Goal: Task Accomplishment & Management: Complete application form

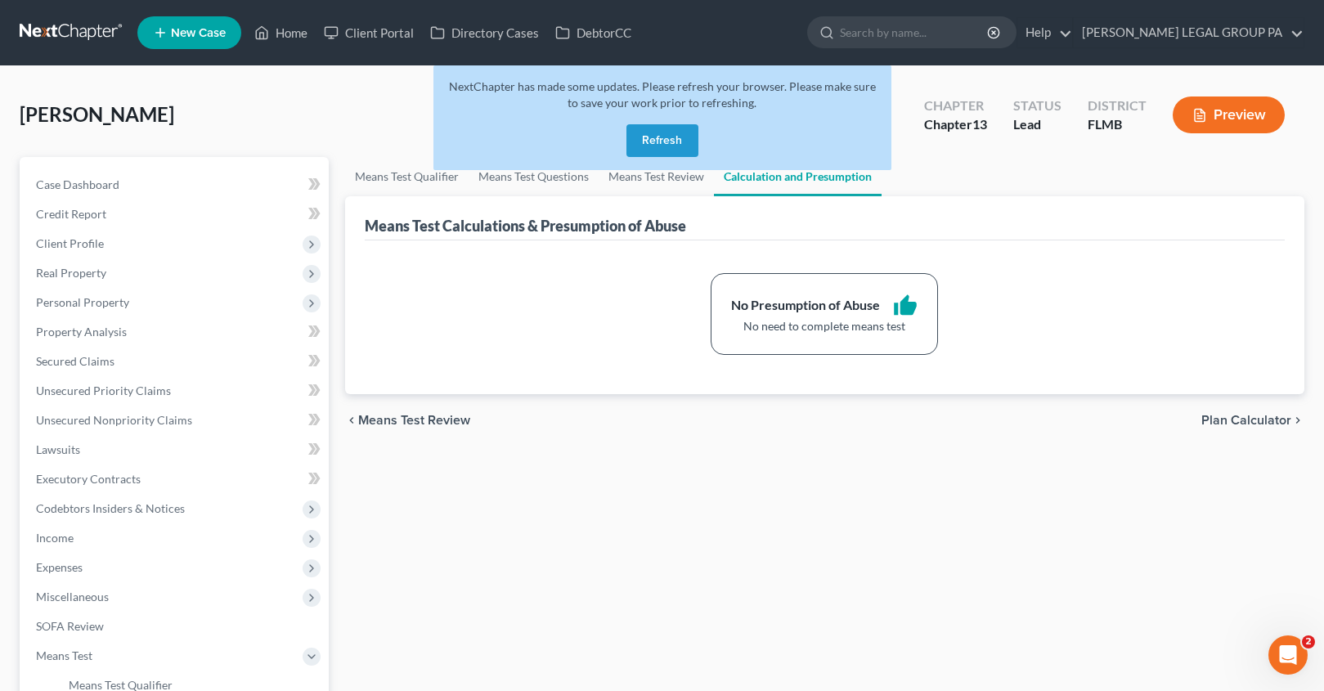
click at [688, 143] on button "Refresh" at bounding box center [662, 140] width 72 height 33
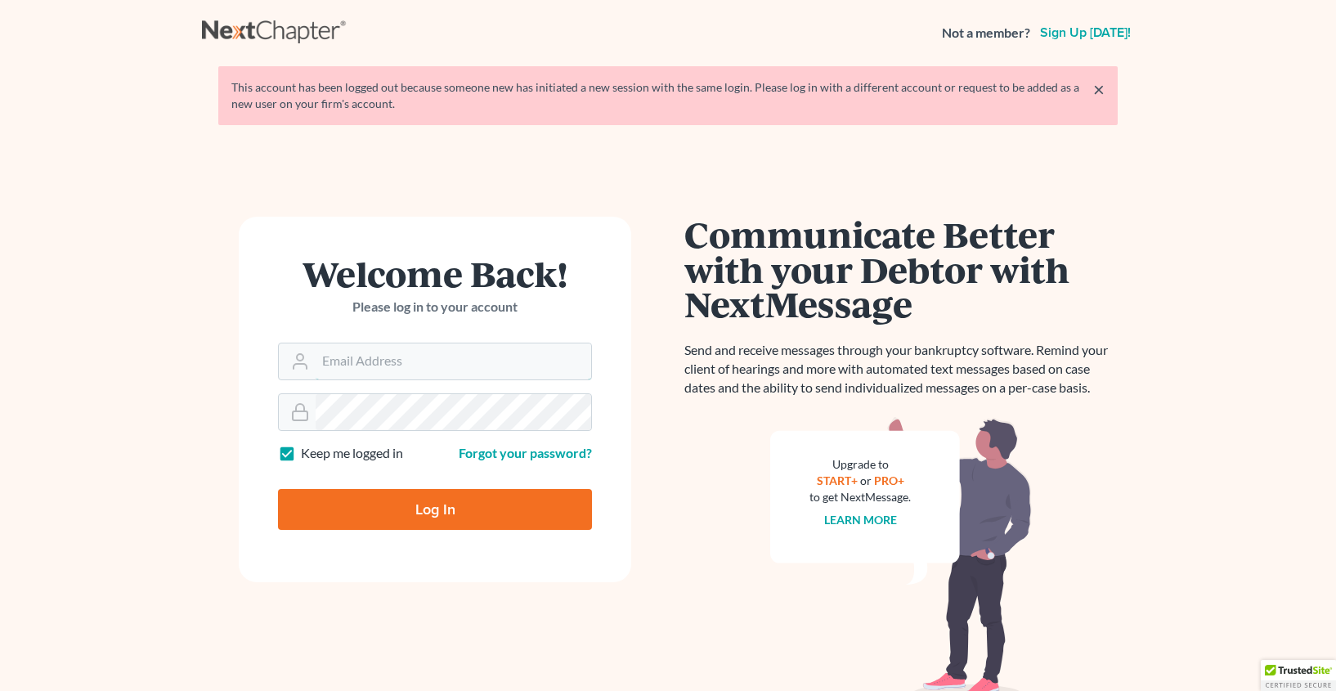
type input "salvarado@wellerlegalgroup.com"
click at [411, 508] on input "Log In" at bounding box center [435, 509] width 314 height 41
type input "Thinking..."
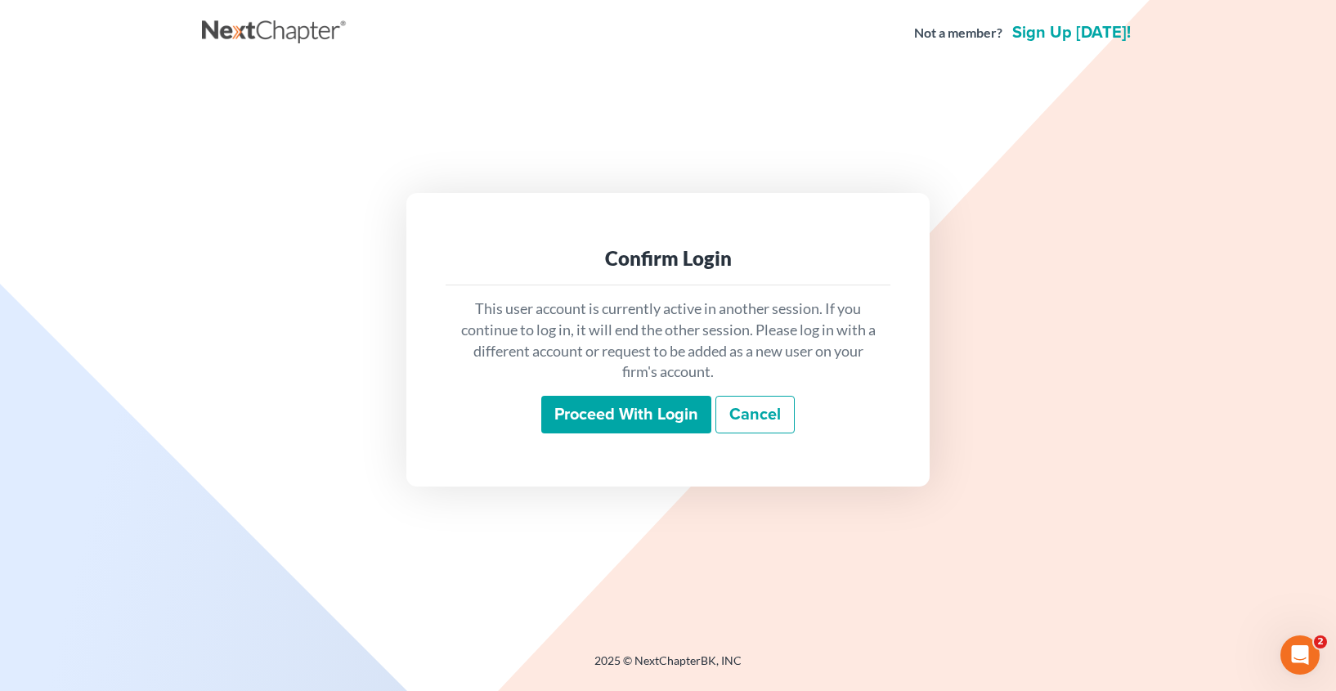
click at [659, 414] on input "Proceed with login" at bounding box center [626, 415] width 170 height 38
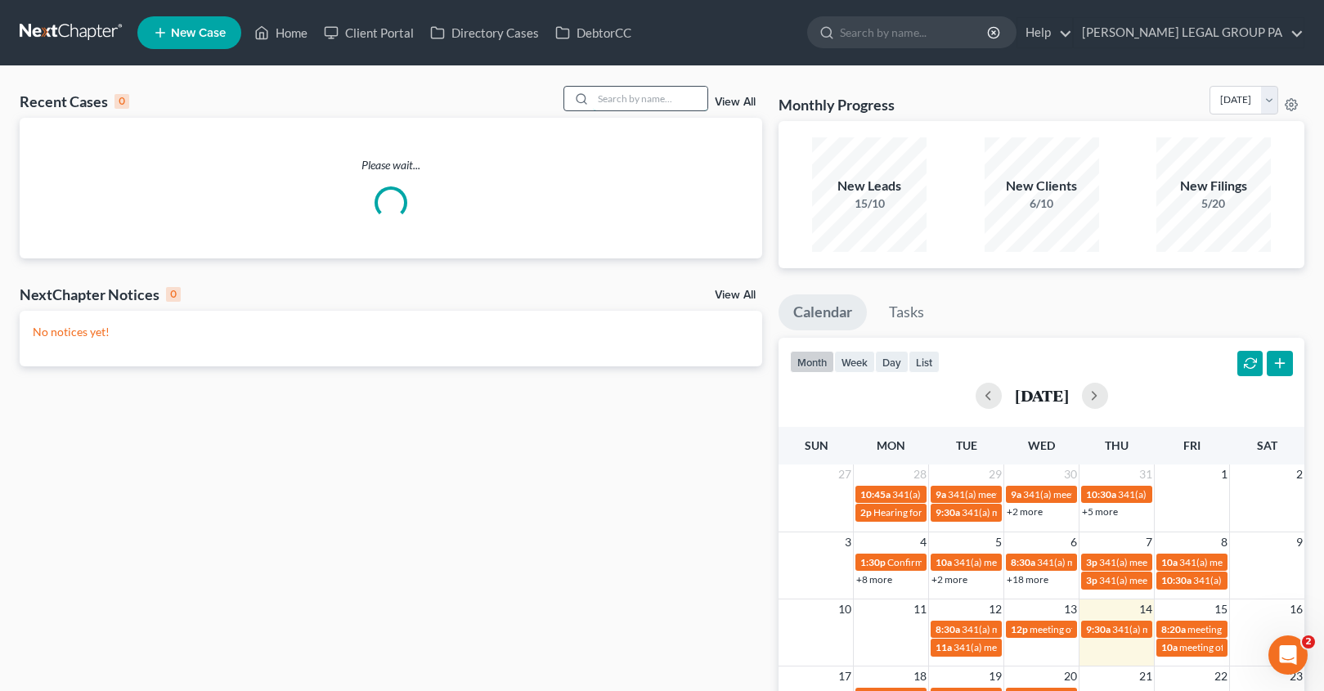
click at [635, 99] on input "search" at bounding box center [650, 99] width 114 height 24
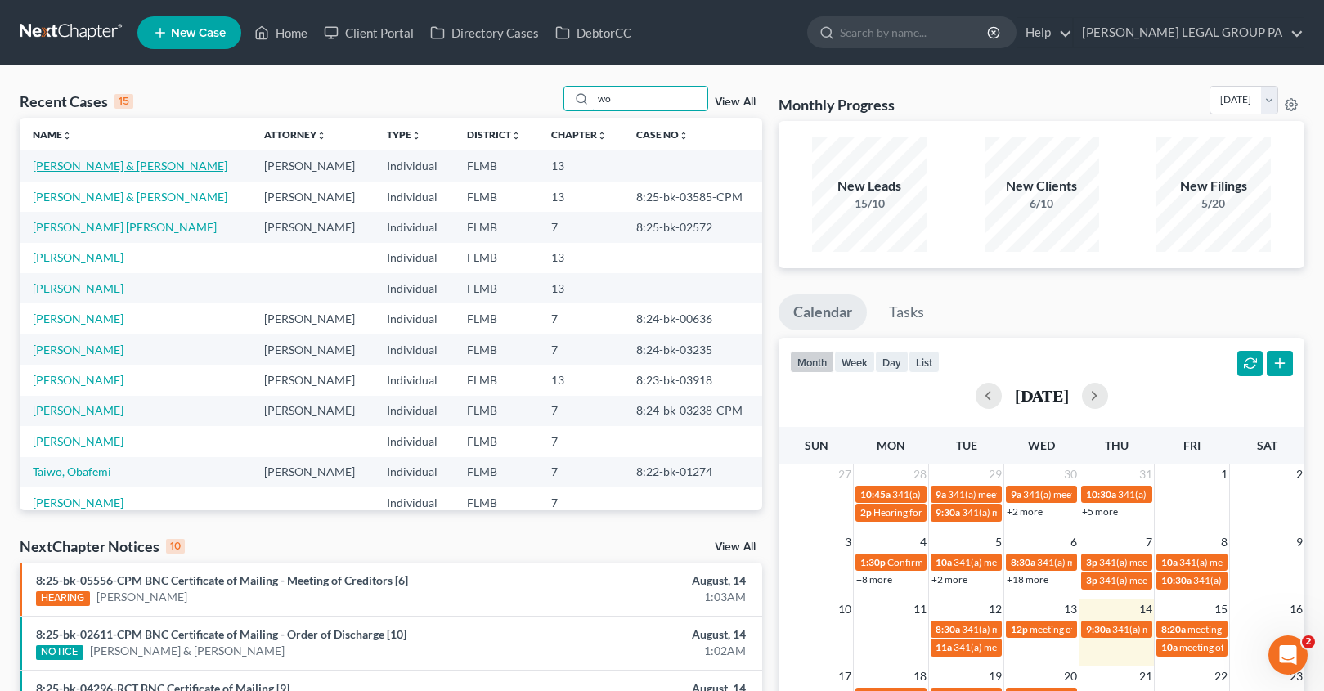
type input "wo"
click at [123, 173] on link "[PERSON_NAME] & [PERSON_NAME]" at bounding box center [130, 166] width 195 height 14
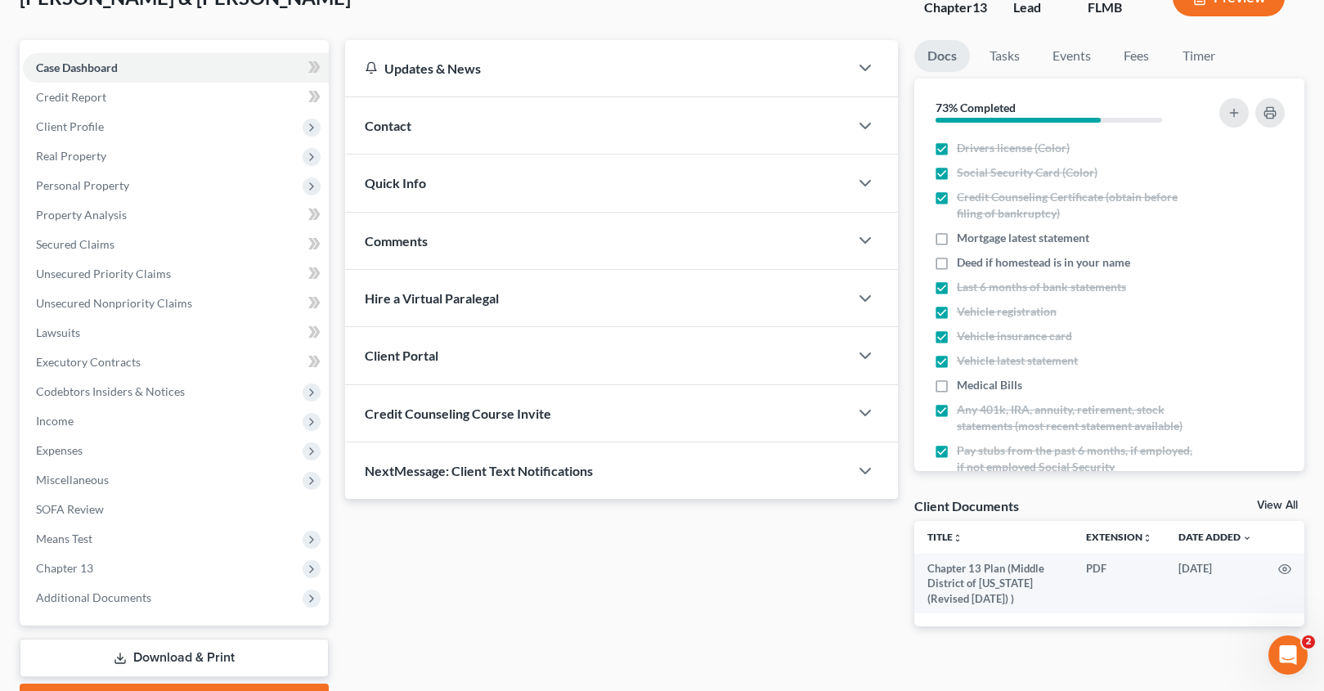
scroll to position [208, 0]
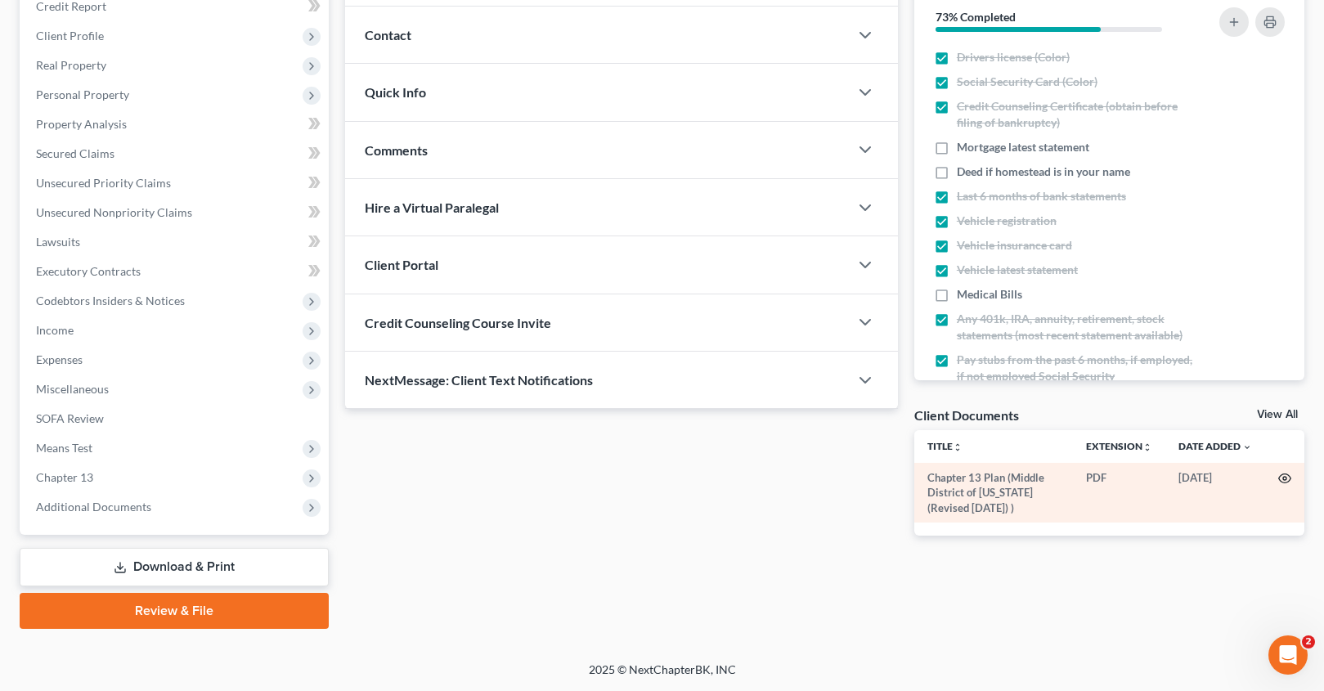
click at [1286, 475] on icon "button" at bounding box center [1284, 478] width 13 height 13
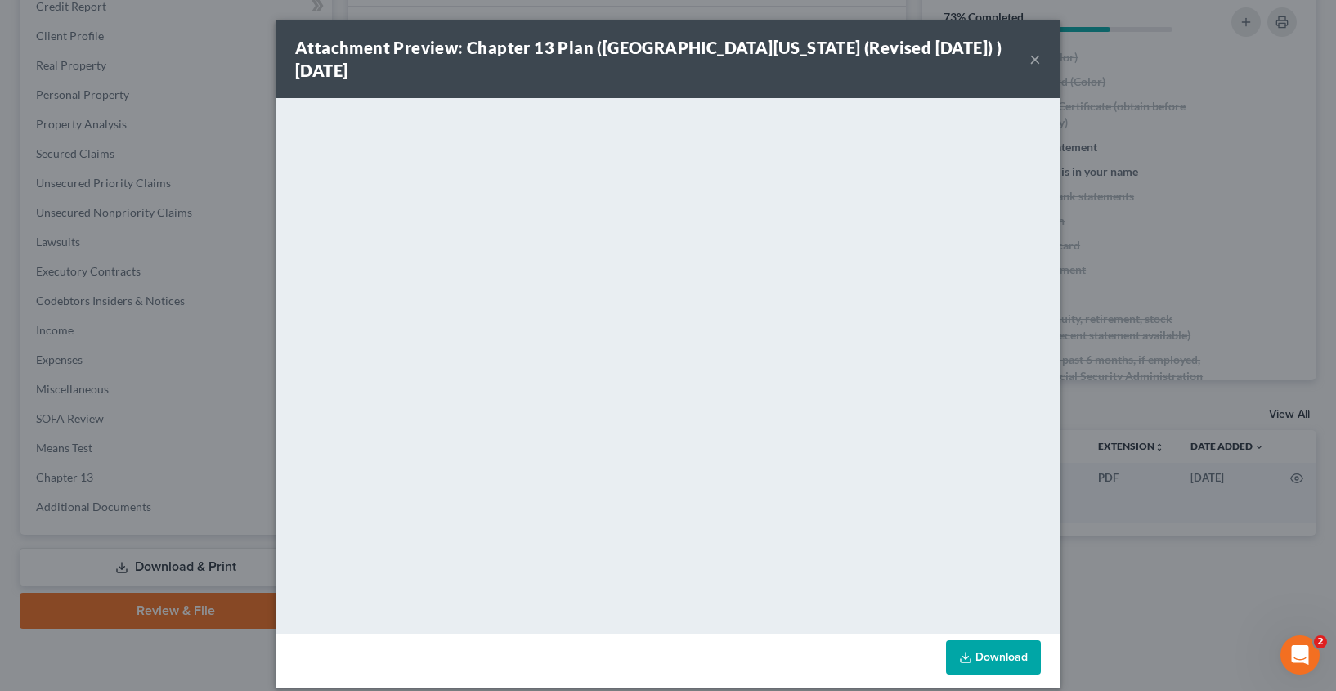
click at [1030, 67] on button "×" at bounding box center [1035, 59] width 11 height 20
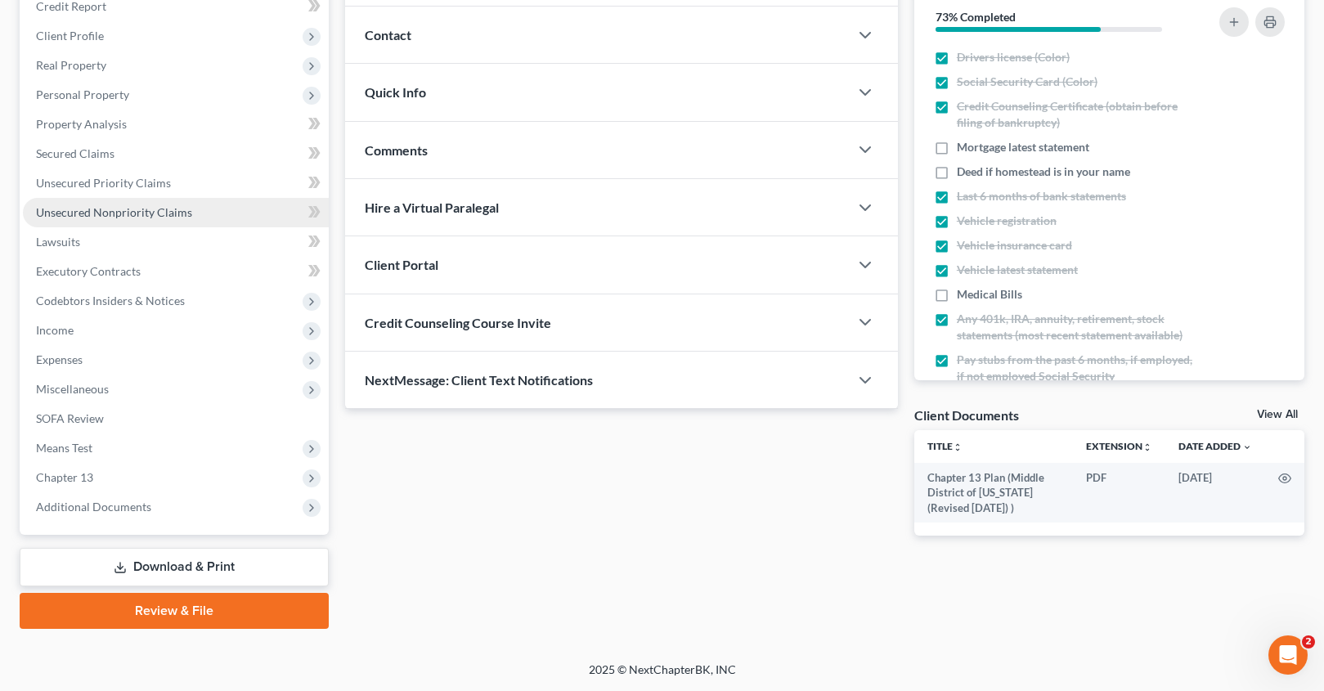
click at [103, 214] on span "Unsecured Nonpriority Claims" at bounding box center [114, 212] width 156 height 14
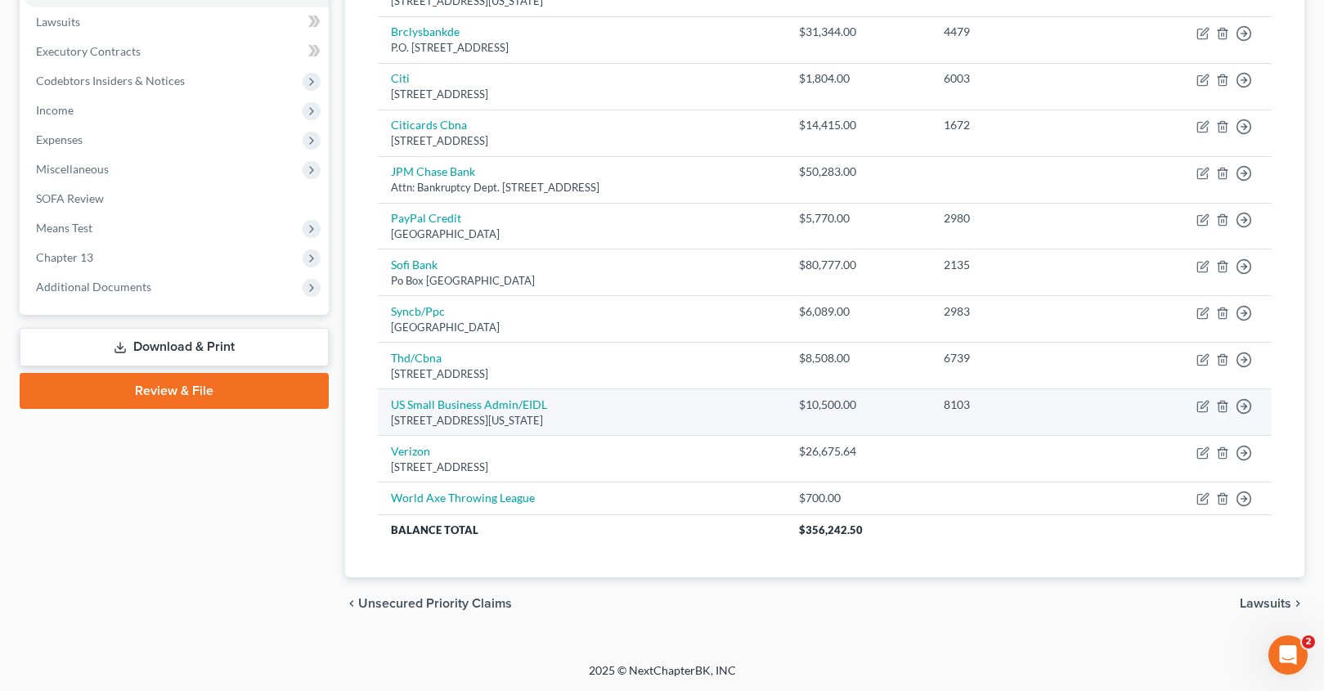
scroll to position [429, 0]
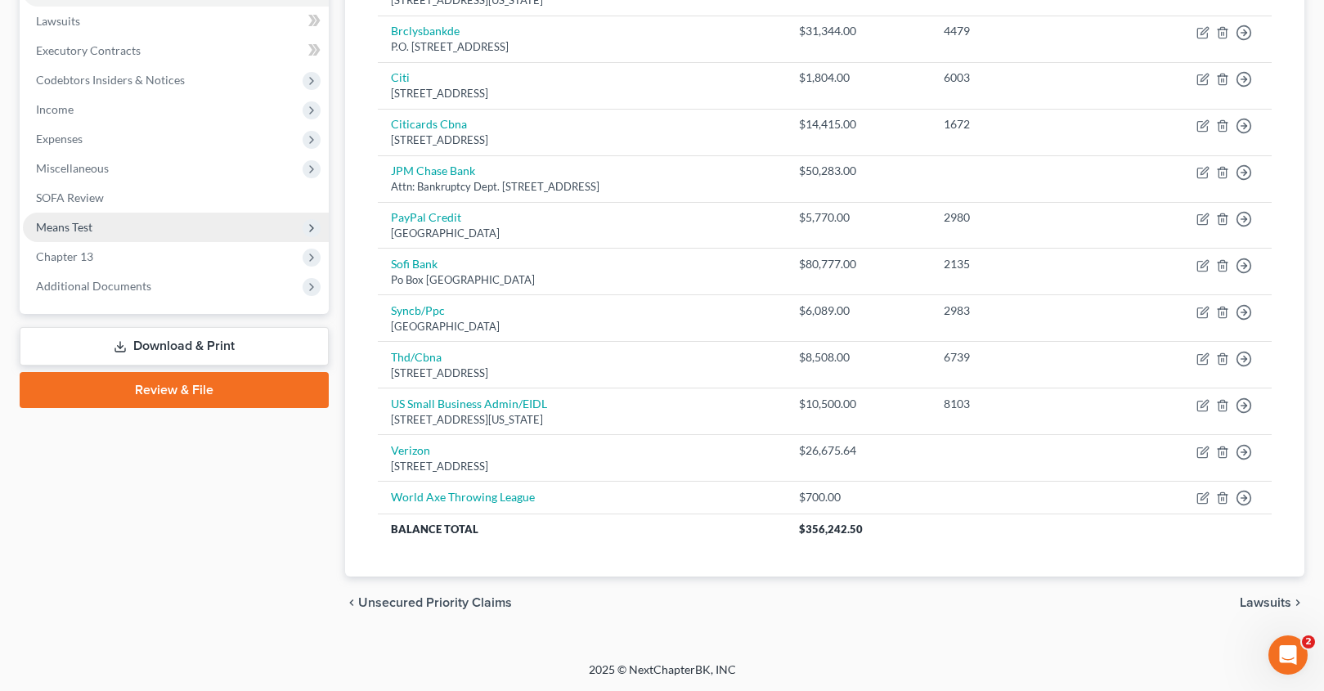
click at [63, 231] on span "Means Test" at bounding box center [64, 227] width 56 height 14
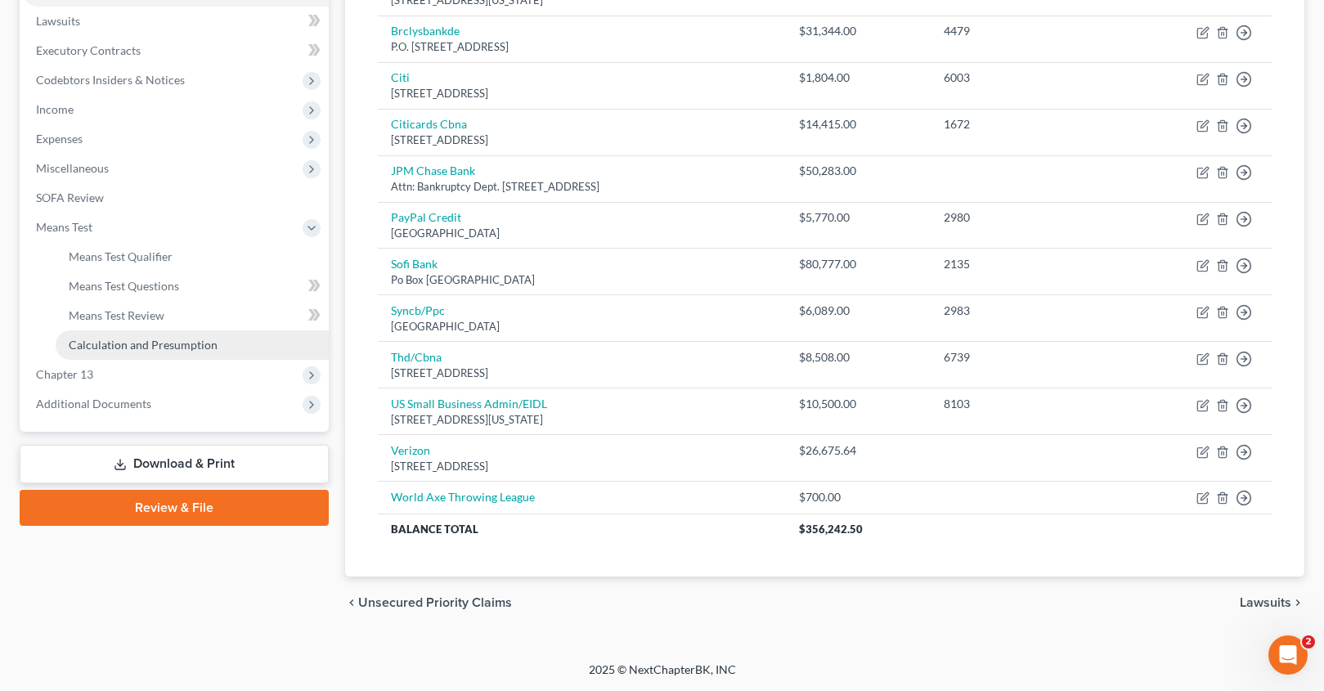
click at [108, 349] on span "Calculation and Presumption" at bounding box center [143, 345] width 149 height 14
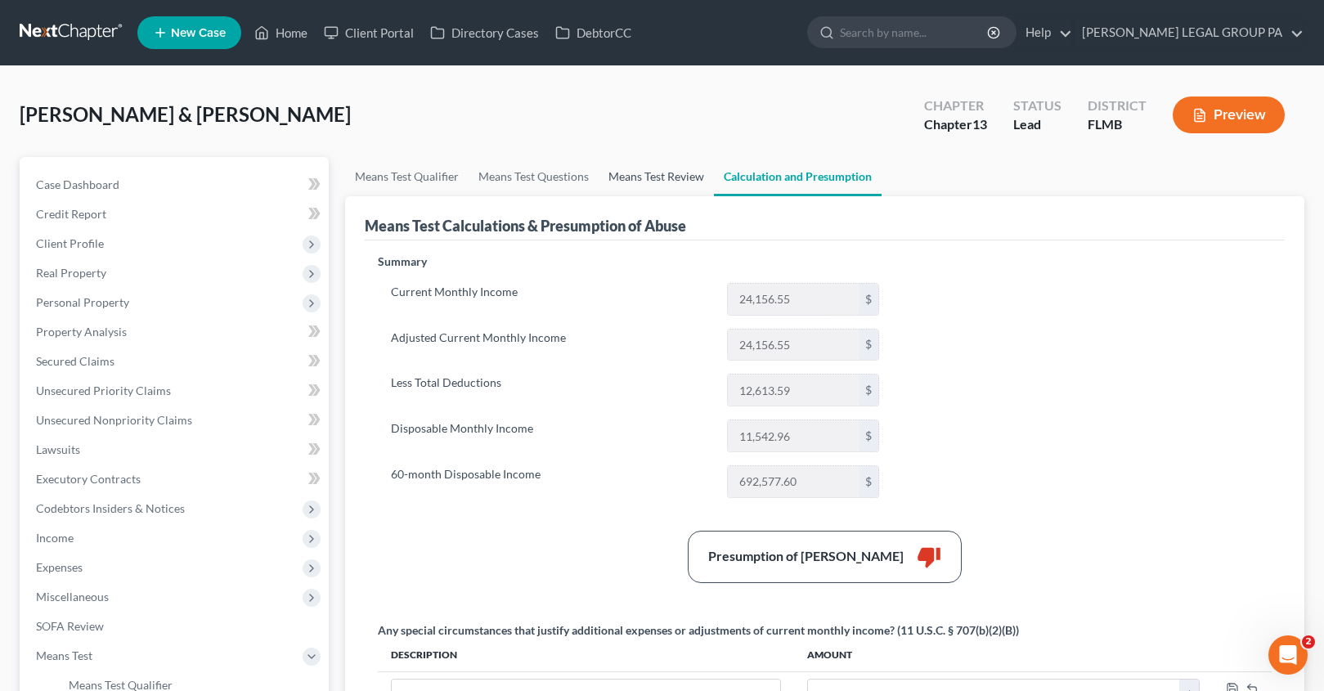
click at [615, 182] on link "Means Test Review" at bounding box center [656, 176] width 115 height 39
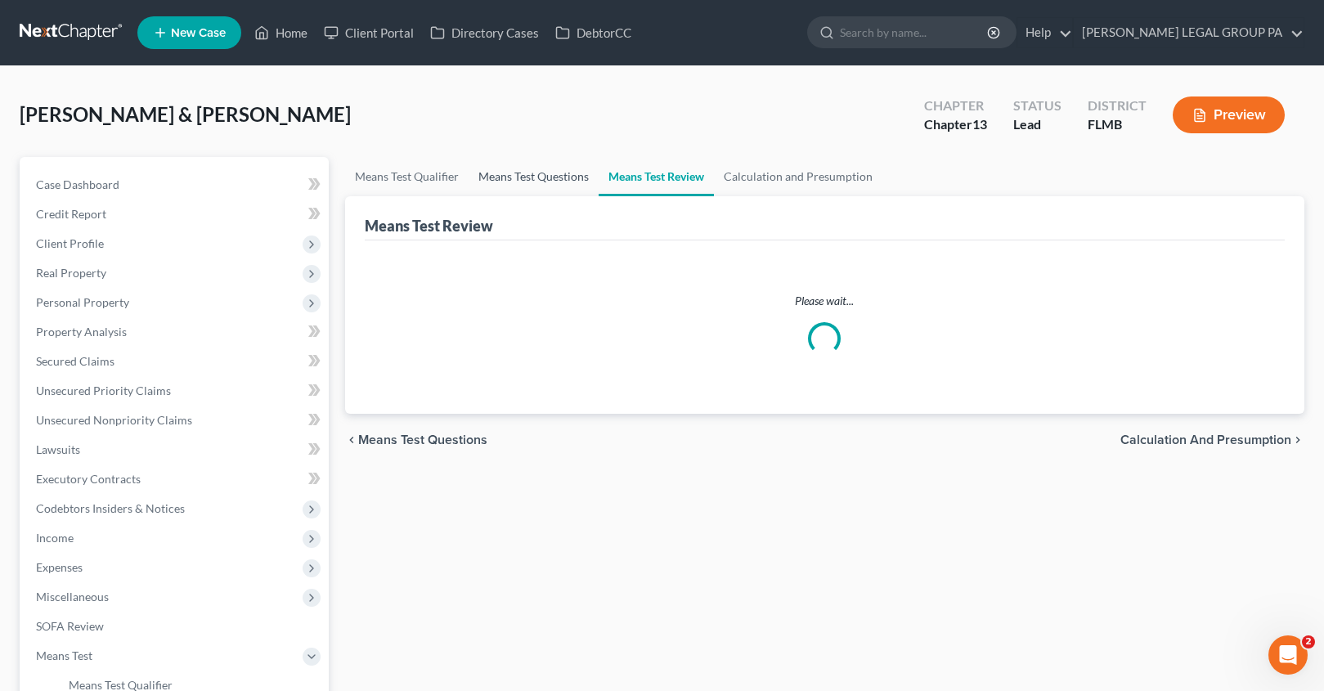
click at [511, 173] on link "Means Test Questions" at bounding box center [534, 176] width 130 height 39
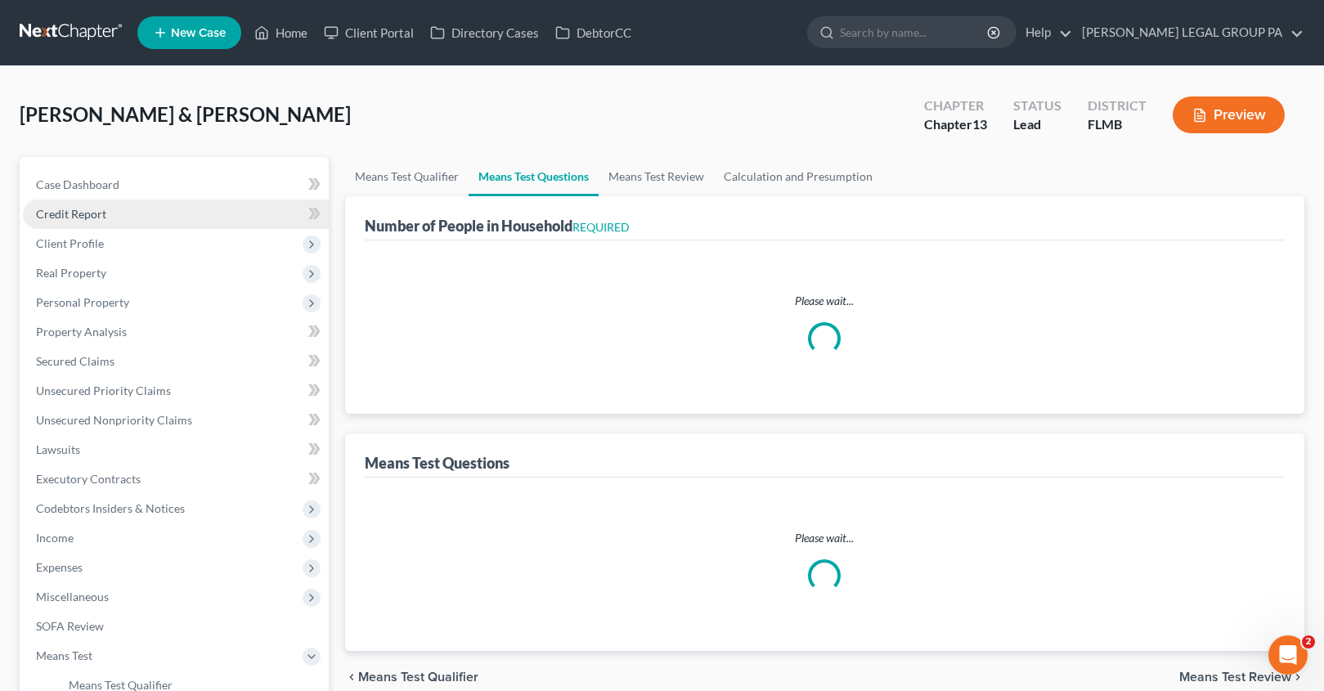
select select "1"
select select "4"
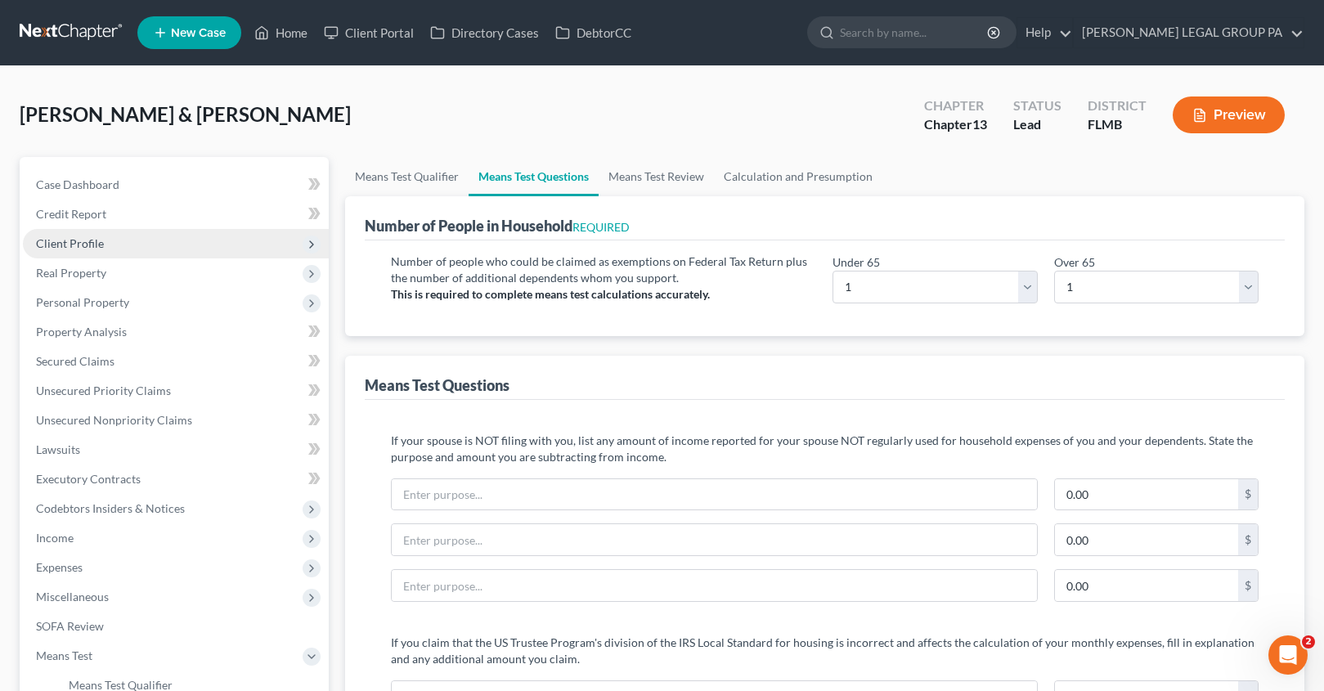
click at [71, 247] on span "Client Profile" at bounding box center [70, 243] width 68 height 14
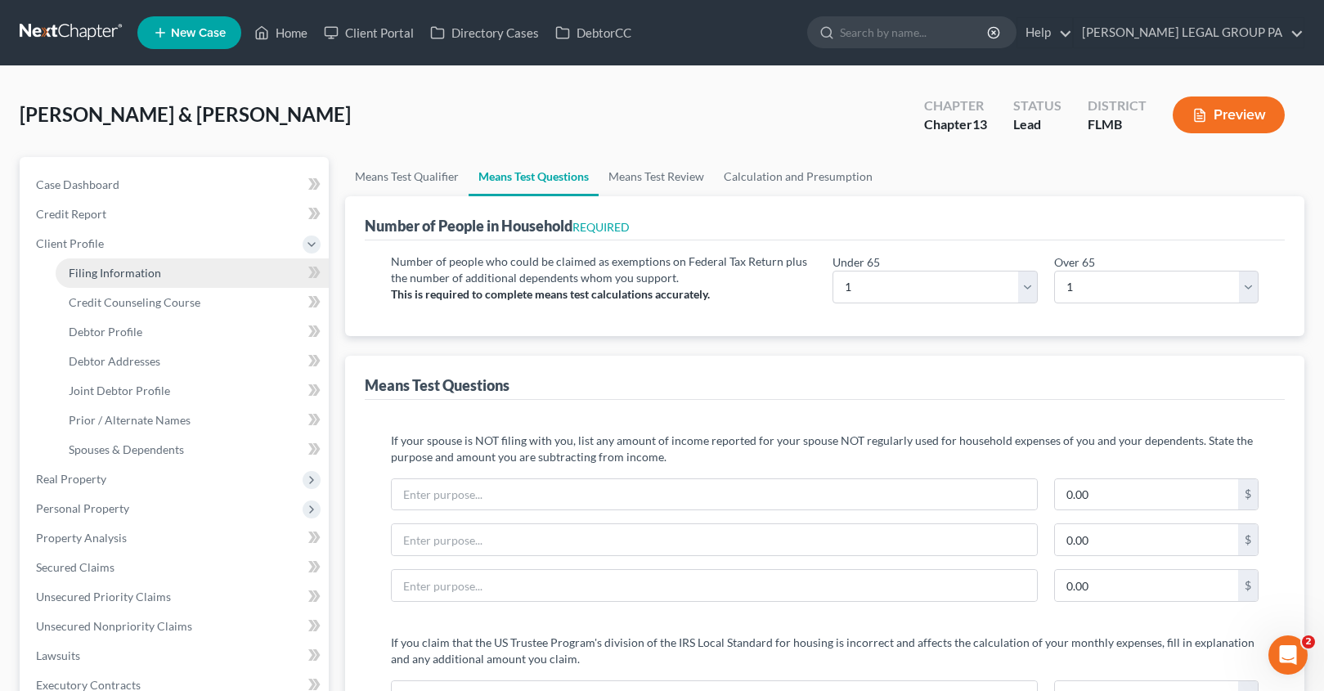
click at [105, 270] on span "Filing Information" at bounding box center [115, 273] width 92 height 14
select select "0"
select select "3"
select select "1"
select select "3"
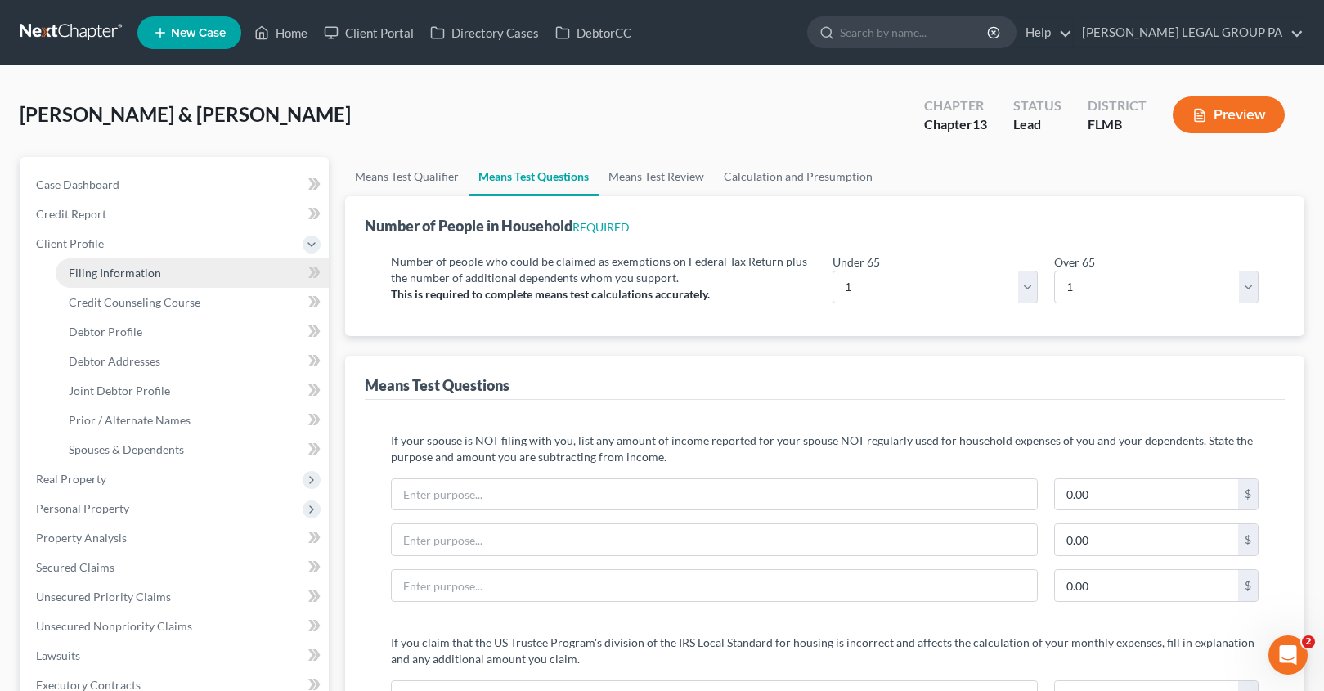
select select "9"
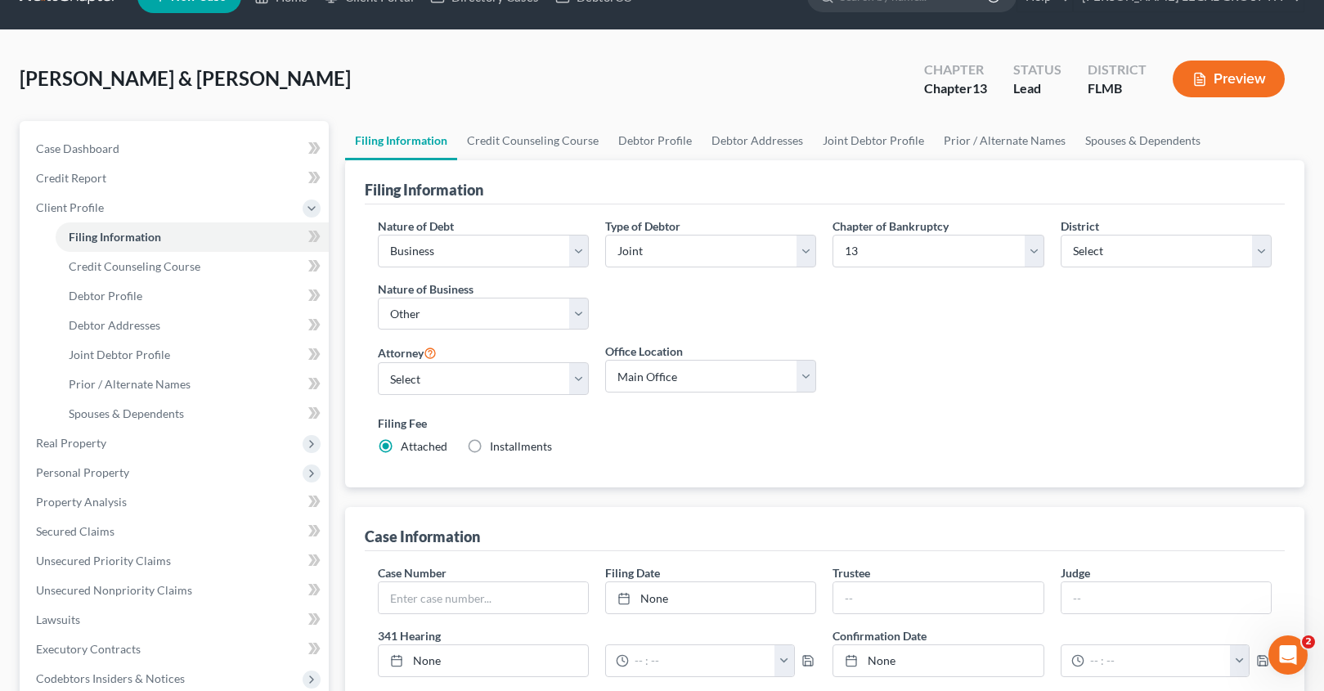
scroll to position [285, 0]
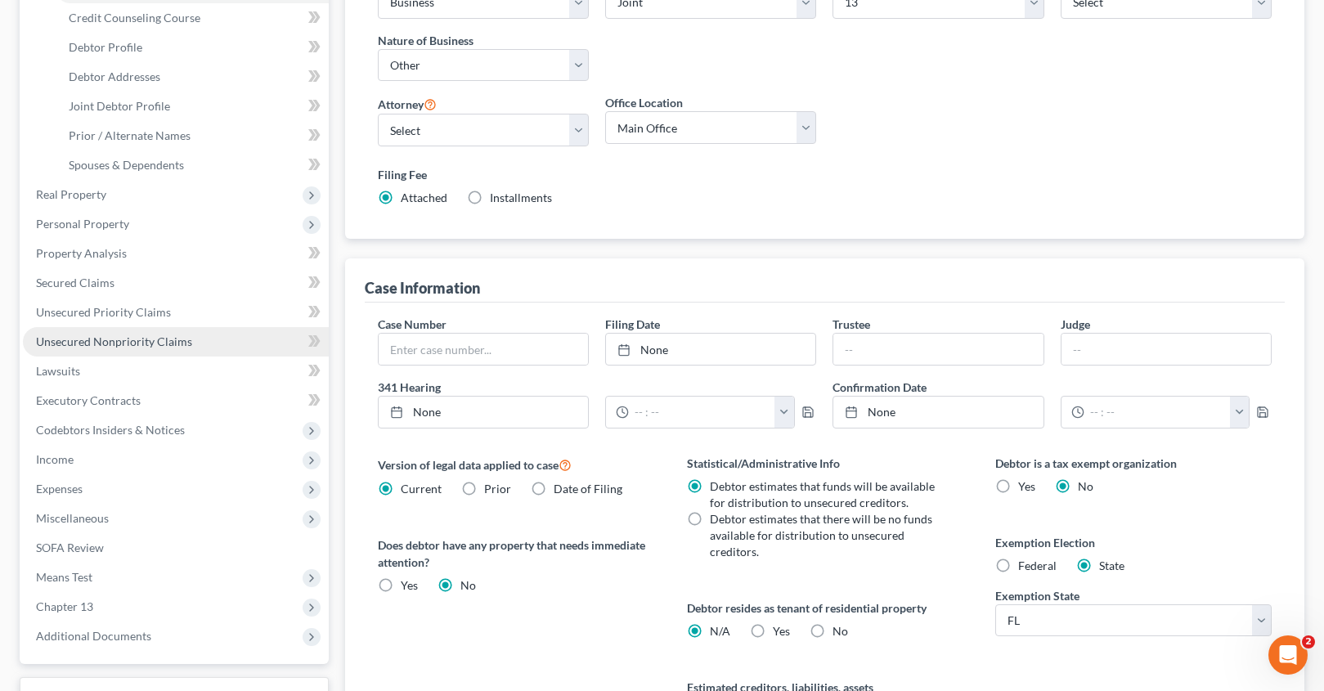
click at [118, 338] on span "Unsecured Nonpriority Claims" at bounding box center [114, 341] width 156 height 14
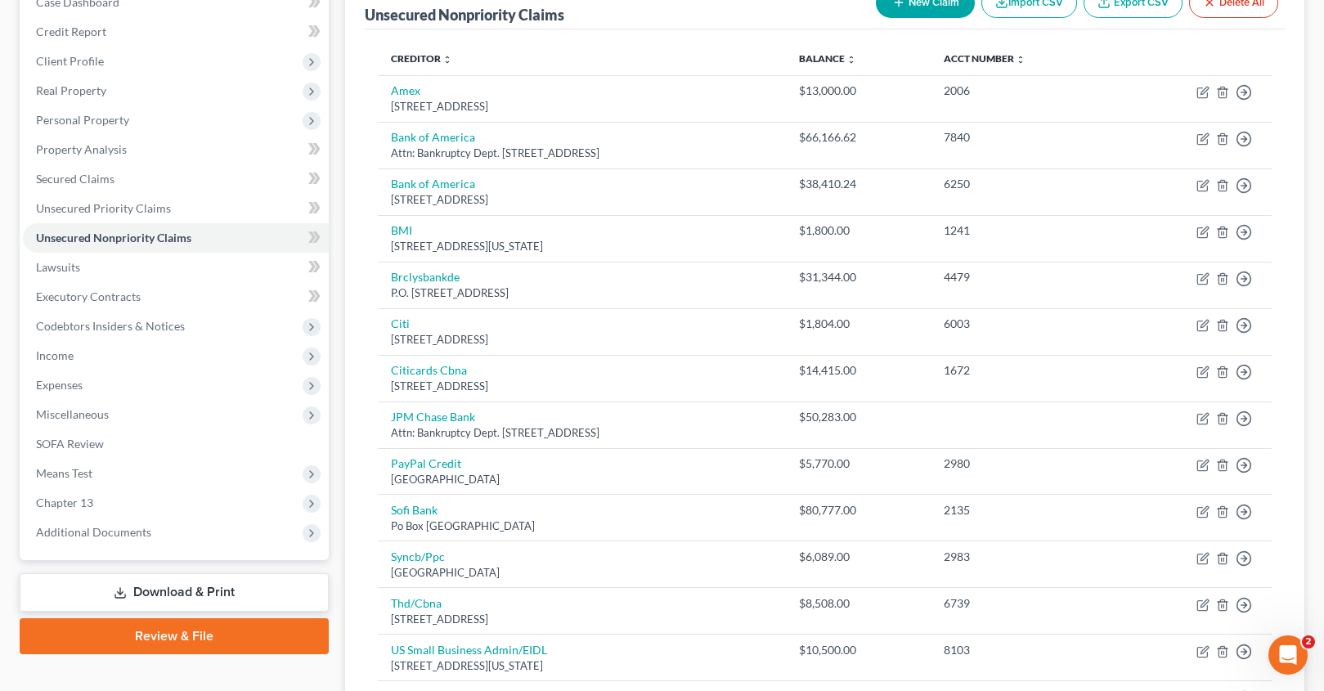
scroll to position [295, 0]
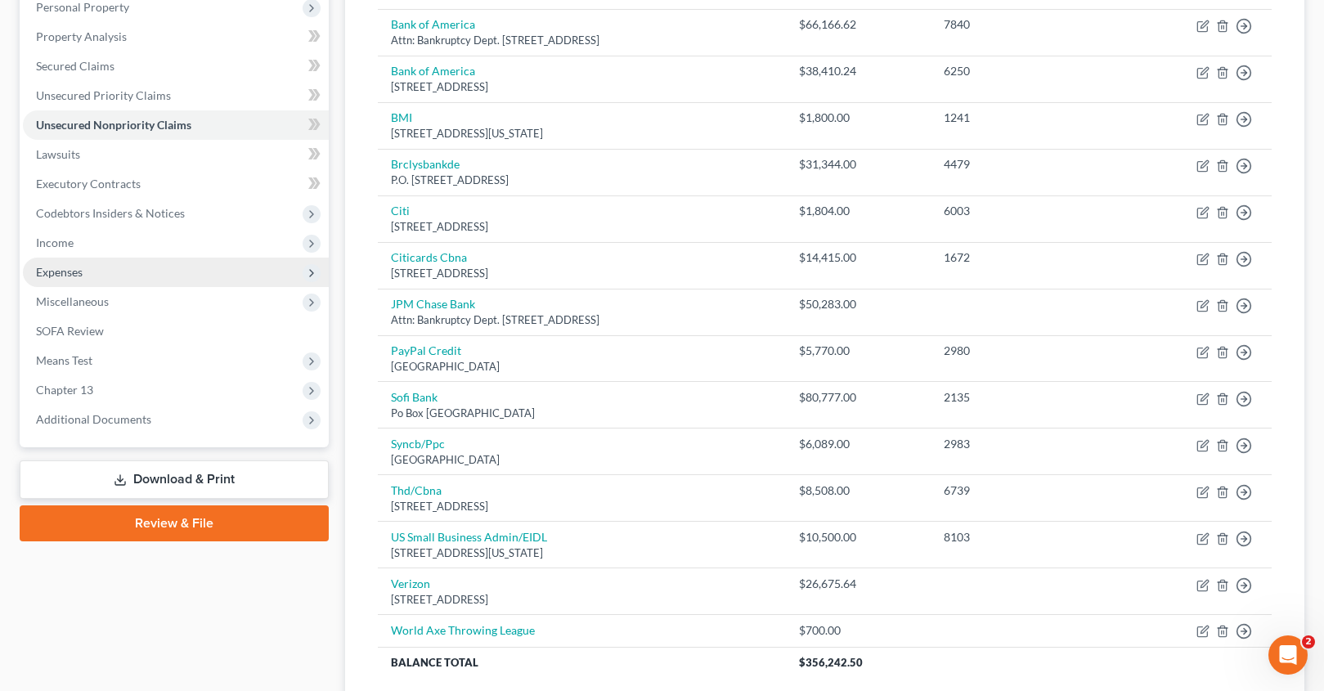
click at [70, 280] on span "Expenses" at bounding box center [176, 272] width 306 height 29
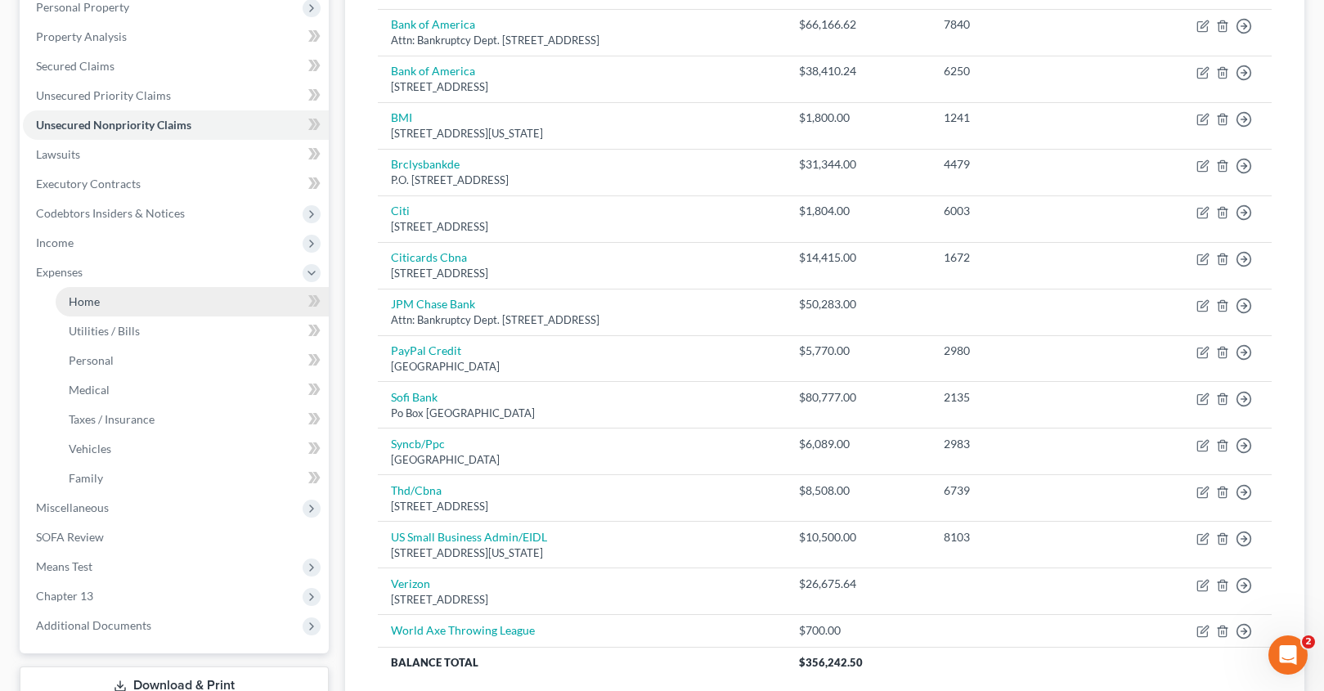
click at [96, 305] on span "Home" at bounding box center [84, 301] width 31 height 14
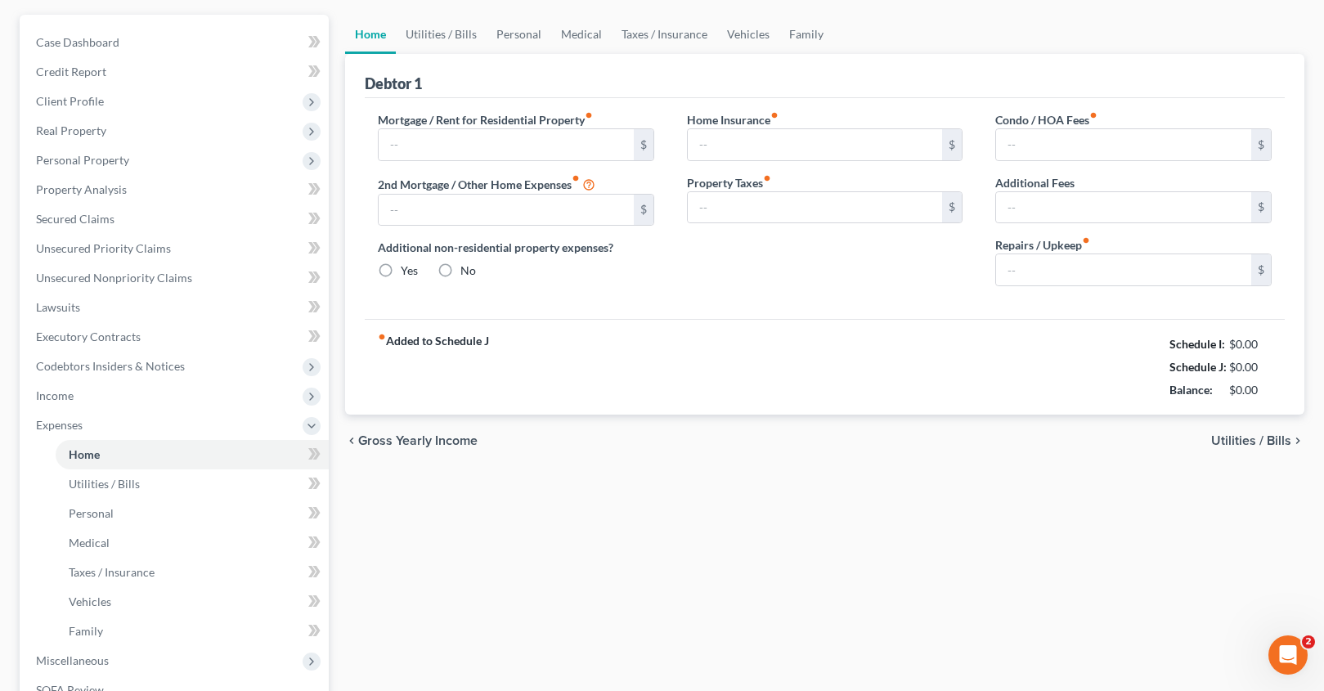
type input "3,100.00"
type input "0.00"
radio input "true"
type input "0.00"
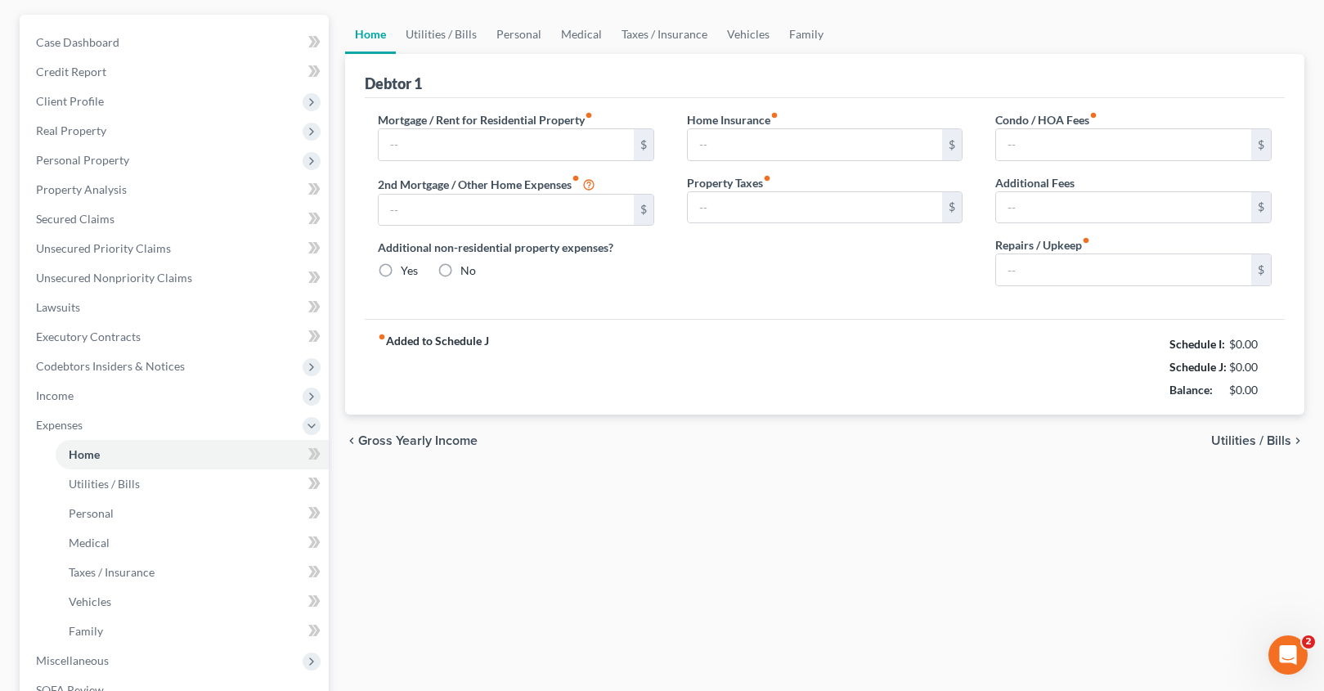
type input "0.00"
type input "250.00"
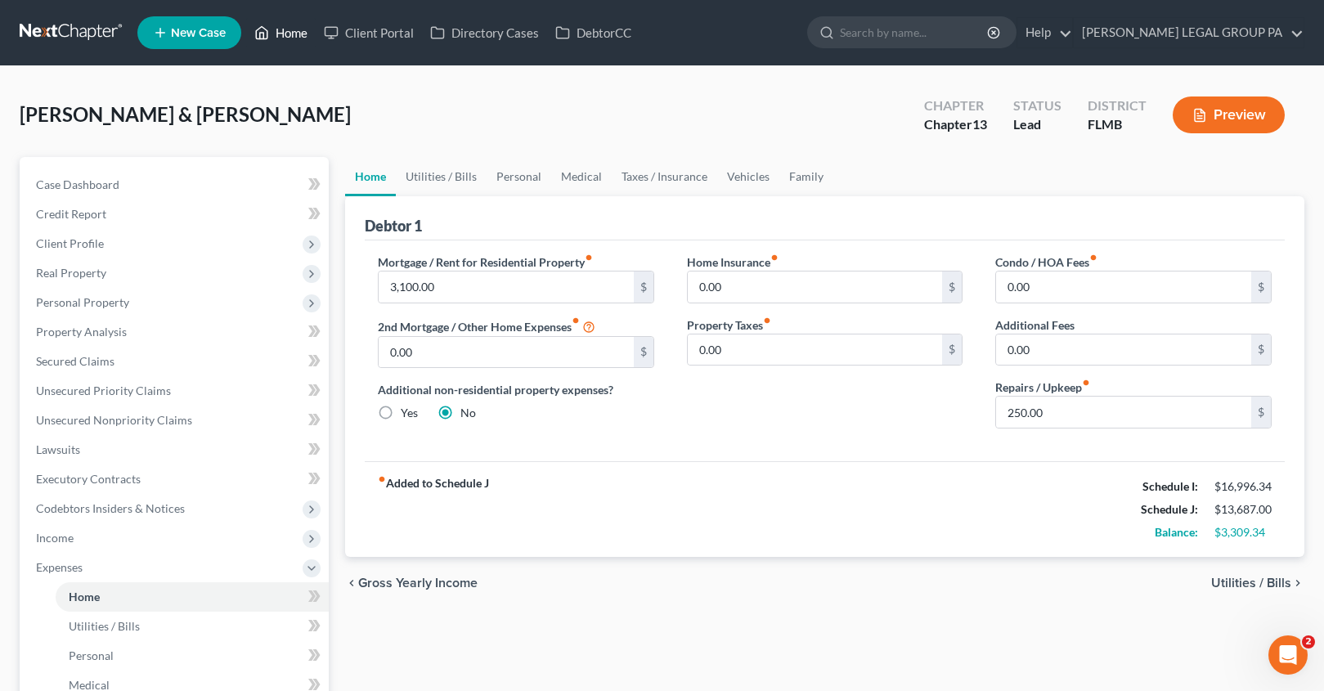
click at [290, 20] on link "Home" at bounding box center [281, 32] width 70 height 29
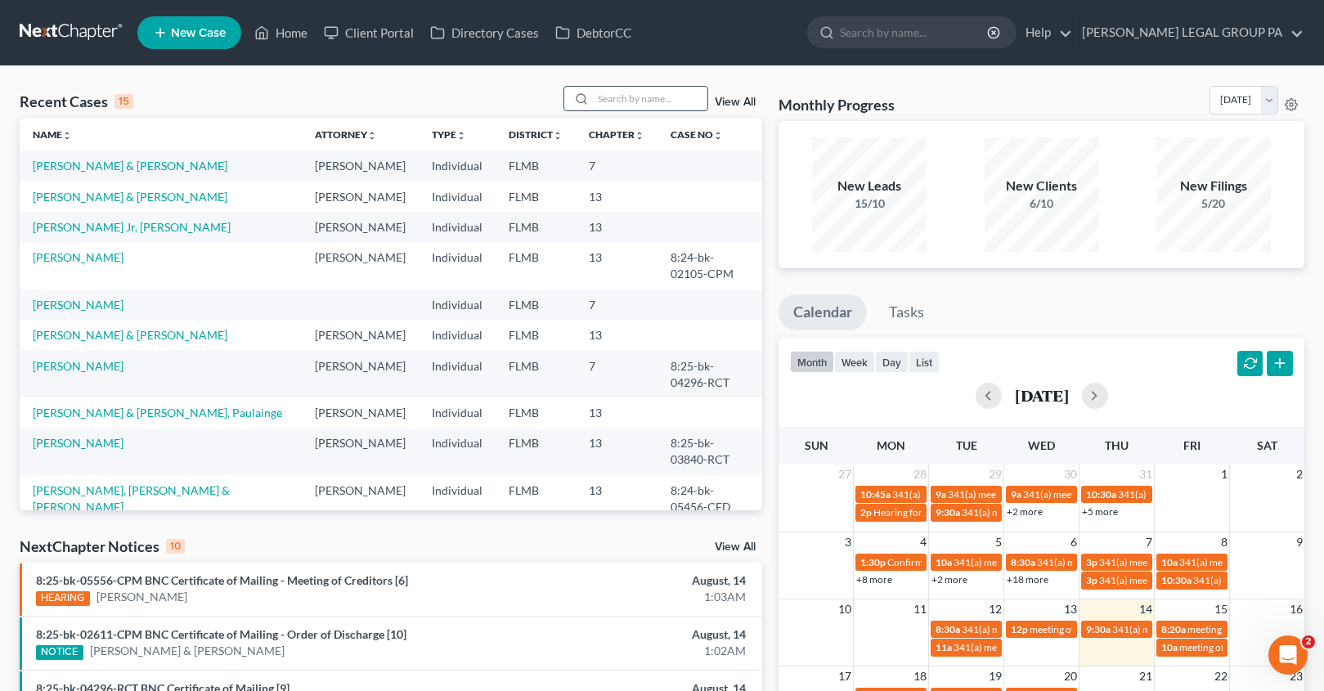
click at [625, 100] on input "search" at bounding box center [650, 99] width 114 height 24
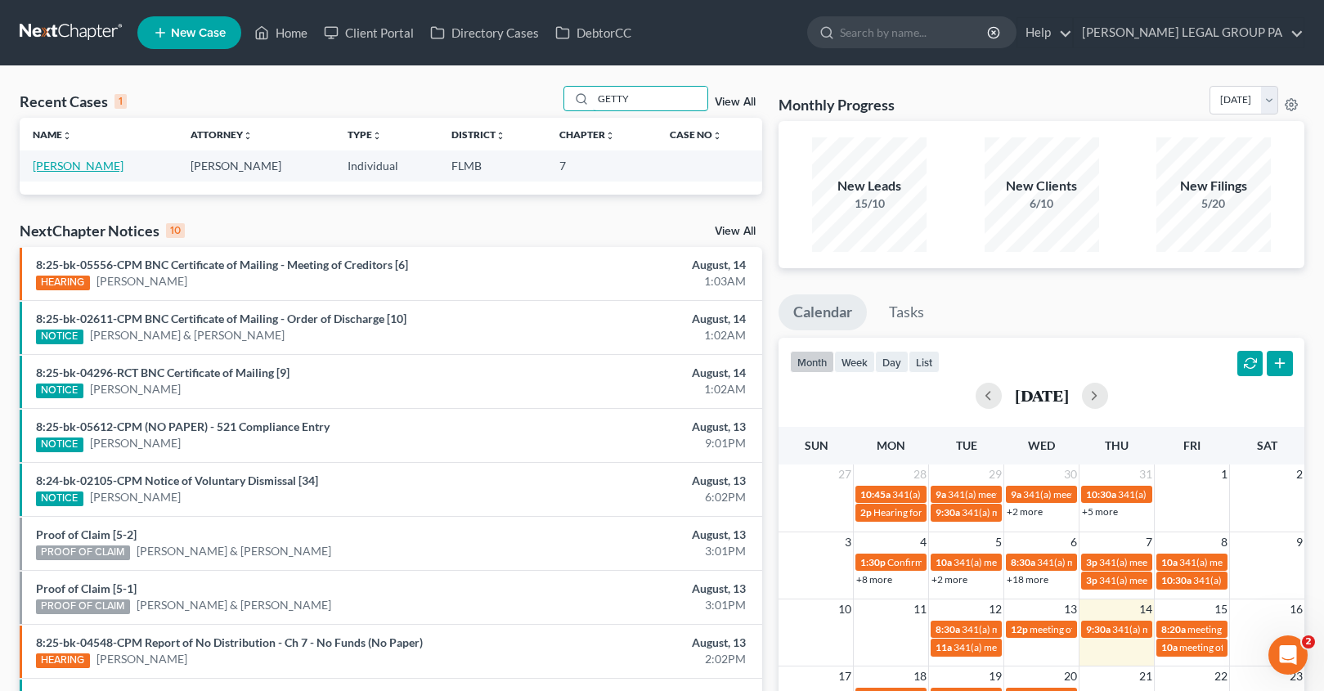
type input "GETTY"
click at [95, 164] on link "[PERSON_NAME]" at bounding box center [78, 166] width 91 height 14
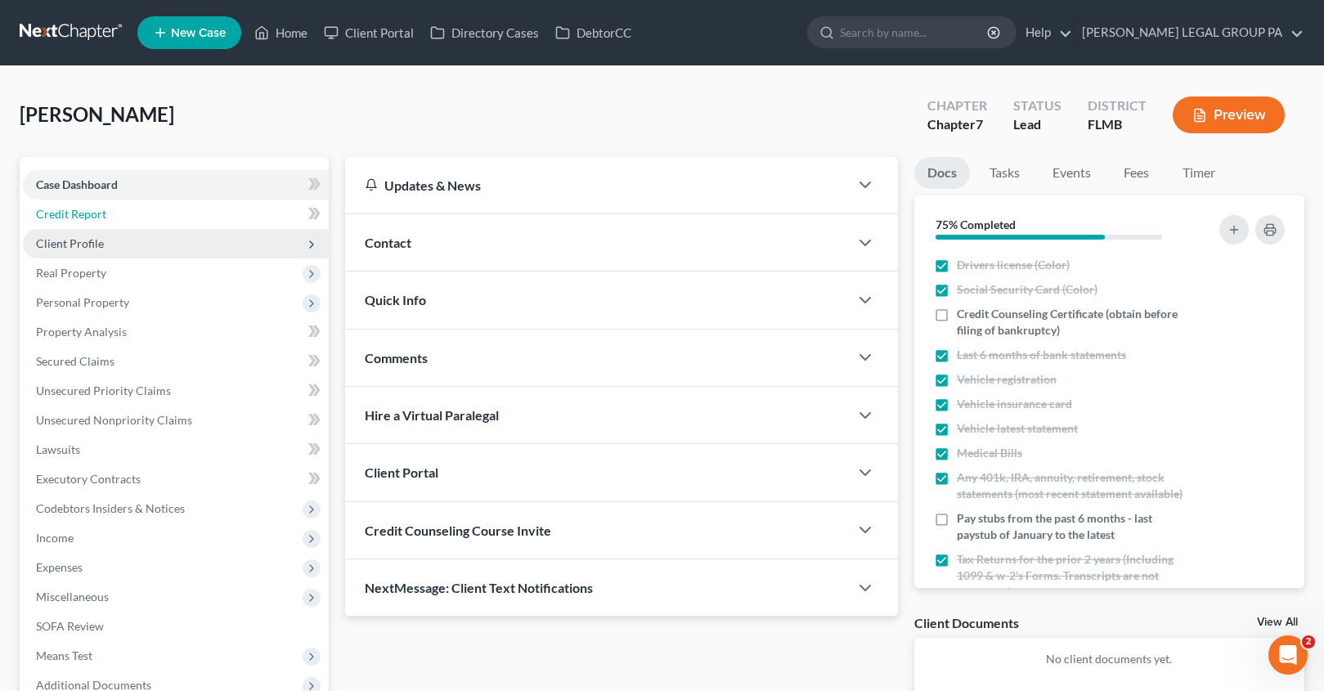
click at [78, 223] on link "Credit Report" at bounding box center [176, 214] width 306 height 29
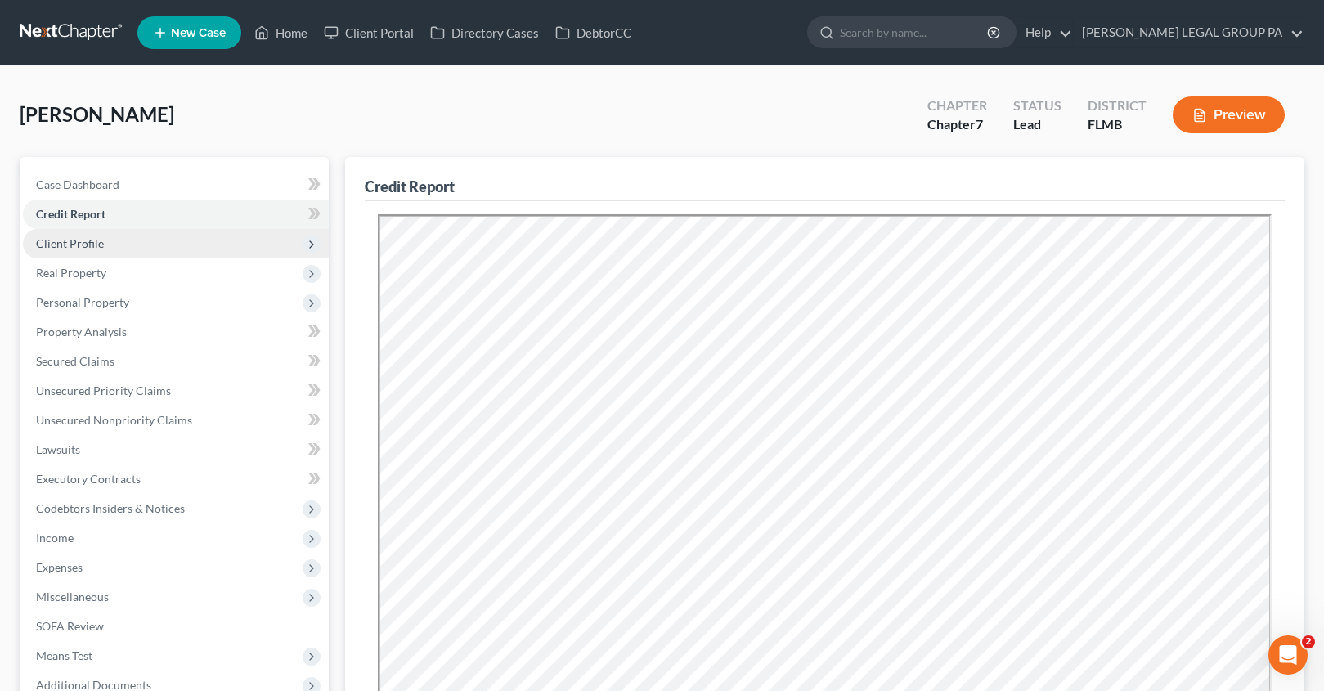
click at [75, 246] on span "Client Profile" at bounding box center [70, 243] width 68 height 14
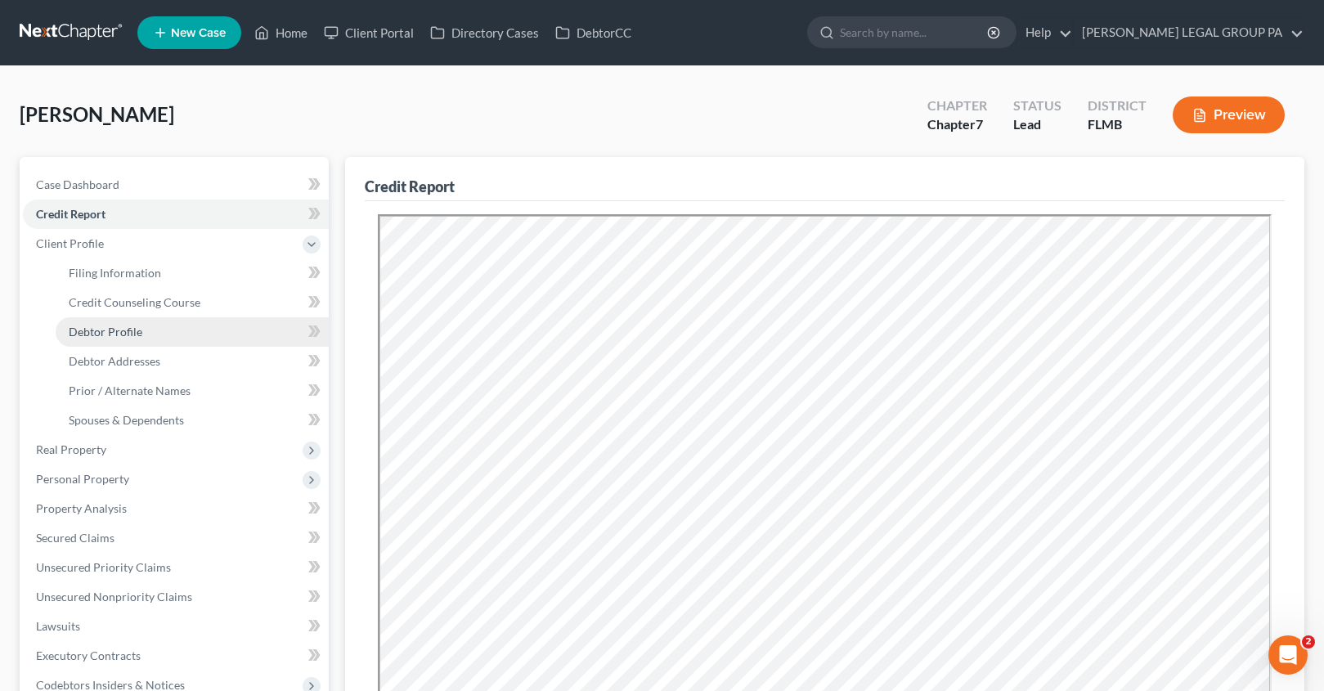
click at [123, 333] on span "Debtor Profile" at bounding box center [106, 332] width 74 height 14
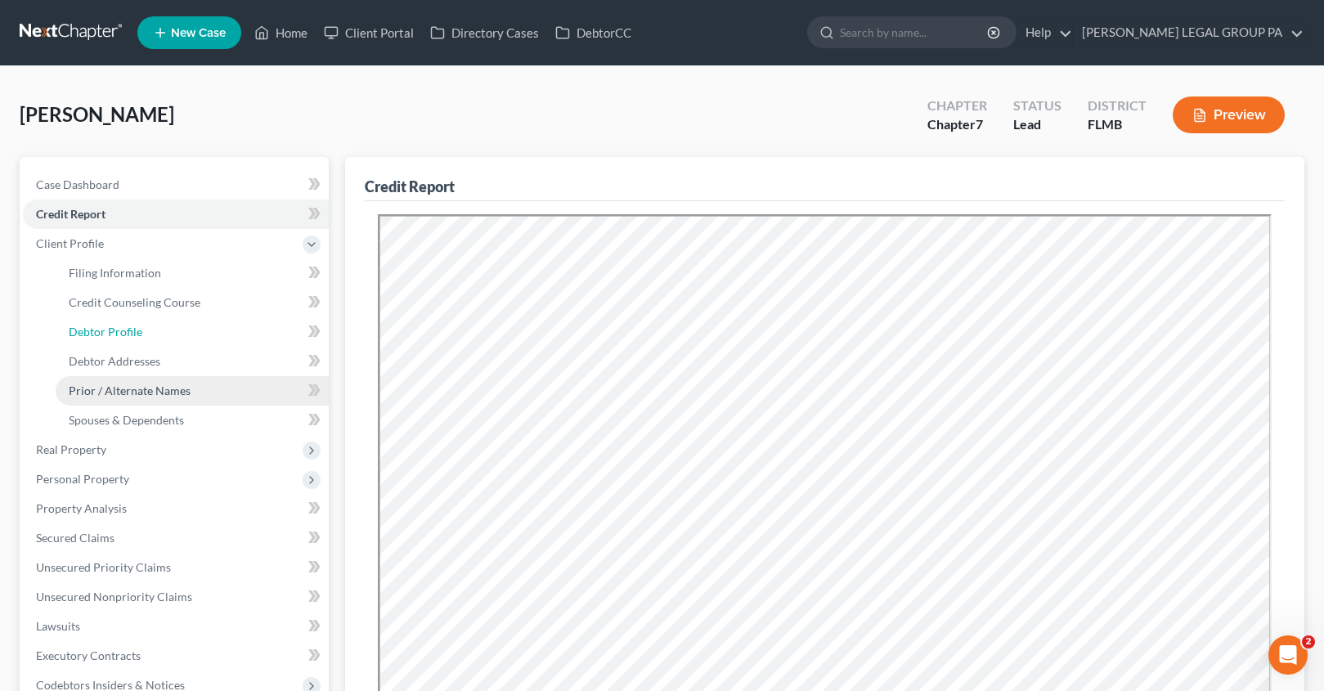
select select "0"
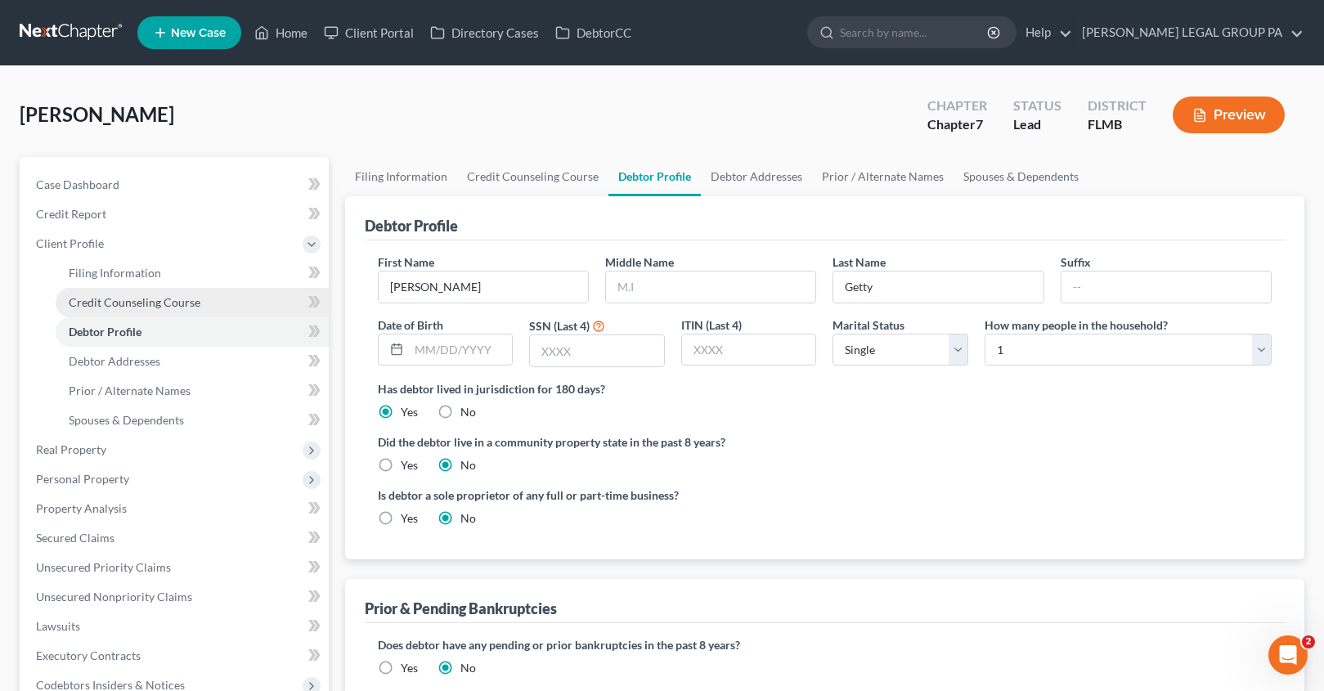
click at [116, 300] on span "Credit Counseling Course" at bounding box center [135, 302] width 132 height 14
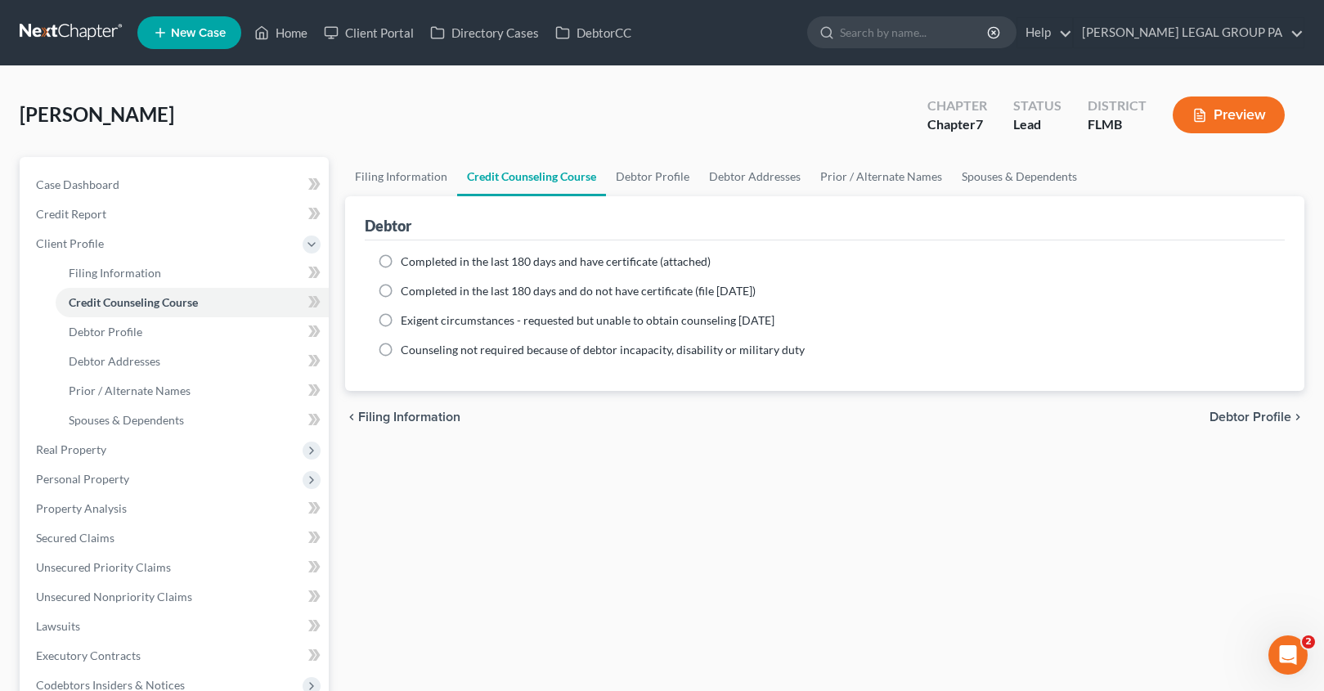
click at [410, 262] on span "Completed in the last 180 days and have certificate (attached)" at bounding box center [556, 261] width 310 height 14
click at [410, 262] on input "Completed in the last 180 days and have certificate (attached)" at bounding box center [412, 259] width 11 height 11
radio input "true"
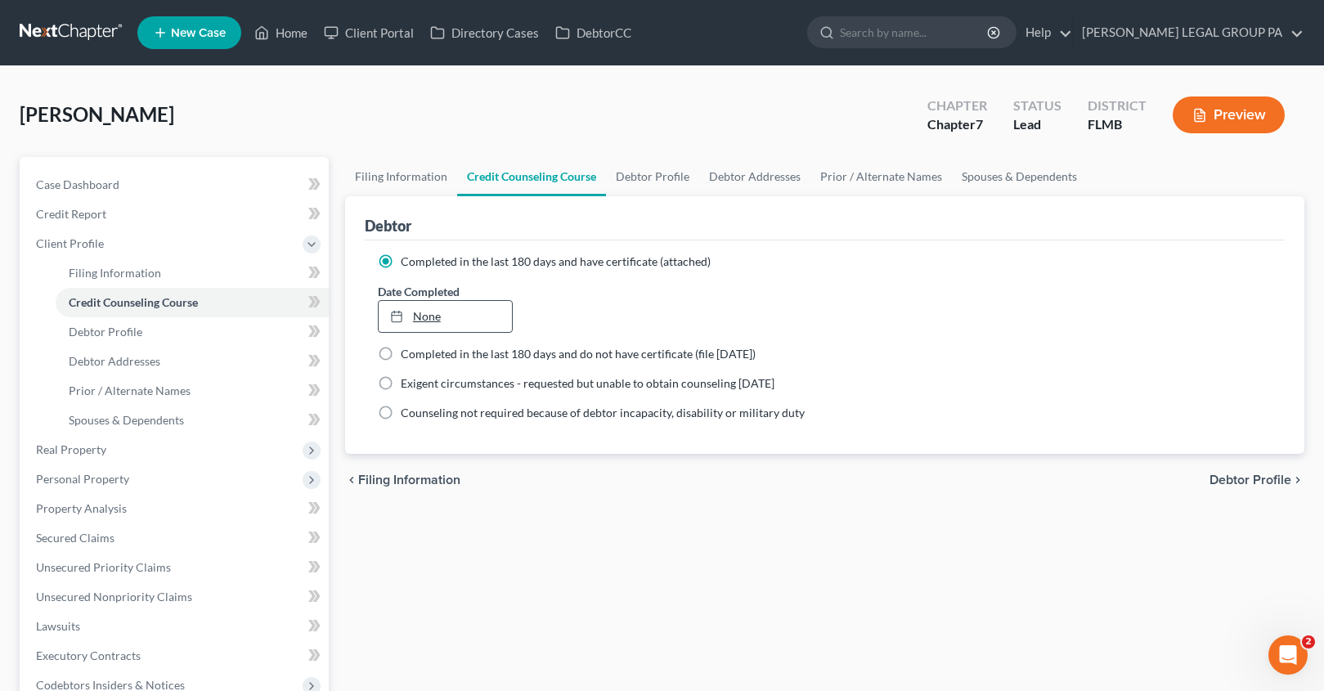
type input "8/14/2025"
click at [424, 314] on link "None" at bounding box center [446, 316] width 134 height 31
click at [113, 339] on link "Debtor Profile" at bounding box center [192, 331] width 273 height 29
select select "0"
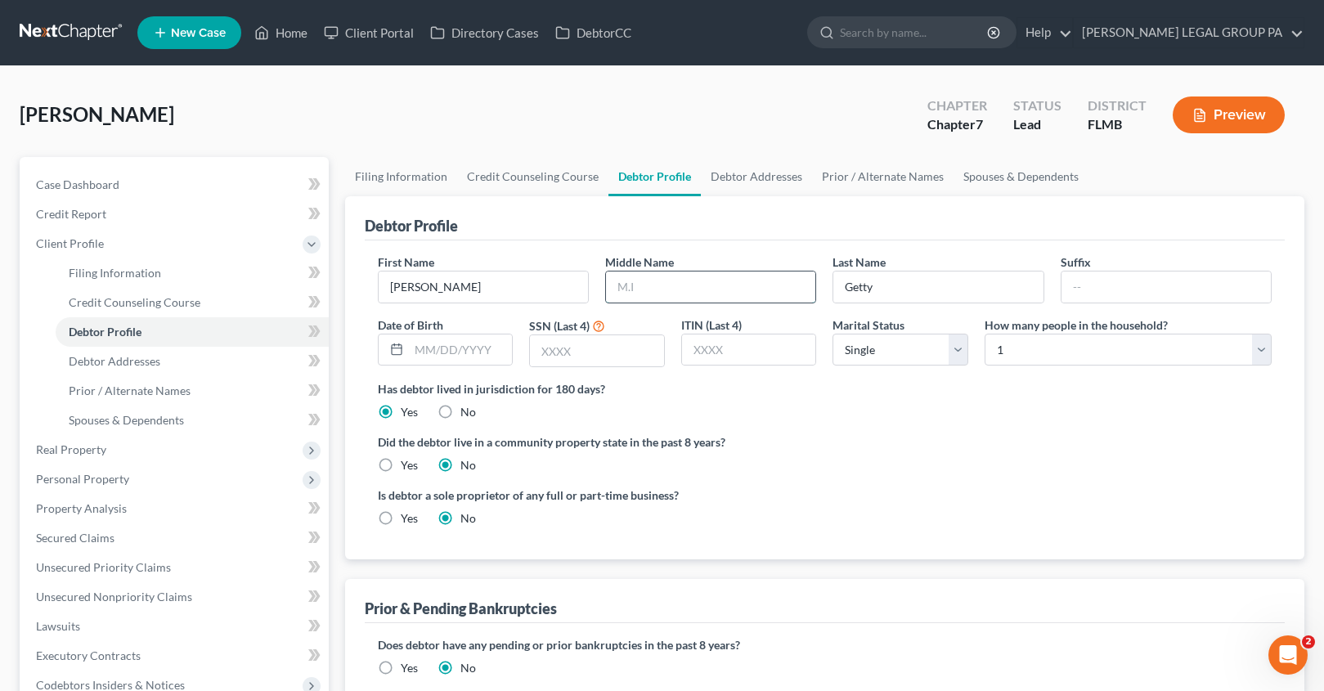
click at [670, 295] on input "text" at bounding box center [710, 286] width 209 height 31
type input "v"
type input "V"
type input "02/11/1955"
click at [598, 356] on input "text" at bounding box center [597, 350] width 134 height 31
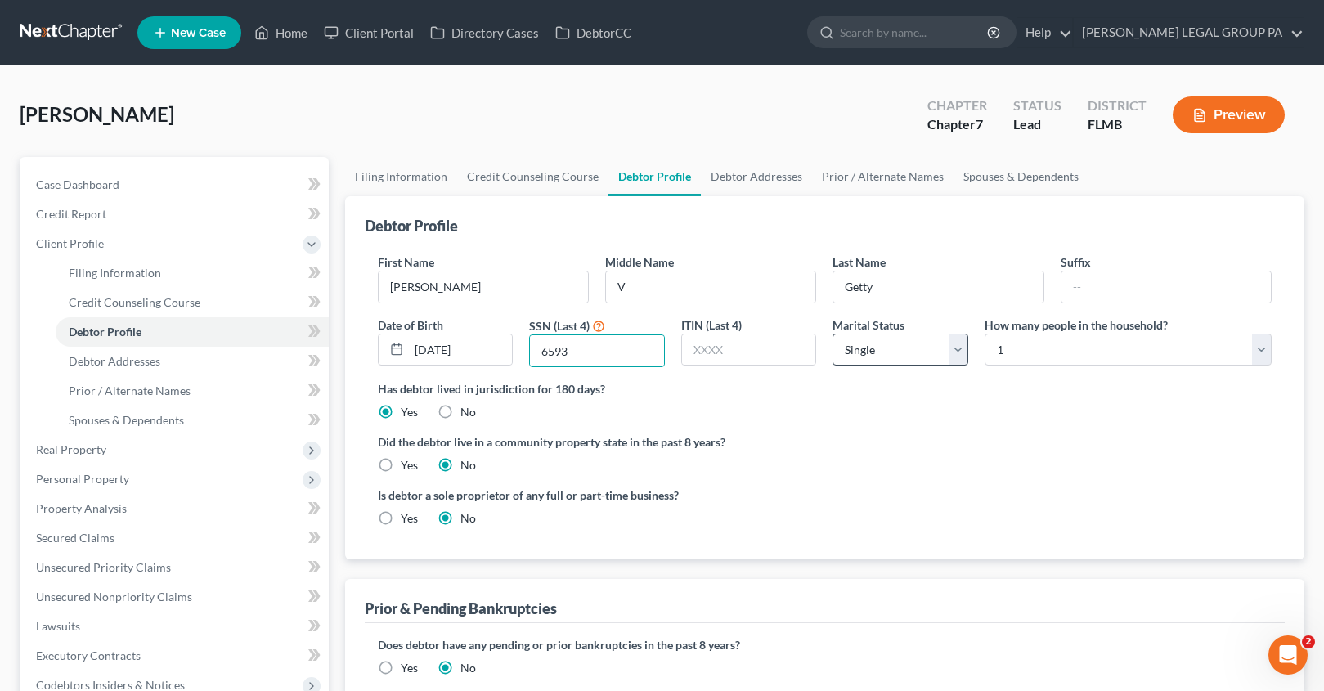
type input "6593"
click at [900, 356] on select "Select Single Married Separated Divorced Widowed" at bounding box center [900, 350] width 136 height 33
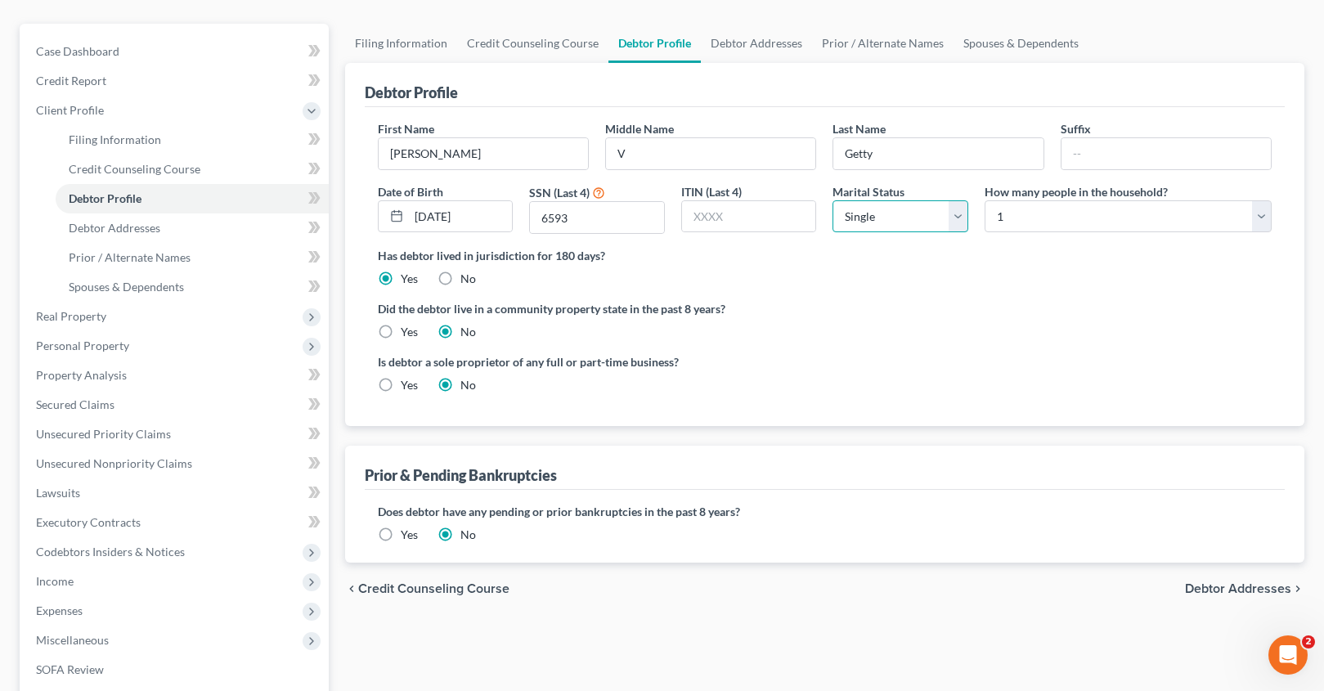
scroll to position [145, 0]
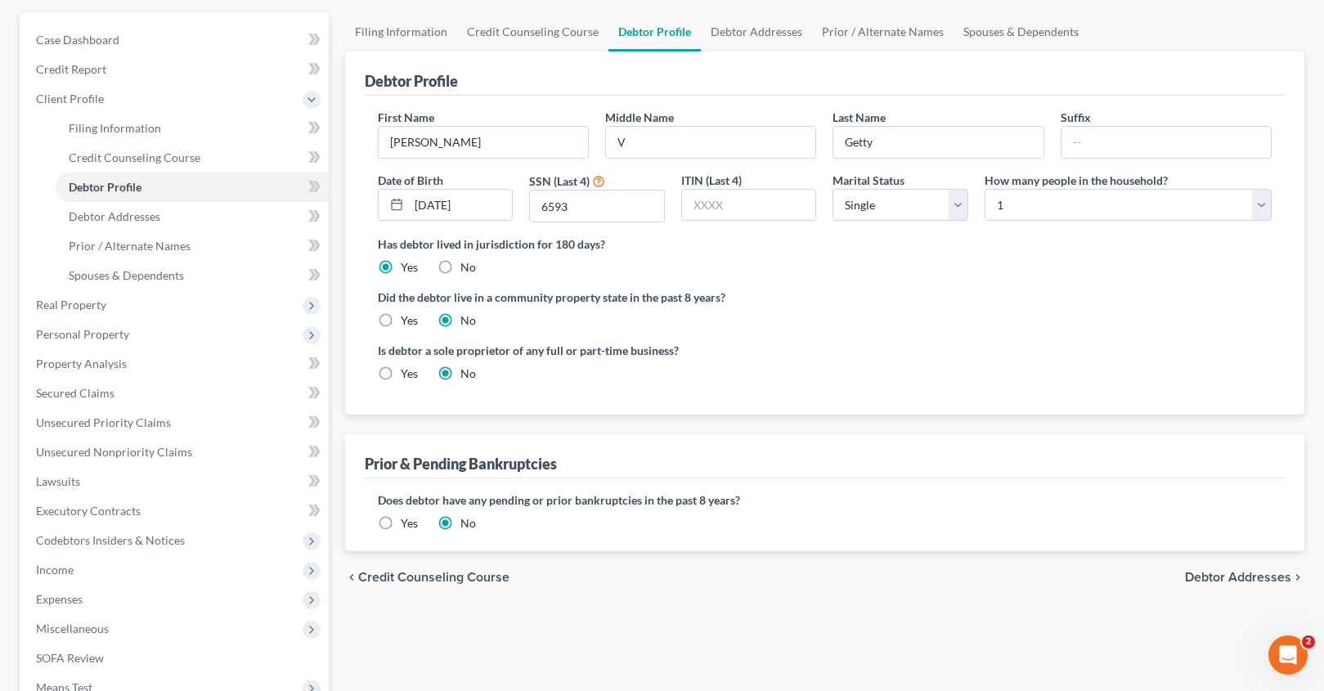
click at [401, 532] on label "Yes" at bounding box center [409, 523] width 17 height 16
click at [407, 526] on input "Yes" at bounding box center [412, 520] width 11 height 11
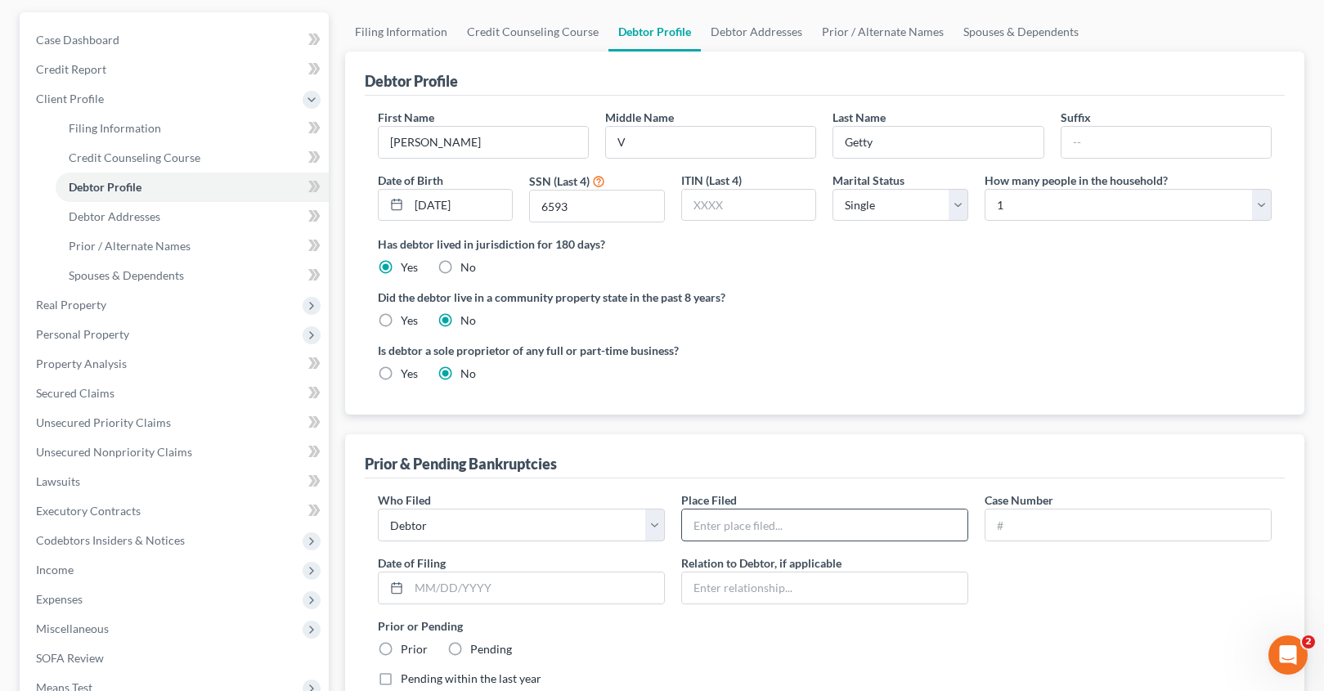
click at [783, 525] on input "text" at bounding box center [824, 524] width 285 height 31
paste input "FLORIDA MIDDLE BANKRUPTCY COURT"
type input "FLORIDA MIDDLE BANKRUPTCY COURT"
click at [1029, 524] on input "text" at bounding box center [1127, 524] width 285 height 31
paste input "8:2013bk15227"
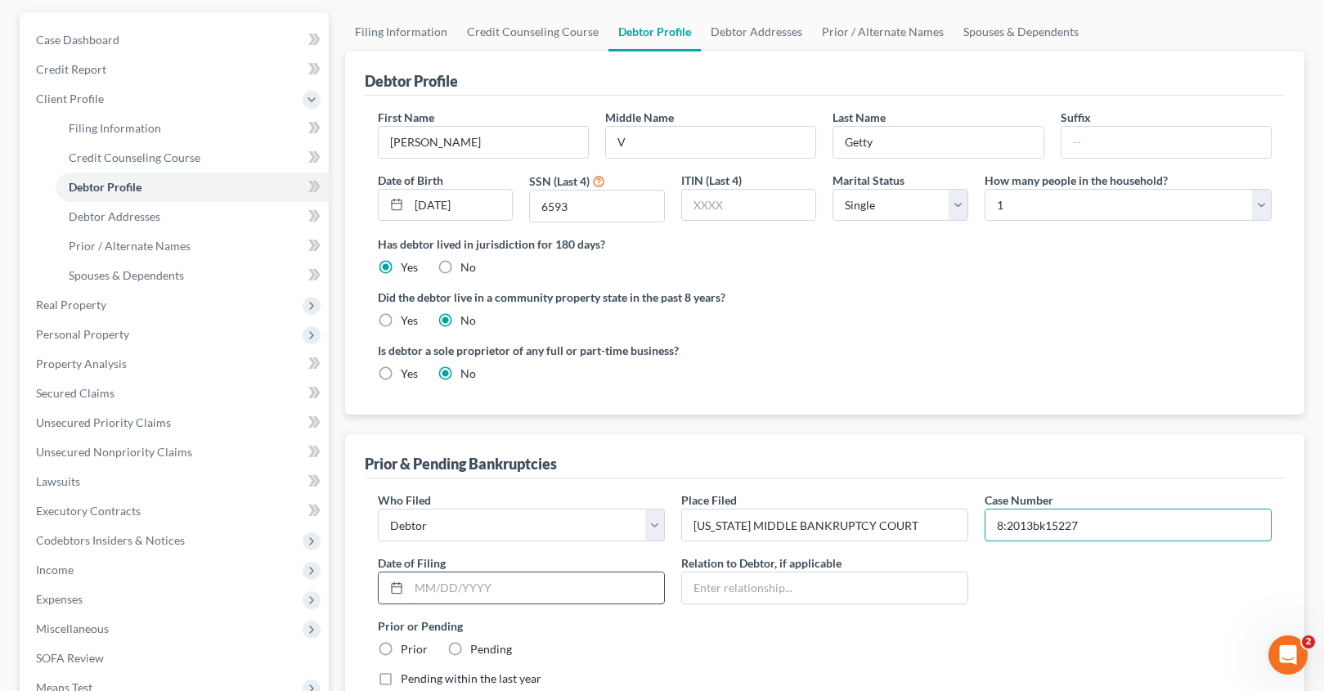
type input "8:2013bk15227"
click at [464, 595] on input "text" at bounding box center [536, 587] width 255 height 31
click at [439, 589] on input "text" at bounding box center [536, 587] width 255 height 31
paste input "11/18/2013"
type input "11/18/2013"
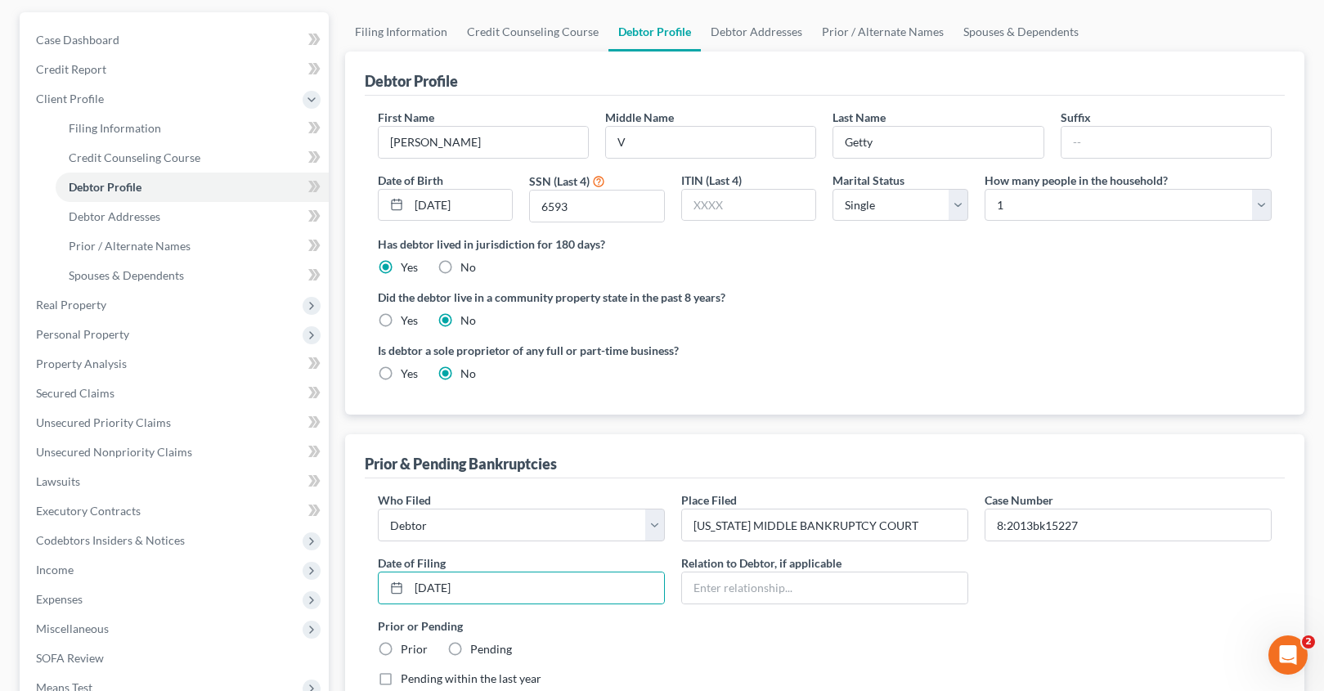
click at [401, 647] on label "Prior" at bounding box center [414, 649] width 27 height 16
click at [407, 647] on input "Prior" at bounding box center [412, 646] width 11 height 11
radio input "true"
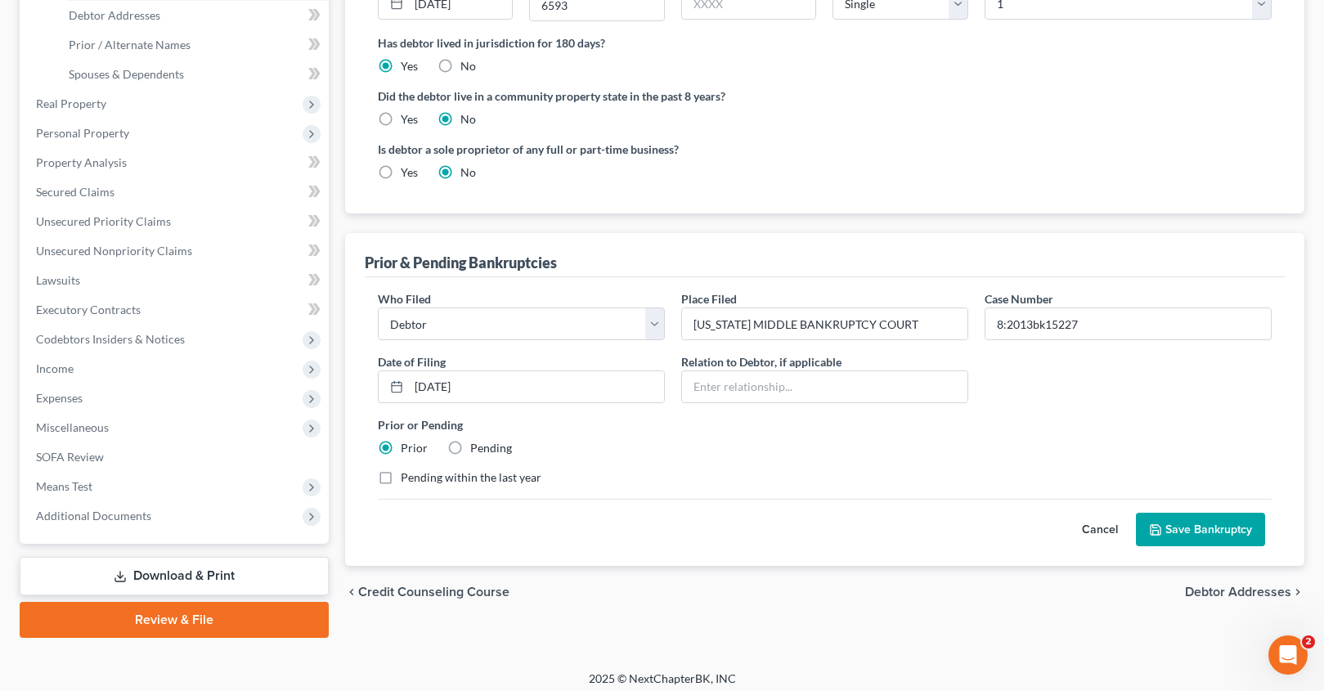
scroll to position [355, 0]
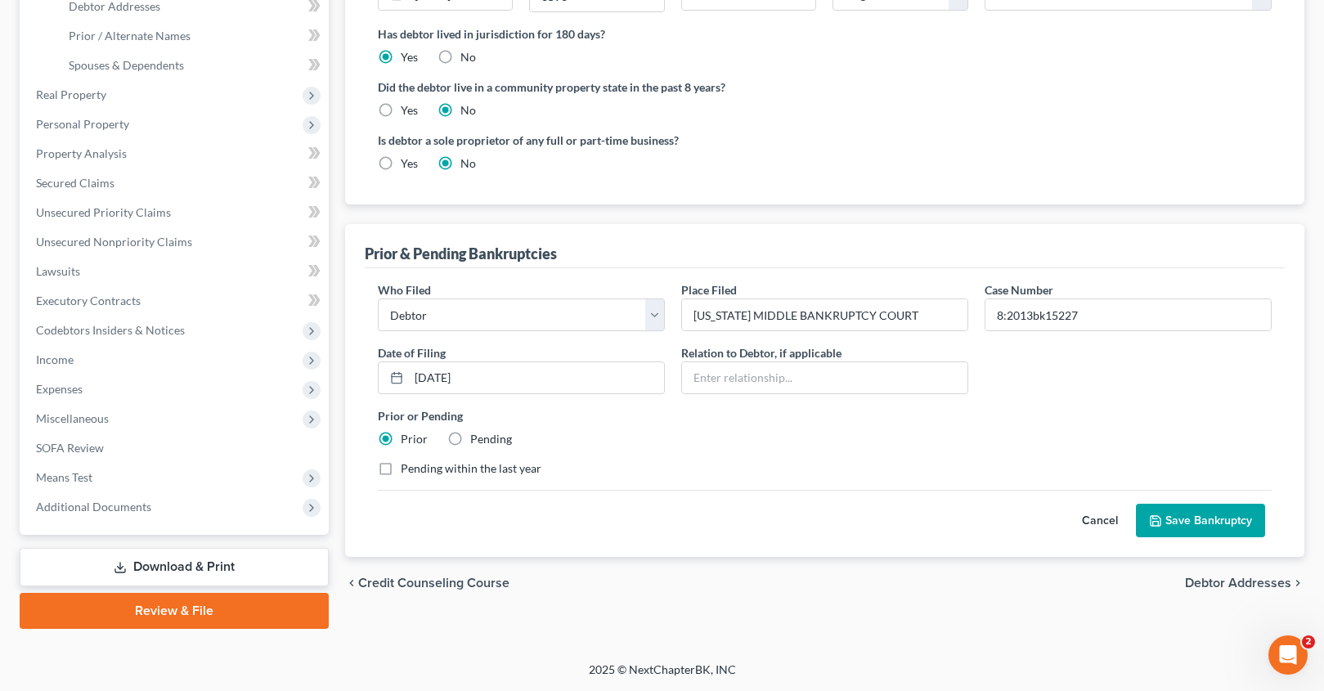
click at [1173, 530] on button "Save Bankruptcy" at bounding box center [1200, 521] width 129 height 34
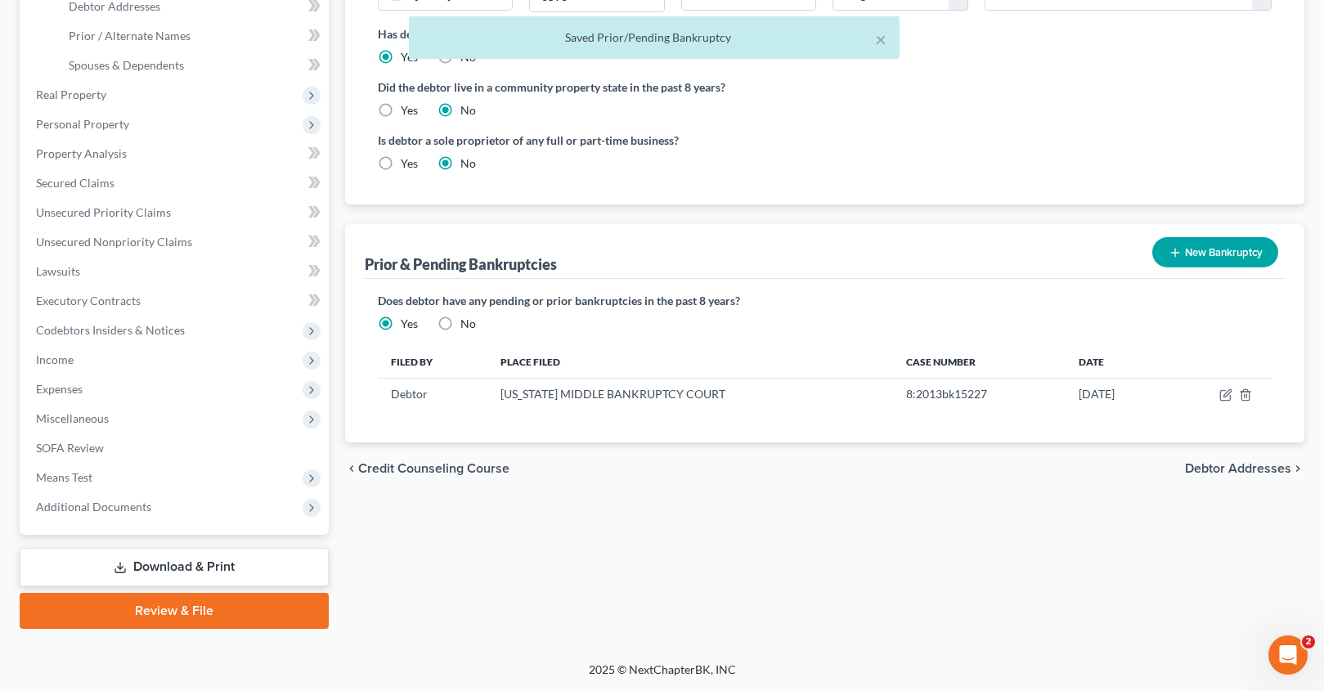
click at [1214, 252] on button "New Bankruptcy" at bounding box center [1215, 252] width 126 height 30
click at [1214, 252] on div "Prior & Pending Bankruptcies New Bankruptcy New Pending Bankruptcy New Prior Ba…" at bounding box center [825, 251] width 920 height 55
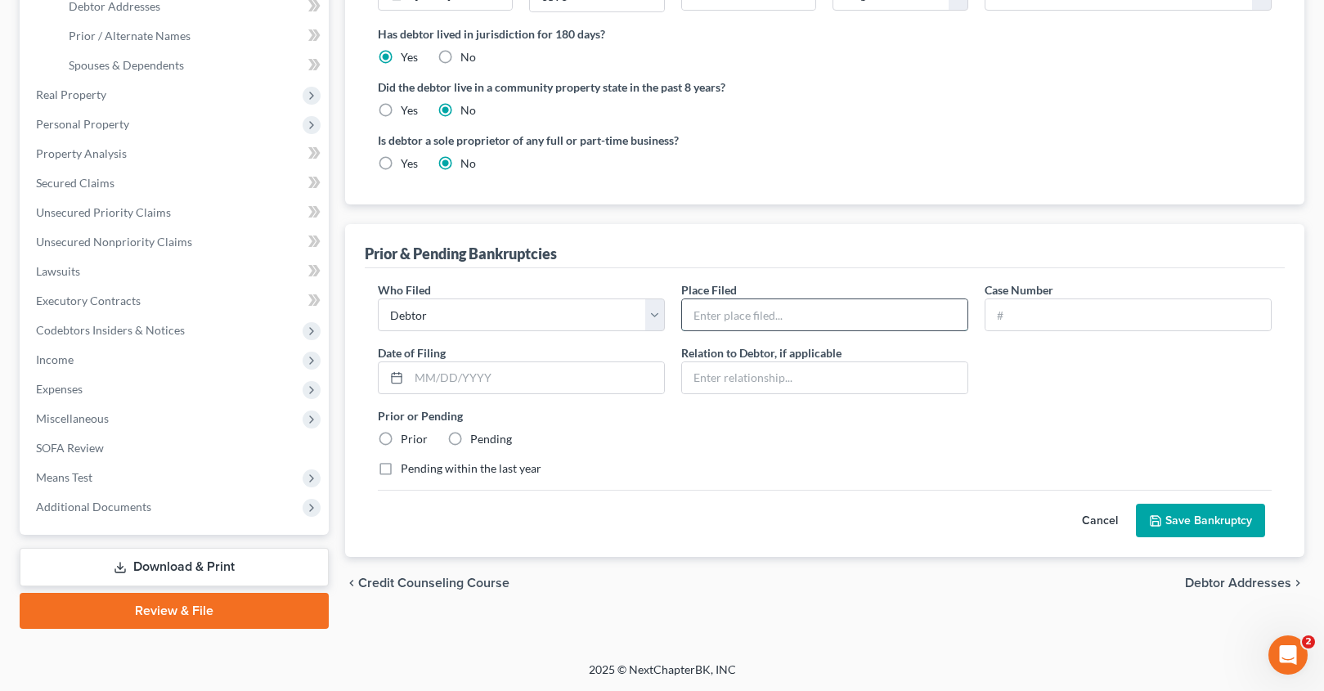
click at [784, 307] on input "text" at bounding box center [824, 314] width 285 height 31
paste input "FLORIDA MIDDLE BANKRUPTCY COURT"
type input "FLORIDA MIDDLE BANKRUPTCY COURT"
click at [1096, 325] on input "text" at bounding box center [1127, 314] width 285 height 31
paste input "8:2010bk04749"
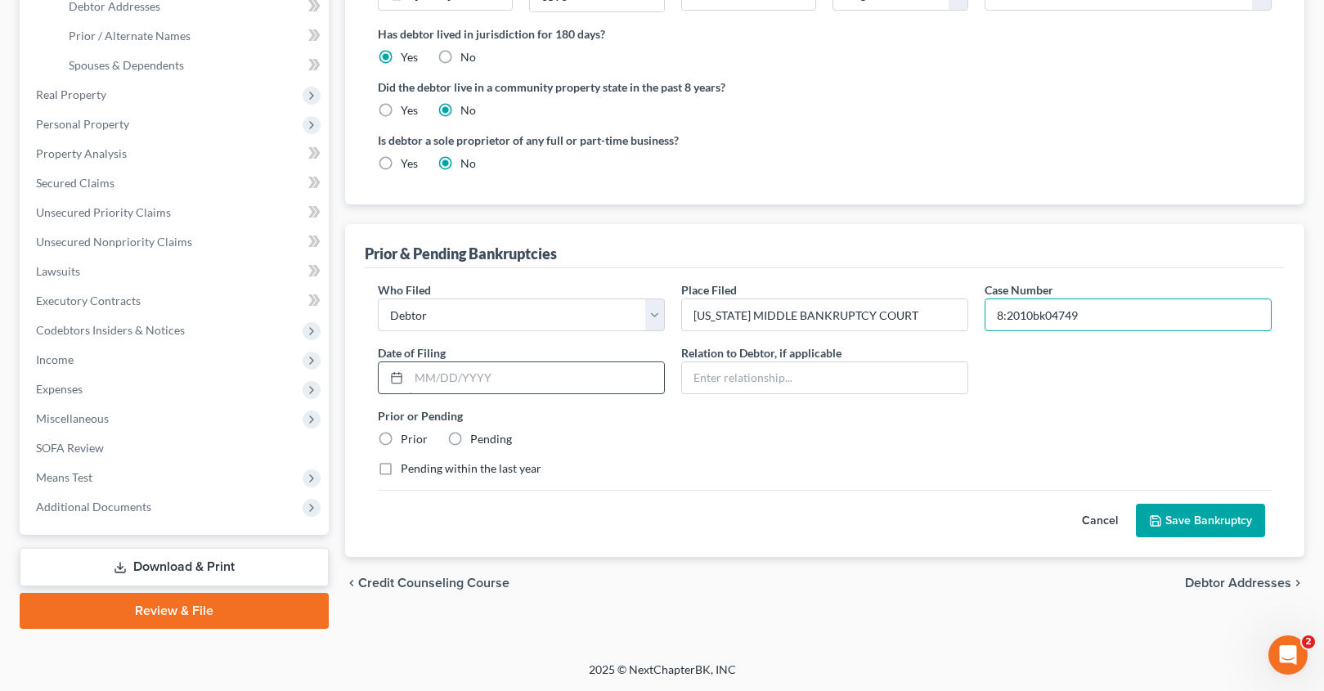
type input "8:2010bk04749"
click at [457, 366] on input "text" at bounding box center [536, 377] width 255 height 31
paste input "03/02/2010"
type input "03/02/2010"
click at [401, 441] on label "Prior" at bounding box center [414, 439] width 27 height 16
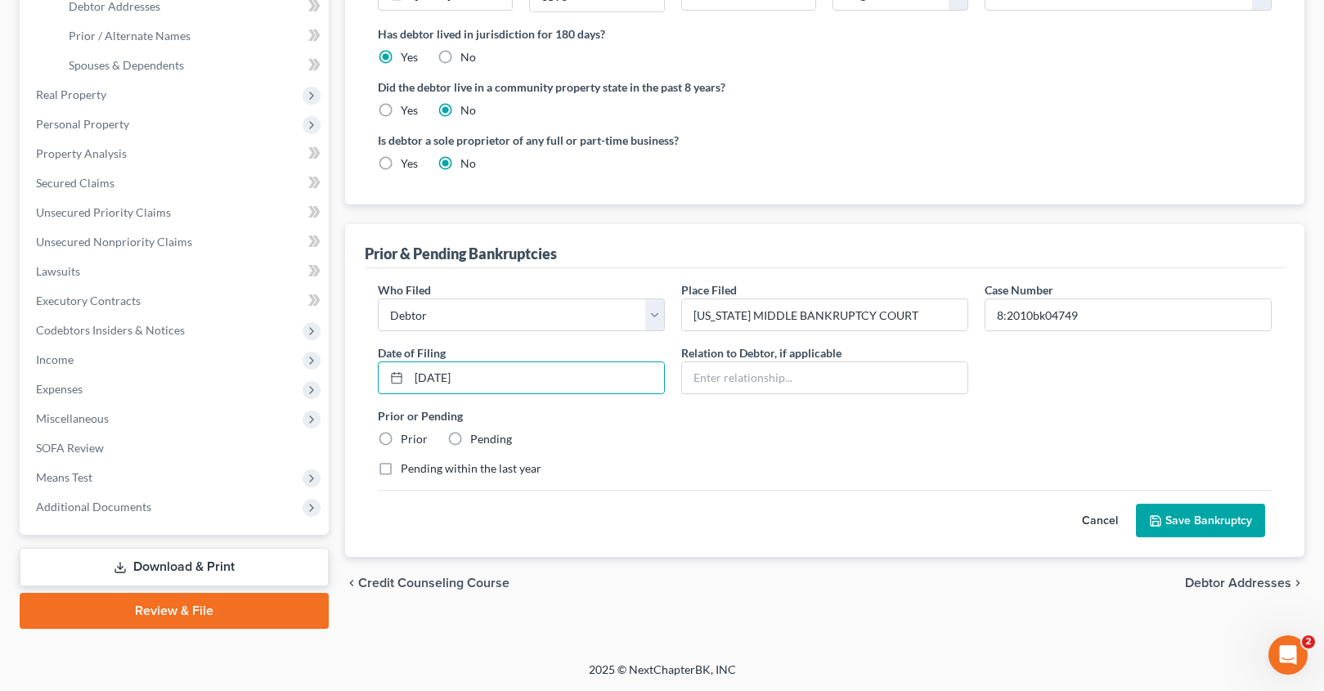
click at [407, 441] on input "Prior" at bounding box center [412, 436] width 11 height 11
radio input "true"
click at [1192, 521] on button "Save Bankruptcy" at bounding box center [1200, 521] width 129 height 34
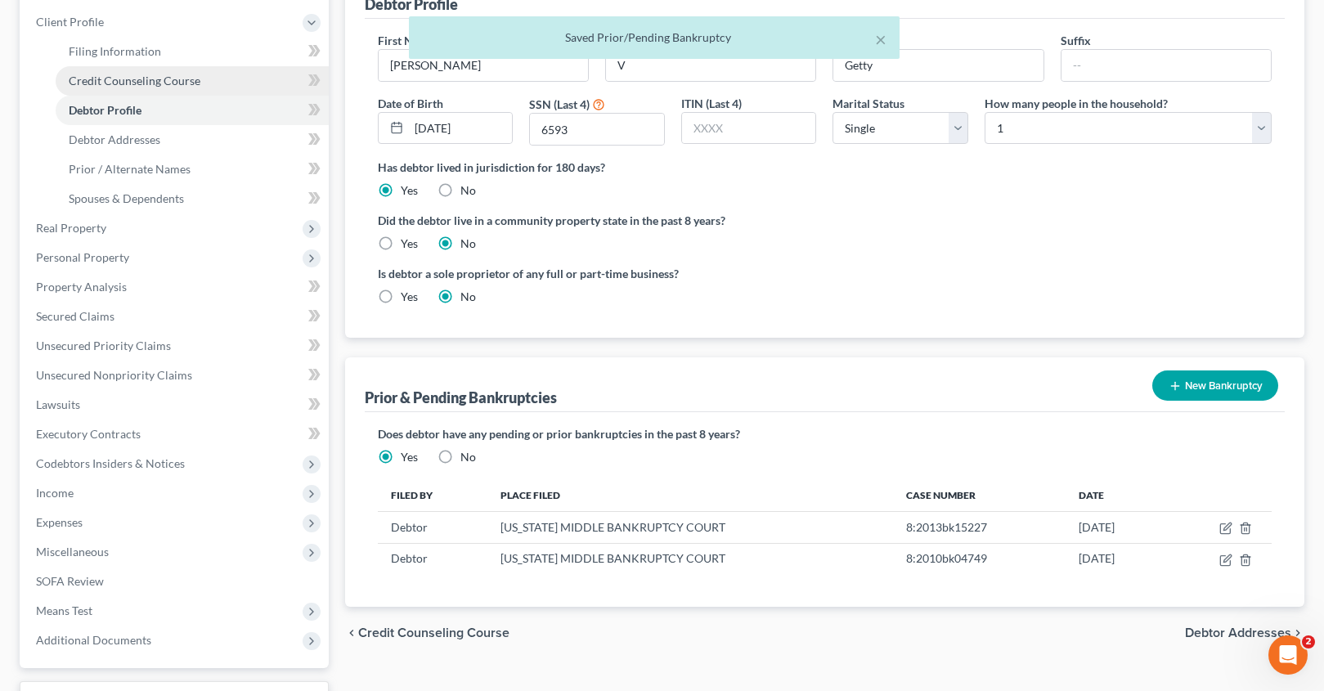
scroll to position [144, 0]
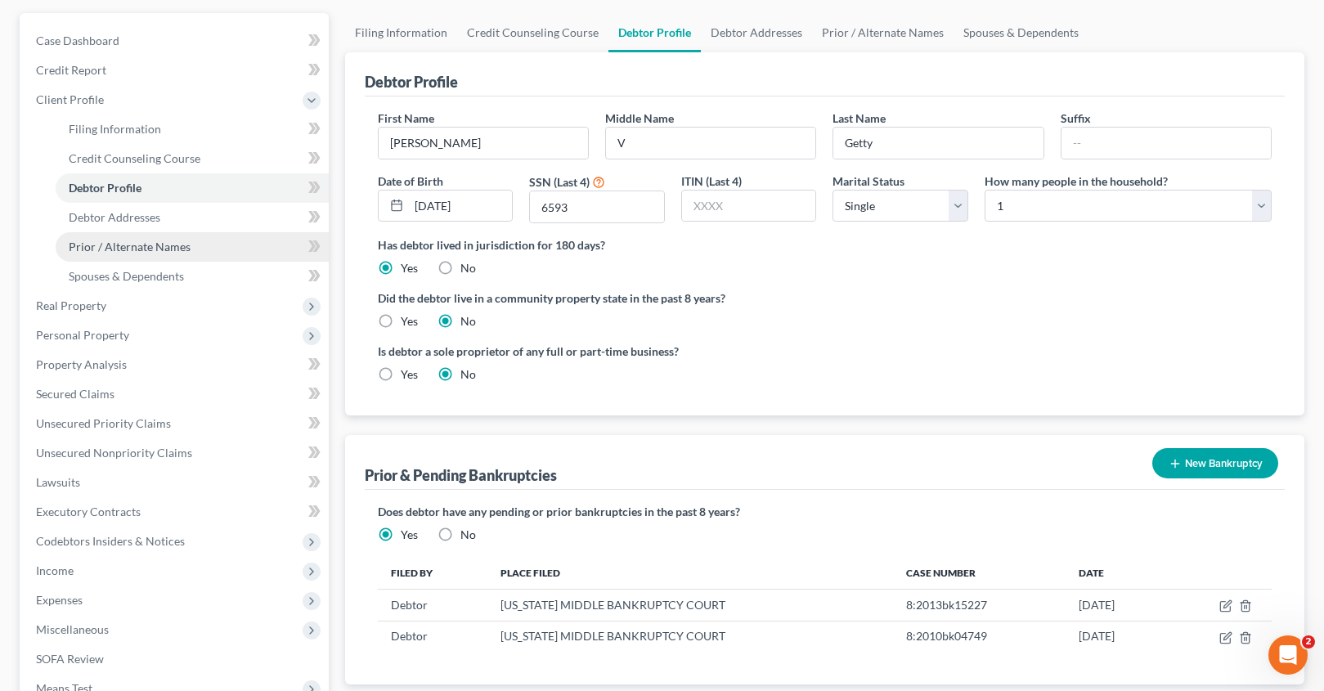
click at [111, 247] on span "Prior / Alternate Names" at bounding box center [130, 247] width 122 height 14
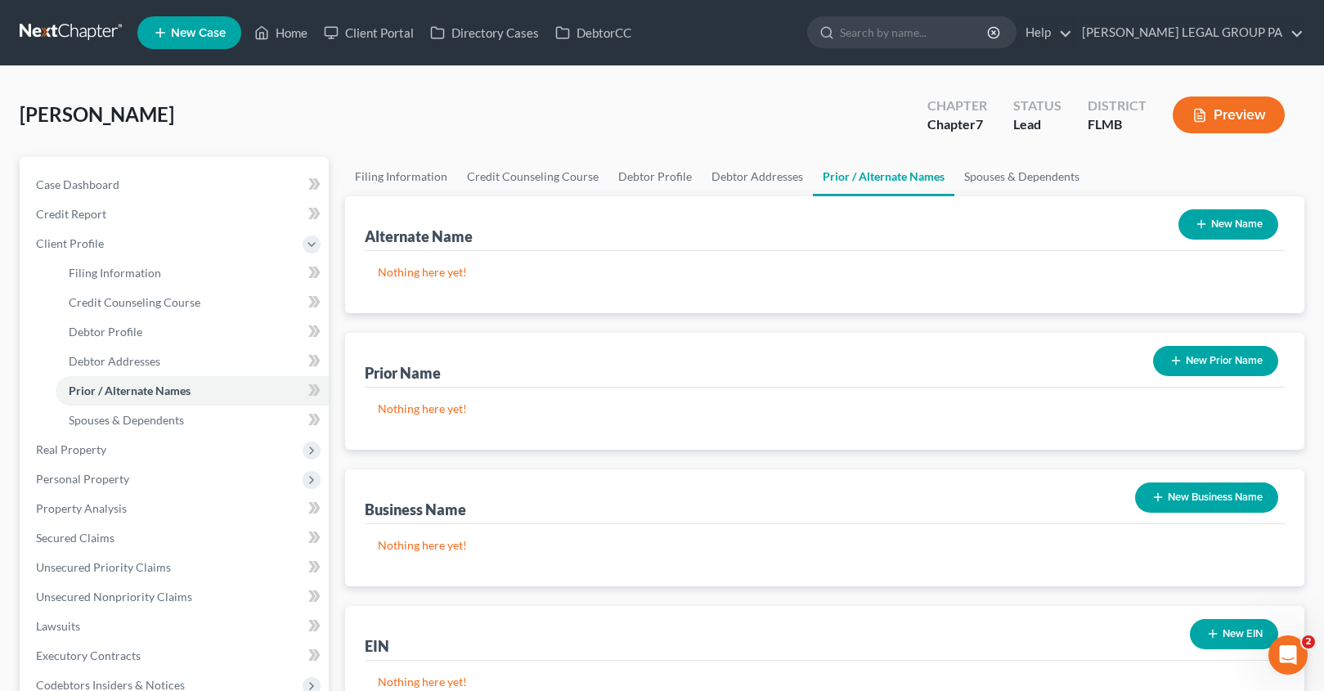
click at [1215, 227] on button "New Name" at bounding box center [1228, 224] width 100 height 30
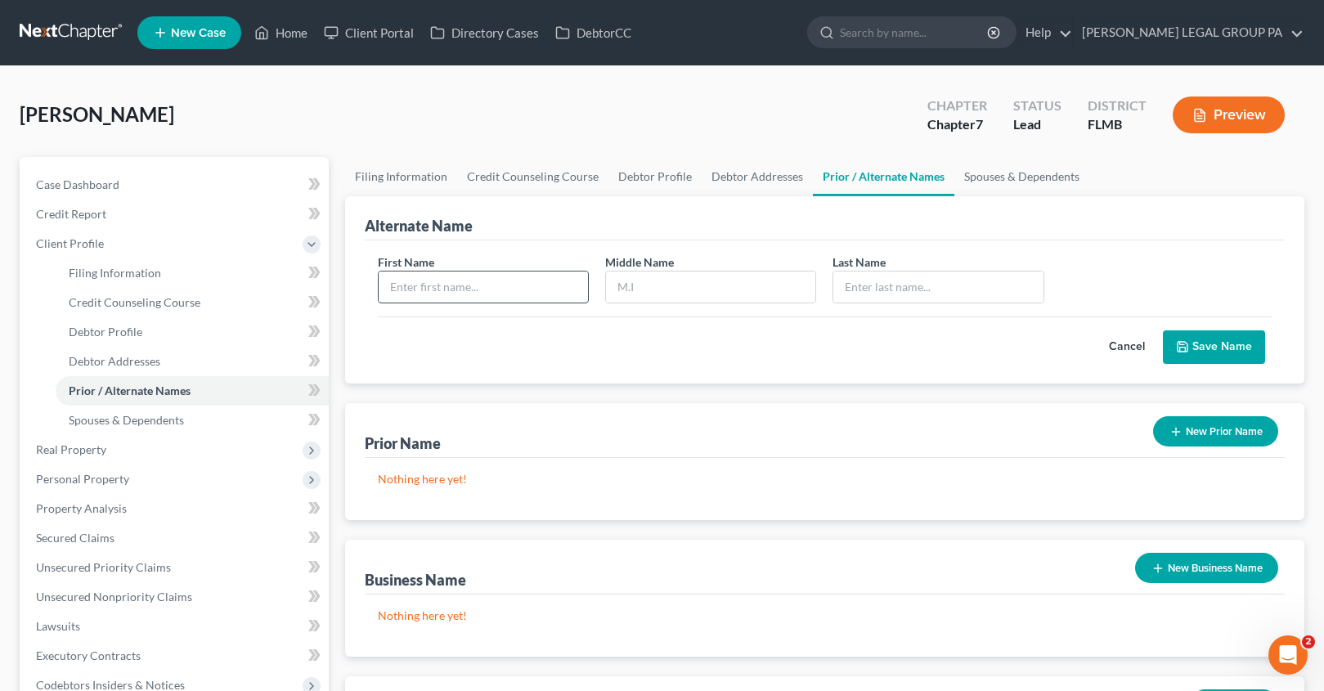
click at [425, 289] on input "text" at bounding box center [483, 286] width 209 height 31
type input "p"
type input "Patricia"
type input "Viola"
type input "Getty"
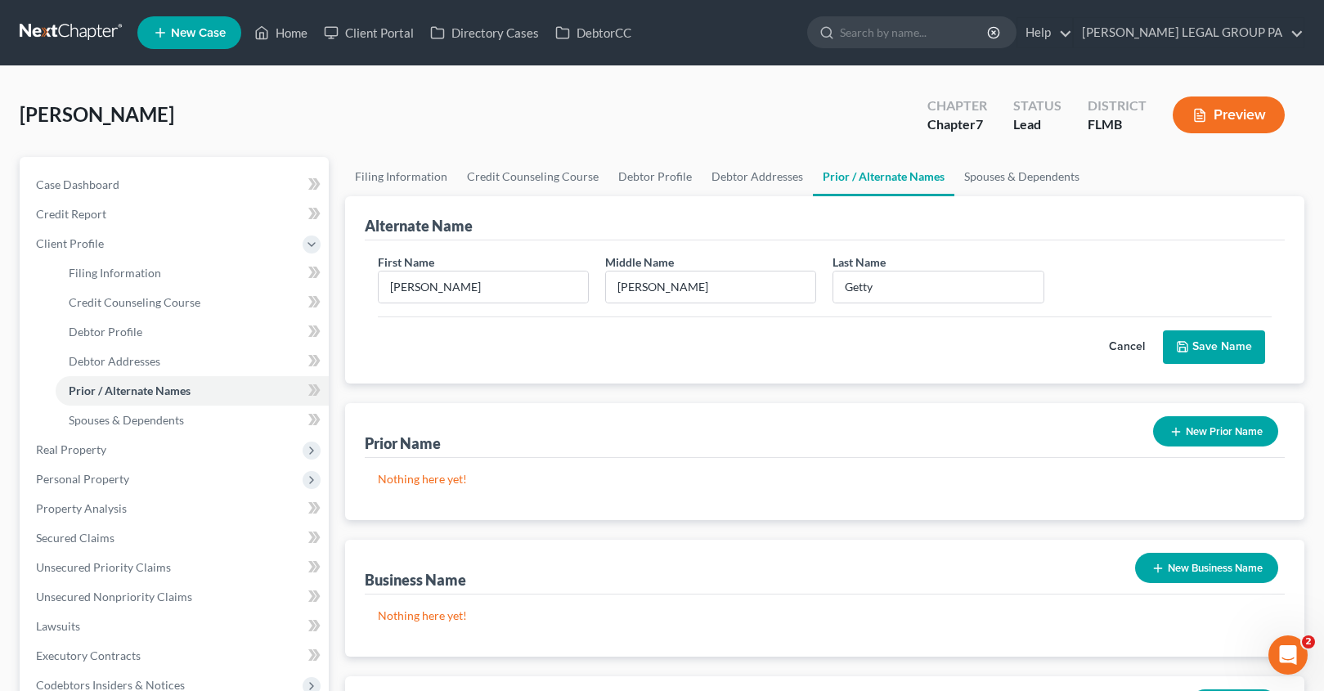
click at [1183, 326] on div "Cancel Save Name" at bounding box center [825, 340] width 894 height 48
click at [1204, 351] on button "Save Name" at bounding box center [1214, 347] width 102 height 34
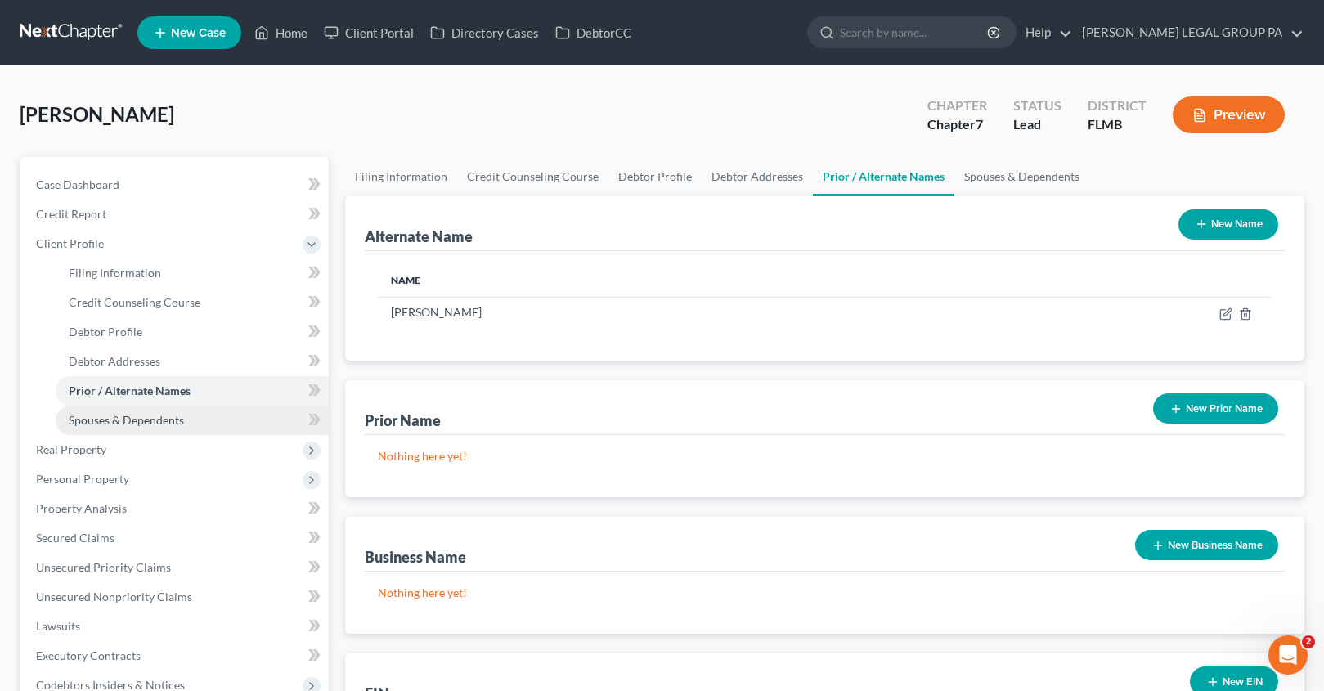
click at [114, 419] on span "Spouses & Dependents" at bounding box center [126, 420] width 115 height 14
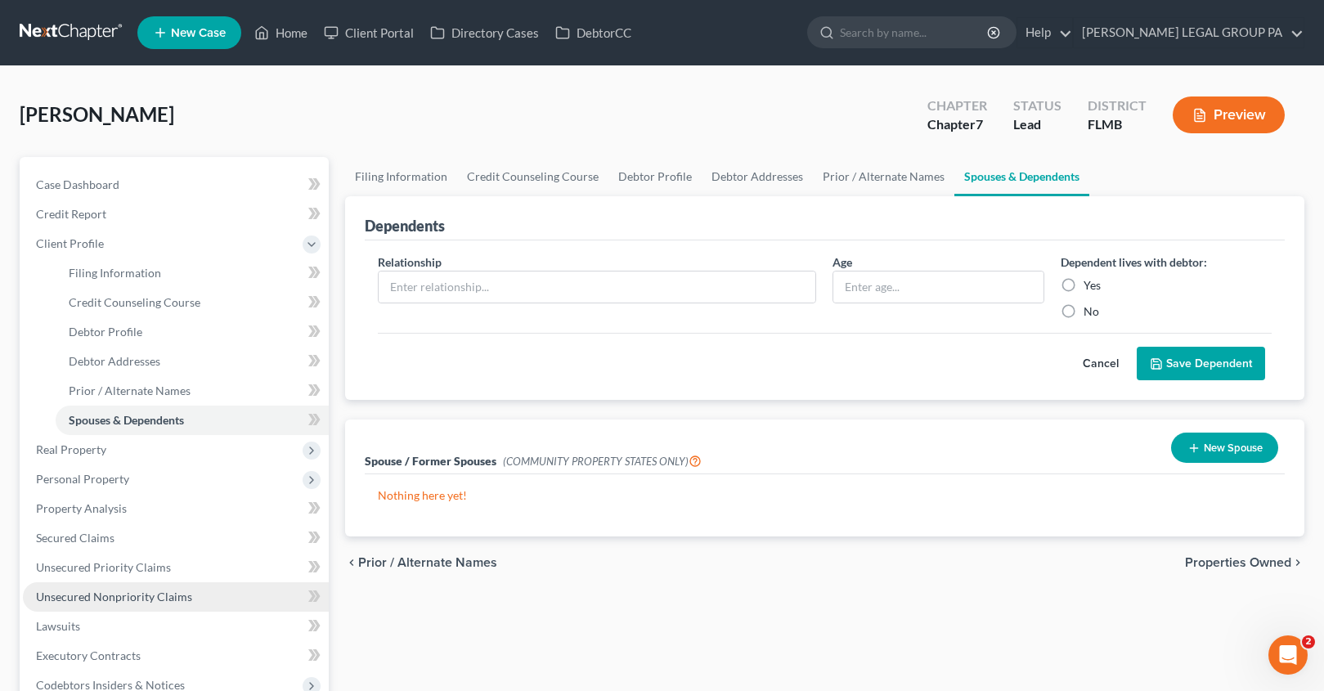
click at [109, 602] on span "Unsecured Nonpriority Claims" at bounding box center [114, 597] width 156 height 14
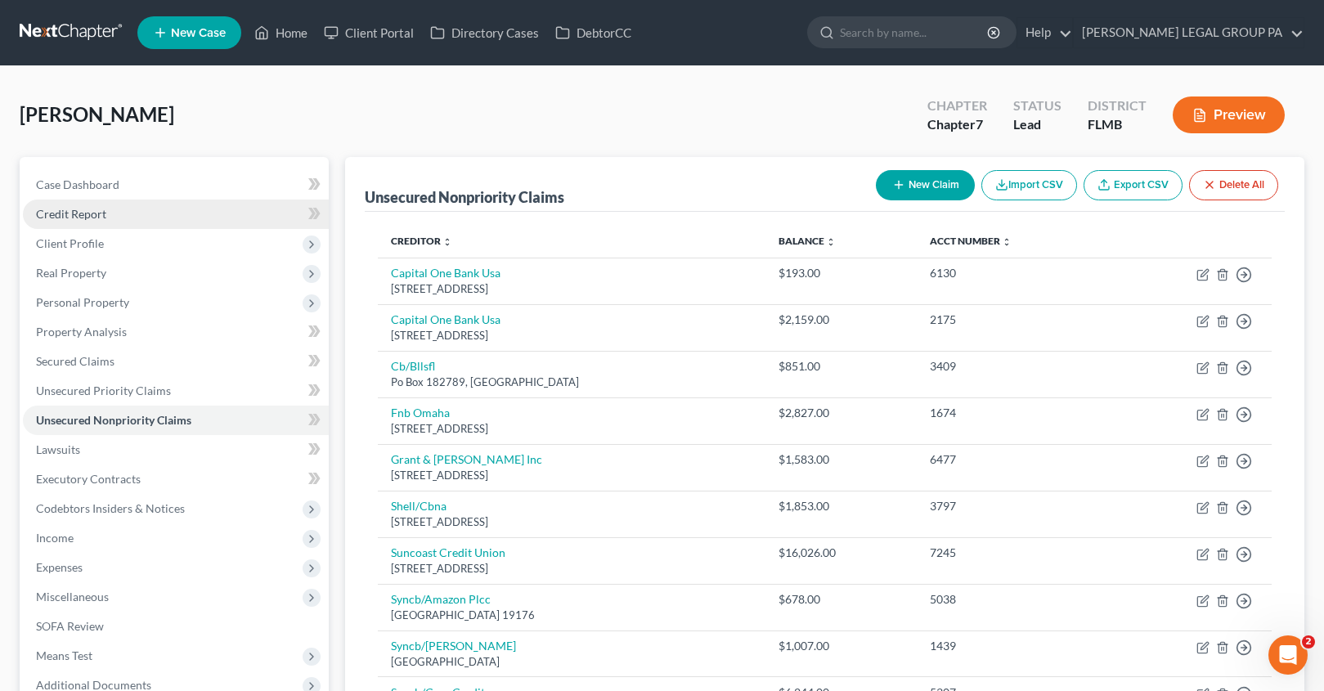
click at [91, 218] on span "Credit Report" at bounding box center [71, 214] width 70 height 14
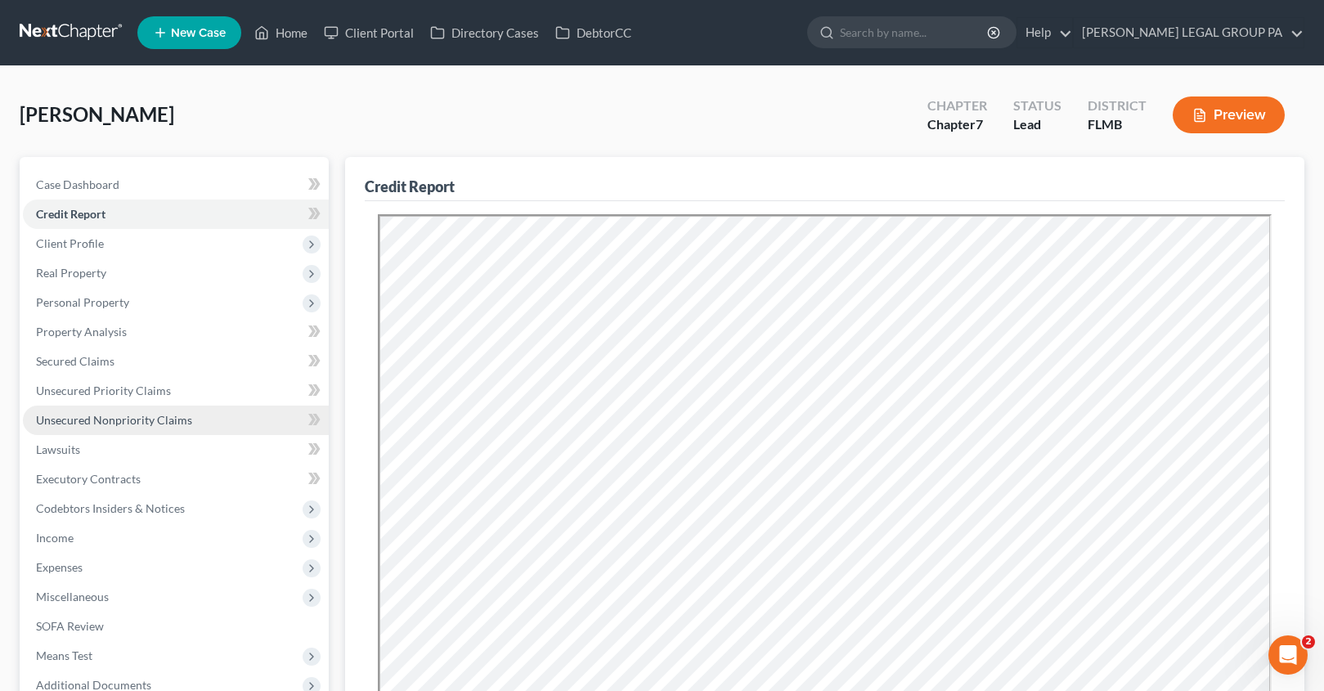
click at [93, 420] on span "Unsecured Nonpriority Claims" at bounding box center [114, 420] width 156 height 14
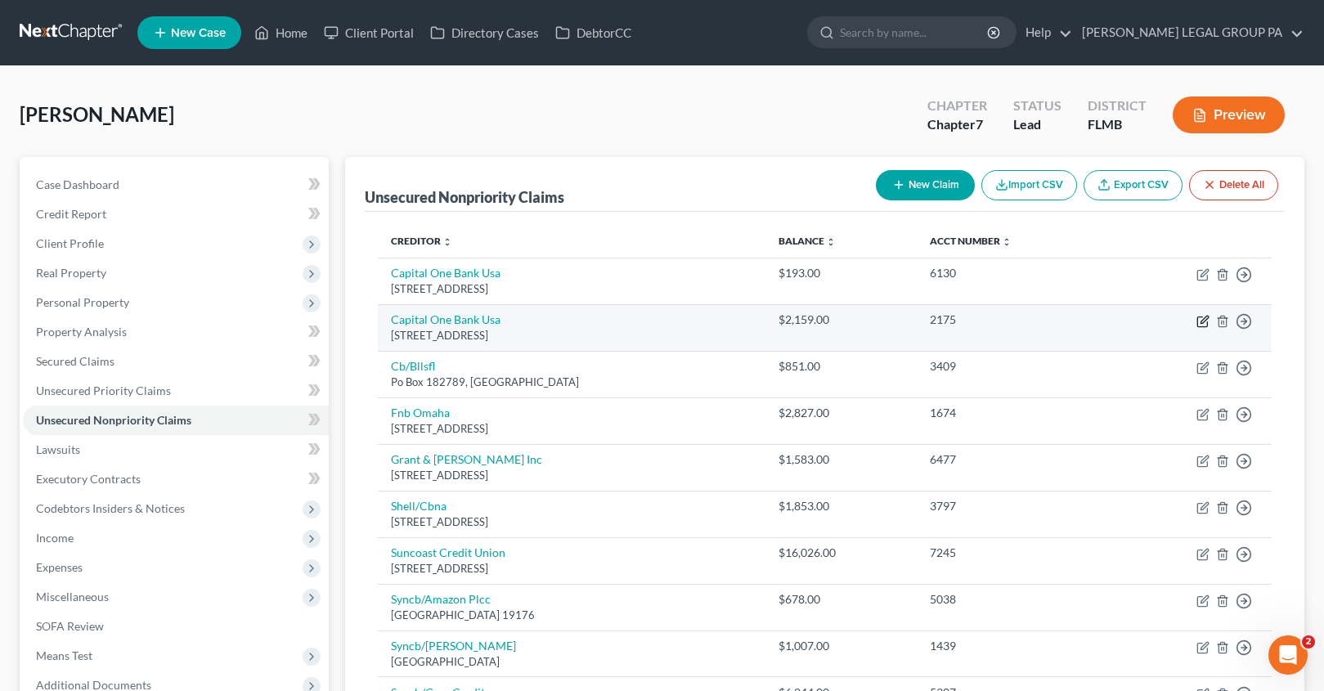
click at [1208, 323] on icon "button" at bounding box center [1202, 321] width 13 height 13
select select "46"
select select "1"
select select "0"
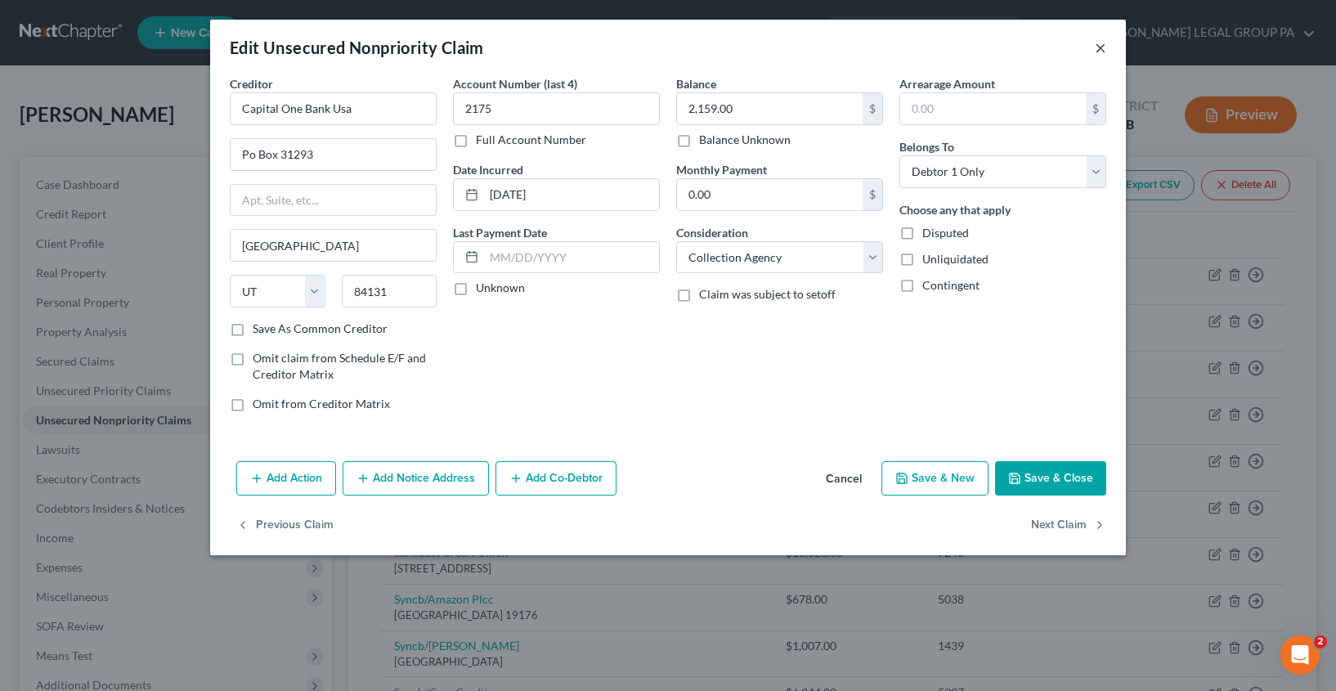
click at [1102, 48] on button "×" at bounding box center [1100, 48] width 11 height 20
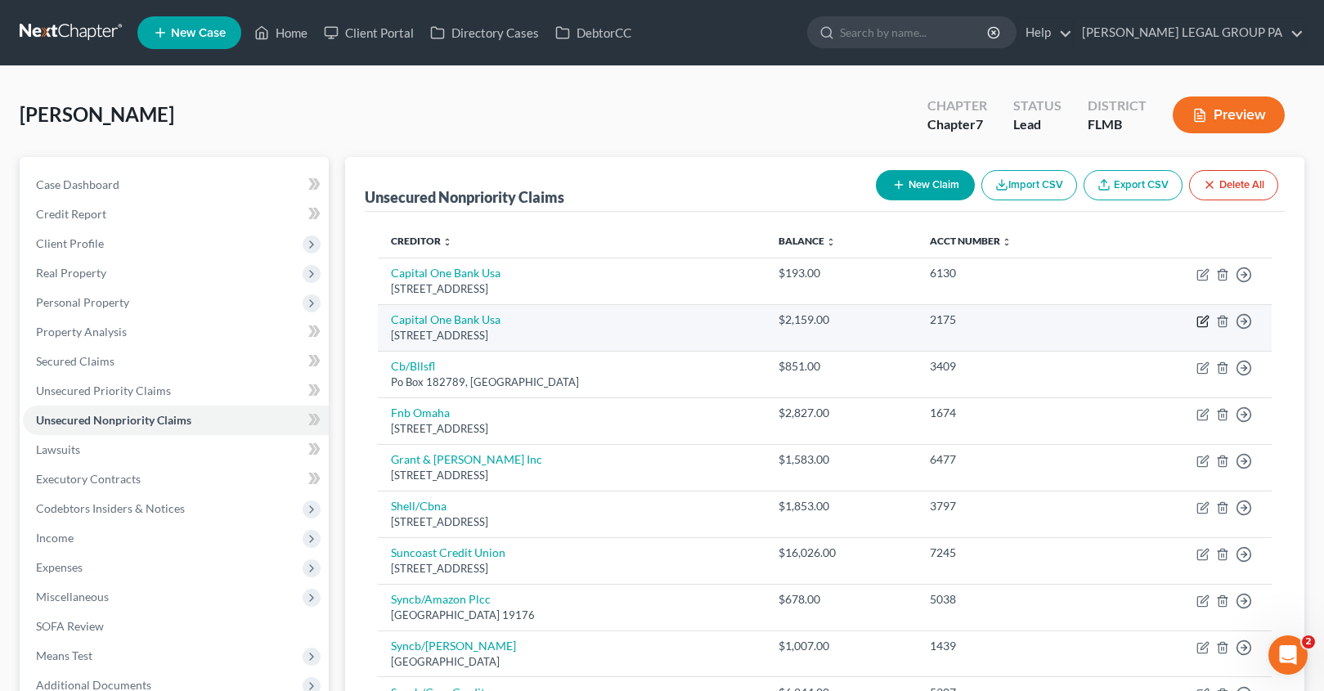
click at [1200, 320] on icon "button" at bounding box center [1202, 321] width 13 height 13
select select "46"
select select "1"
select select "0"
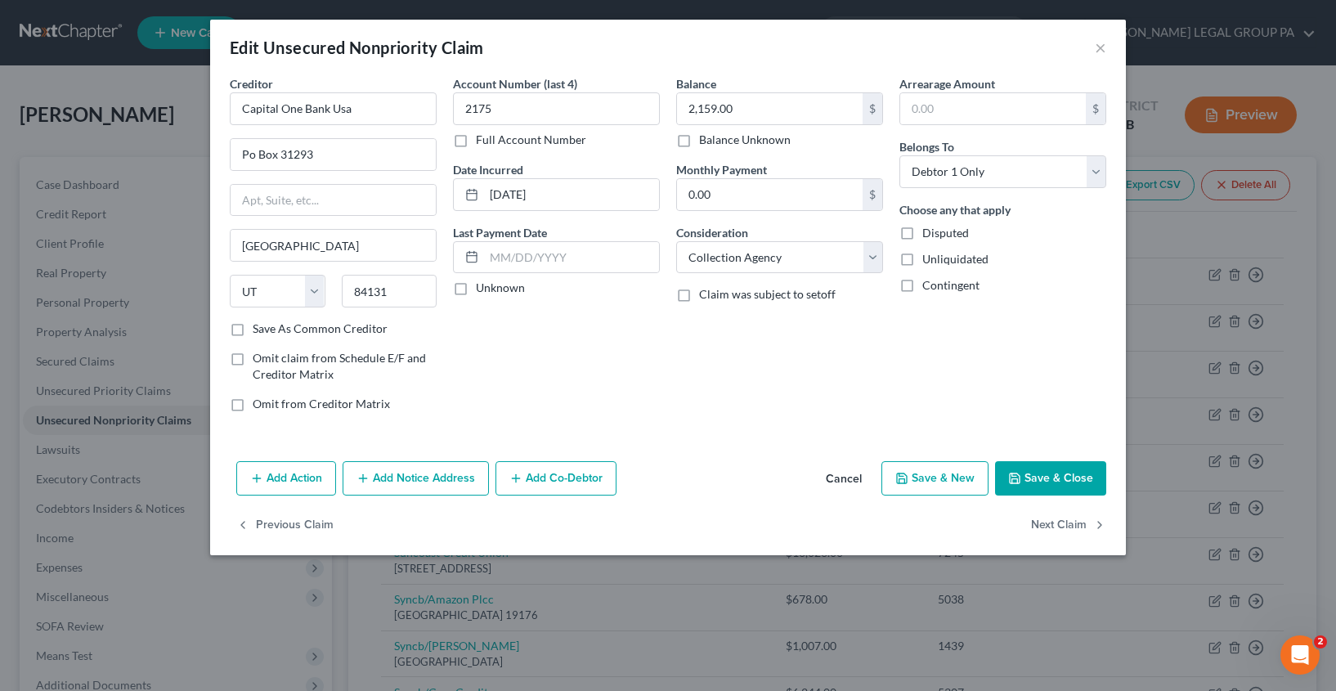
click at [425, 485] on button "Add Notice Address" at bounding box center [416, 478] width 146 height 34
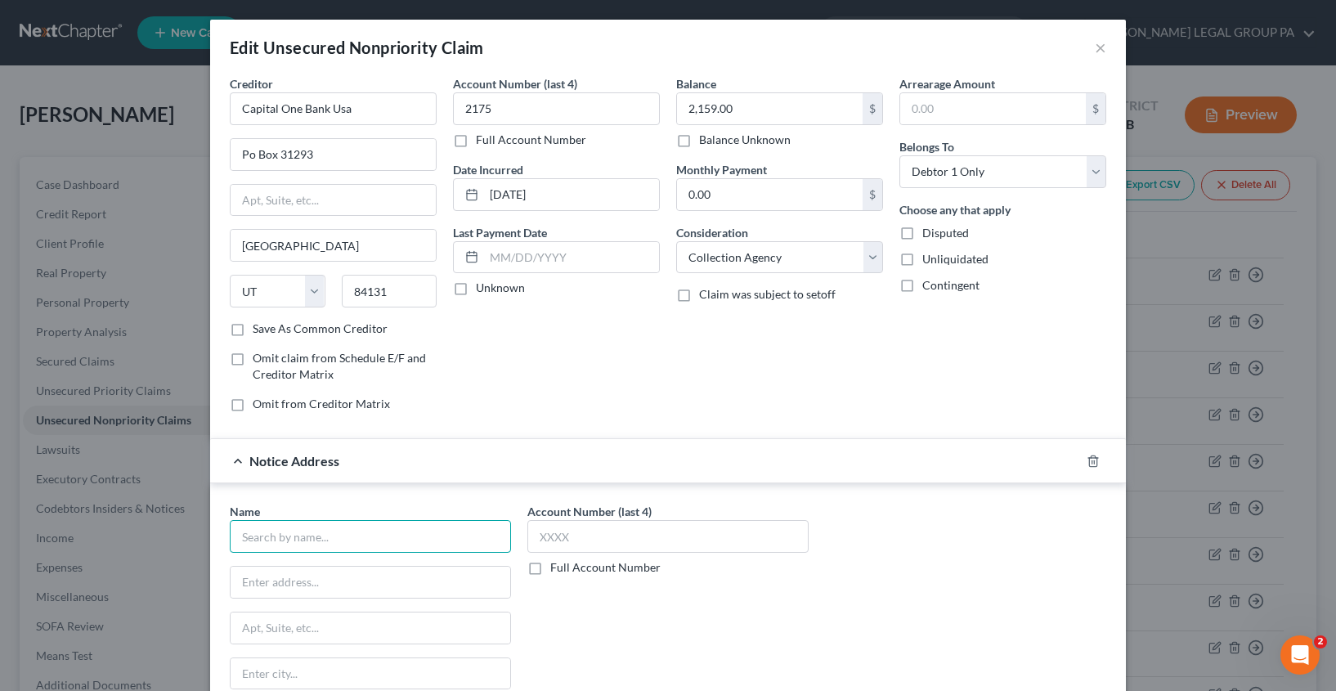
click at [294, 546] on input "text" at bounding box center [370, 536] width 281 height 33
type input "L`"
click at [1095, 51] on button "×" at bounding box center [1100, 48] width 11 height 20
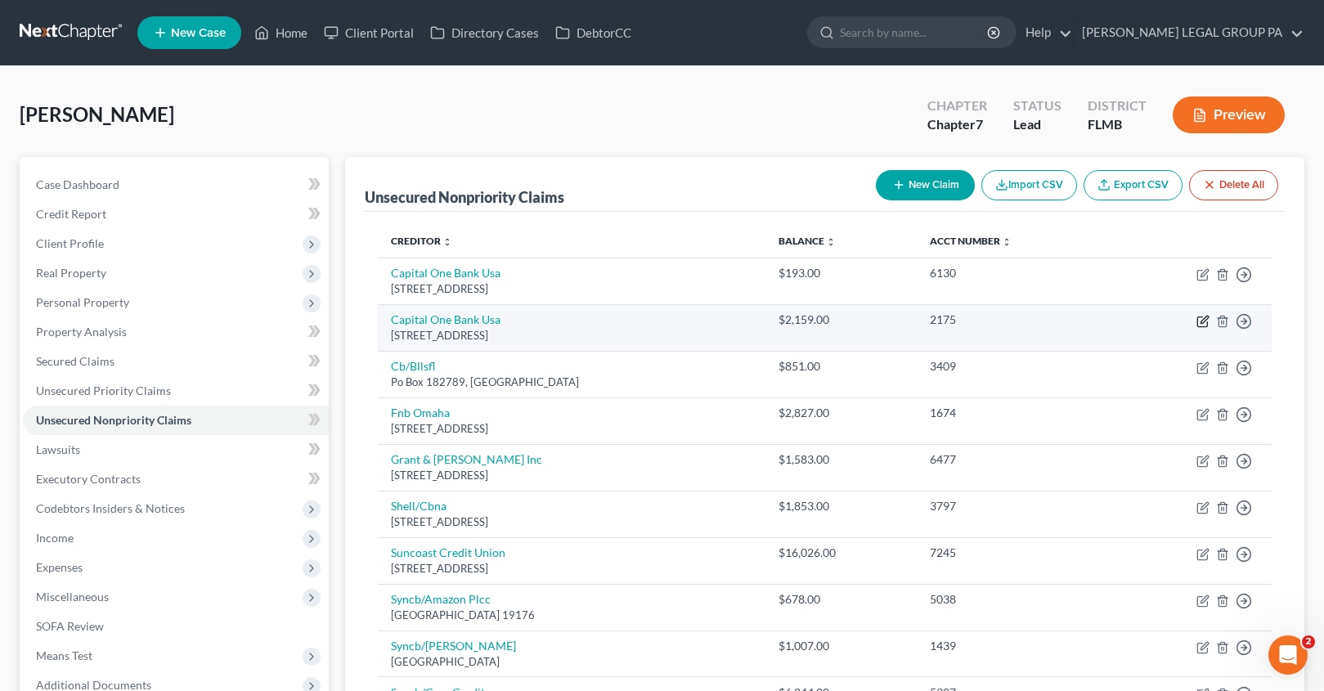
click at [1200, 317] on icon "button" at bounding box center [1202, 321] width 13 height 13
select select "46"
select select "1"
select select "0"
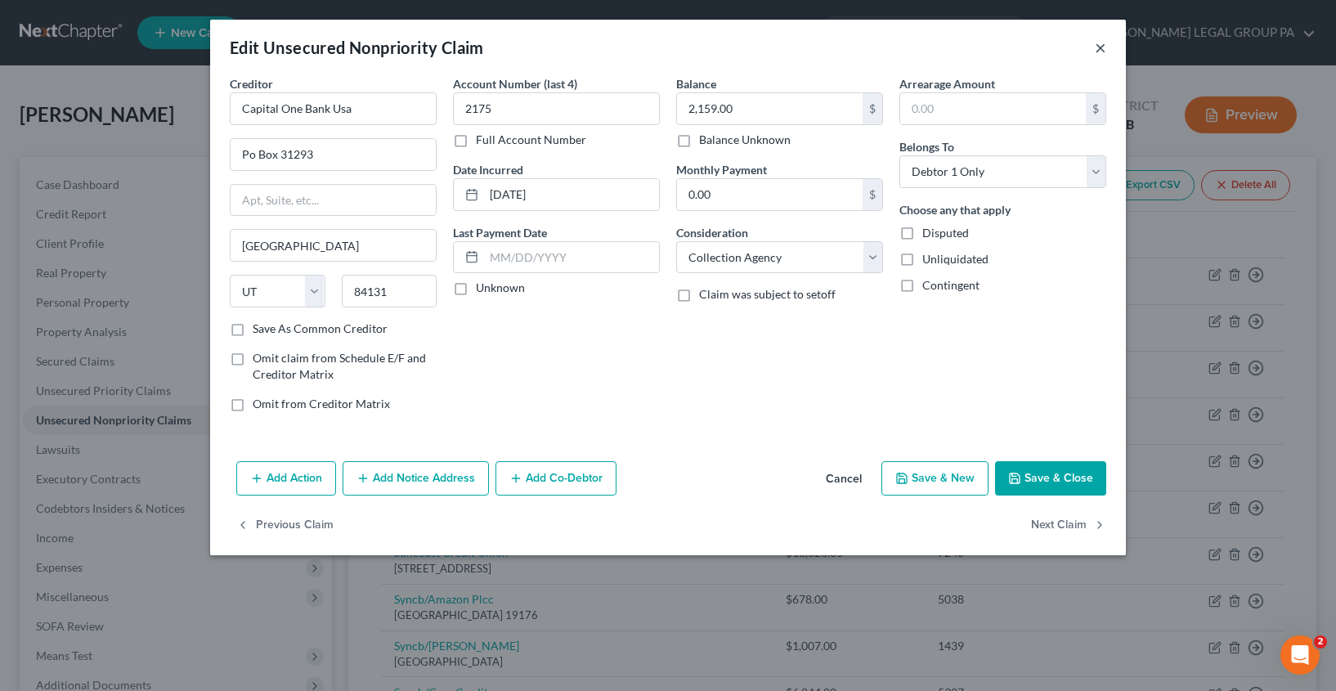
click at [1097, 47] on button "×" at bounding box center [1100, 48] width 11 height 20
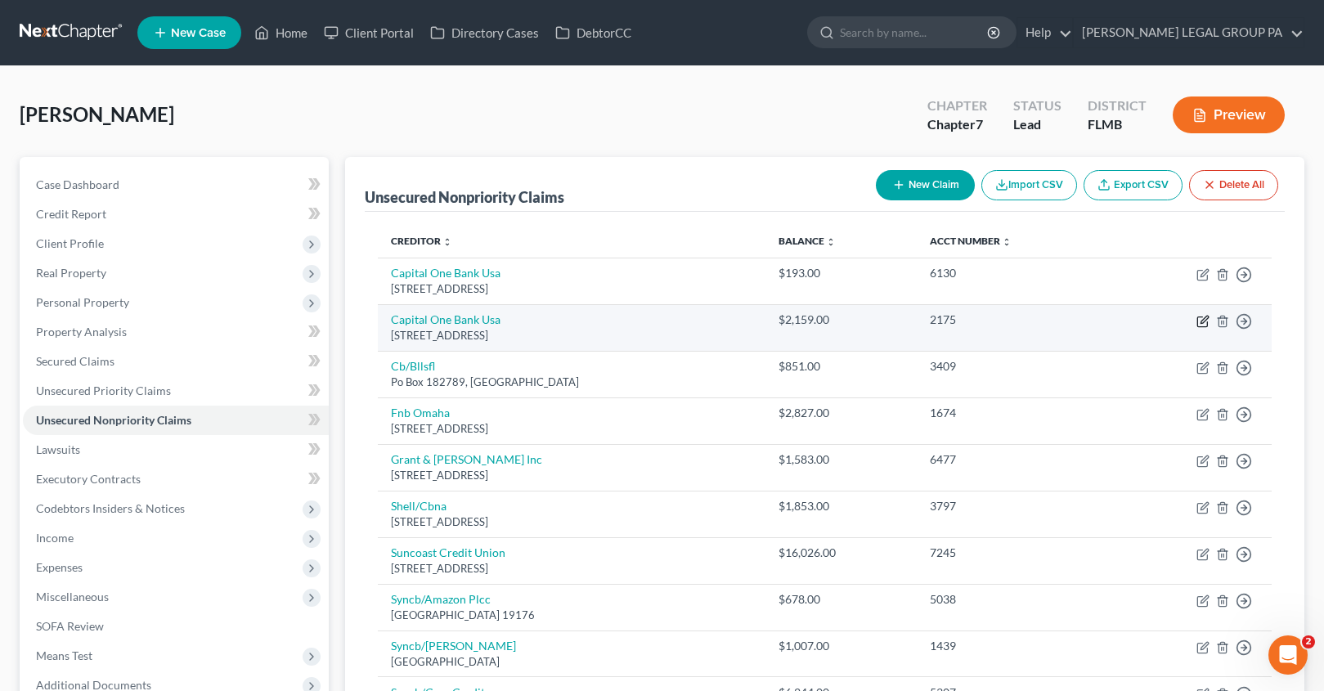
click at [1202, 321] on icon "button" at bounding box center [1203, 319] width 7 height 7
select select "46"
select select "1"
select select "0"
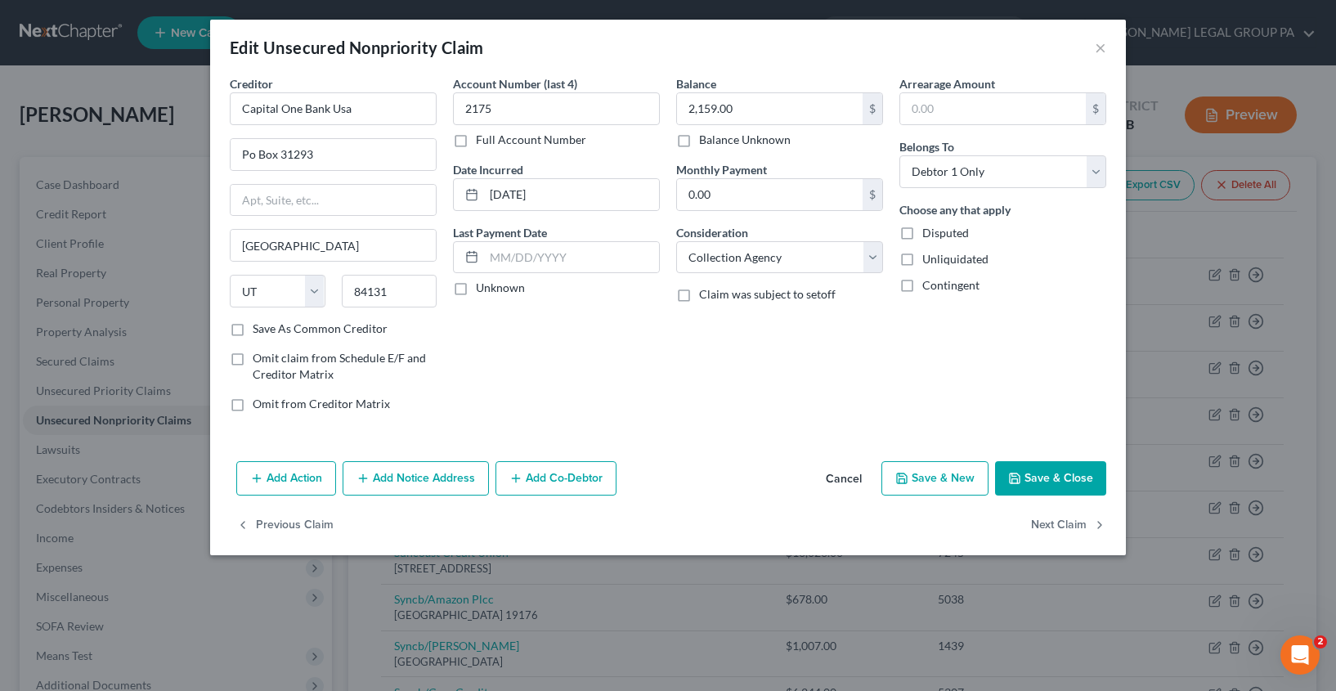
click at [436, 473] on button "Add Notice Address" at bounding box center [416, 478] width 146 height 34
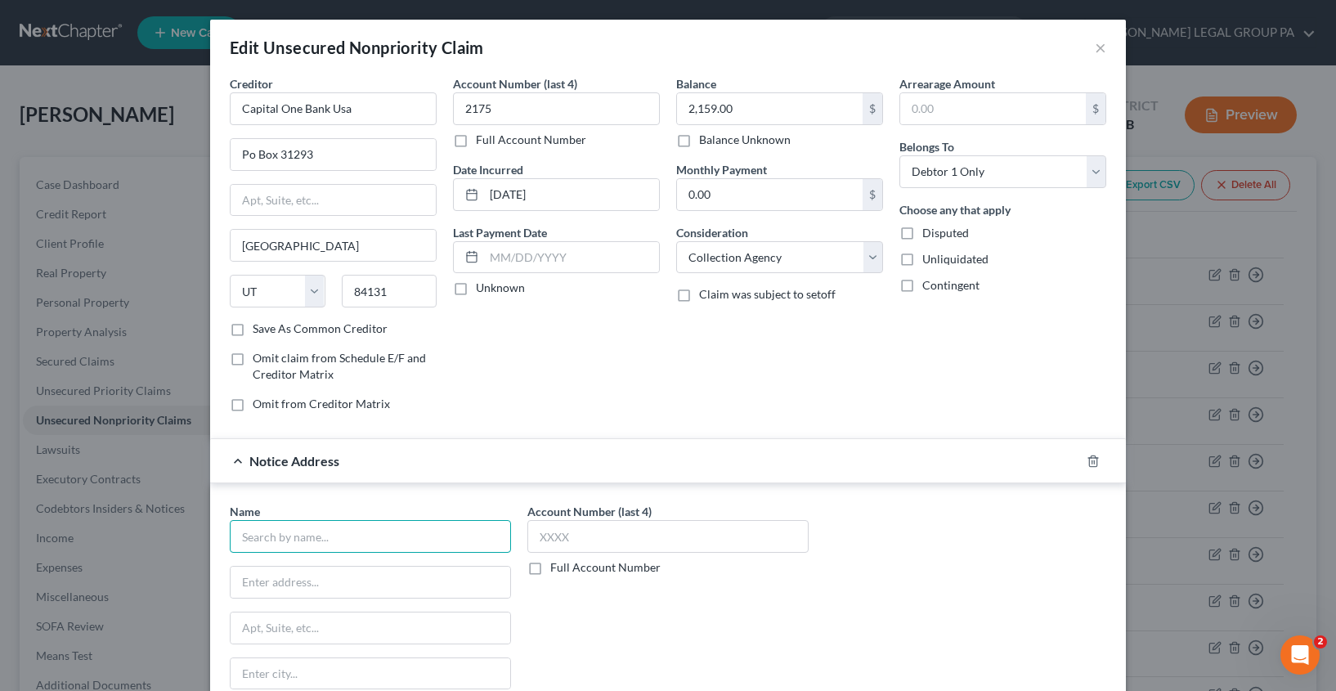
click at [289, 535] on input "text" at bounding box center [370, 536] width 281 height 33
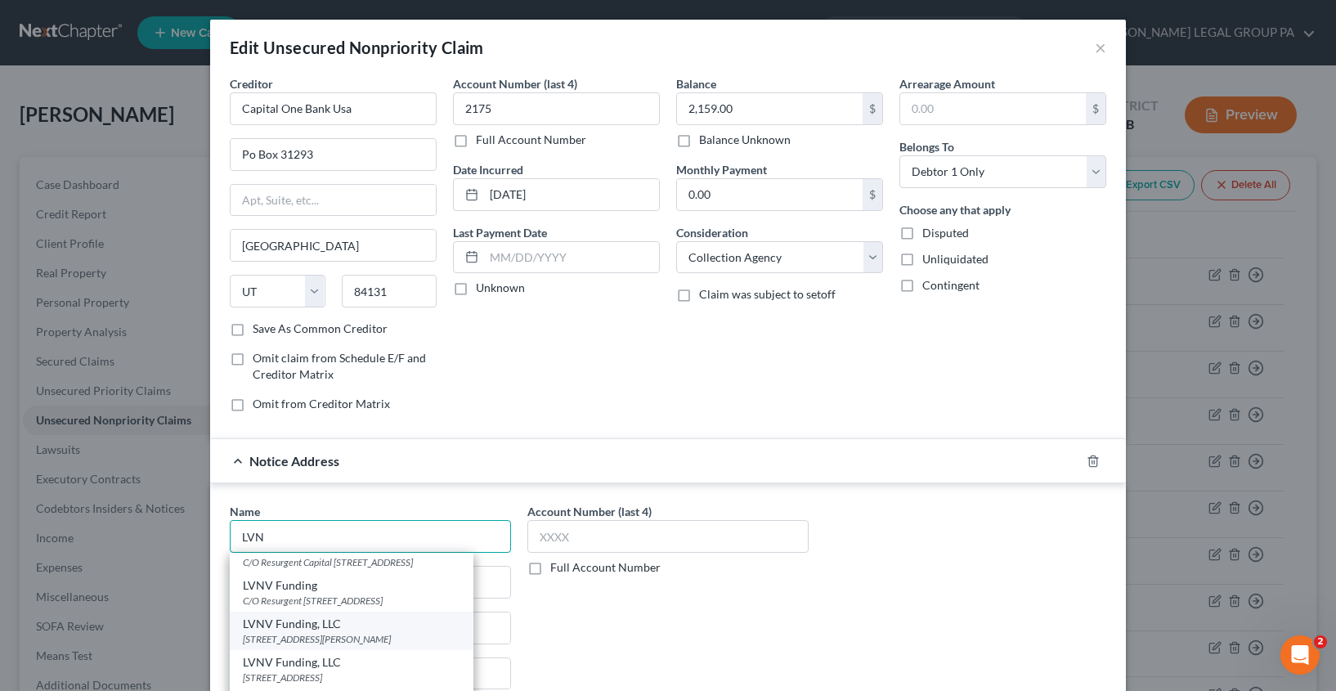
scroll to position [31, 0]
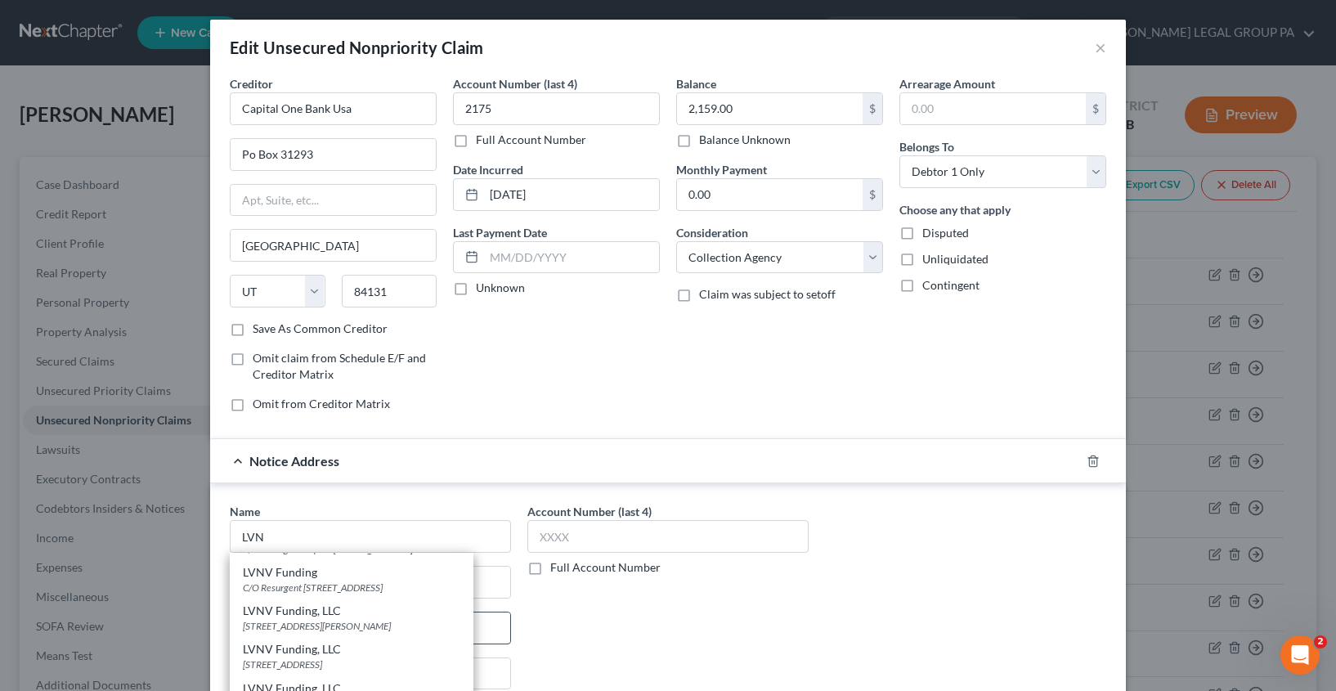
click at [288, 619] on div "55 Beattie Place, Greenville, SC 29601" at bounding box center [352, 626] width 218 height 14
type input "LVNV Funding, LLC"
type input "55 Beattie Place"
type input "Greenville"
select select "42"
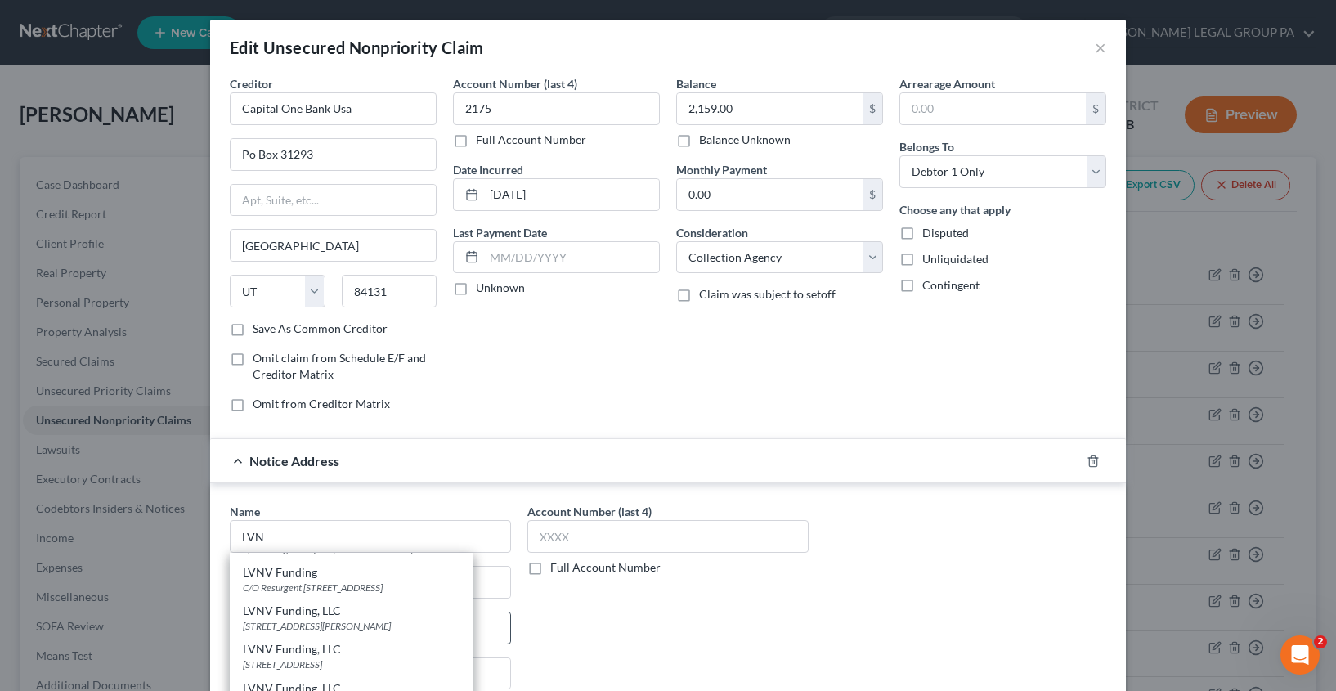
type input "29601"
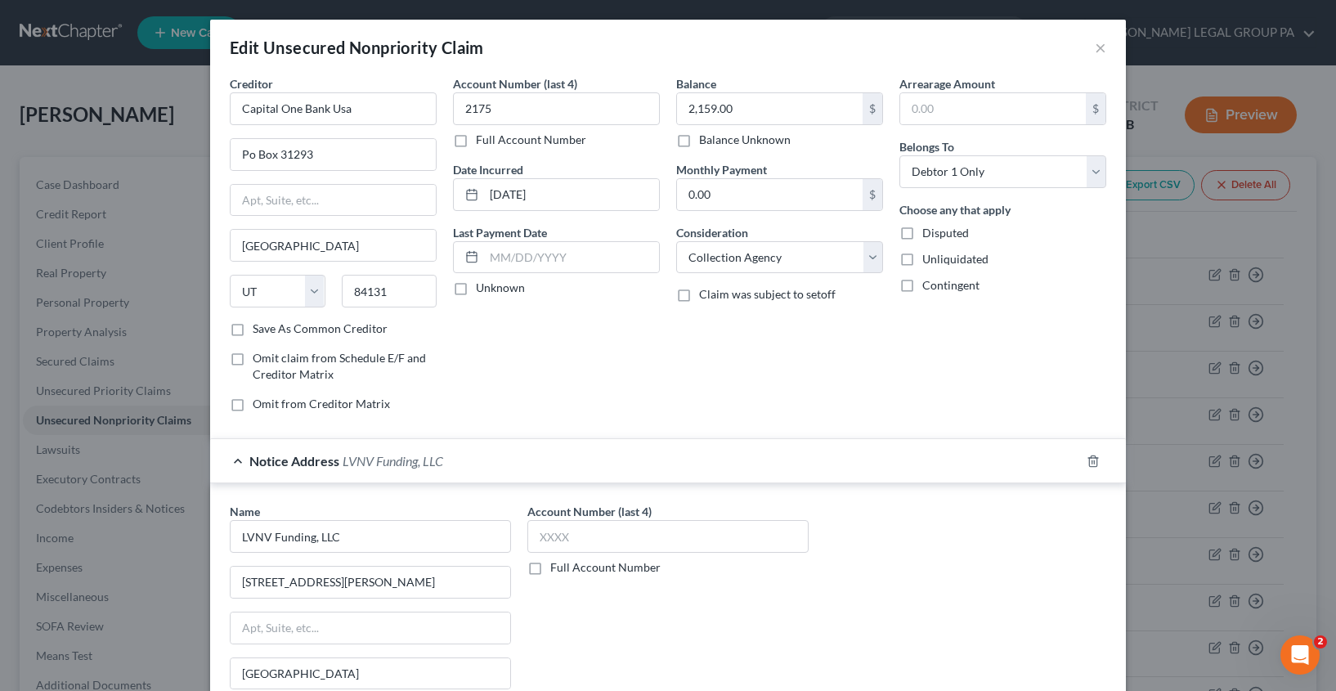
click at [712, 604] on div "Account Number (last 4) Full Account Number" at bounding box center [668, 640] width 298 height 275
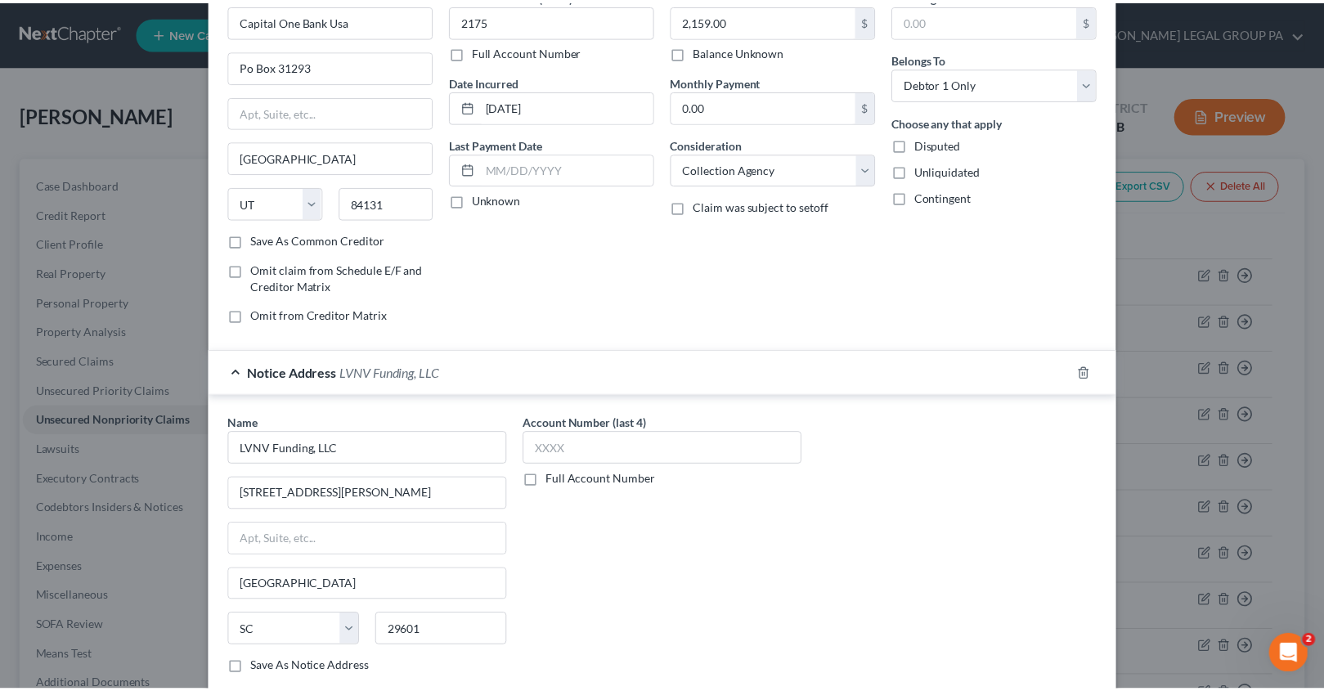
scroll to position [236, 0]
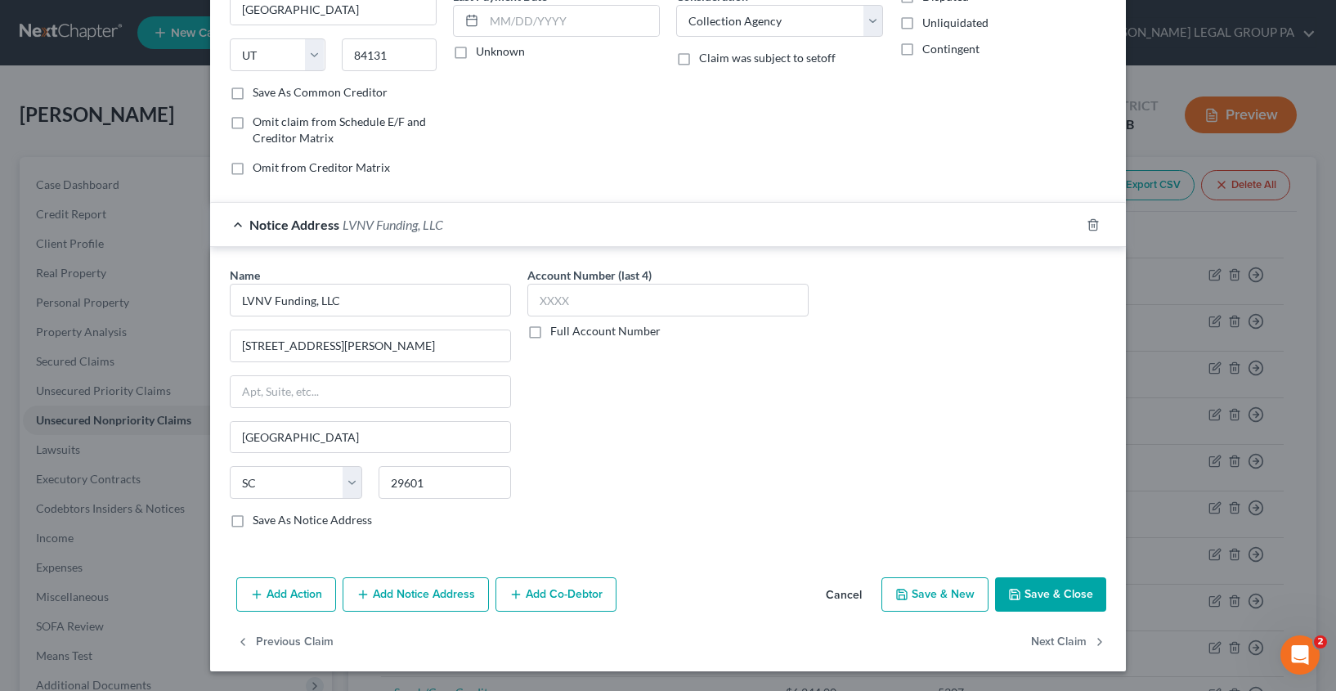
click at [1043, 598] on button "Save & Close" at bounding box center [1050, 594] width 111 height 34
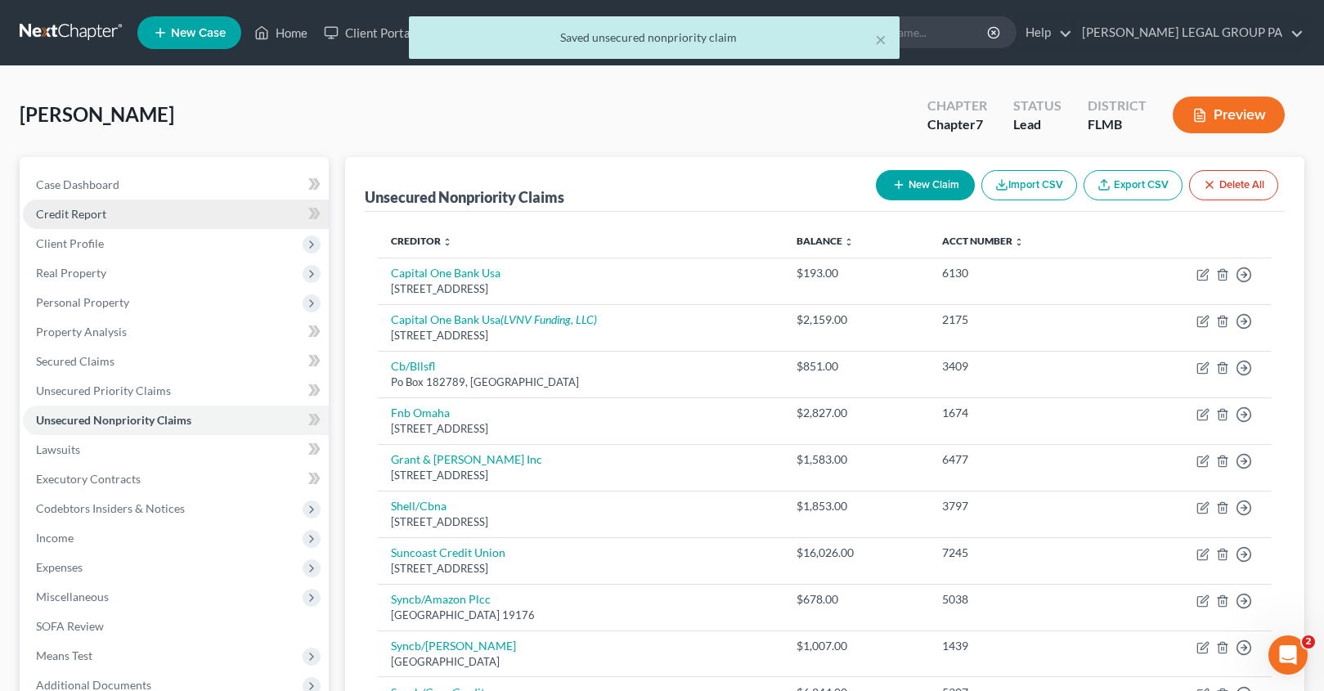
click at [94, 213] on span "Credit Report" at bounding box center [71, 214] width 70 height 14
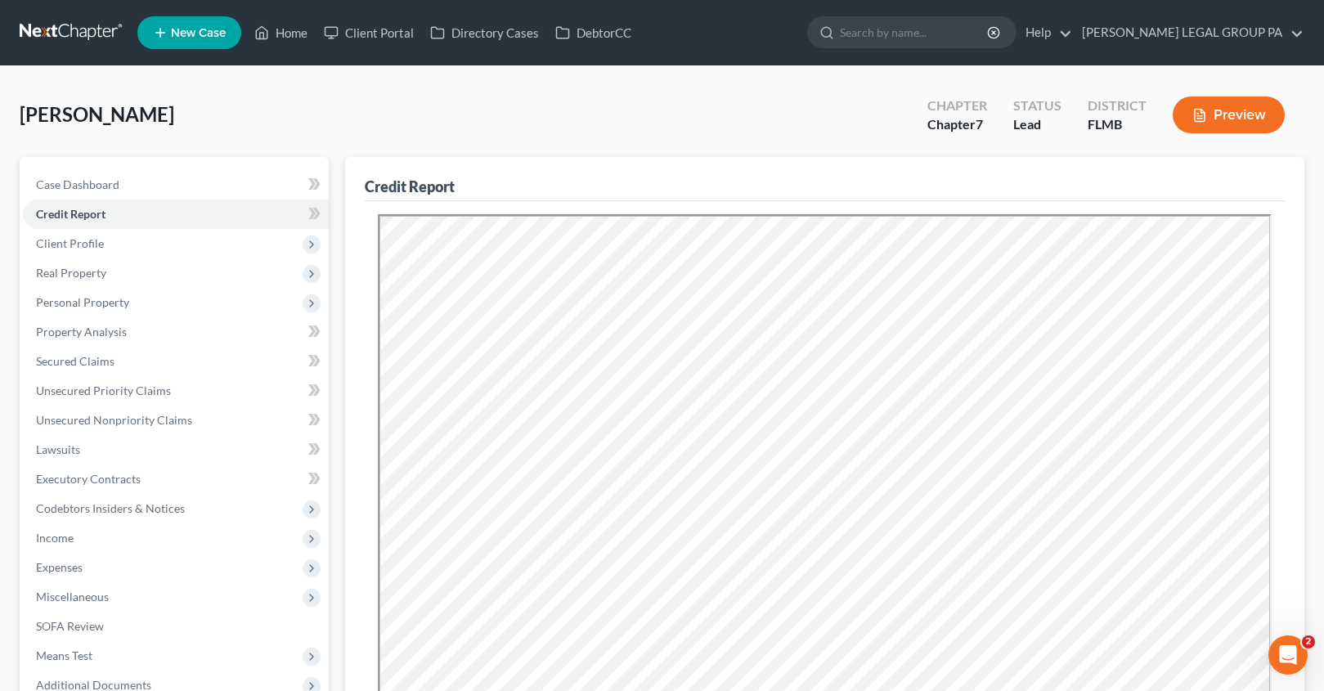
click at [665, 180] on div "Credit Report" at bounding box center [825, 179] width 920 height 44
click at [65, 248] on span "Client Profile" at bounding box center [70, 243] width 68 height 14
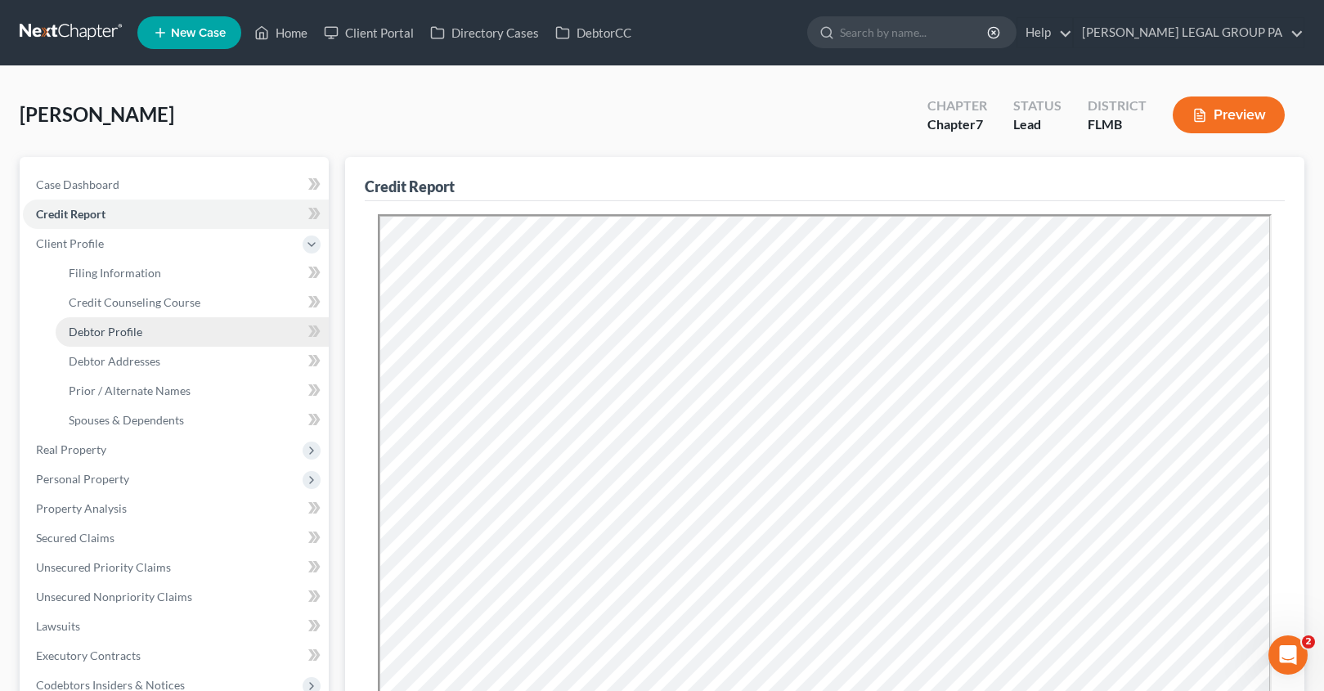
click at [107, 328] on span "Debtor Profile" at bounding box center [106, 332] width 74 height 14
select select "0"
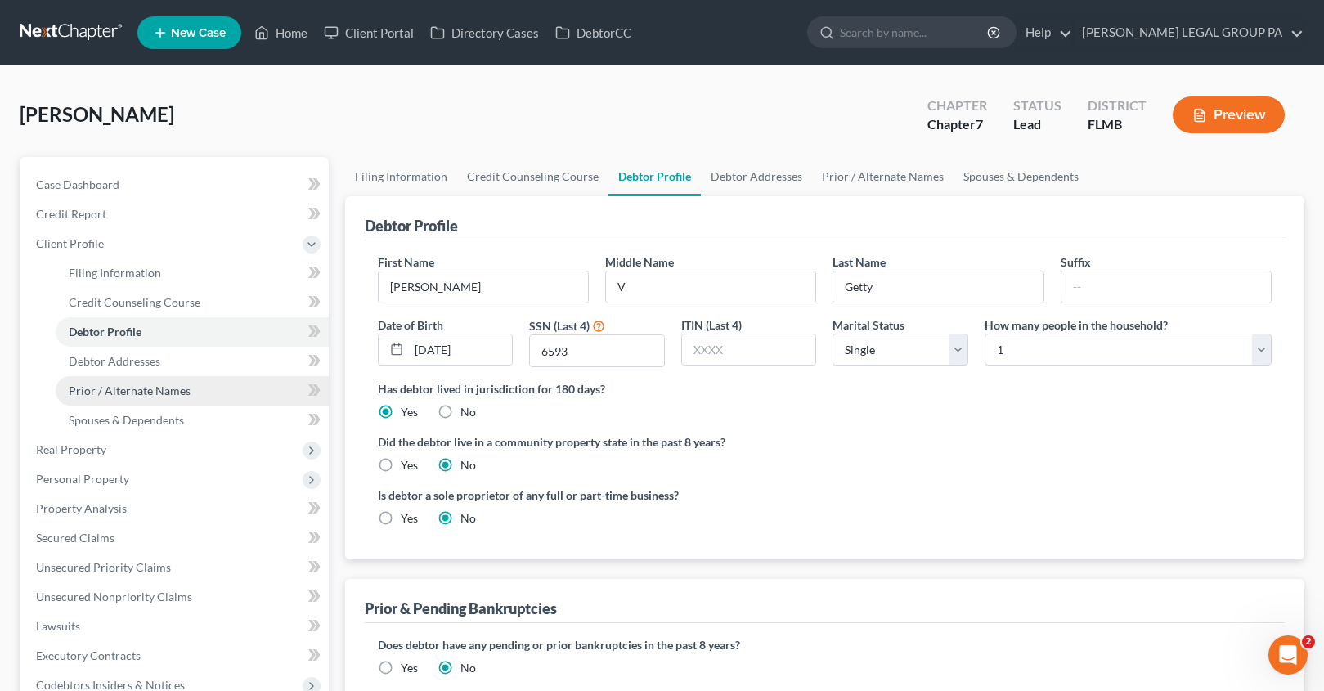
radio input "true"
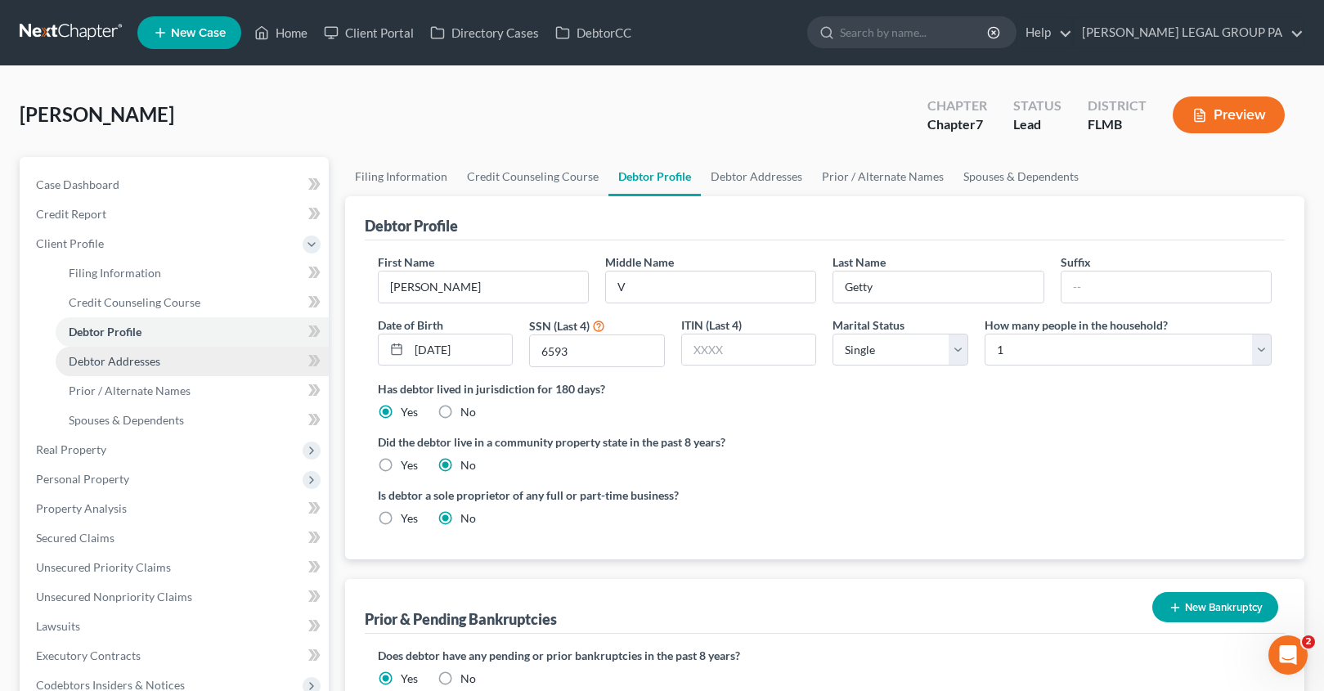
click at [134, 370] on link "Debtor Addresses" at bounding box center [192, 361] width 273 height 29
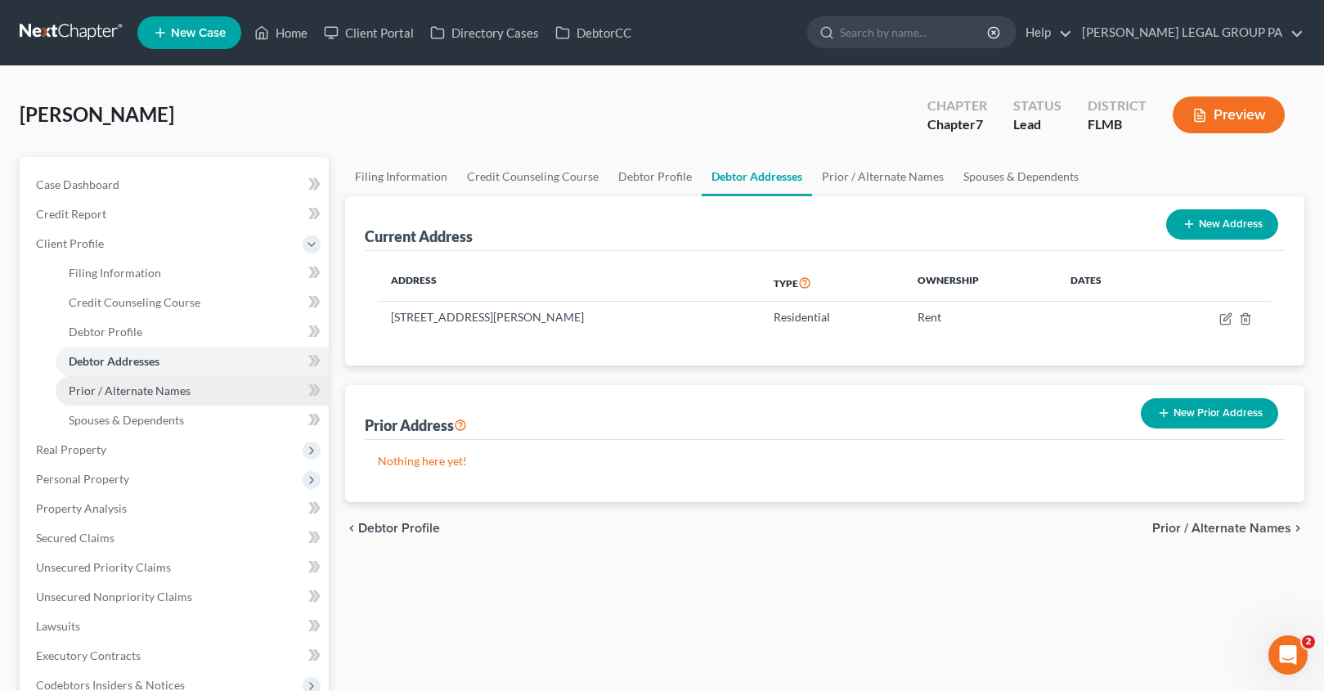
click at [136, 387] on span "Prior / Alternate Names" at bounding box center [130, 391] width 122 height 14
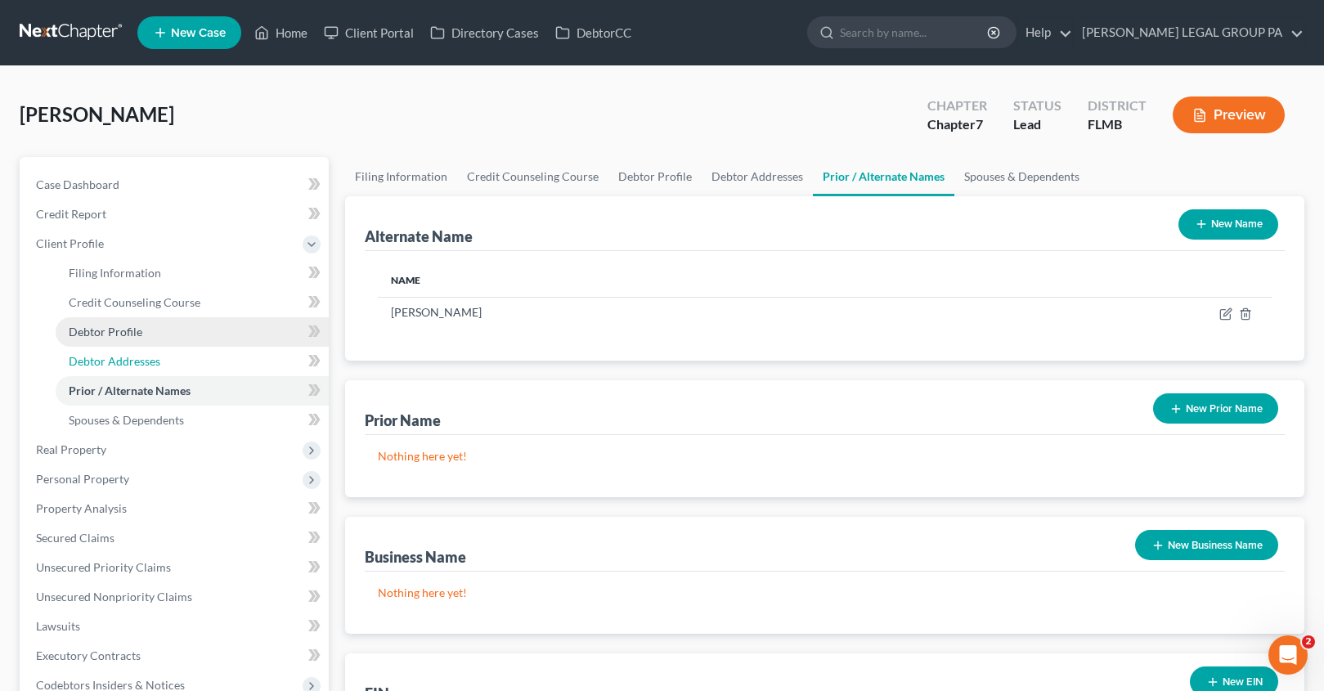
click at [113, 348] on link "Debtor Addresses" at bounding box center [192, 361] width 273 height 29
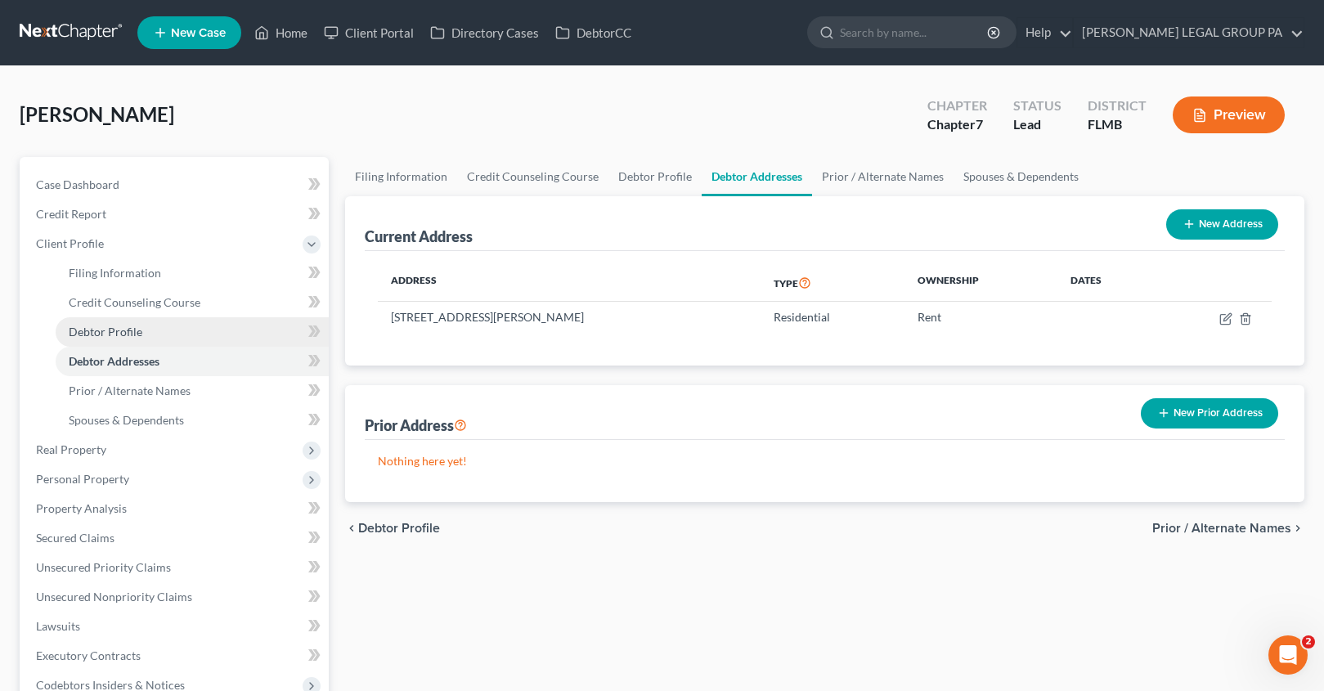
click at [113, 326] on span "Debtor Profile" at bounding box center [106, 332] width 74 height 14
select select "0"
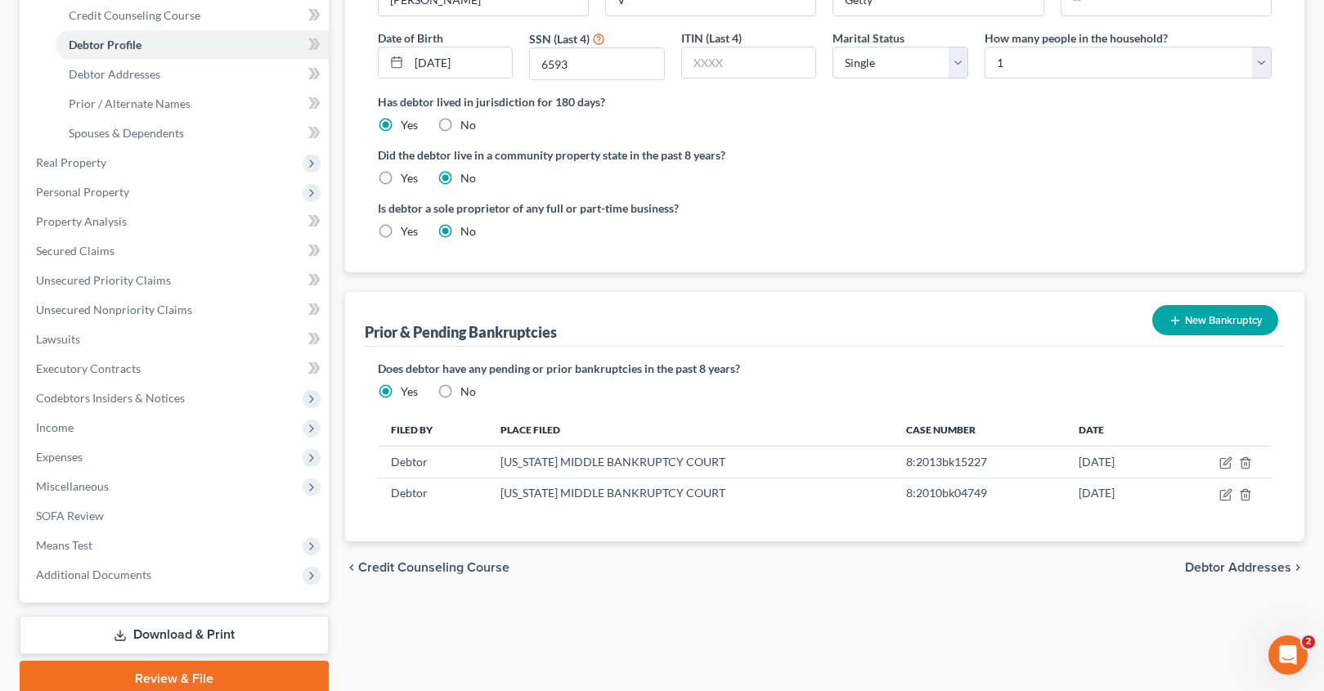
scroll to position [291, 0]
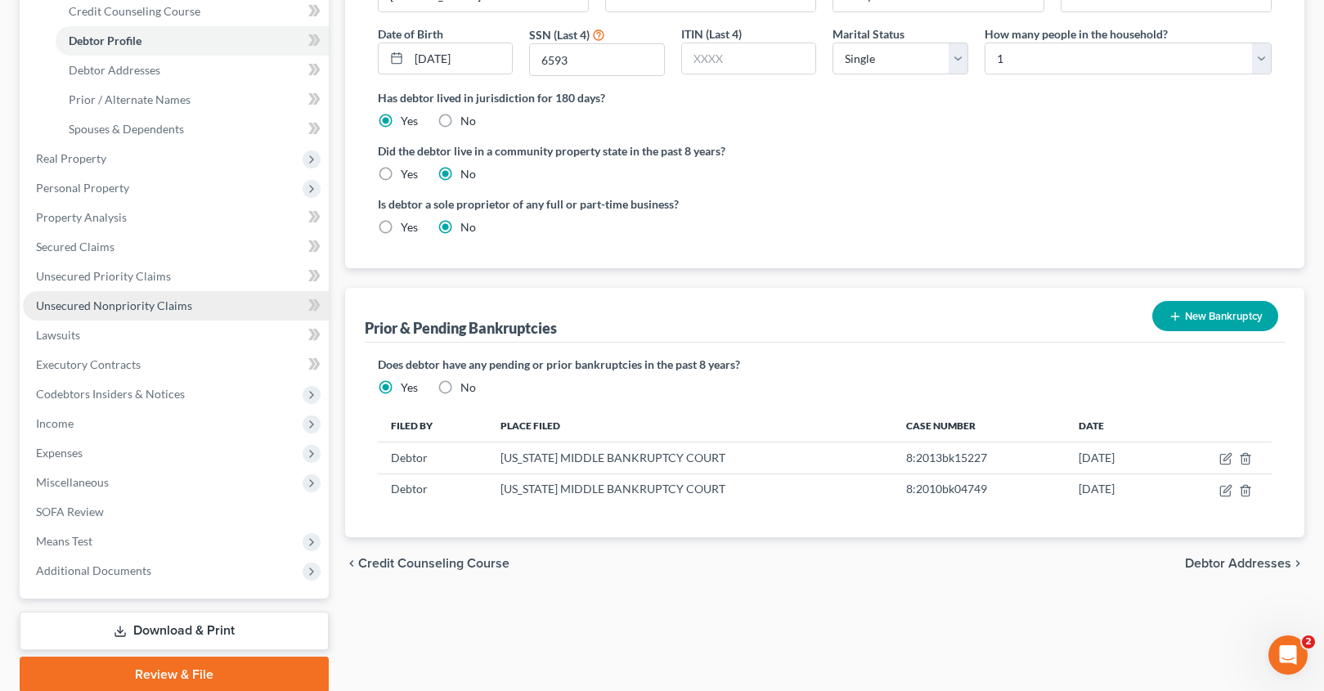
drag, startPoint x: 114, startPoint y: 304, endPoint x: 124, endPoint y: 305, distance: 9.8
click at [114, 304] on span "Unsecured Nonpriority Claims" at bounding box center [114, 305] width 156 height 14
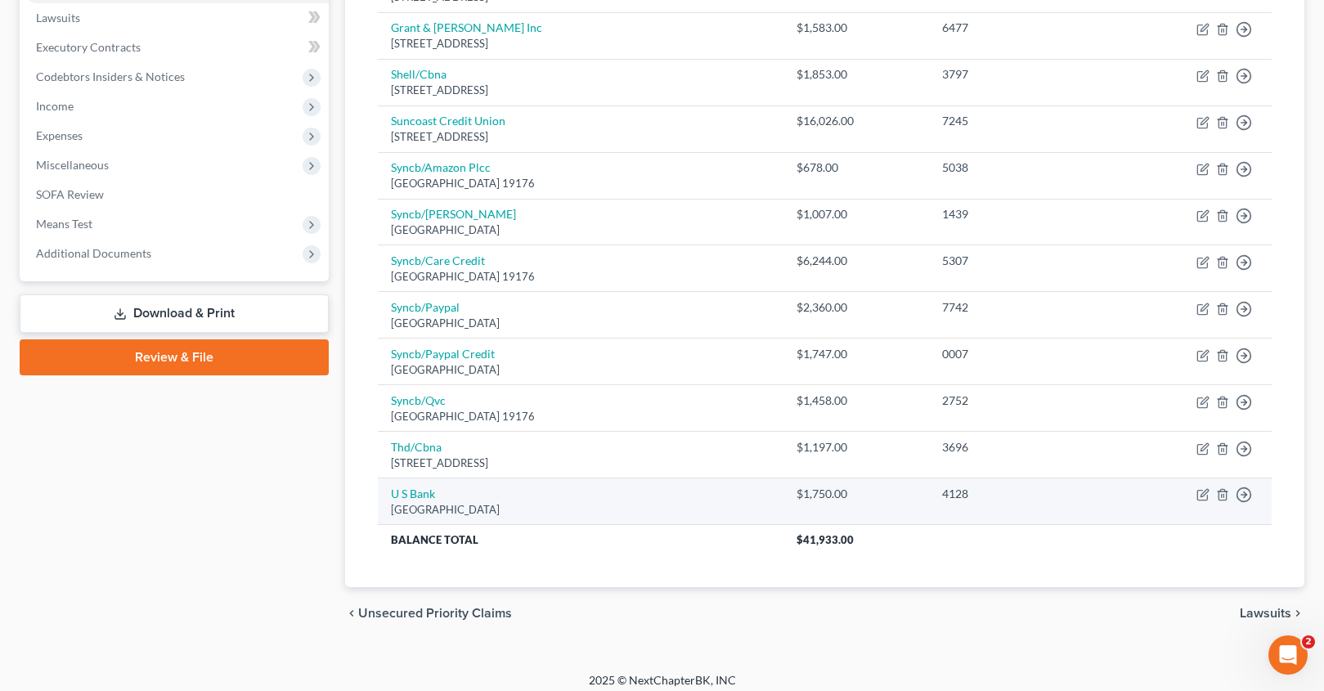
scroll to position [442, 0]
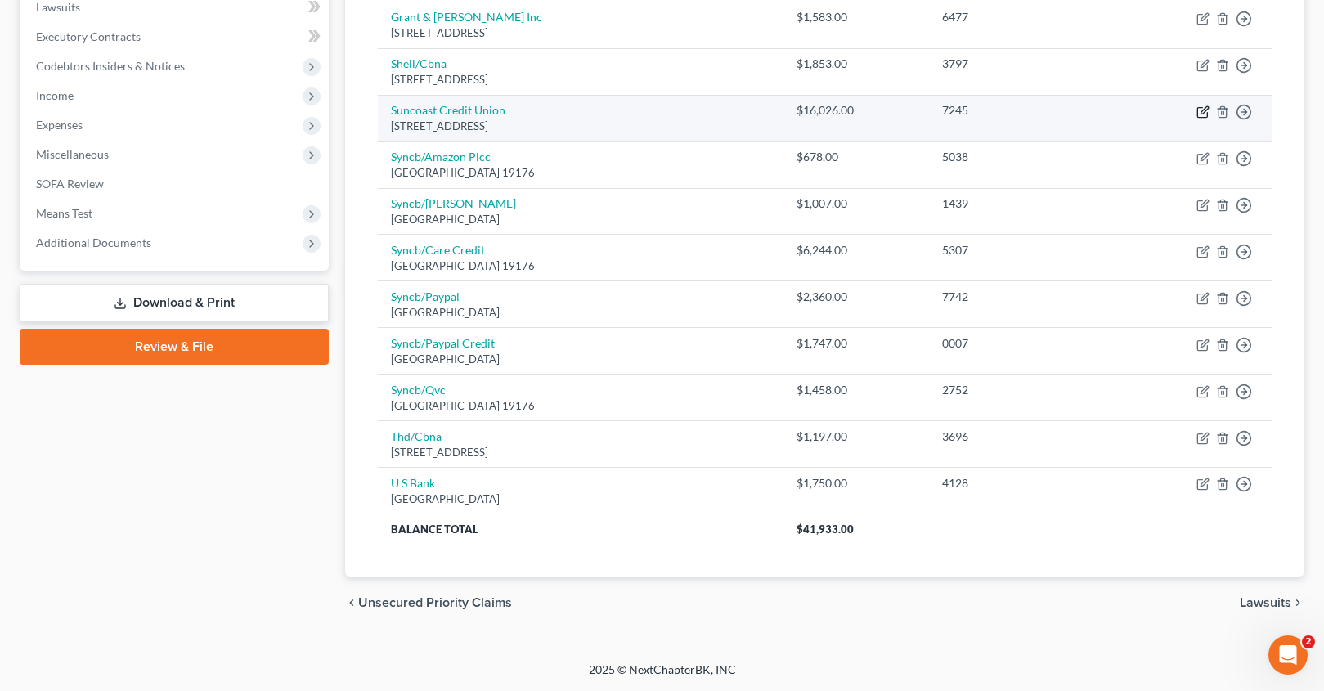
click at [1207, 110] on icon "button" at bounding box center [1202, 111] width 13 height 13
select select "9"
select select "2"
select select "0"
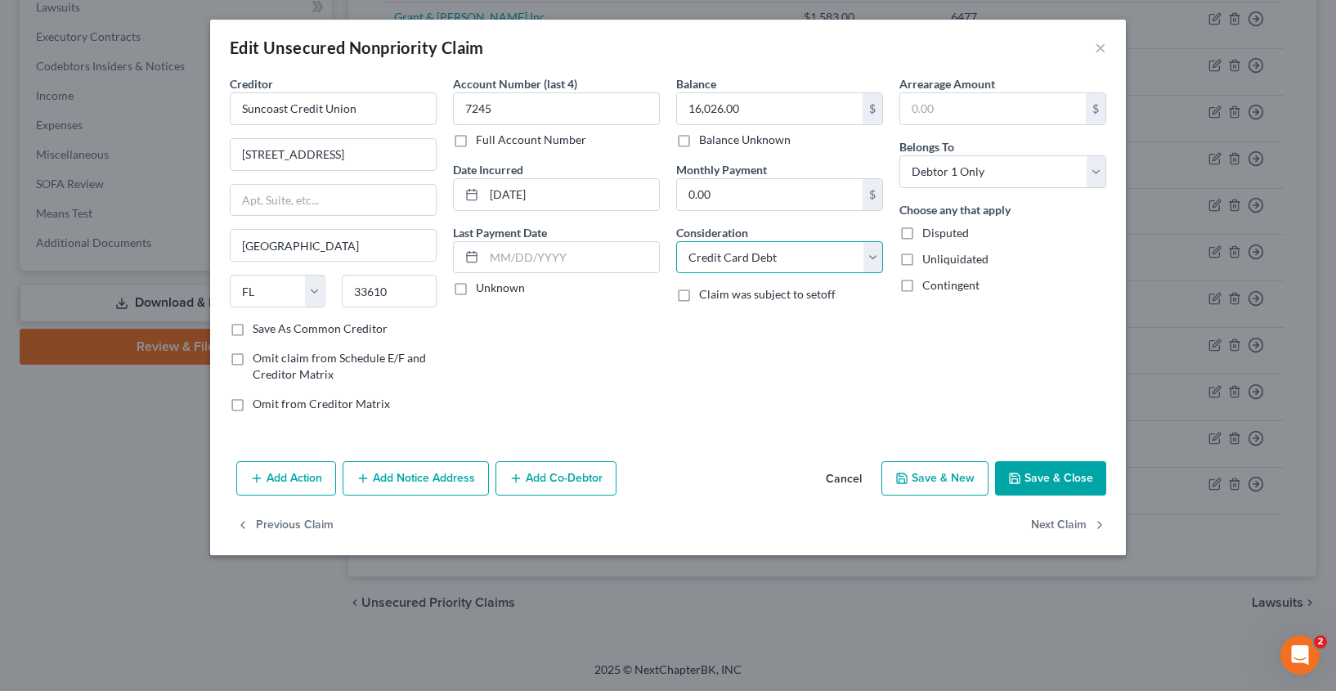
click at [708, 270] on select "Select Cable / Satellite Services Collection Agency Credit Card Debt Debt Couns…" at bounding box center [779, 257] width 207 height 33
click at [1069, 482] on button "Save & Close" at bounding box center [1050, 478] width 111 height 34
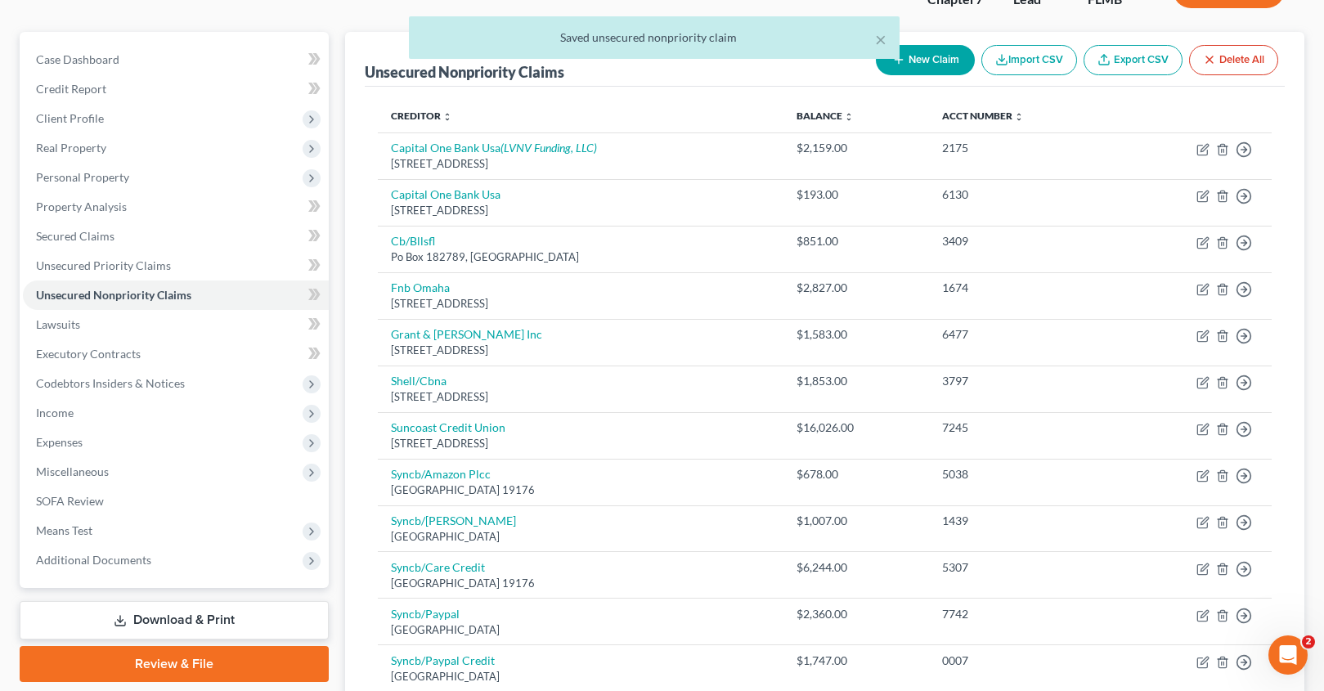
scroll to position [0, 0]
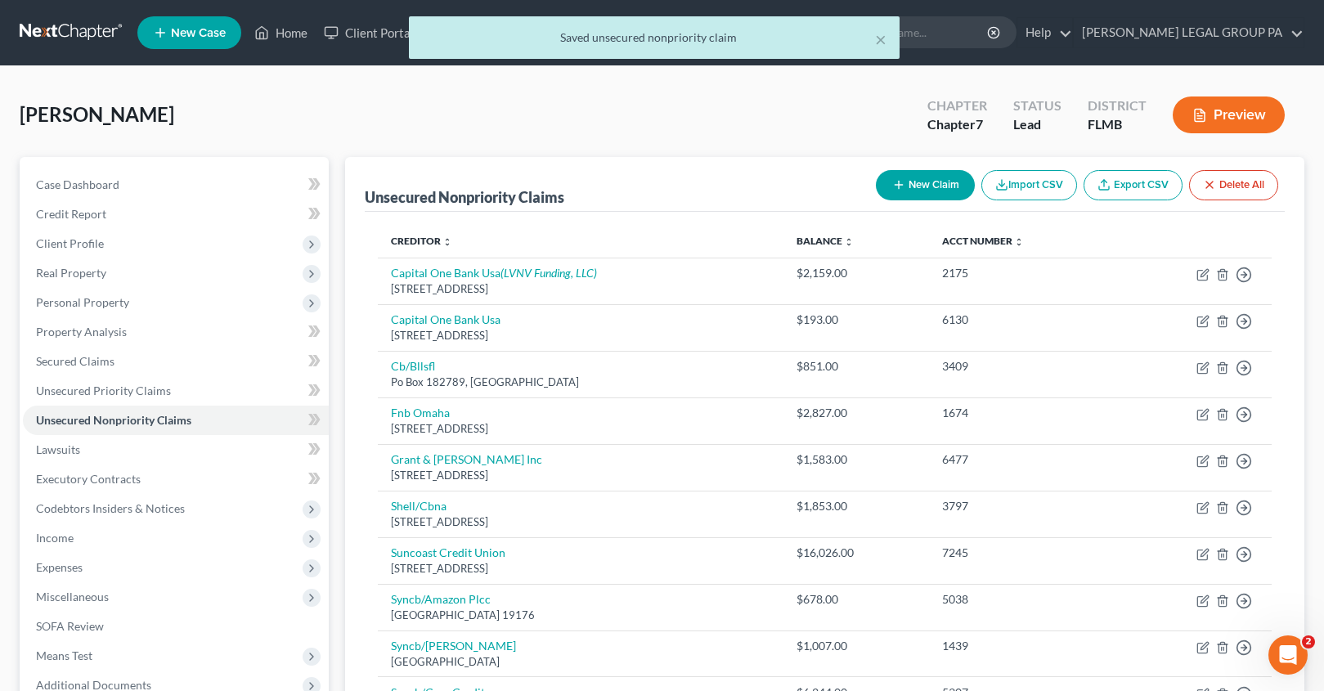
click at [920, 183] on button "New Claim" at bounding box center [925, 185] width 99 height 30
select select "0"
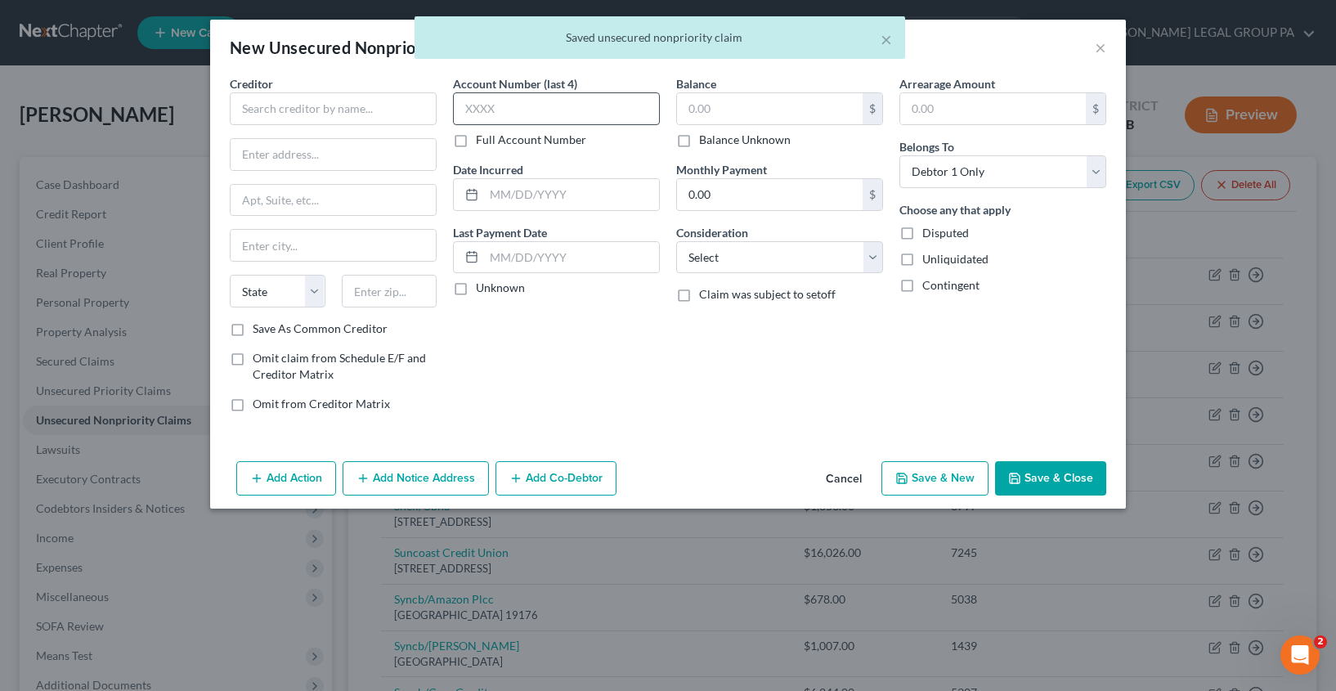
click at [699, 141] on label "Balance Unknown" at bounding box center [745, 140] width 92 height 16
click at [706, 141] on input "Balance Unknown" at bounding box center [711, 137] width 11 height 11
checkbox input "true"
type input "0.00"
click at [348, 113] on input "text" at bounding box center [333, 108] width 207 height 33
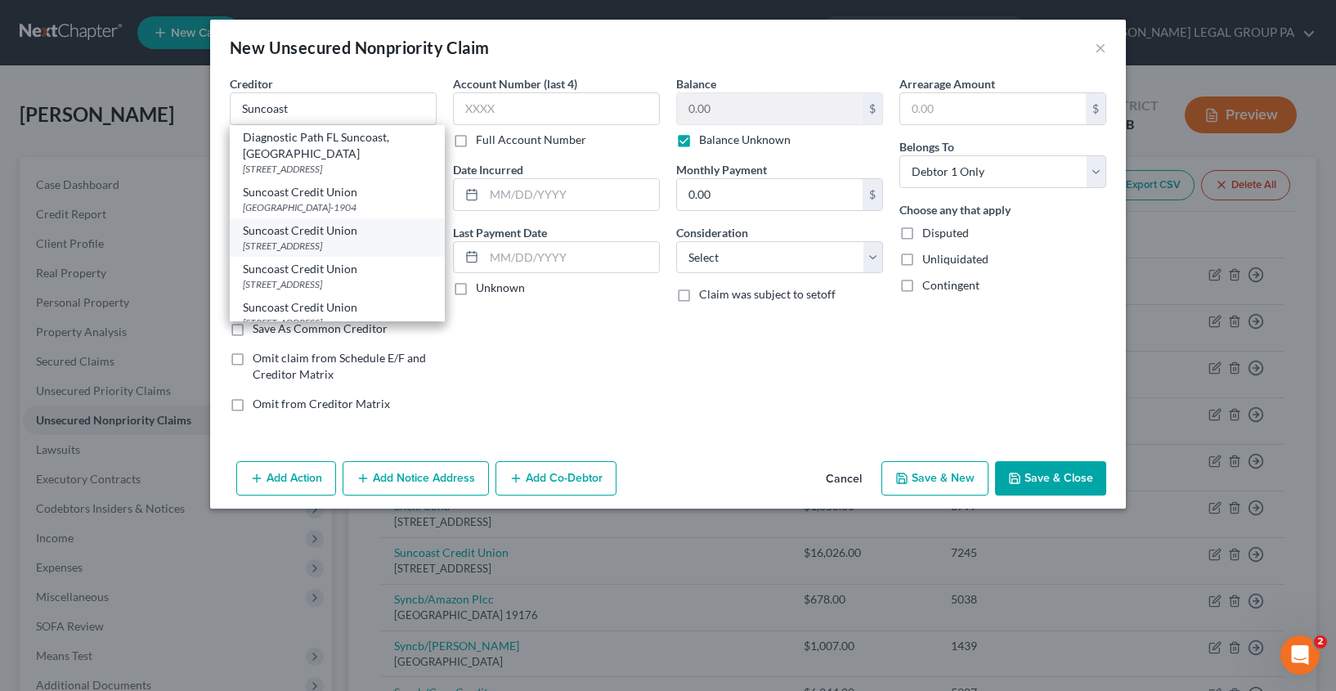
click at [329, 242] on div "[STREET_ADDRESS]" at bounding box center [337, 246] width 189 height 14
type input "Suncoast Credit Union"
type input "PO Box 11904"
type input "Tampa"
select select "9"
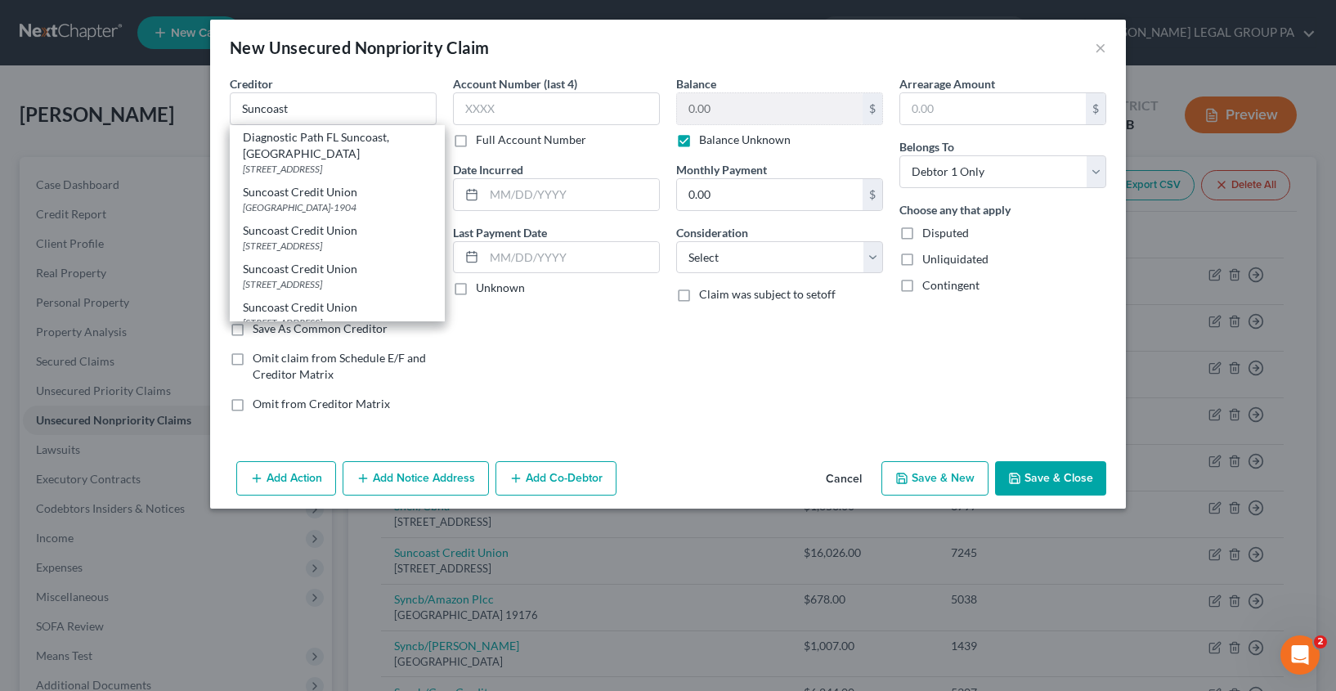
type input "33680"
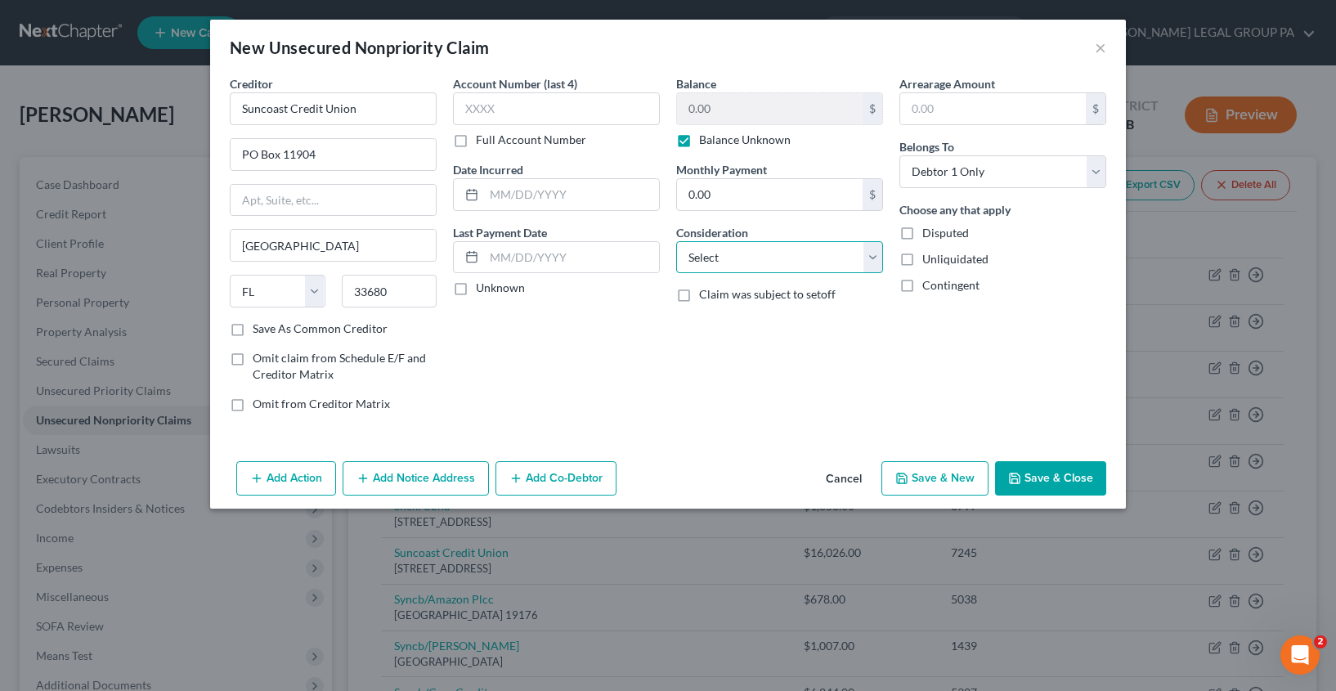
click at [714, 249] on select "Select Cable / Satellite Services Collection Agency Credit Card Debt Debt Couns…" at bounding box center [779, 257] width 207 height 33
select select "10"
click at [1034, 486] on button "Save & Close" at bounding box center [1050, 478] width 111 height 34
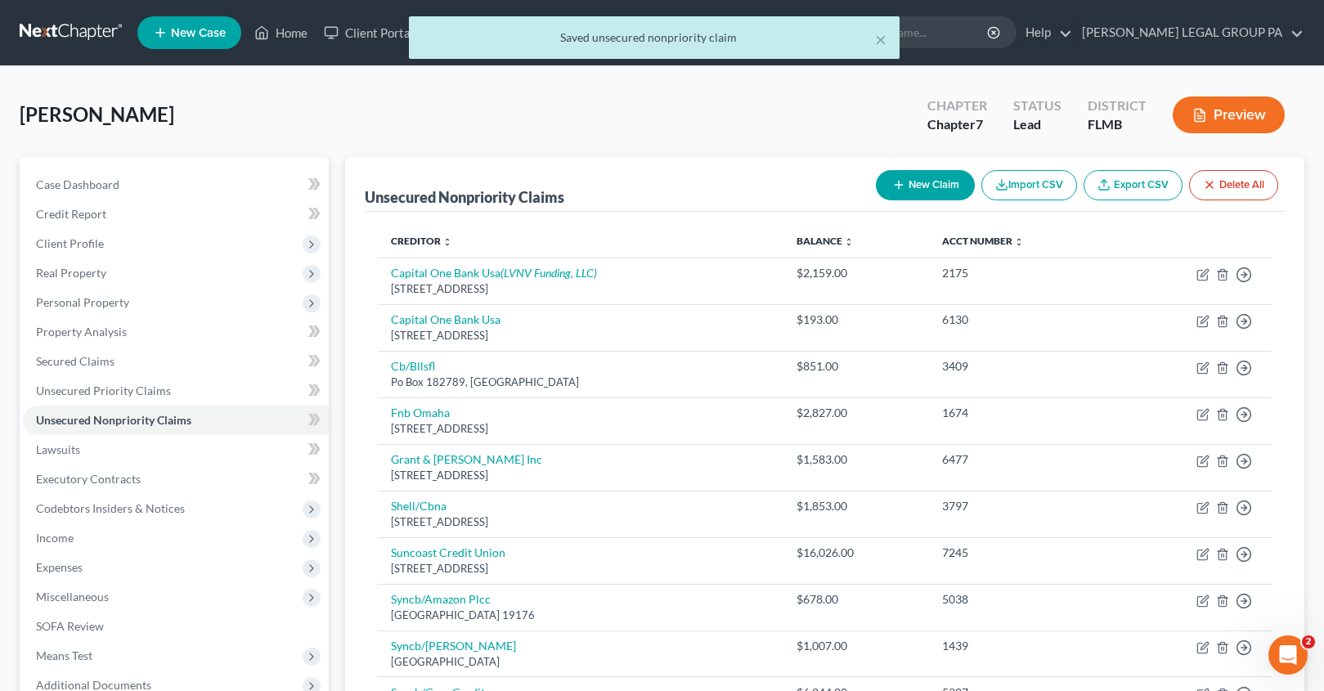
click at [621, 155] on div "Getty, Patricia Upgraded Chapter Chapter 7 Status Lead District FLMB Preview Pe…" at bounding box center [662, 608] width 1285 height 1045
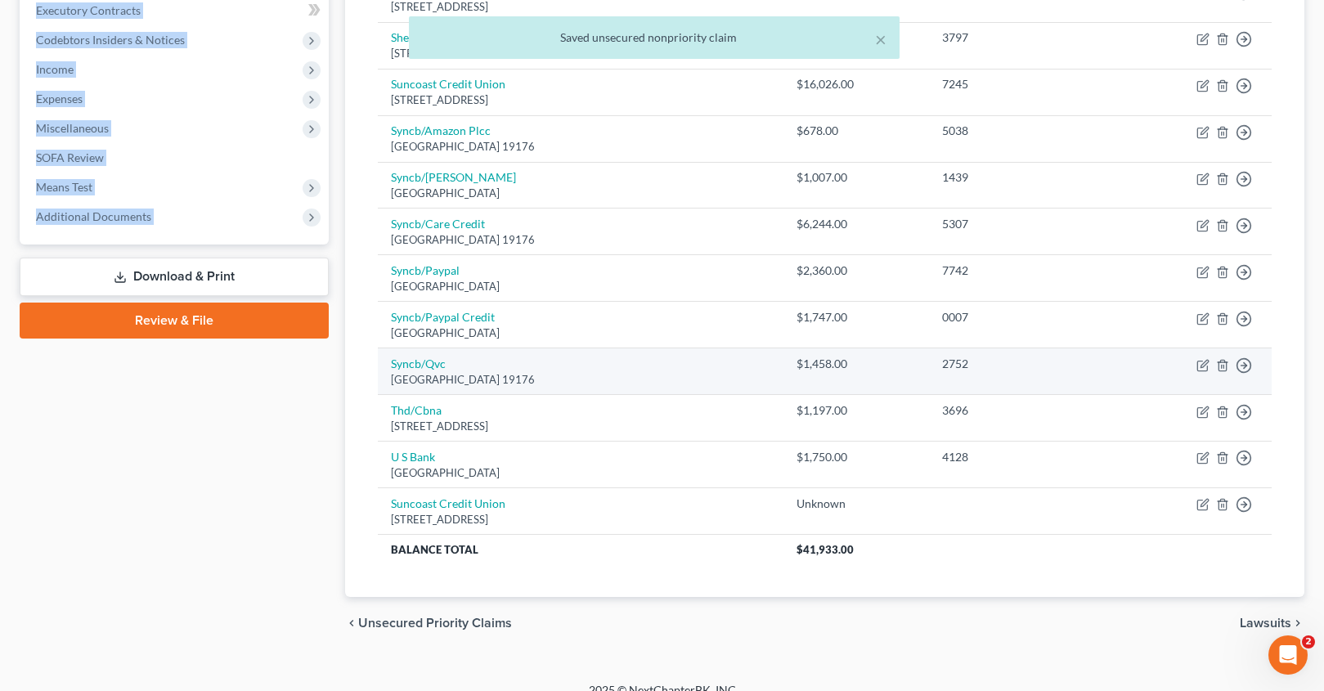
scroll to position [489, 0]
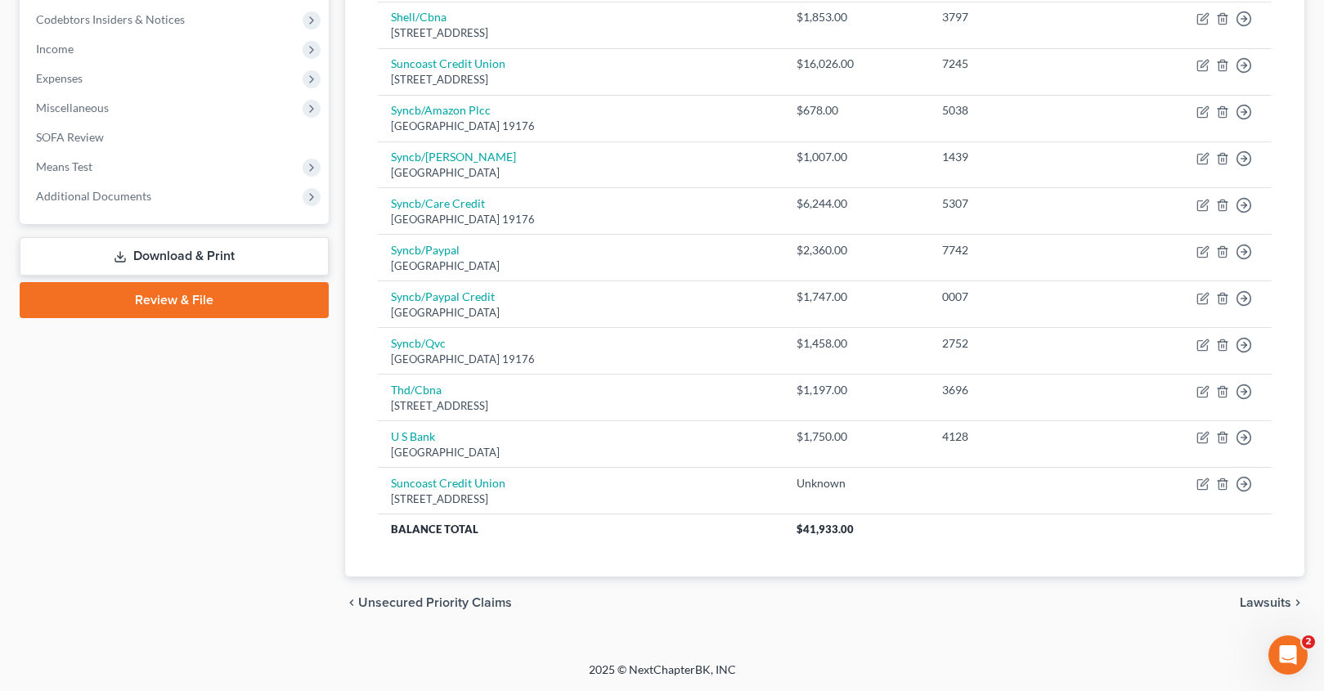
click at [270, 482] on div "Case Dashboard Payments Invoices Payments Payments Credit Report Client Profile" at bounding box center [173, 148] width 325 height 961
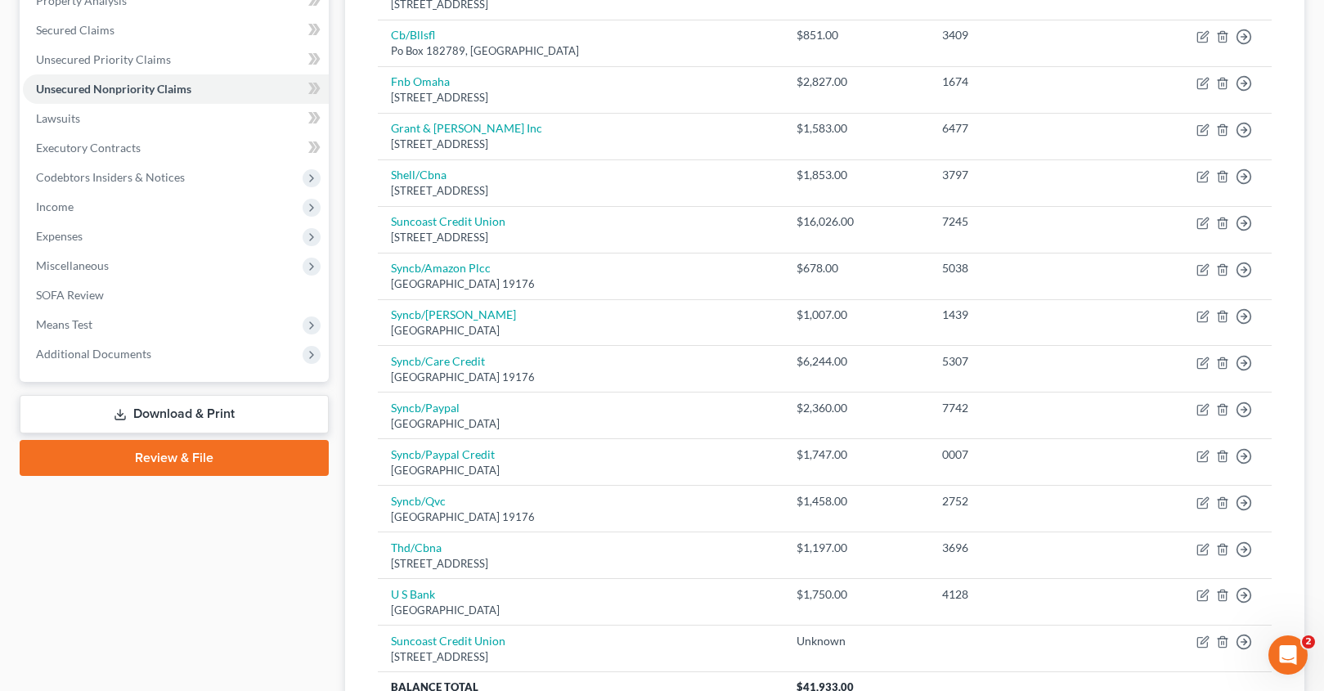
scroll to position [245, 0]
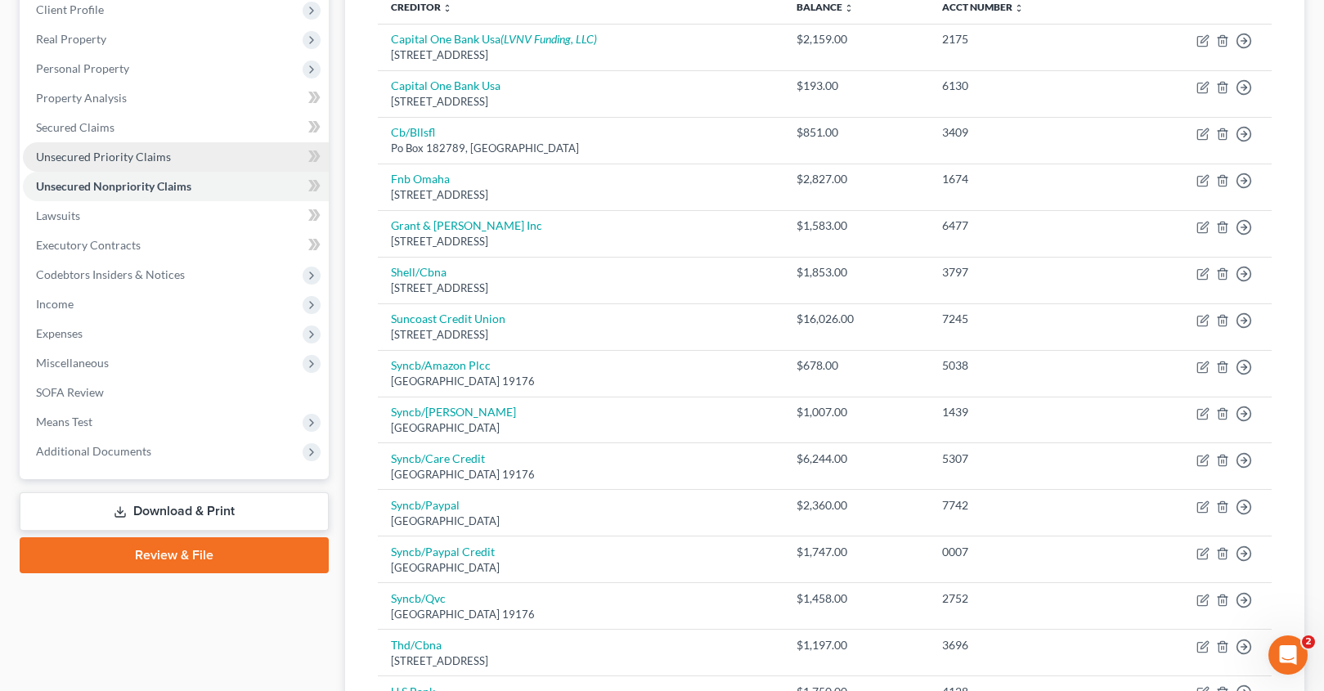
click at [100, 158] on span "Unsecured Priority Claims" at bounding box center [103, 157] width 135 height 14
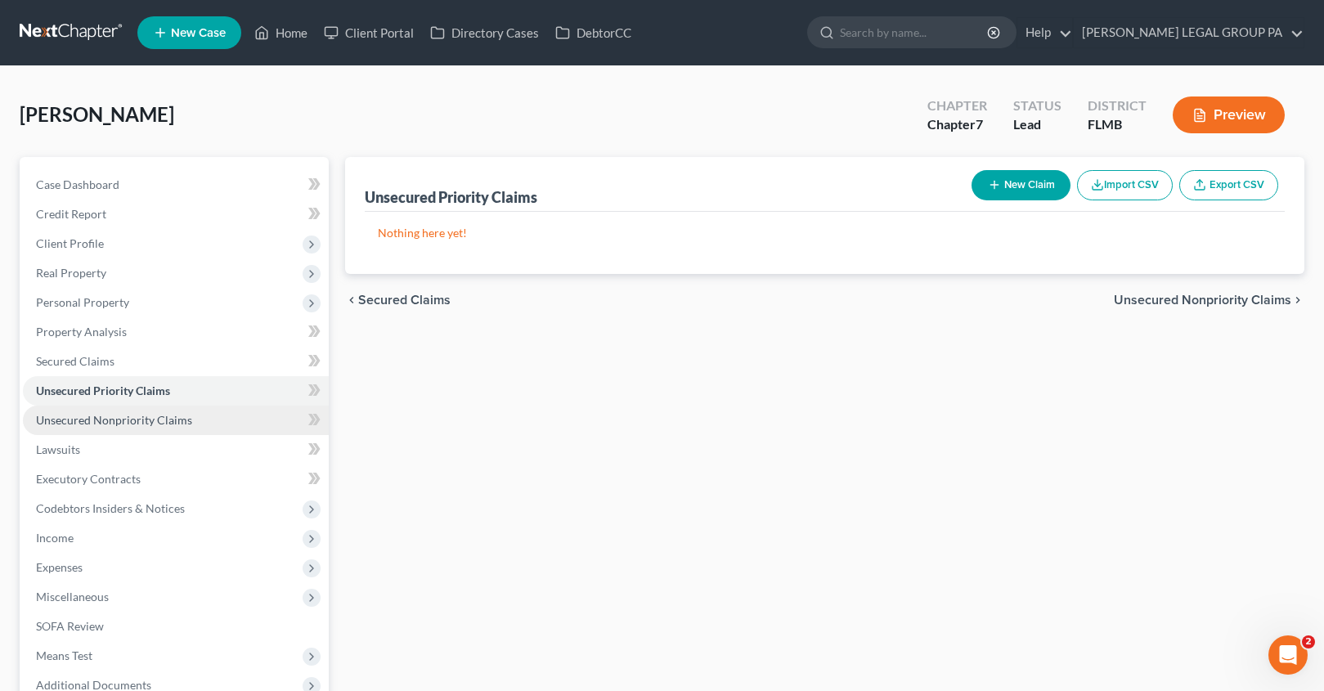
click at [108, 415] on span "Unsecured Nonpriority Claims" at bounding box center [114, 420] width 156 height 14
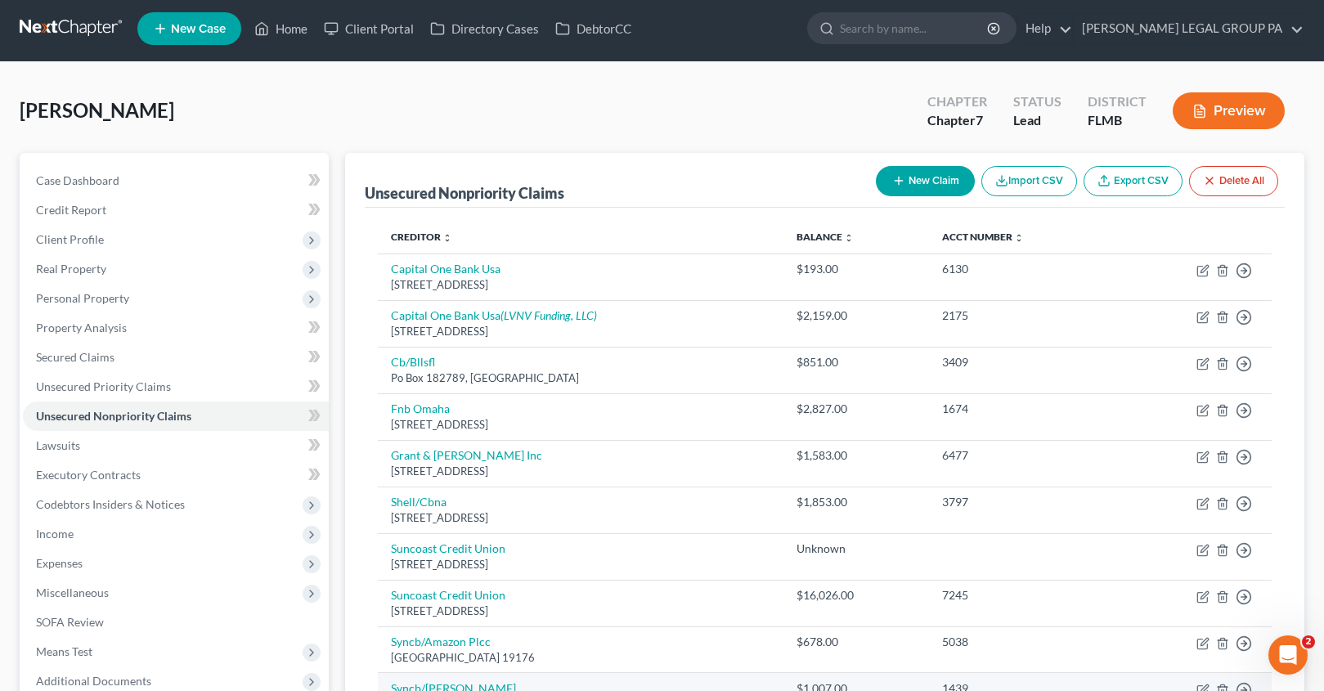
scroll to position [302, 0]
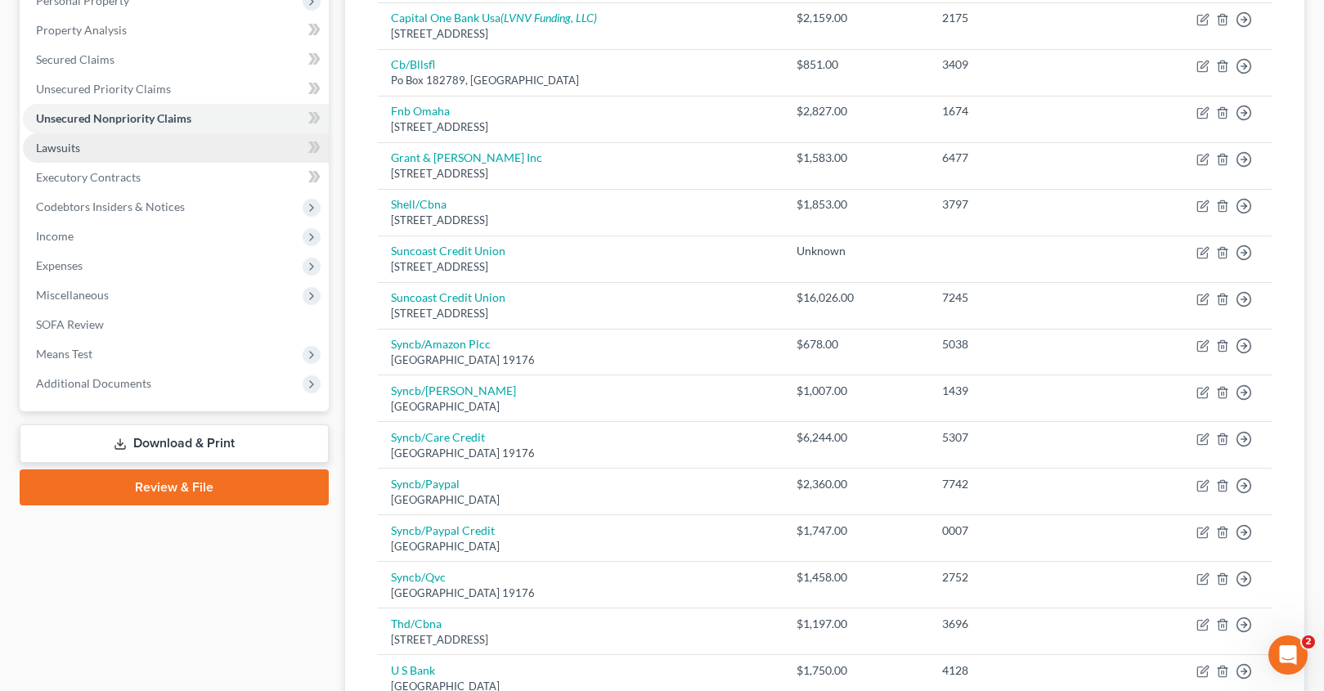
click at [80, 152] on link "Lawsuits" at bounding box center [176, 147] width 306 height 29
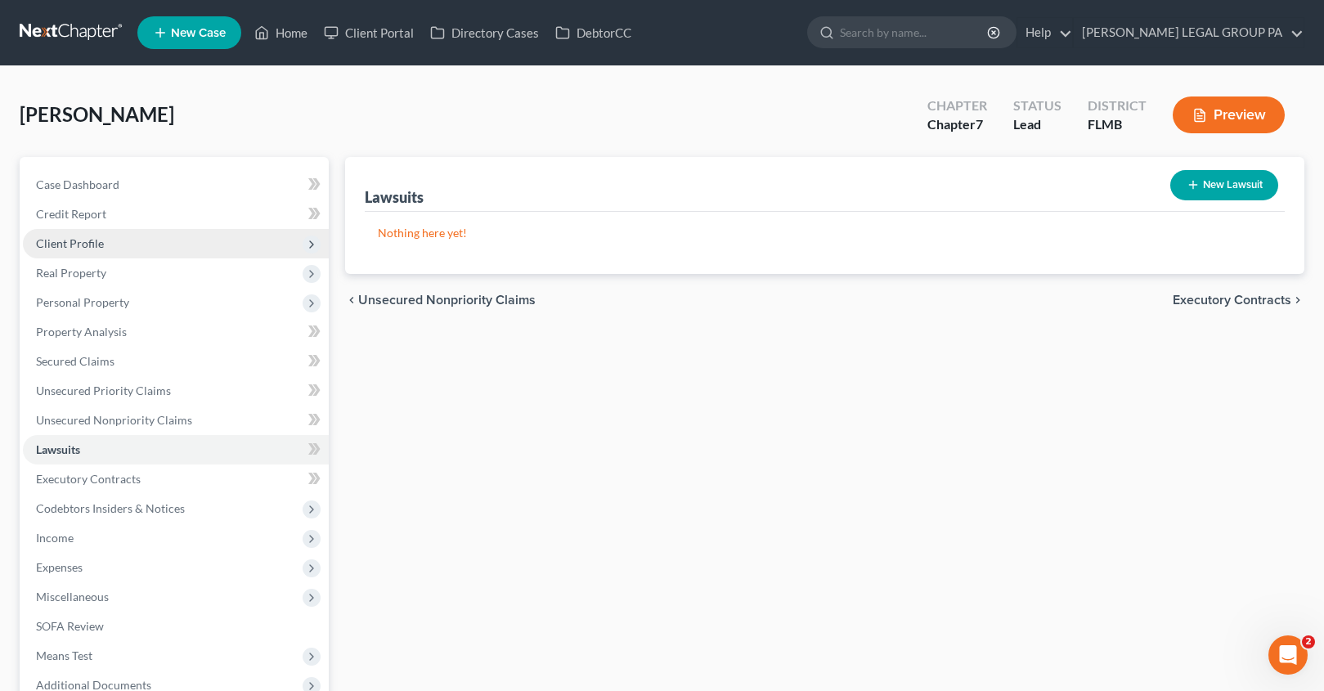
click at [81, 246] on span "Client Profile" at bounding box center [70, 243] width 68 height 14
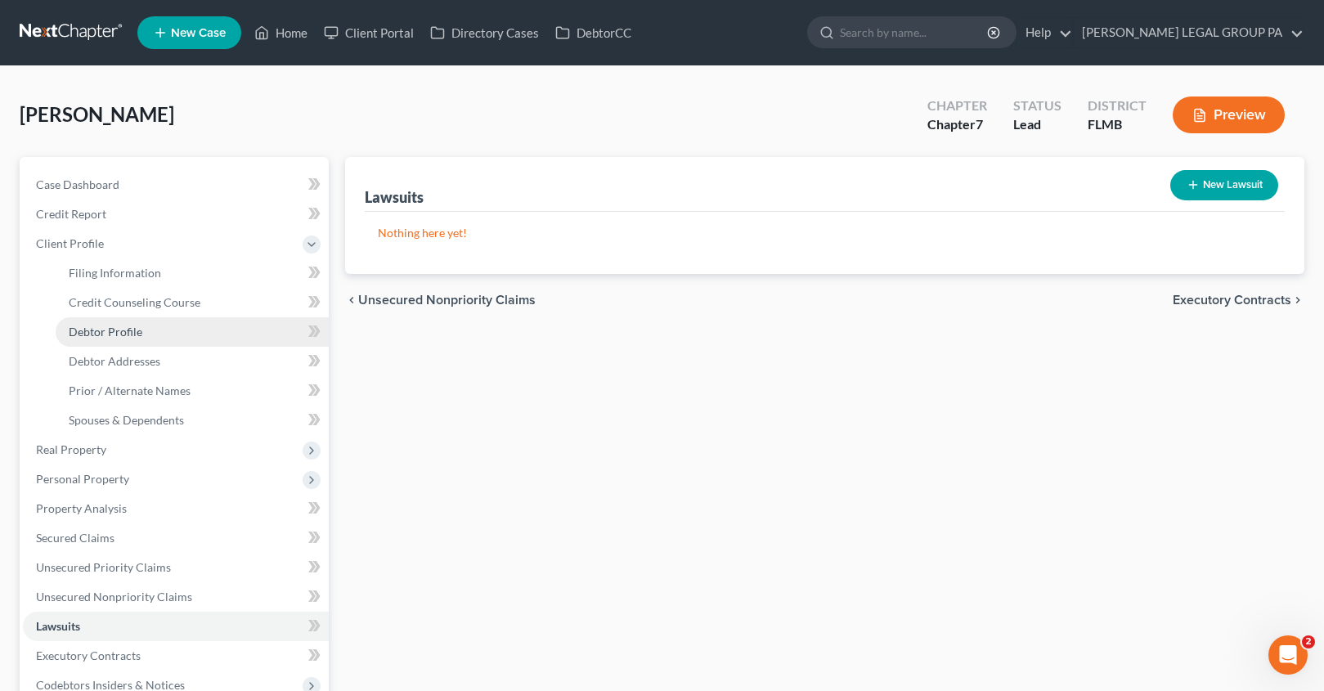
click at [119, 334] on span "Debtor Profile" at bounding box center [106, 332] width 74 height 14
select select "0"
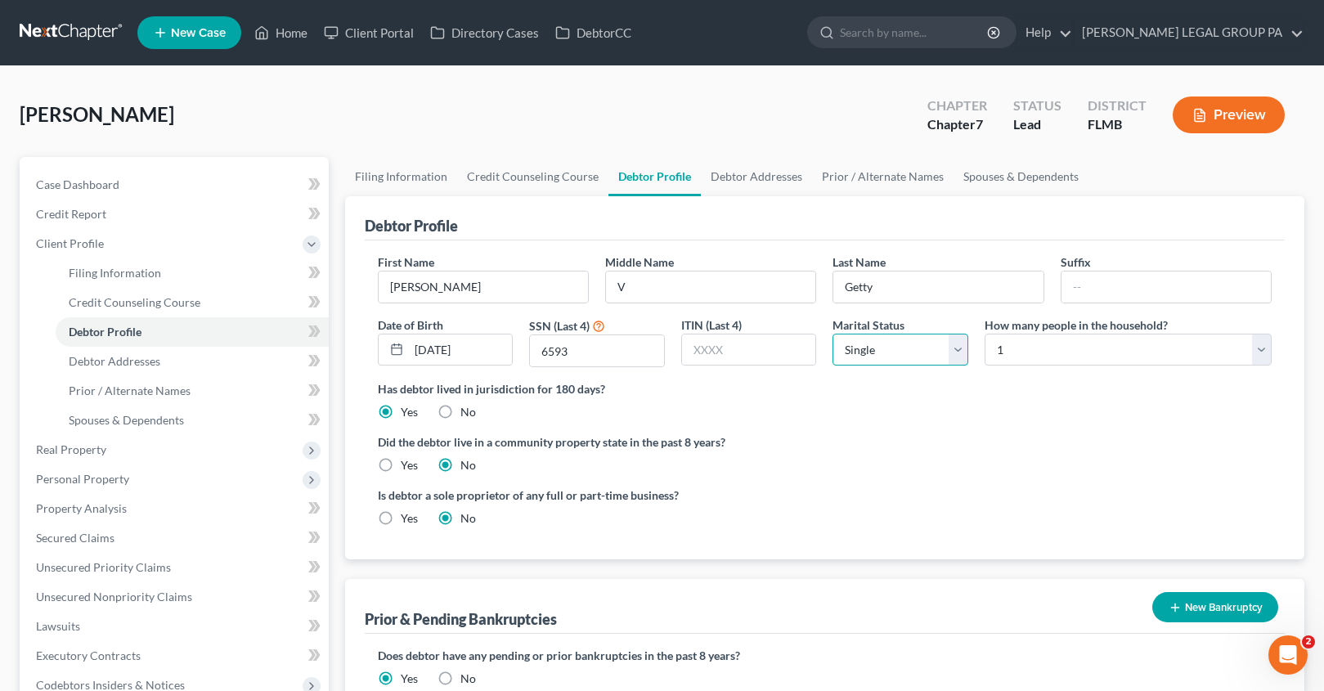
click at [865, 361] on select "Select Single Married Separated Divorced Widowed" at bounding box center [900, 350] width 136 height 33
select select "4"
click at [1066, 460] on div "Did the debtor live in a community property state in the past 8 years? Yes No" at bounding box center [825, 453] width 894 height 40
click at [91, 190] on span "Case Dashboard" at bounding box center [77, 184] width 83 height 14
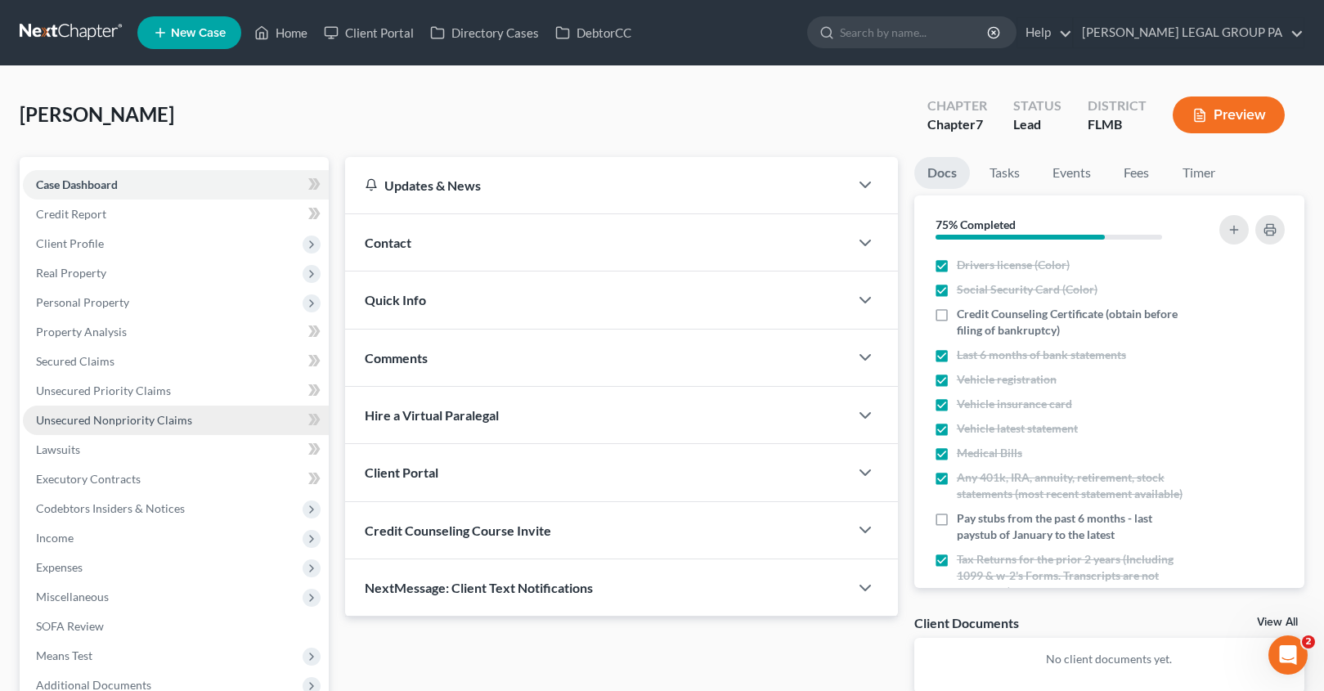
drag, startPoint x: 123, startPoint y: 422, endPoint x: 151, endPoint y: 418, distance: 28.9
click at [123, 422] on span "Unsecured Nonpriority Claims" at bounding box center [114, 420] width 156 height 14
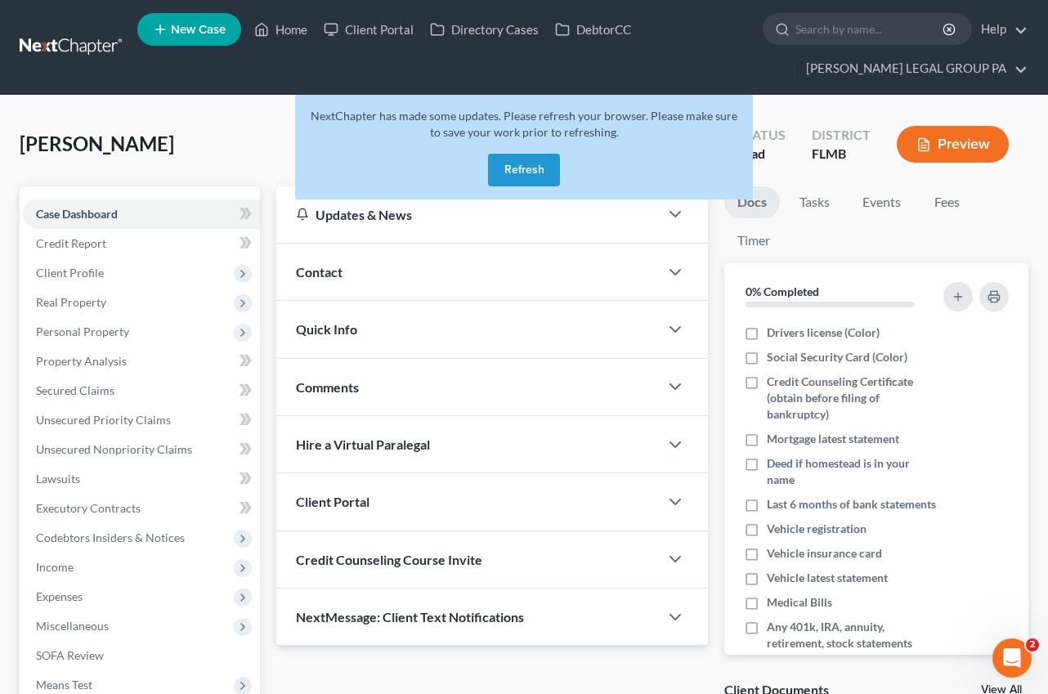
drag, startPoint x: 540, startPoint y: 172, endPoint x: 1019, endPoint y: 107, distance: 483.5
click at [540, 172] on button "Refresh" at bounding box center [524, 170] width 72 height 33
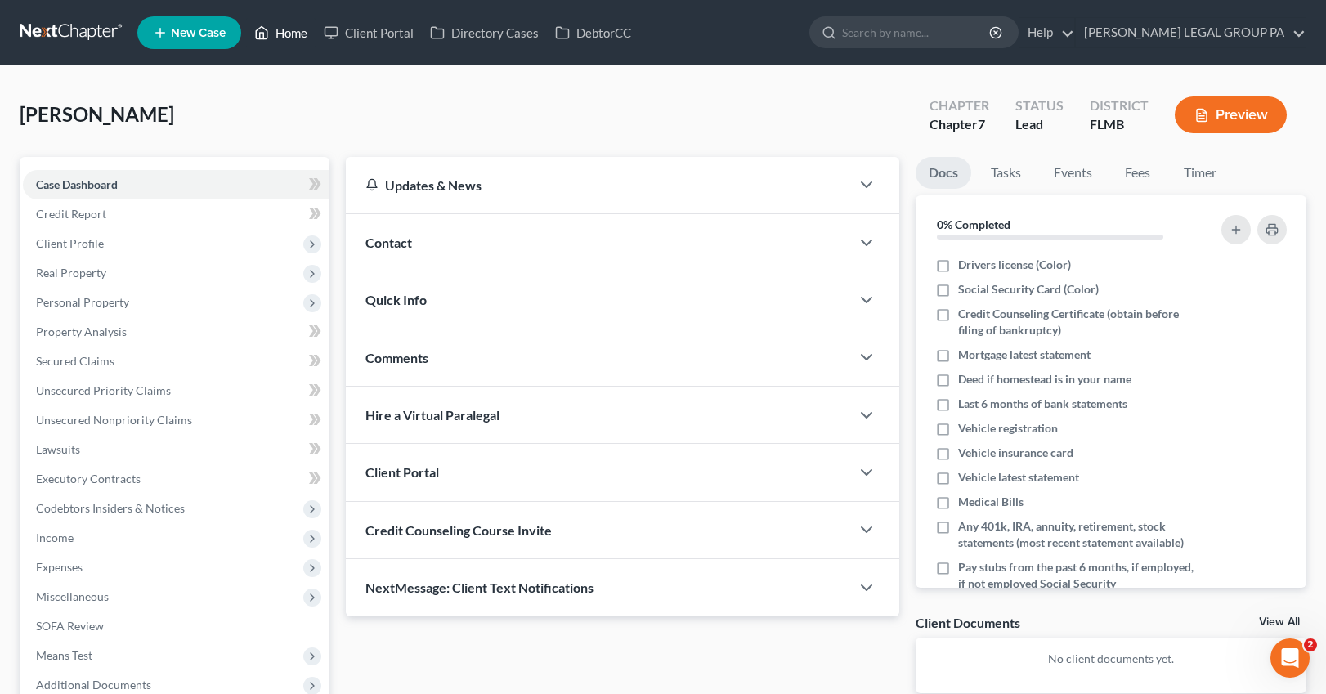
click at [271, 30] on link "Home" at bounding box center [281, 32] width 70 height 29
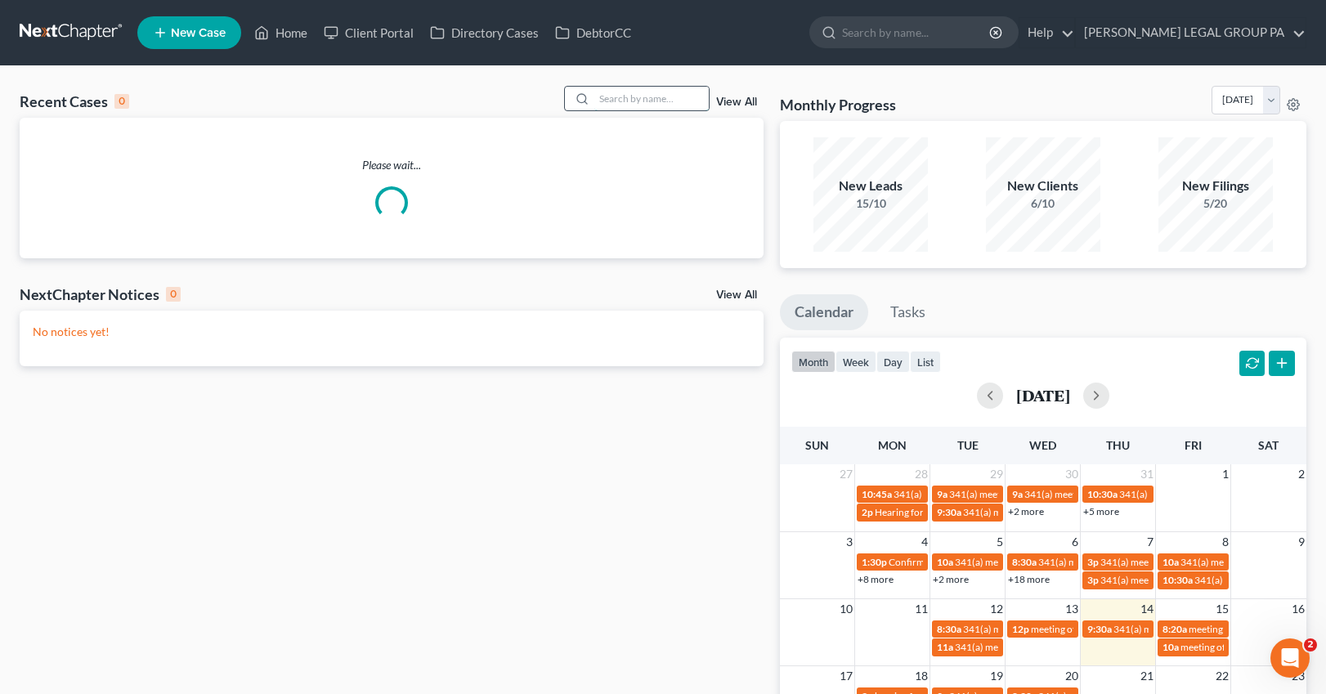
click at [638, 97] on input "search" at bounding box center [652, 99] width 114 height 24
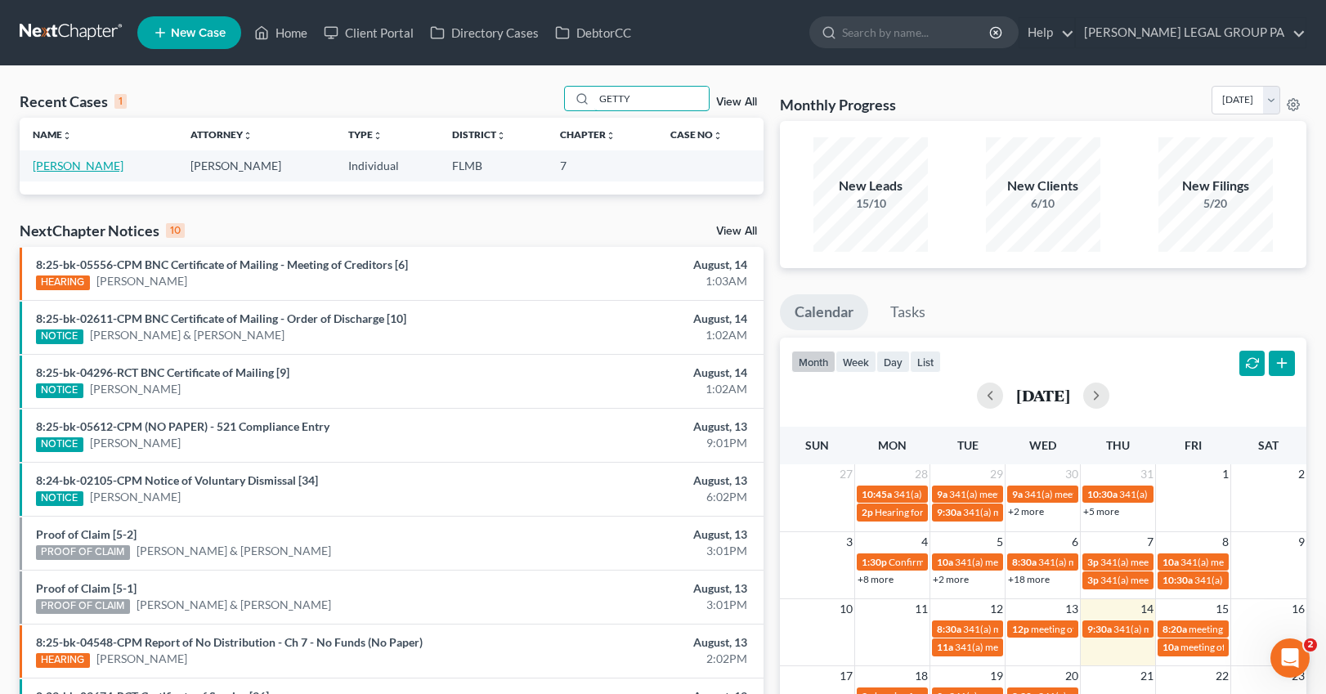
type input "GETTY"
click at [79, 168] on link "[PERSON_NAME]" at bounding box center [78, 166] width 91 height 14
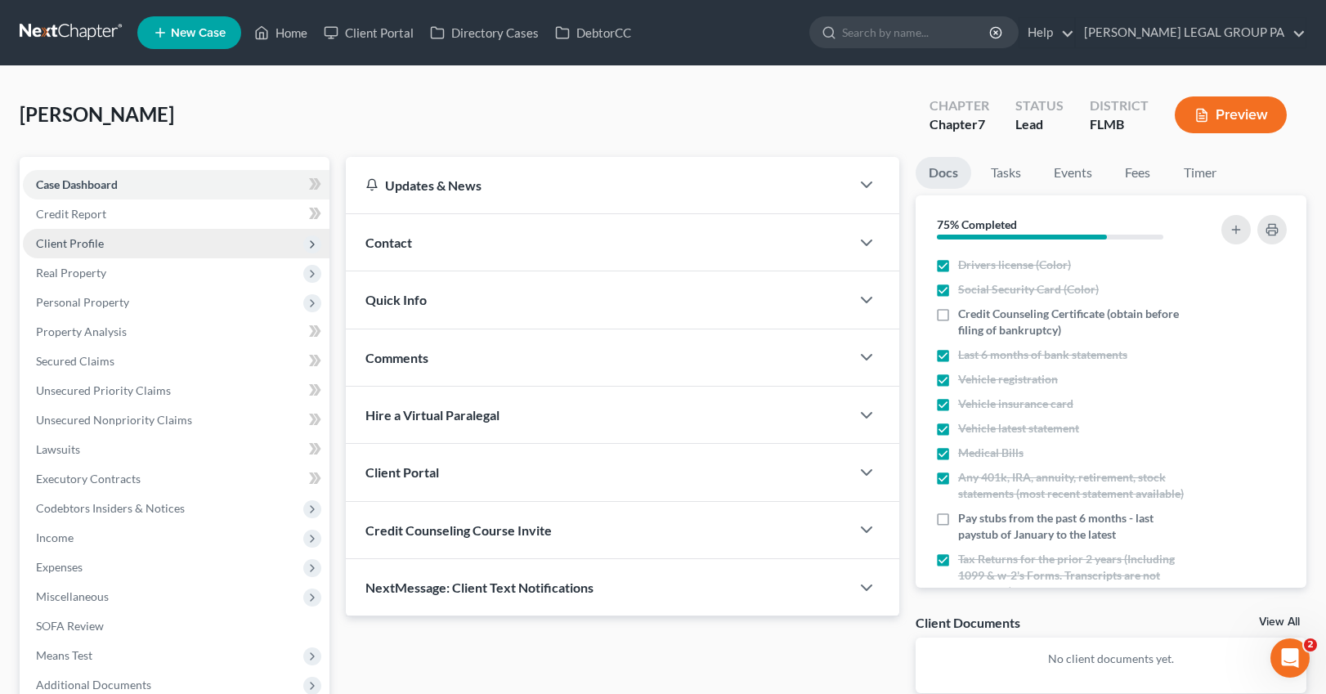
click at [88, 245] on span "Client Profile" at bounding box center [70, 243] width 68 height 14
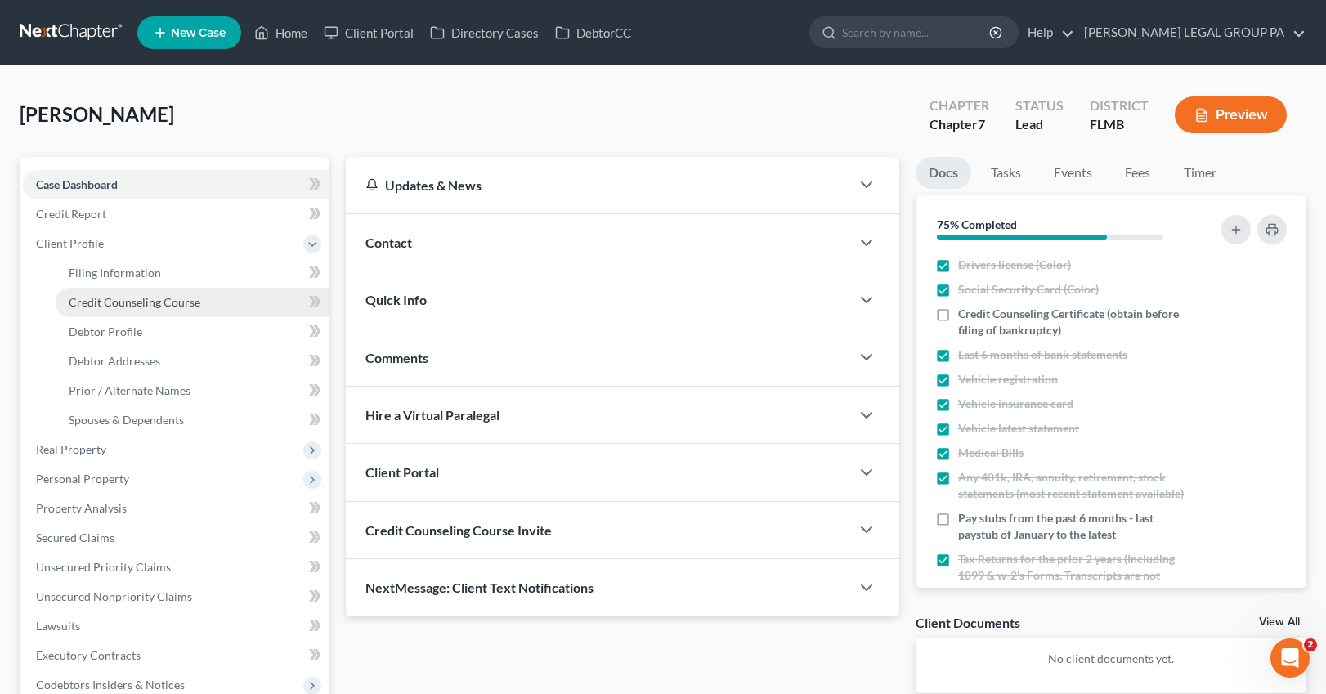
click at [113, 300] on span "Credit Counseling Course" at bounding box center [135, 302] width 132 height 14
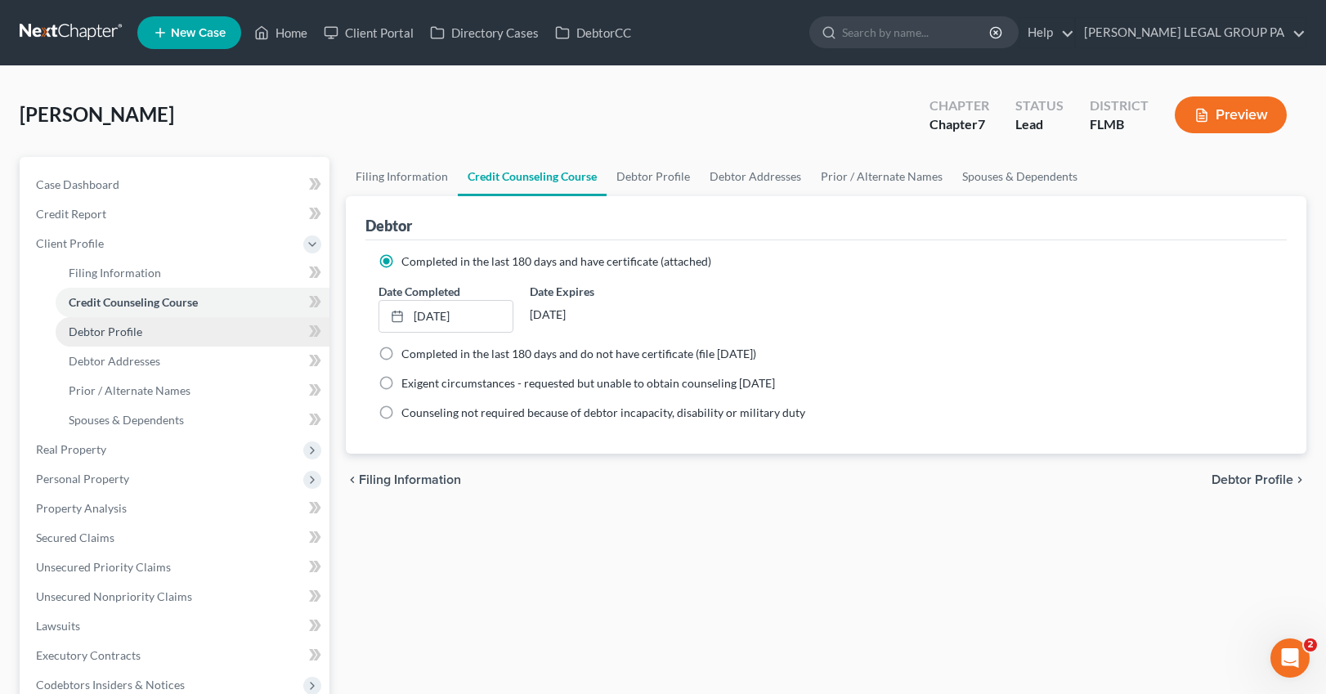
click at [127, 340] on link "Debtor Profile" at bounding box center [193, 331] width 274 height 29
select select "0"
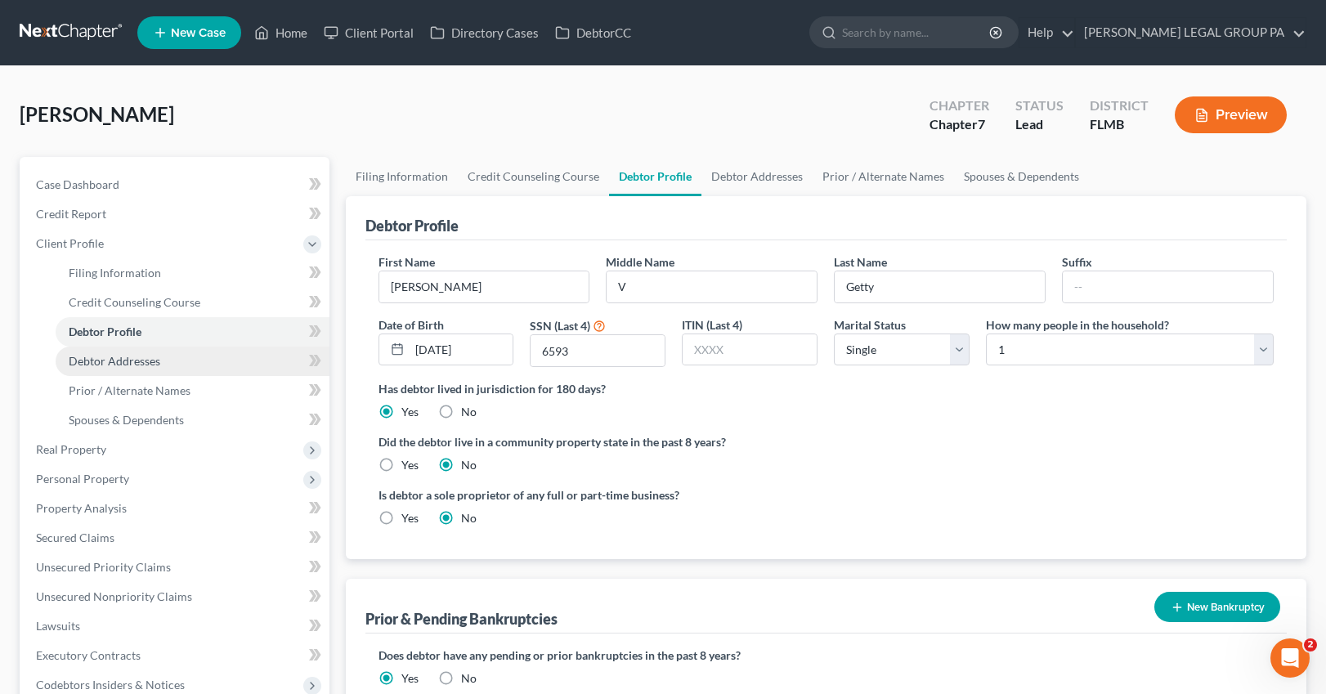
click at [132, 361] on span "Debtor Addresses" at bounding box center [115, 361] width 92 height 14
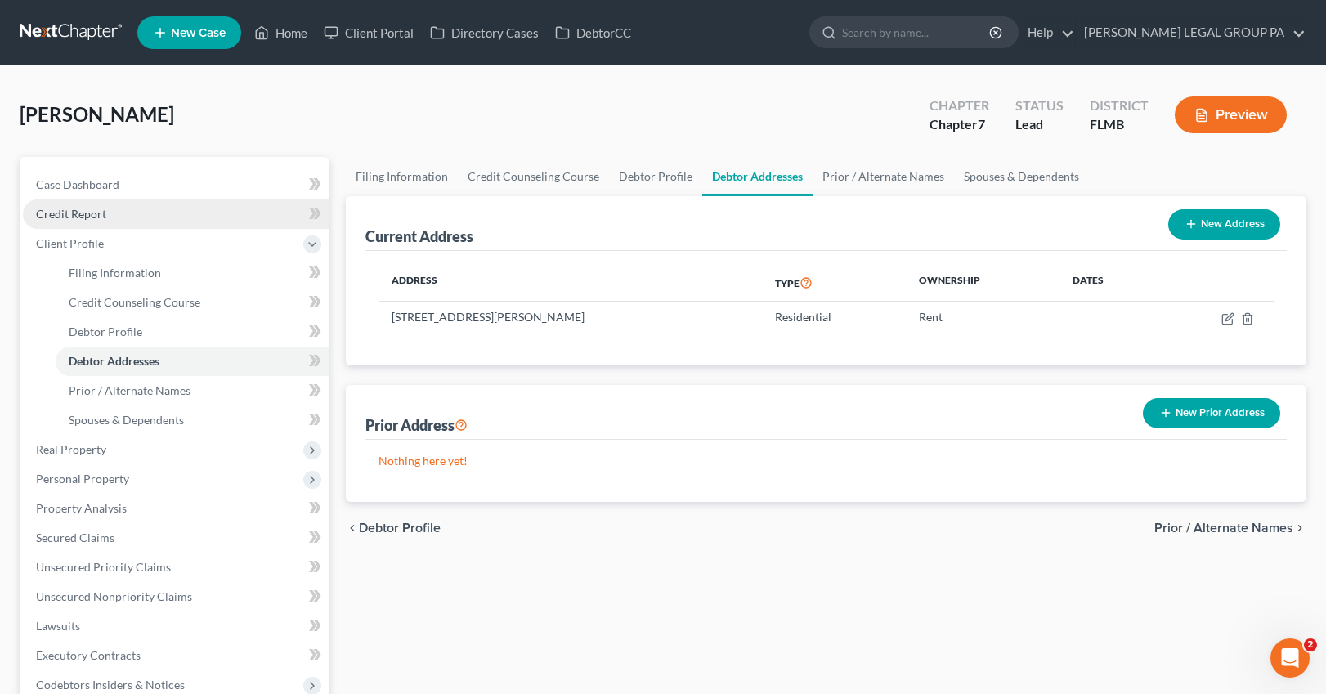
click at [83, 209] on span "Credit Report" at bounding box center [71, 214] width 70 height 14
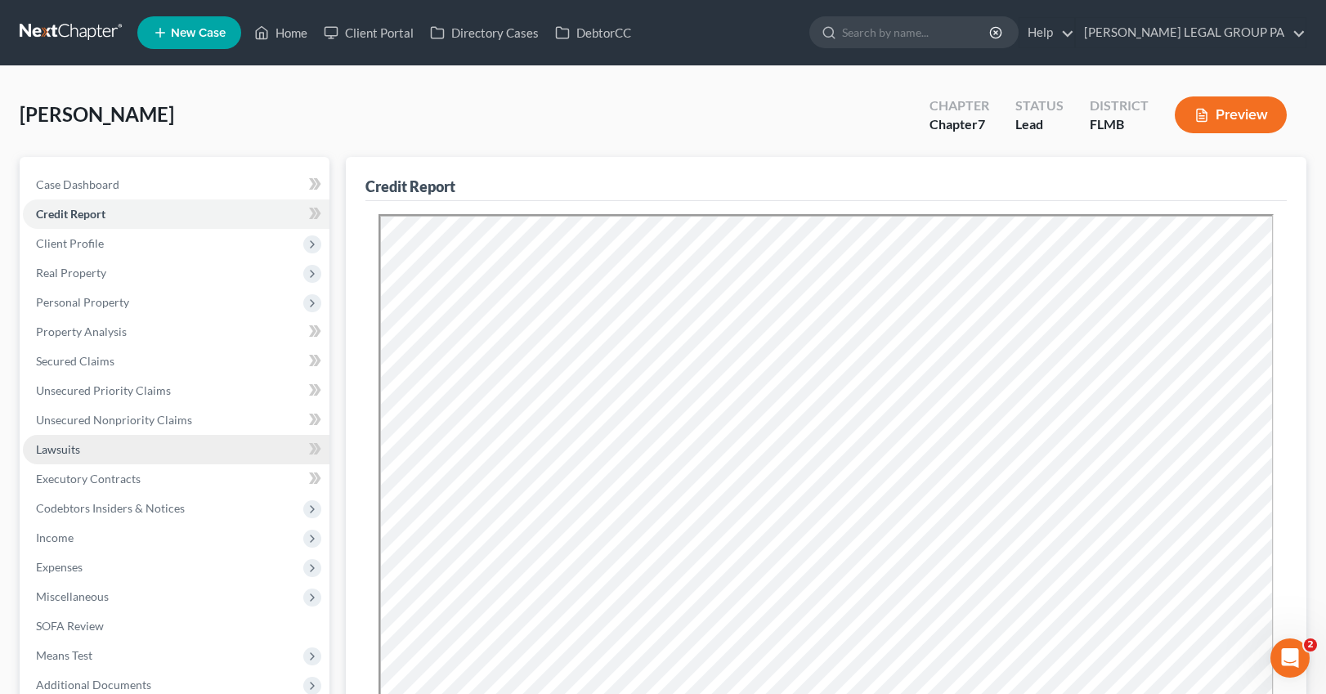
click at [75, 454] on span "Lawsuits" at bounding box center [58, 449] width 44 height 14
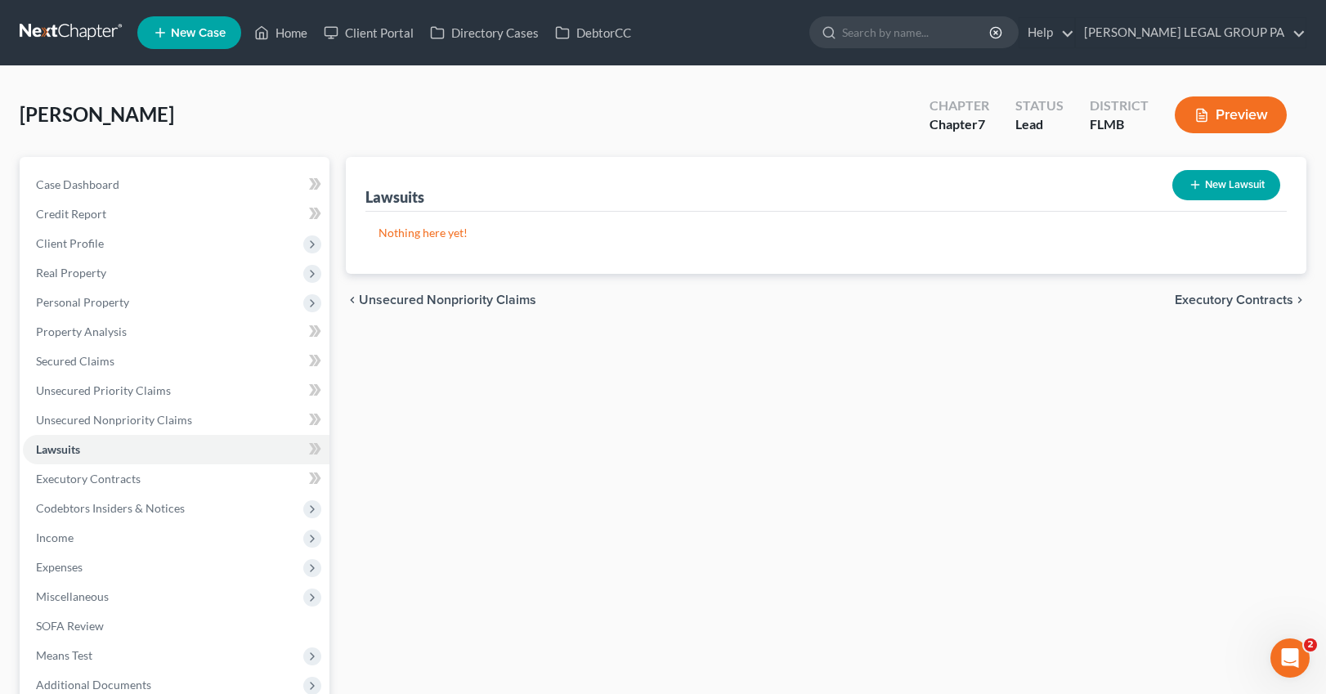
click at [1060, 186] on button "New Lawsuit" at bounding box center [1227, 185] width 108 height 30
select select "0"
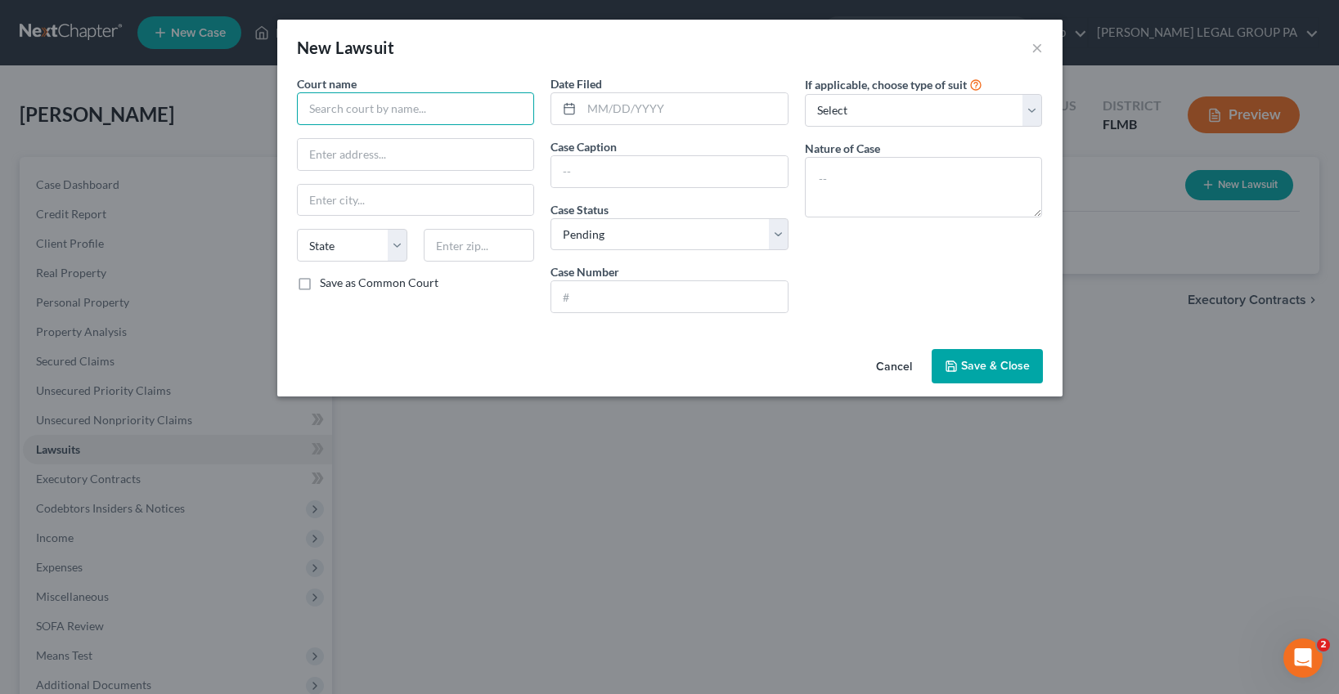
click at [407, 113] on input "text" at bounding box center [416, 108] width 238 height 33
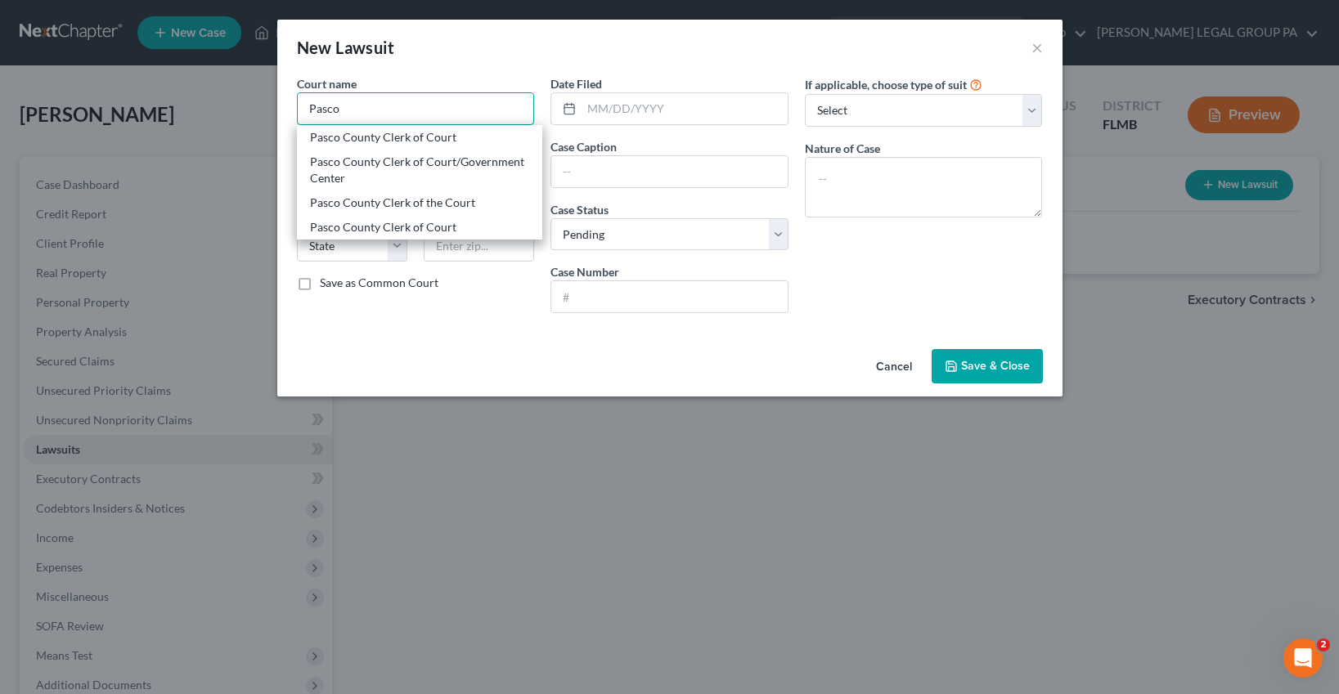
type input "Pasco County Clerk of Court"
type input "PO Box 338"
type input "New Port Richey"
select select "9"
type input "34656-0338"
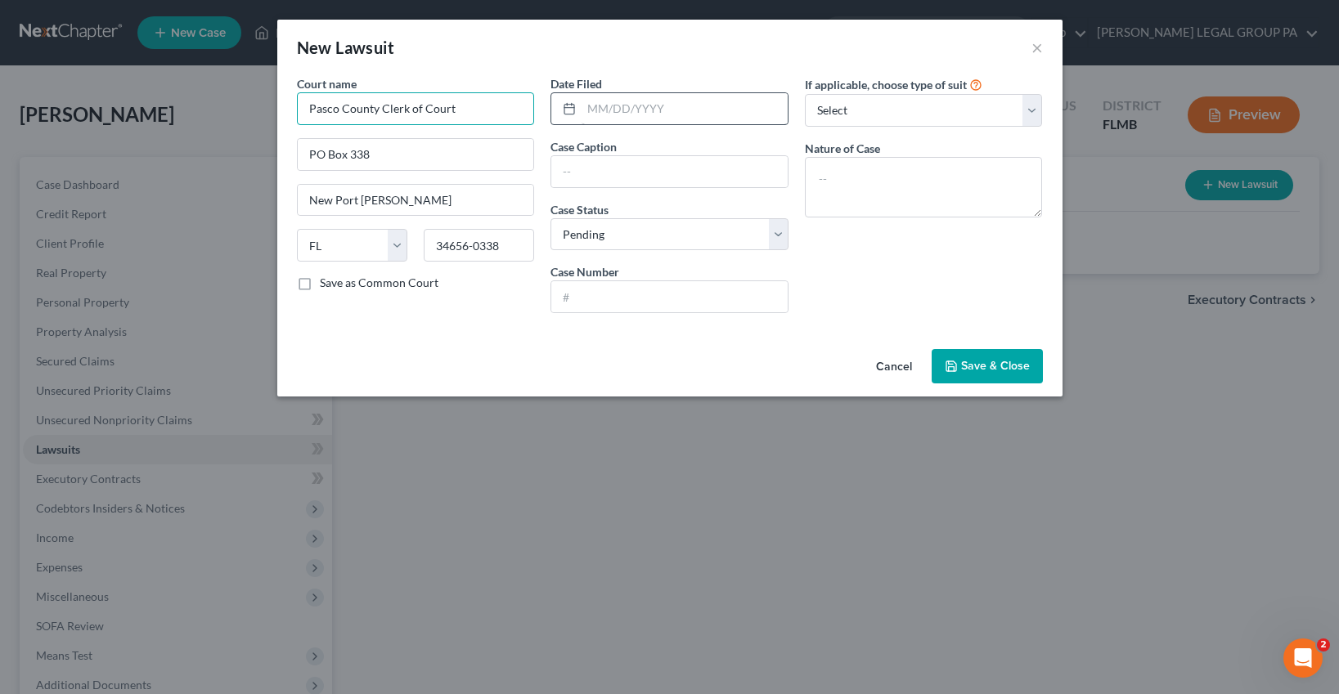
type input "Pasco County Clerk of Court"
click at [635, 105] on input "text" at bounding box center [684, 108] width 206 height 31
type input "05/31/2025"
click at [672, 174] on input "text" at bounding box center [669, 171] width 236 height 31
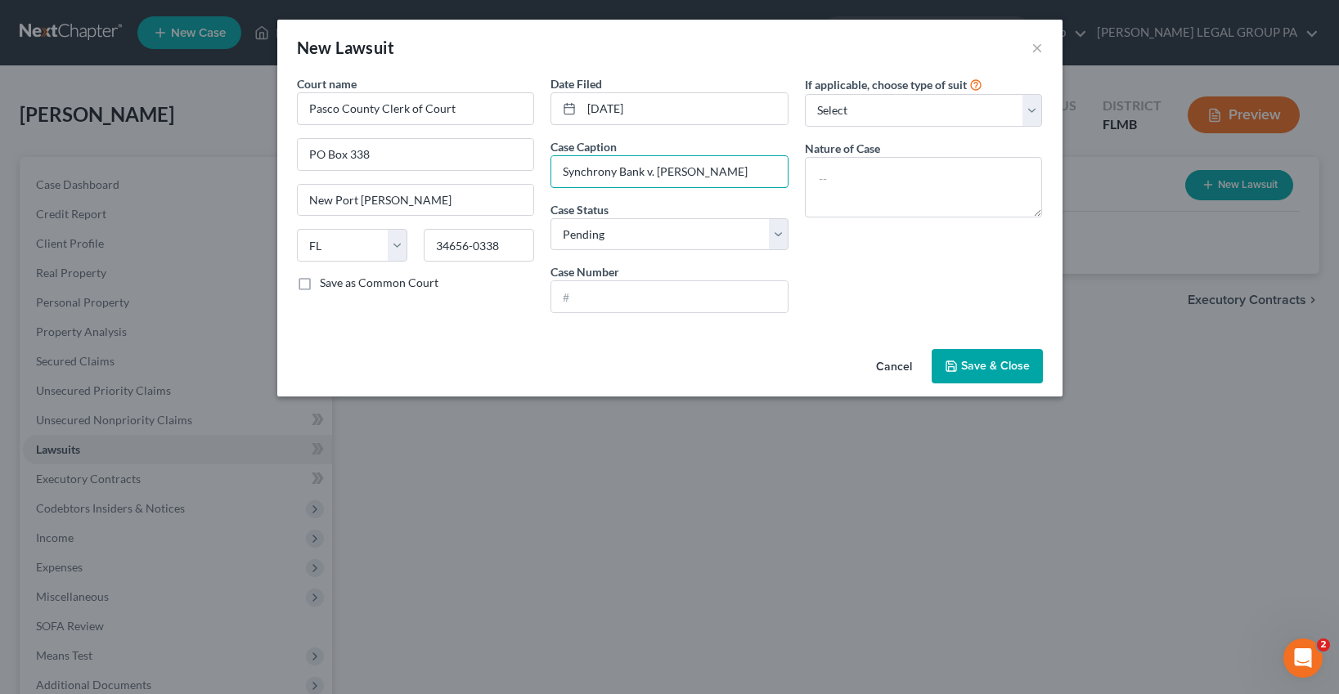
type input "Synchrony Bank v. Patricia Getty"
paste input "512025SC004539SCAXWS"
type input "512025SC004539SCAXWS"
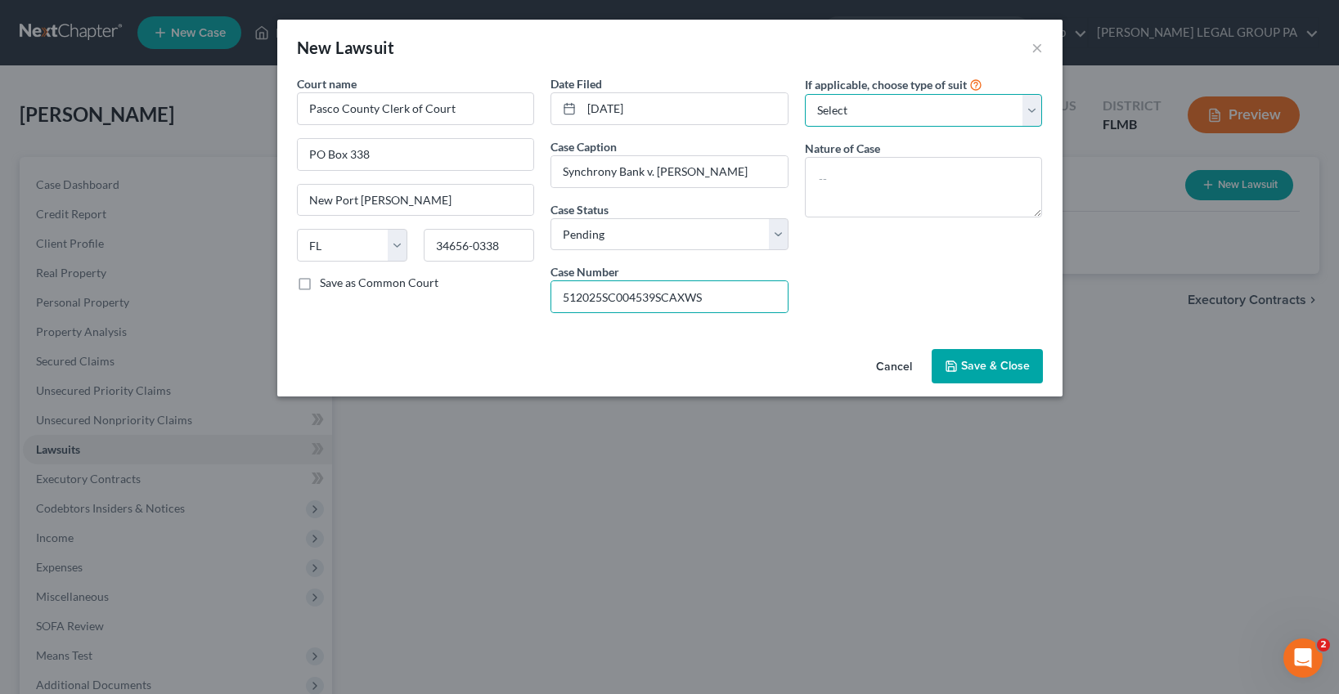
click at [901, 104] on select "Select Repossession Garnishment Foreclosure Attached, Seized, Or Levied Other" at bounding box center [924, 110] width 238 height 33
select select "4"
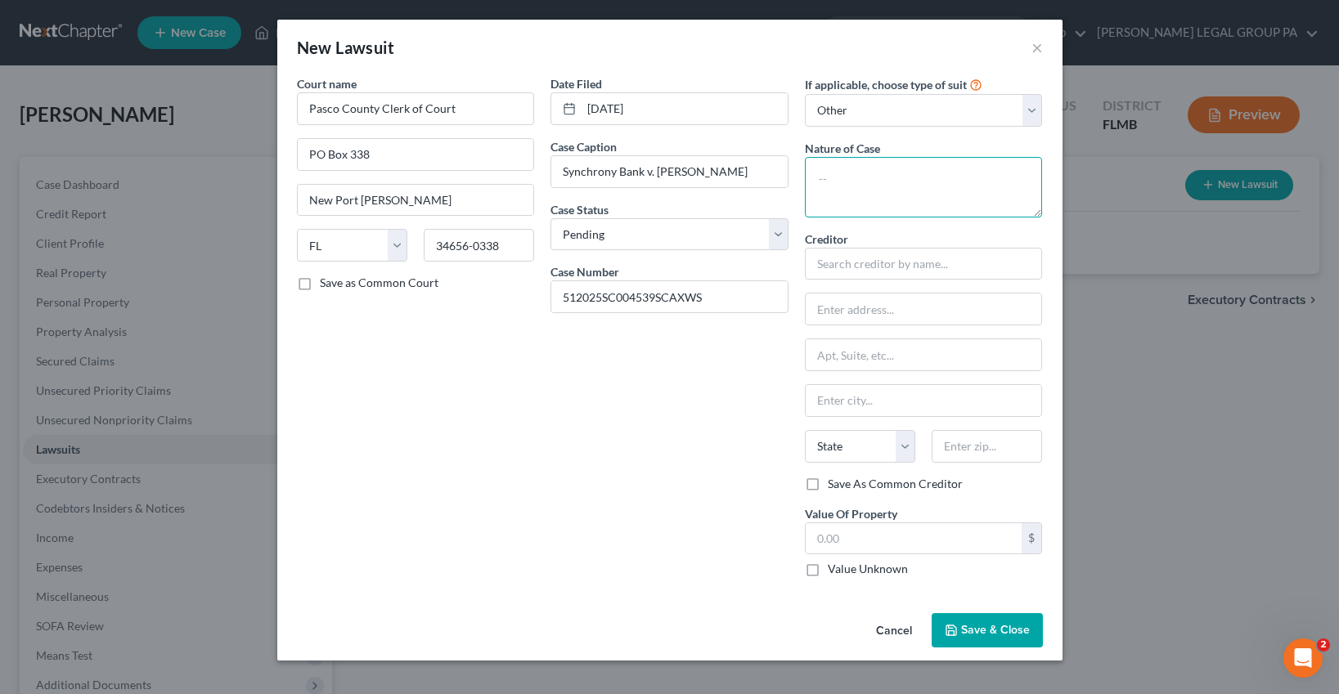
click at [866, 174] on textarea at bounding box center [924, 187] width 238 height 61
type textarea "Small Claims"
click at [827, 267] on input "text" at bounding box center [924, 264] width 238 height 33
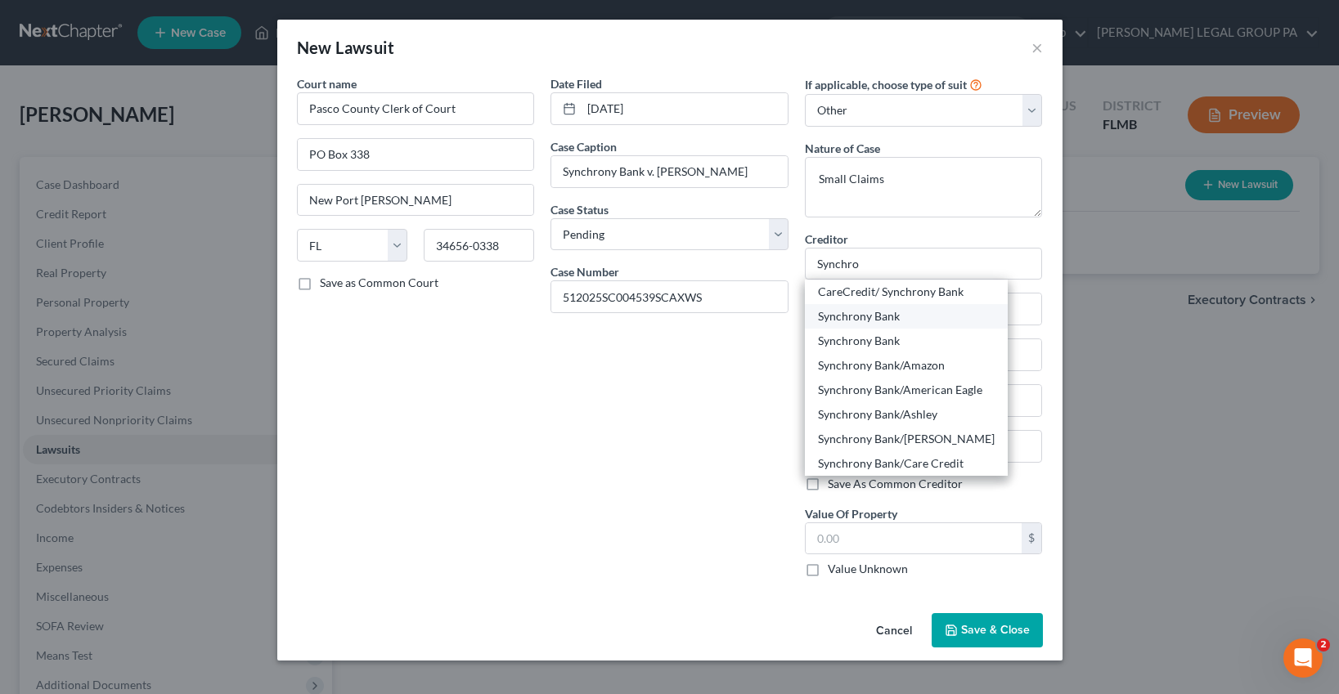
click at [859, 312] on div "Synchrony Bank" at bounding box center [906, 316] width 177 height 16
type input "Synchrony Bank"
type input "P.O. Box 965015"
type input "Orlando"
select select "9"
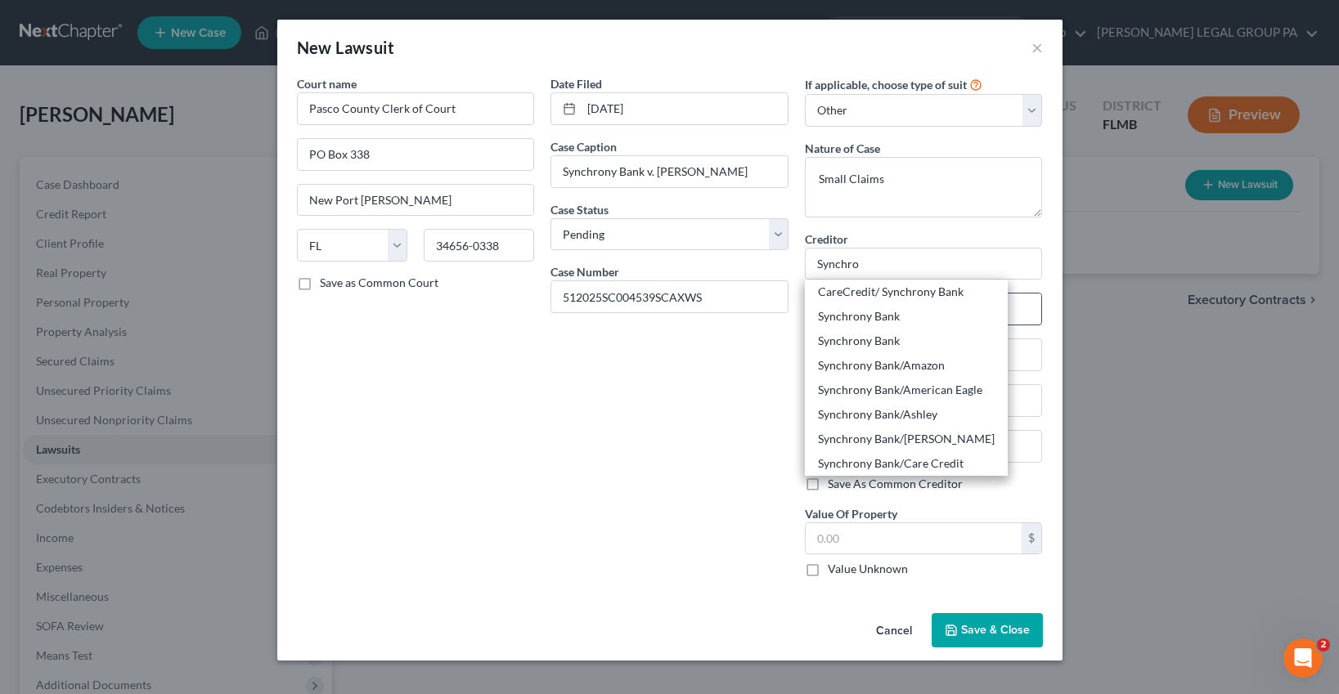
type input "32896"
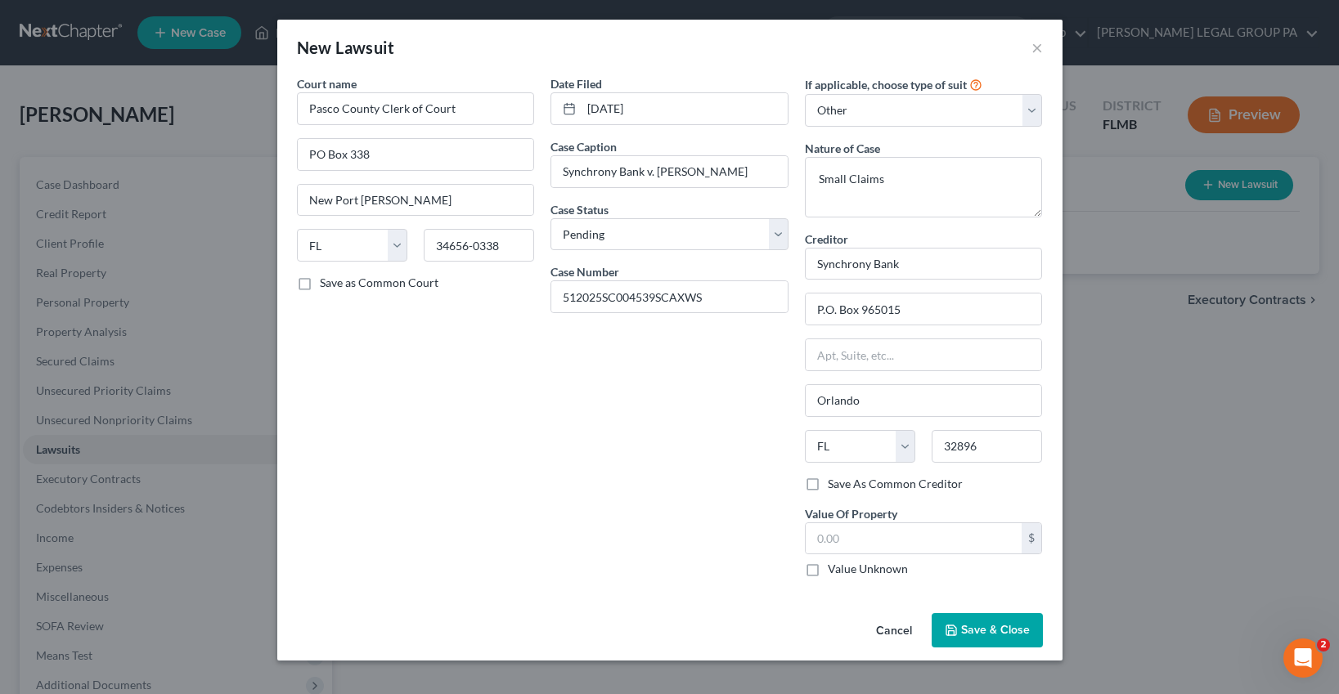
click at [967, 623] on span "Save & Close" at bounding box center [995, 630] width 69 height 14
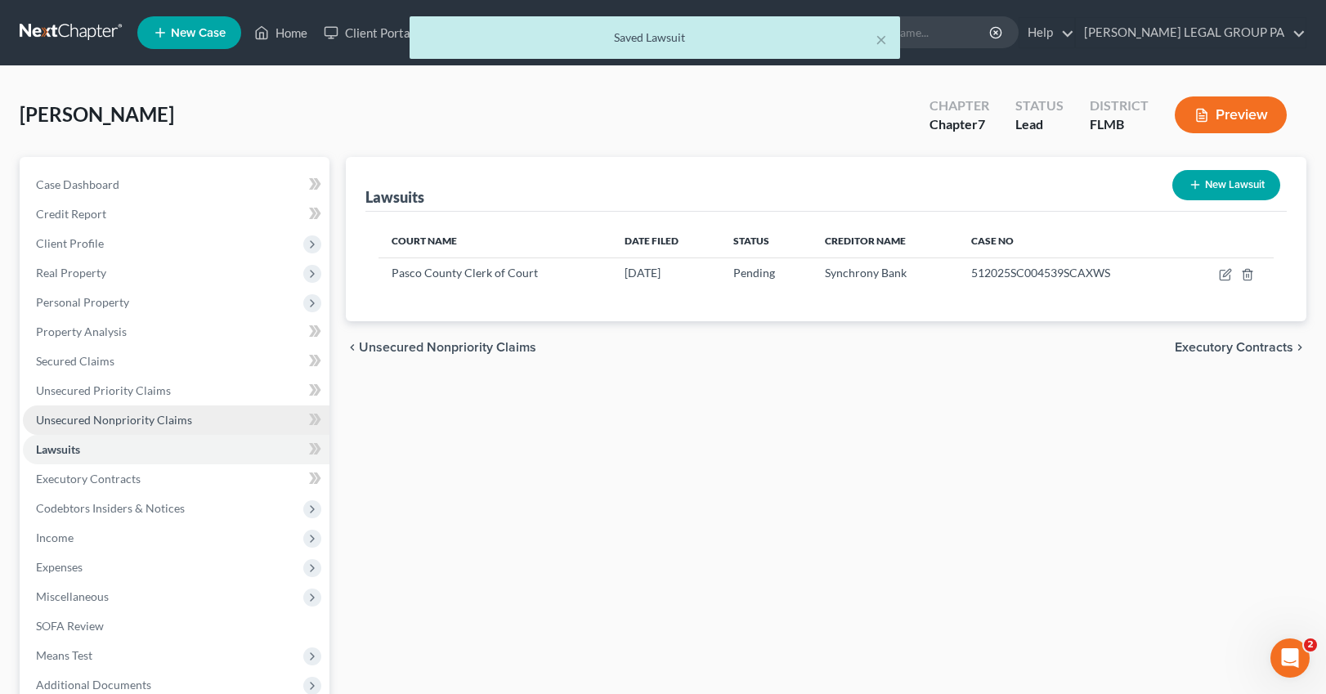
click at [96, 409] on link "Unsecured Nonpriority Claims" at bounding box center [176, 420] width 307 height 29
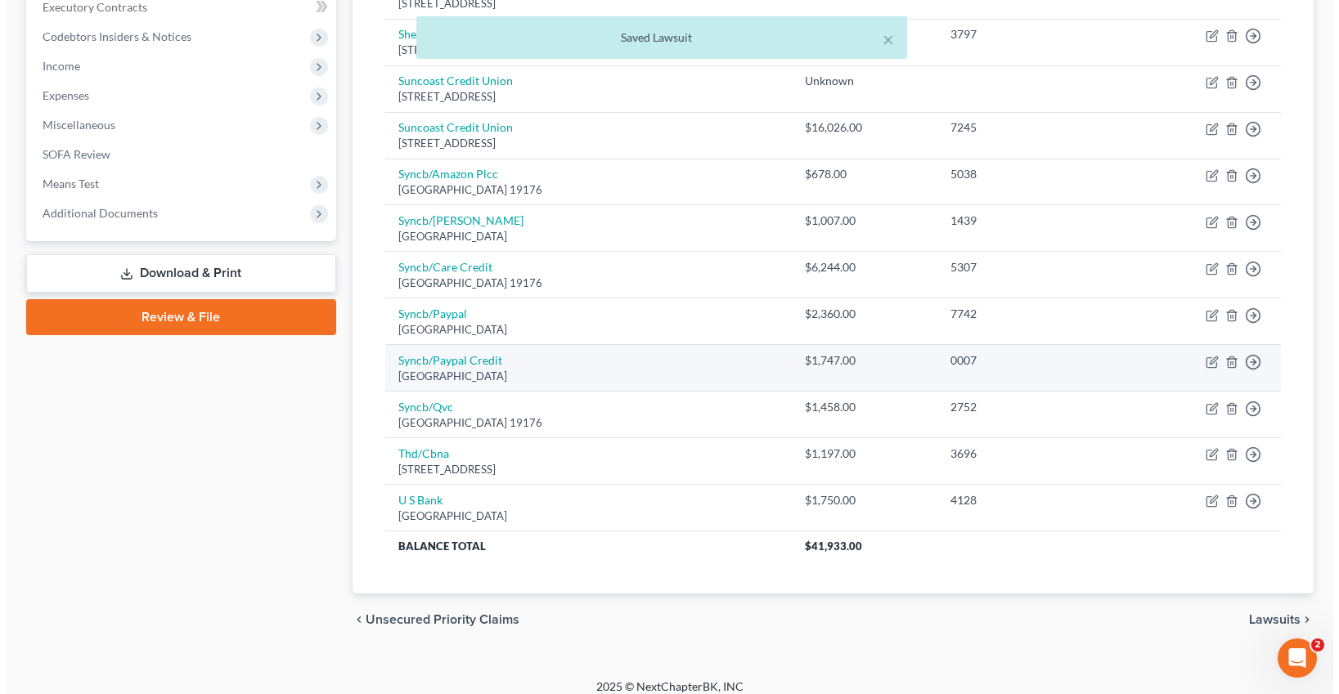
scroll to position [483, 0]
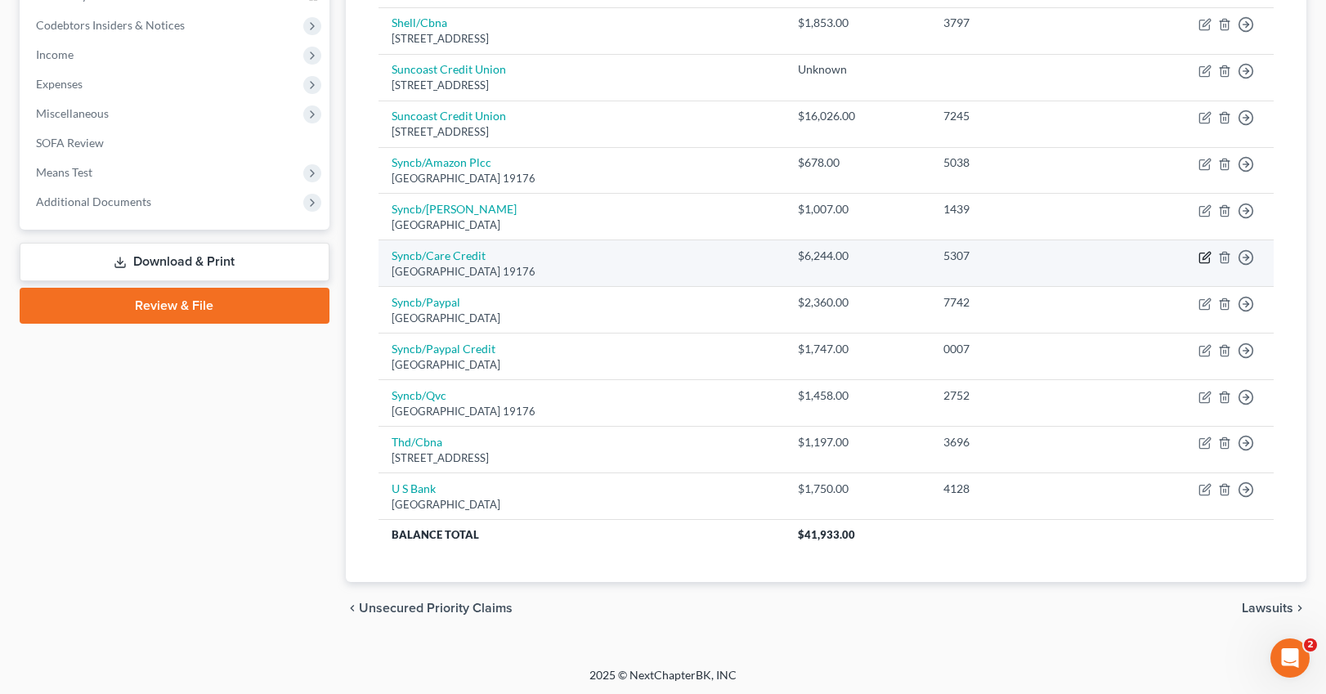
click at [1060, 254] on icon "button" at bounding box center [1205, 257] width 13 height 13
select select "39"
select select "1"
select select "0"
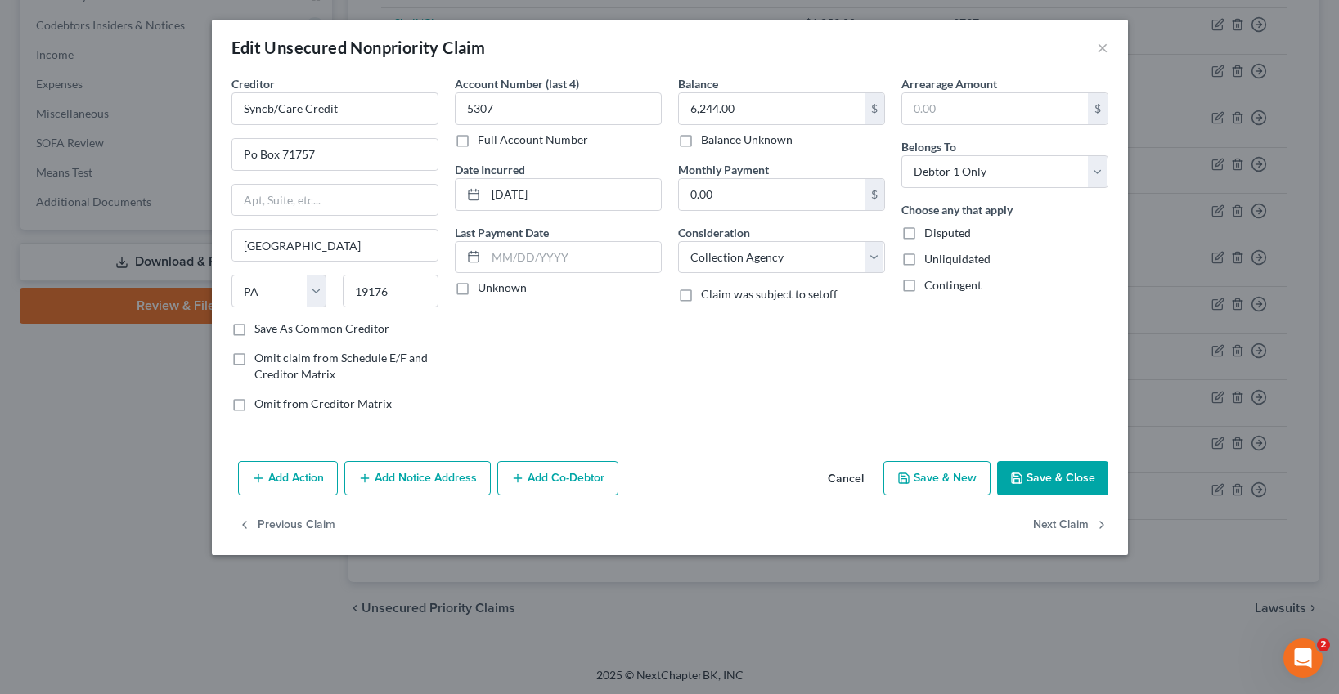
click at [415, 473] on button "Add Notice Address" at bounding box center [417, 478] width 146 height 34
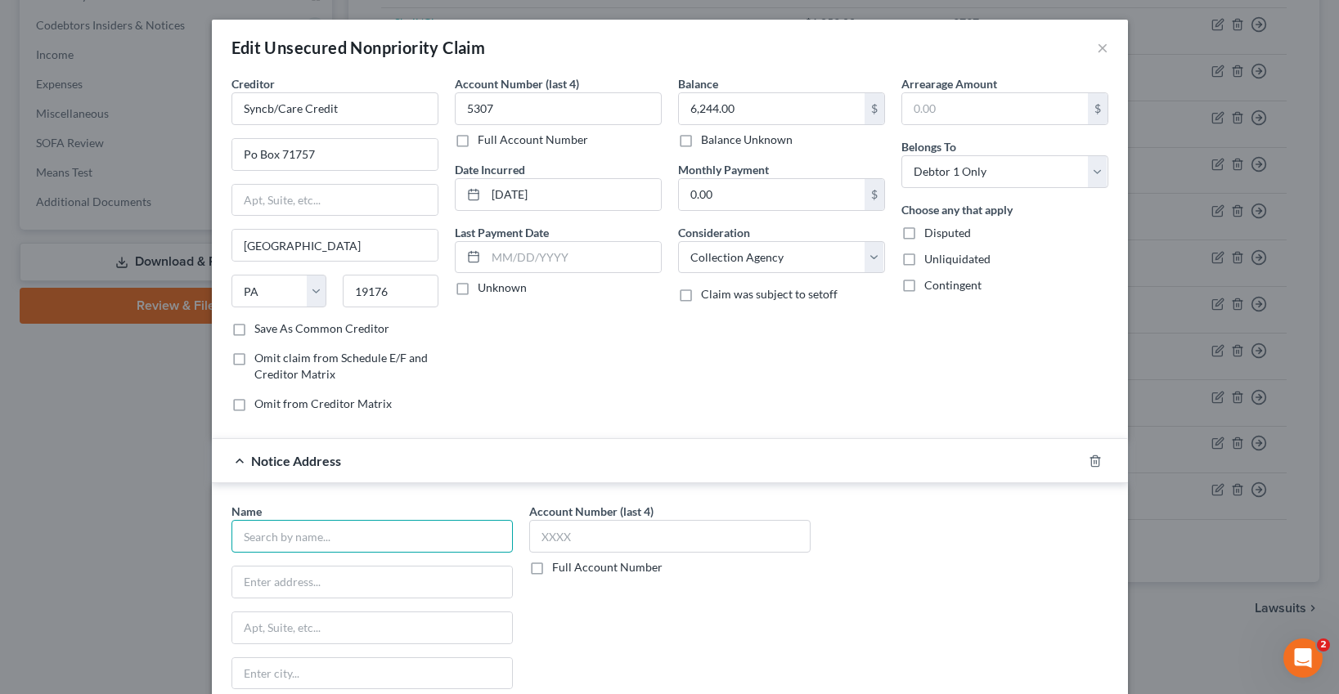
click at [322, 532] on input "text" at bounding box center [371, 536] width 281 height 33
paste input "NyShell LaRae Xandria Barnes"
type input "NyShell LaRae Xandria Barnes, Esq."
click at [273, 581] on input "text" at bounding box center [372, 582] width 280 height 31
paste input "PO Box 7389"
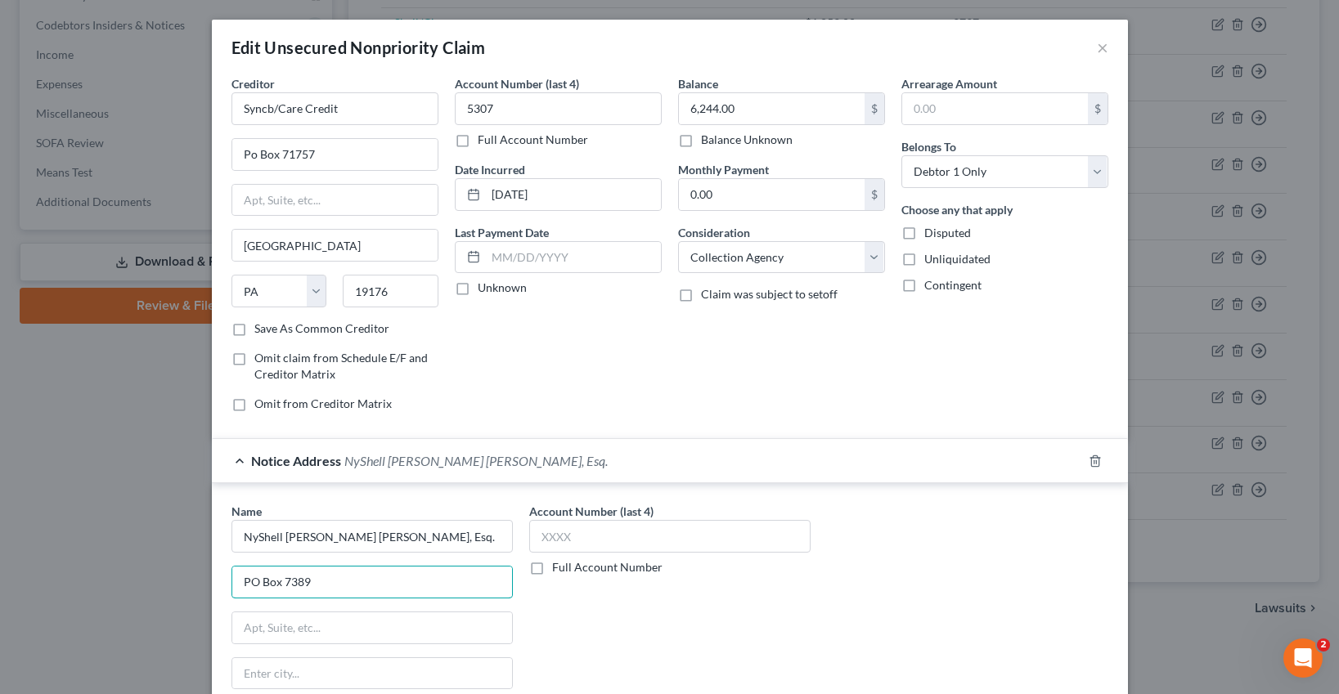
type input "PO Box 7389"
drag, startPoint x: 662, startPoint y: 629, endPoint x: 683, endPoint y: 625, distance: 21.7
click at [662, 629] on div "Account Number (last 4) Full Account Number" at bounding box center [670, 640] width 298 height 275
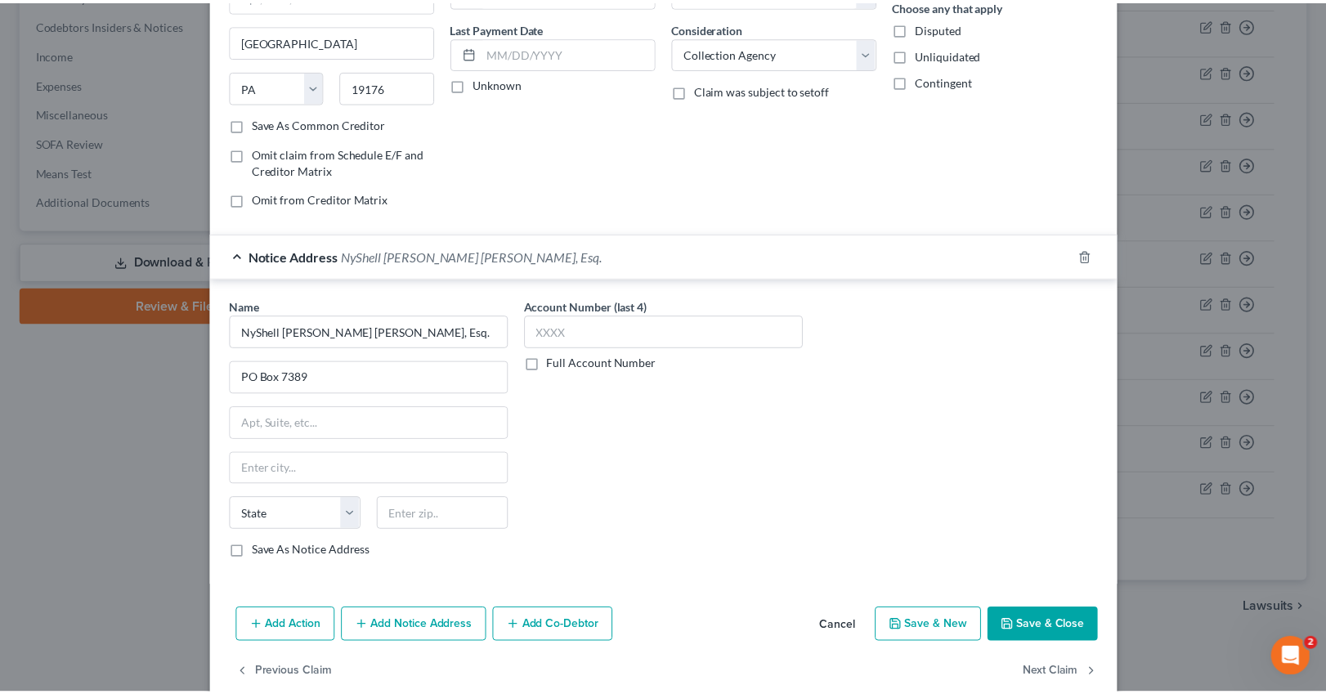
scroll to position [233, 0]
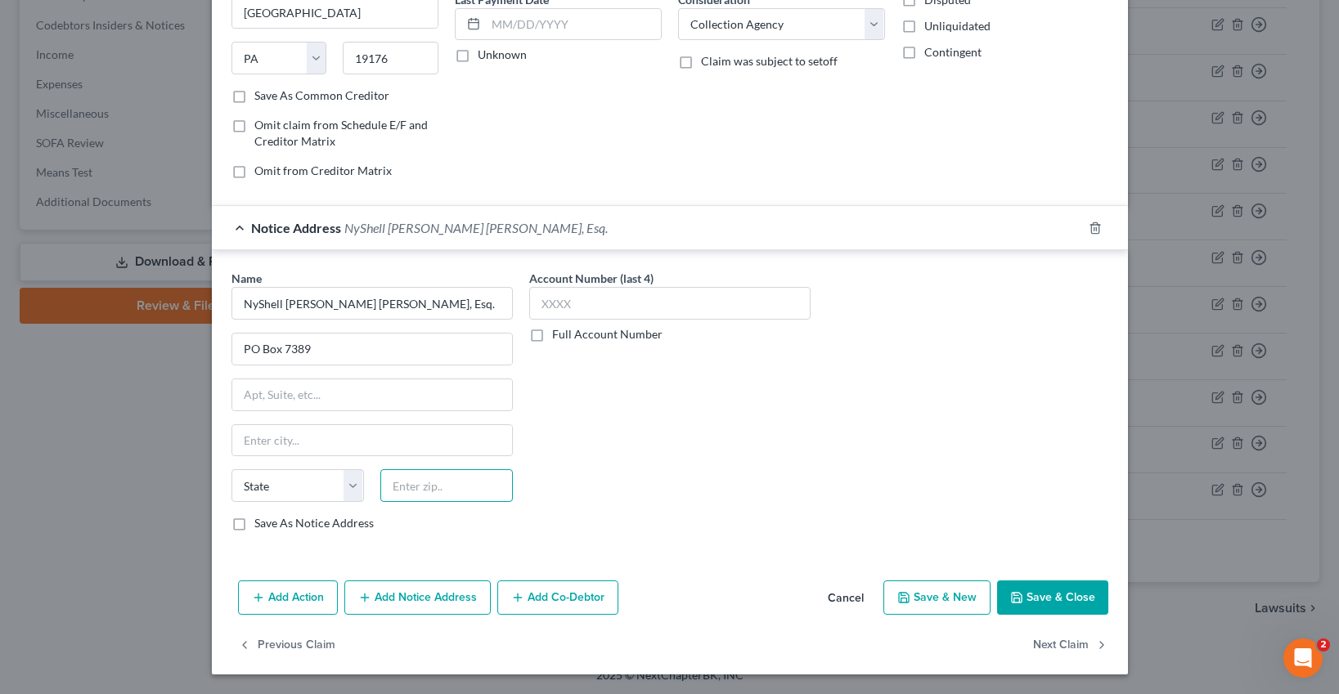
click at [418, 488] on input "text" at bounding box center [446, 485] width 132 height 33
paste input "30065"
type input "30065"
type input "Marietta"
select select "10"
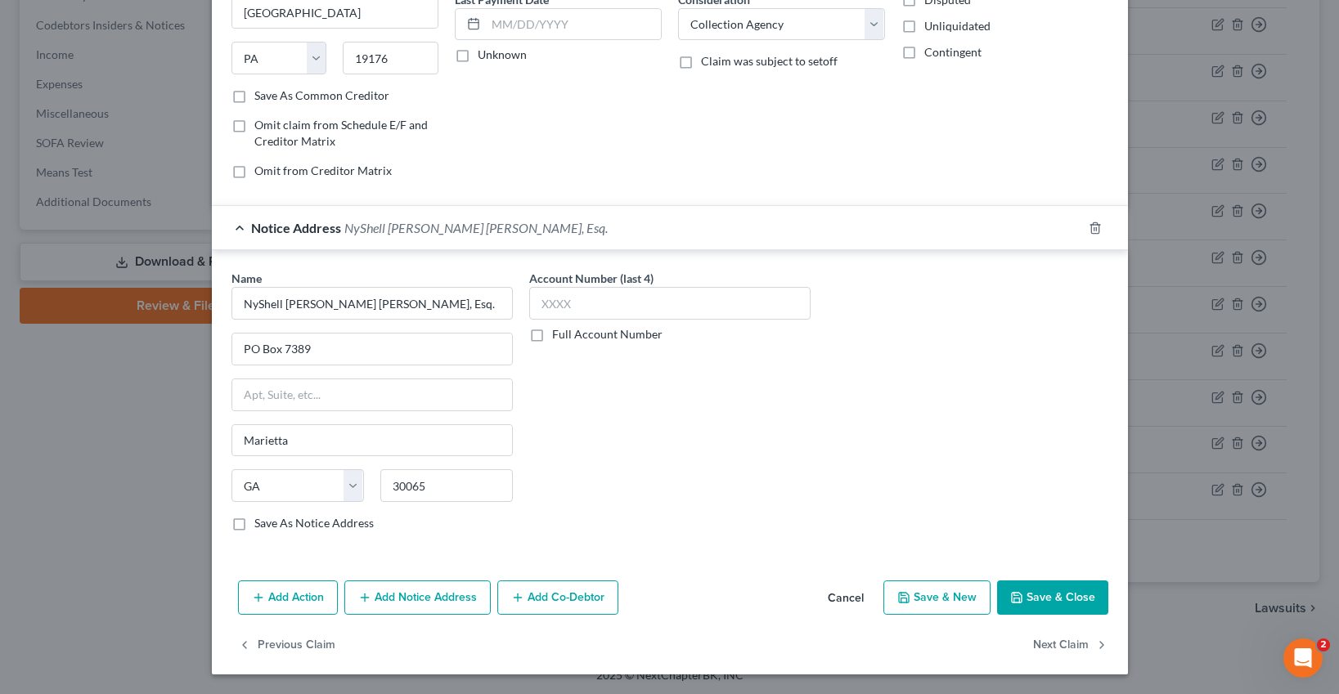
click at [1052, 598] on button "Save & Close" at bounding box center [1052, 598] width 111 height 34
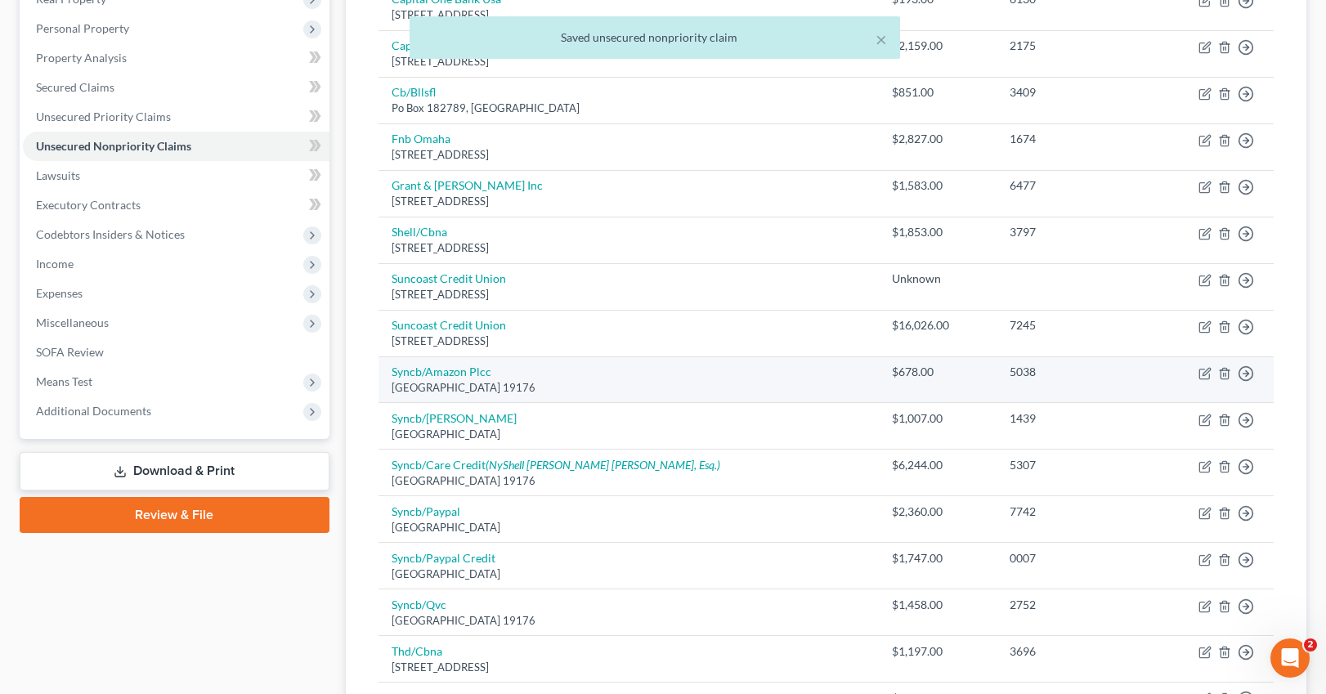
scroll to position [276, 0]
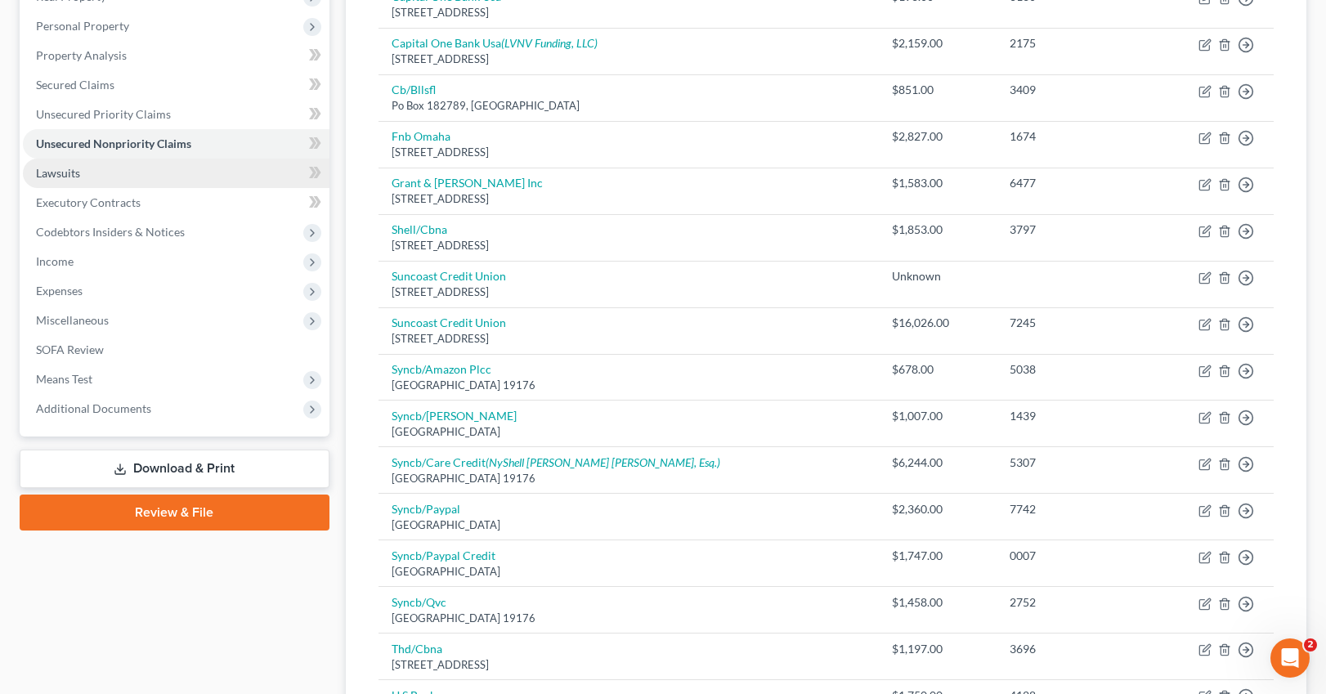
click at [79, 177] on span "Lawsuits" at bounding box center [58, 173] width 44 height 14
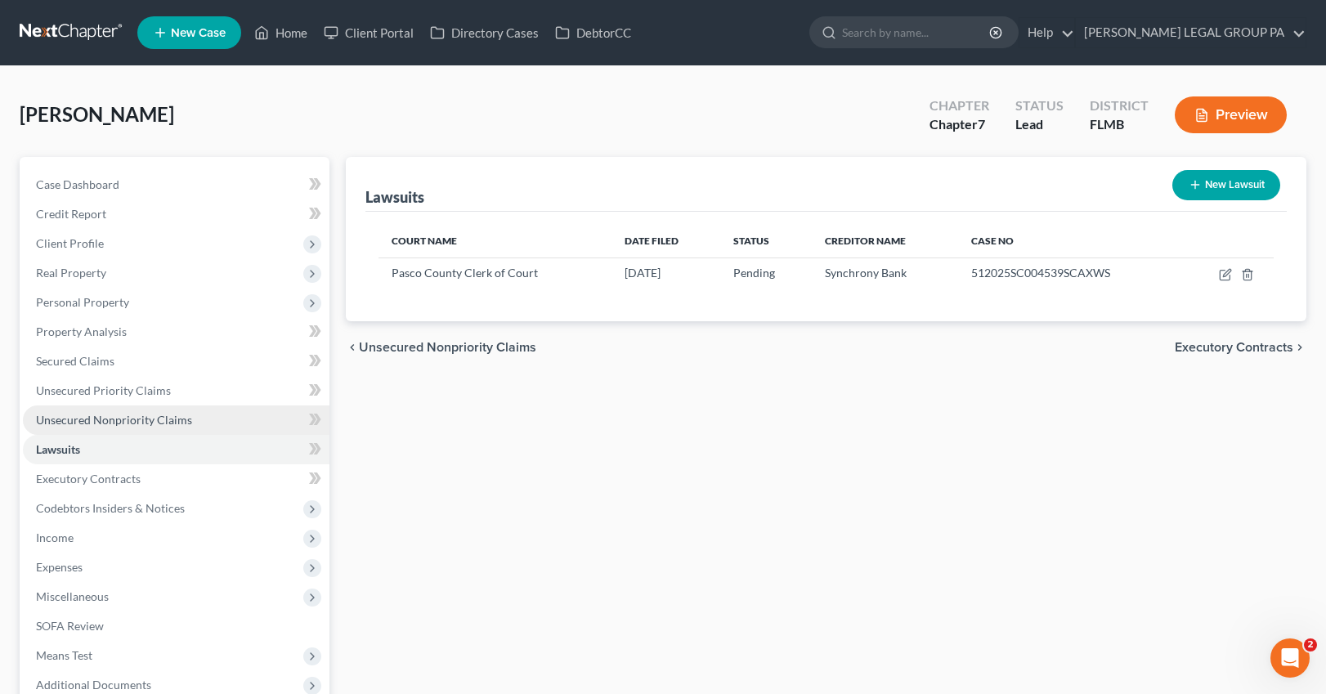
click at [106, 424] on span "Unsecured Nonpriority Claims" at bounding box center [114, 420] width 156 height 14
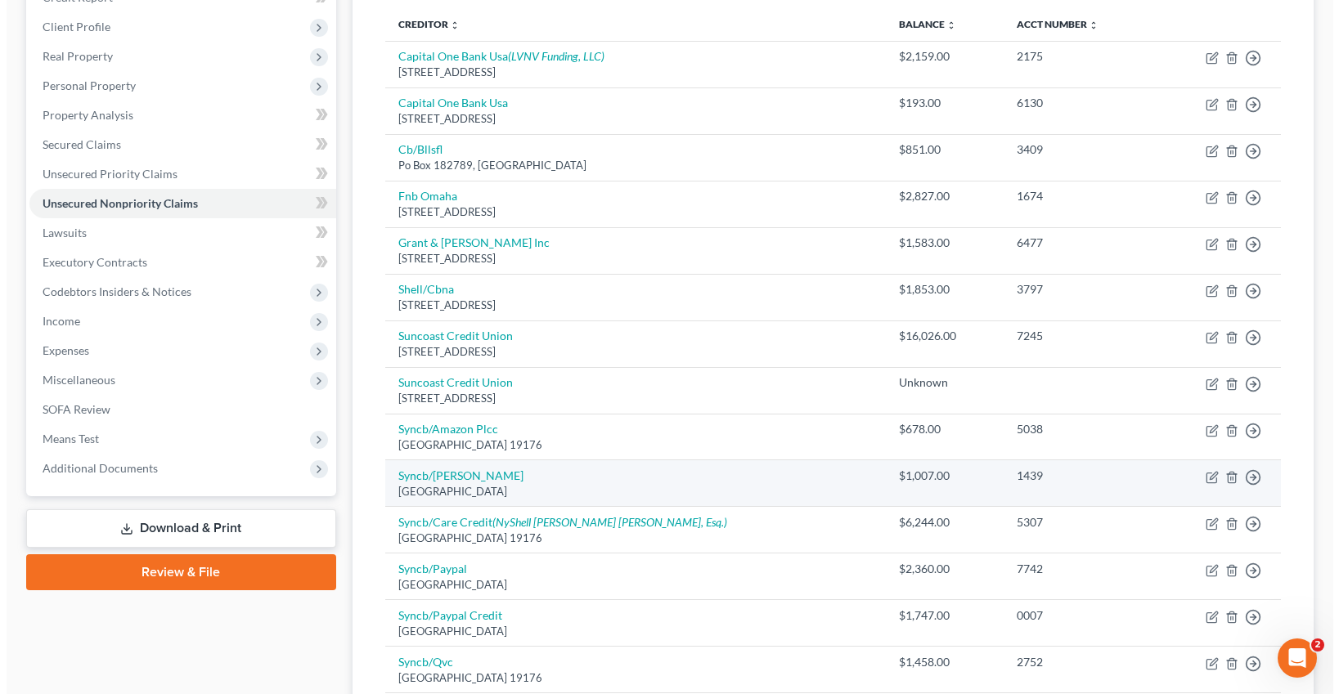
scroll to position [218, 0]
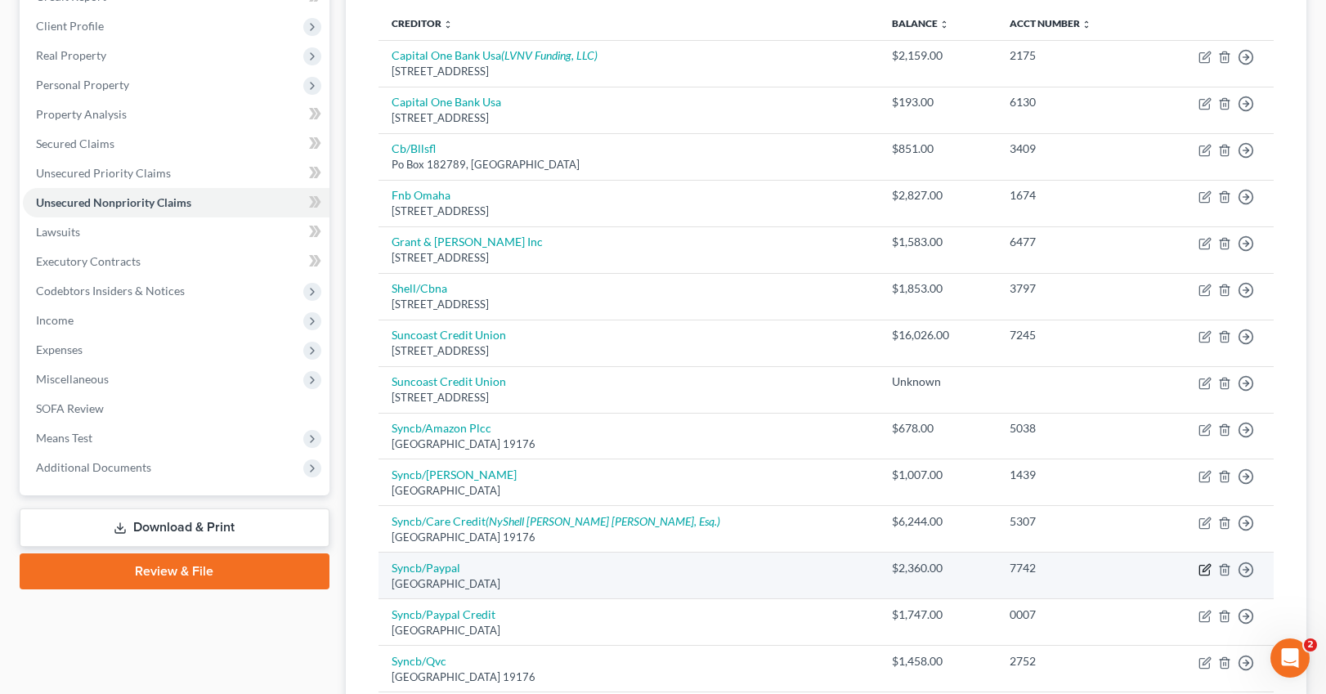
click at [1060, 571] on icon "button" at bounding box center [1205, 569] width 13 height 13
select select "39"
select select "1"
select select "0"
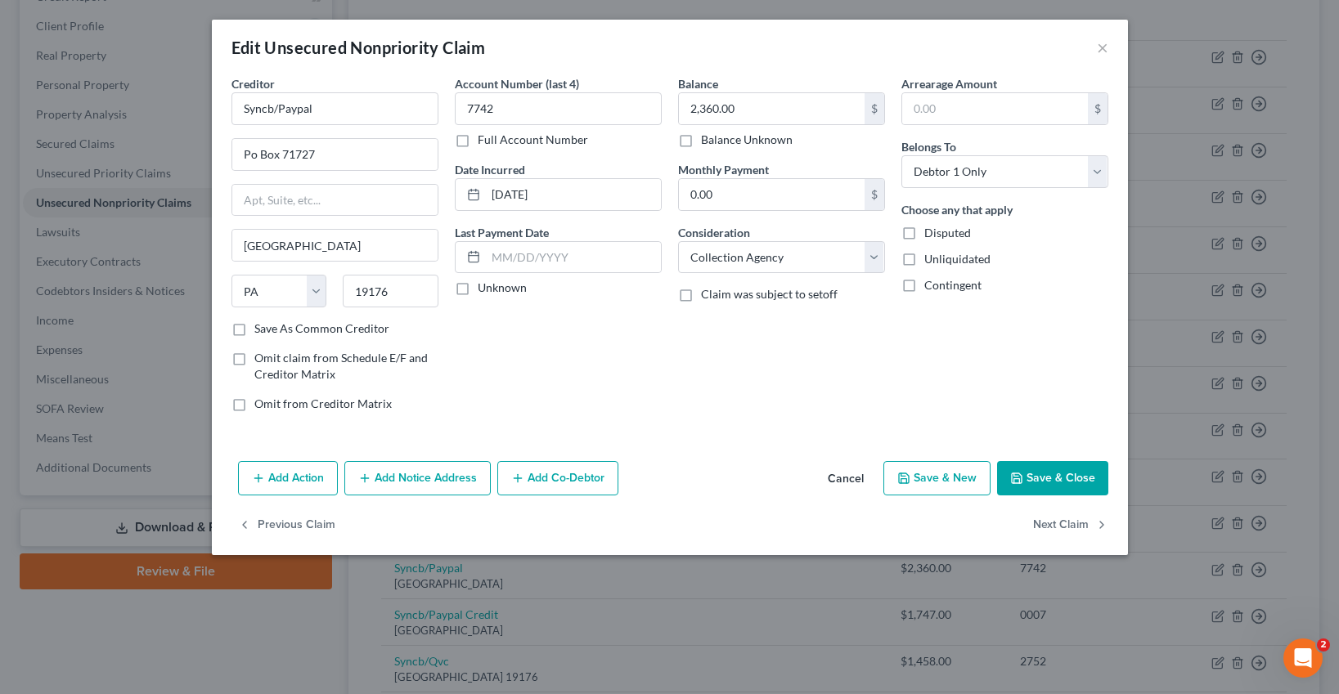
click at [411, 482] on button "Add Notice Address" at bounding box center [417, 478] width 146 height 34
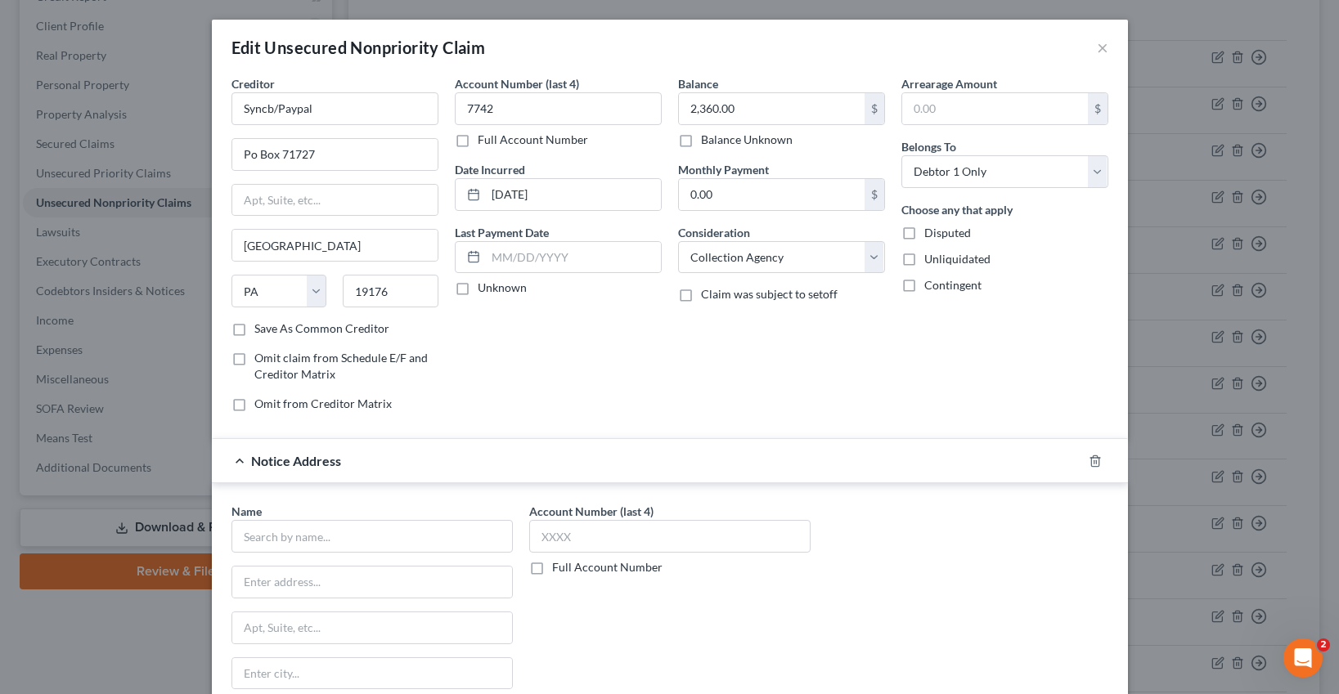
click at [406, 515] on div "Name *" at bounding box center [371, 528] width 281 height 50
click at [271, 541] on input "text" at bounding box center [371, 536] width 281 height 33
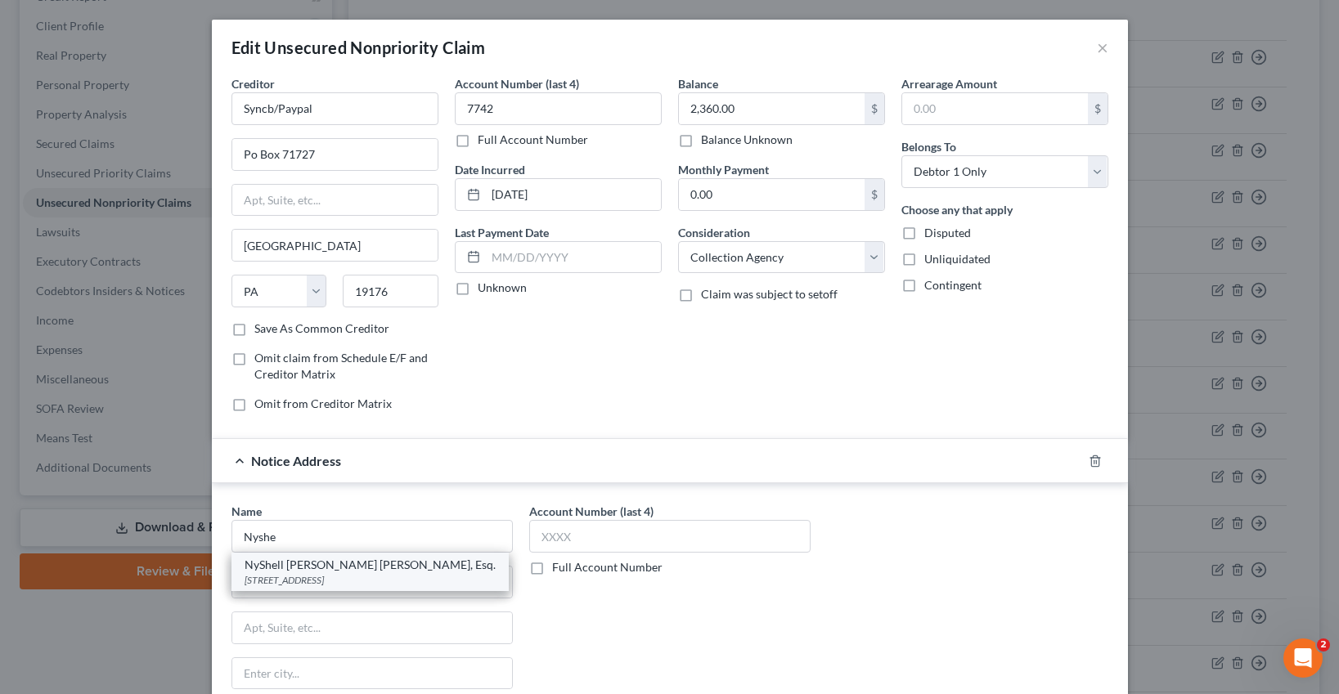
click at [325, 570] on div "NyShell LaRae Xandria Barnes, Esq." at bounding box center [370, 565] width 251 height 16
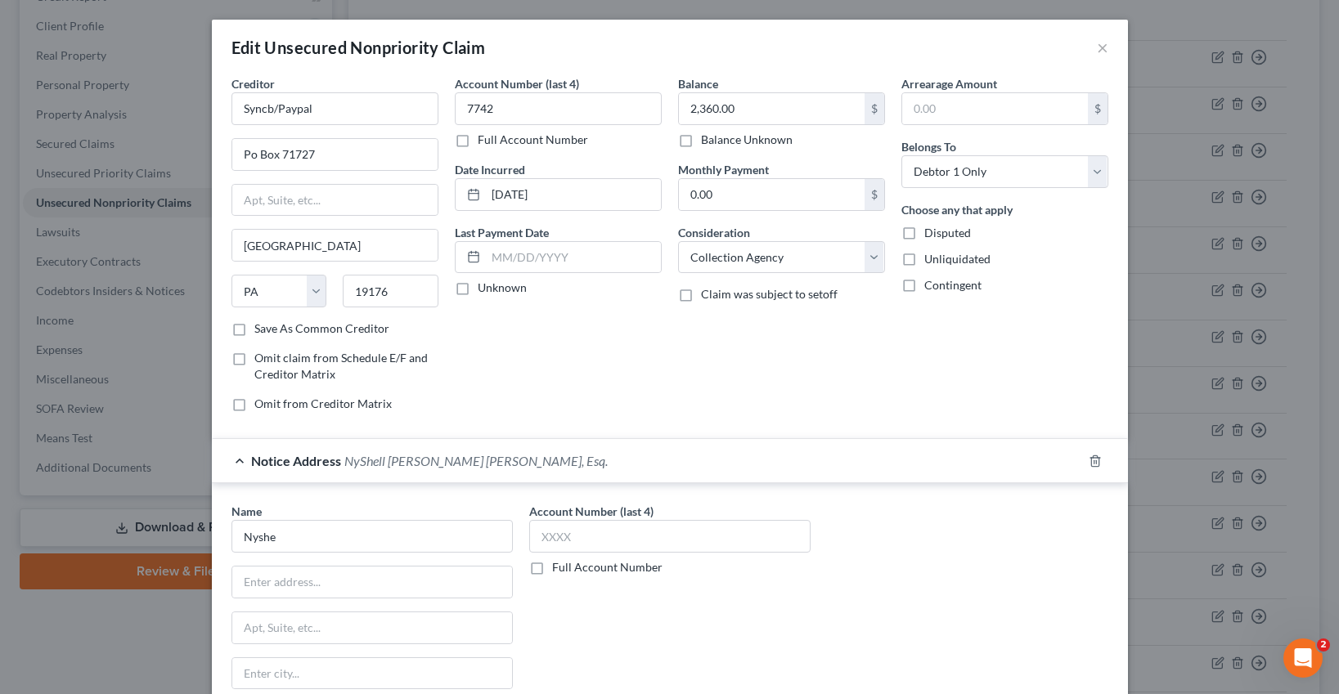
type input "NyShell LaRae Xandria Barnes, Esq."
type input "PO Box 7389"
type input "Marietta"
select select "10"
type input "30065"
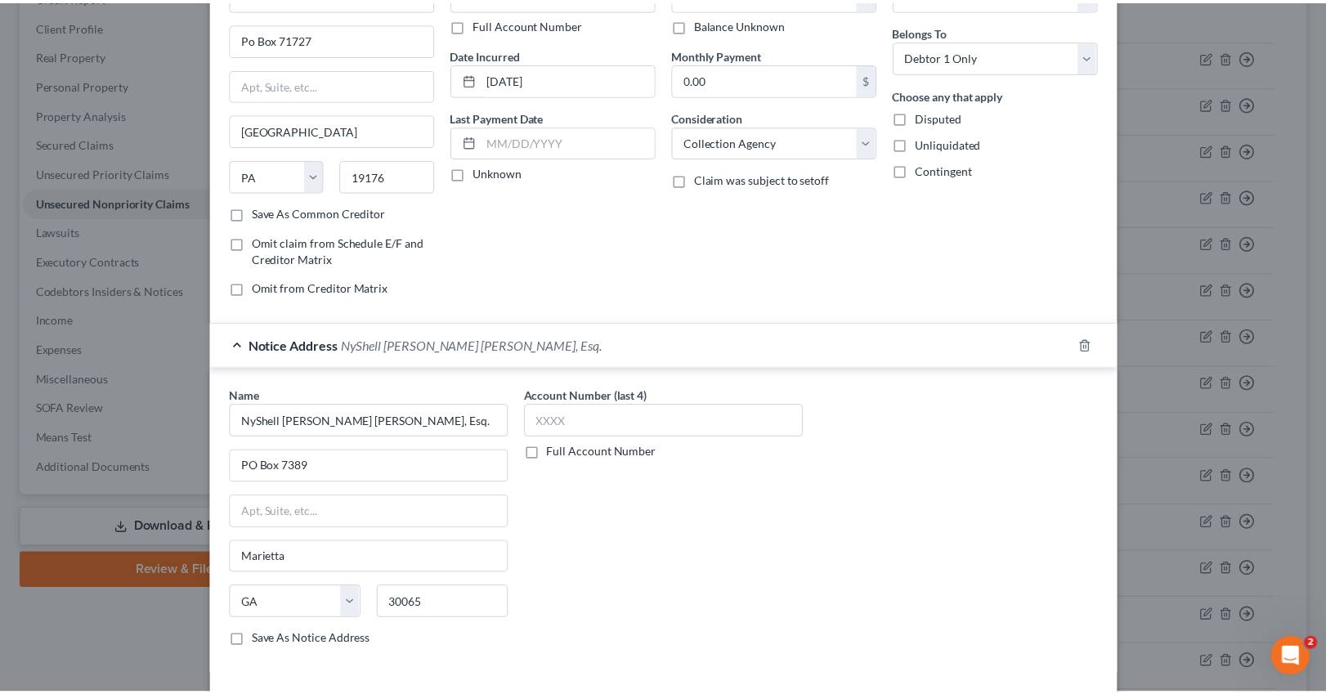
scroll to position [233, 0]
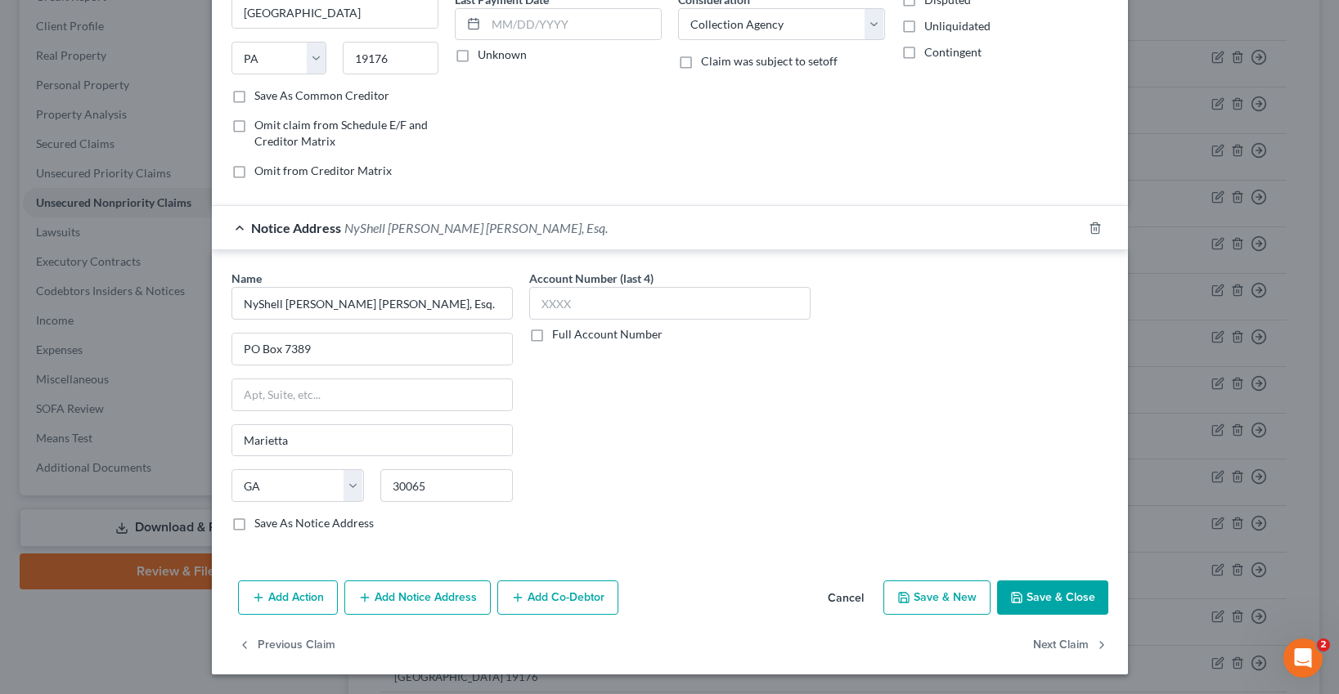
click at [1052, 596] on button "Save & Close" at bounding box center [1052, 598] width 111 height 34
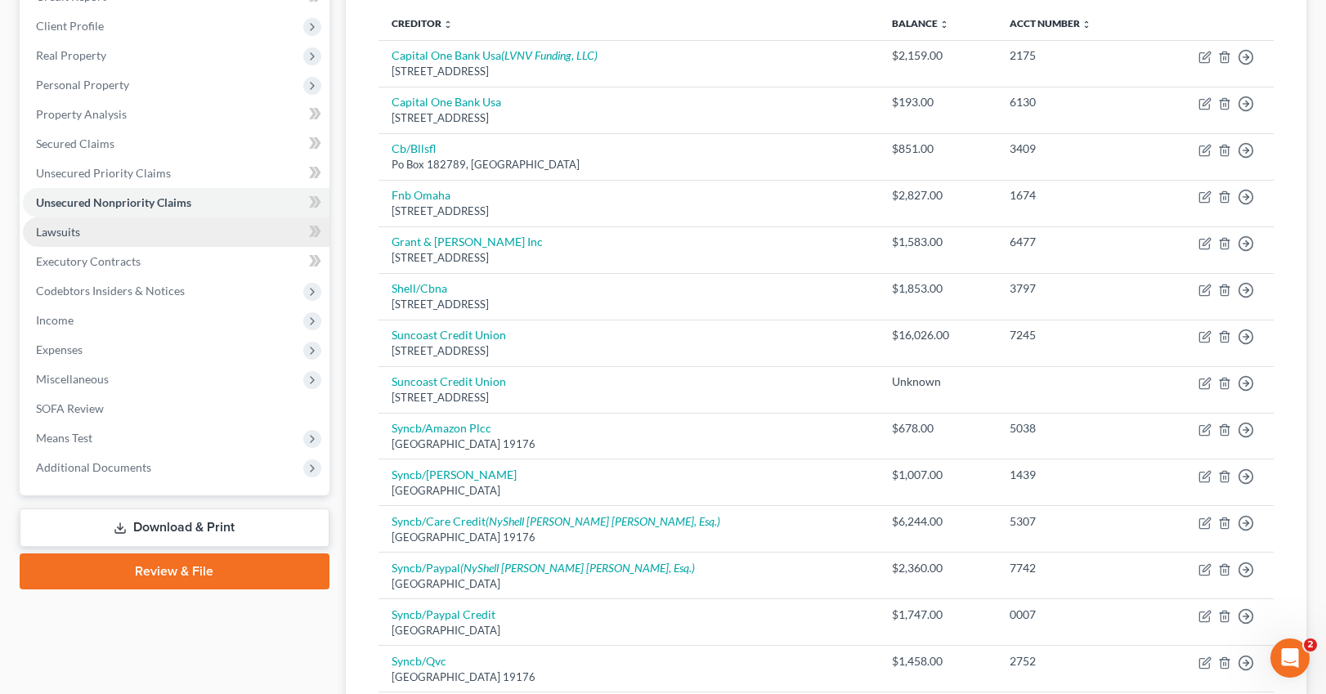
click at [79, 227] on span "Lawsuits" at bounding box center [58, 232] width 44 height 14
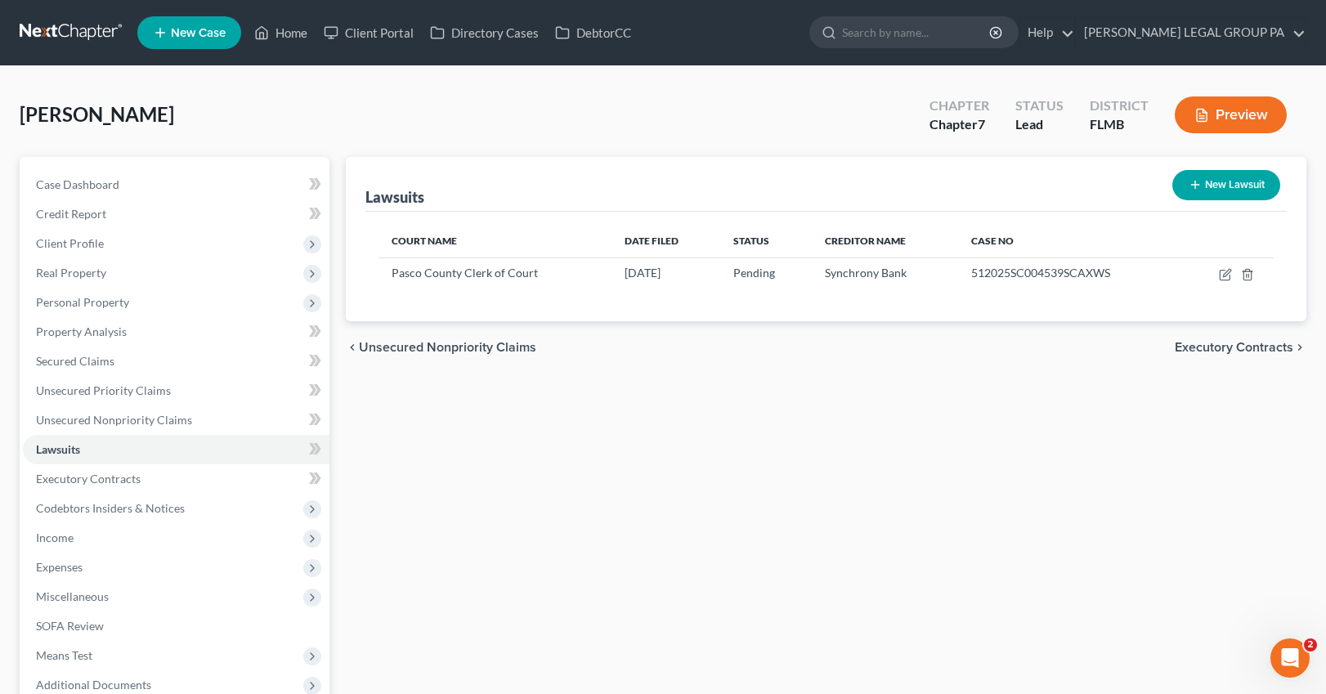
click at [1060, 190] on button "New Lawsuit" at bounding box center [1227, 185] width 108 height 30
select select "0"
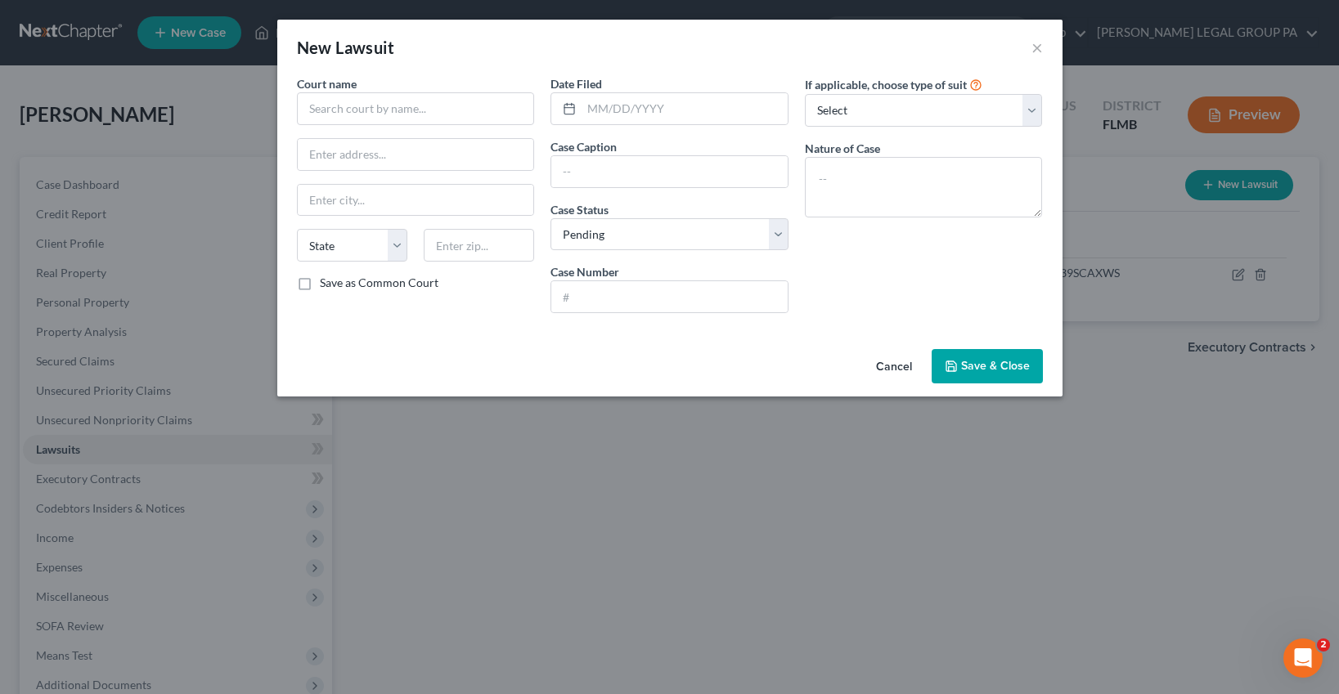
click at [389, 128] on div "Court name * State AL AK AR AZ CA CO CT DE DC FL GA GU HI ID IL IN IA KS KY LA …" at bounding box center [416, 200] width 254 height 251
click at [397, 114] on input "text" at bounding box center [416, 108] width 238 height 33
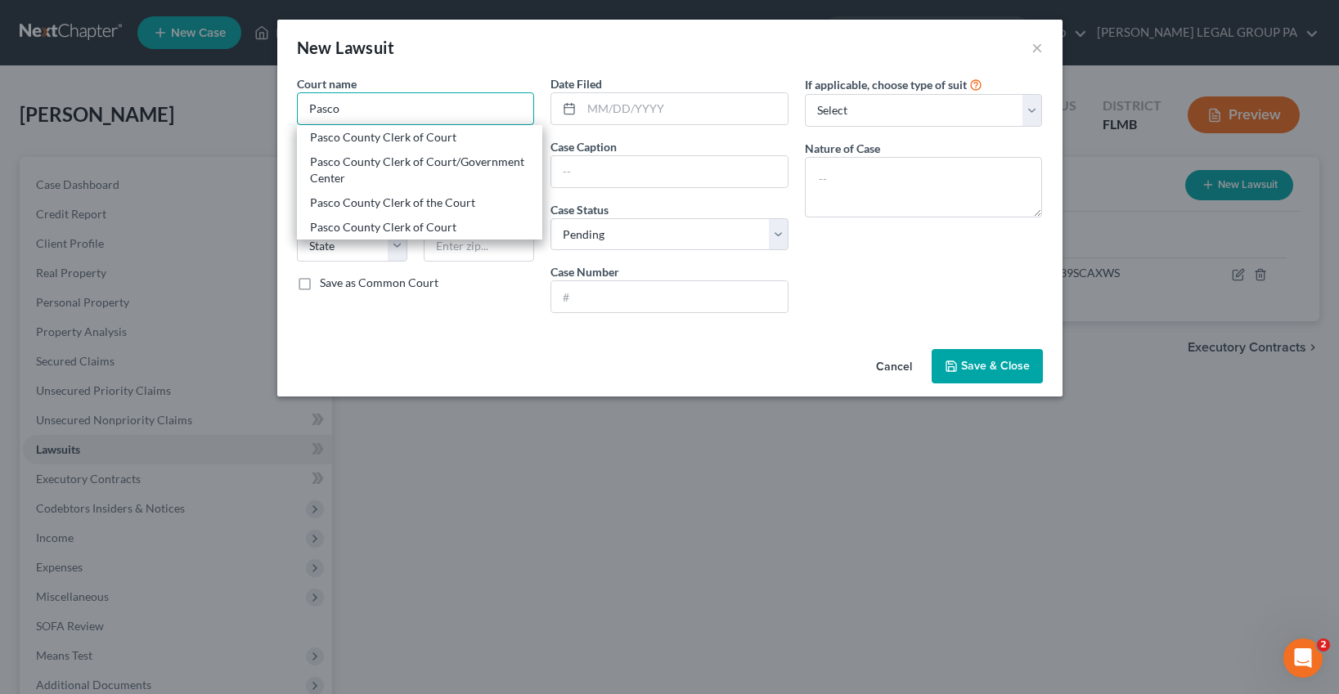
type input "Pasco County Clerk of Court"
type input "PO Box 338"
type input "New Port Richey"
select select "9"
type input "34656-0338"
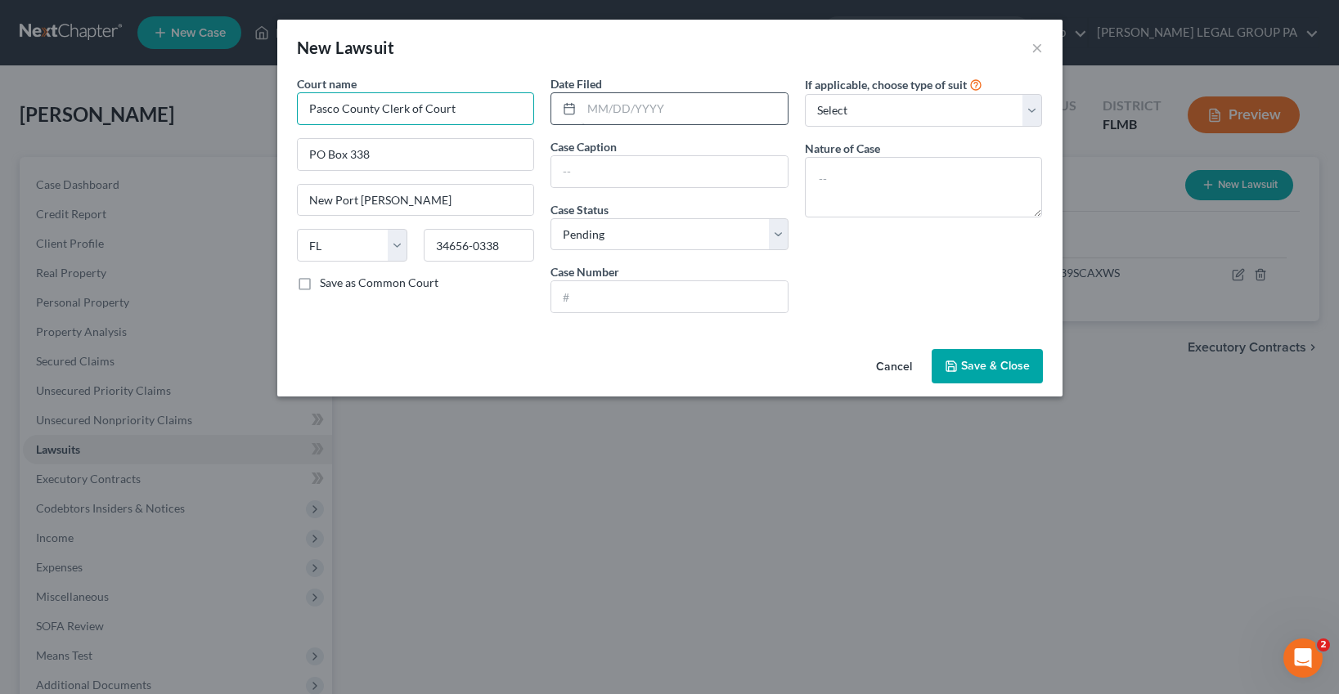
type input "Pasco County Clerk of Court"
drag, startPoint x: 657, startPoint y: 96, endPoint x: 1012, endPoint y: 195, distance: 367.9
click at [659, 93] on input "text" at bounding box center [684, 108] width 206 height 31
click at [653, 110] on input "text" at bounding box center [684, 108] width 206 height 31
paste input "06/23/2025"
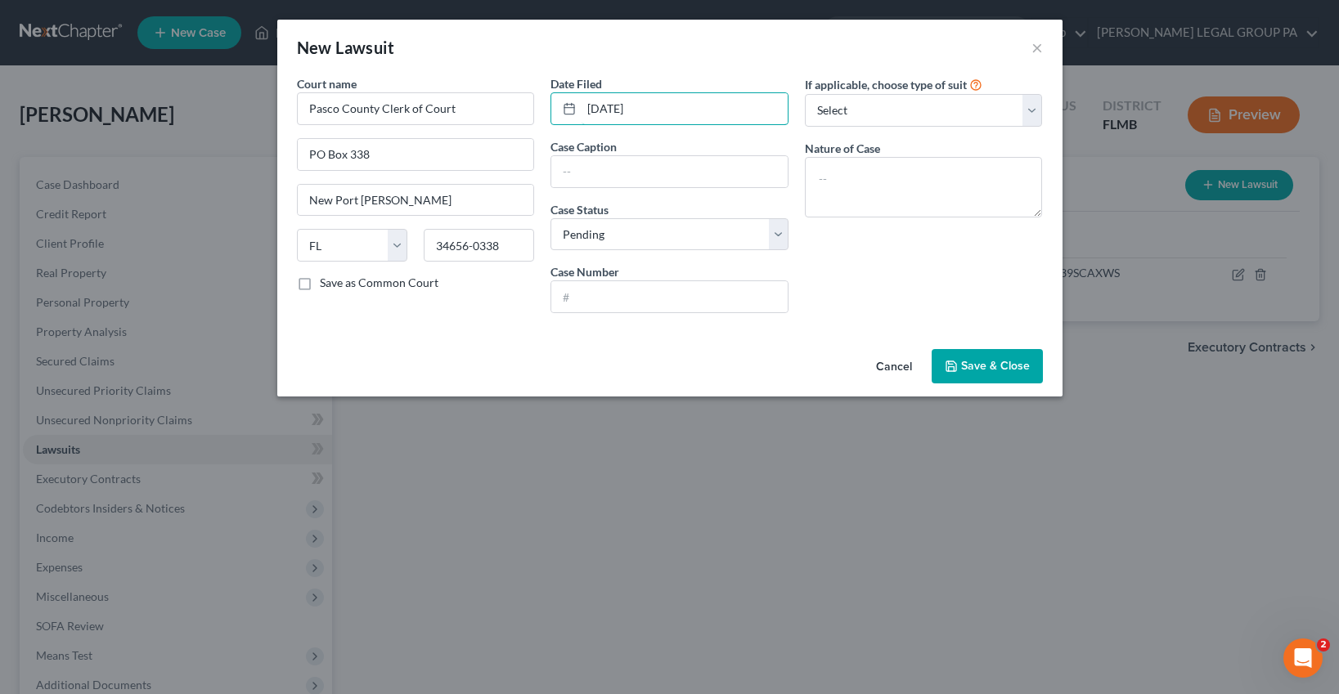
type input "06/23/2025"
click at [667, 49] on div "New Lawsuit ×" at bounding box center [669, 48] width 785 height 56
click at [577, 182] on input "text" at bounding box center [669, 171] width 236 height 31
type input "Synchrony Bank v. Patricia Getty"
click at [879, 279] on div "If applicable, choose type of suit Select Repossession Garnishment Foreclosure …" at bounding box center [923, 200] width 254 height 251
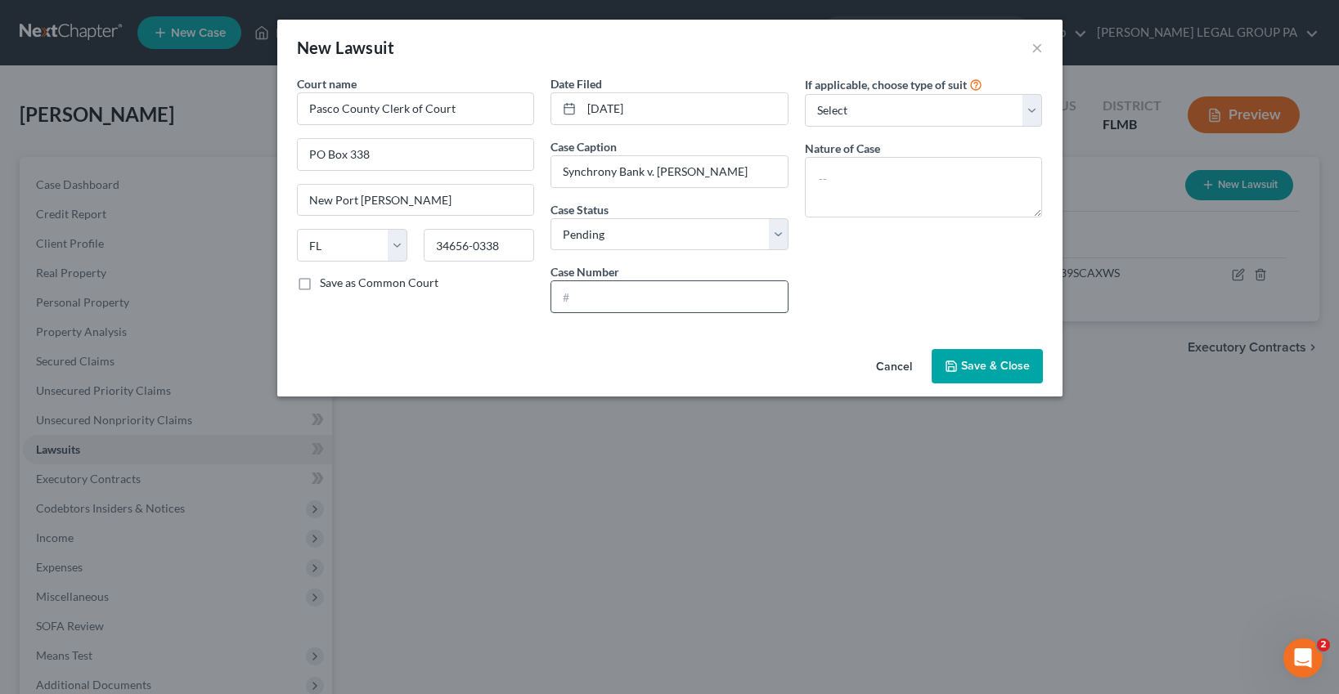
click at [605, 298] on input "text" at bounding box center [669, 296] width 236 height 31
paste input "512025SC005192SCAXWS"
type input "512025SC005192SCAXWS"
click at [895, 112] on select "Select Repossession Garnishment Foreclosure Attached, Seized, Or Levied Other" at bounding box center [924, 110] width 238 height 33
select select "4"
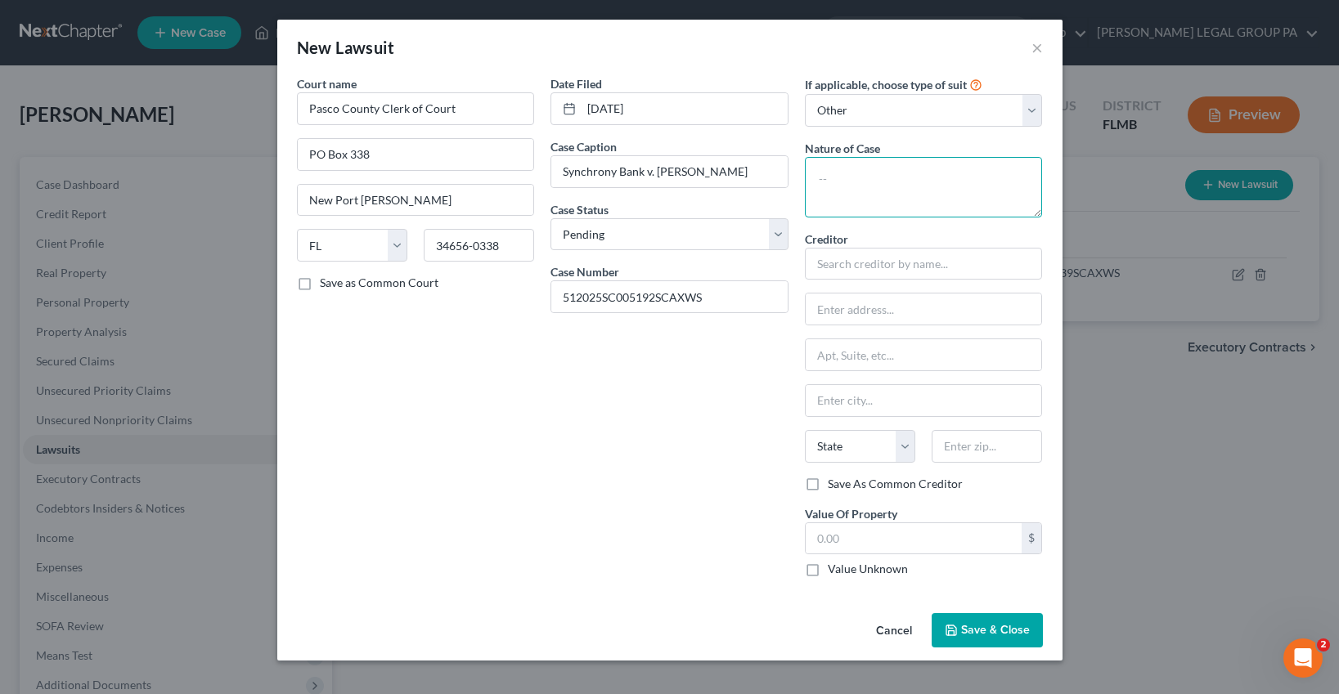
click at [859, 184] on textarea at bounding box center [924, 187] width 238 height 61
type textarea "Small Claims"
click at [882, 282] on div "Creditor * State AL AK AR AZ CA CO CT DE DC FL GA GU HI ID IL IN IA KS KY LA ME…" at bounding box center [924, 353] width 238 height 245
click at [865, 267] on input "text" at bounding box center [924, 264] width 238 height 33
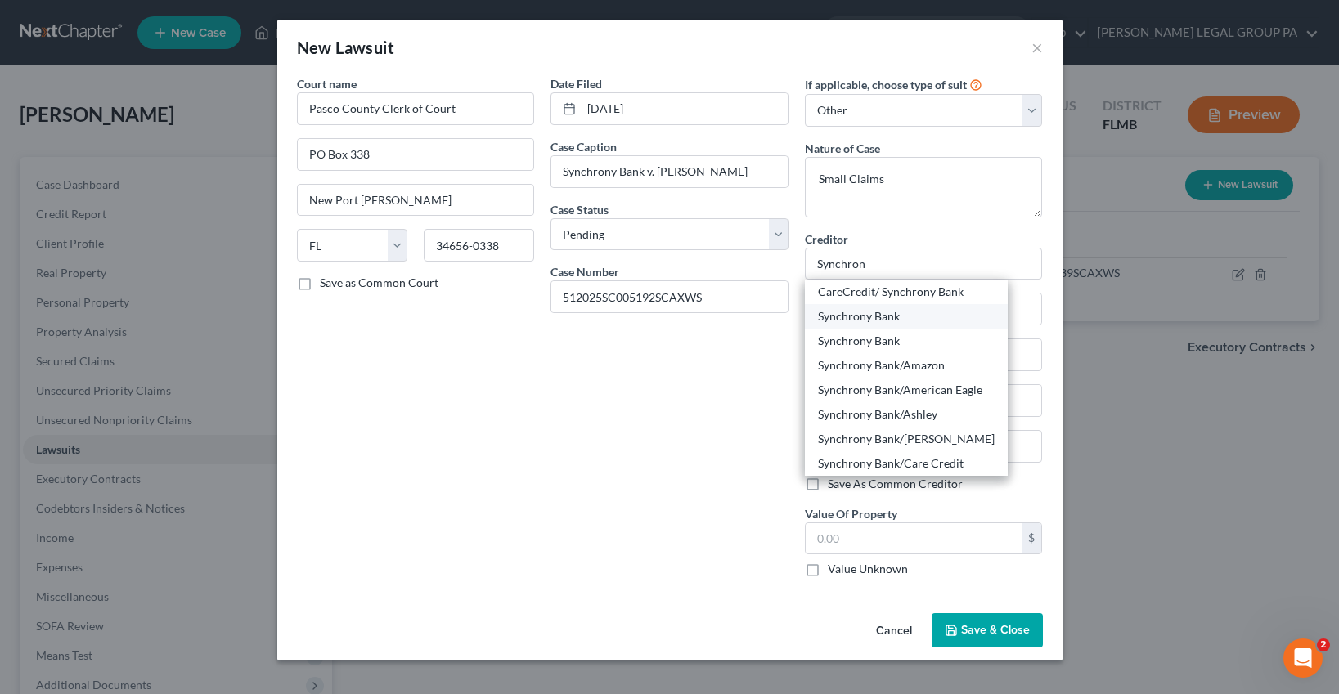
click at [853, 314] on div "Synchrony Bank" at bounding box center [906, 316] width 177 height 16
type input "Synchrony Bank"
type input "P.O. Box 965015"
type input "Orlando"
select select "9"
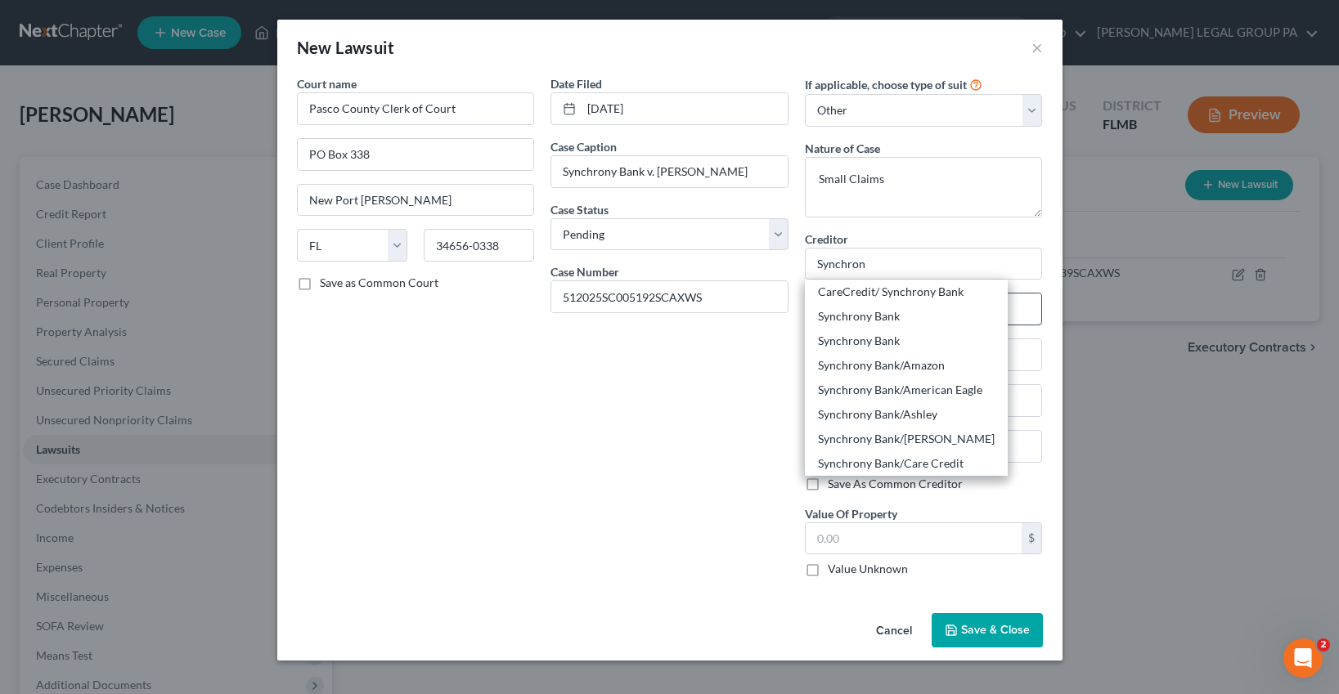
type input "32896"
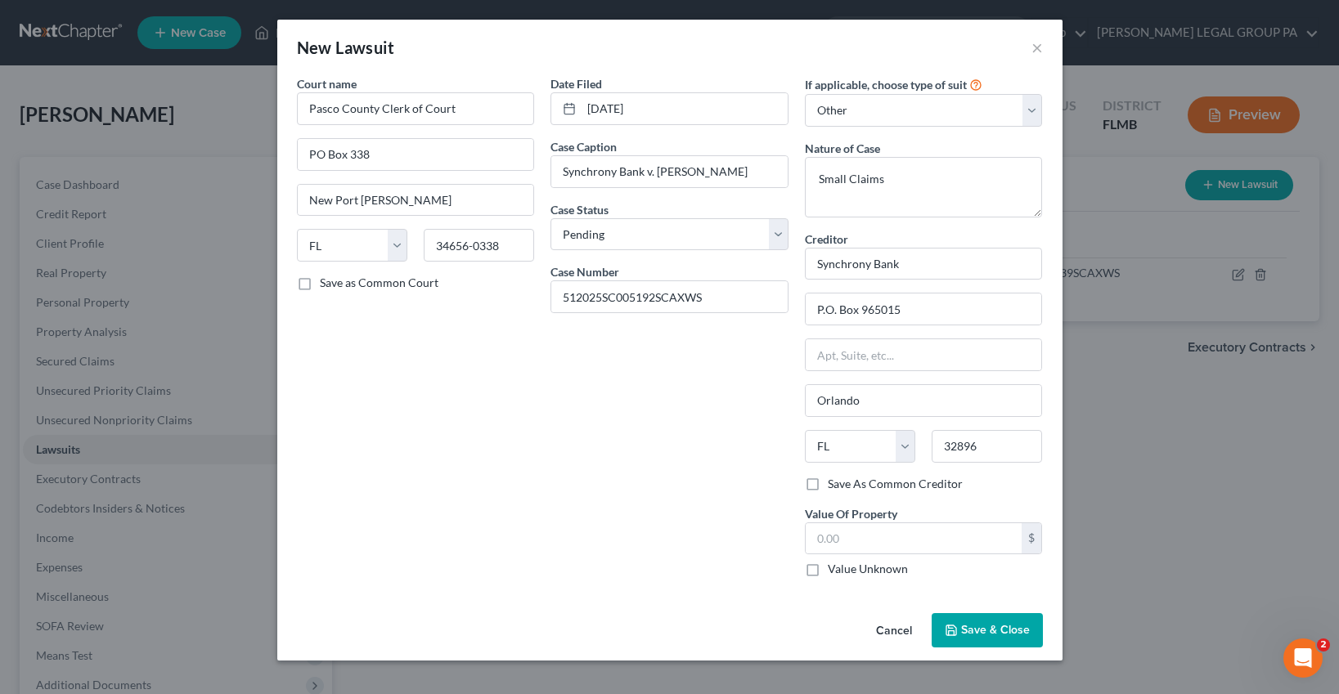
click at [991, 624] on span "Save & Close" at bounding box center [995, 630] width 69 height 14
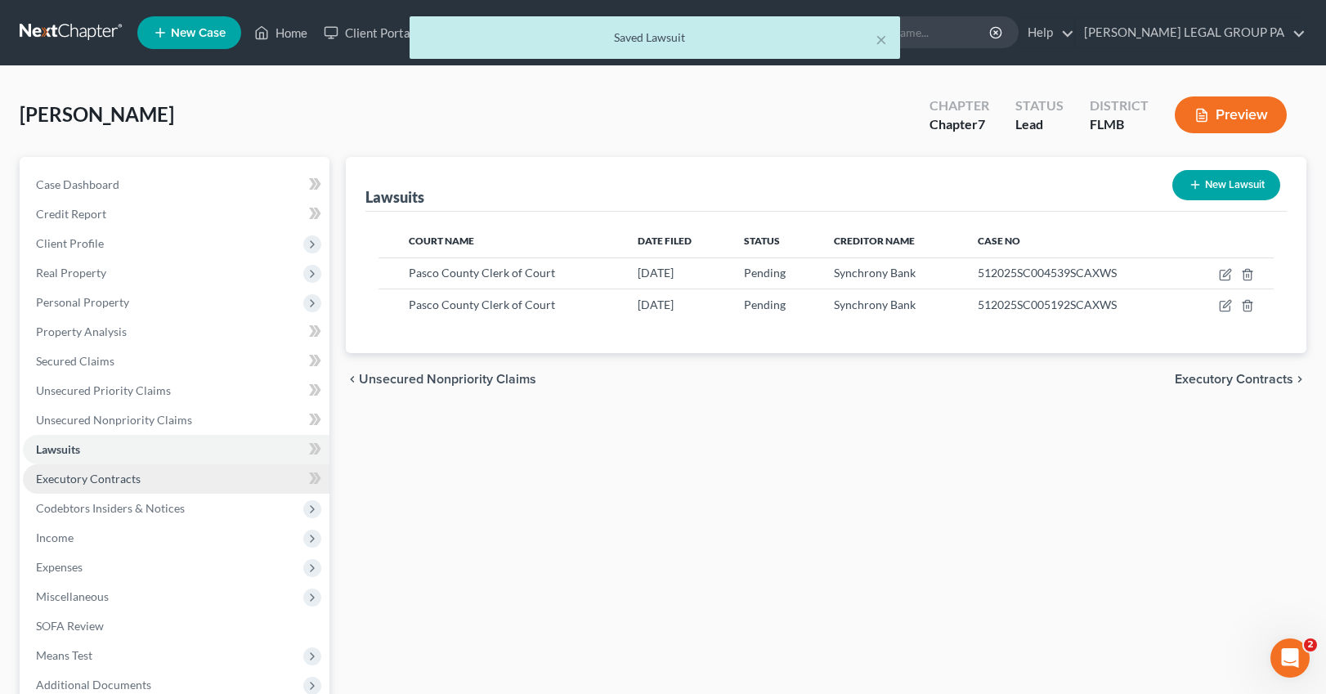
click at [83, 480] on span "Executory Contracts" at bounding box center [88, 479] width 105 height 14
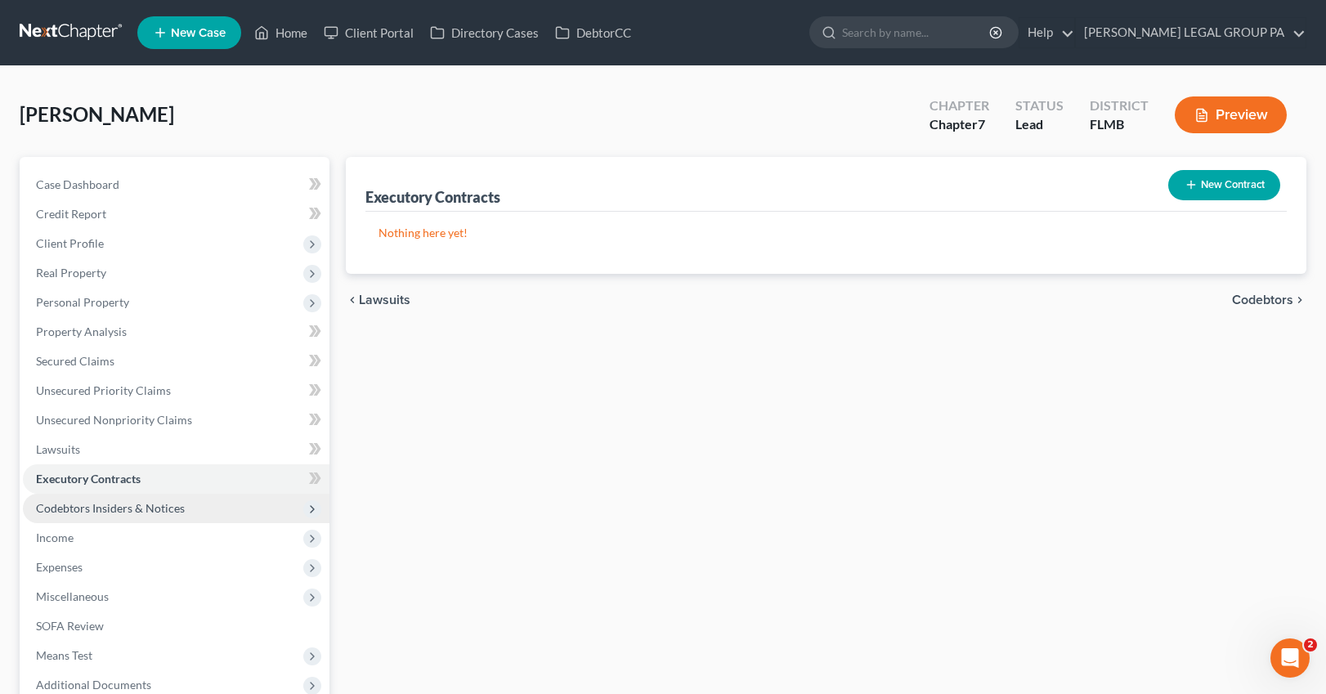
click at [105, 509] on span "Codebtors Insiders & Notices" at bounding box center [110, 508] width 149 height 14
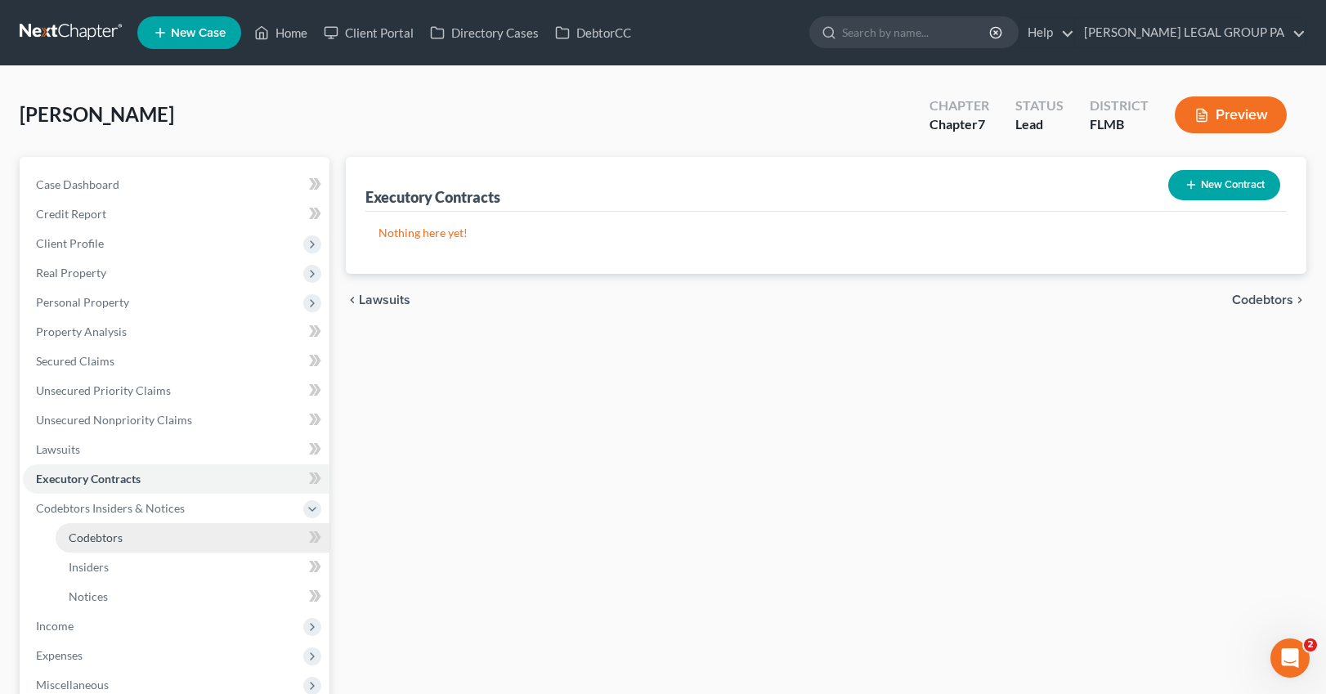
click at [144, 531] on link "Codebtors" at bounding box center [193, 537] width 274 height 29
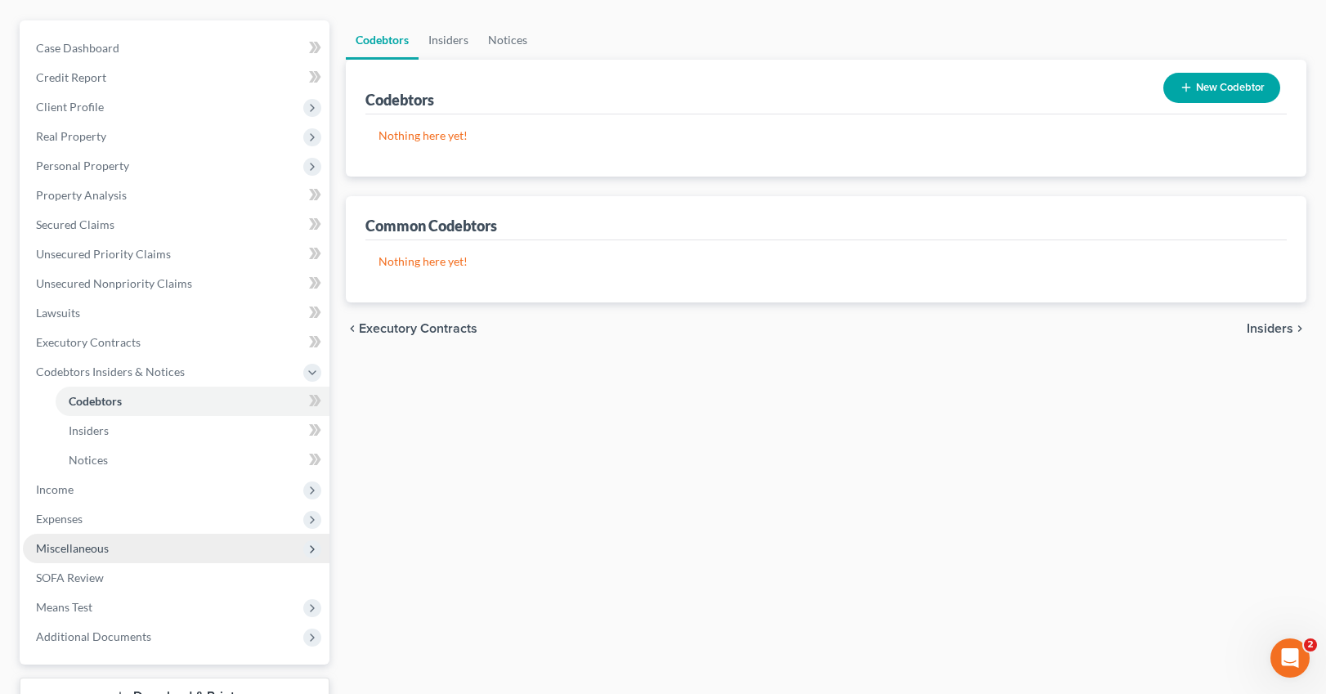
scroll to position [144, 0]
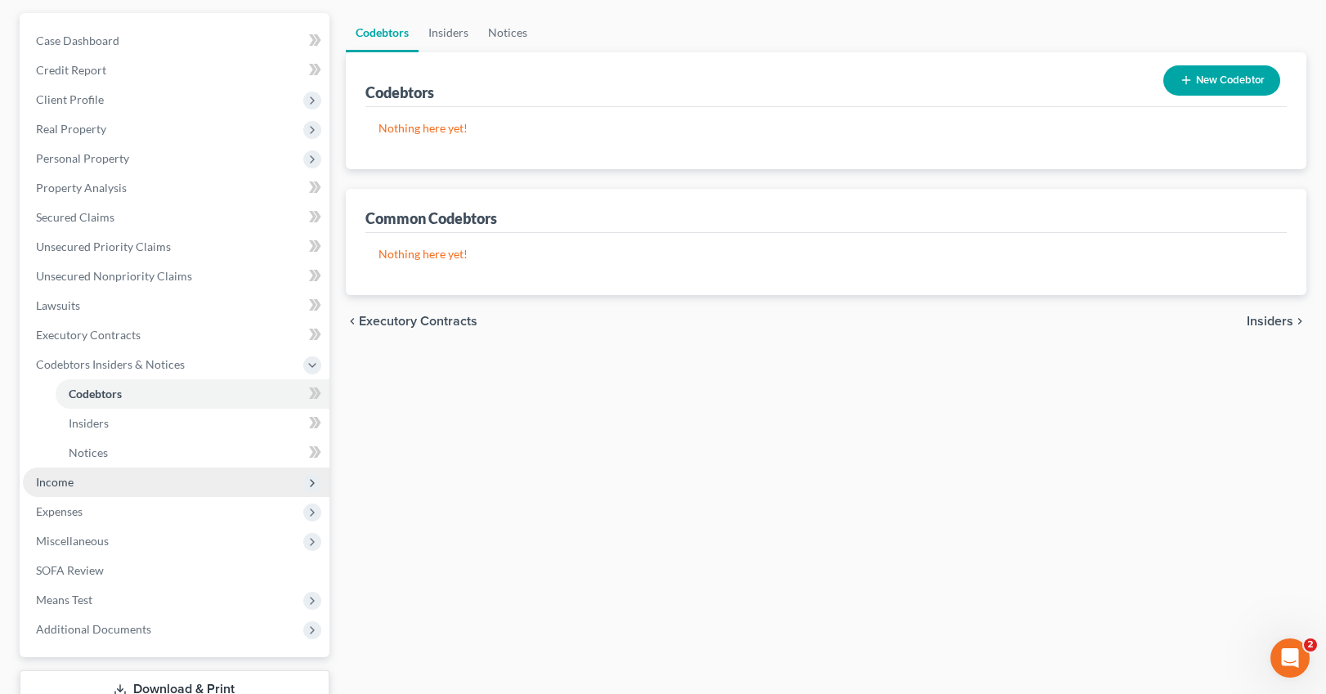
click at [72, 482] on span "Income" at bounding box center [55, 482] width 38 height 14
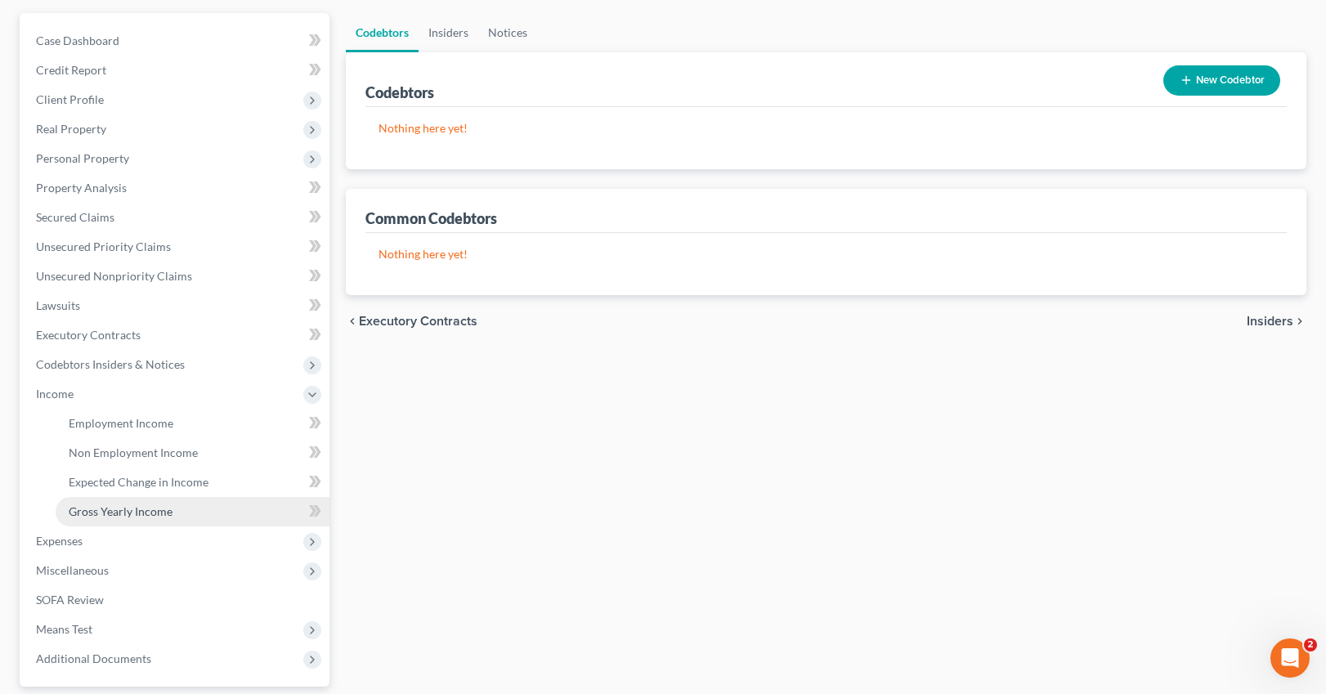
click at [146, 511] on span "Gross Yearly Income" at bounding box center [121, 512] width 104 height 14
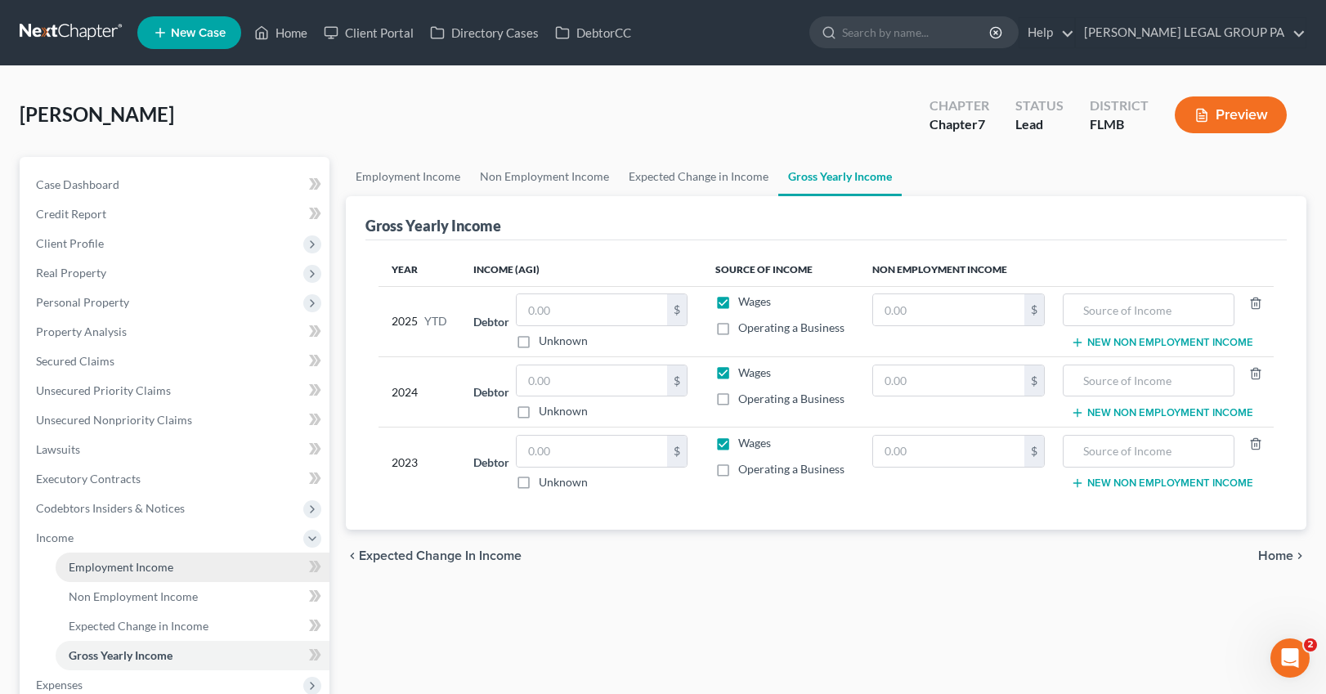
click at [155, 571] on span "Employment Income" at bounding box center [121, 567] width 105 height 14
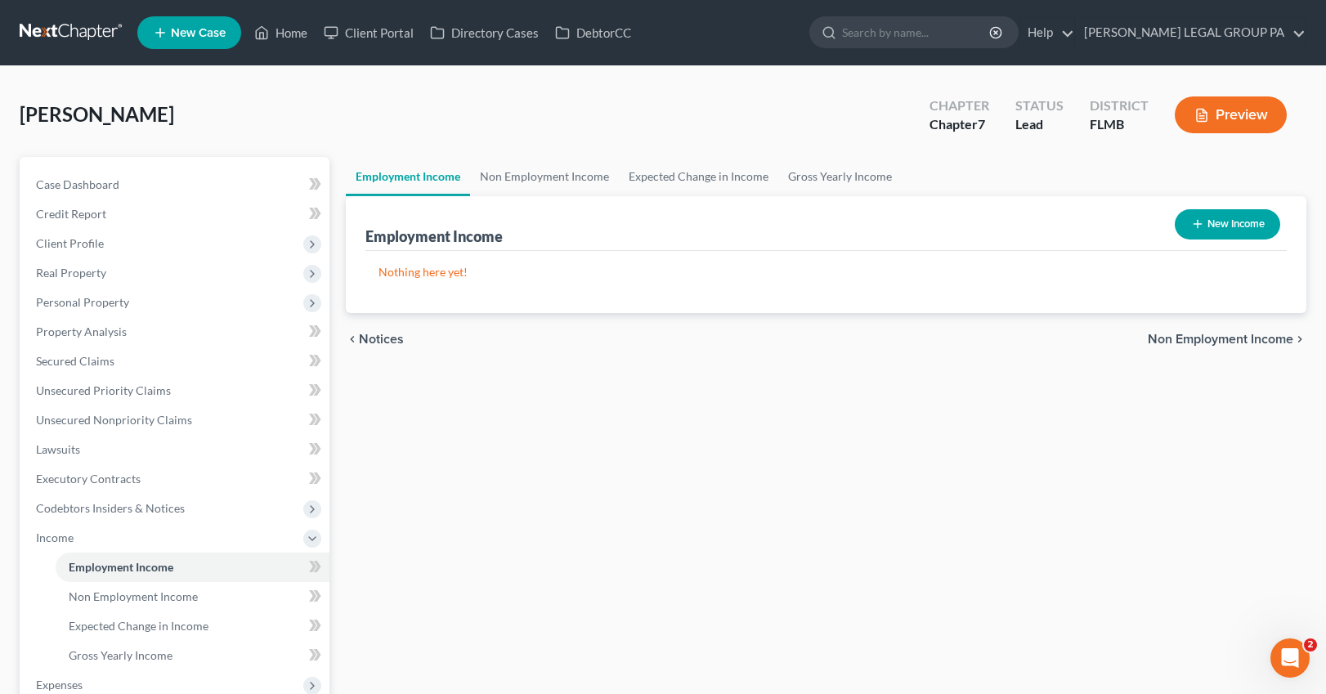
click at [1060, 229] on button "New Income" at bounding box center [1227, 224] width 105 height 30
select select "0"
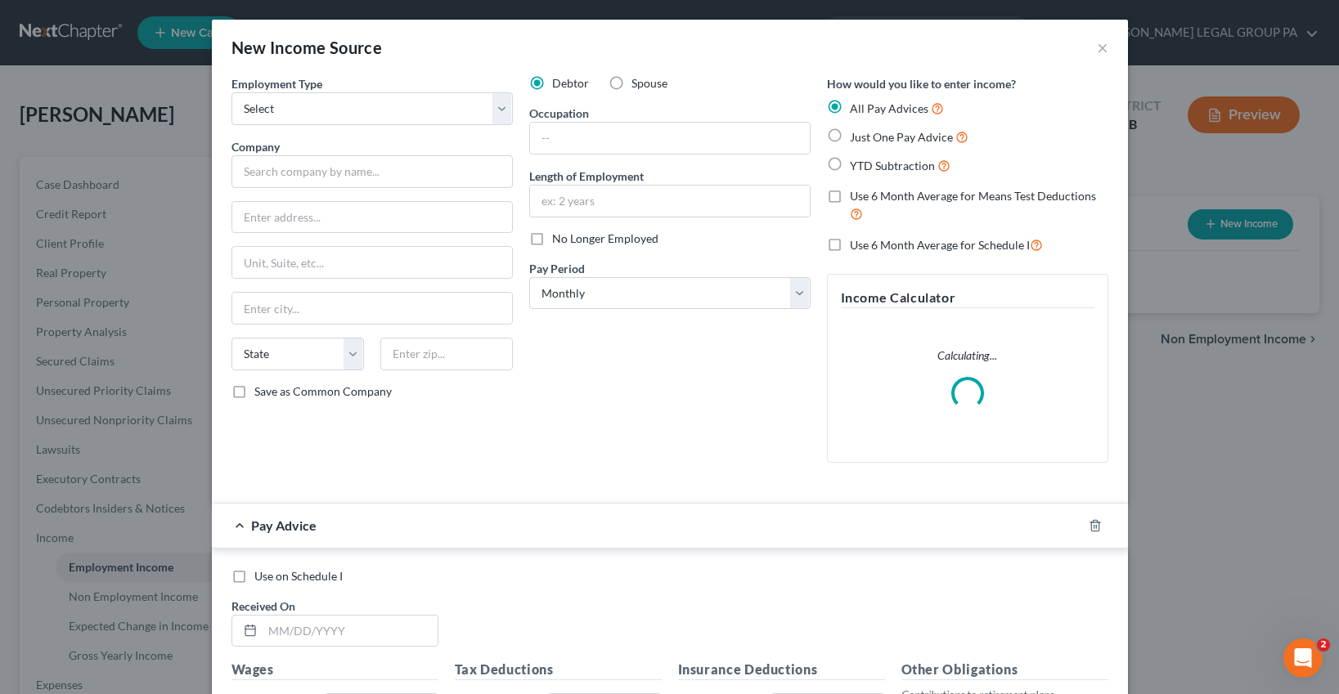
click at [850, 139] on label "Just One Pay Advice" at bounding box center [909, 137] width 119 height 19
click at [856, 138] on input "Just One Pay Advice" at bounding box center [861, 133] width 11 height 11
radio input "true"
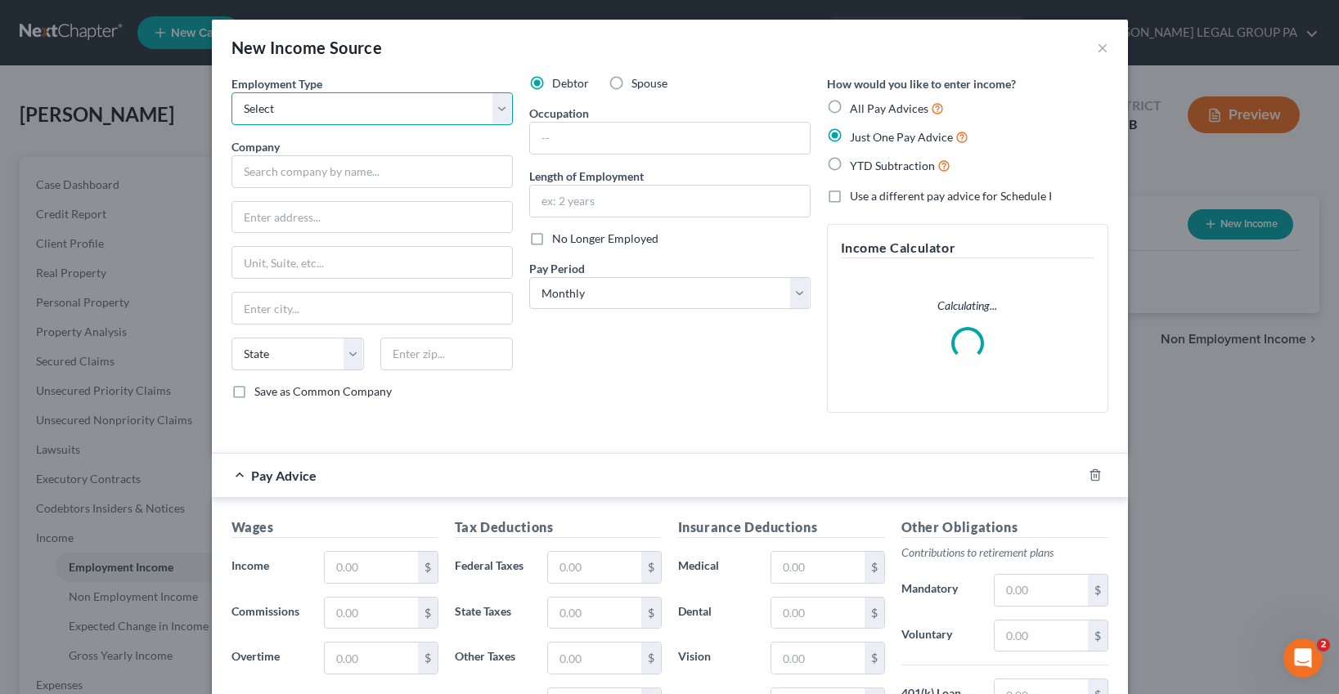
click at [321, 100] on select "Select Full or Part Time Employment Self Employment" at bounding box center [371, 108] width 281 height 33
select select "0"
click at [357, 148] on div "Company *" at bounding box center [371, 163] width 281 height 50
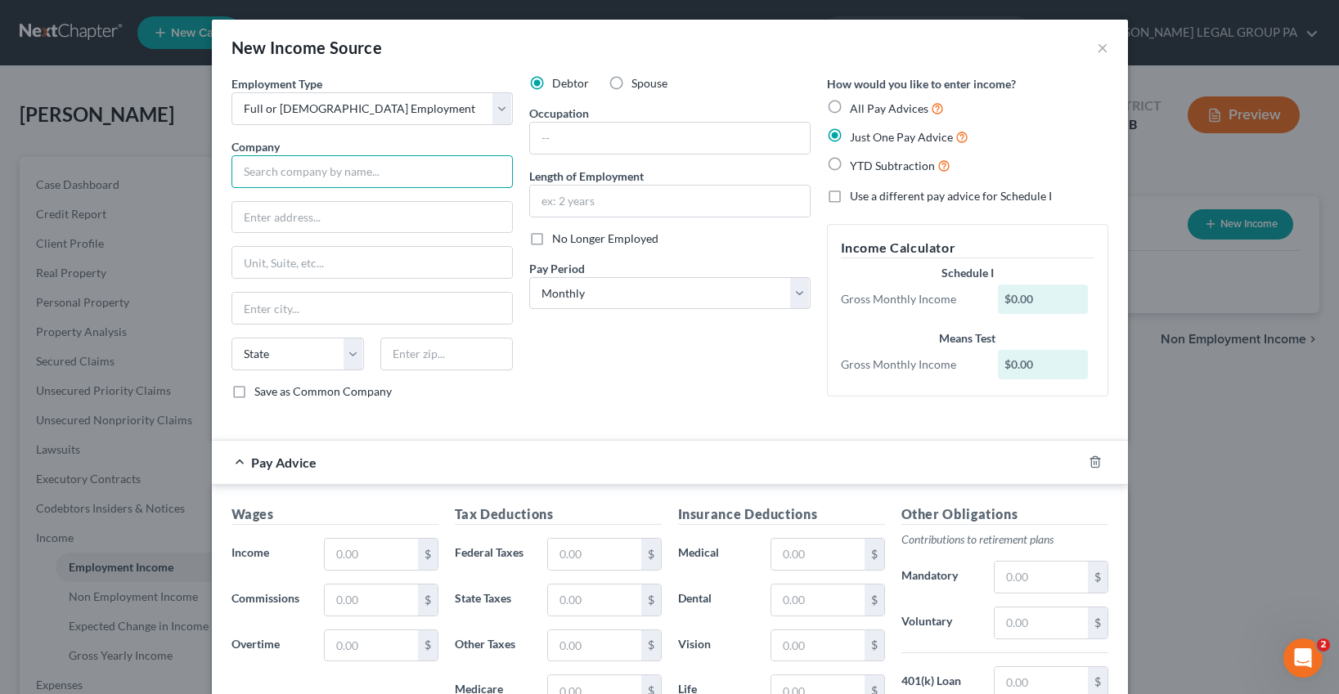
drag, startPoint x: 279, startPoint y: 156, endPoint x: 273, endPoint y: 176, distance: 20.4
click at [279, 157] on input "text" at bounding box center [371, 171] width 281 height 33
type input "b"
type input "Bealls"
click at [292, 216] on input "text" at bounding box center [372, 217] width 280 height 31
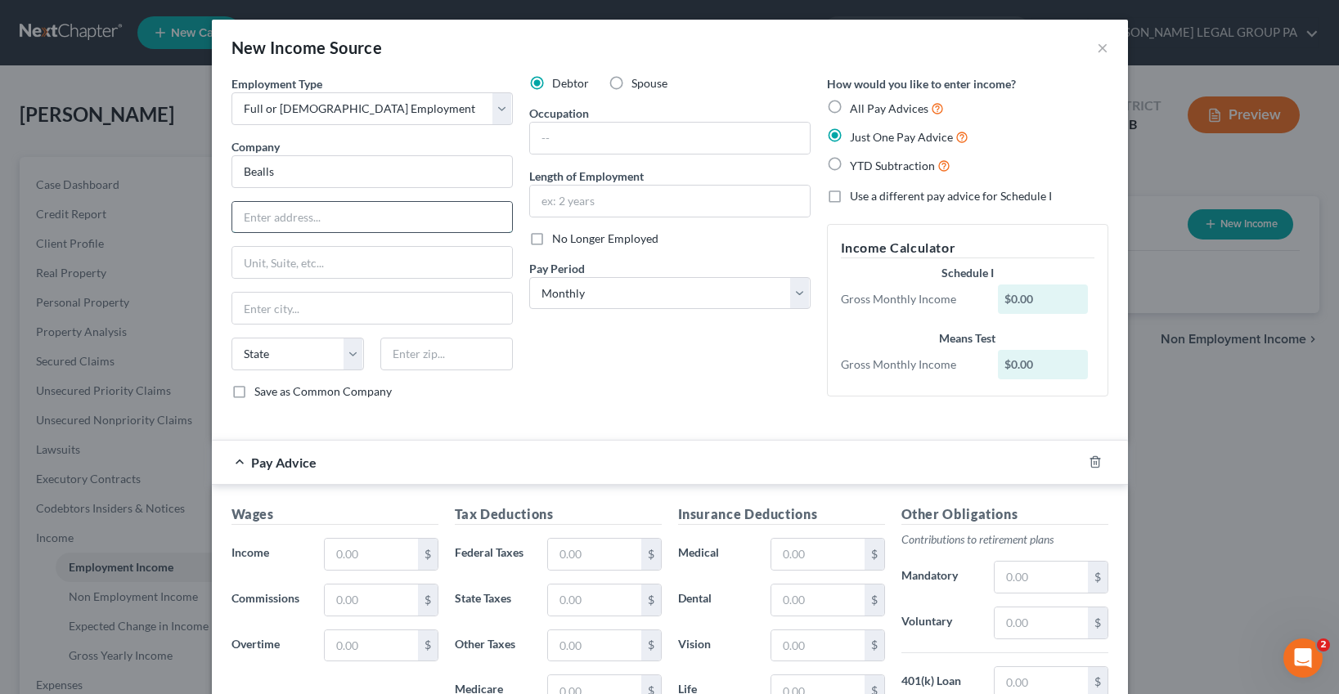
click at [292, 216] on input "text" at bounding box center [372, 217] width 280 height 31
drag, startPoint x: 275, startPoint y: 203, endPoint x: 276, endPoint y: 211, distance: 8.3
click at [275, 203] on input "text" at bounding box center [372, 217] width 280 height 31
paste input "1321 Wendy Ct, Spring Hill, FL 34607"
click at [416, 213] on input "1321 Wendy Ct, Spring Hill, FL 34607" at bounding box center [372, 217] width 280 height 31
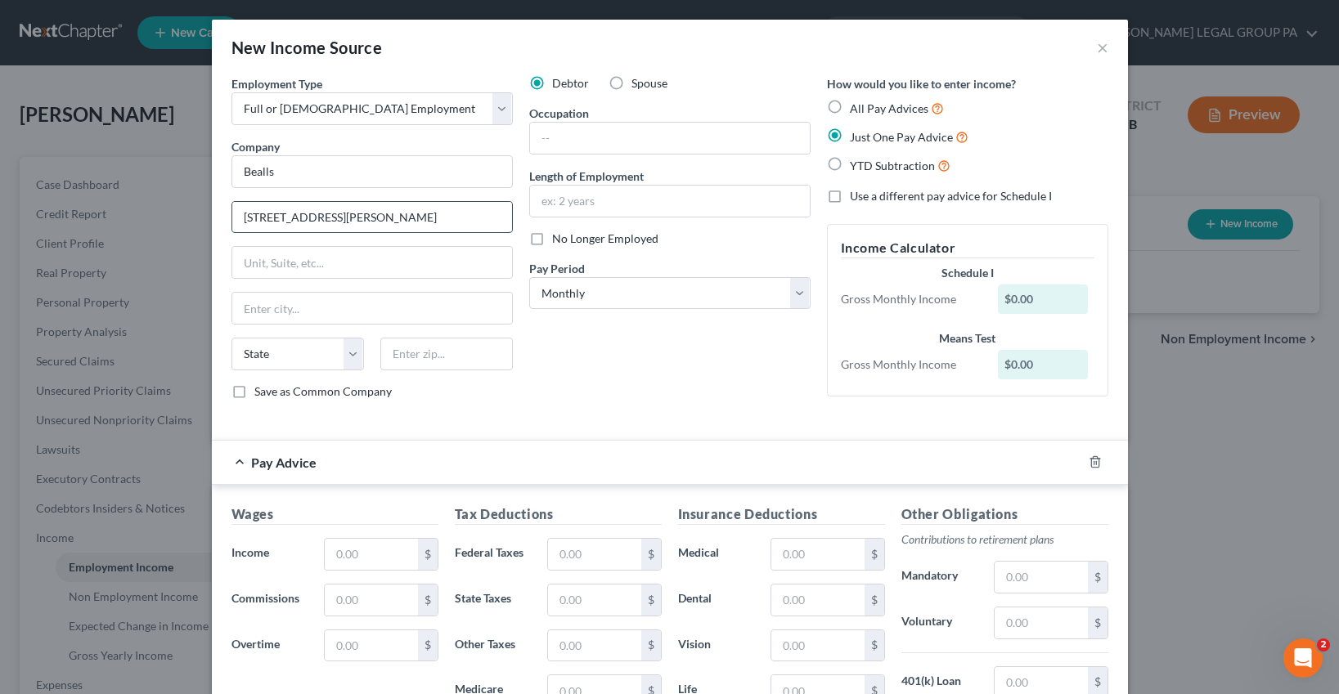
click at [416, 213] on input "1321 Wendy Ct, Spring Hill, FL 34607" at bounding box center [372, 217] width 280 height 31
type input "1321 Wendy Ct, Spring Hill, FL"
click at [431, 356] on input "text" at bounding box center [446, 354] width 132 height 33
paste input "34607"
type input "34607"
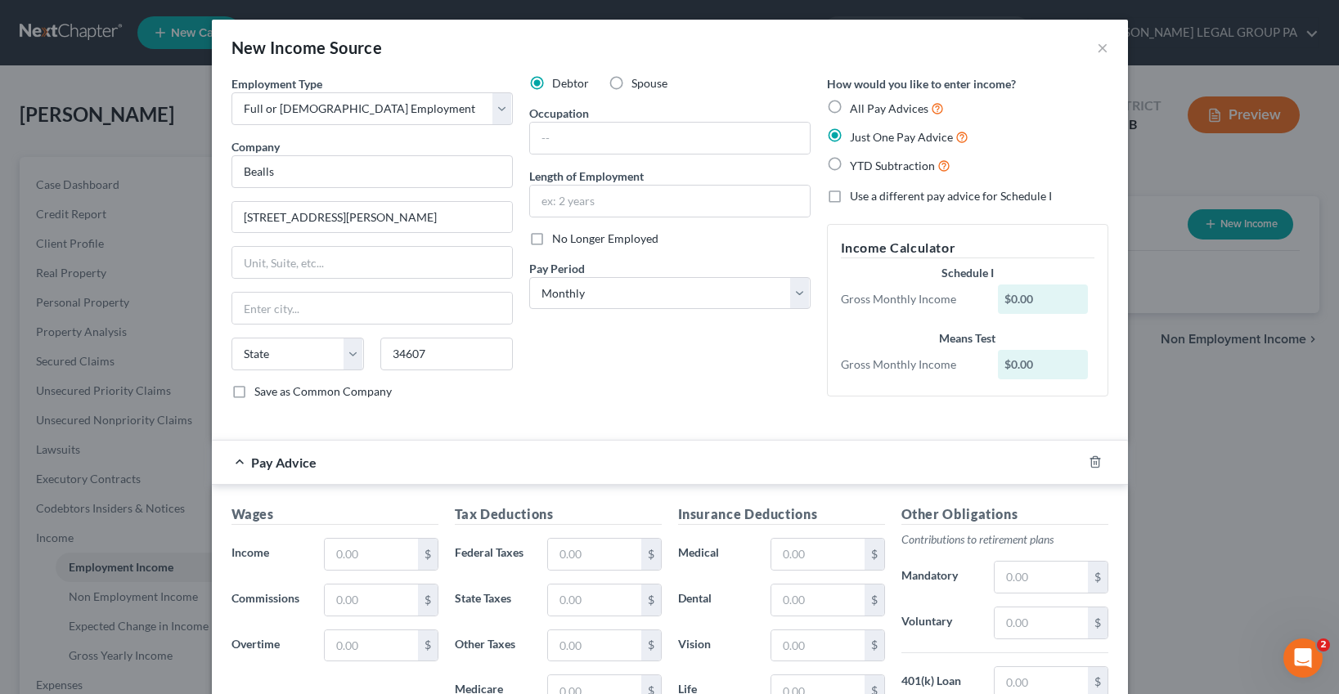
click at [590, 397] on div "Debtor Spouse Occupation Length of Employment No Longer Employed Pay Period * S…" at bounding box center [670, 244] width 298 height 338
type input "Spring Hill"
select select "9"
drag, startPoint x: 392, startPoint y: 218, endPoint x: 317, endPoint y: 217, distance: 74.4
click at [317, 217] on input "1321 Wendy Ct, Spring Hill, FL" at bounding box center [372, 217] width 280 height 31
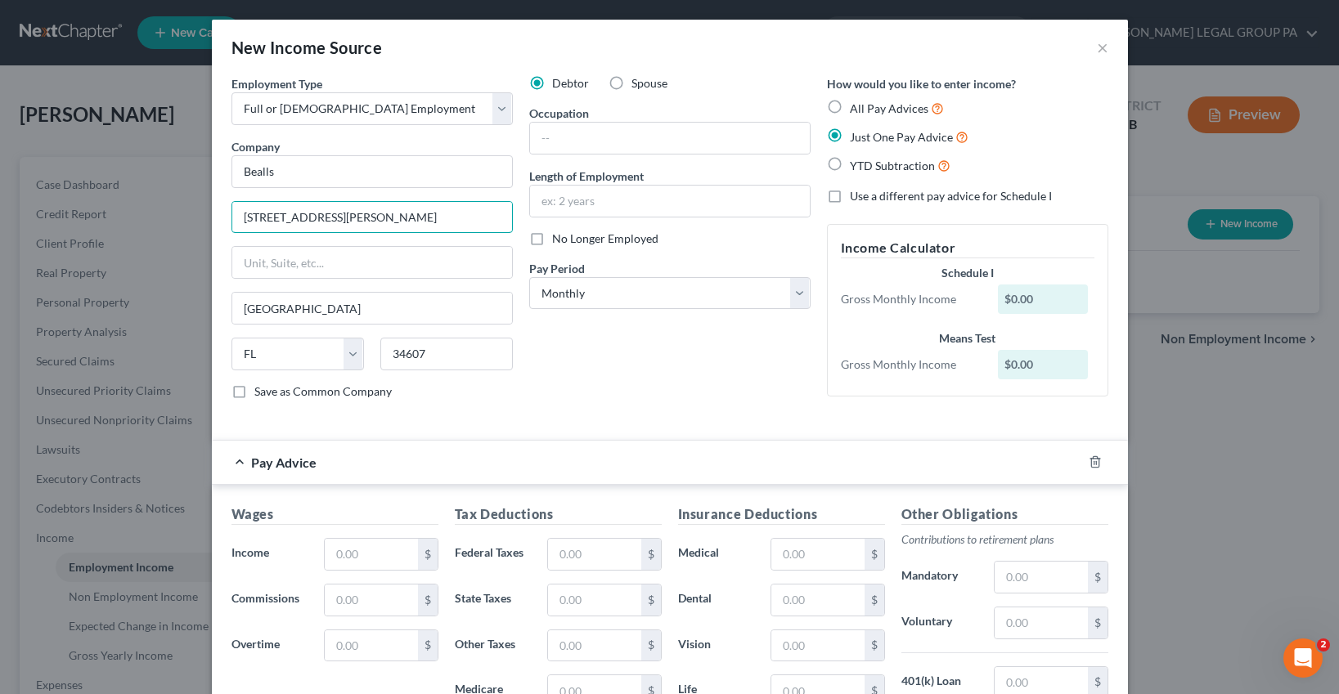
type input "1321 Wendy Ct"
click at [624, 365] on div "Debtor Spouse Occupation Length of Employment No Longer Employed Pay Period * S…" at bounding box center [670, 244] width 298 height 338
click at [554, 132] on input "text" at bounding box center [670, 138] width 280 height 31
click at [600, 388] on div "Debtor Spouse Occupation Length of Employment No Longer Employed Pay Period * S…" at bounding box center [670, 244] width 298 height 338
click at [581, 424] on div "Employment Type * Select Full or Part Time Employment Self Employment Company *…" at bounding box center [669, 251] width 893 height 352
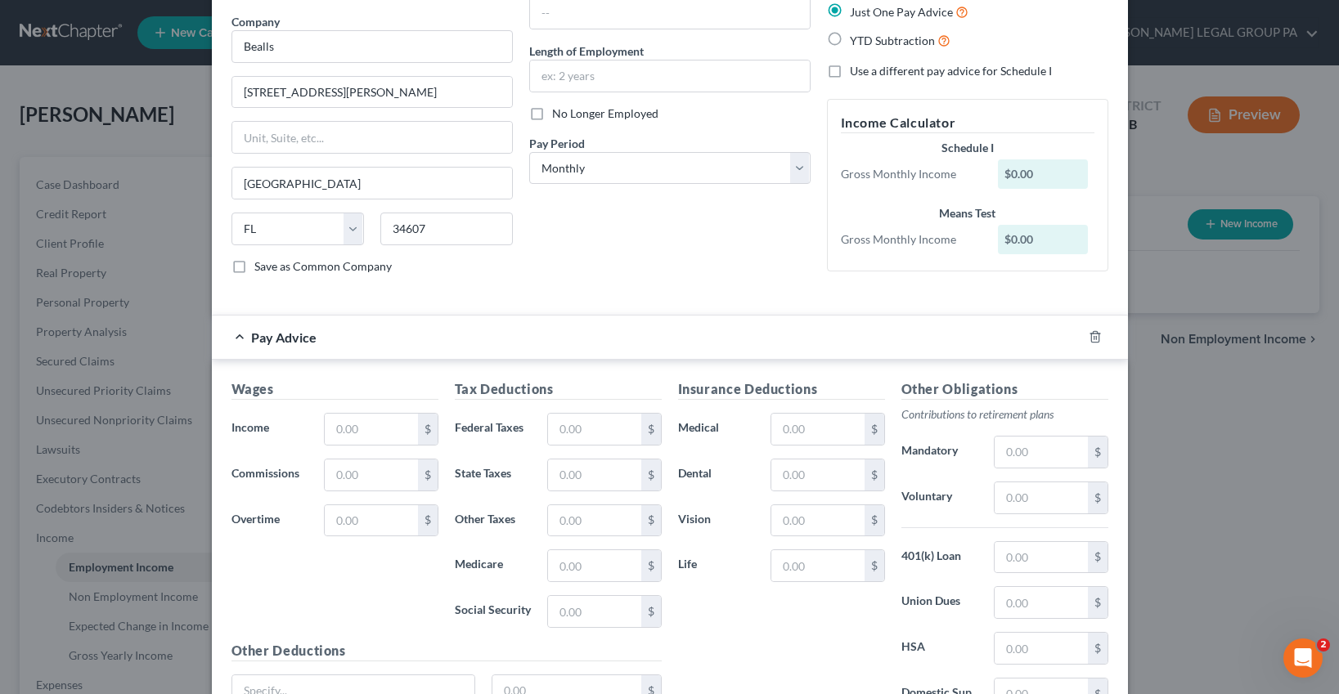
scroll to position [135, 0]
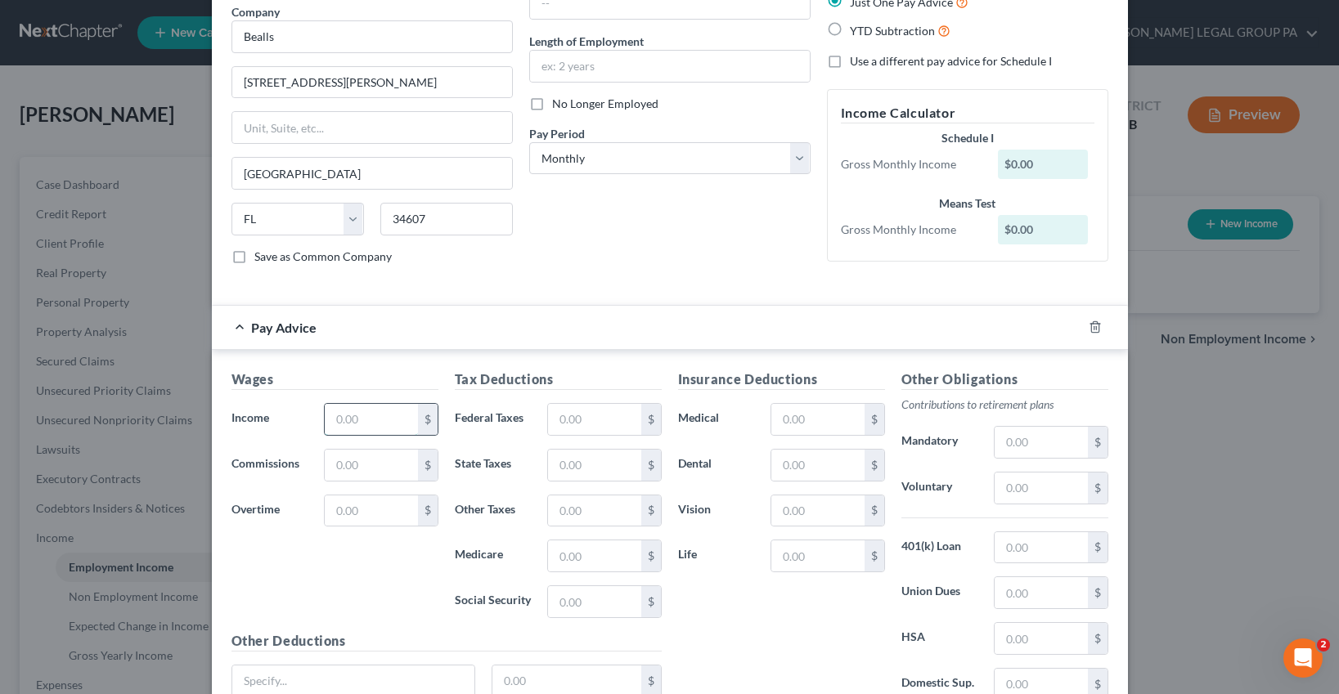
click at [334, 417] on input "text" at bounding box center [371, 419] width 92 height 31
type input "100.00"
drag, startPoint x: 349, startPoint y: 559, endPoint x: 368, endPoint y: 559, distance: 18.8
click at [349, 559] on div "Wages Income * 100.00 $ Commissions $ Overtime $" at bounding box center [334, 501] width 223 height 262
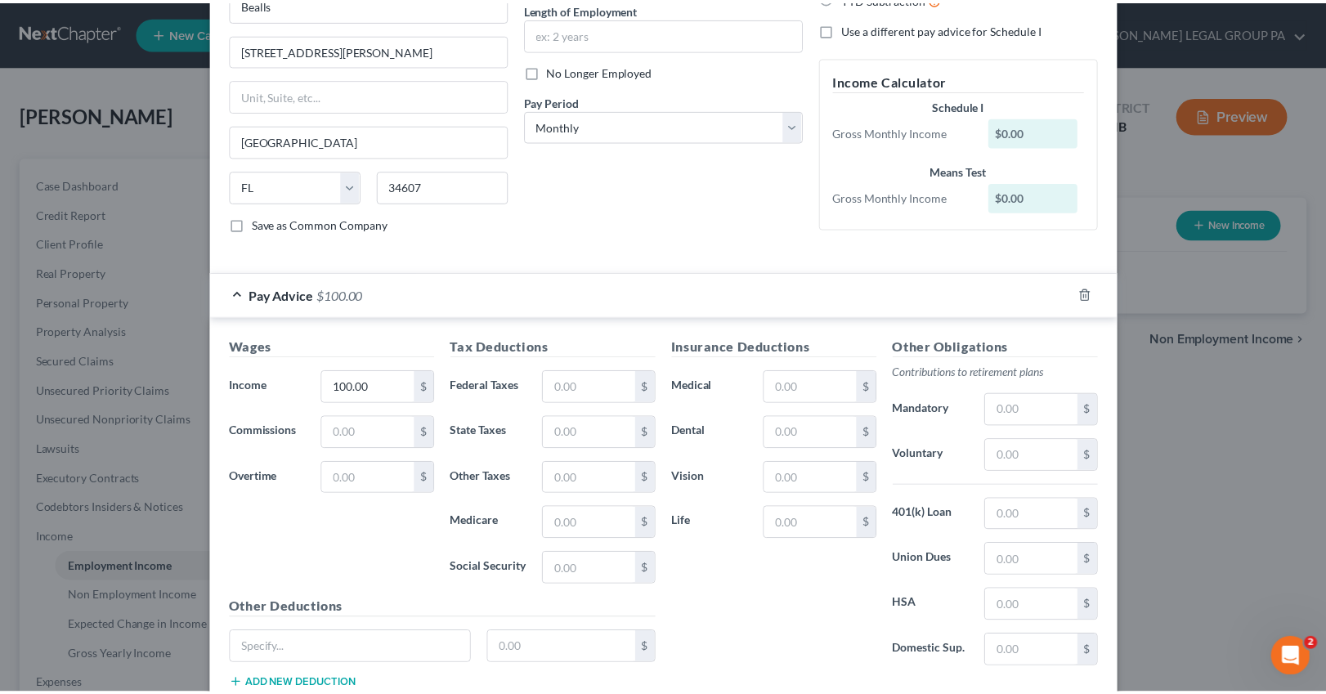
scroll to position [280, 0]
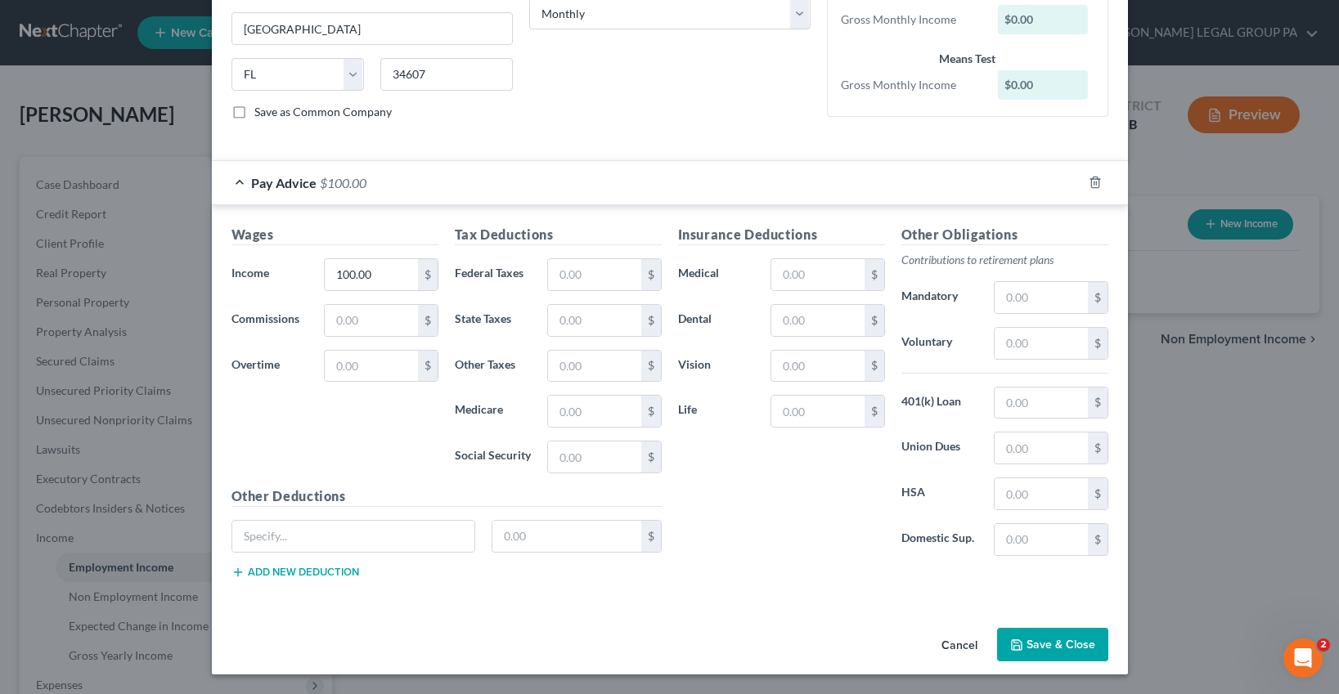
click at [1060, 653] on button "Save & Close" at bounding box center [1052, 645] width 111 height 34
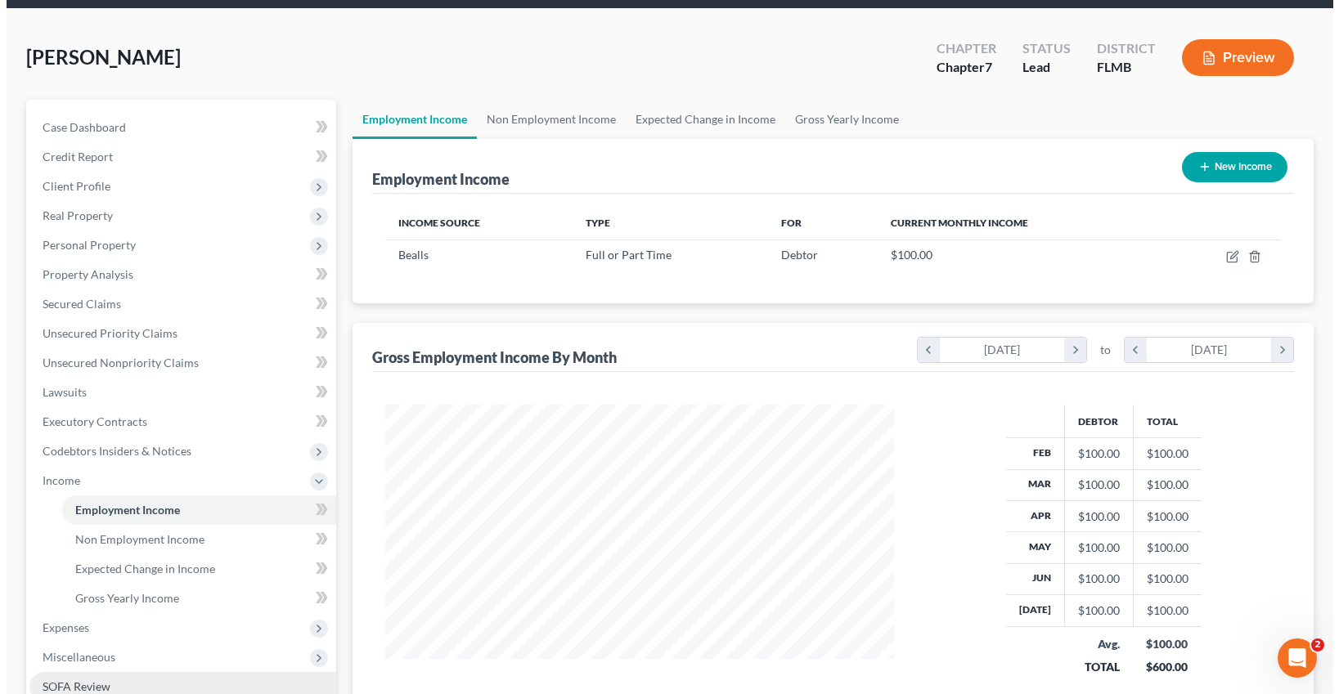
scroll to position [293, 0]
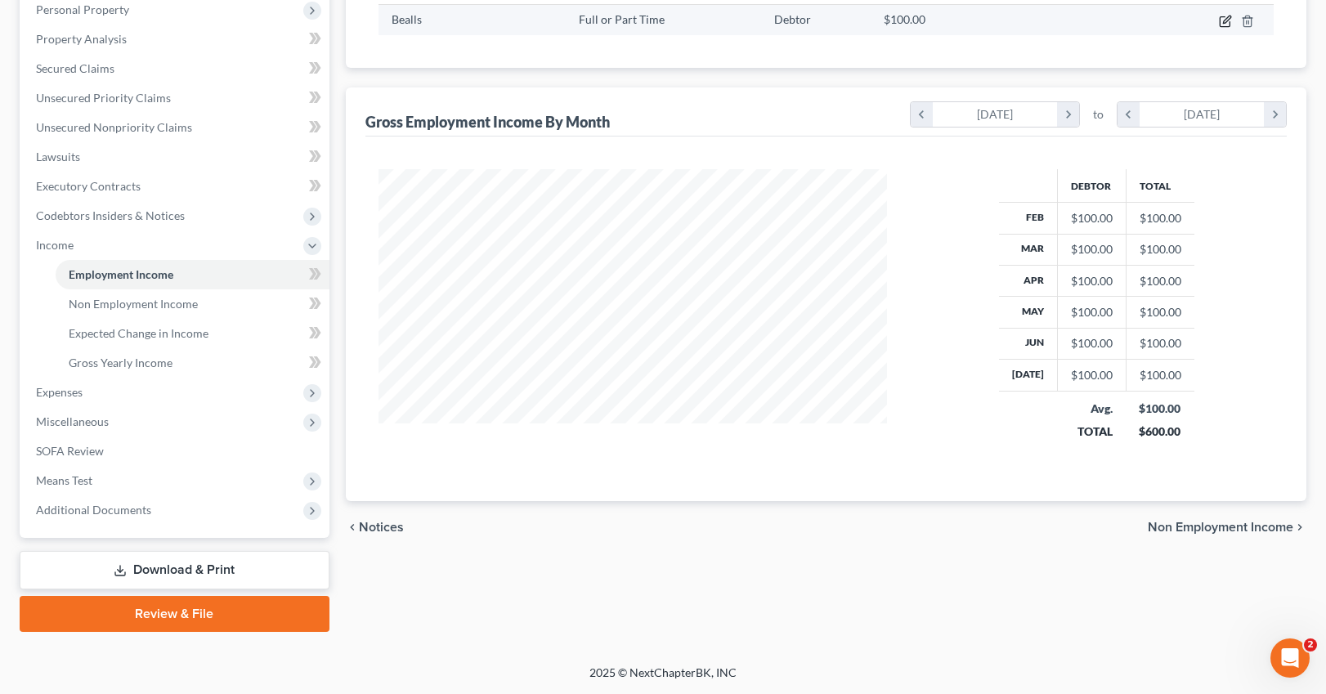
click at [1060, 24] on icon "button" at bounding box center [1225, 21] width 13 height 13
select select "0"
select select "9"
select select "0"
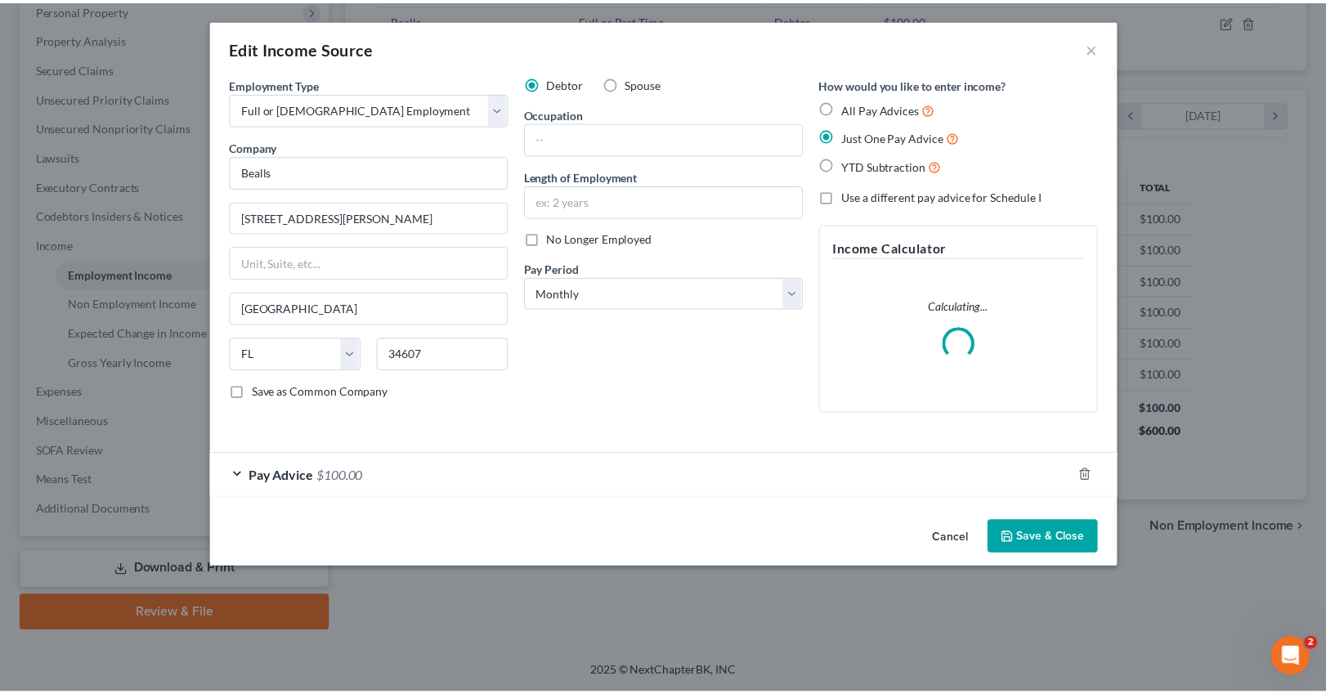
scroll to position [294, 547]
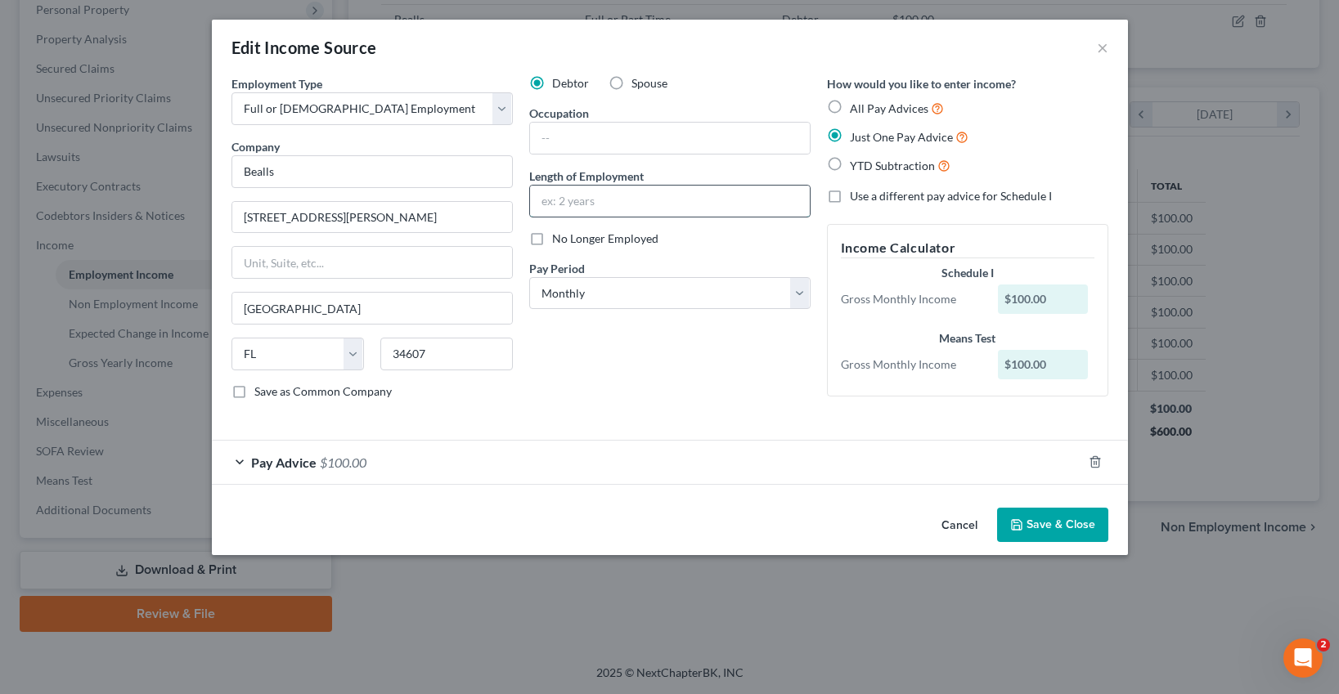
click at [663, 200] on input "text" at bounding box center [670, 201] width 280 height 31
type input "3 years"
click at [599, 143] on input "text" at bounding box center [670, 138] width 280 height 31
type input "Cashier"
click at [1030, 533] on button "Save & Close" at bounding box center [1052, 525] width 111 height 34
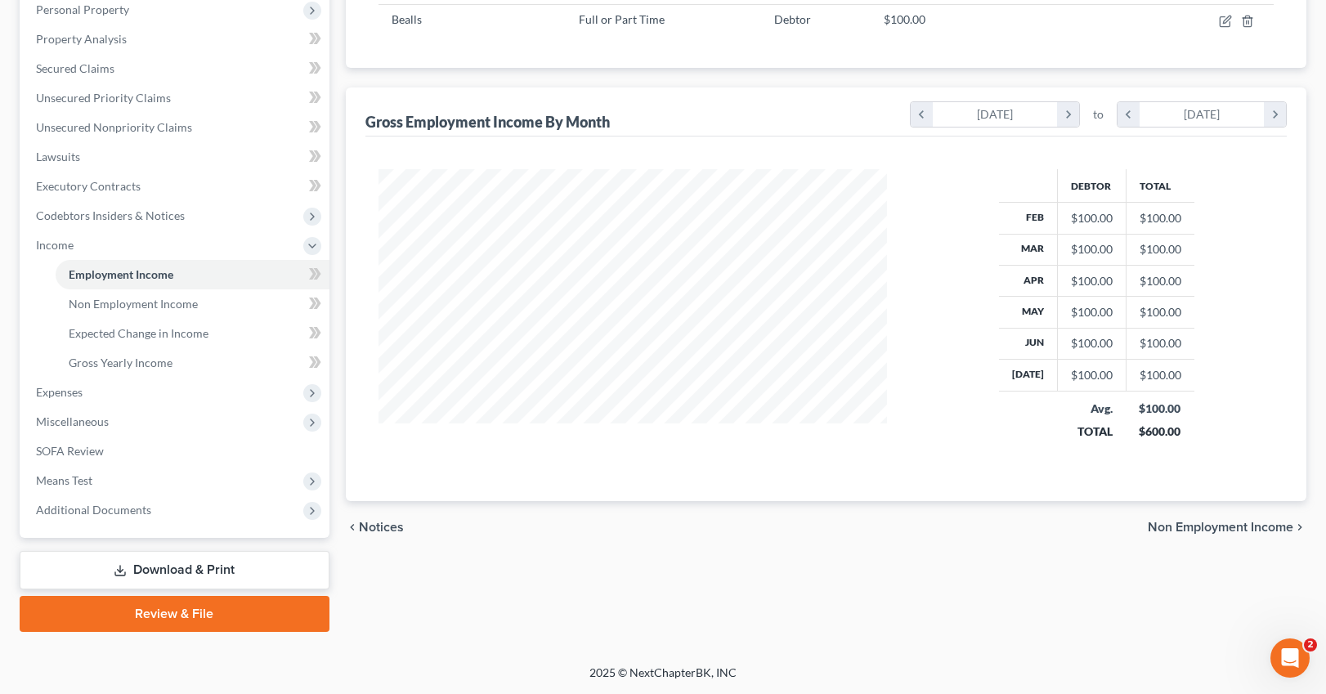
scroll to position [817462, 817213]
click at [98, 307] on span "Non Employment Income" at bounding box center [133, 304] width 129 height 14
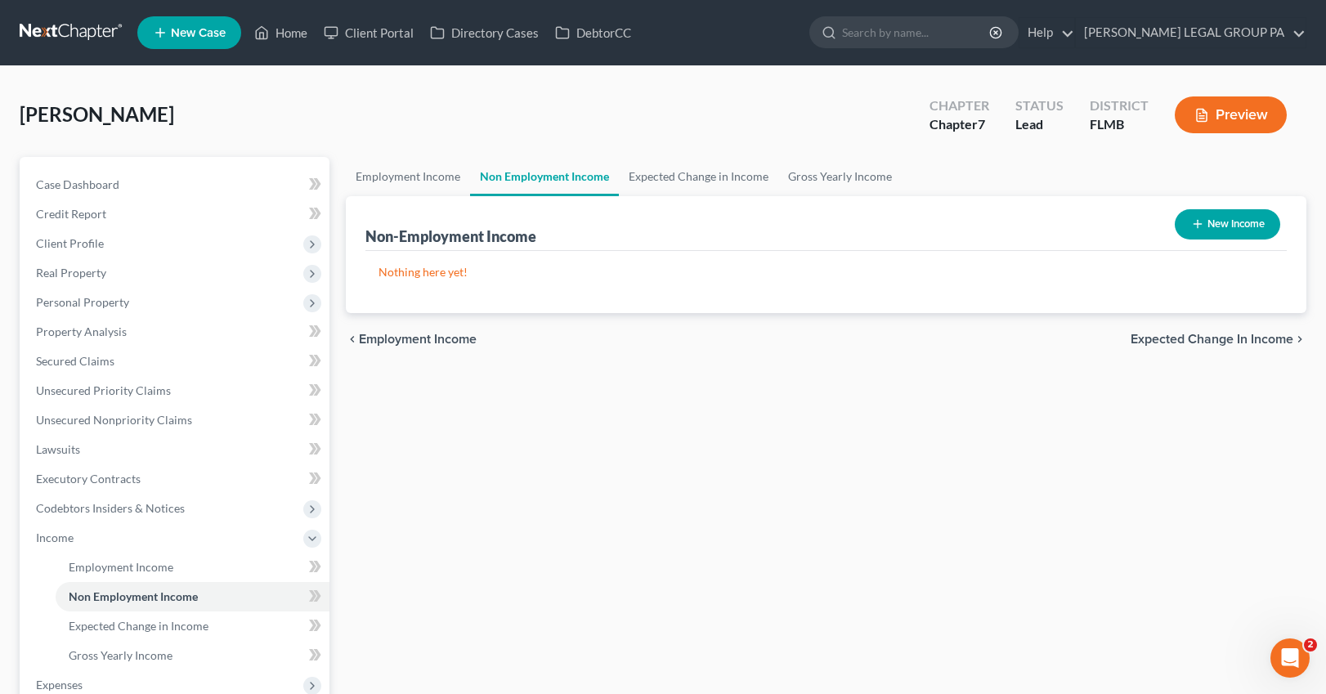
click at [1060, 224] on icon "button" at bounding box center [1197, 224] width 13 height 13
select select "0"
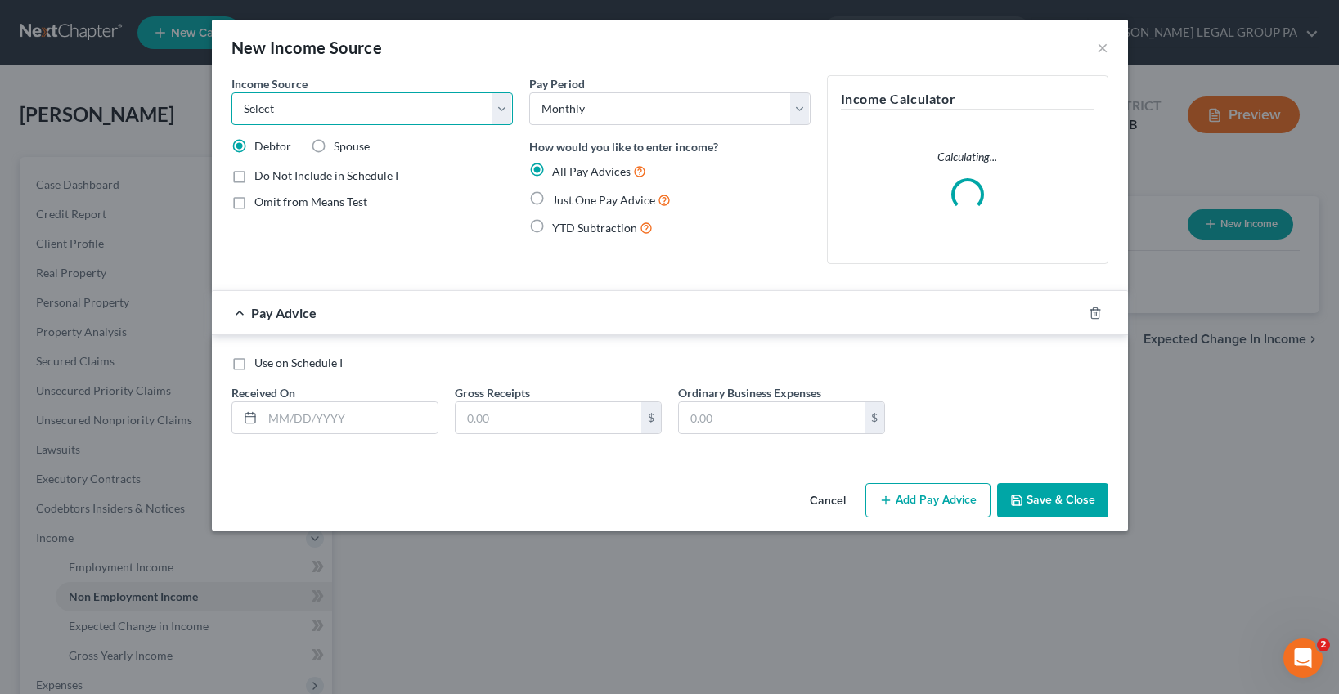
click at [336, 115] on select "Select Unemployment Disability (from employer) Pension Retirement Social Securi…" at bounding box center [371, 108] width 281 height 33
select select "2"
click at [552, 200] on label "Just One Pay Advice" at bounding box center [611, 200] width 119 height 19
click at [559, 200] on input "Just One Pay Advice" at bounding box center [564, 196] width 11 height 11
radio input "true"
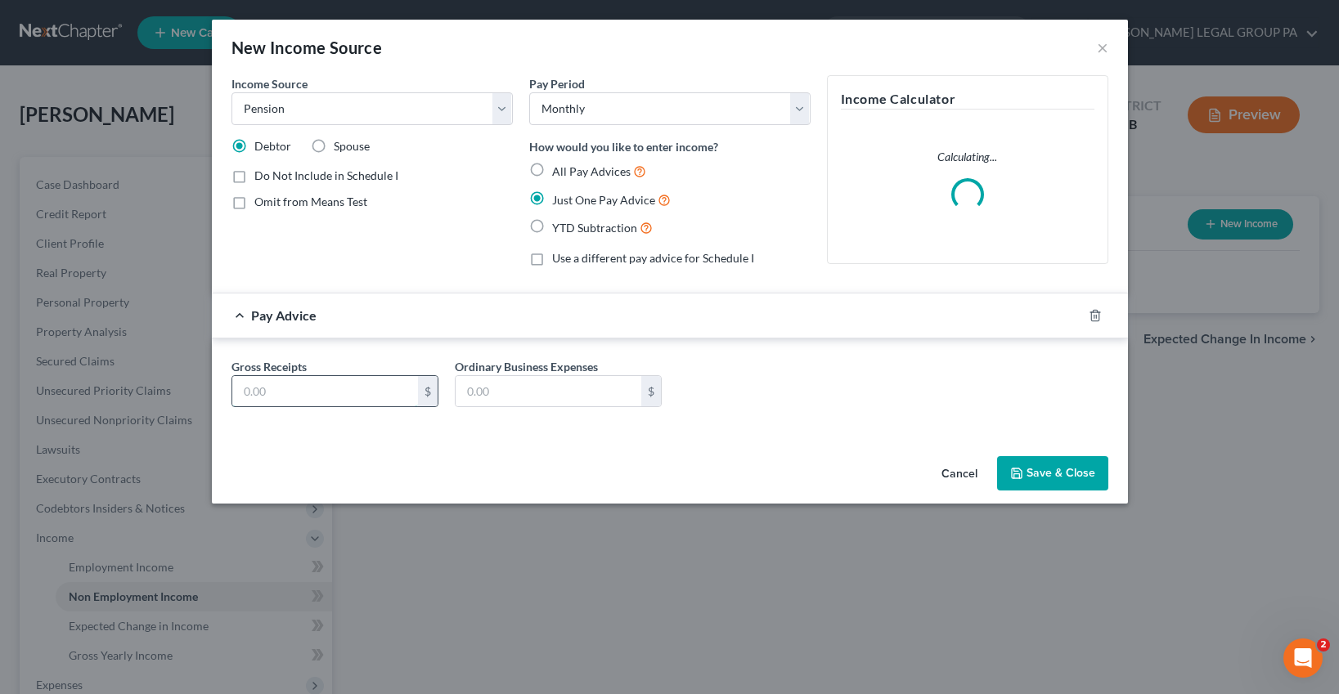
click at [292, 386] on input "text" at bounding box center [325, 391] width 186 height 31
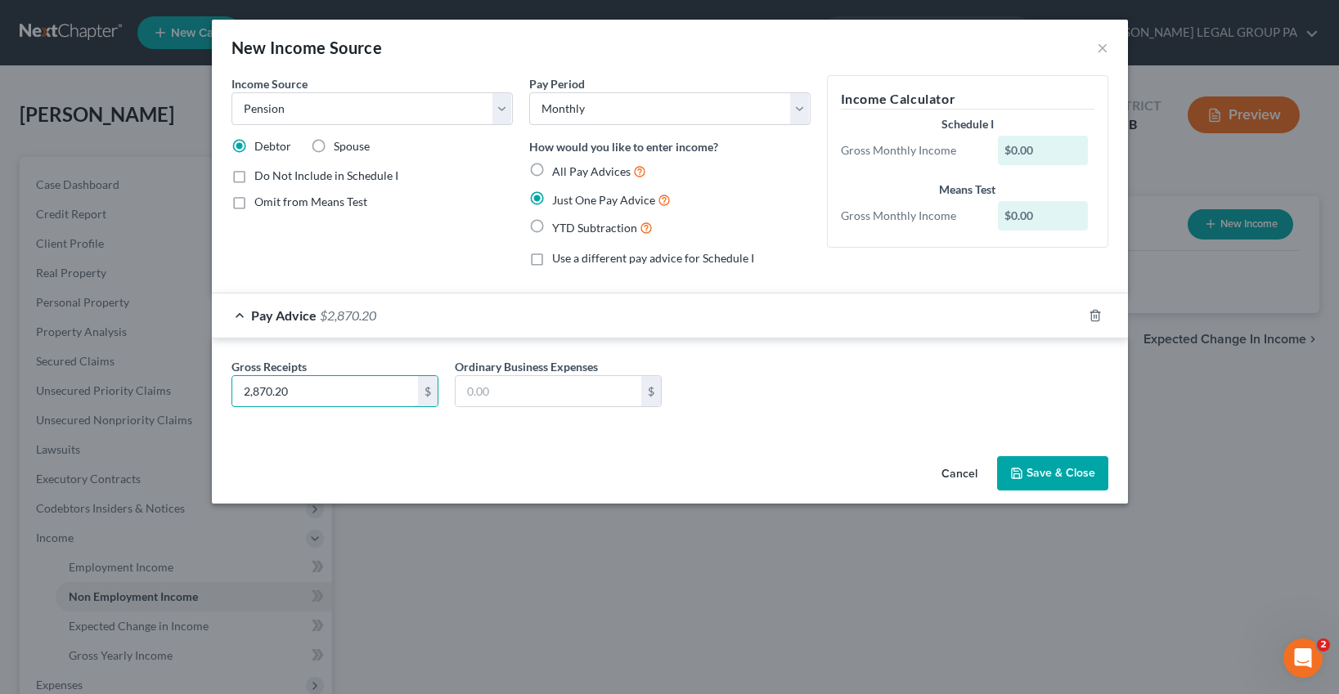
type input "2,870.20"
click at [1060, 464] on button "Save & Close" at bounding box center [1052, 473] width 111 height 34
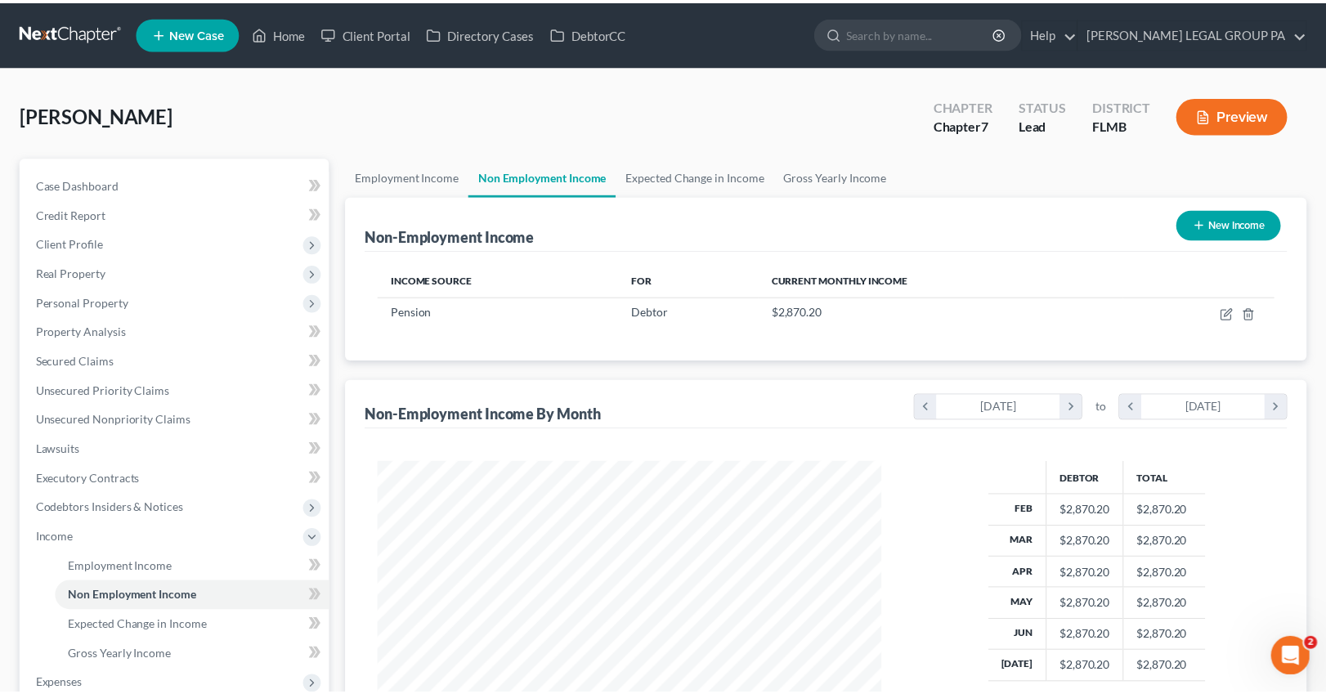
scroll to position [817462, 817213]
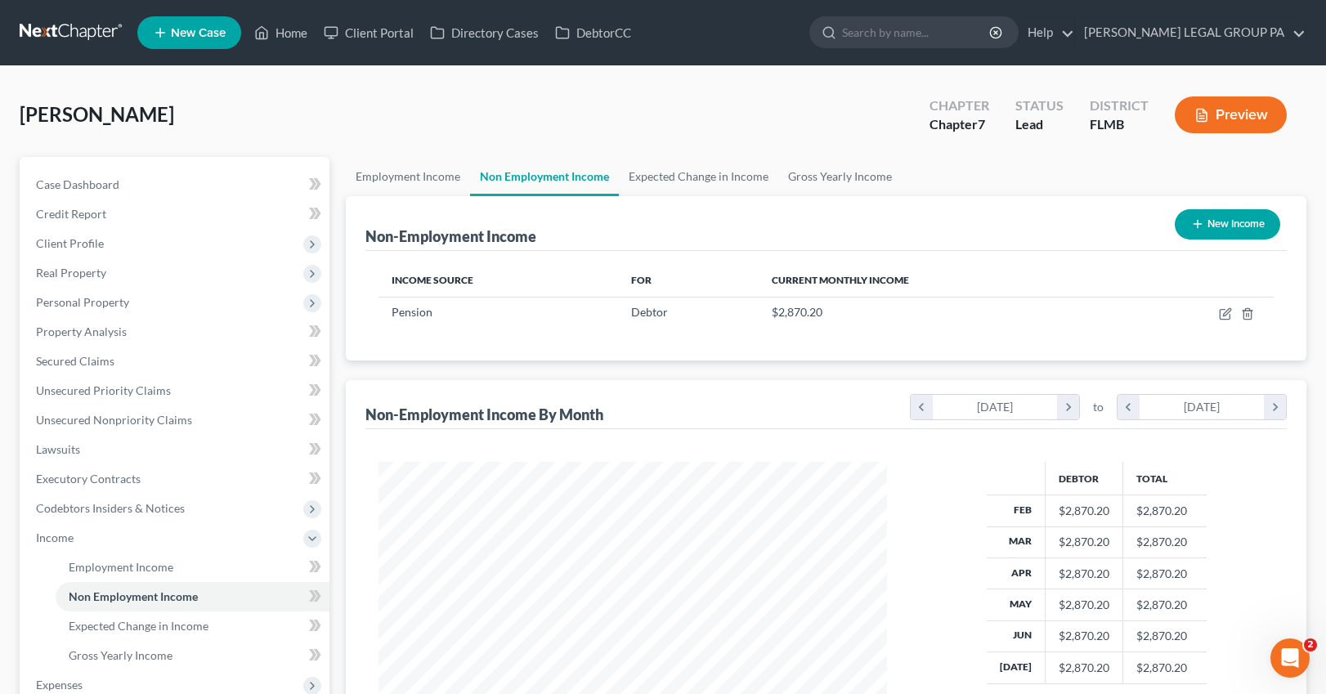
click at [662, 109] on div "Getty, Patricia Upgraded Chapter Chapter 7 Status Lead District FLMB Preview" at bounding box center [663, 121] width 1287 height 71
click at [432, 188] on link "Employment Income" at bounding box center [408, 176] width 124 height 39
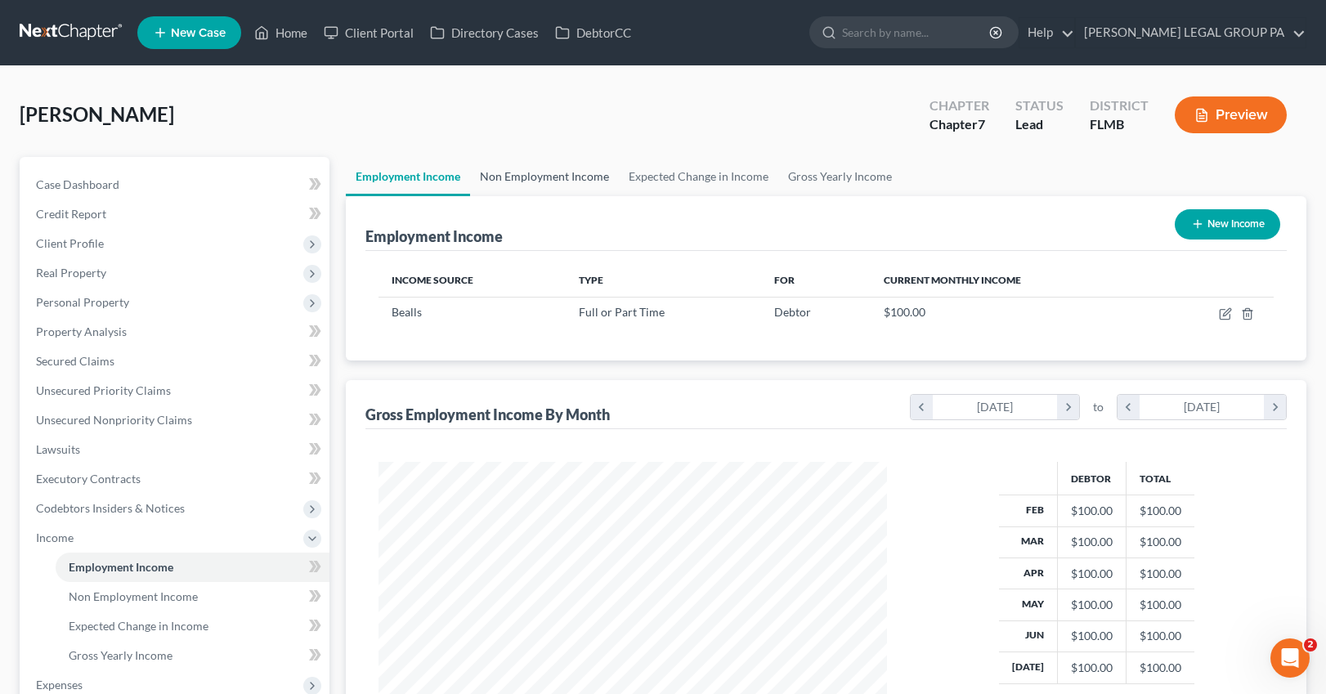
scroll to position [294, 542]
click at [508, 180] on link "Non Employment Income" at bounding box center [544, 176] width 149 height 39
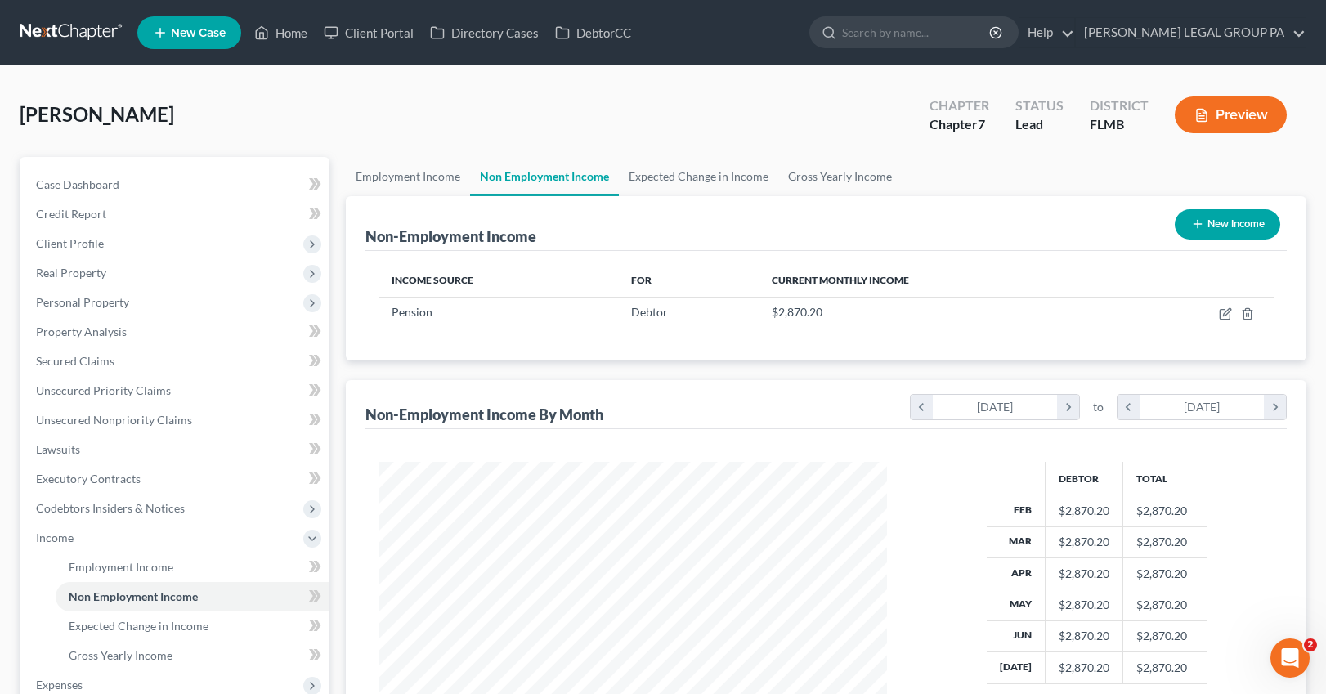
scroll to position [294, 542]
click at [124, 568] on span "Employment Income" at bounding box center [121, 567] width 105 height 14
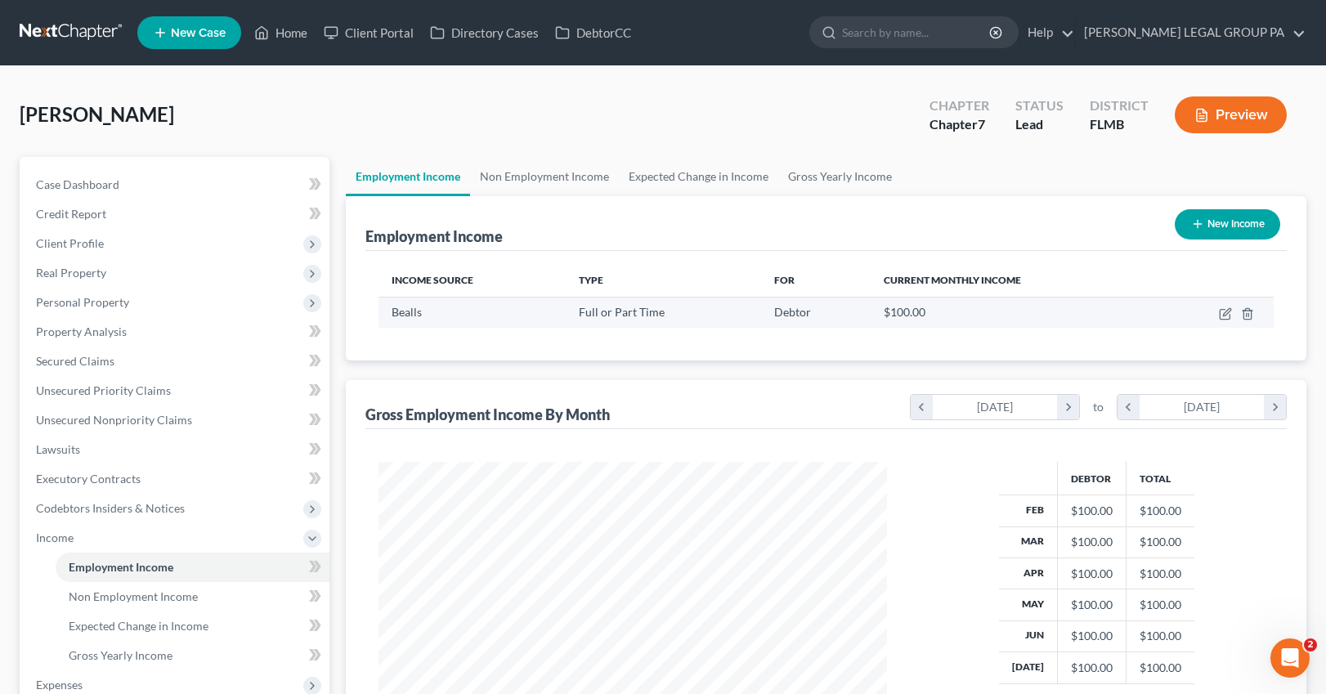
scroll to position [294, 542]
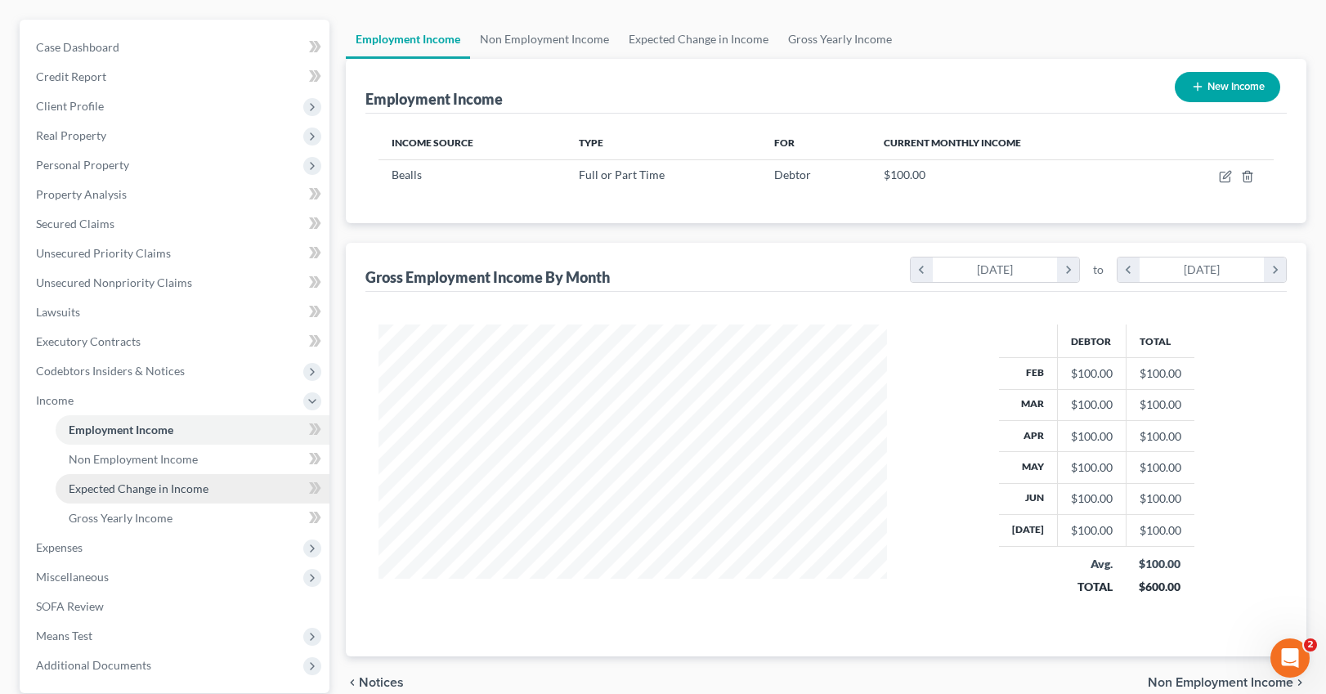
click at [141, 497] on link "Expected Change in Income" at bounding box center [193, 488] width 274 height 29
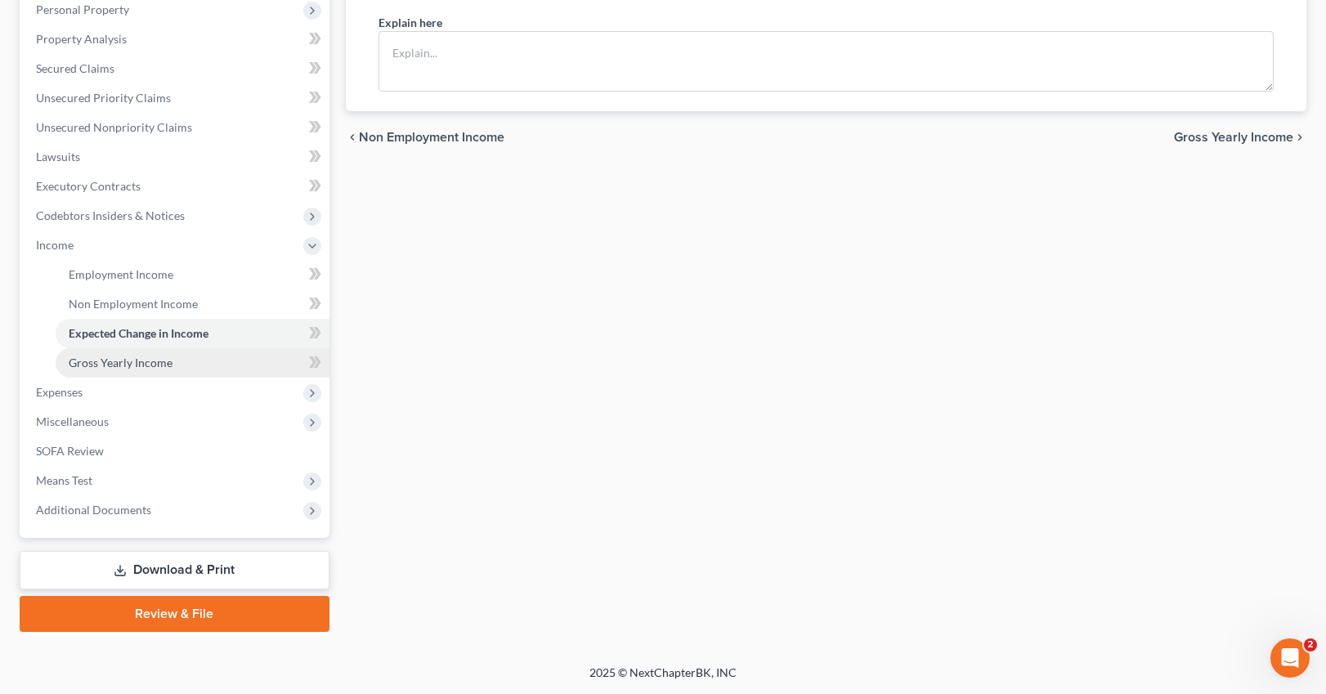
click at [146, 368] on span "Gross Yearly Income" at bounding box center [121, 363] width 104 height 14
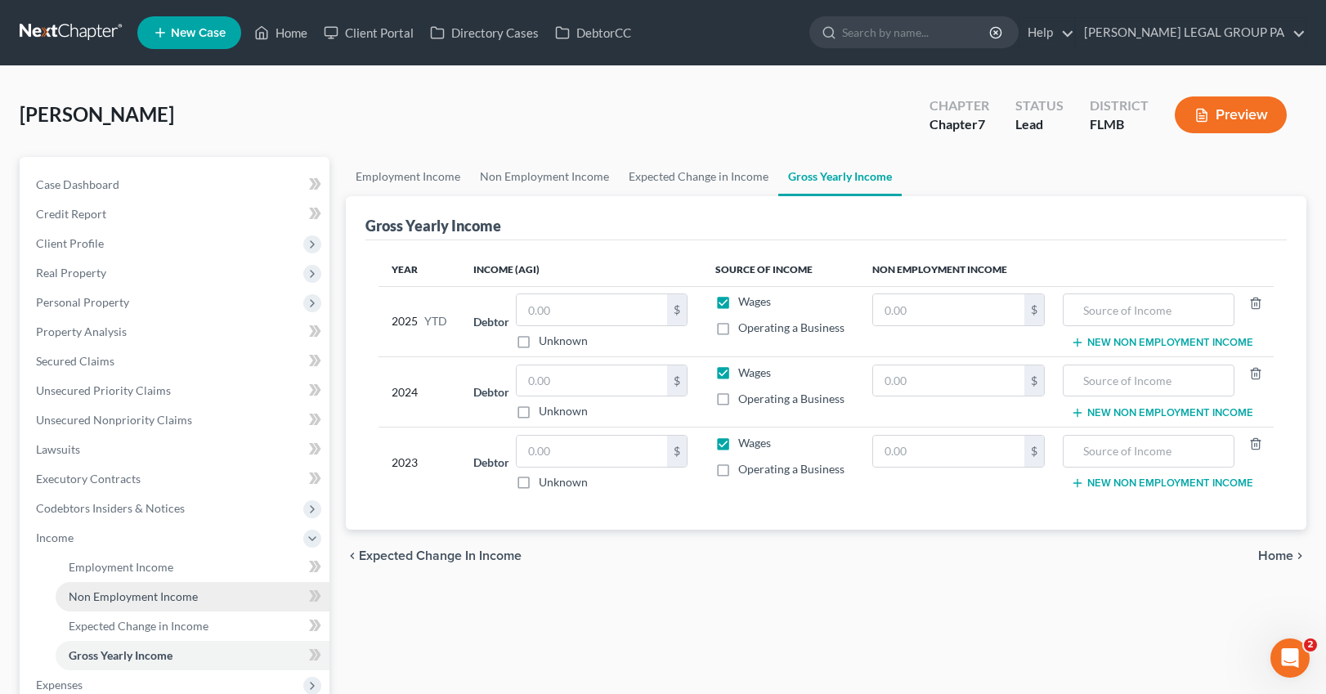
click at [127, 607] on link "Non Employment Income" at bounding box center [193, 596] width 274 height 29
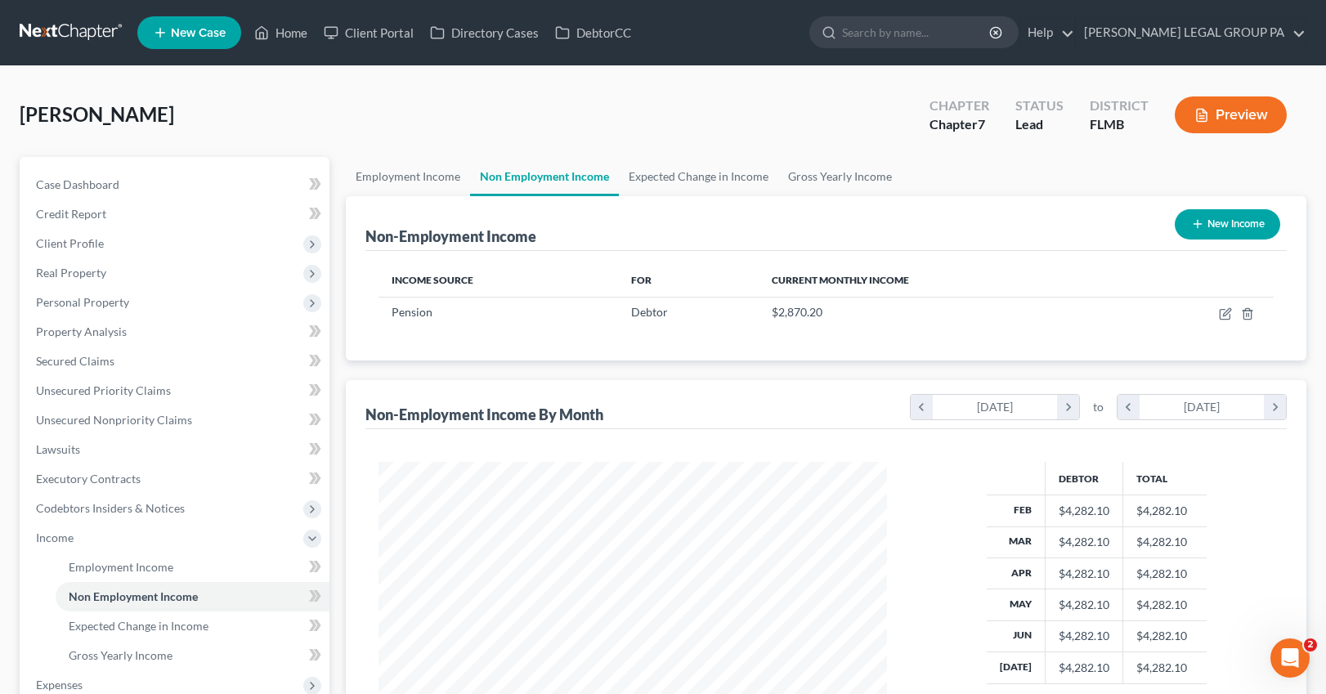
scroll to position [294, 542]
drag, startPoint x: 112, startPoint y: 574, endPoint x: 143, endPoint y: 530, distance: 54.0
click at [113, 574] on link "Employment Income" at bounding box center [193, 567] width 274 height 29
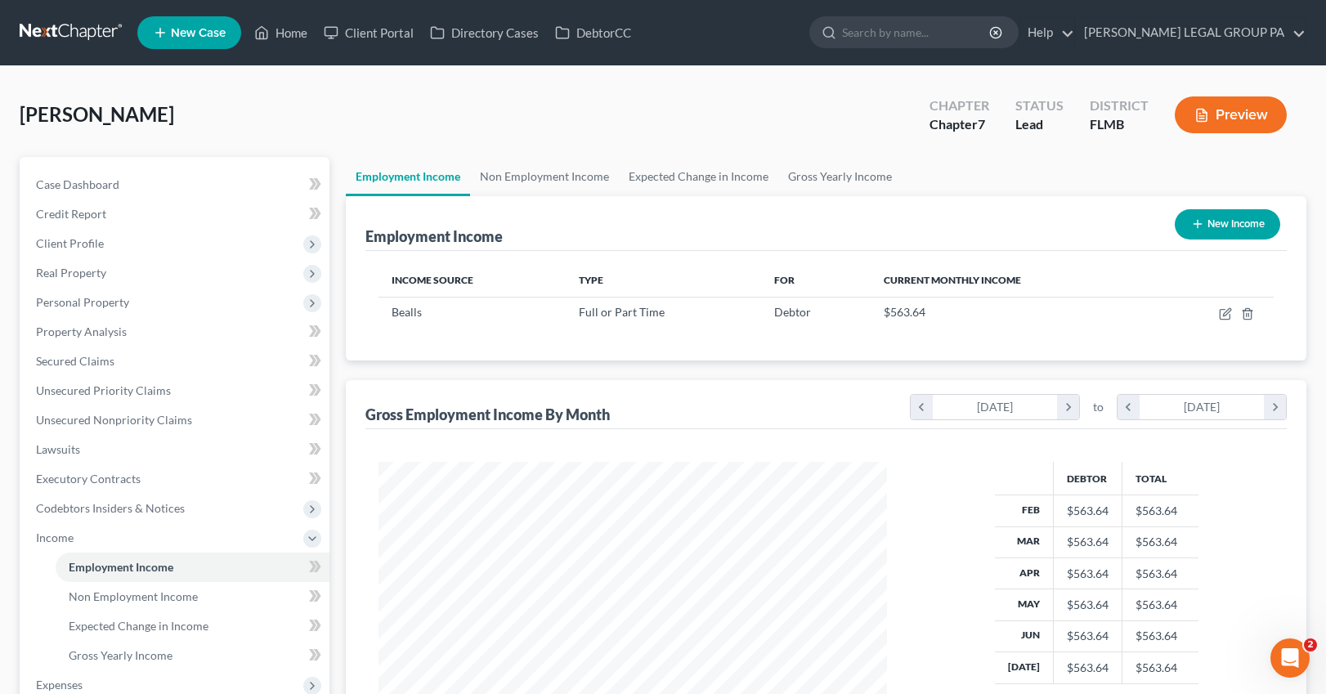
scroll to position [294, 542]
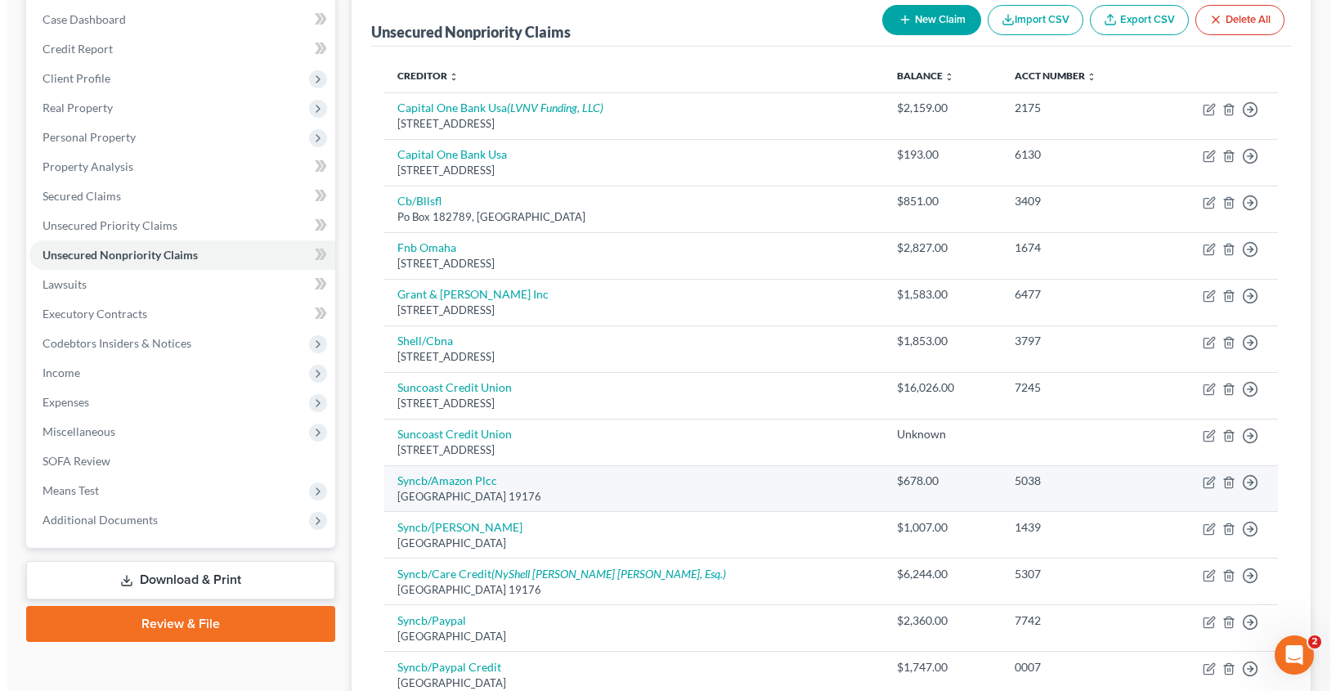
scroll to position [166, 0]
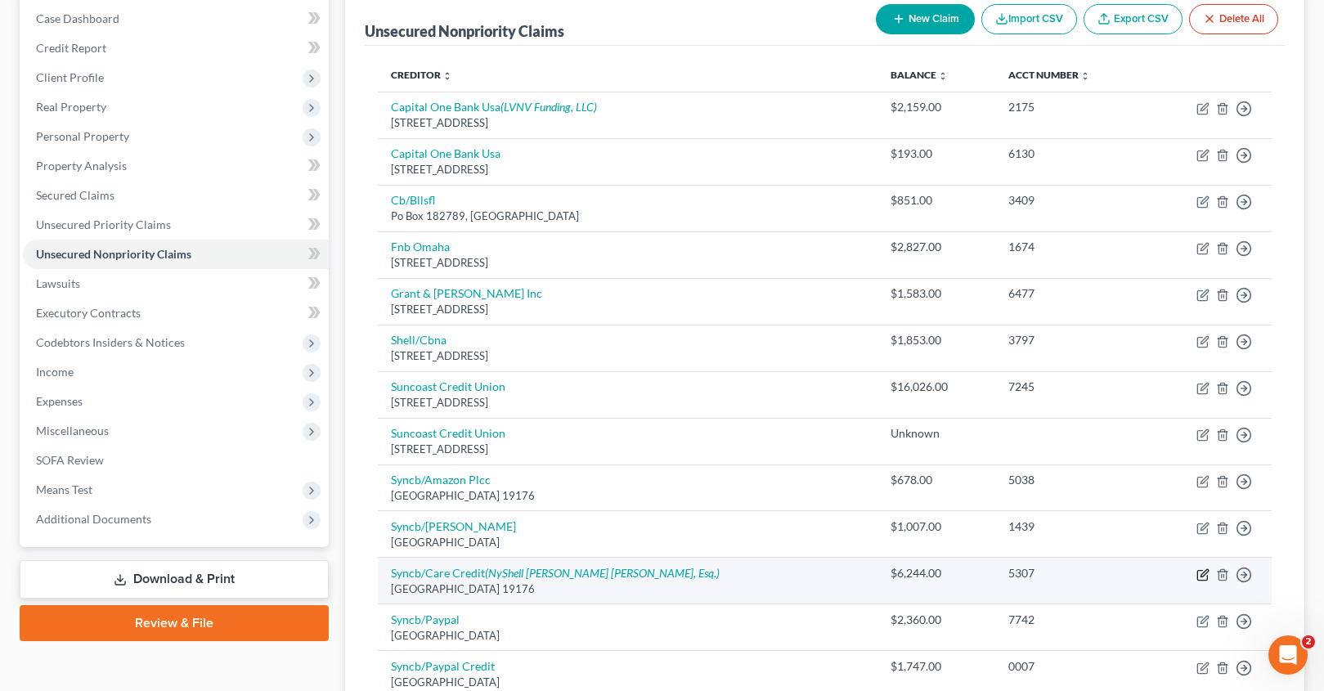
click at [1205, 575] on icon "button" at bounding box center [1202, 574] width 13 height 13
select select "39"
select select "1"
select select "0"
select select "10"
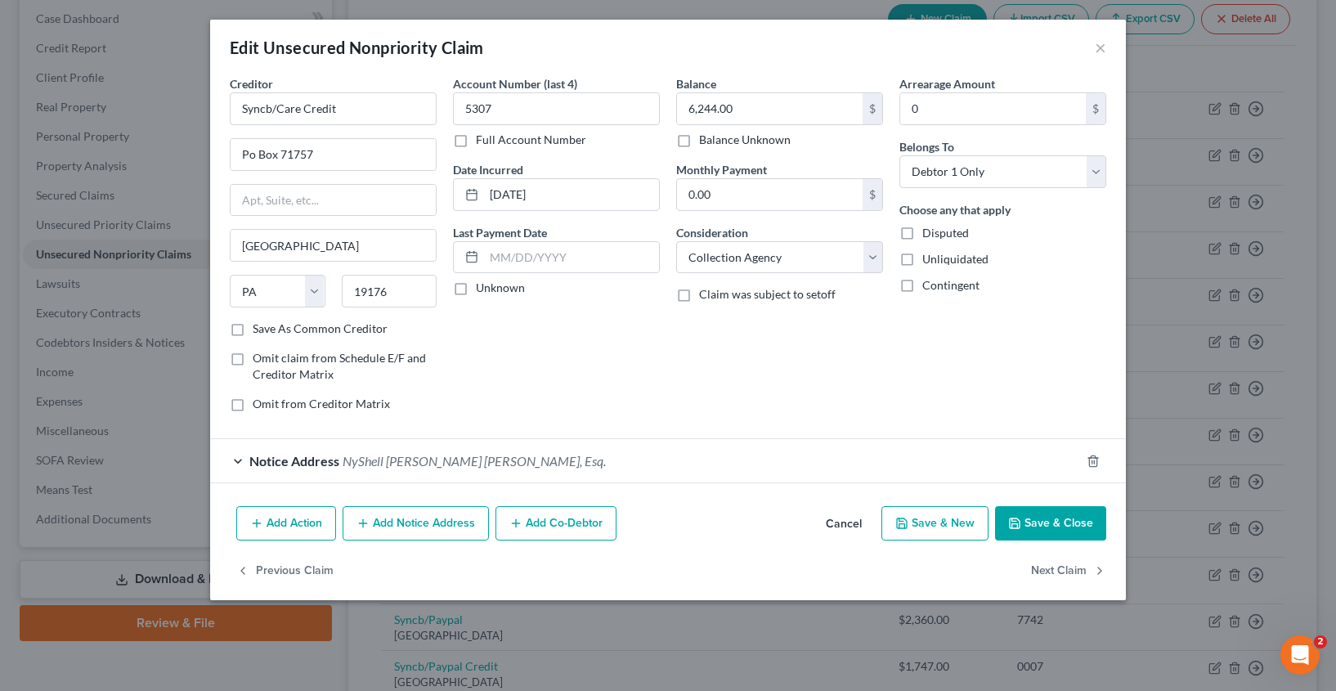
click at [405, 463] on span "NyShell LaRae Xandria Barnes, Esq." at bounding box center [474, 461] width 263 height 16
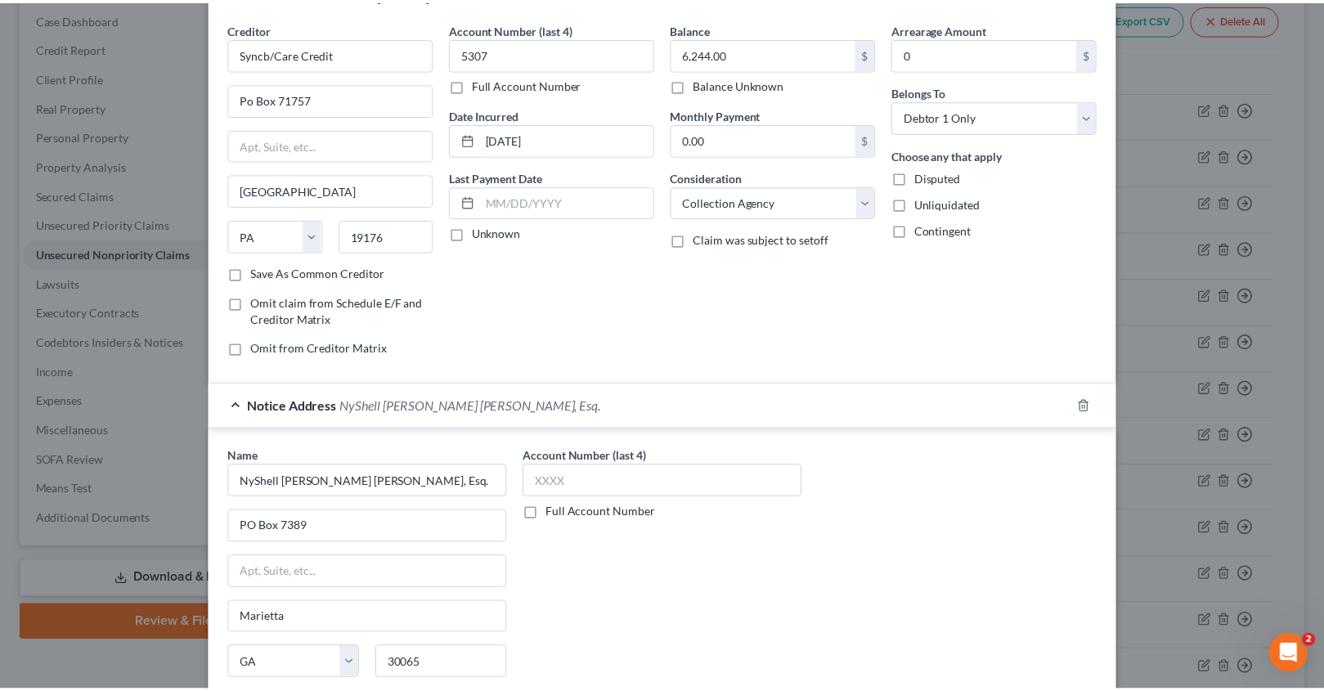
scroll to position [236, 0]
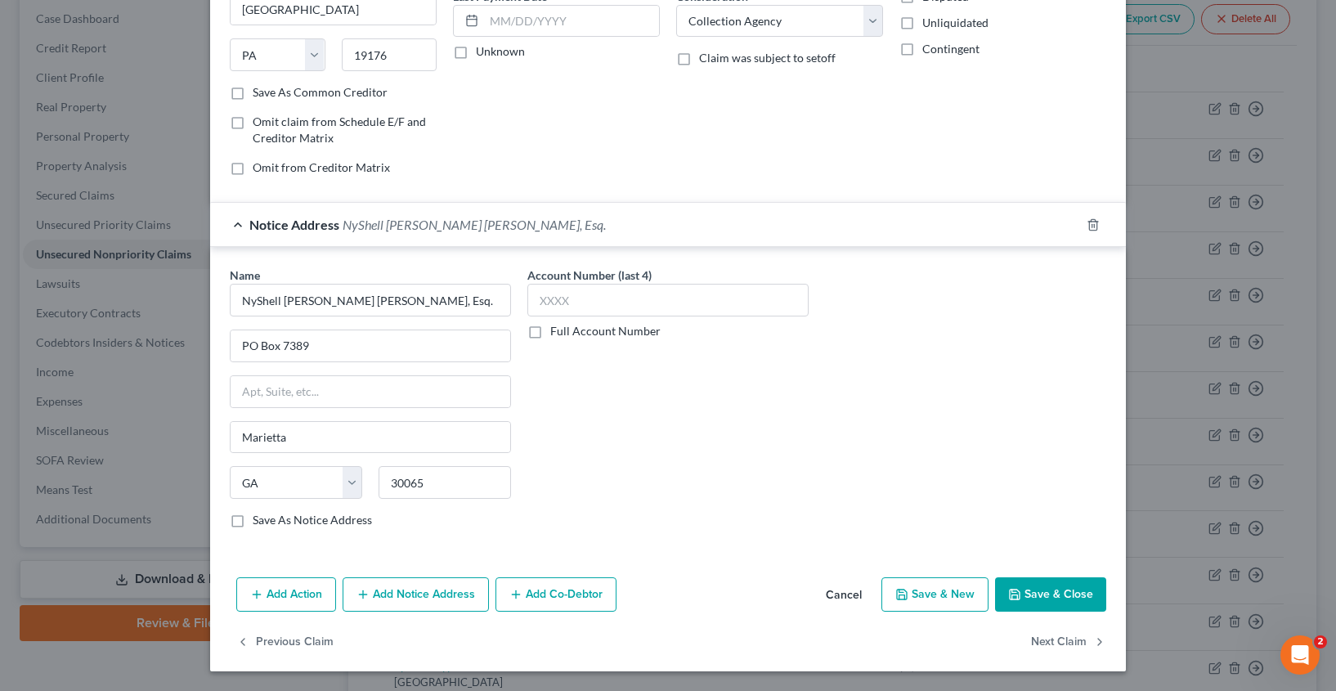
click at [253, 524] on label "Save As Notice Address" at bounding box center [312, 520] width 119 height 16
click at [259, 523] on input "Save As Notice Address" at bounding box center [264, 517] width 11 height 11
click at [1017, 584] on button "Save & Close" at bounding box center [1050, 594] width 111 height 34
checkbox input "false"
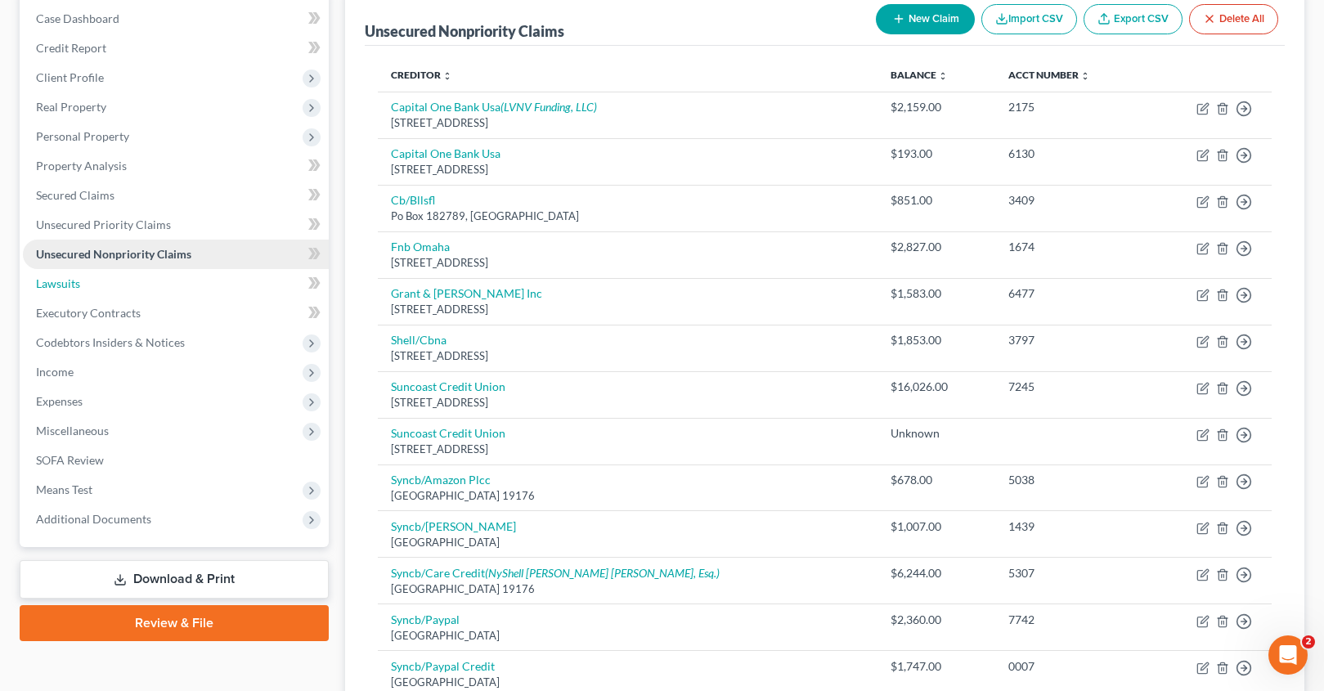
drag, startPoint x: 96, startPoint y: 281, endPoint x: 105, endPoint y: 280, distance: 9.8
click at [96, 281] on link "Lawsuits" at bounding box center [176, 283] width 306 height 29
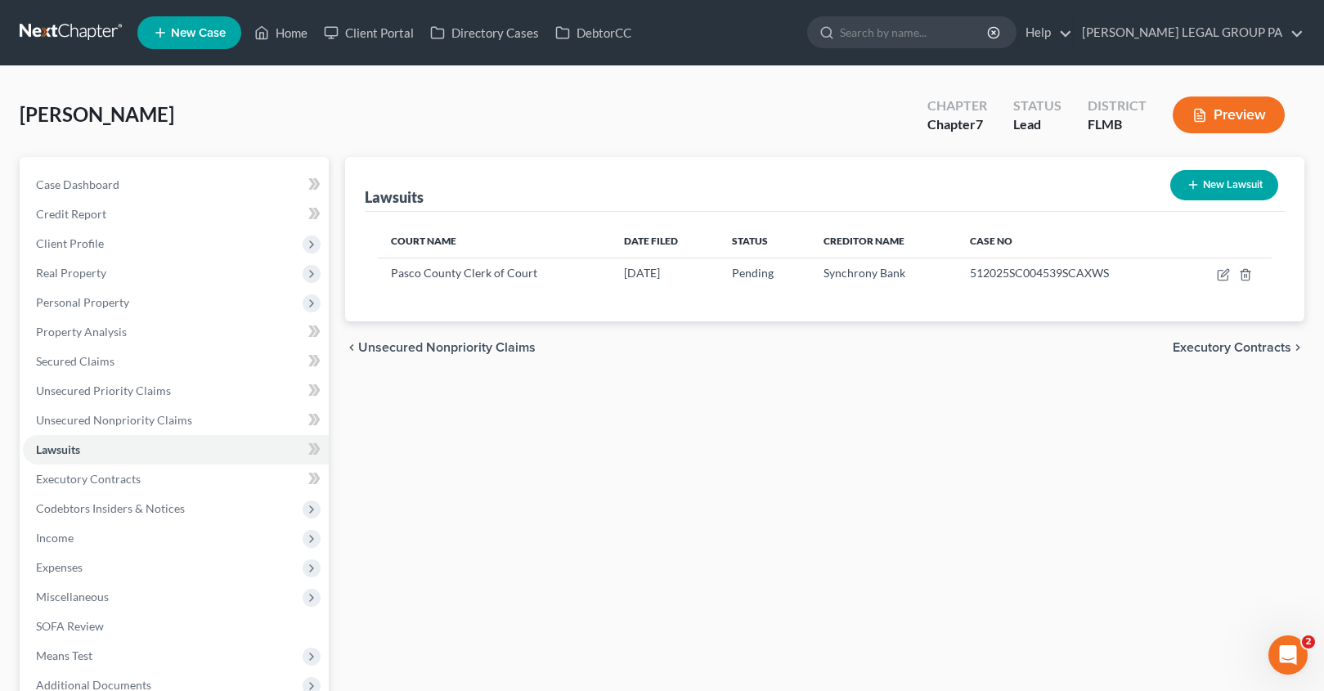
click at [708, 161] on div "Lawsuits New Lawsuit" at bounding box center [825, 184] width 920 height 55
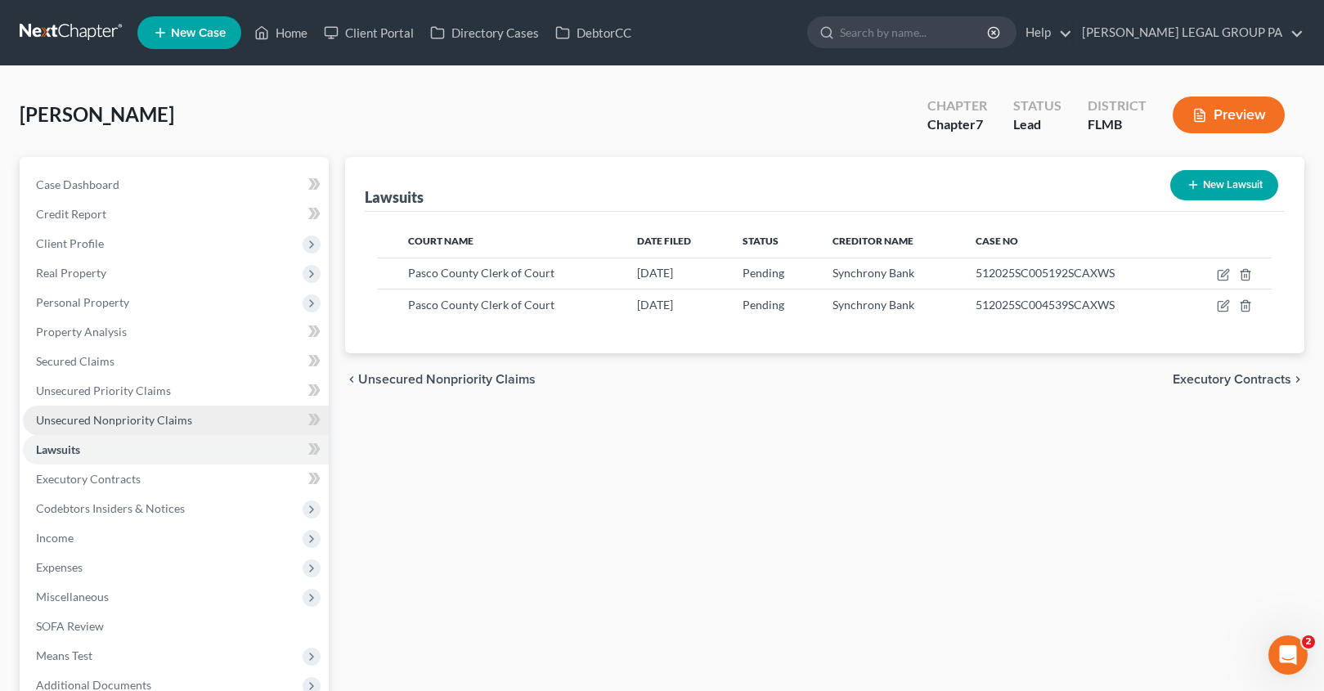
click at [129, 415] on span "Unsecured Nonpriority Claims" at bounding box center [114, 420] width 156 height 14
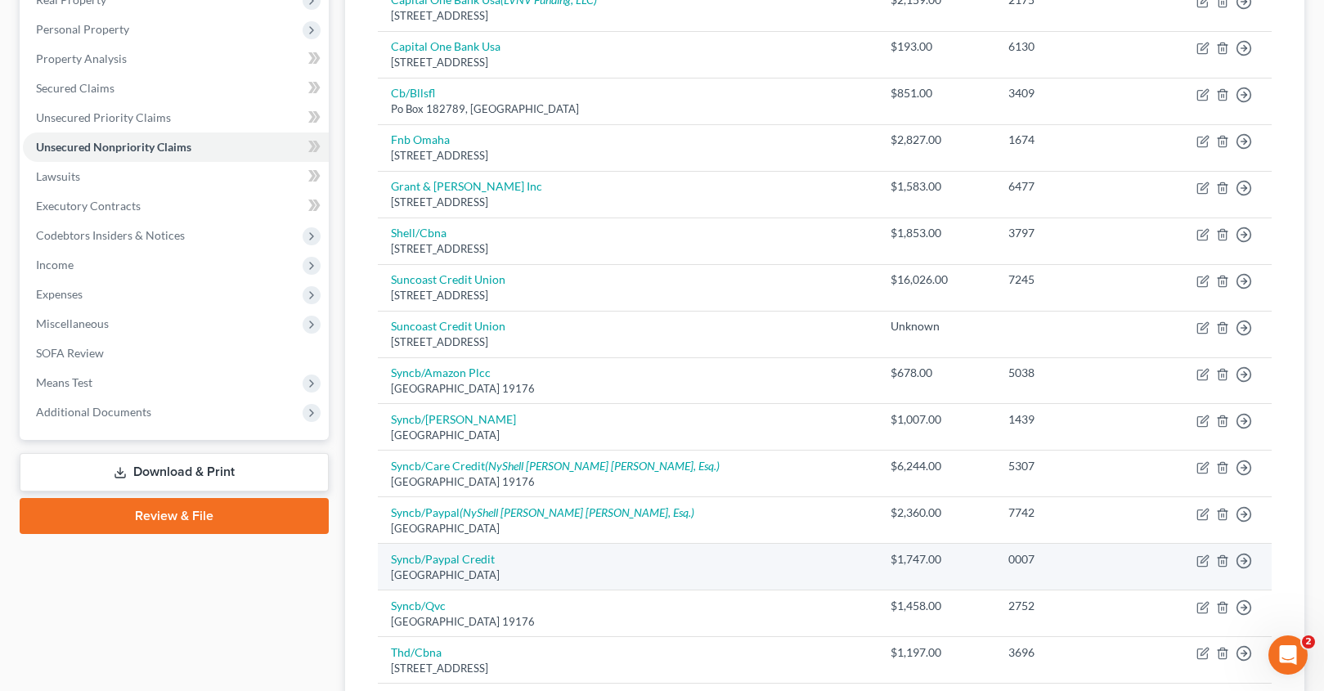
scroll to position [285, 0]
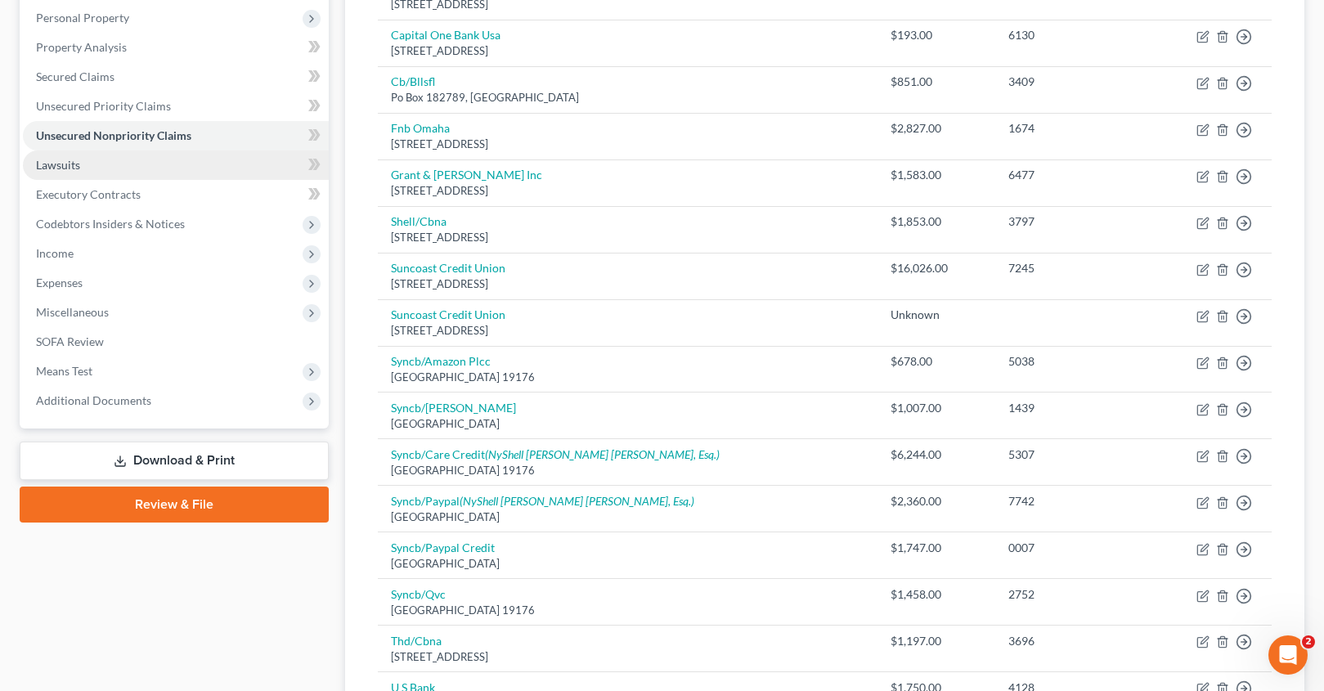
click at [63, 172] on link "Lawsuits" at bounding box center [176, 164] width 306 height 29
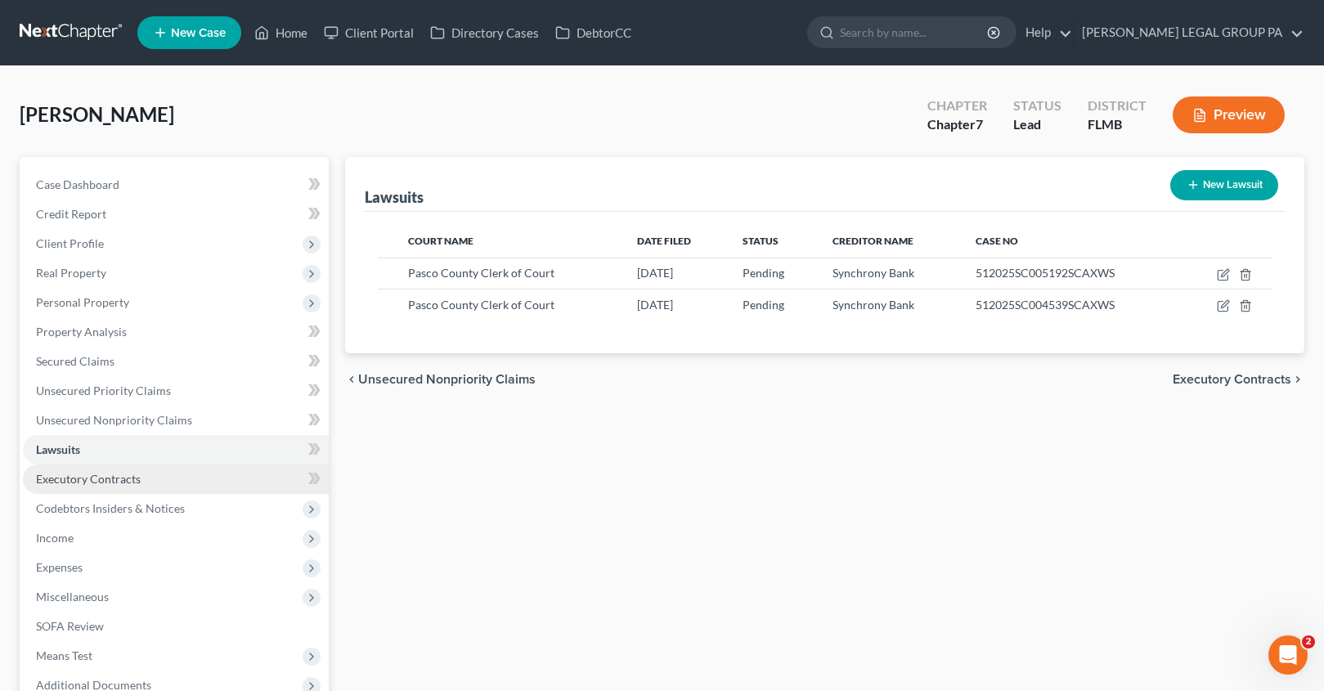
click at [69, 479] on span "Executory Contracts" at bounding box center [88, 479] width 105 height 14
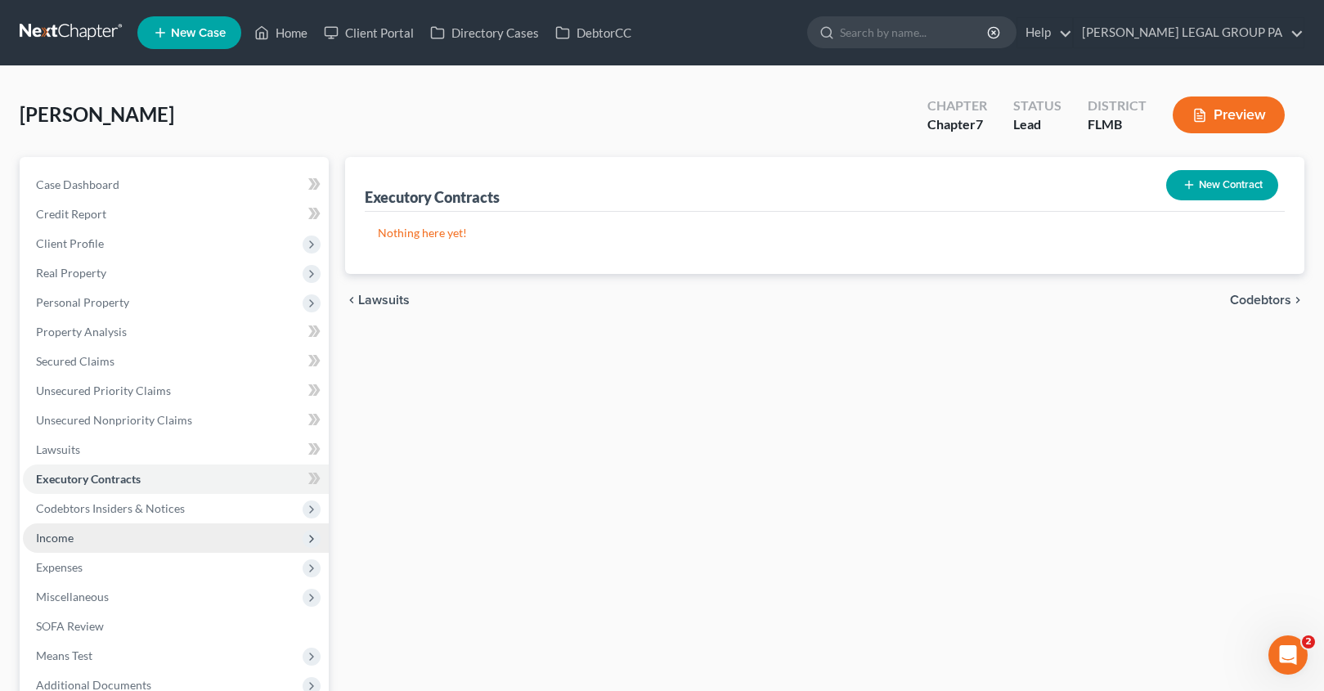
click at [125, 527] on span "Income" at bounding box center [176, 537] width 306 height 29
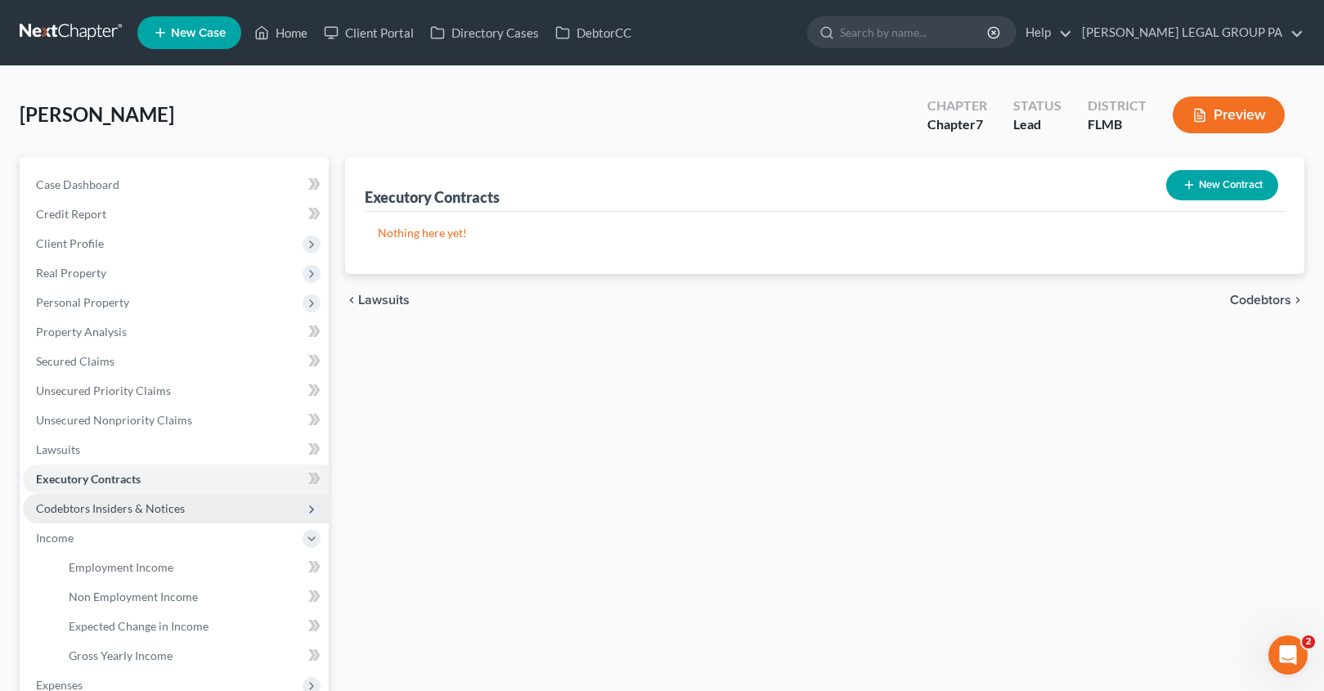
click at [119, 505] on span "Codebtors Insiders & Notices" at bounding box center [110, 508] width 149 height 14
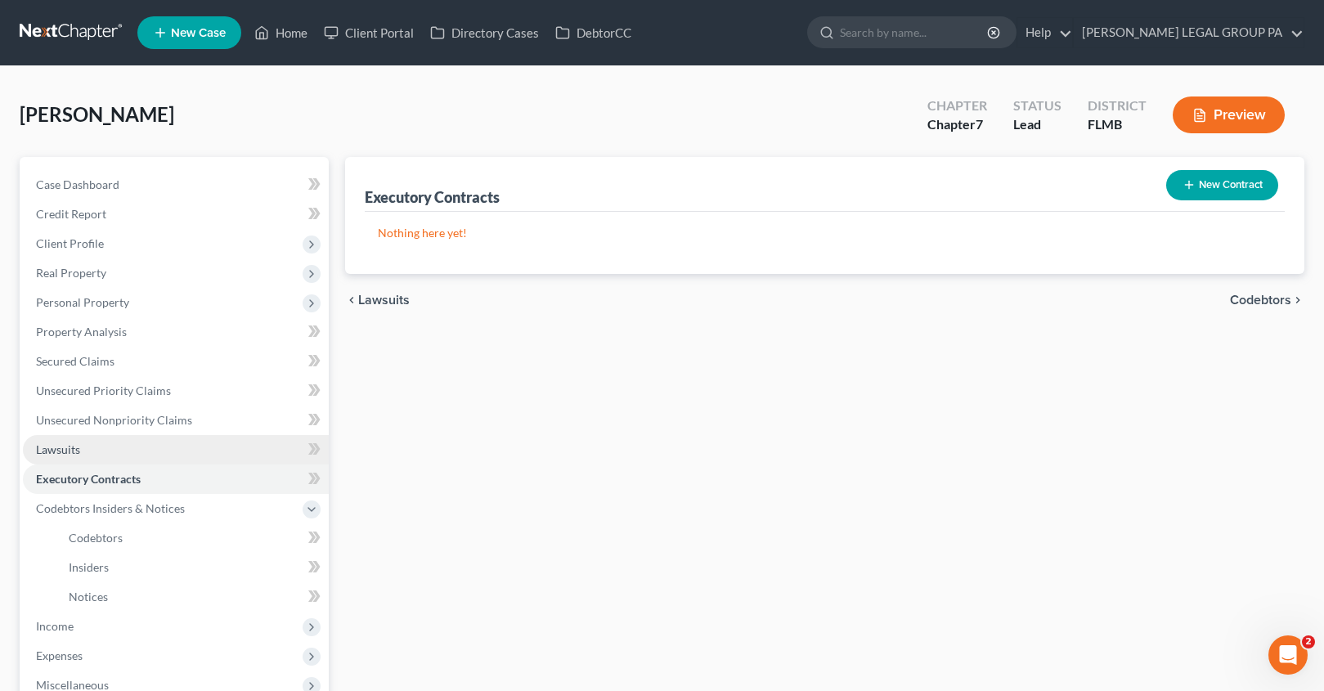
click at [90, 460] on link "Lawsuits" at bounding box center [176, 449] width 306 height 29
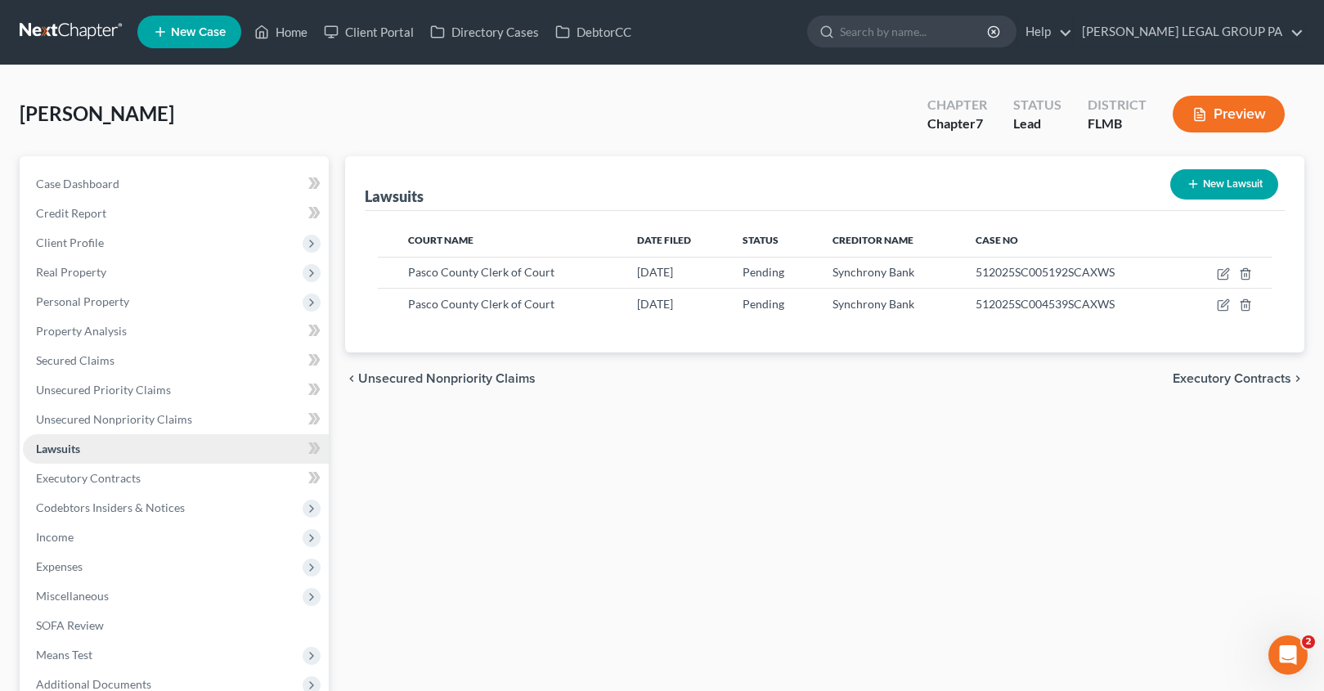
scroll to position [141, 0]
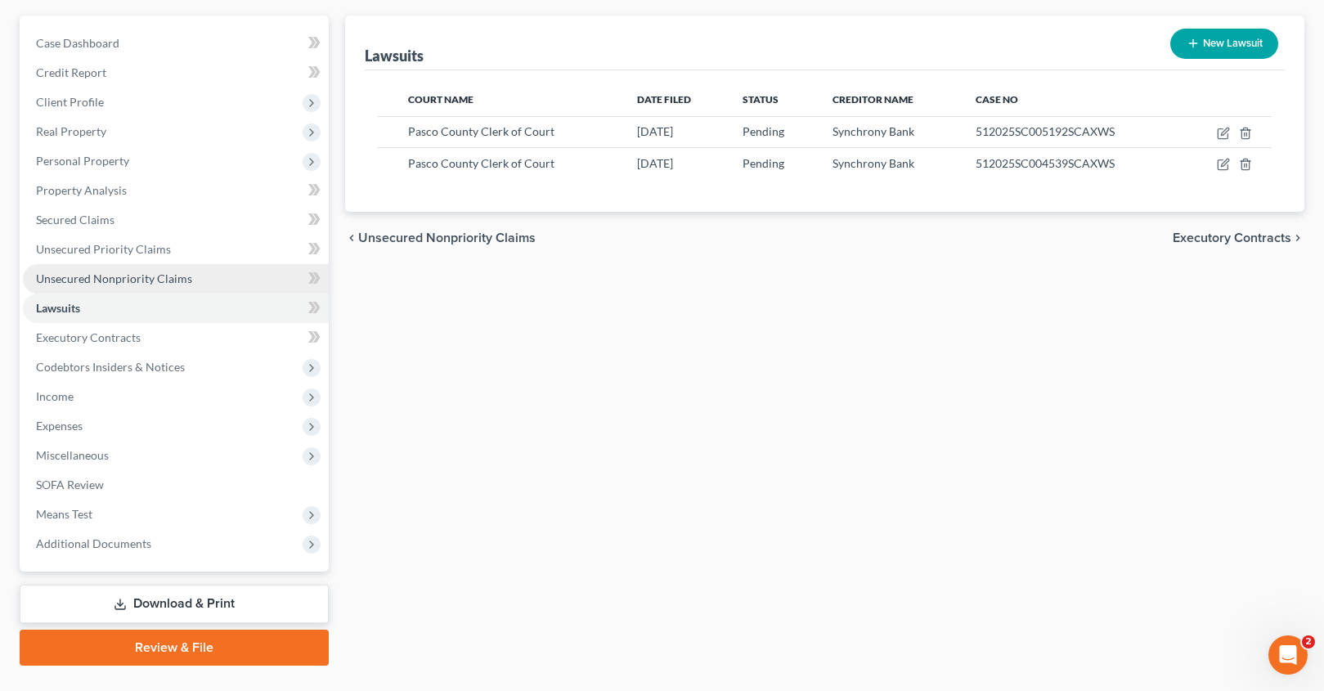
click at [103, 283] on span "Unsecured Nonpriority Claims" at bounding box center [114, 278] width 156 height 14
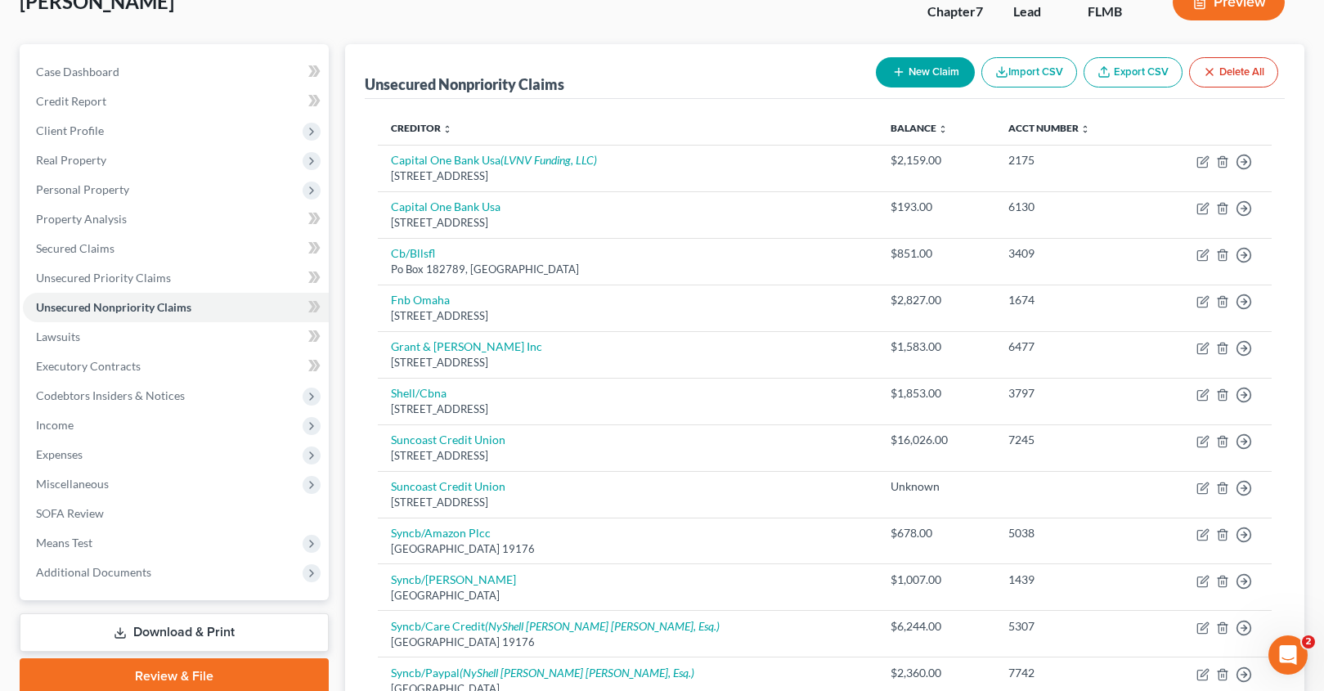
scroll to position [132, 0]
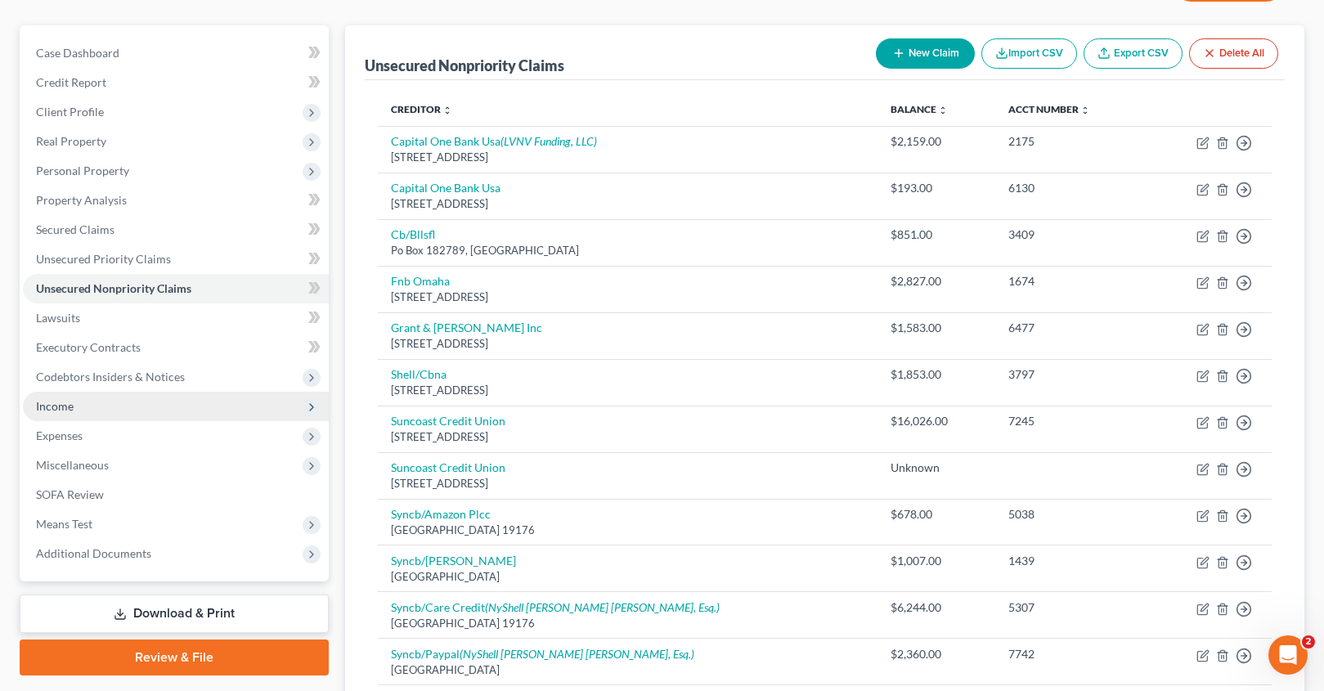
click at [78, 408] on span "Income" at bounding box center [176, 406] width 306 height 29
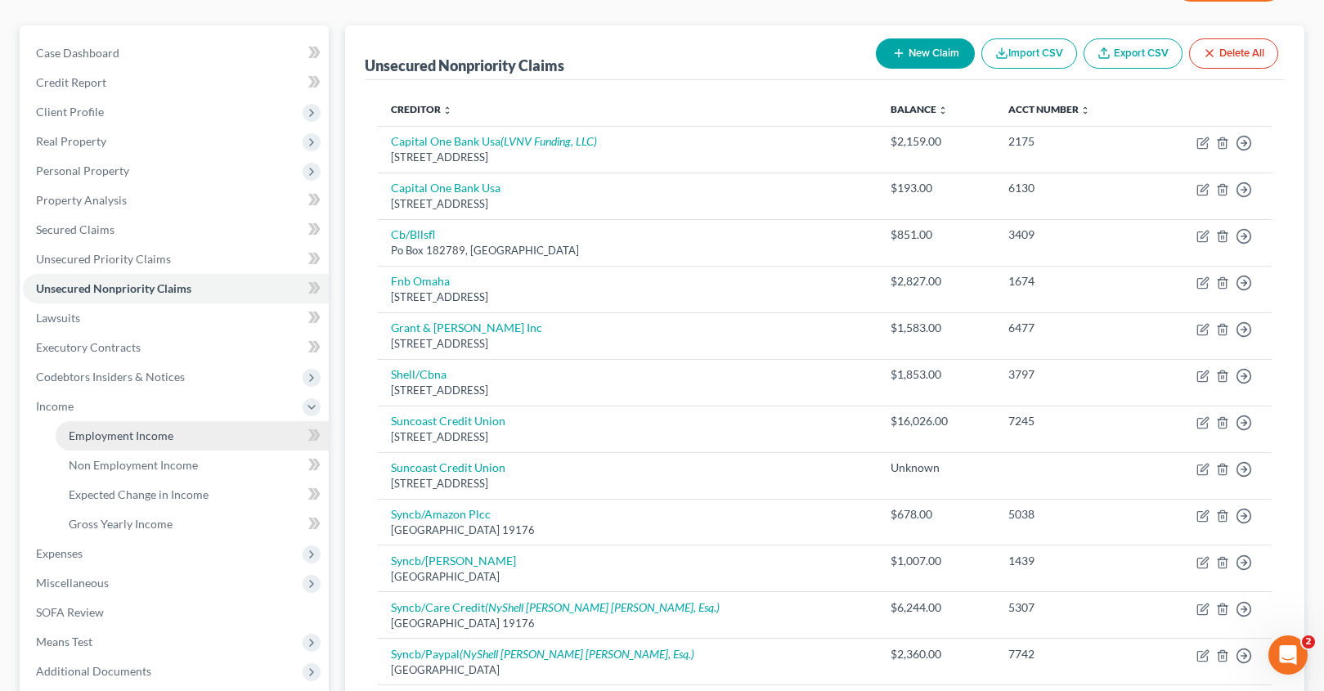
click at [106, 449] on link "Employment Income" at bounding box center [192, 435] width 273 height 29
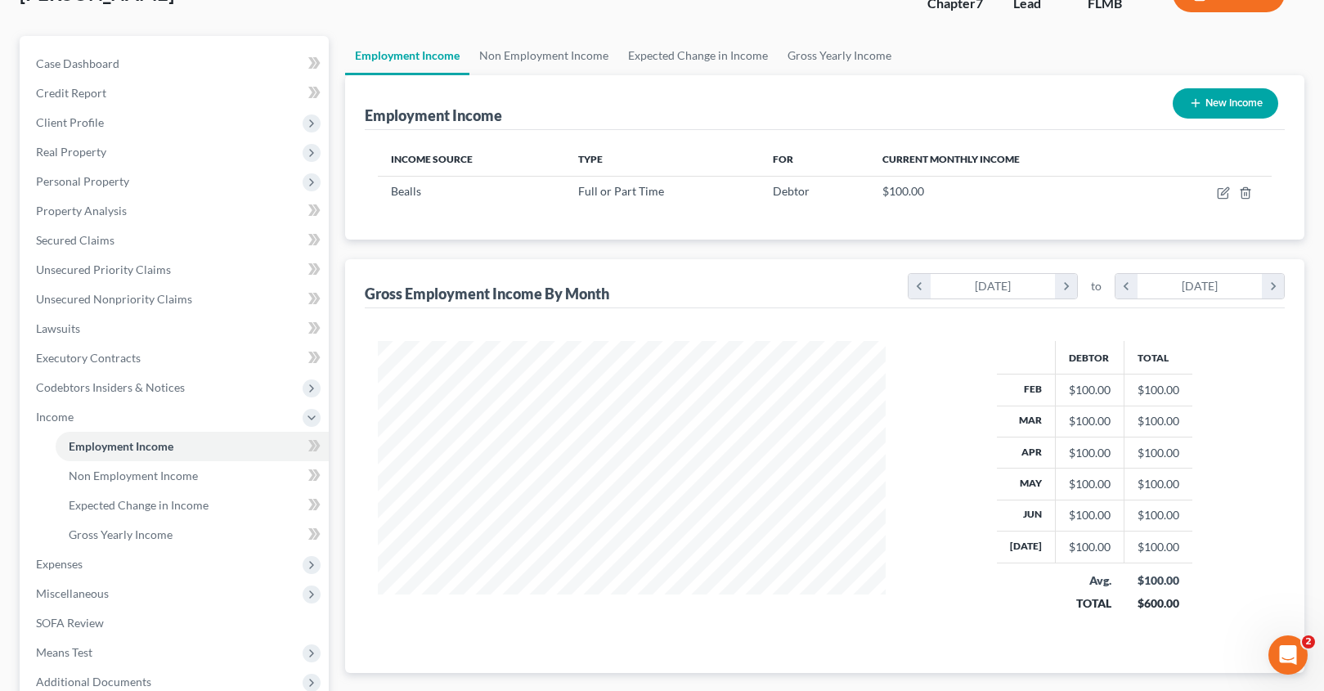
scroll to position [296, 0]
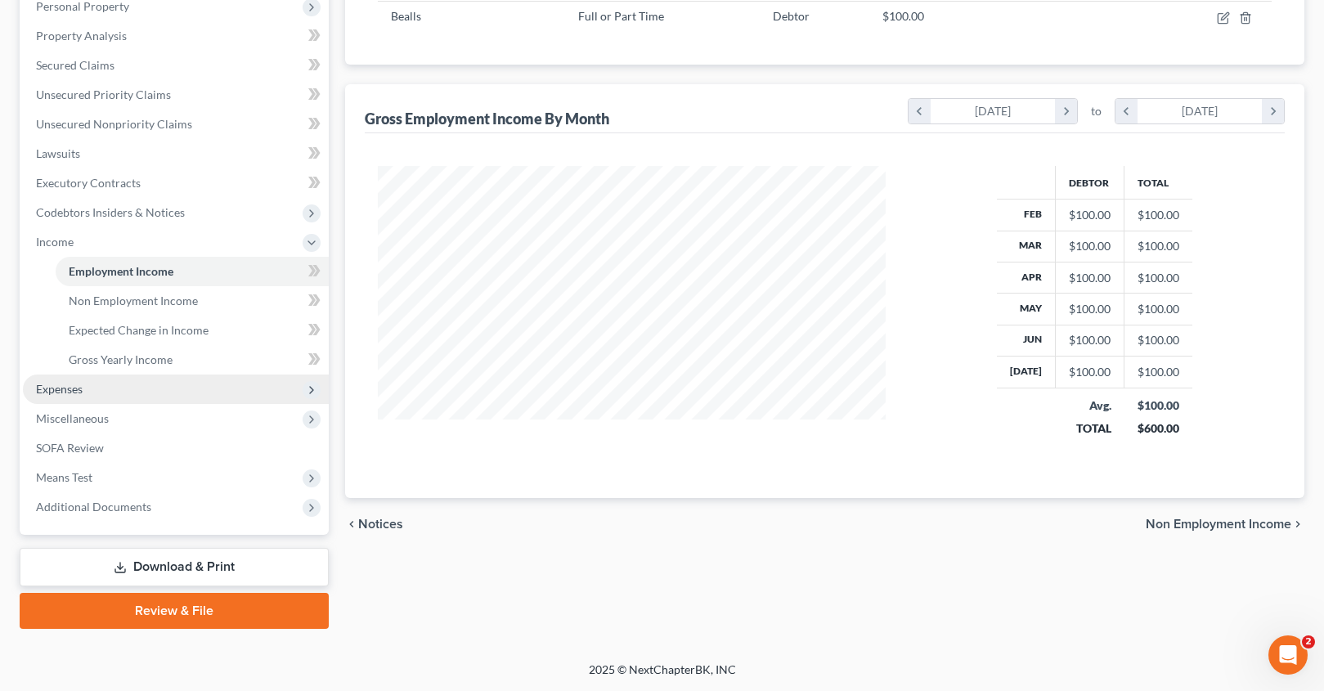
click at [118, 375] on span "Expenses" at bounding box center [176, 389] width 306 height 29
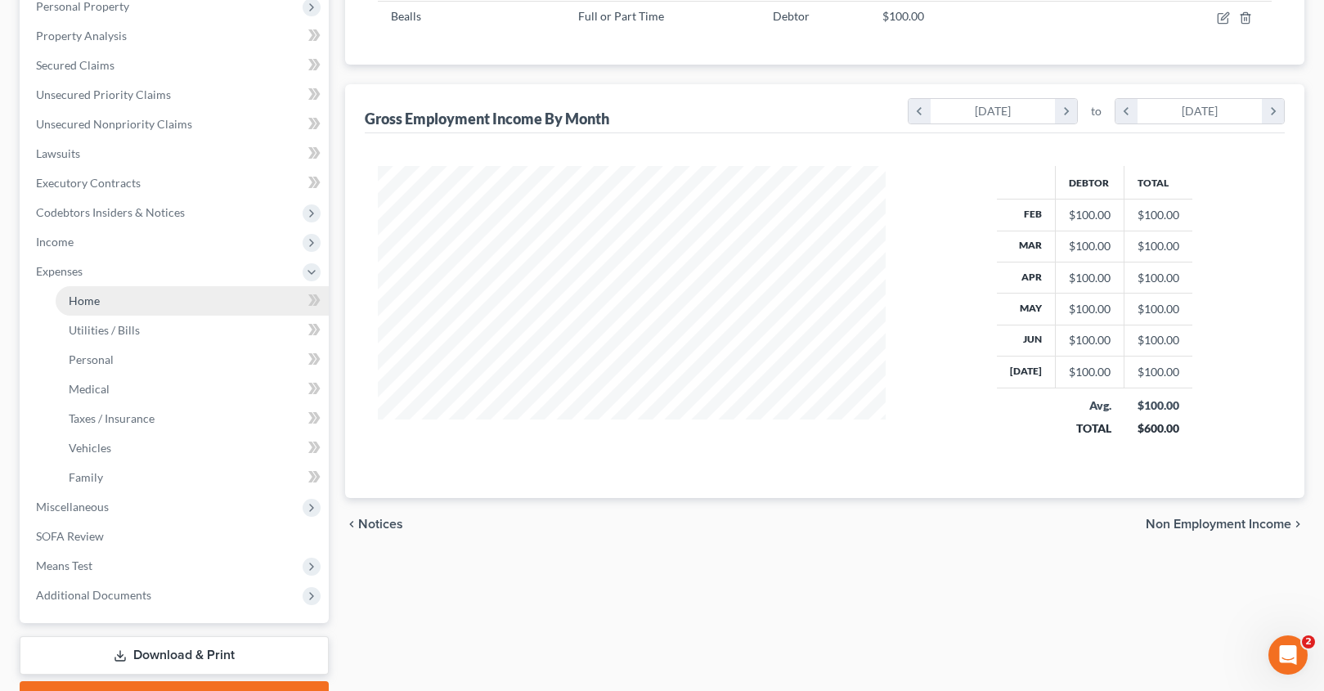
click at [94, 294] on span "Home" at bounding box center [84, 301] width 31 height 14
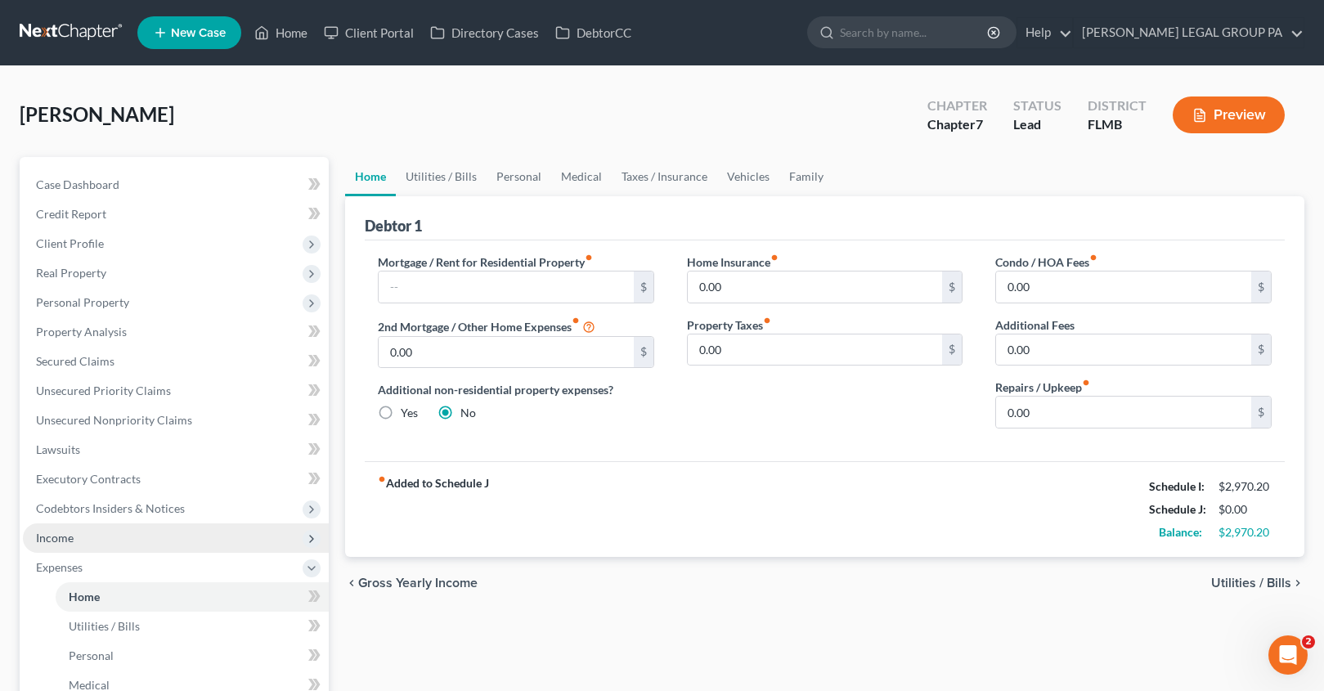
click at [58, 541] on span "Income" at bounding box center [55, 538] width 38 height 14
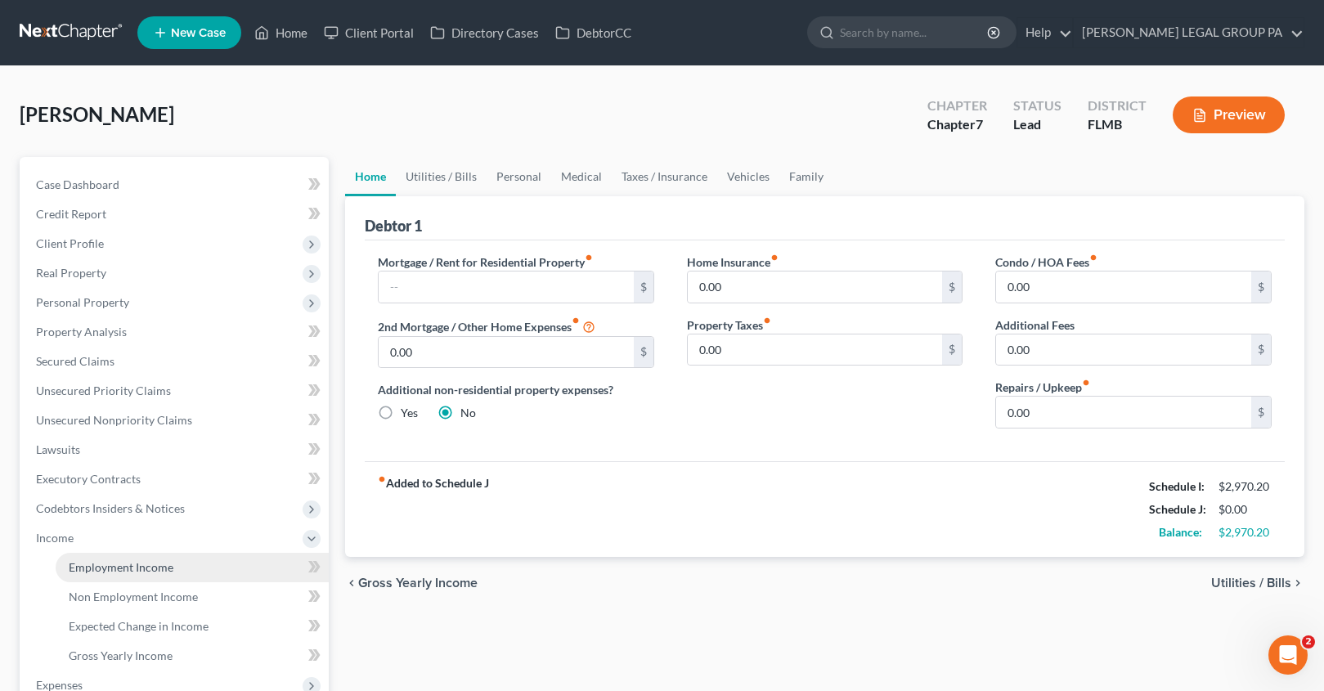
click at [81, 559] on link "Employment Income" at bounding box center [192, 567] width 273 height 29
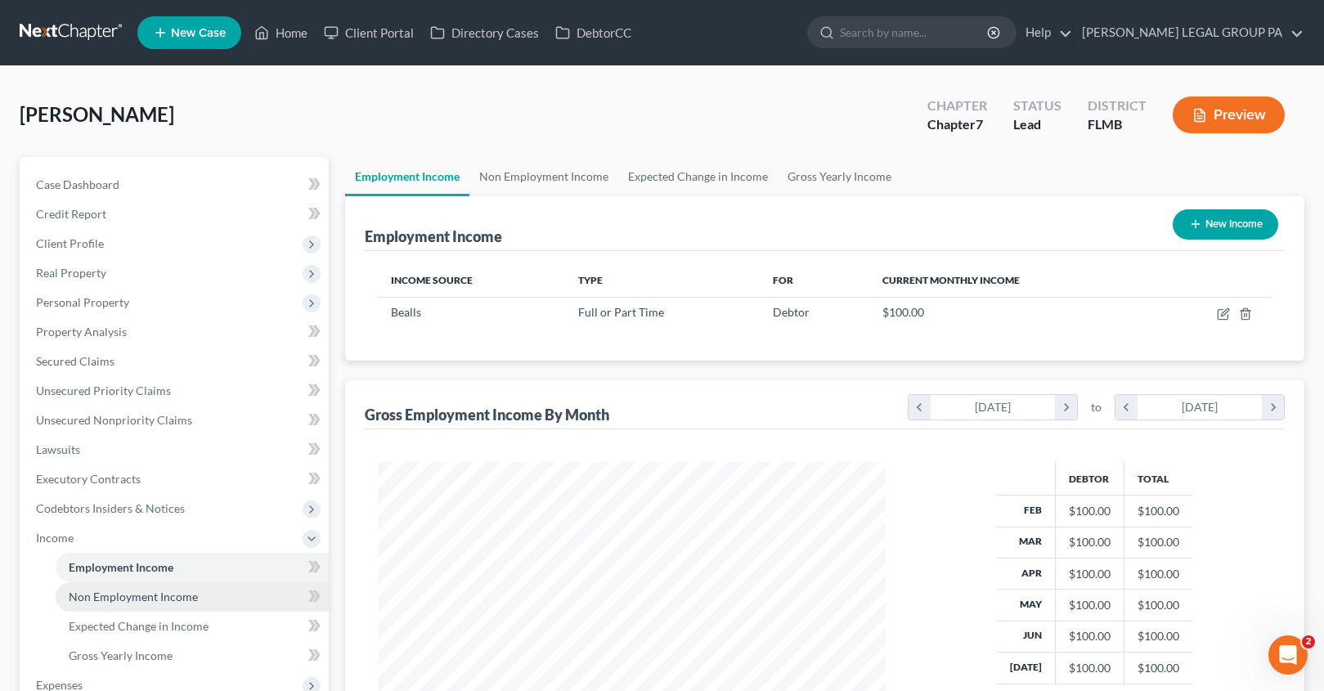
scroll to position [294, 541]
click at [171, 590] on span "Non Employment Income" at bounding box center [133, 597] width 129 height 14
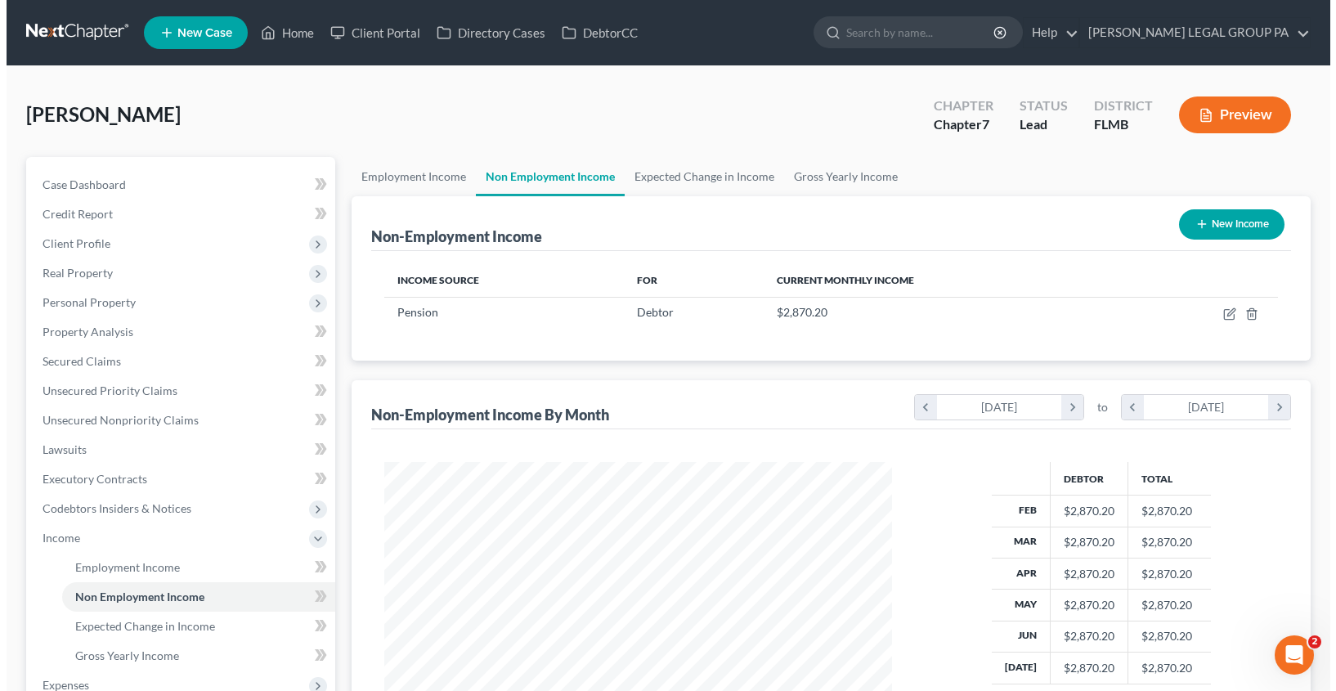
scroll to position [294, 541]
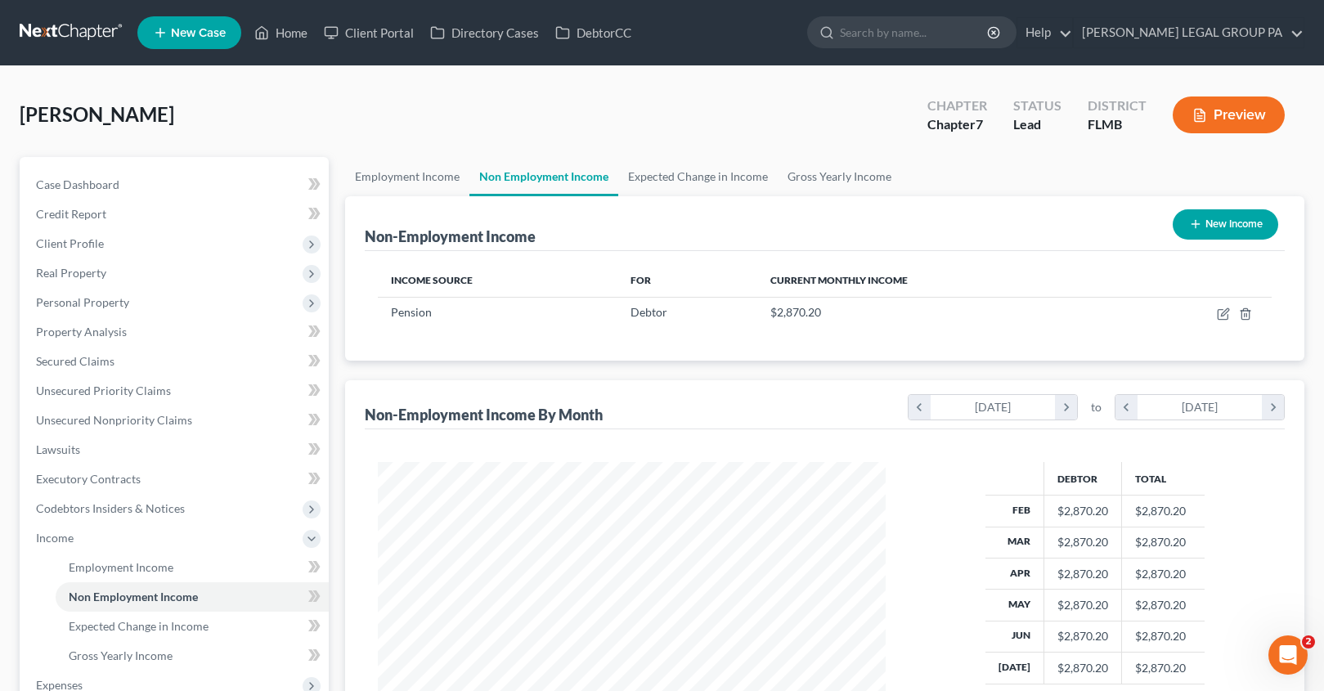
click at [1226, 222] on button "New Income" at bounding box center [1225, 224] width 105 height 30
select select "0"
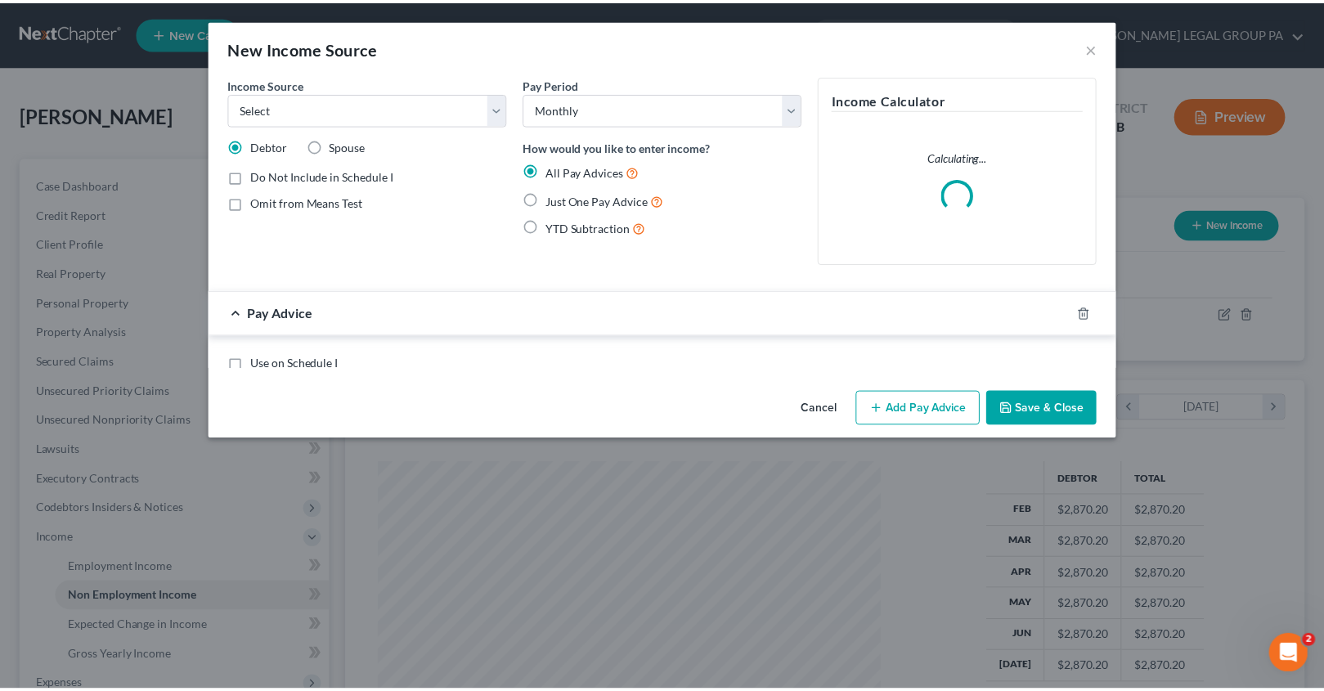
scroll to position [294, 545]
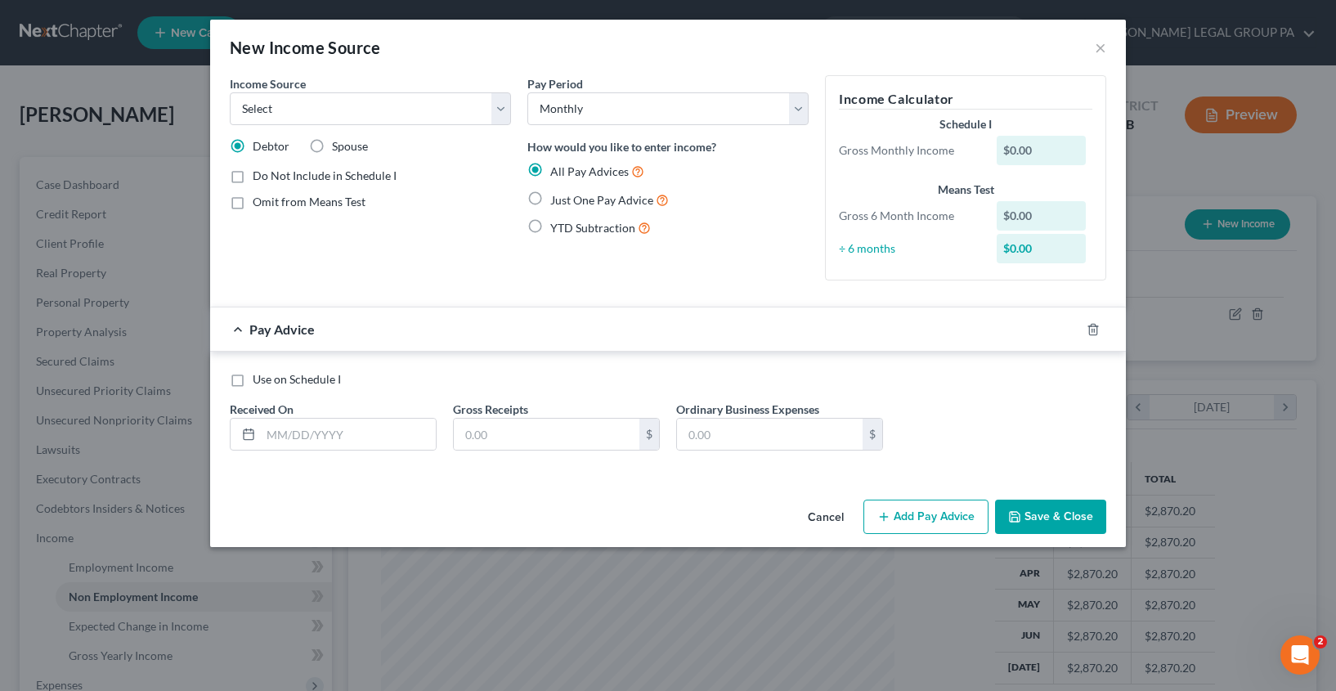
click at [550, 204] on label "Just One Pay Advice" at bounding box center [609, 200] width 119 height 19
click at [557, 201] on input "Just One Pay Advice" at bounding box center [562, 196] width 11 height 11
radio input "true"
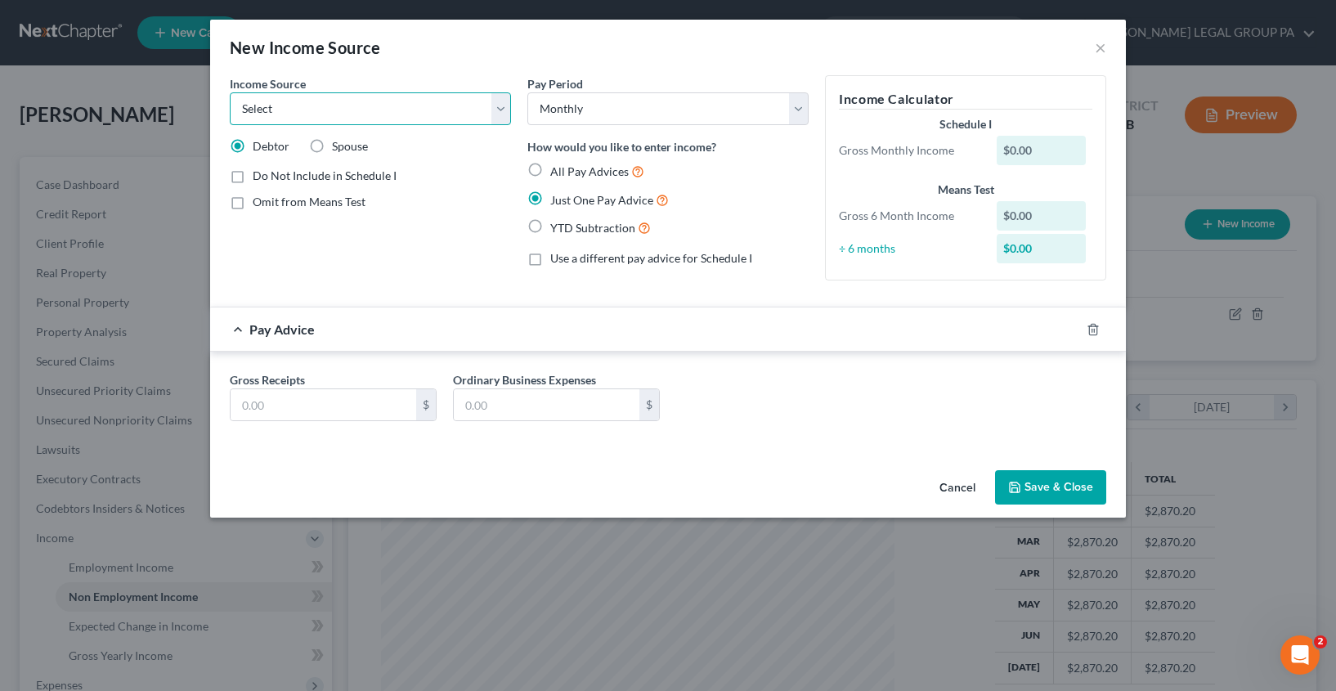
click at [351, 114] on select "Select Unemployment Disability (from employer) Pension Retirement Social Securi…" at bounding box center [370, 108] width 281 height 33
select select "4"
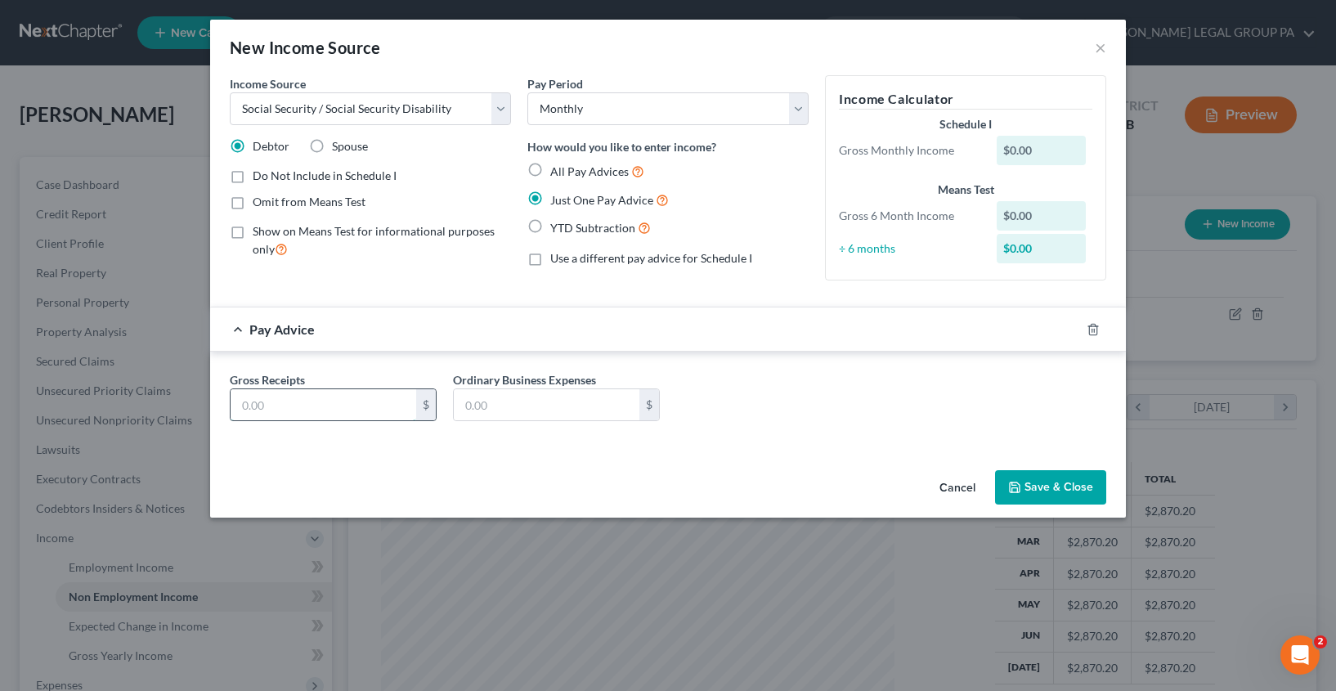
click at [272, 410] on input "text" at bounding box center [324, 404] width 186 height 31
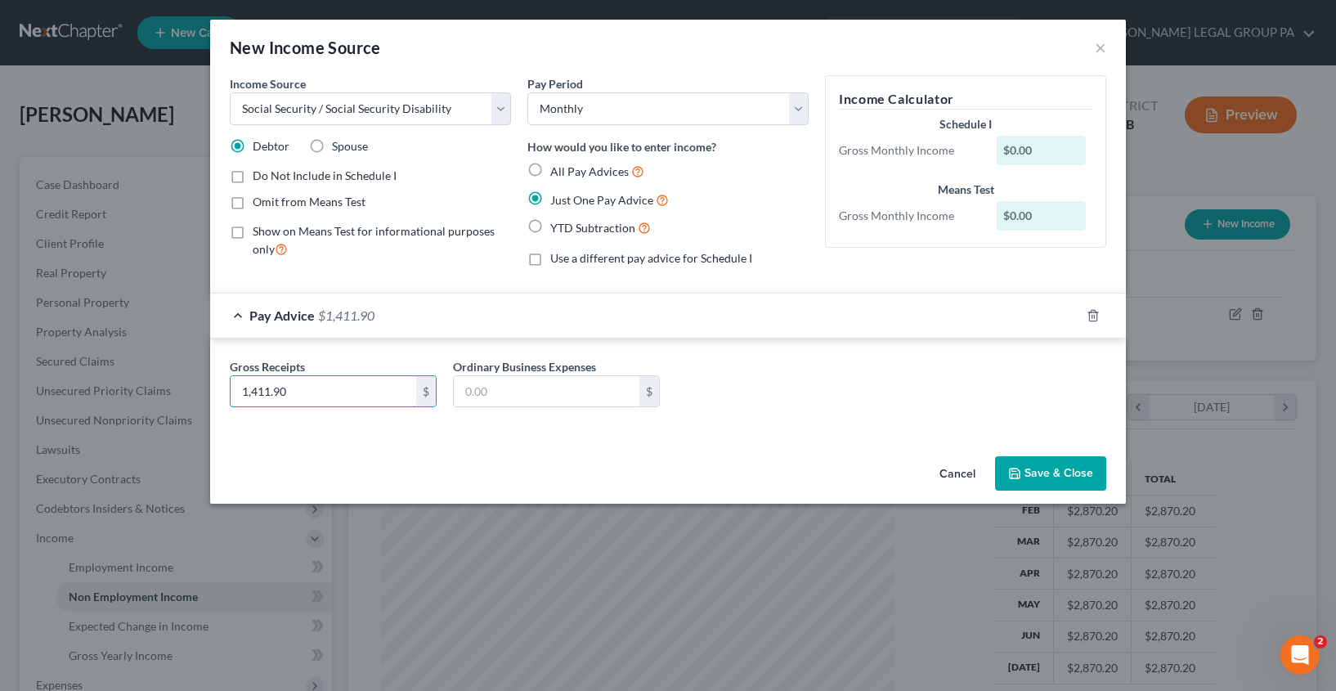
type input "1,411.90"
click at [1073, 467] on button "Save & Close" at bounding box center [1050, 473] width 111 height 34
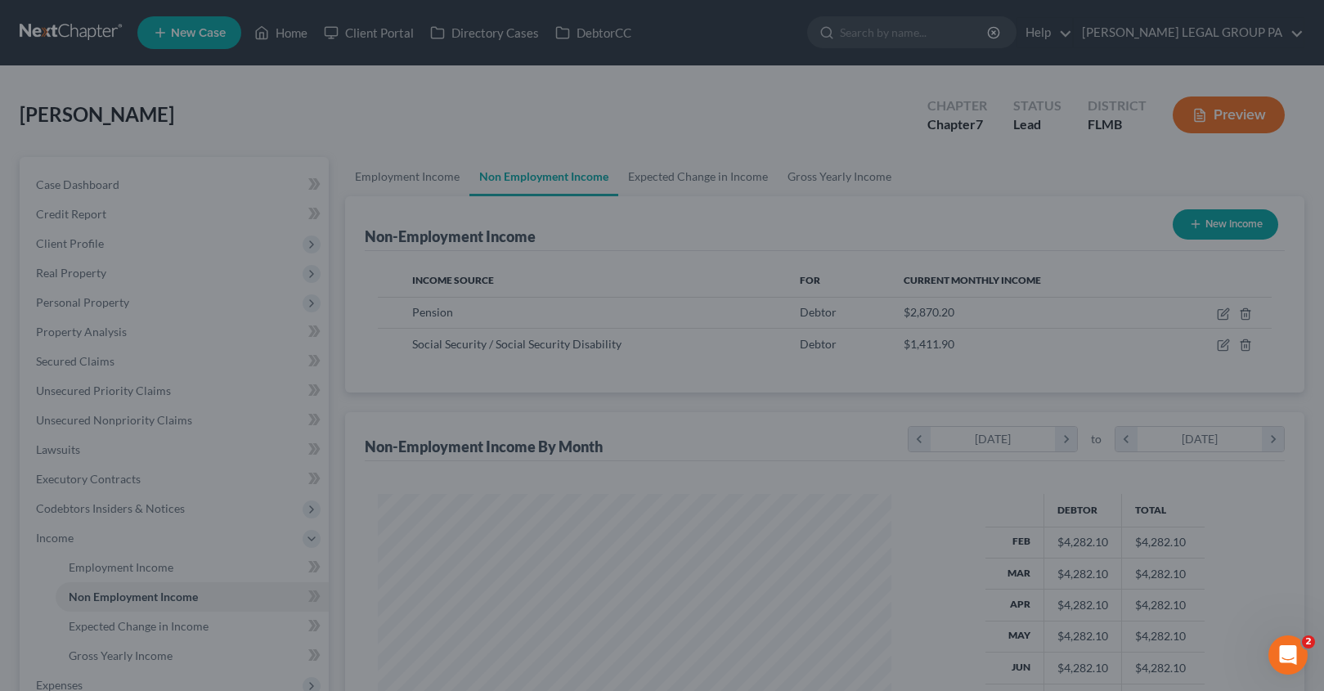
scroll to position [817462, 817214]
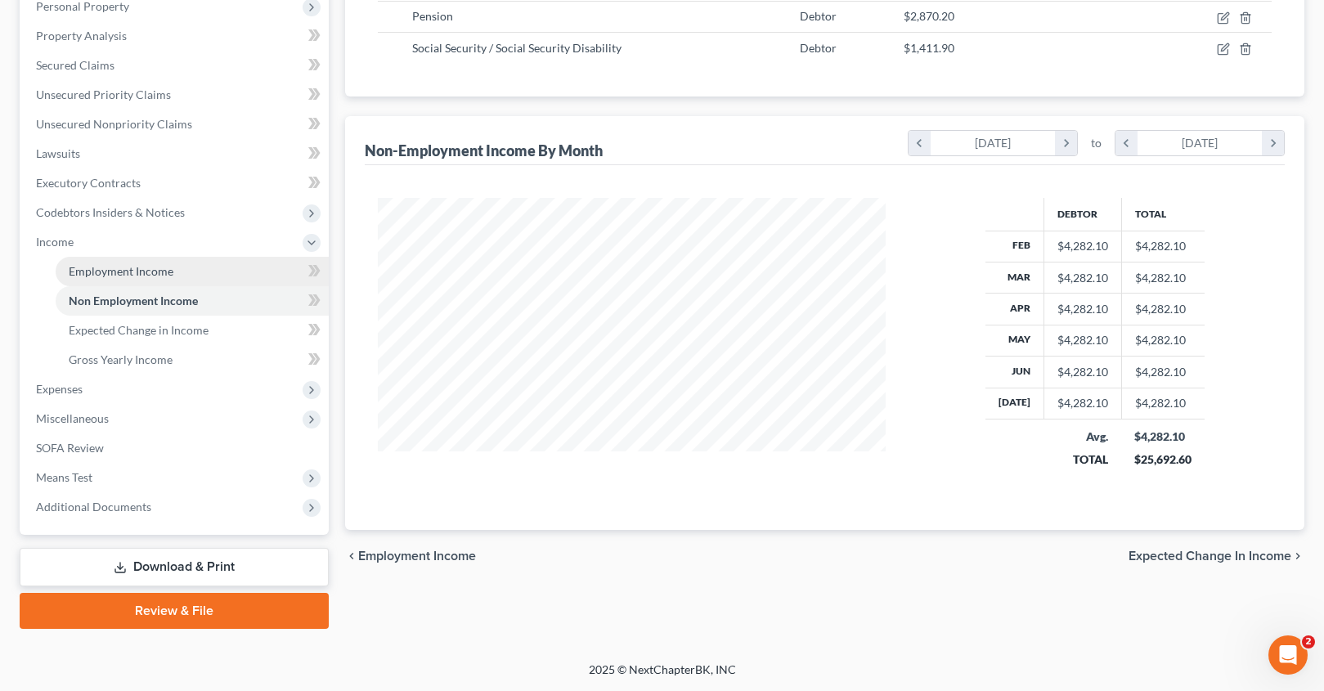
click at [103, 276] on span "Employment Income" at bounding box center [121, 271] width 105 height 14
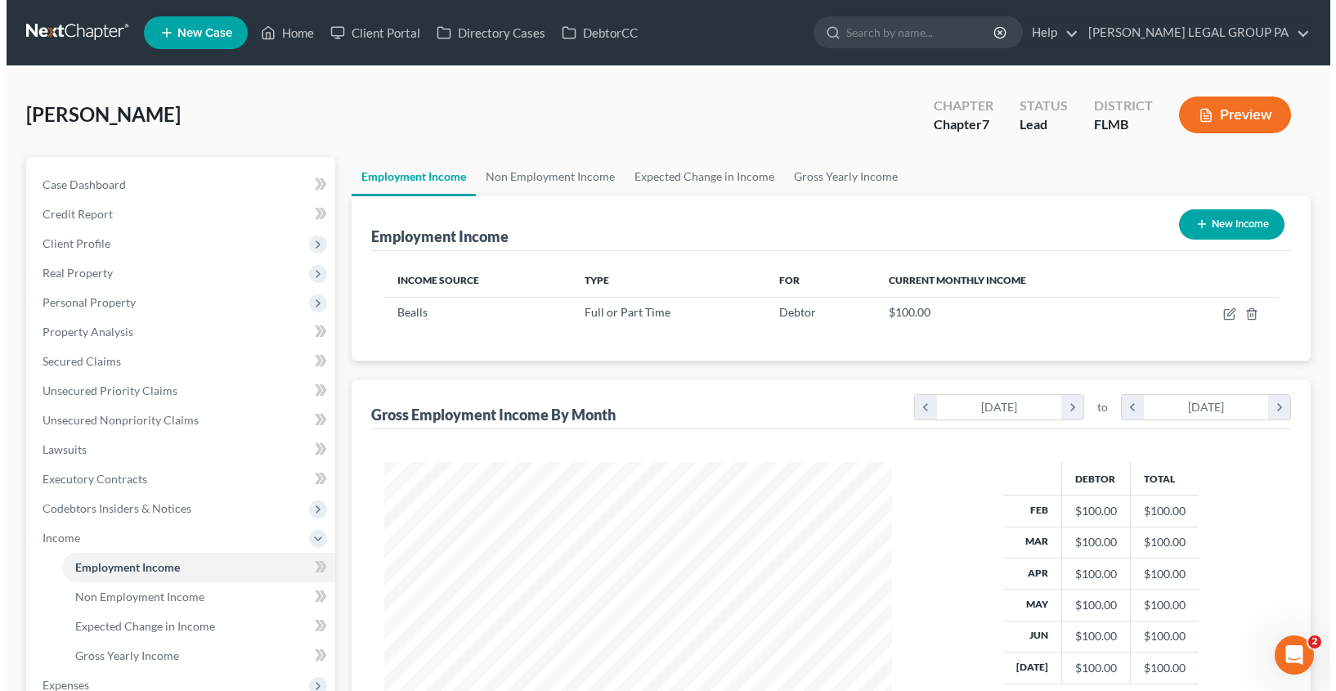
scroll to position [294, 541]
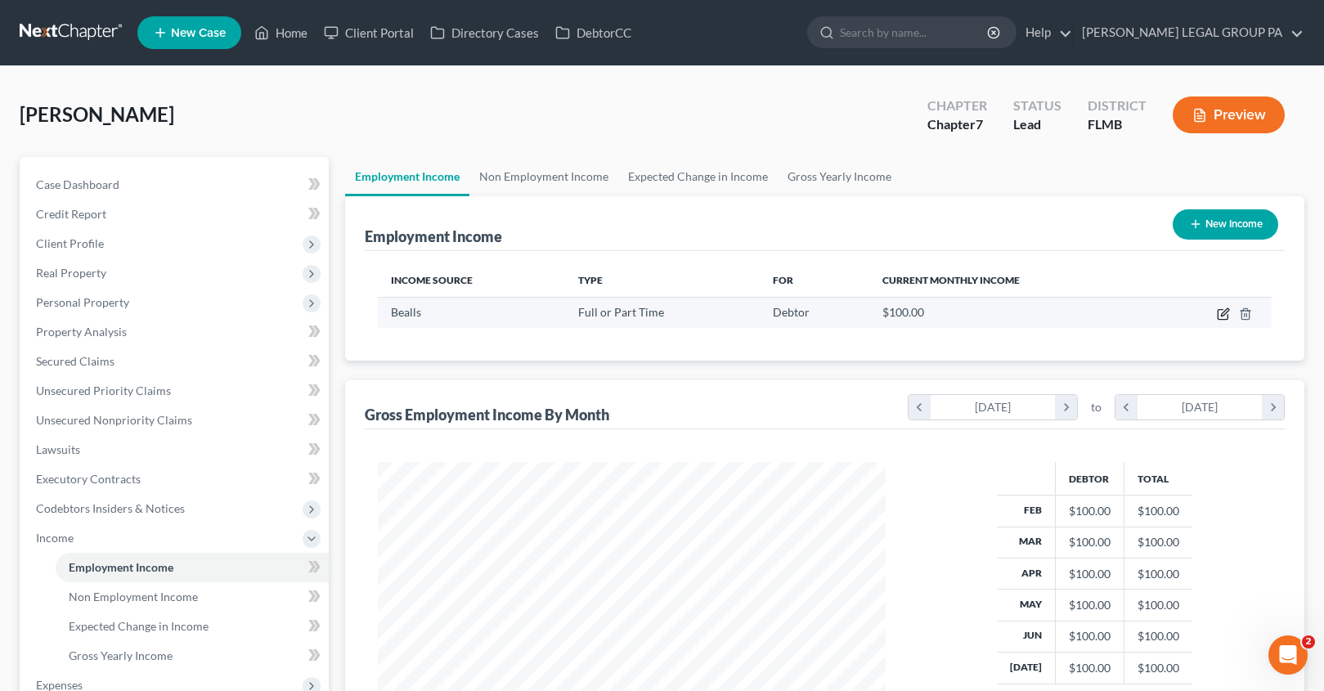
click at [1227, 318] on icon "button" at bounding box center [1223, 315] width 10 height 10
select select "0"
select select "9"
select select "0"
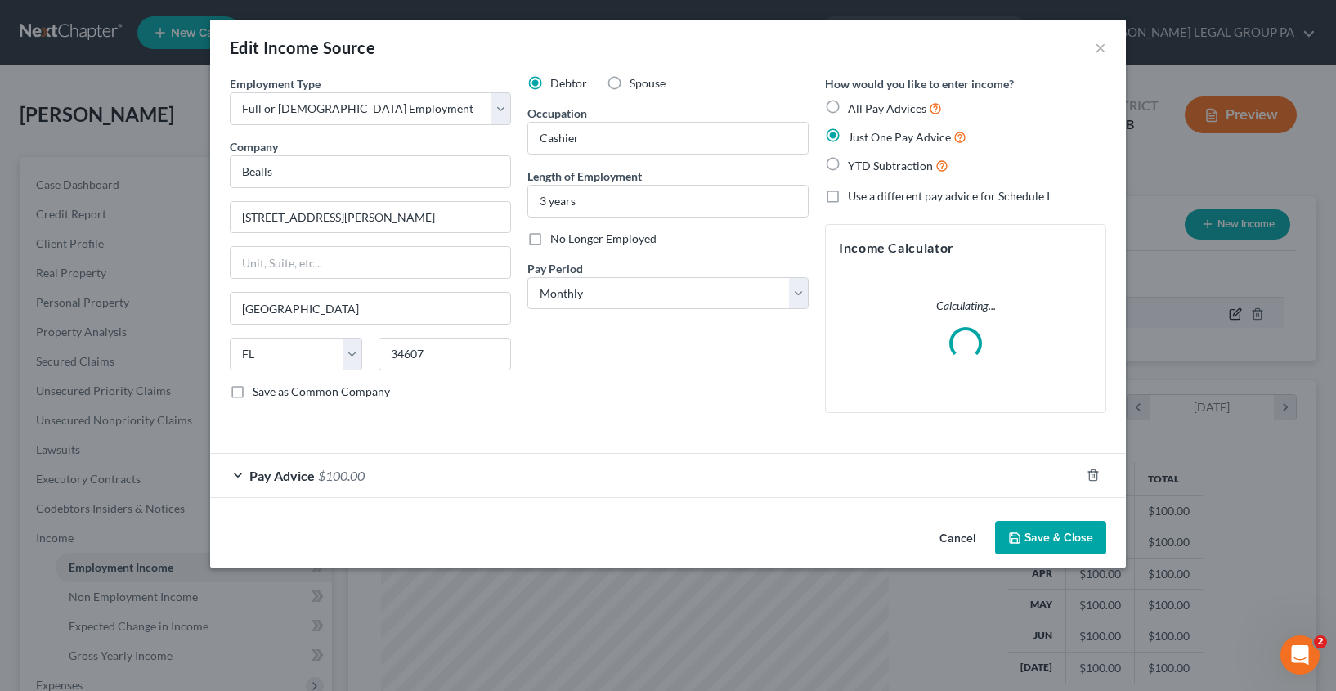
scroll to position [294, 545]
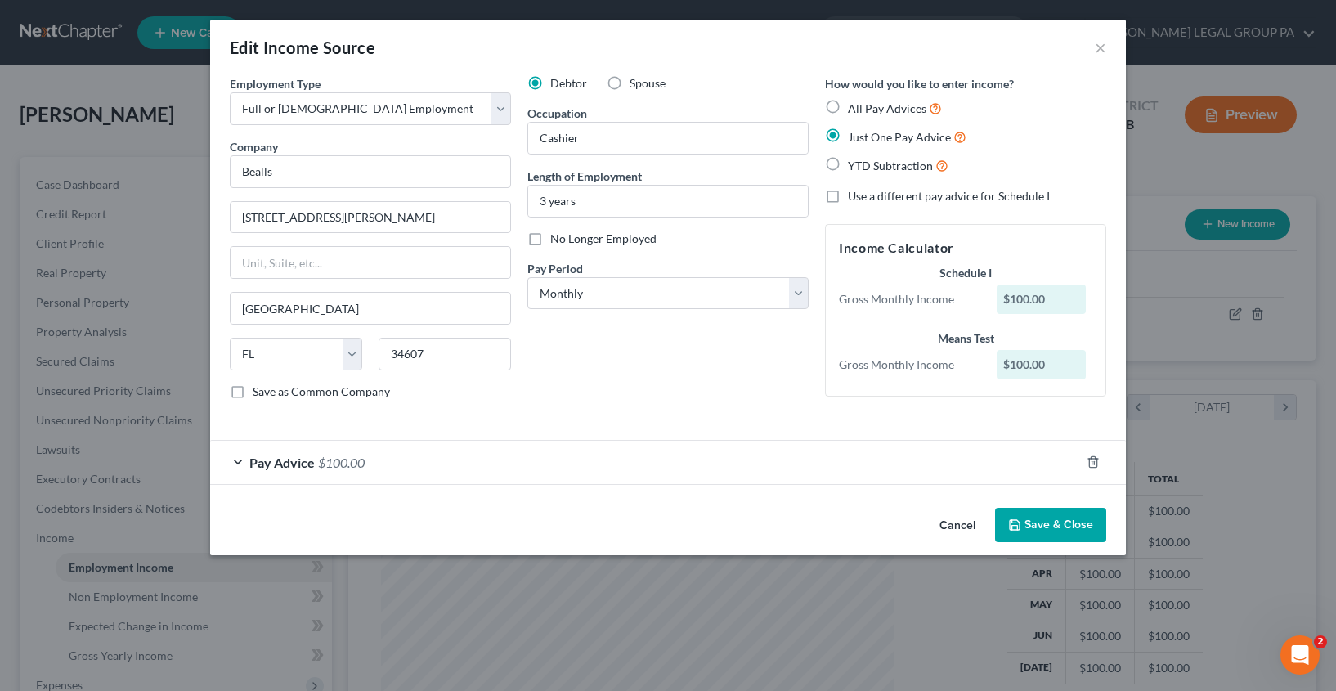
click at [313, 461] on span "Pay Advice" at bounding box center [281, 463] width 65 height 16
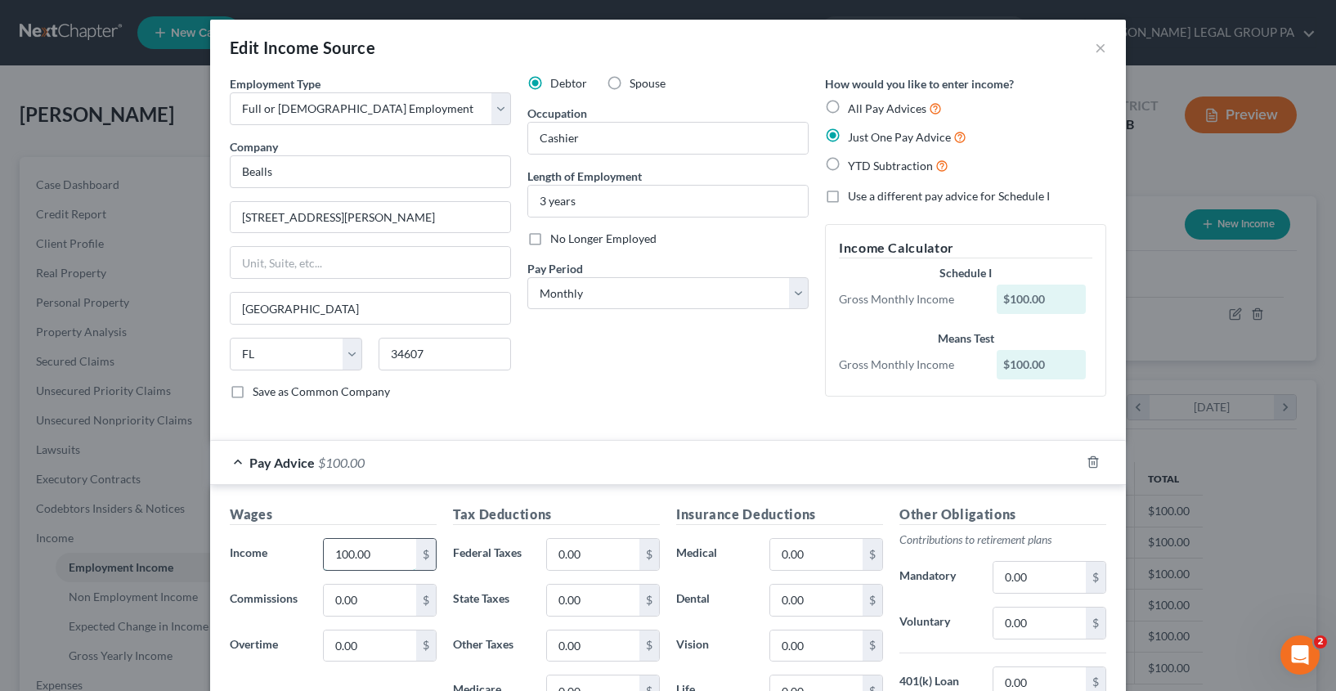
drag, startPoint x: 375, startPoint y: 559, endPoint x: 406, endPoint y: 563, distance: 32.3
click at [406, 563] on input "100.00" at bounding box center [370, 554] width 92 height 31
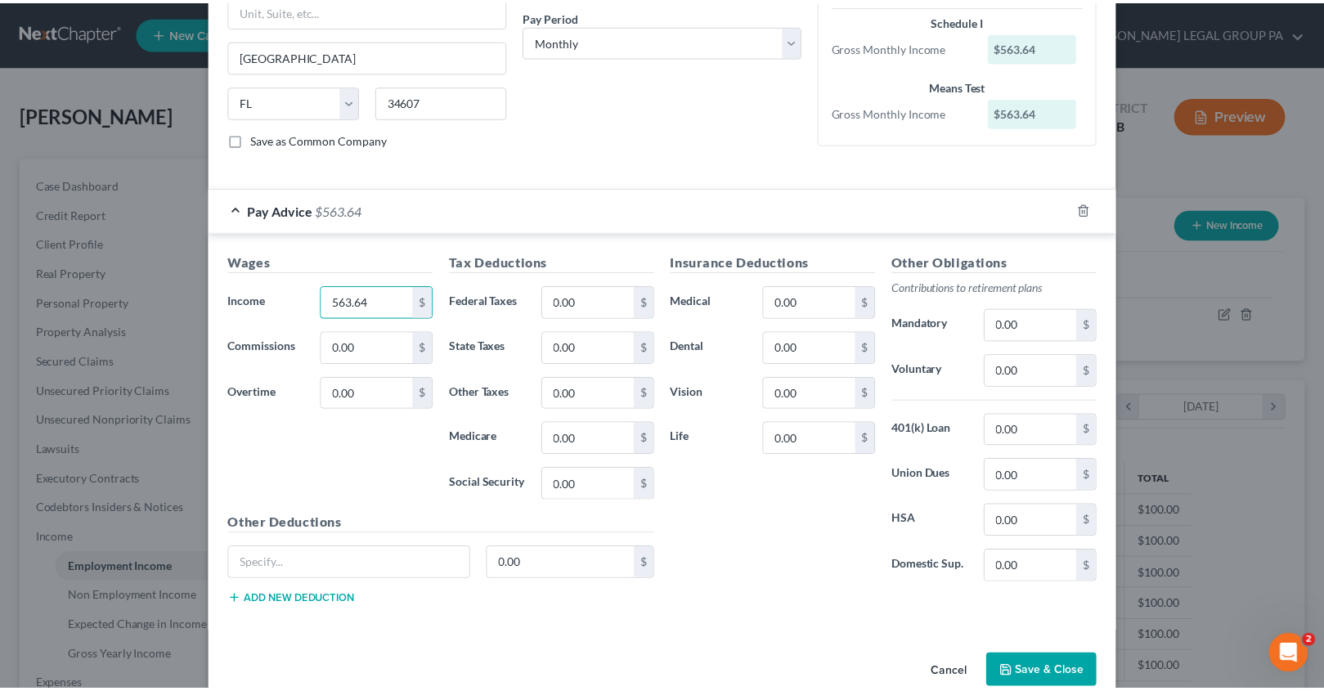
scroll to position [261, 0]
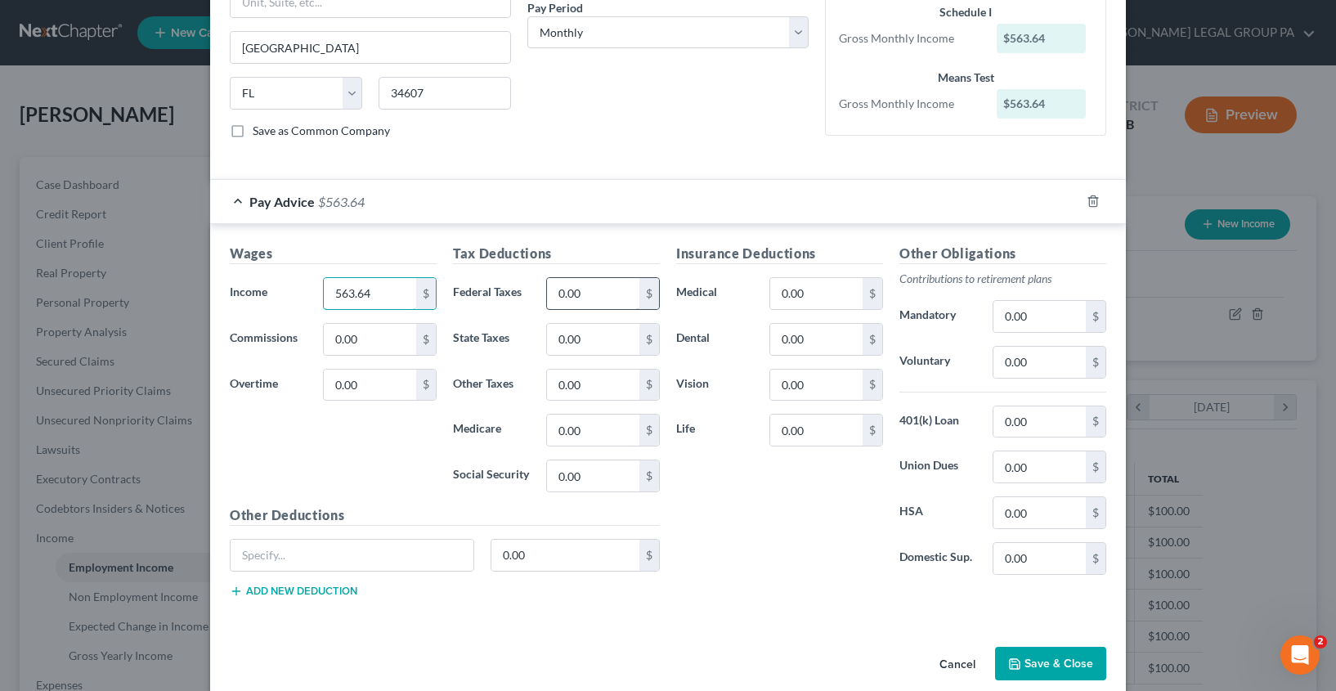
type input "563.64"
click at [595, 301] on input "0.00" at bounding box center [593, 293] width 92 height 31
type input "21.67"
type input "4.09"
type input "148.26"
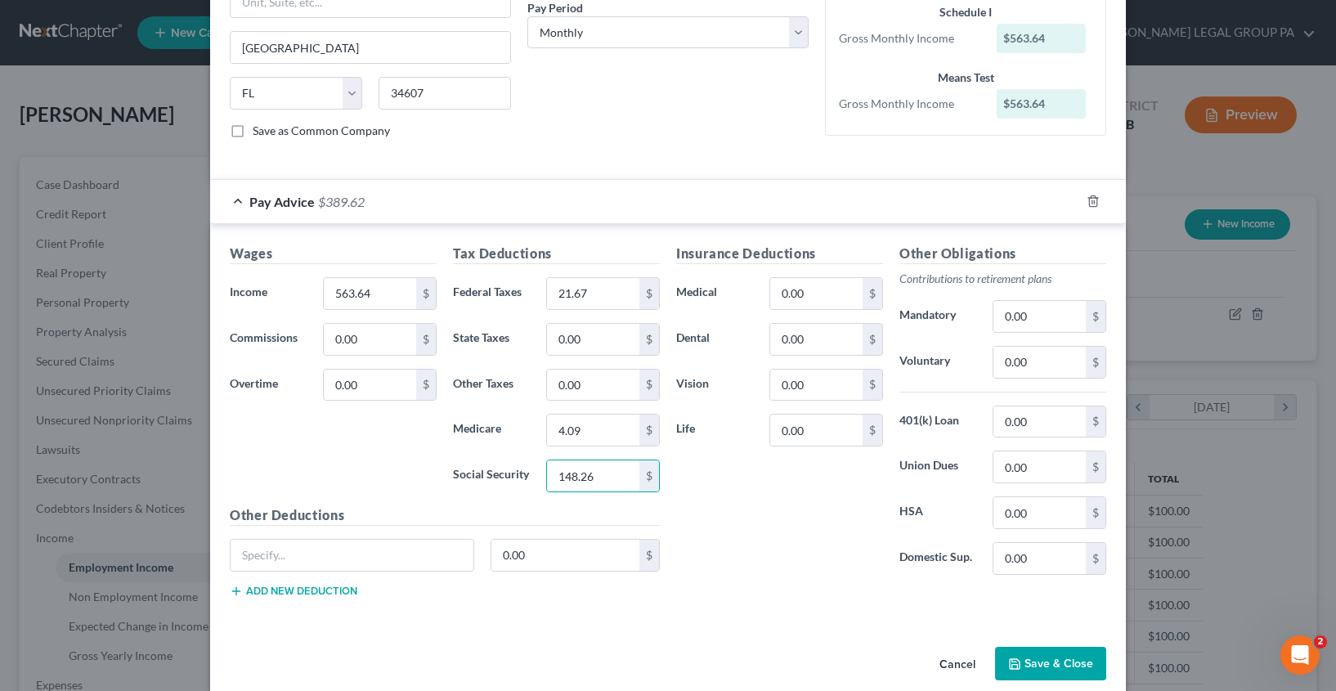
drag, startPoint x: 808, startPoint y: 540, endPoint x: 970, endPoint y: 611, distance: 176.9
click at [809, 540] on div "Insurance Deductions Medical 0.00 $ Dental 0.00 $ Vision 0.00 $ Life 0.00 $" at bounding box center [779, 416] width 223 height 344
click at [1039, 660] on button "Save & Close" at bounding box center [1050, 664] width 111 height 34
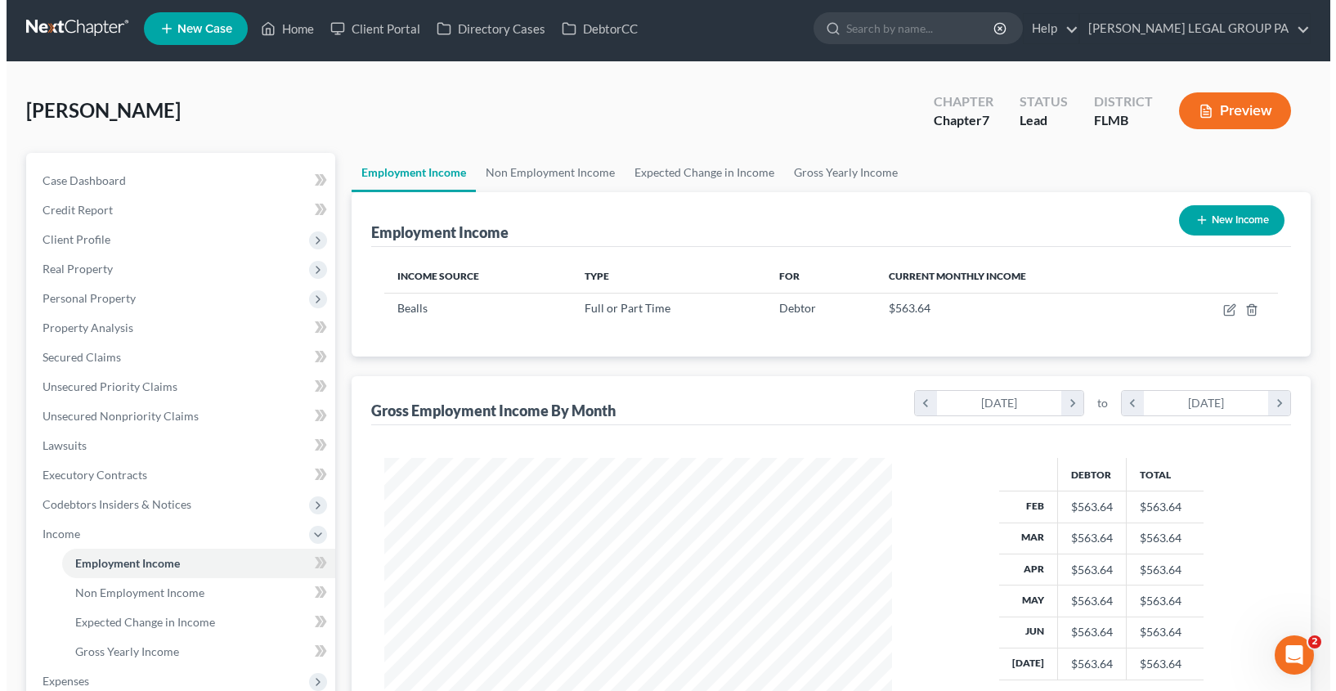
scroll to position [31, 0]
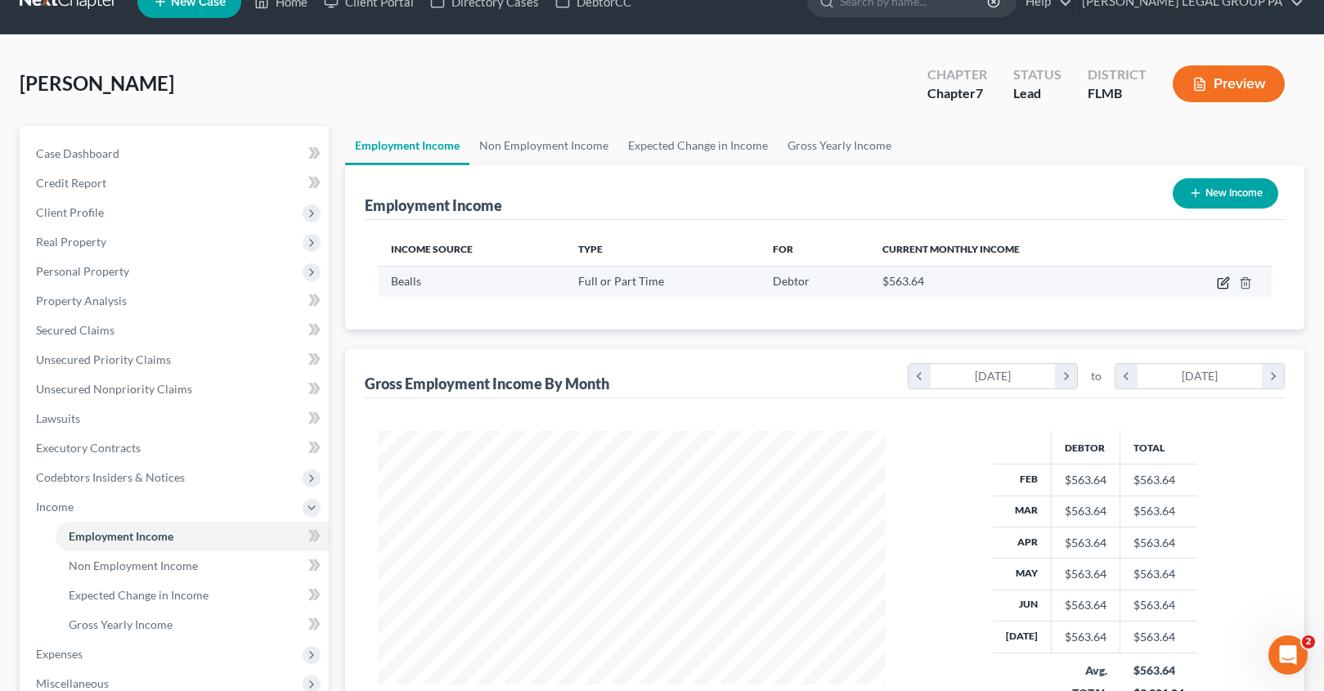
click at [1221, 285] on icon "button" at bounding box center [1224, 280] width 7 height 7
select select "0"
select select "9"
select select "0"
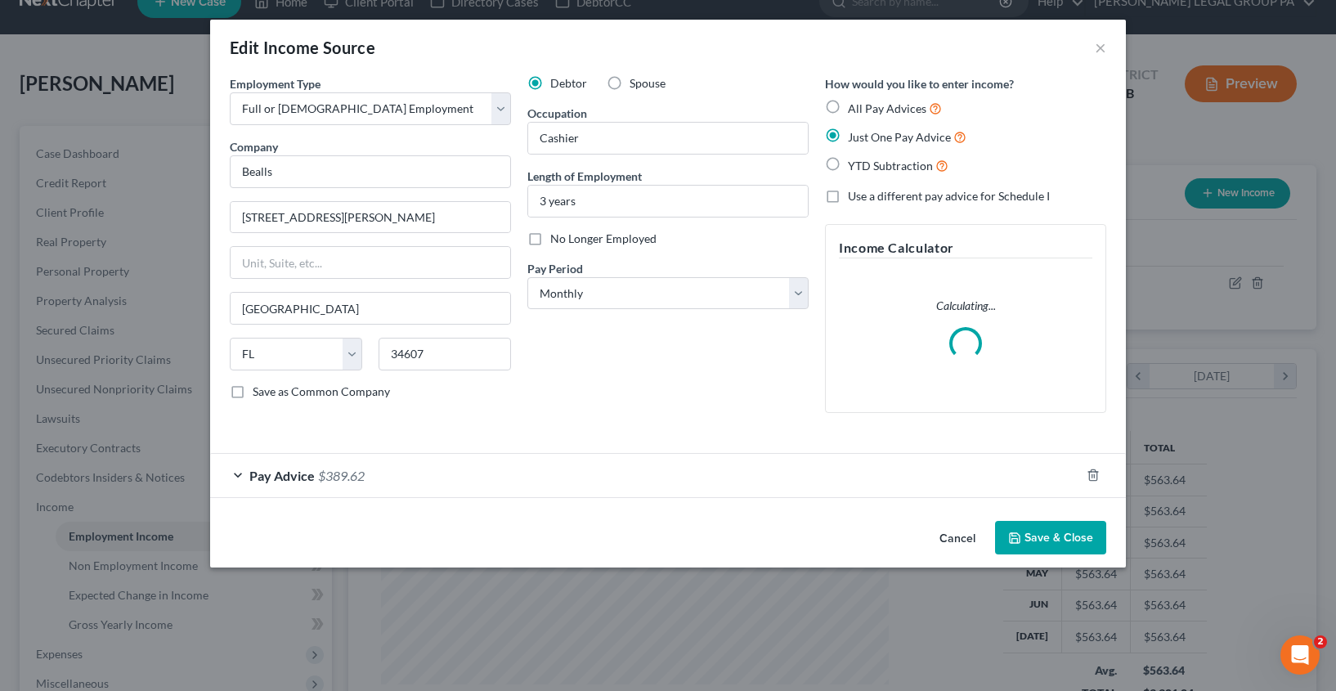
scroll to position [294, 545]
click at [405, 462] on div "Pay Advice $389.62" at bounding box center [645, 475] width 870 height 43
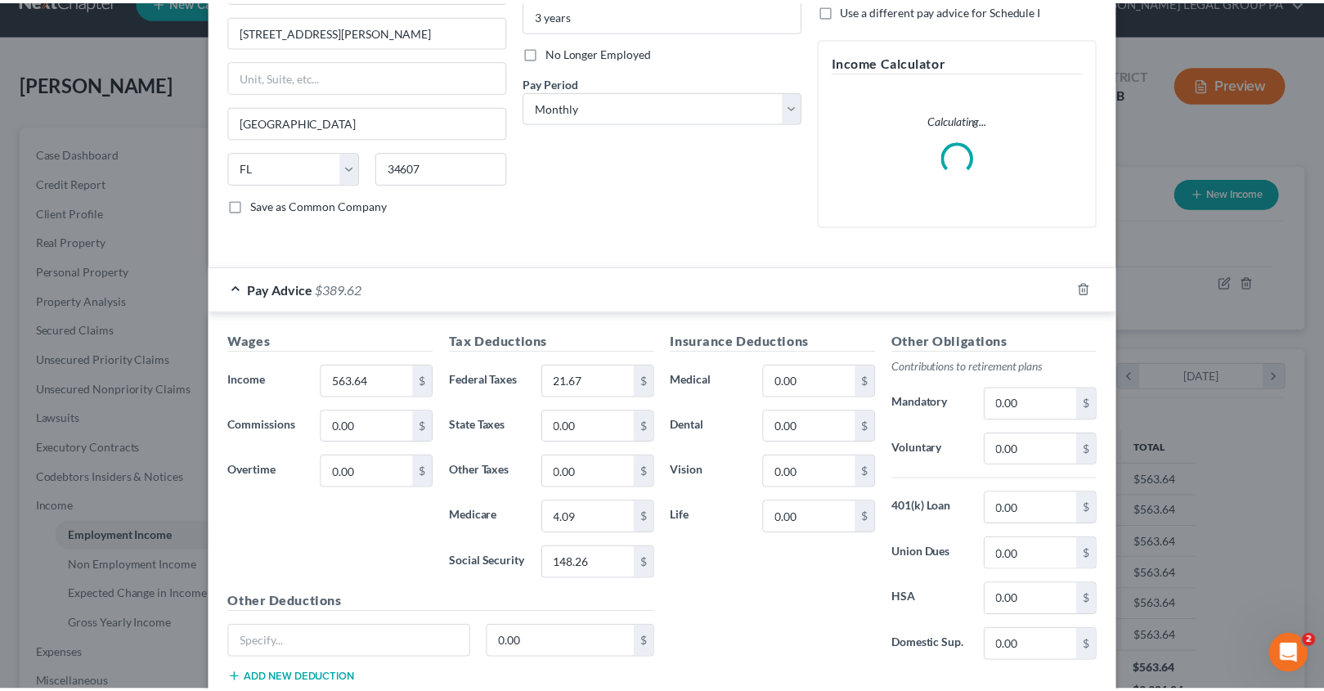
scroll to position [238, 0]
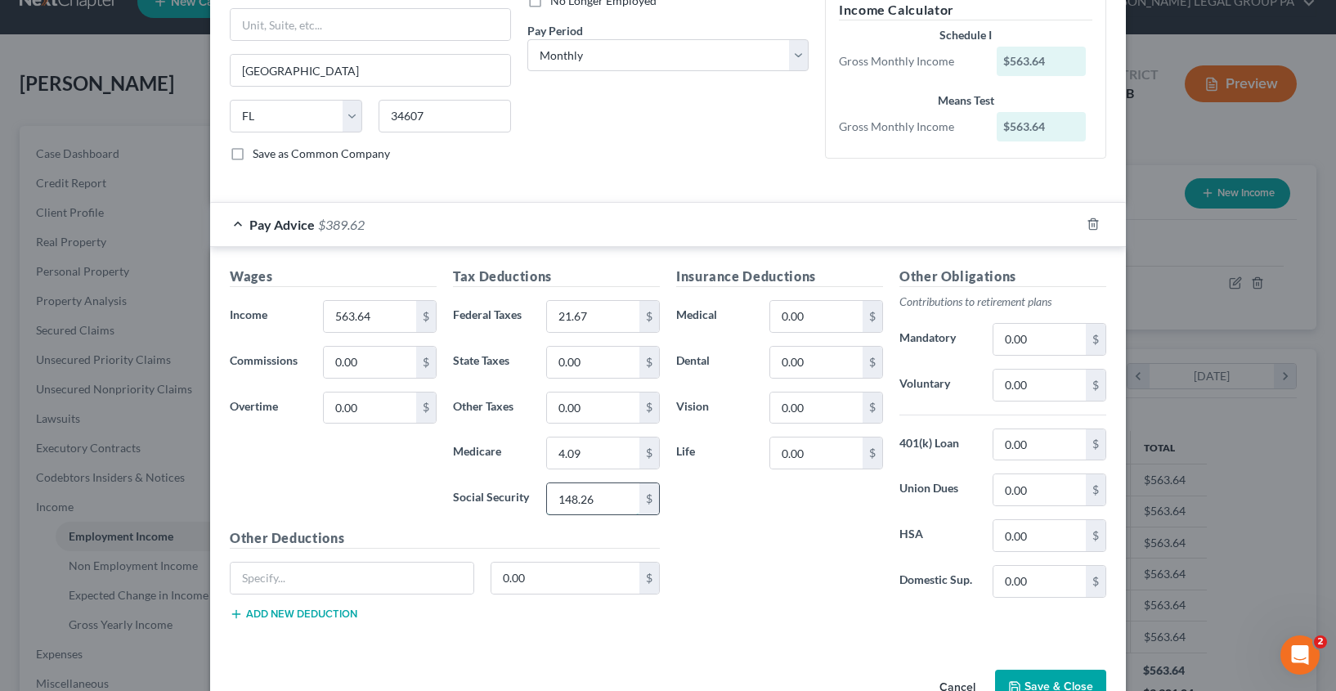
click at [603, 499] on input "148.26" at bounding box center [593, 498] width 92 height 31
type input "17.47"
click at [756, 546] on div "Insurance Deductions Medical 0.00 $ Dental 0.00 $ Vision 0.00 $ Life 0.00 $" at bounding box center [779, 439] width 223 height 344
click at [1041, 681] on button "Save & Close" at bounding box center [1050, 687] width 111 height 34
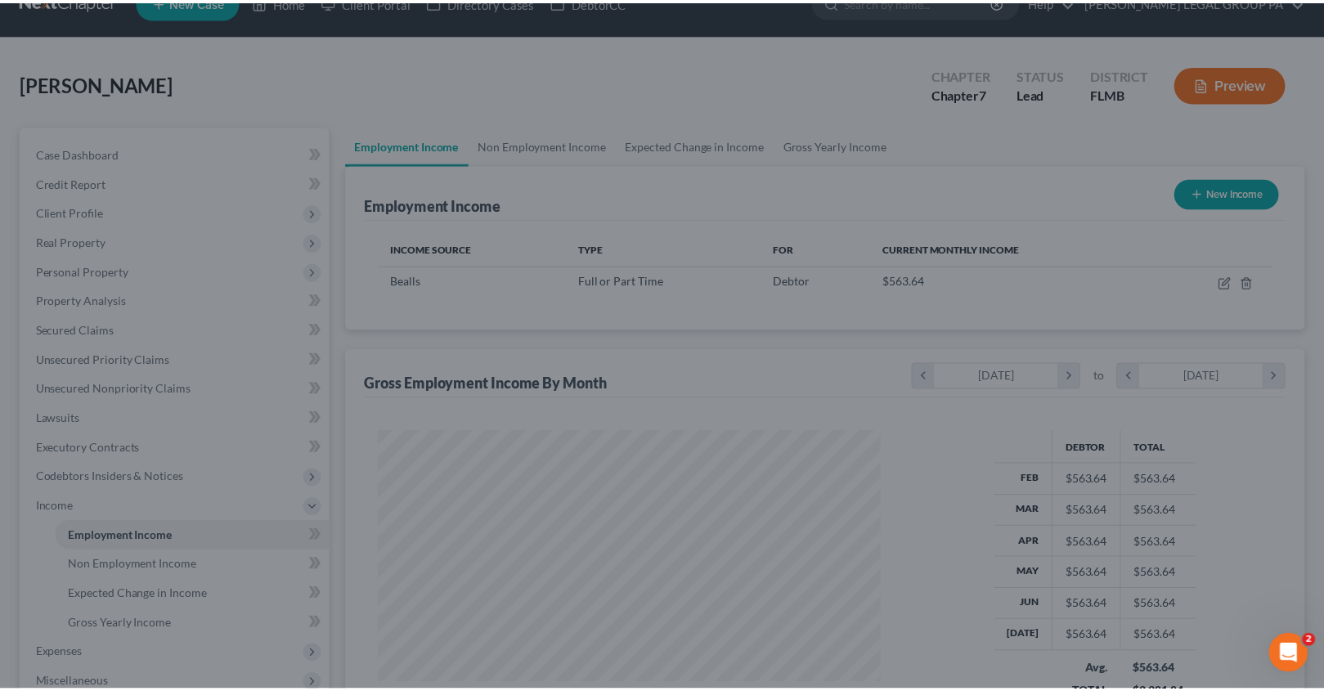
scroll to position [817462, 817214]
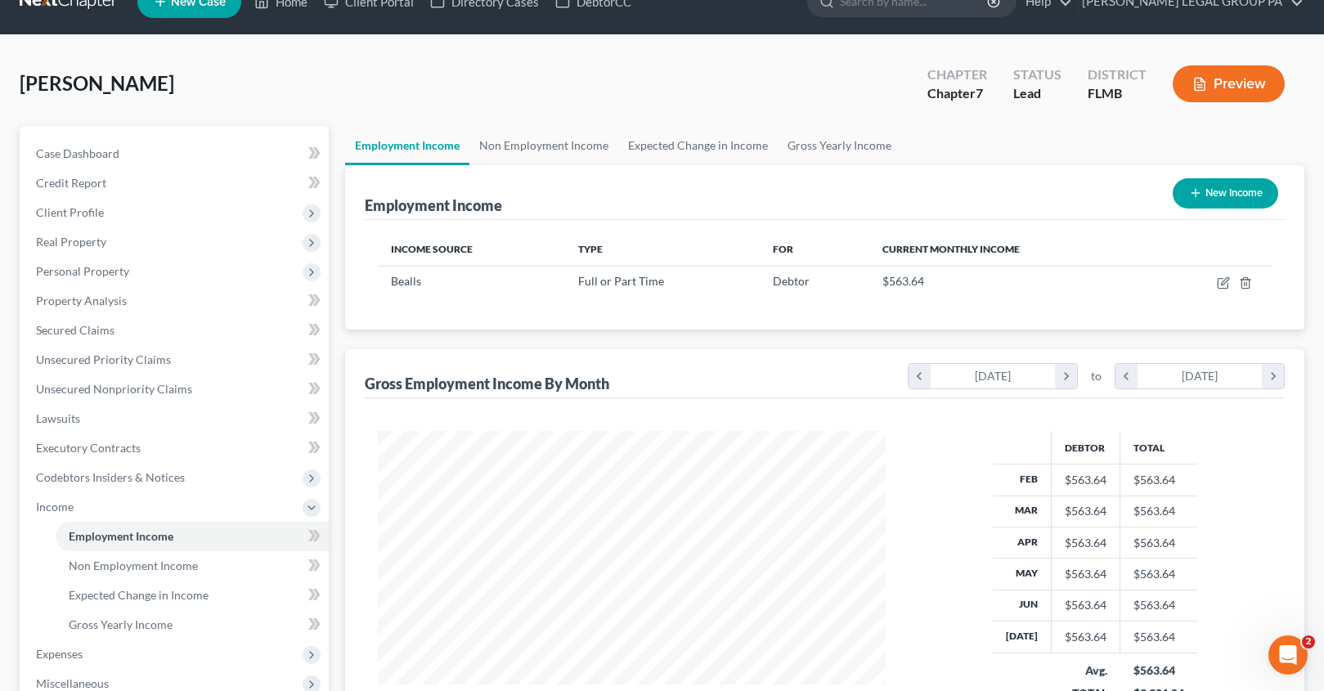
click at [840, 215] on div "Employment Income New Income" at bounding box center [825, 192] width 920 height 55
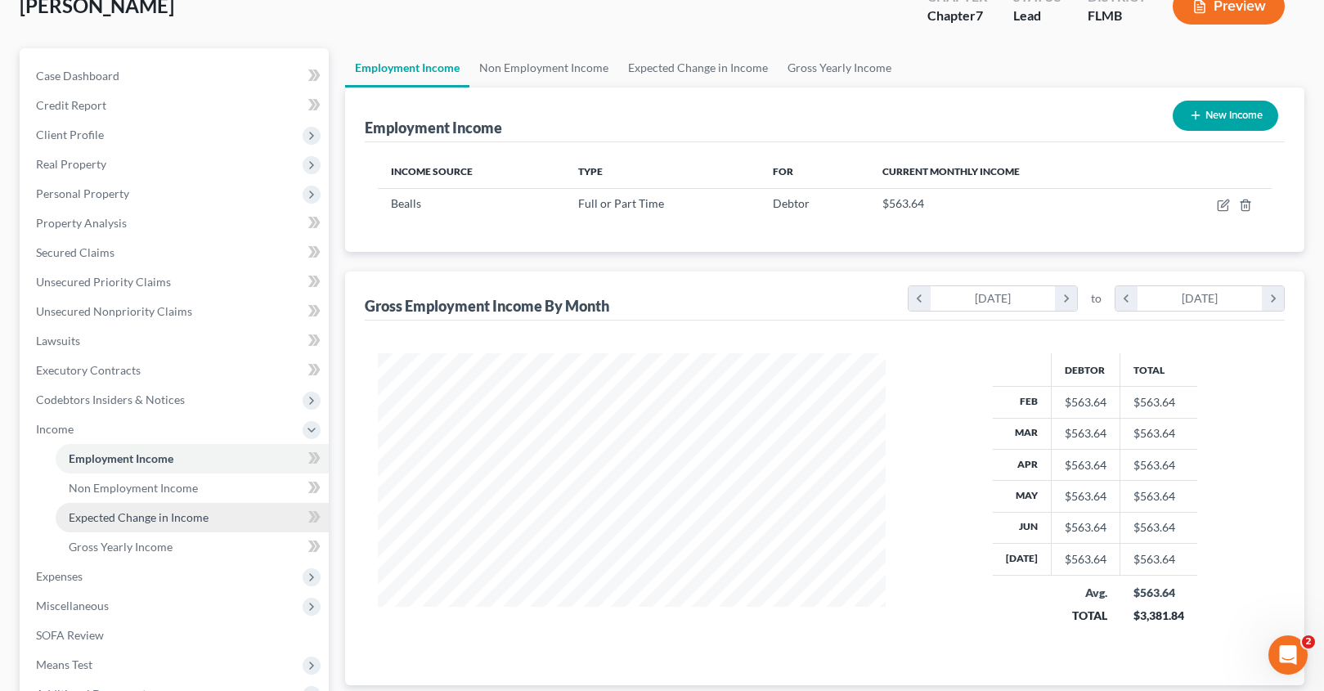
scroll to position [182, 0]
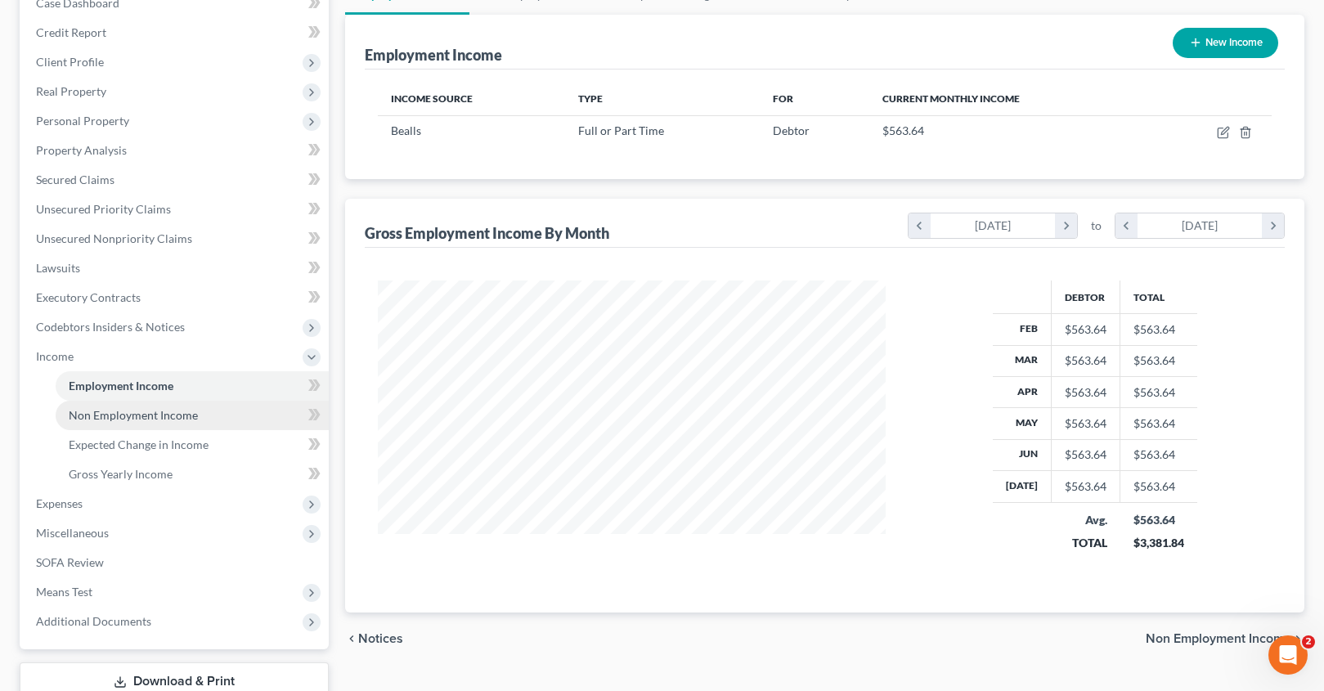
click at [105, 415] on span "Non Employment Income" at bounding box center [133, 415] width 129 height 14
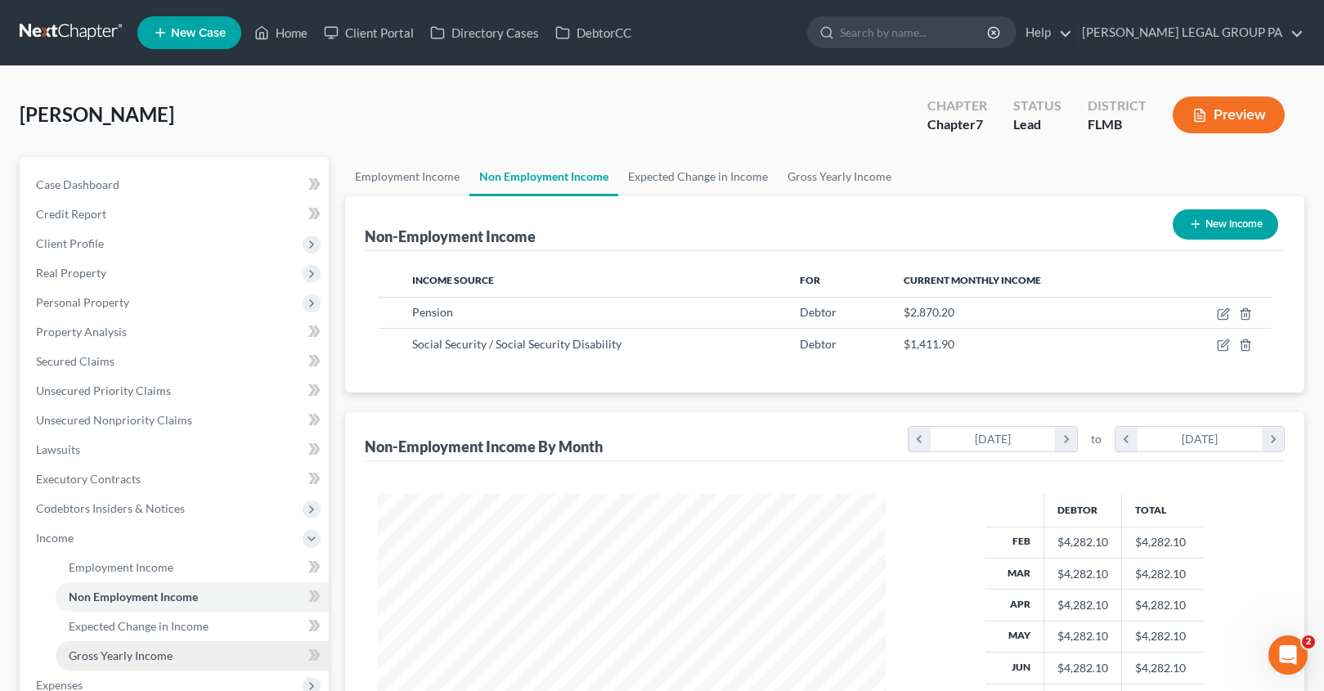
scroll to position [294, 541]
click at [131, 648] on span "Gross Yearly Income" at bounding box center [121, 655] width 104 height 14
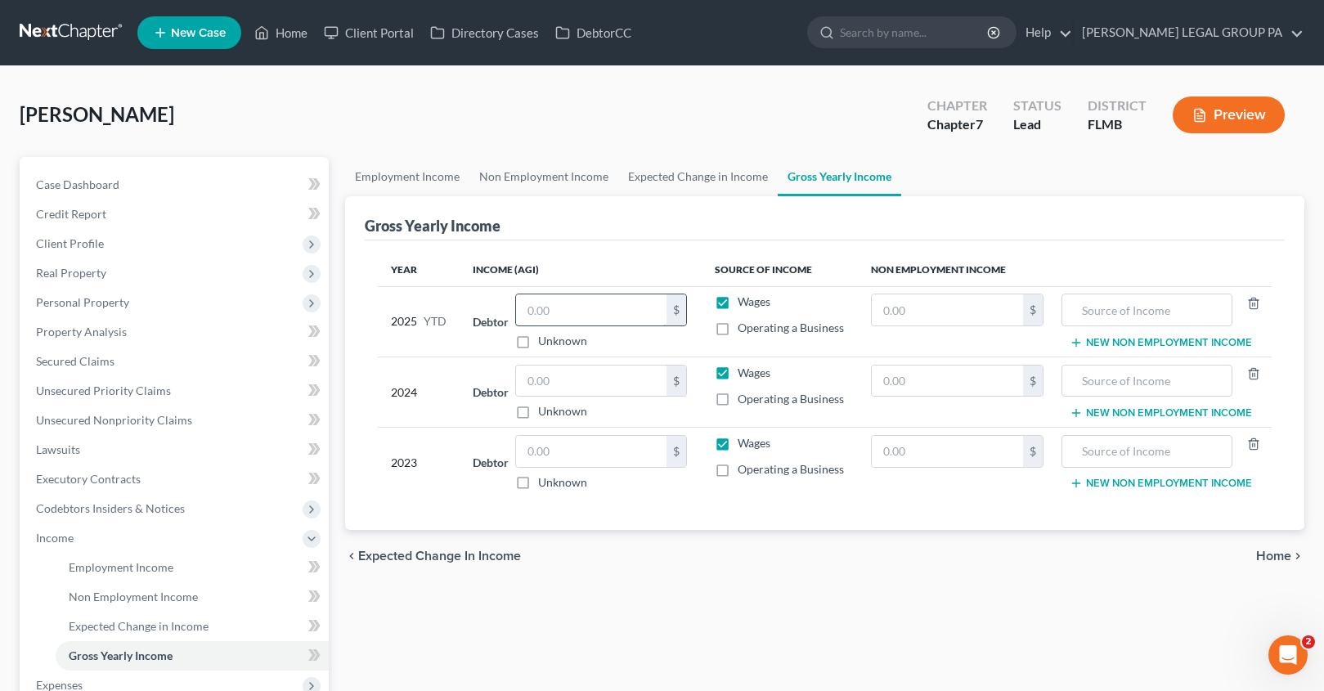
click at [549, 309] on input "text" at bounding box center [591, 309] width 150 height 31
click at [581, 316] on input "text" at bounding box center [591, 309] width 150 height 31
type input "2,053.42"
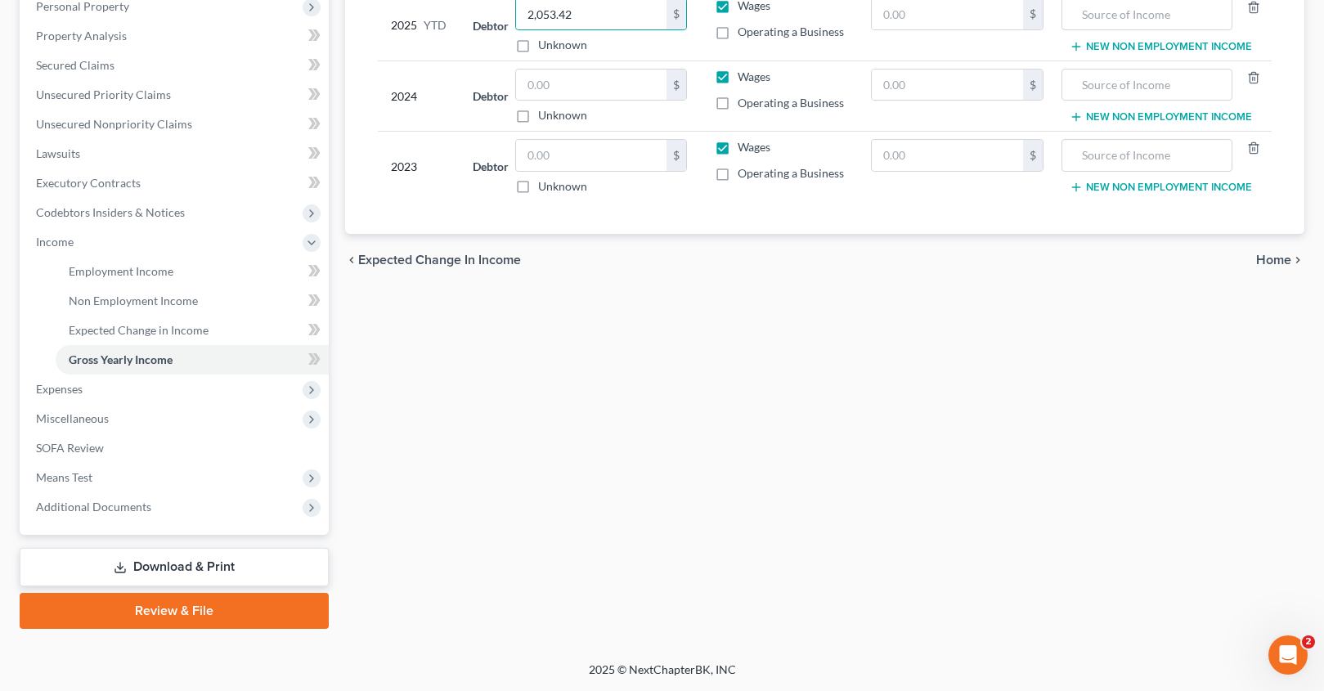
drag, startPoint x: 87, startPoint y: 482, endPoint x: 110, endPoint y: 491, distance: 24.3
click at [87, 482] on span "Means Test" at bounding box center [64, 477] width 56 height 14
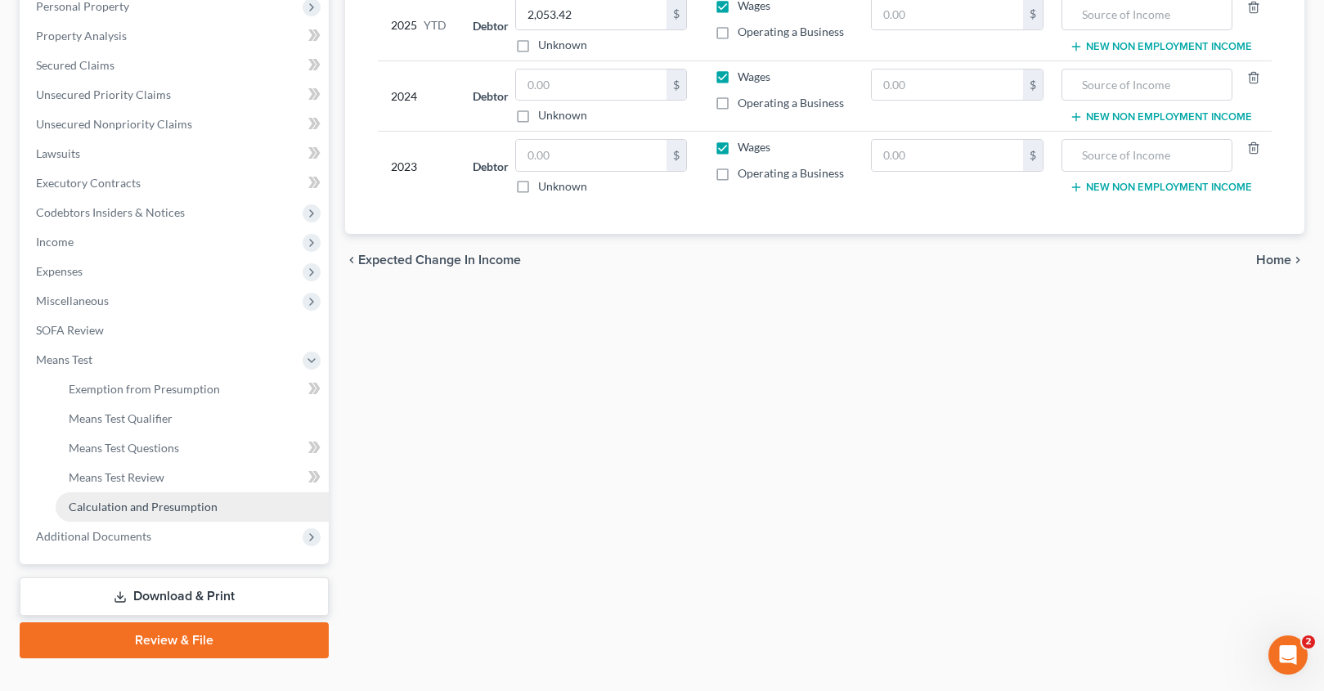
click at [139, 504] on span "Calculation and Presumption" at bounding box center [143, 507] width 149 height 14
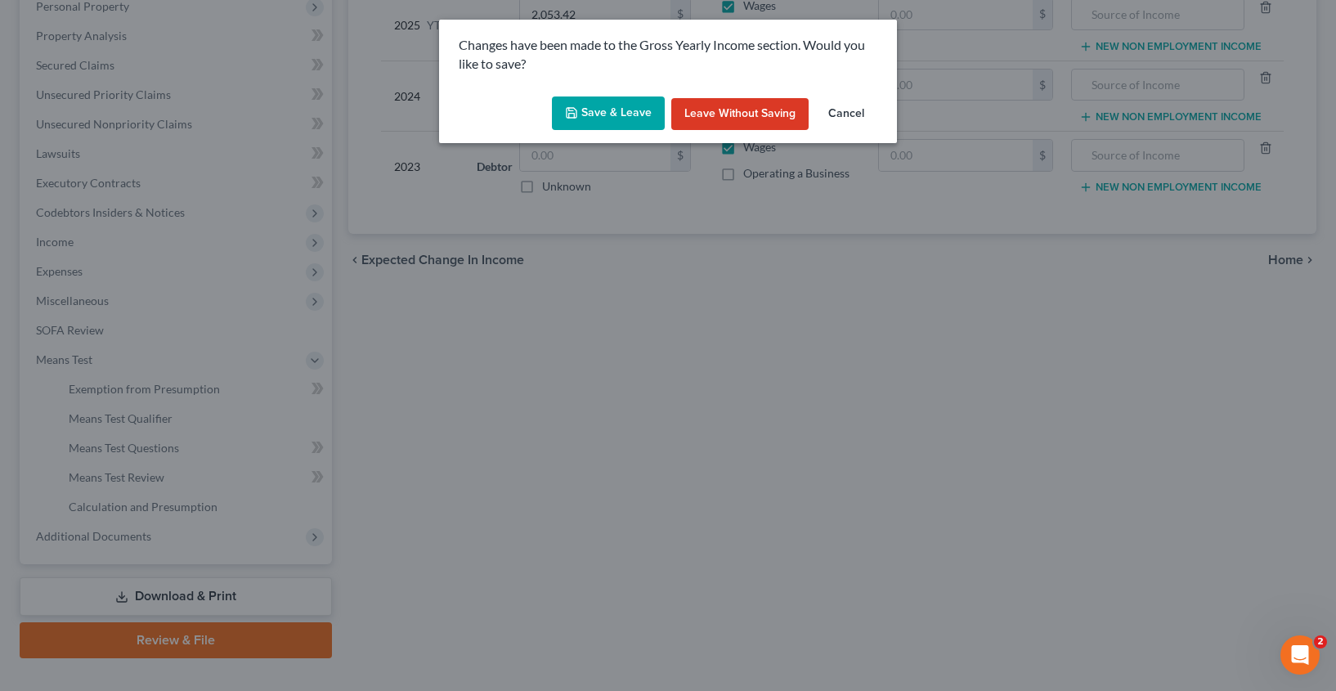
click at [604, 99] on button "Save & Leave" at bounding box center [608, 113] width 113 height 34
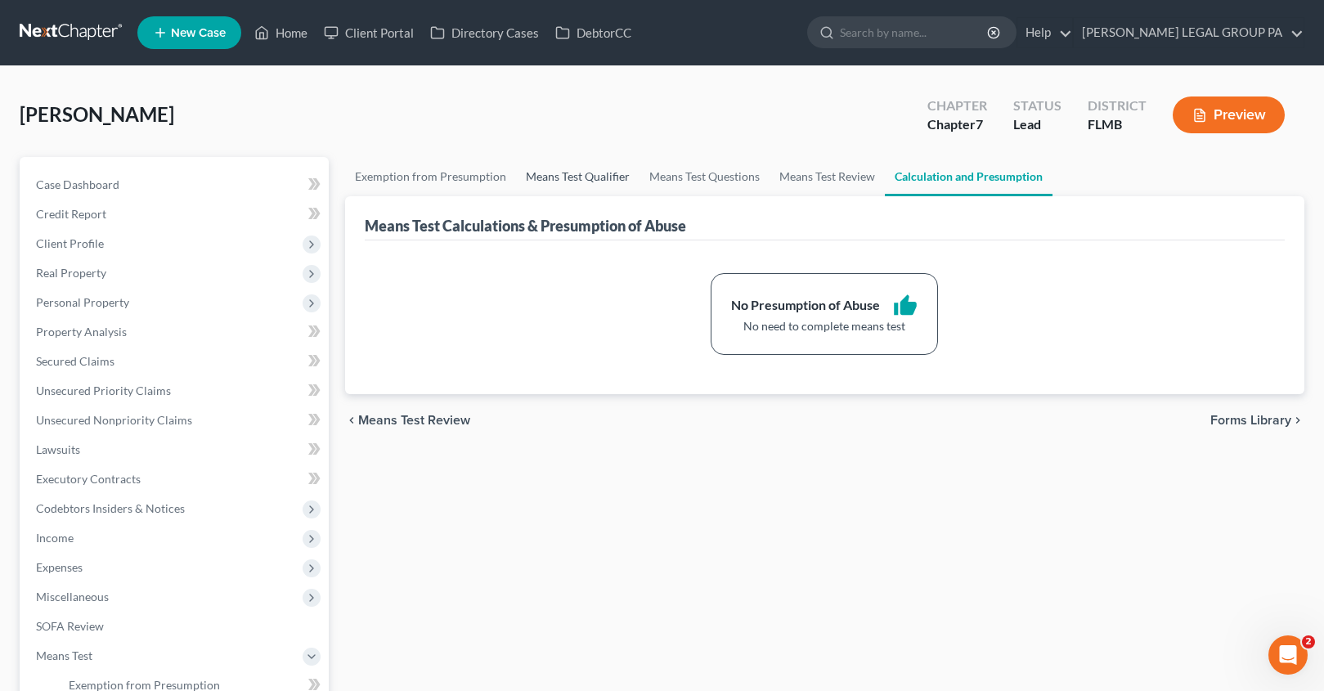
click at [570, 182] on link "Means Test Qualifier" at bounding box center [577, 176] width 123 height 39
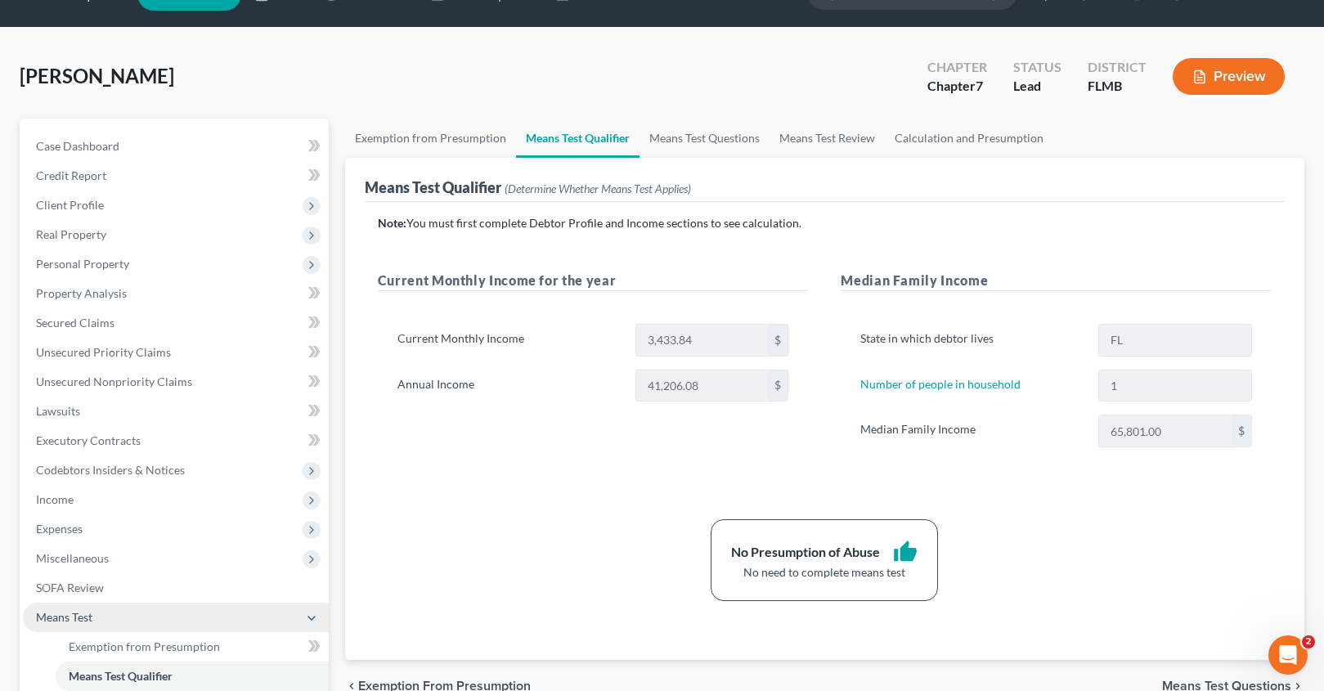
scroll to position [153, 0]
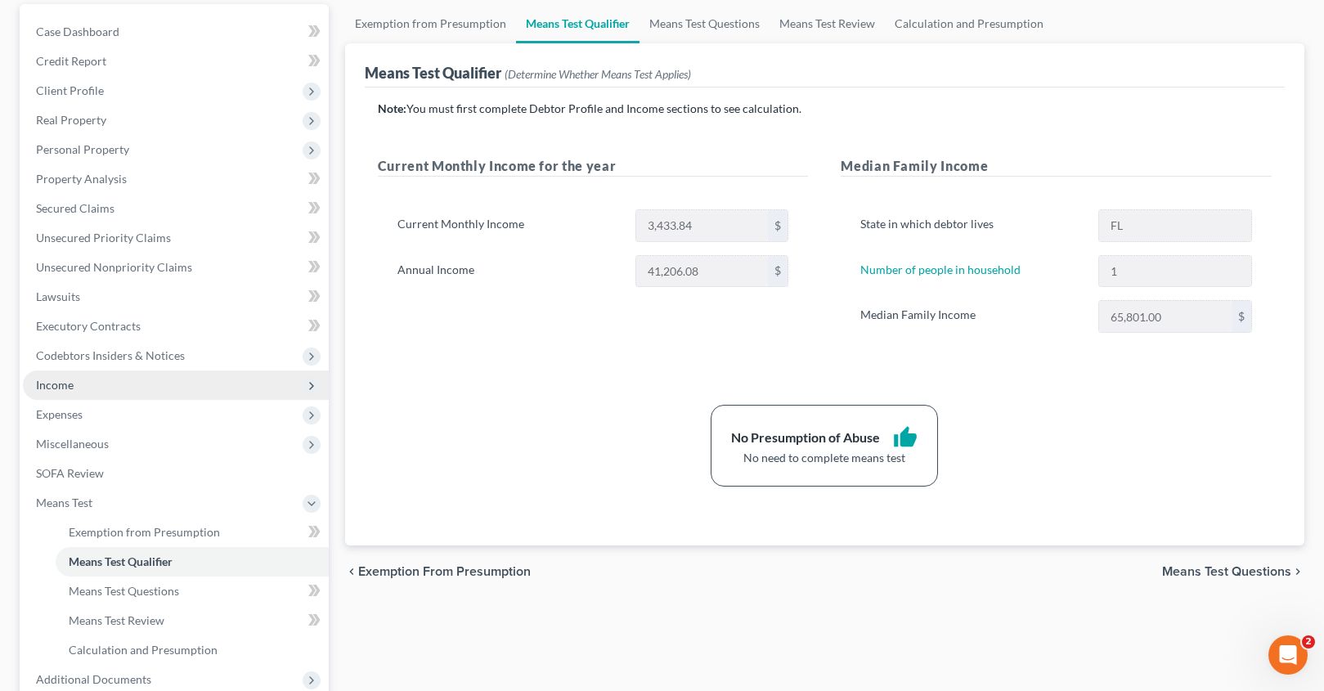
click at [72, 388] on span "Income" at bounding box center [55, 385] width 38 height 14
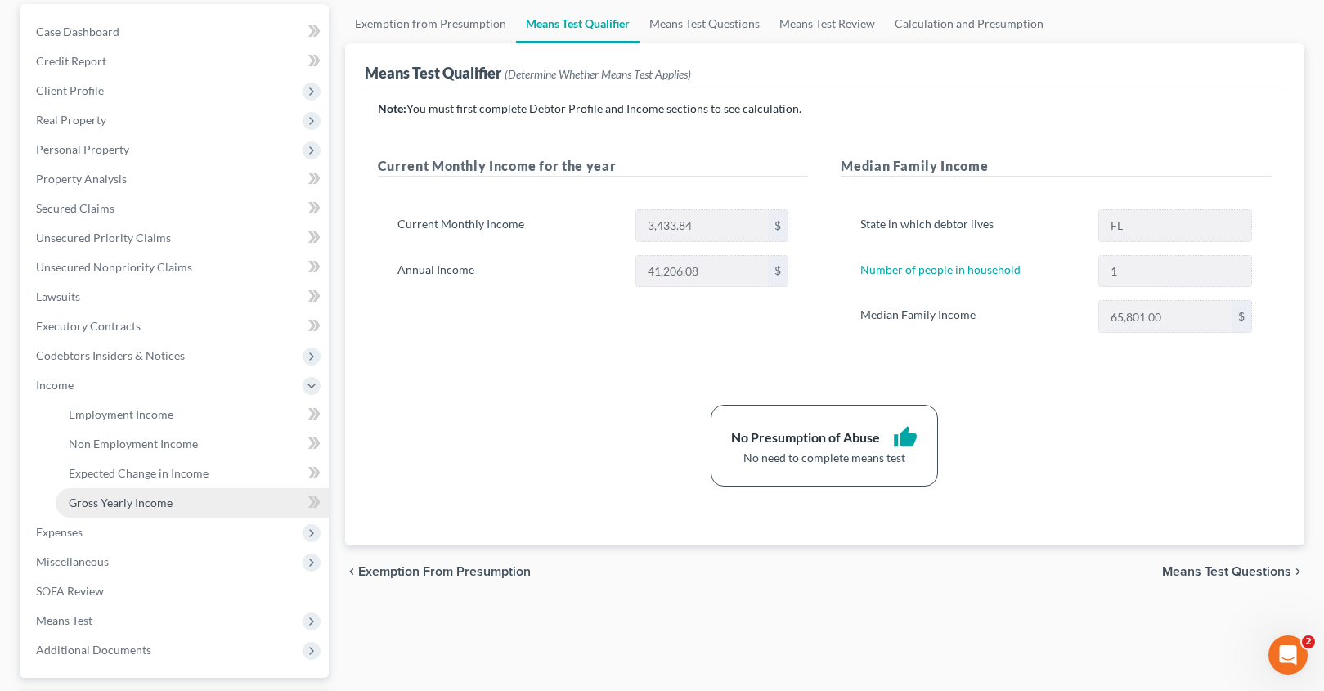
click at [122, 496] on span "Gross Yearly Income" at bounding box center [121, 503] width 104 height 14
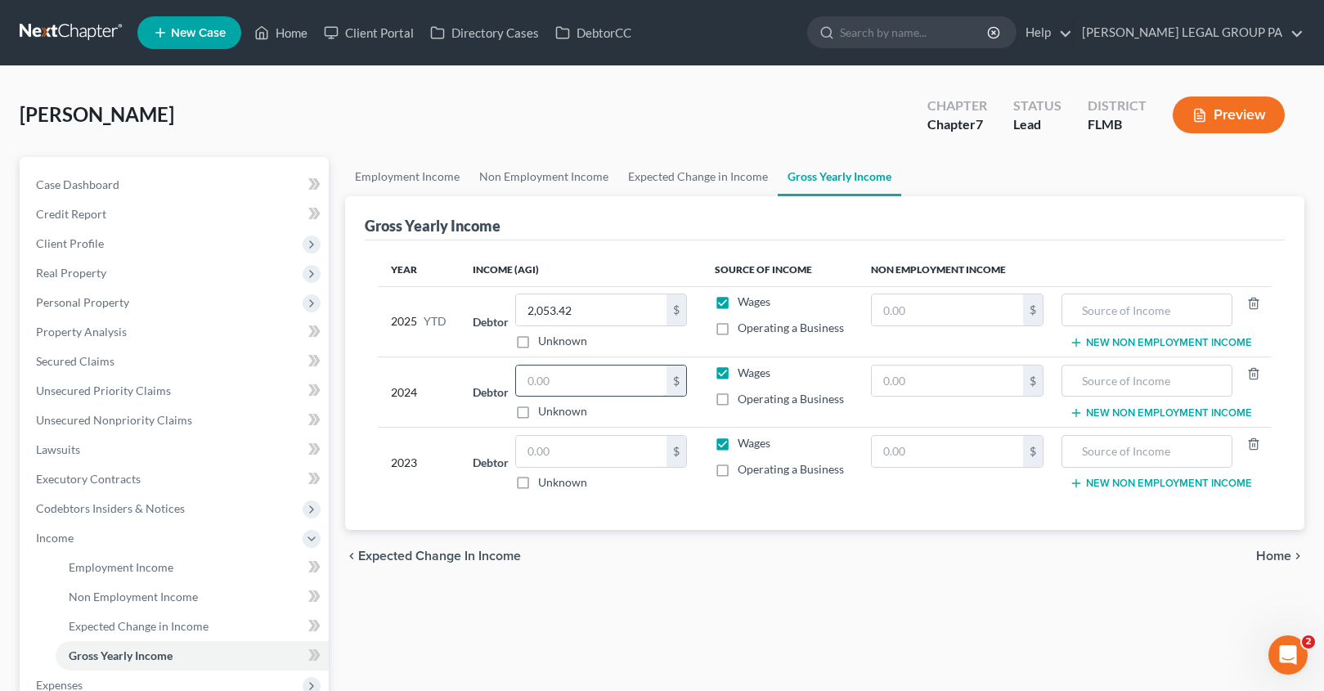
click at [553, 384] on input "text" at bounding box center [591, 381] width 150 height 31
type input "4,351.00"
click at [938, 389] on input "text" at bounding box center [947, 381] width 151 height 31
type input "35,887.00"
click at [1144, 375] on input "text" at bounding box center [1146, 381] width 153 height 31
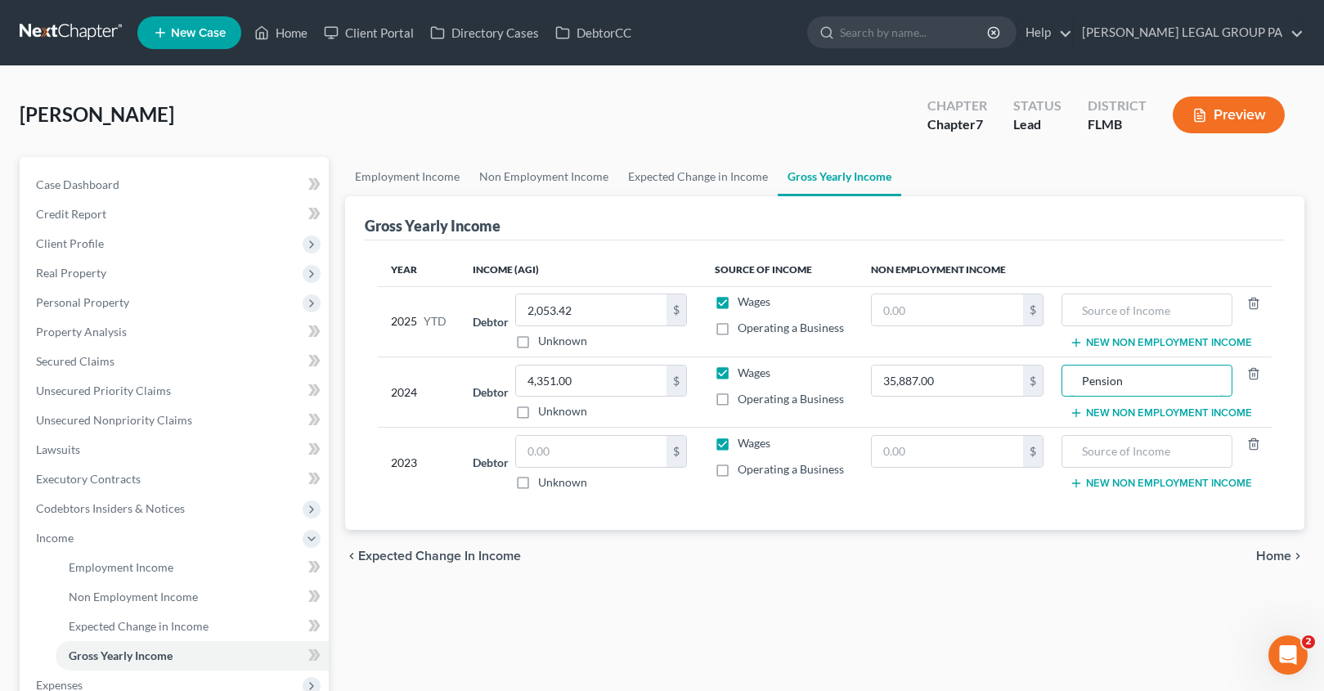
type input "Pension"
click at [1162, 415] on button "New Non Employment Income" at bounding box center [1161, 412] width 182 height 13
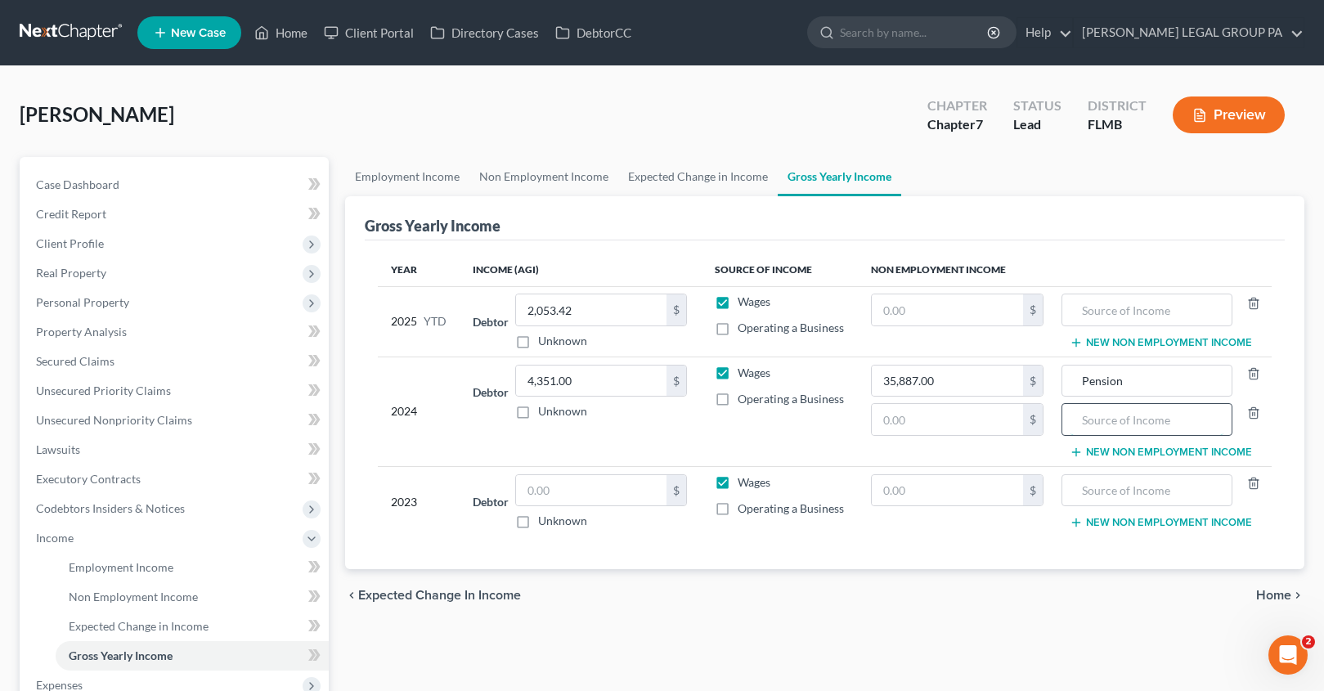
click at [1139, 433] on input "text" at bounding box center [1146, 419] width 153 height 31
type input "Social Security Benefits"
click at [966, 424] on input "text" at bounding box center [947, 419] width 151 height 31
type input "1,966.00"
drag, startPoint x: 593, startPoint y: 383, endPoint x: 623, endPoint y: 392, distance: 31.6
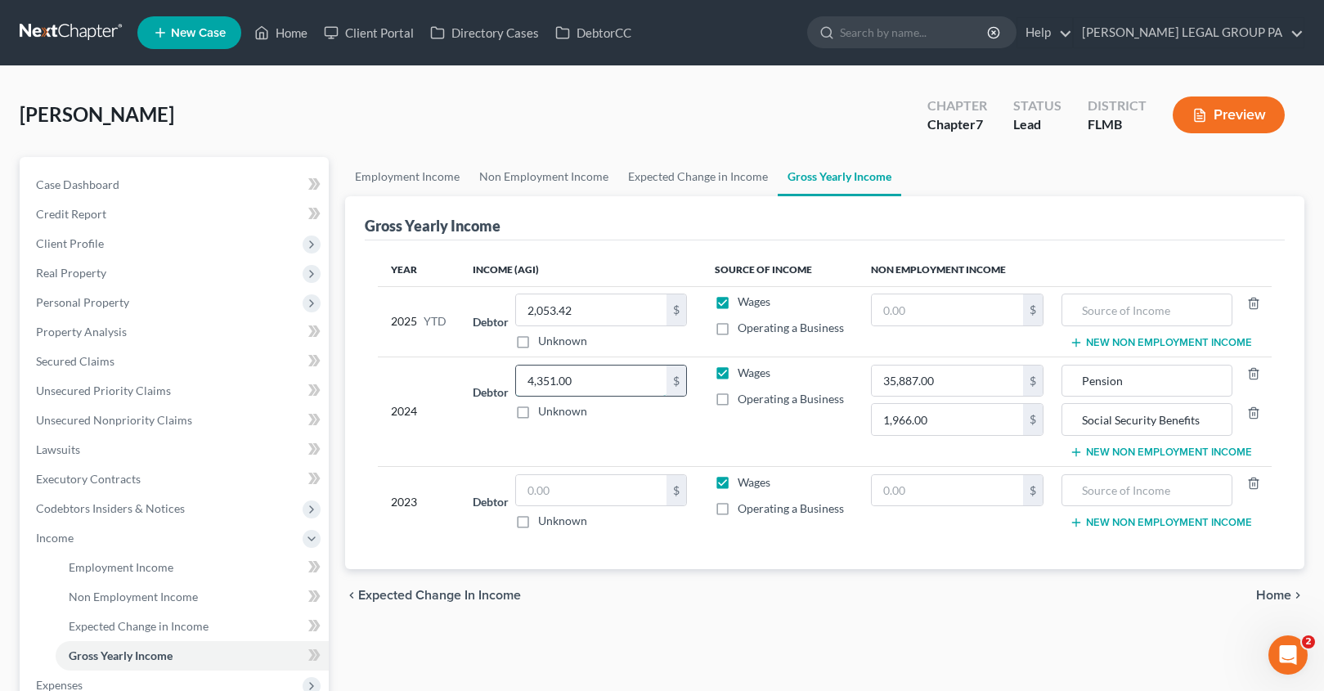
click at [623, 392] on input "4,351.00" at bounding box center [591, 381] width 150 height 31
click at [563, 498] on input "text" at bounding box center [591, 490] width 150 height 31
paste input "4,351.00"
type input "4,351.00"
click at [953, 384] on input "35,887.00" at bounding box center [947, 381] width 151 height 31
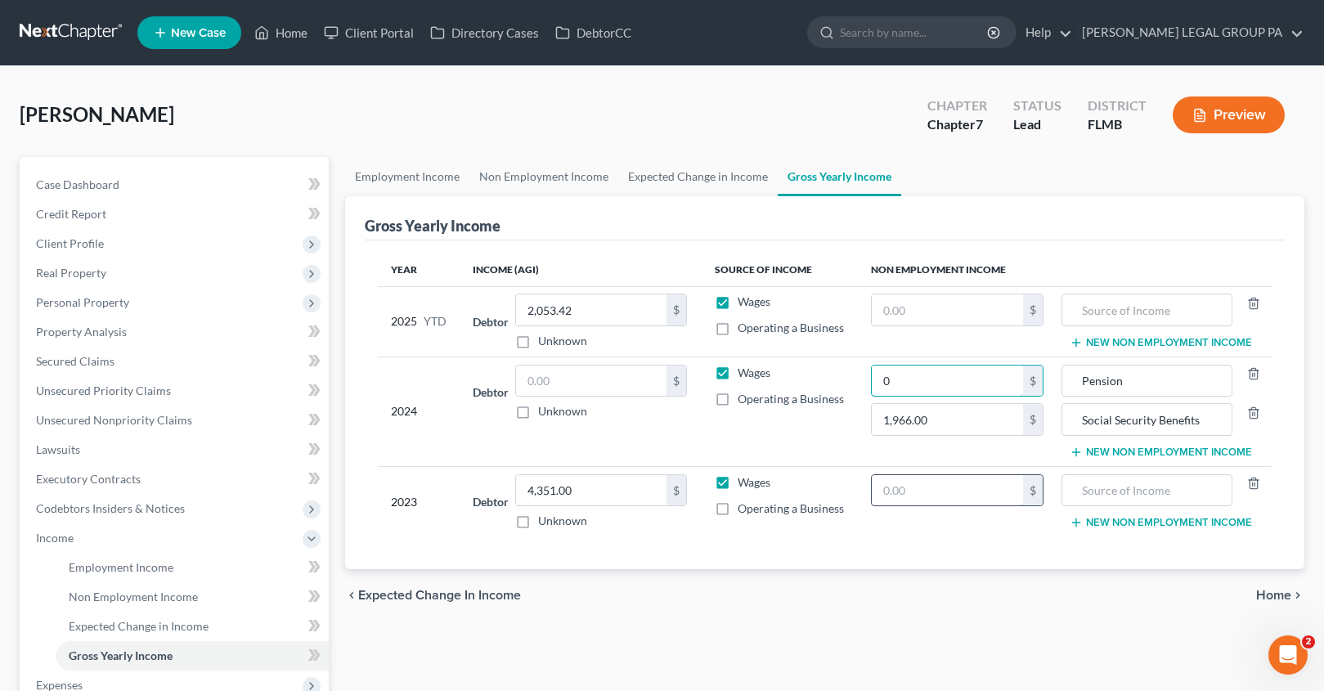
type input "0"
click at [941, 501] on input "text" at bounding box center [947, 490] width 151 height 31
paste input "35,887.00"
type input "35,887.00"
click at [1124, 399] on td "Pension Social Security Benefits New Non Employment Income" at bounding box center [1164, 412] width 215 height 110
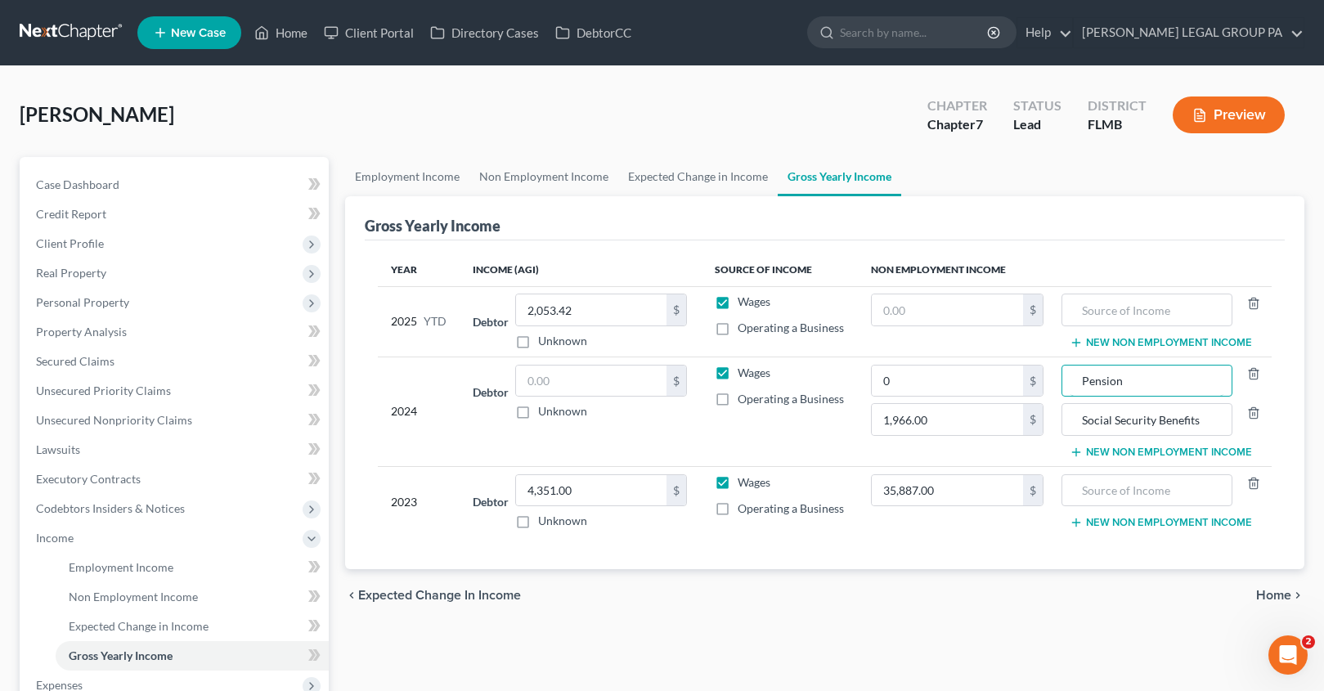
drag, startPoint x: 1138, startPoint y: 387, endPoint x: 1058, endPoint y: 384, distance: 80.2
click at [1058, 384] on td "Pension Social Security Benefits New Non Employment Income" at bounding box center [1164, 412] width 215 height 110
click at [1106, 489] on input "text" at bounding box center [1146, 490] width 153 height 31
paste input "Pension"
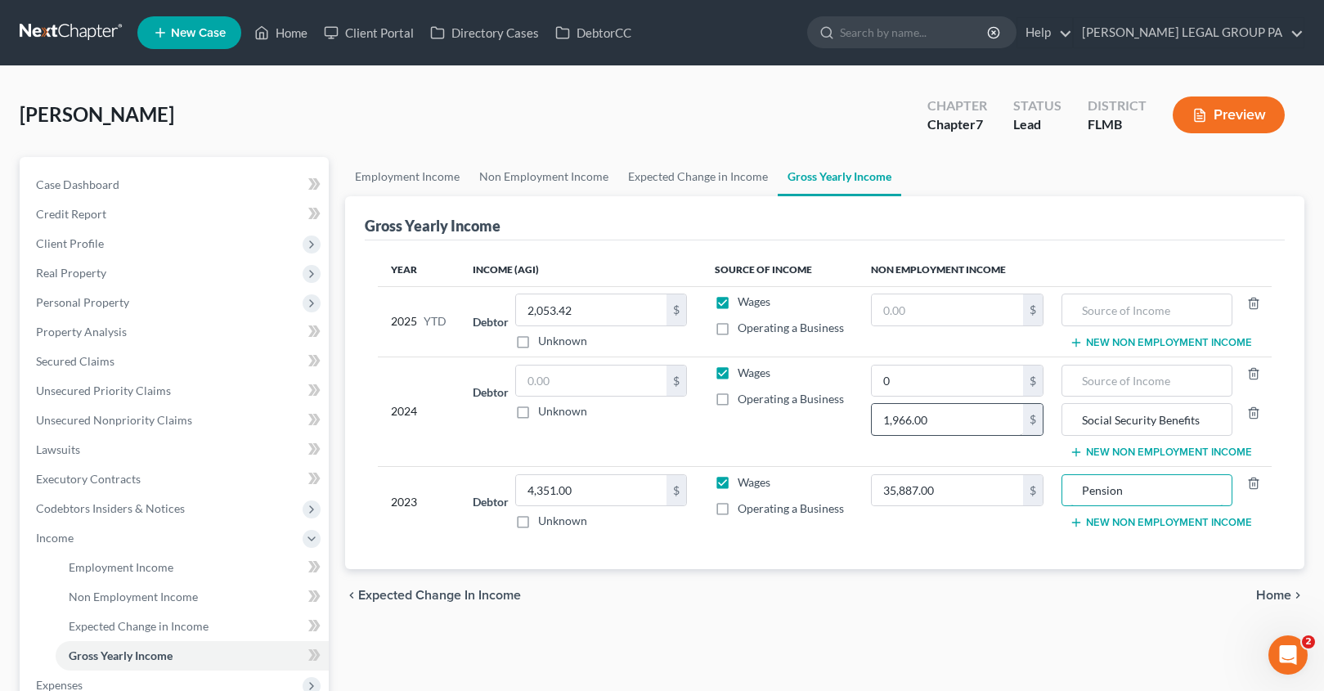
type input "Pension"
drag, startPoint x: 956, startPoint y: 415, endPoint x: 994, endPoint y: 445, distance: 47.8
click at [994, 445] on td "0 $ 1,966.00 $" at bounding box center [957, 412] width 199 height 110
type input "0"
click at [1225, 525] on button "New Non Employment Income" at bounding box center [1161, 522] width 182 height 13
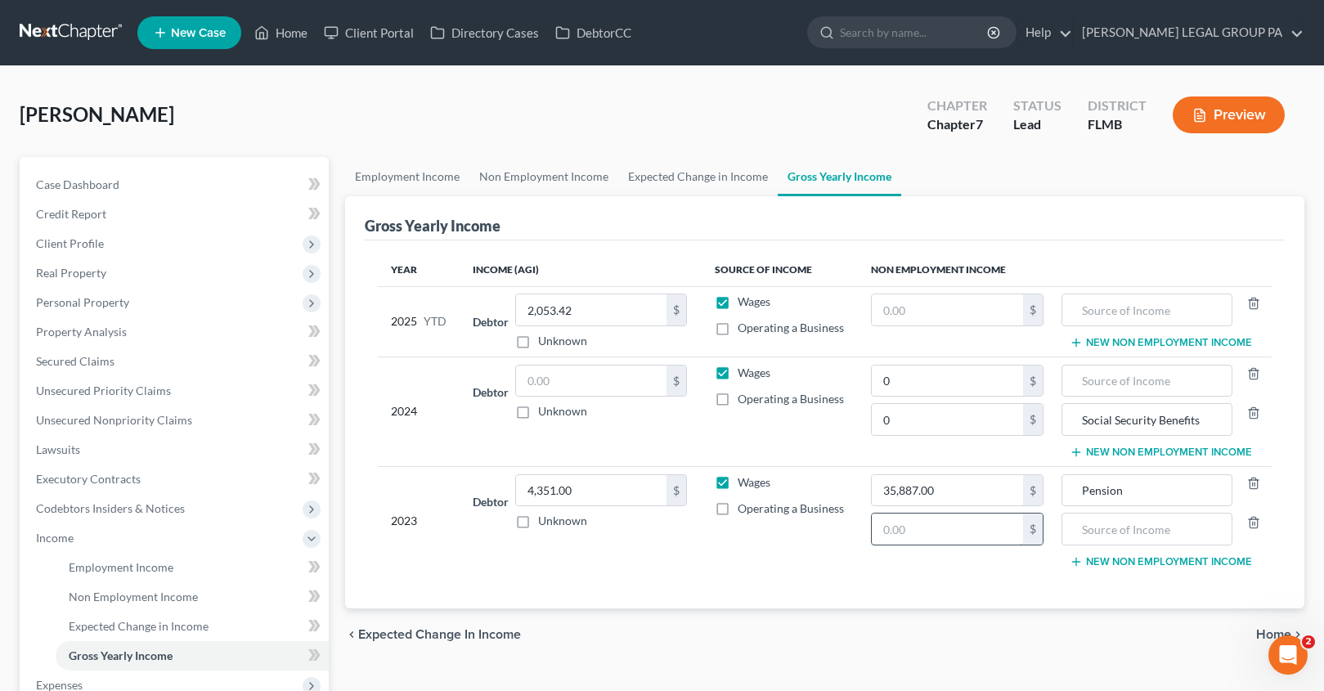
click at [945, 536] on input "text" at bounding box center [947, 529] width 151 height 31
paste input "1,966.00"
type input "1,966.00"
click at [1176, 413] on input "Social Security Benefits" at bounding box center [1146, 419] width 153 height 31
click at [1175, 413] on input "Social Security Benefits" at bounding box center [1146, 419] width 153 height 31
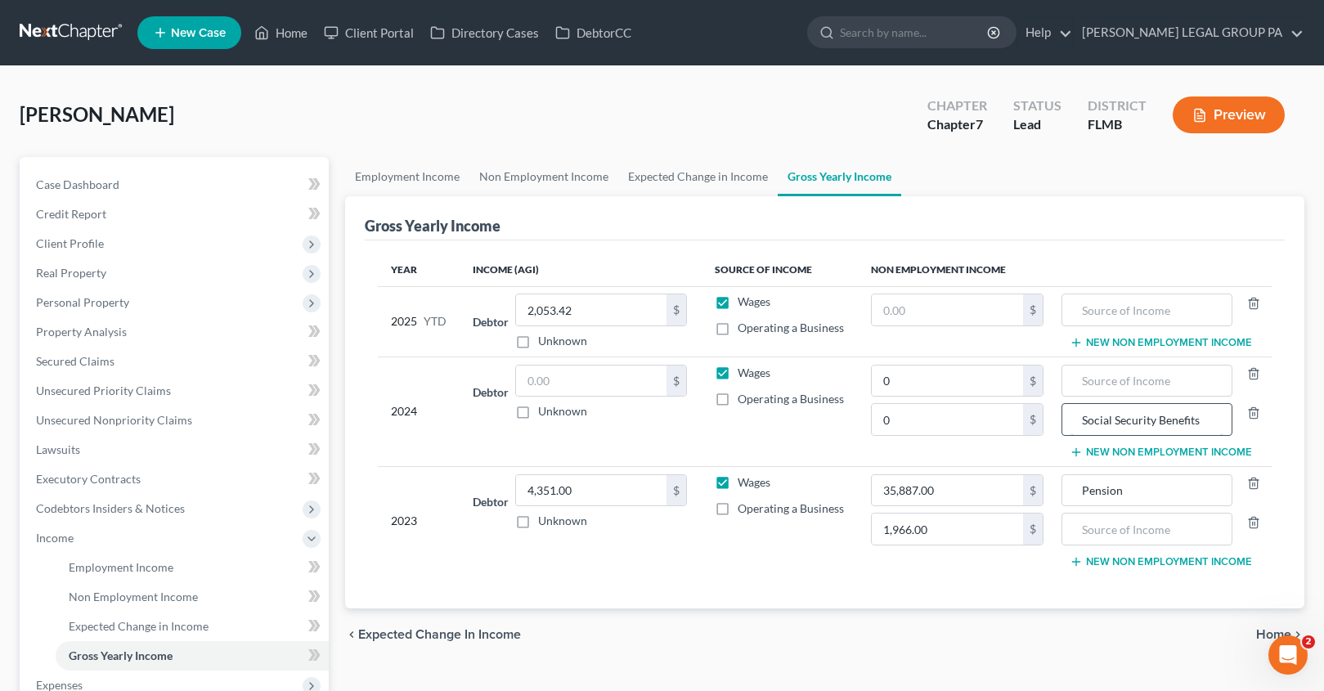
click at [1175, 413] on input "Social Security Benefits" at bounding box center [1146, 419] width 153 height 31
click at [1123, 533] on input "text" at bounding box center [1146, 529] width 153 height 31
paste input "Social Security Benefits"
type input "Social Security Benefits"
click at [1133, 413] on input "text" at bounding box center [1146, 419] width 153 height 31
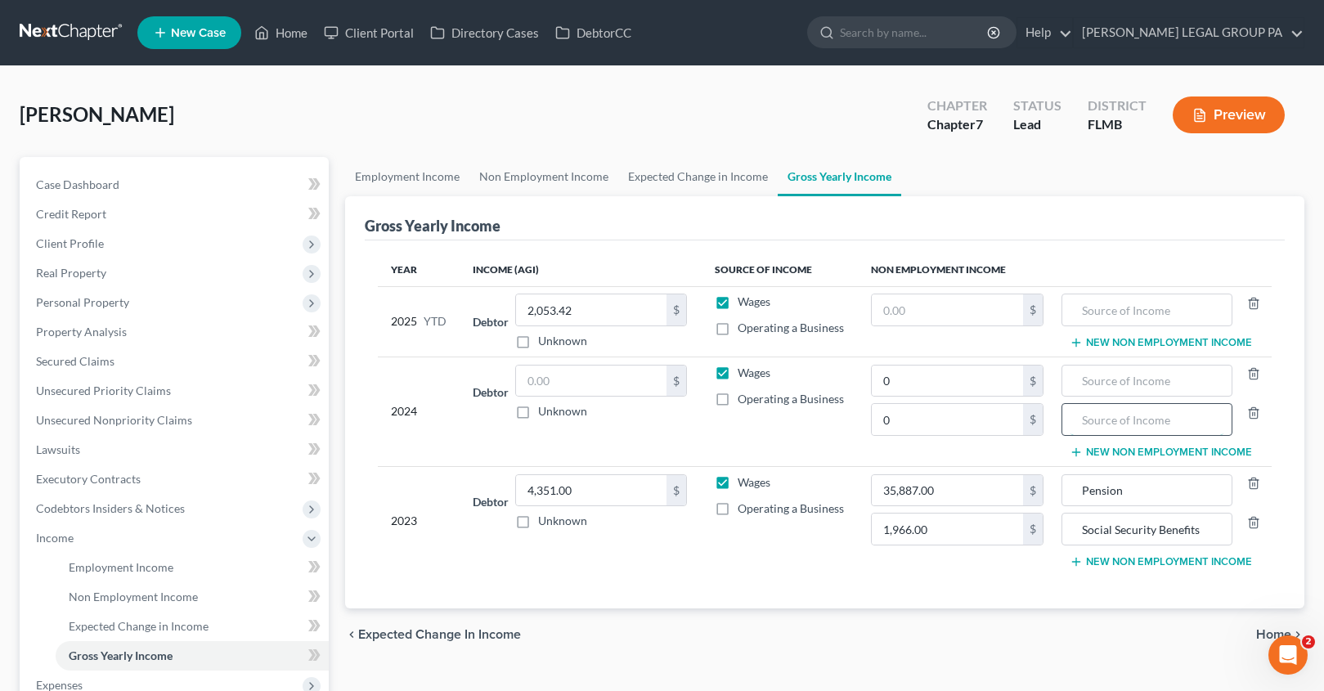
paste input "Social Security Benefits"
type input "Social Security Benefits"
click at [1097, 496] on input "Pension" at bounding box center [1146, 490] width 153 height 31
click at [1113, 384] on input "text" at bounding box center [1146, 381] width 153 height 31
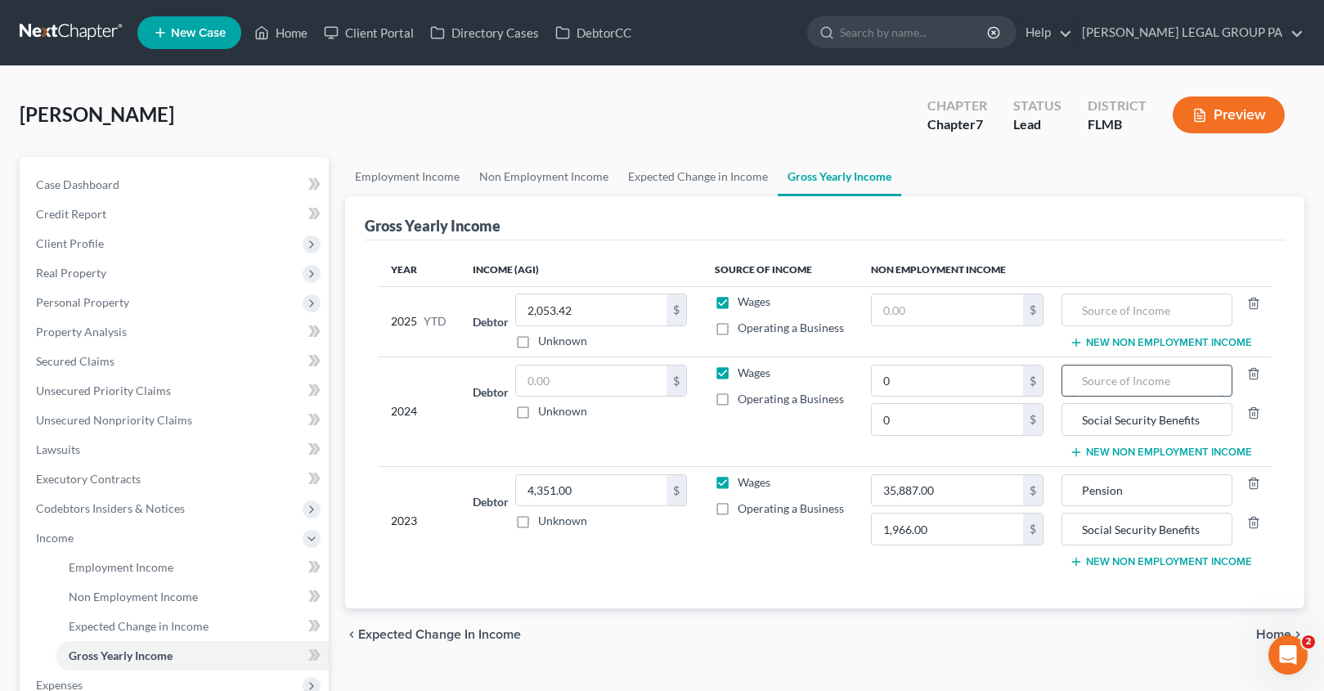
paste input "Pension"
type input "Pension"
click at [673, 551] on td "Debtor 4,351.00 $ Unknown Balance Undetermined 4,351.00 $ Unknown" at bounding box center [580, 520] width 241 height 109
click at [557, 378] on input "text" at bounding box center [591, 381] width 150 height 31
type input "3,354.00"
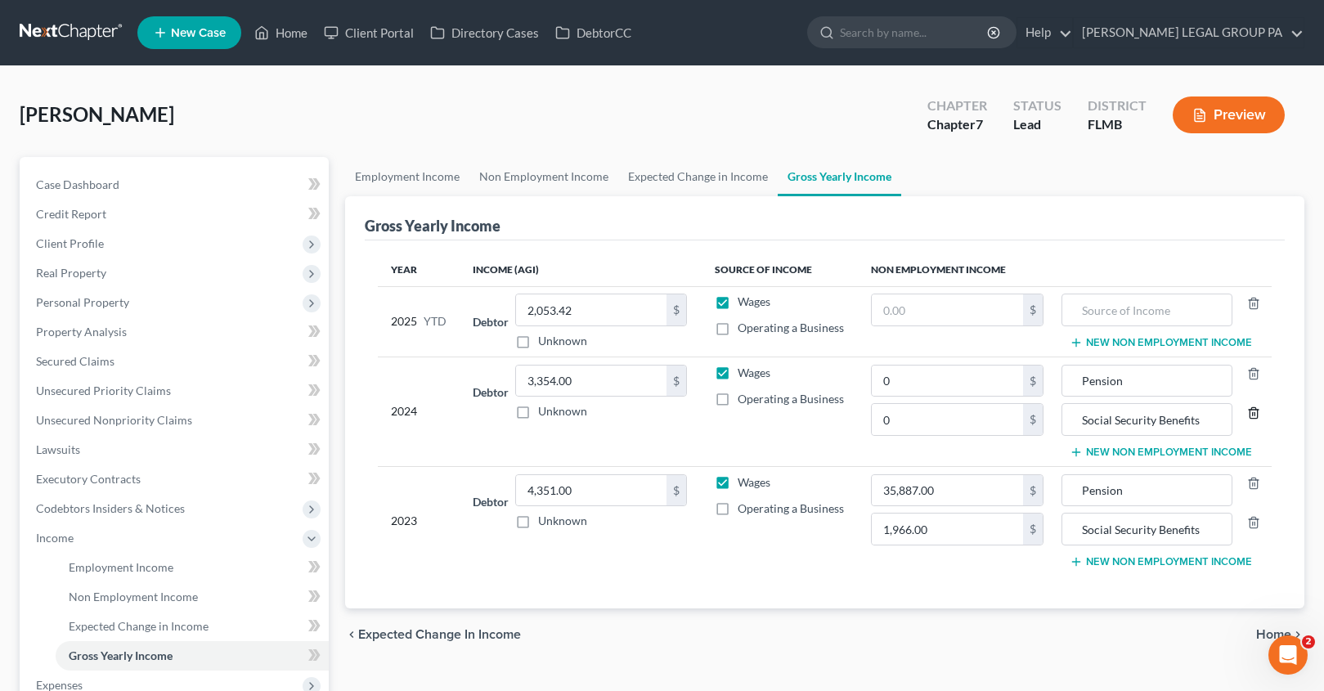
click at [1254, 415] on icon "button" at bounding box center [1253, 412] width 13 height 13
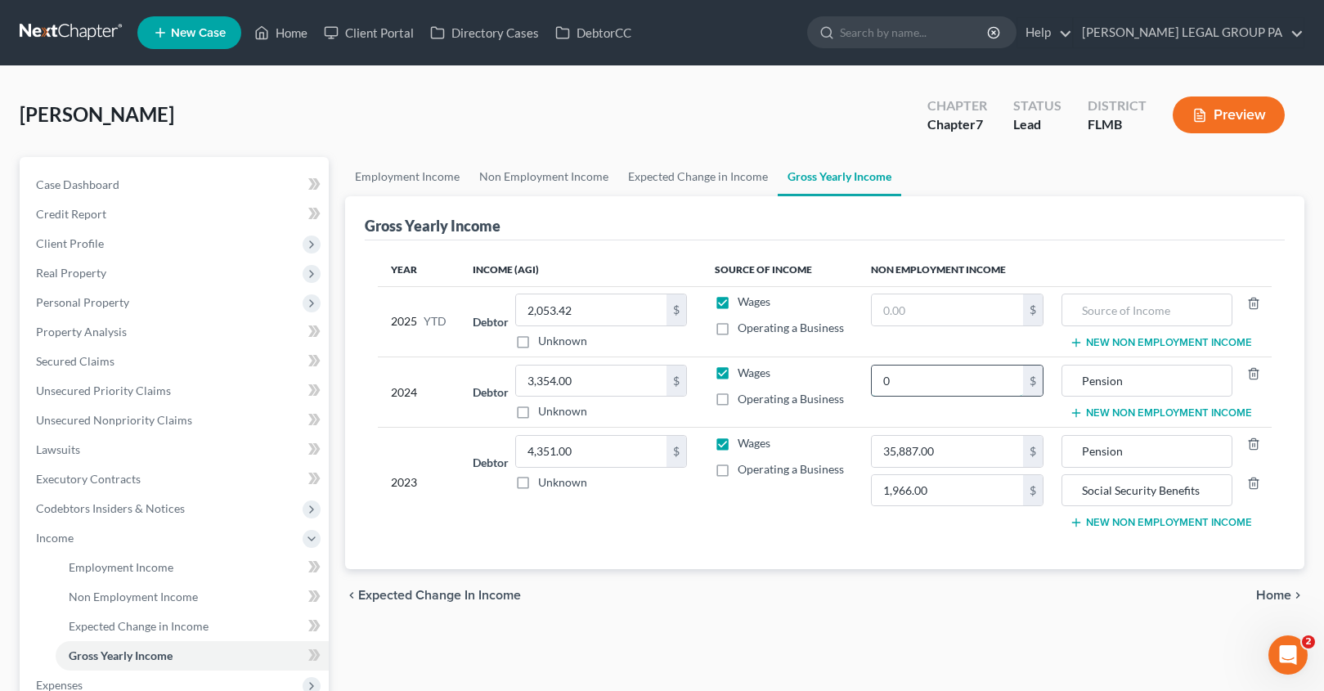
click at [974, 386] on input "0" at bounding box center [947, 381] width 151 height 31
type input "34,442.00"
click at [1137, 343] on button "New Non Employment Income" at bounding box center [1161, 342] width 182 height 13
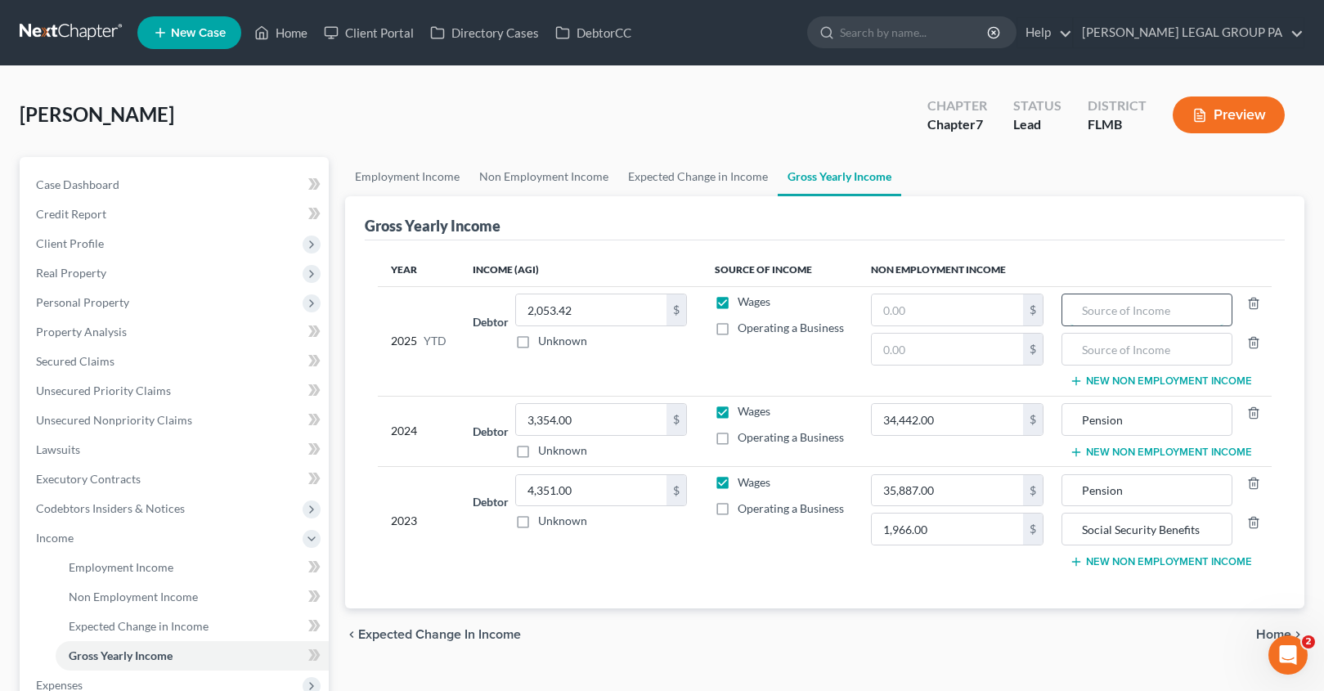
click at [1134, 318] on input "text" at bounding box center [1146, 309] width 153 height 31
drag, startPoint x: 1126, startPoint y: 487, endPoint x: 1066, endPoint y: 482, distance: 59.9
click at [1066, 482] on div "Pension" at bounding box center [1146, 490] width 171 height 33
click at [1120, 322] on input "text" at bounding box center [1146, 309] width 153 height 31
paste input "Pension"
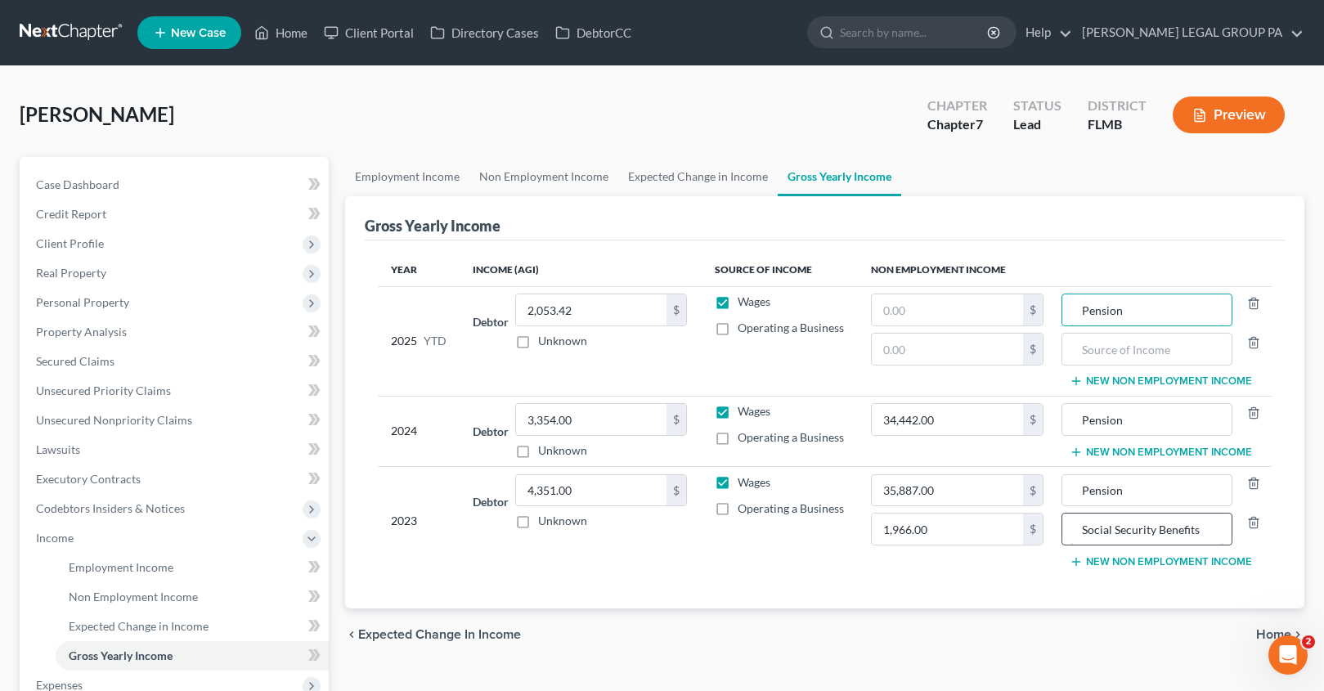
type input "Pension"
click at [1142, 531] on input "Social Security Benefits" at bounding box center [1146, 529] width 153 height 31
click at [1122, 361] on input "text" at bounding box center [1146, 349] width 153 height 31
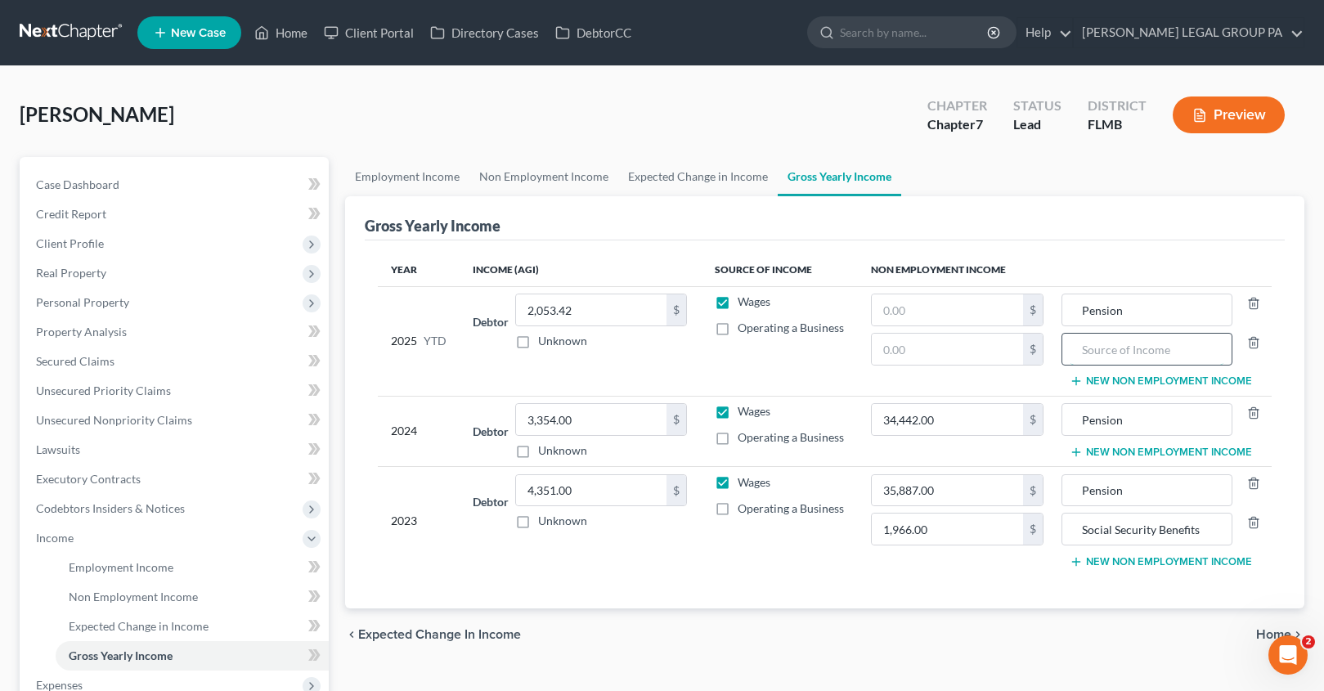
paste input "Social Security Benefits"
type input "Social Security Benefits"
click at [1128, 241] on div "Year Income (AGI) Source of Income Non Employment Income 2025 YTD Debtor 2,053.…" at bounding box center [825, 424] width 920 height 368
click at [938, 321] on input "text" at bounding box center [947, 309] width 151 height 31
type input "22,961.00"
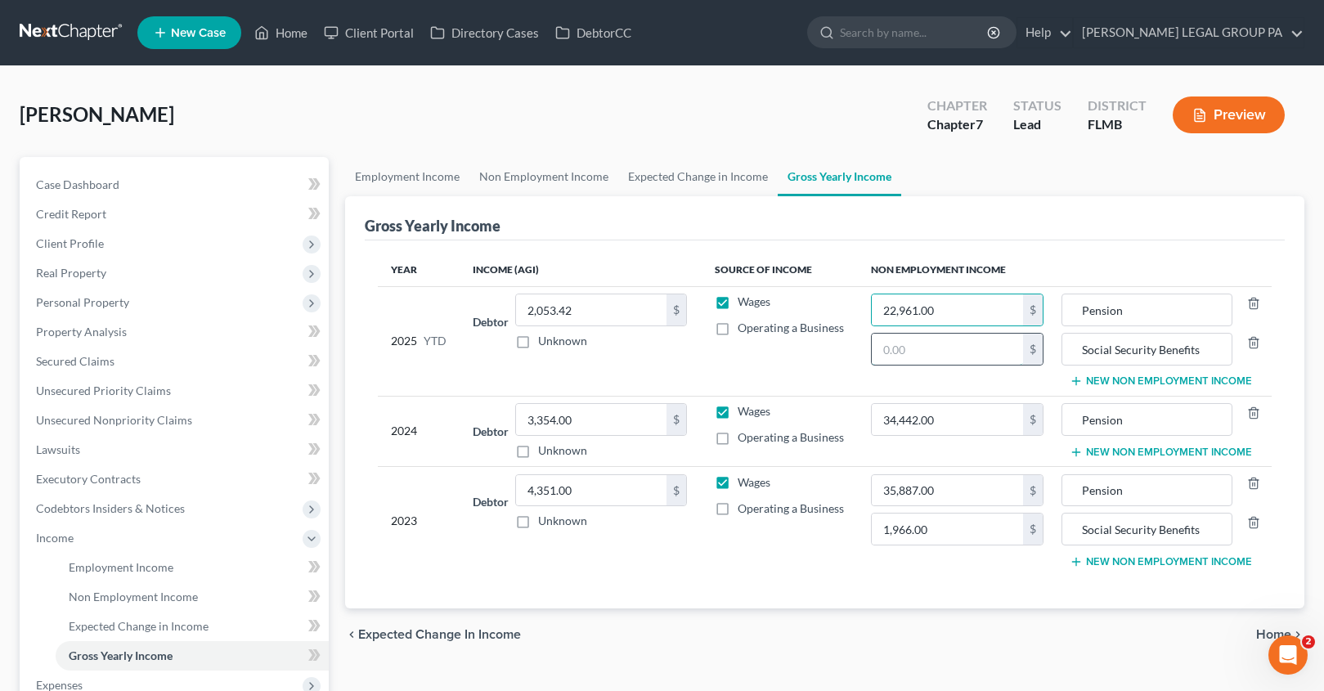
click at [938, 354] on input "text" at bounding box center [947, 349] width 151 height 31
type input "11,295.00"
click at [94, 188] on span "Case Dashboard" at bounding box center [77, 184] width 83 height 14
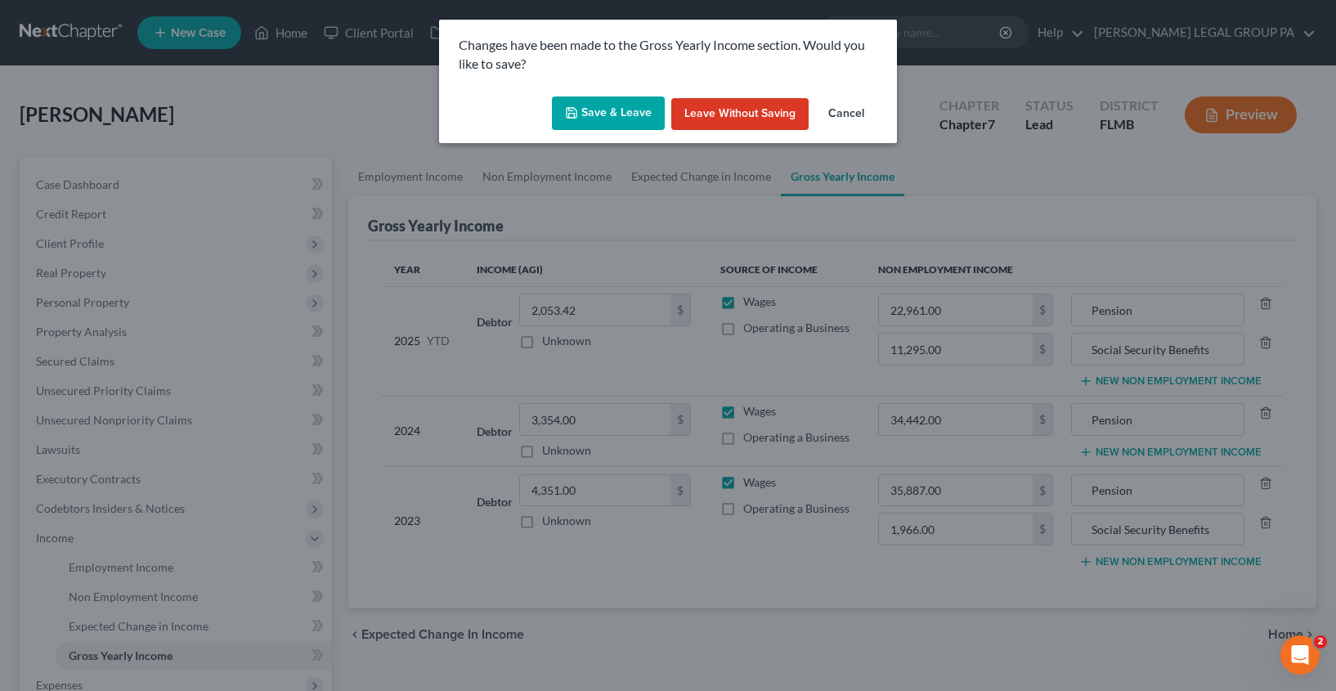
click at [590, 105] on button "Save & Leave" at bounding box center [608, 113] width 113 height 34
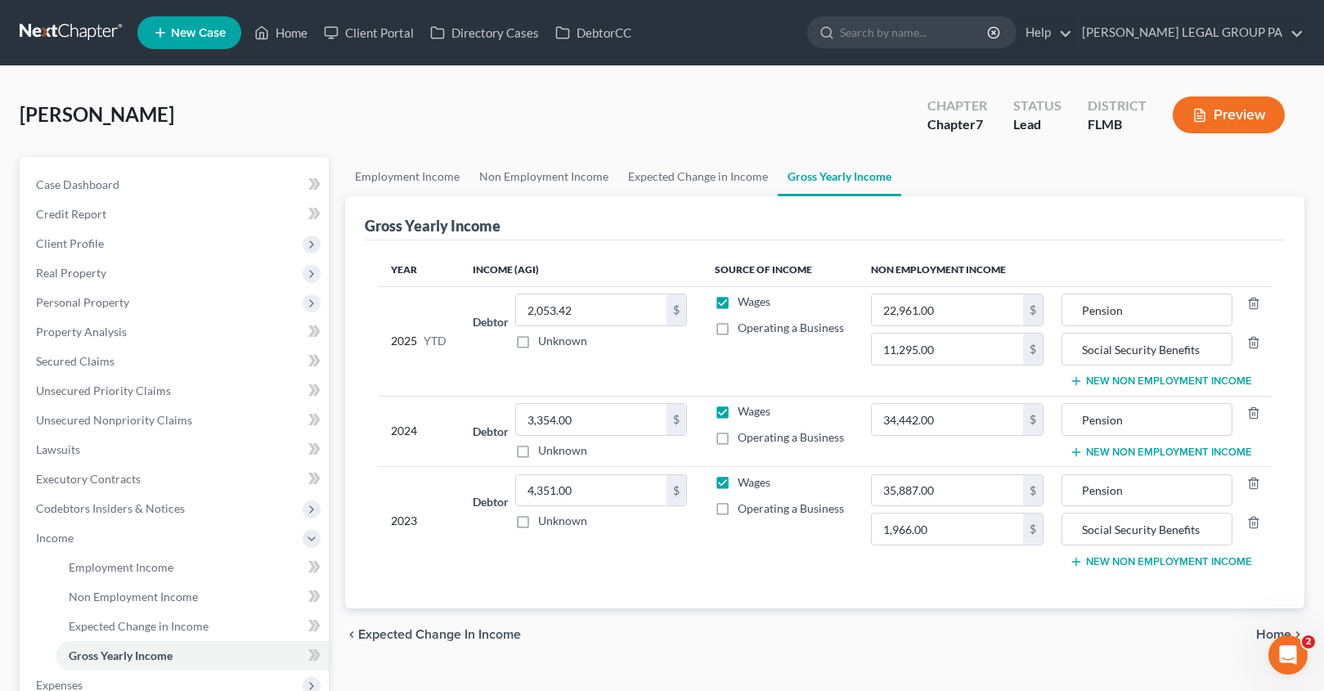
type input "11,295.00"
type input "Social Security Benefits"
type input "1,966.00"
type input "Social Security Benefits"
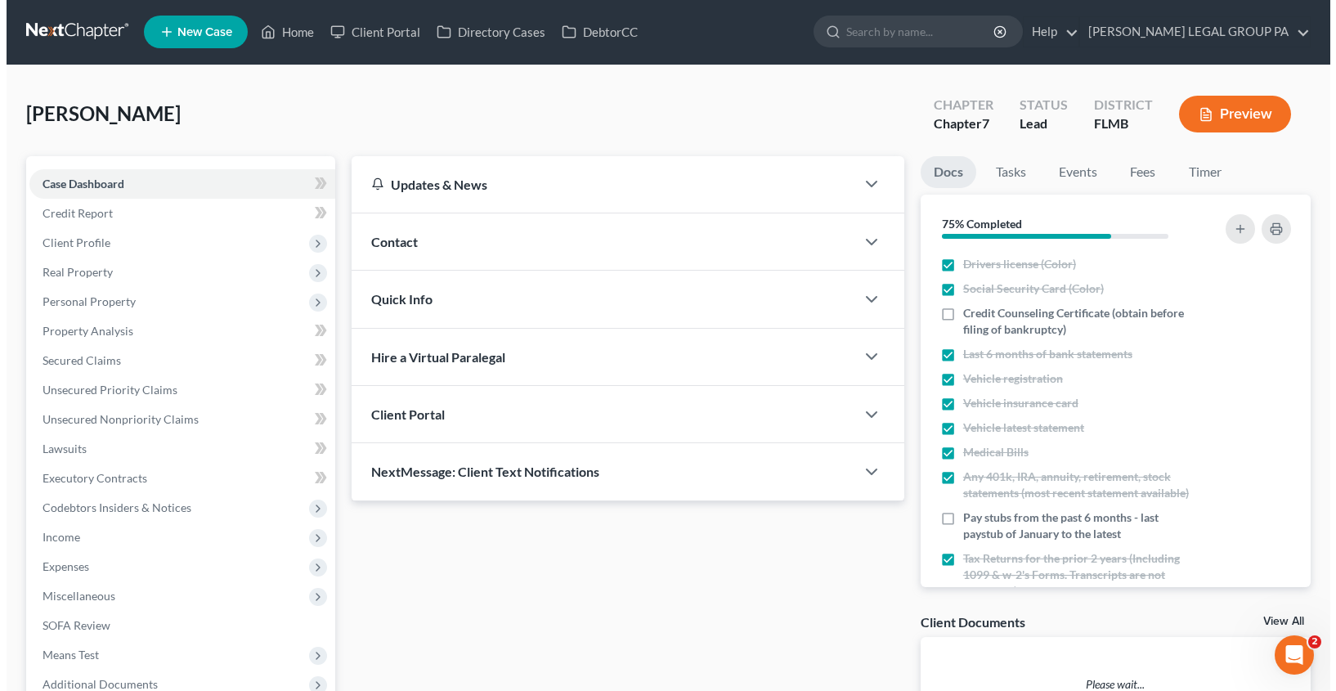
scroll to position [178, 0]
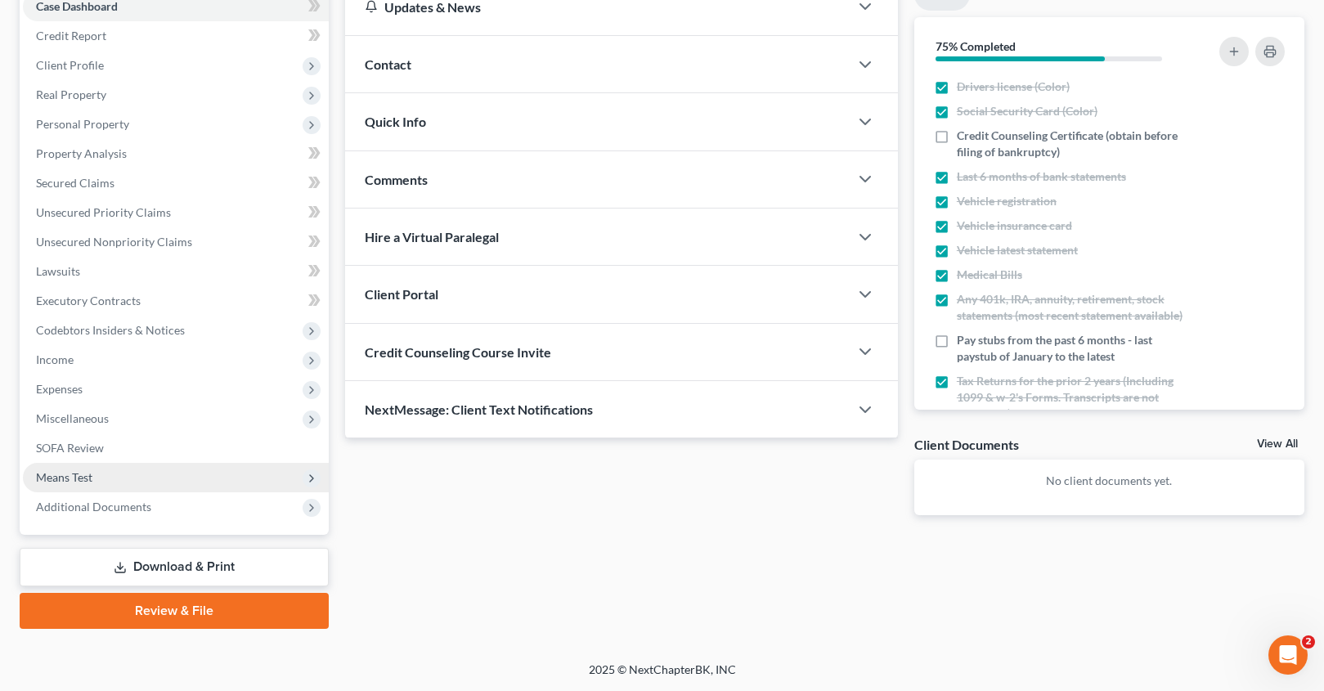
click at [89, 482] on span "Means Test" at bounding box center [64, 477] width 56 height 14
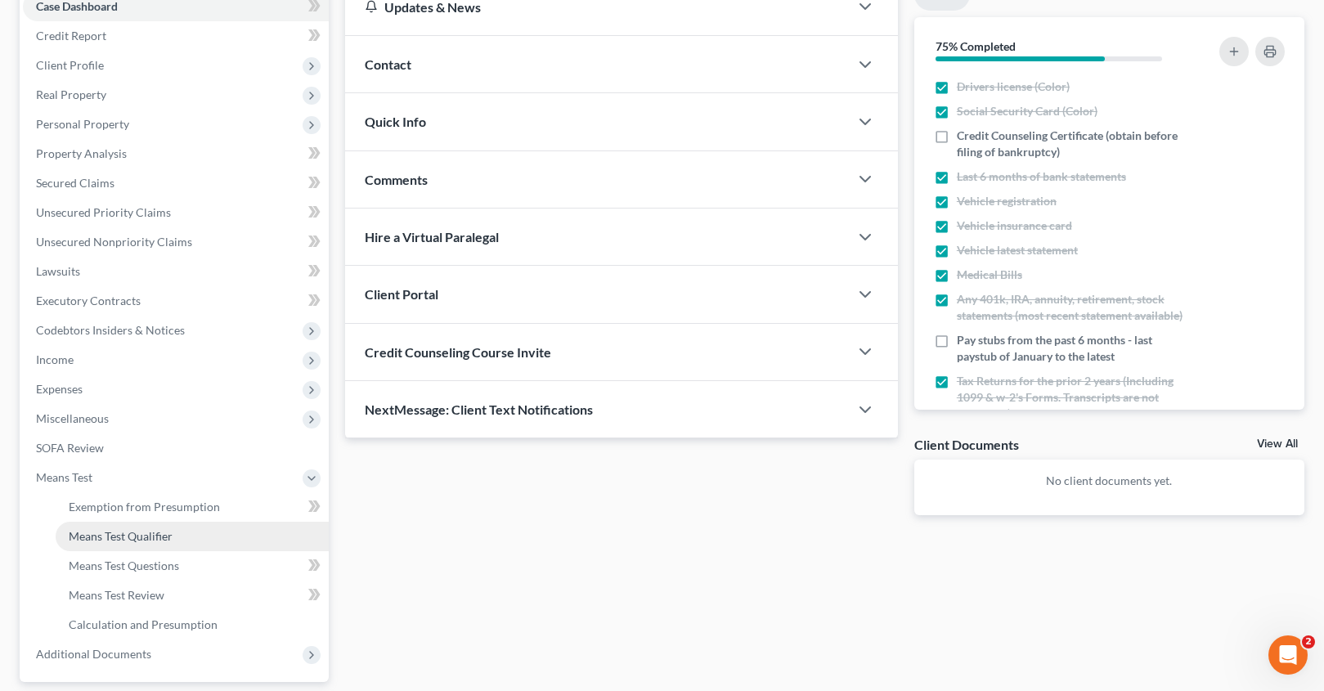
click at [128, 545] on link "Means Test Qualifier" at bounding box center [192, 536] width 273 height 29
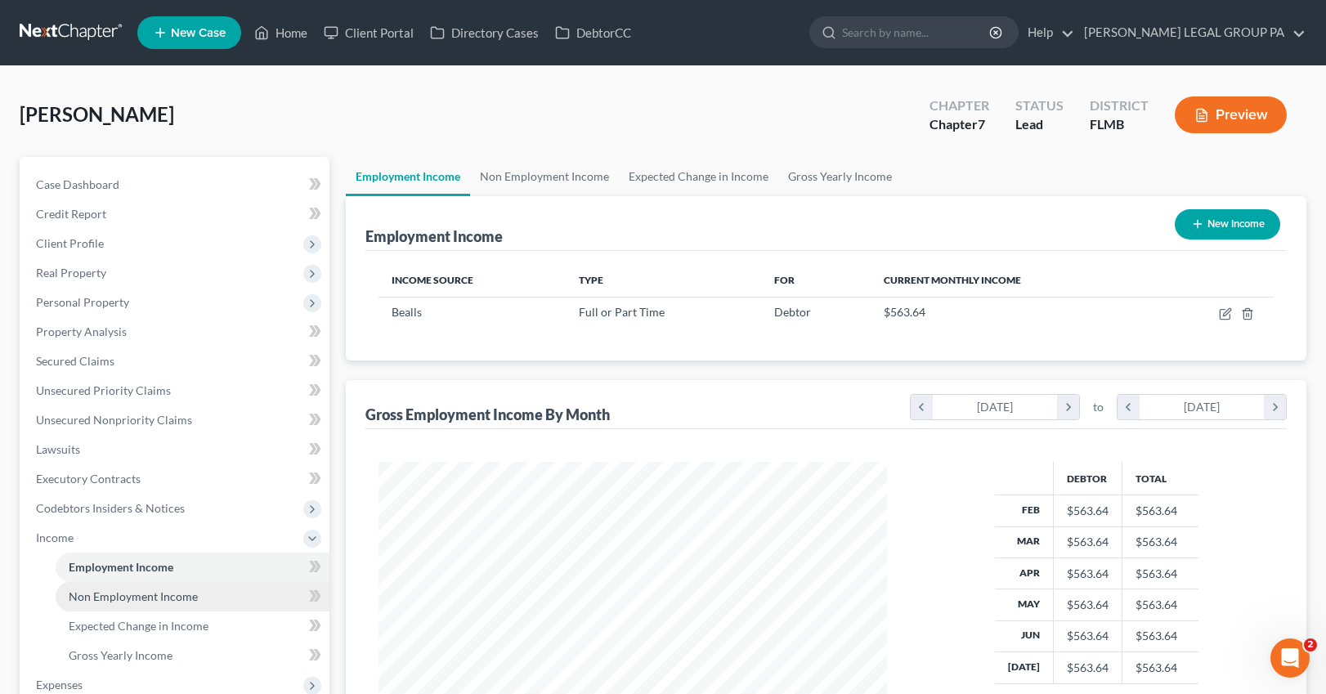
click at [138, 602] on span "Non Employment Income" at bounding box center [133, 597] width 129 height 14
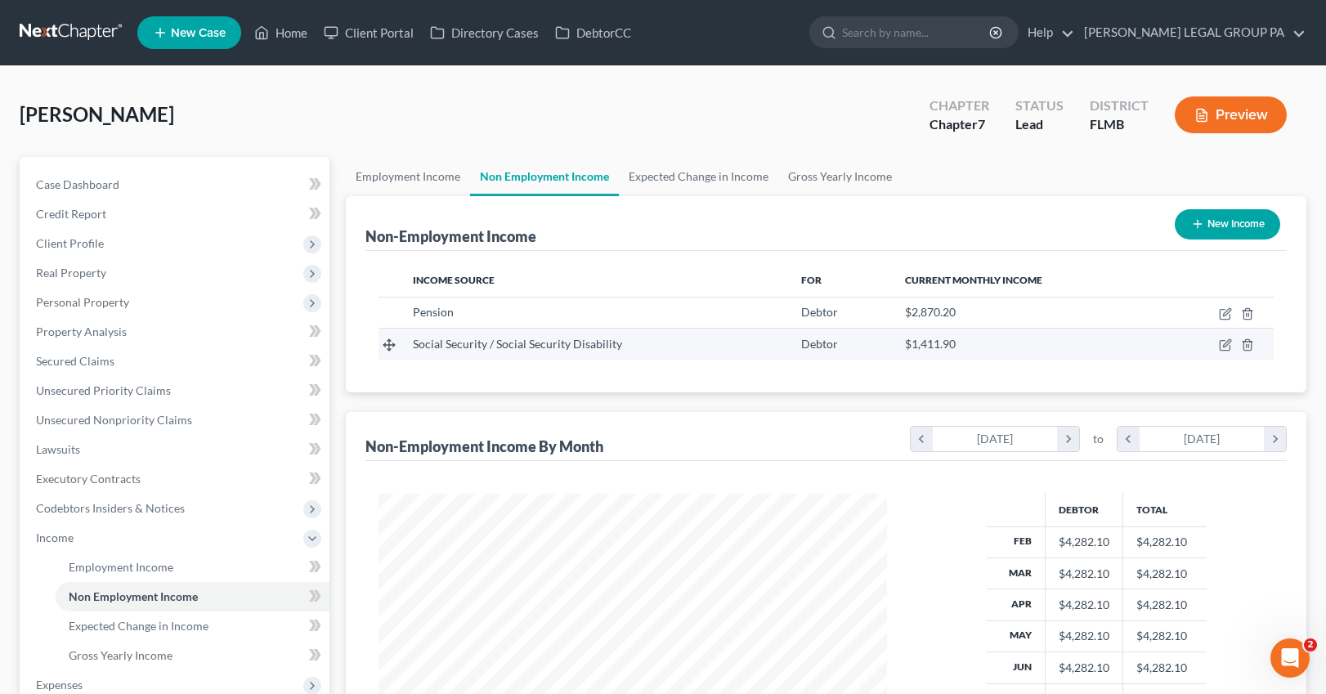
scroll to position [294, 542]
click at [289, 32] on link "Home" at bounding box center [281, 32] width 70 height 29
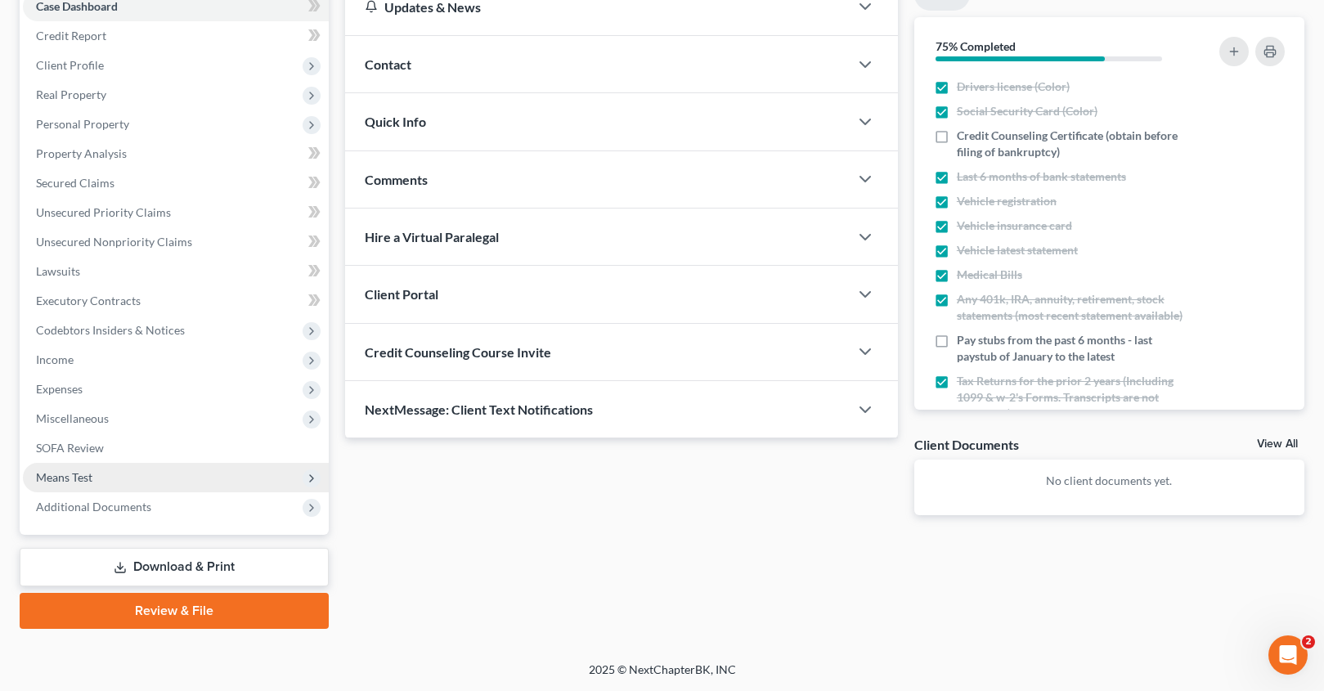
click at [70, 476] on span "Means Test" at bounding box center [64, 477] width 56 height 14
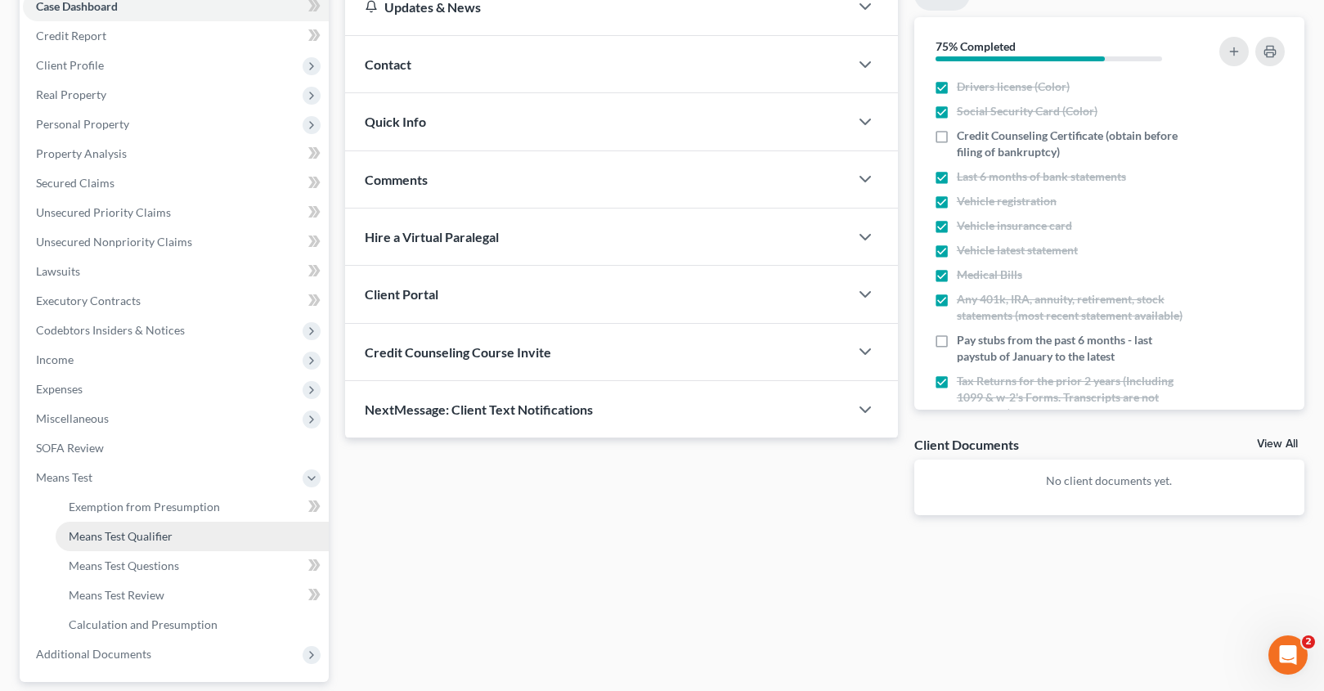
click at [151, 531] on span "Means Test Qualifier" at bounding box center [121, 536] width 104 height 14
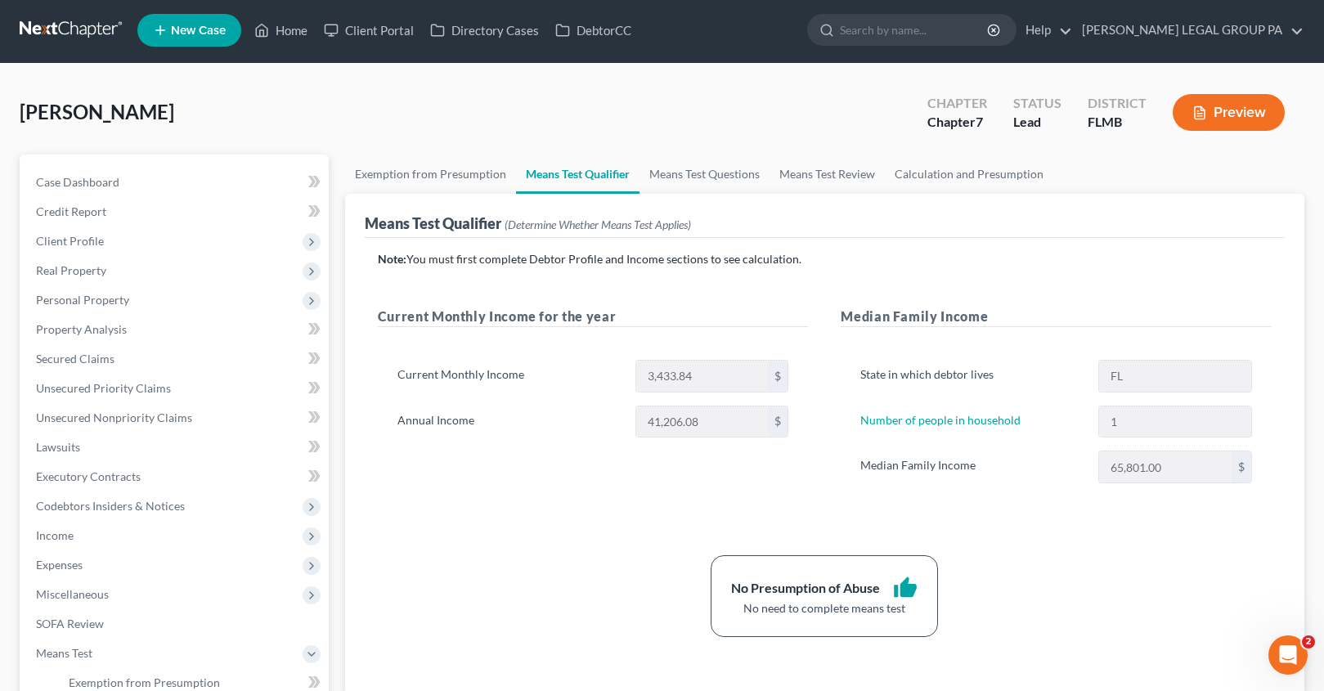
scroll to position [296, 0]
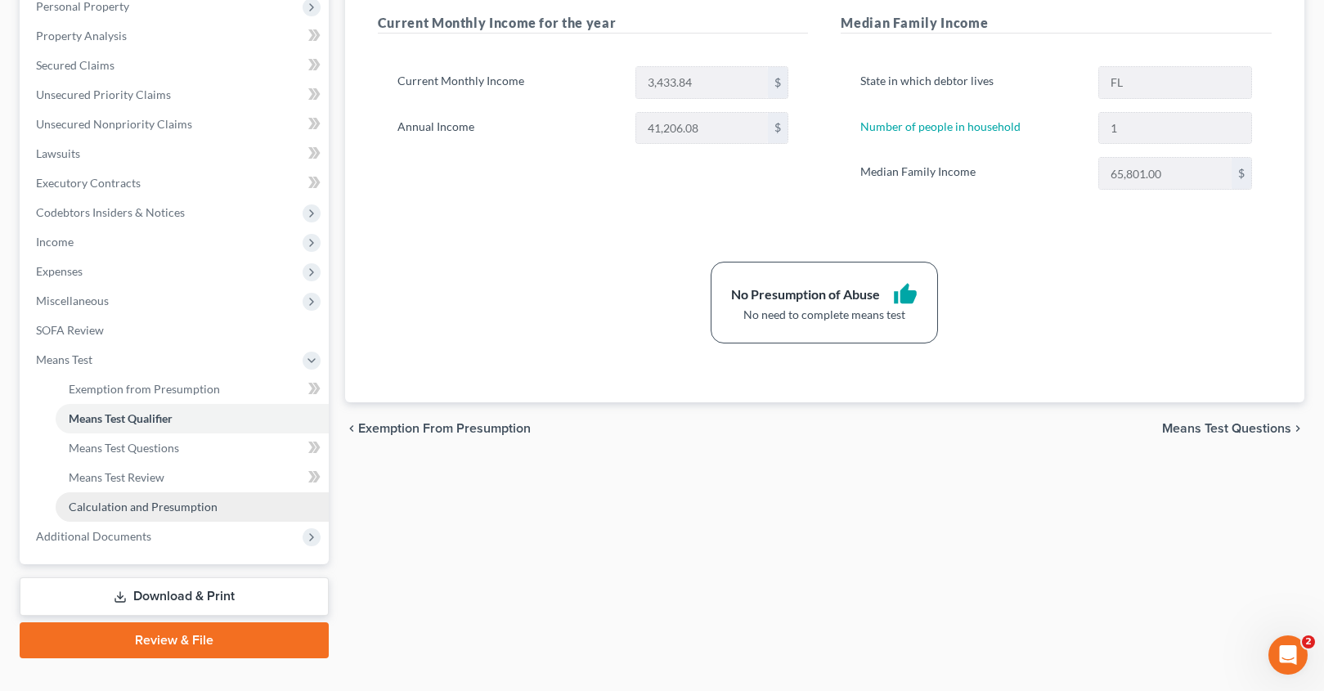
click at [162, 497] on link "Calculation and Presumption" at bounding box center [192, 506] width 273 height 29
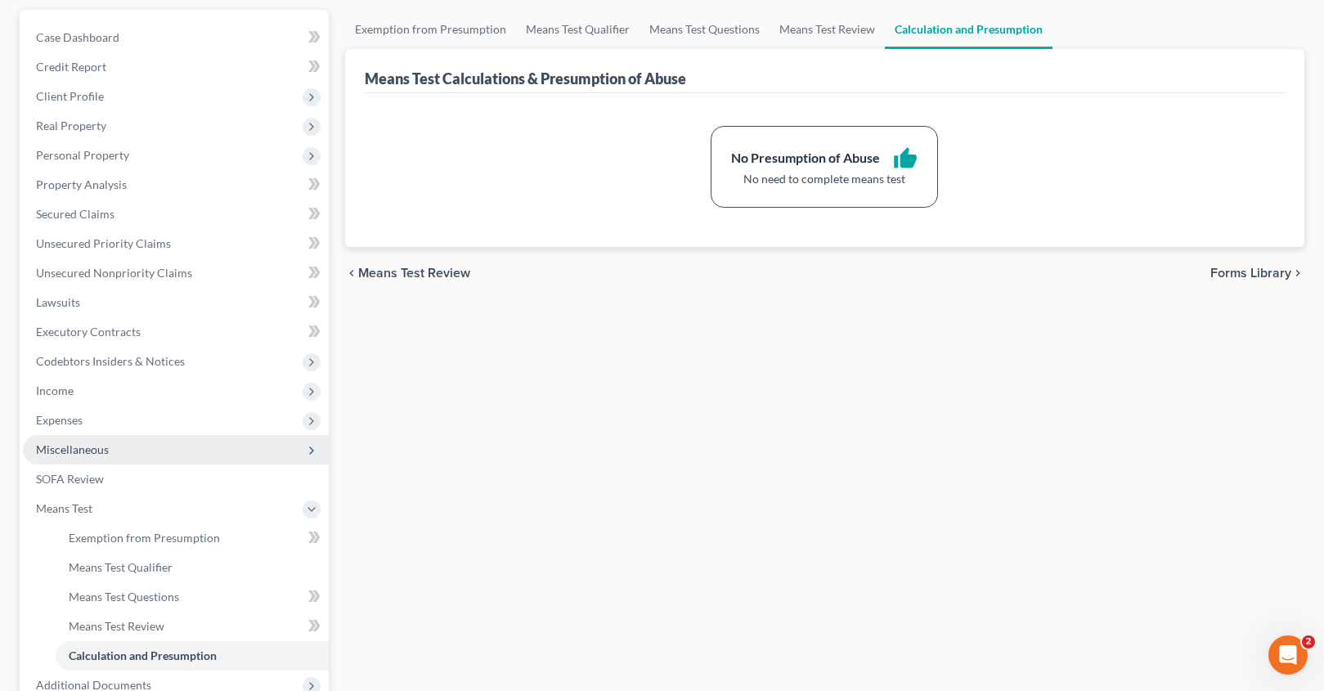
scroll to position [150, 0]
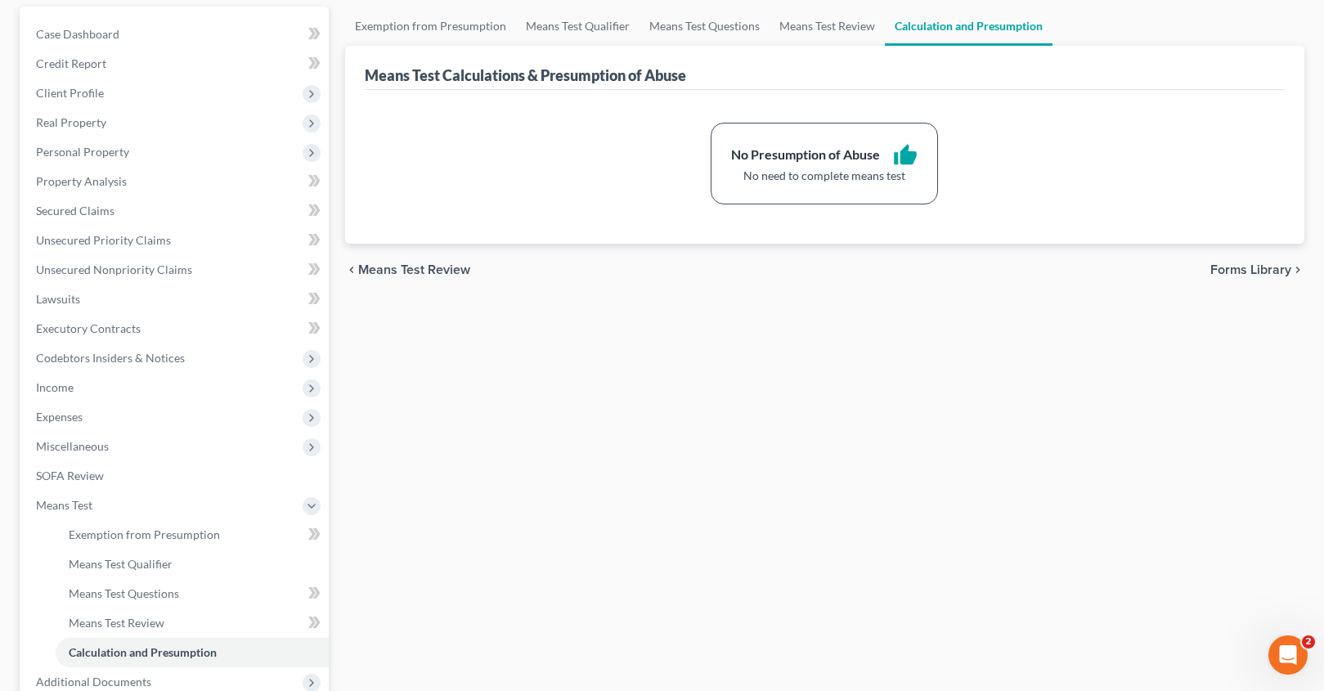
drag, startPoint x: 69, startPoint y: 421, endPoint x: 96, endPoint y: 439, distance: 32.4
click at [69, 421] on span "Expenses" at bounding box center [59, 417] width 47 height 14
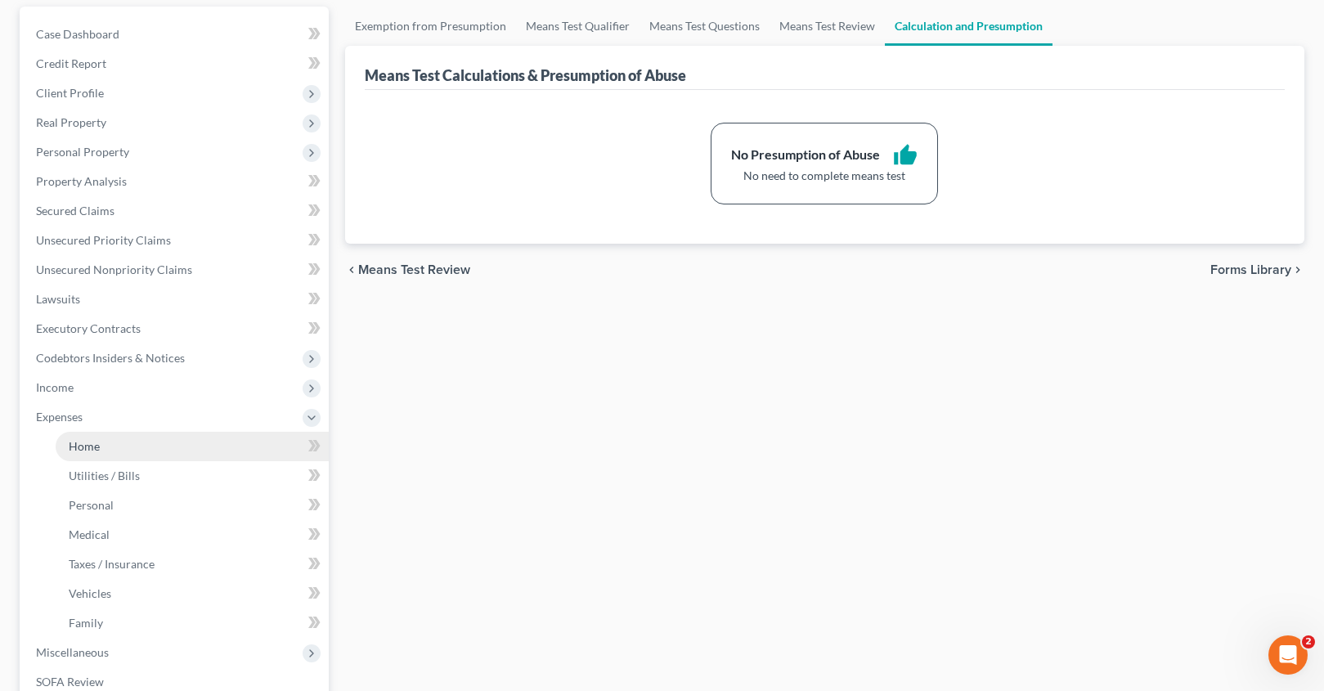
click at [90, 439] on span "Home" at bounding box center [84, 446] width 31 height 14
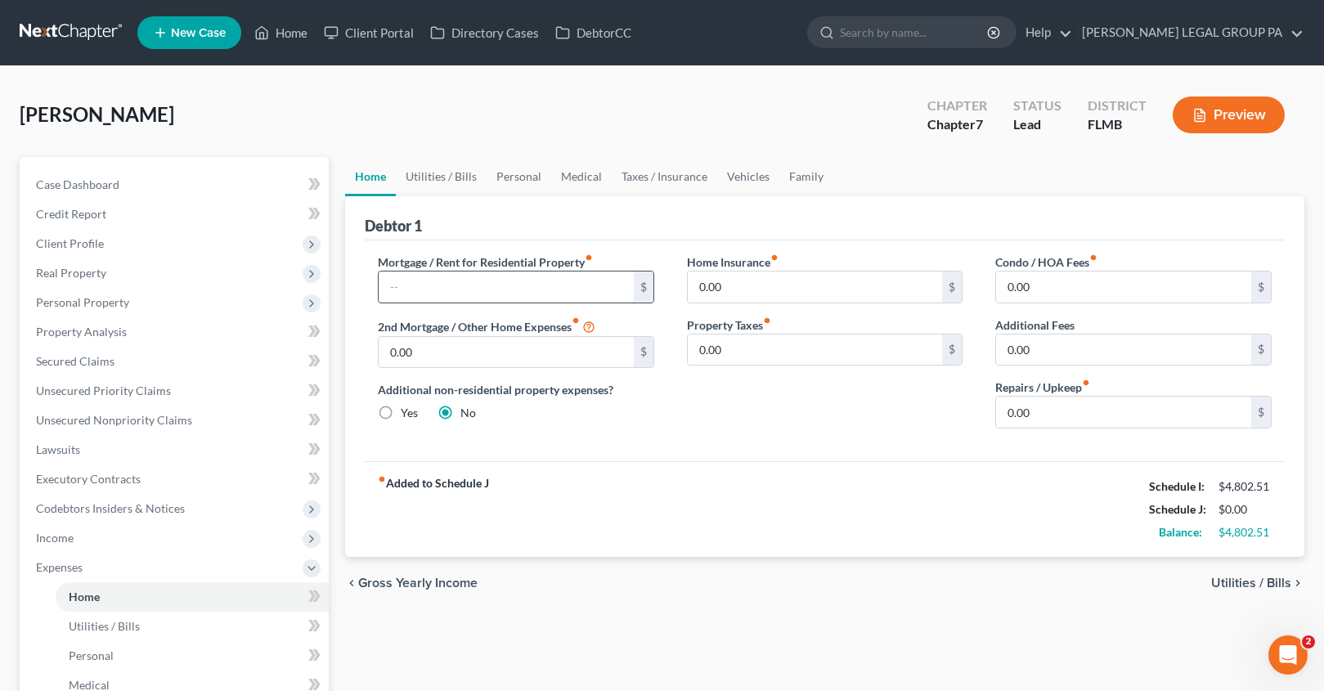
click at [429, 295] on input "text" at bounding box center [506, 286] width 255 height 31
type input "1,805.00"
click at [455, 190] on link "Utilities / Bills" at bounding box center [441, 176] width 91 height 39
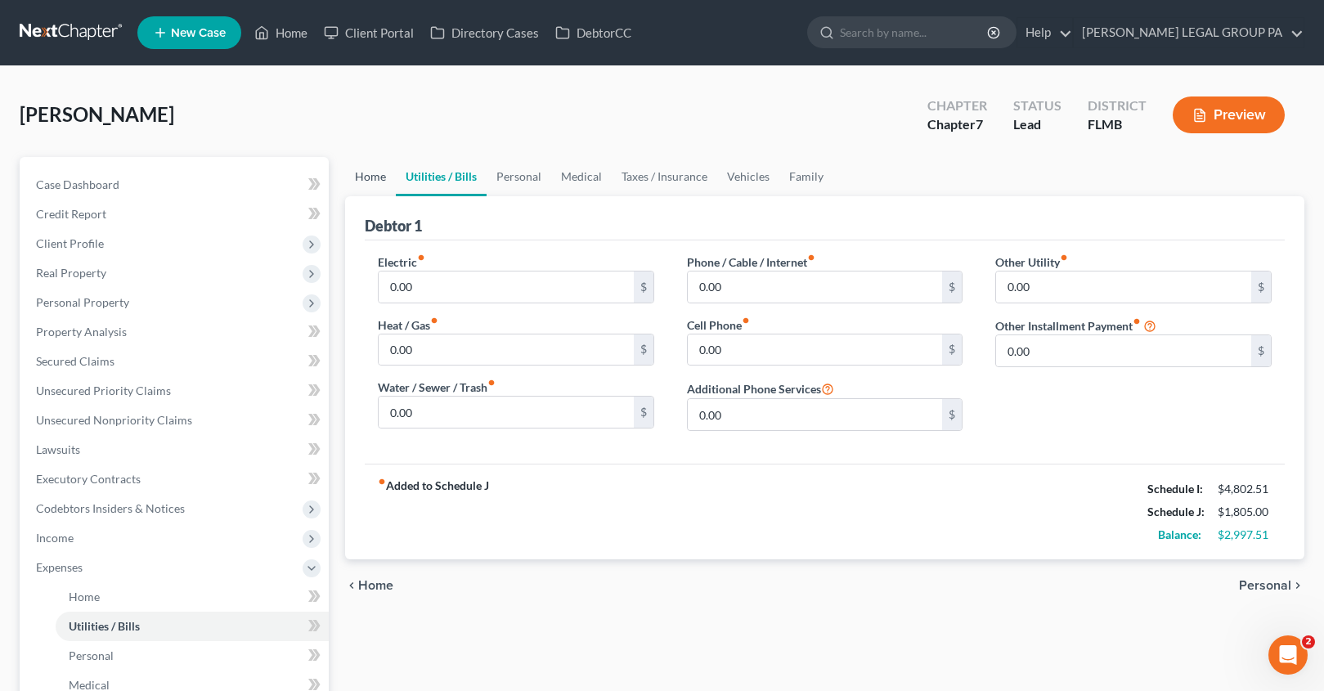
click at [358, 177] on link "Home" at bounding box center [370, 176] width 51 height 39
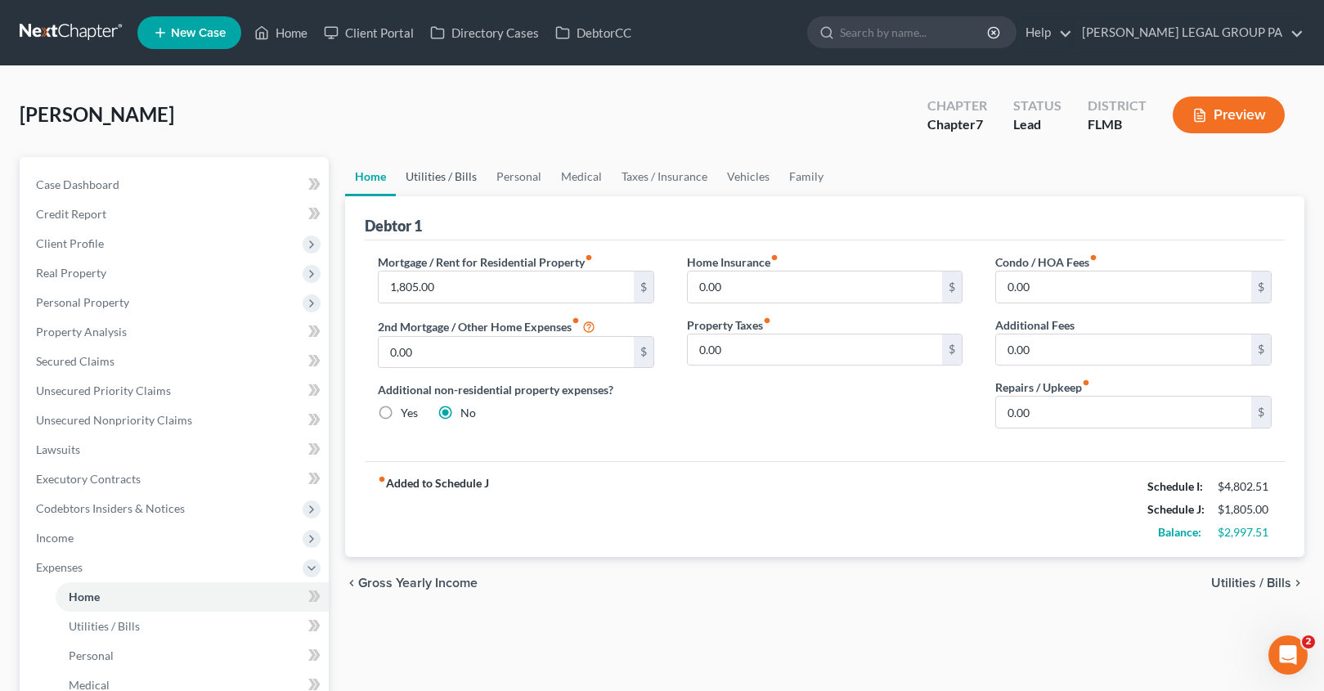
click at [440, 186] on link "Utilities / Bills" at bounding box center [441, 176] width 91 height 39
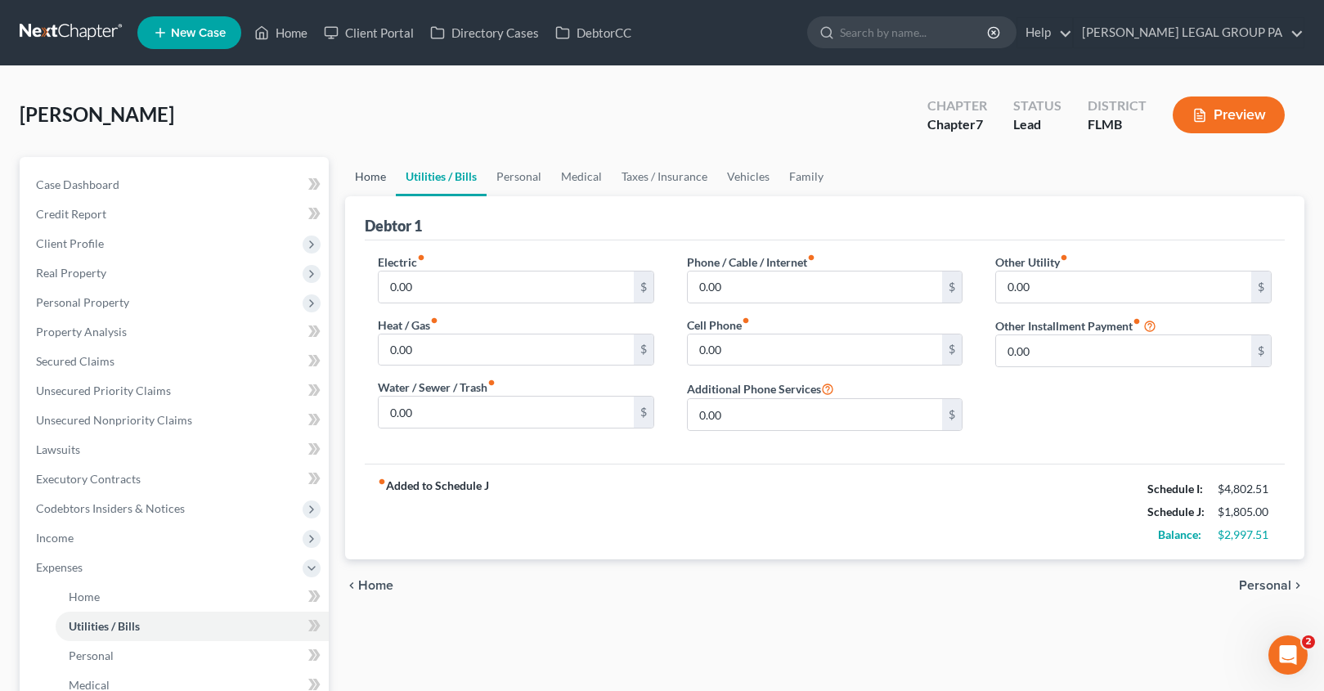
click at [376, 173] on link "Home" at bounding box center [370, 176] width 51 height 39
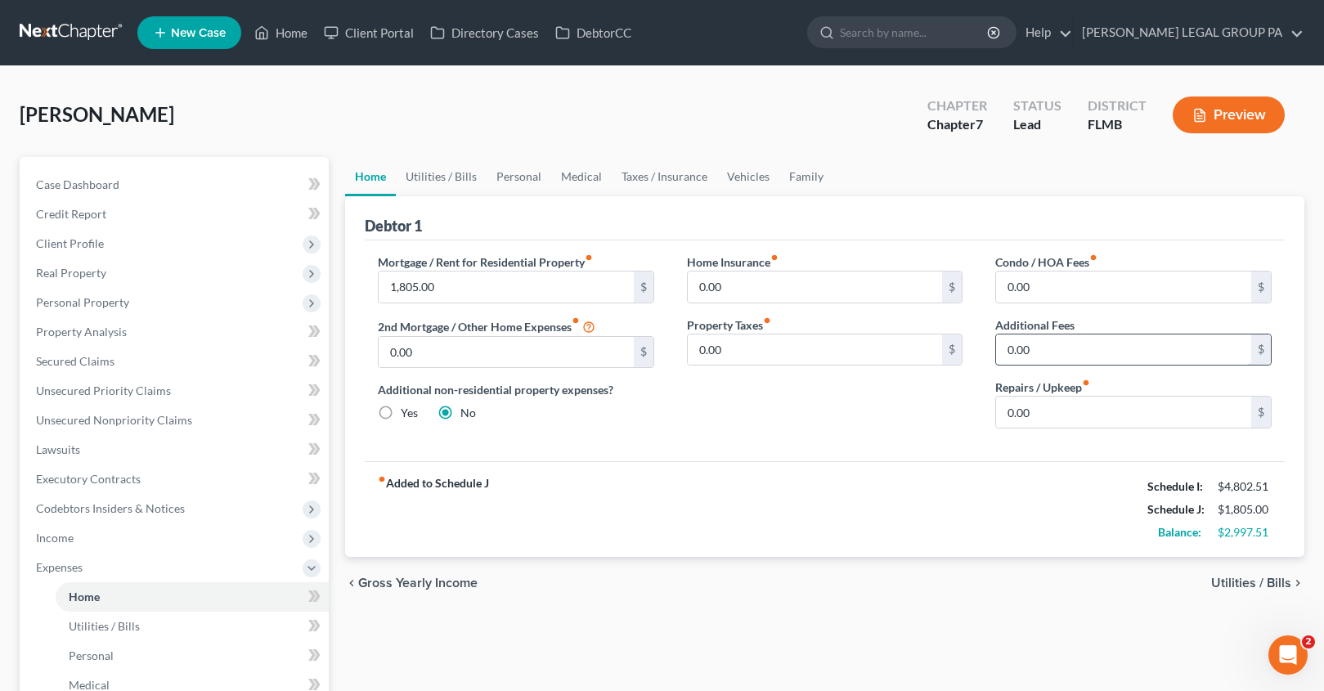
click at [1042, 361] on input "0.00" at bounding box center [1123, 349] width 255 height 31
type input "40.00"
click at [906, 453] on div "Mortgage / Rent for Residential Property fiber_manual_record 1,805.00 $ 2nd Mor…" at bounding box center [825, 350] width 920 height 221
click at [448, 172] on link "Utilities / Bills" at bounding box center [441, 176] width 91 height 39
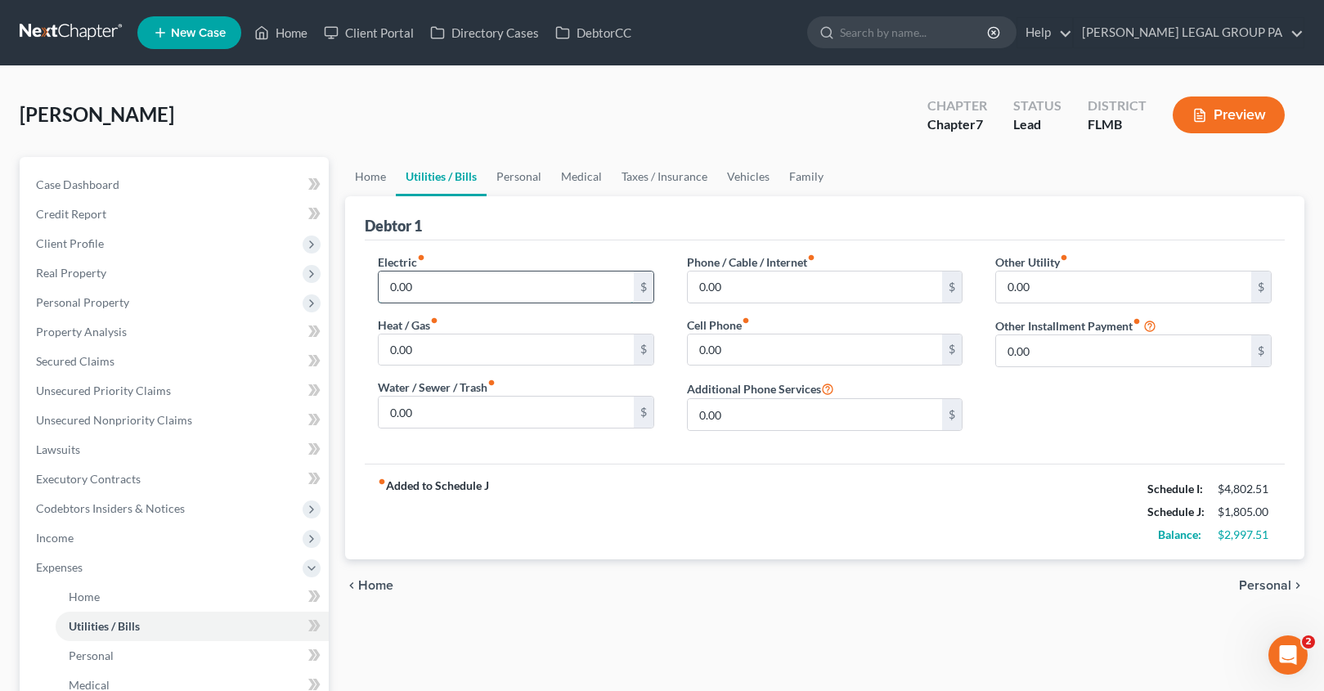
click at [440, 292] on input "0.00" at bounding box center [506, 286] width 255 height 31
type input "175.00"
click at [577, 448] on div "Electric fiber_manual_record 175.00 $ Heat / Gas fiber_manual_record 0.00 $ Wat…" at bounding box center [825, 351] width 920 height 223
click at [442, 419] on input "0.00" at bounding box center [506, 412] width 255 height 31
drag, startPoint x: 437, startPoint y: 412, endPoint x: 355, endPoint y: 397, distance: 83.9
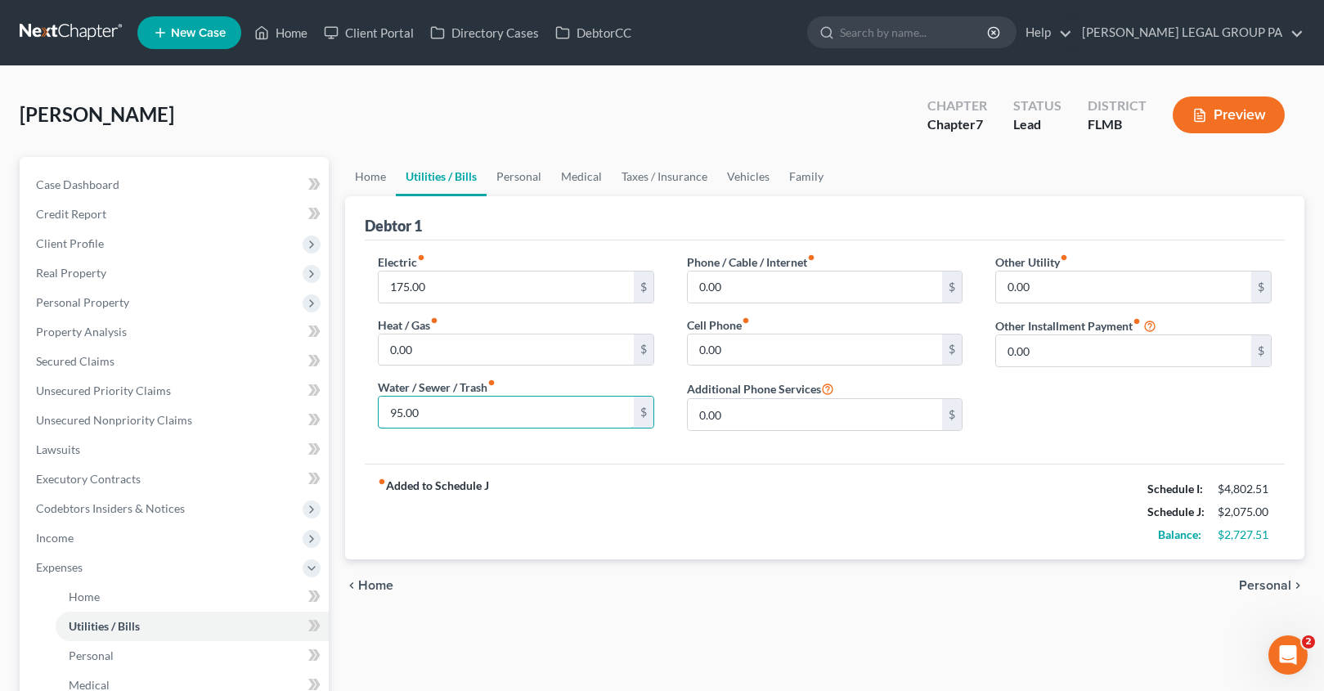
click at [355, 397] on div "Debtor 1 Electric fiber_manual_record 175.00 $ Heat / Gas fiber_manual_record 0…" at bounding box center [824, 377] width 959 height 363
type input "100.00"
click at [795, 295] on input "0.00" at bounding box center [815, 286] width 255 height 31
type input "25.00"
click at [738, 344] on input "0.00" at bounding box center [815, 349] width 255 height 31
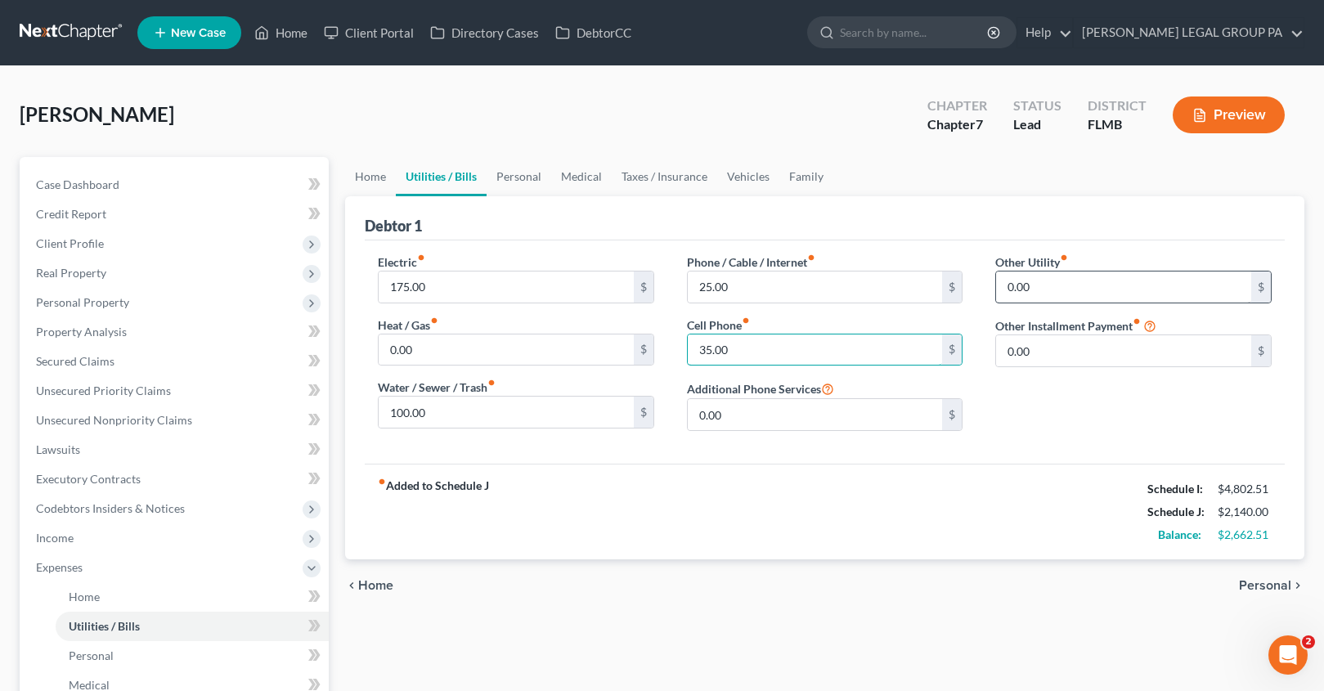
type input "35.00"
click at [1052, 286] on input "0.00" at bounding box center [1123, 286] width 255 height 31
click at [509, 174] on link "Personal" at bounding box center [519, 176] width 65 height 39
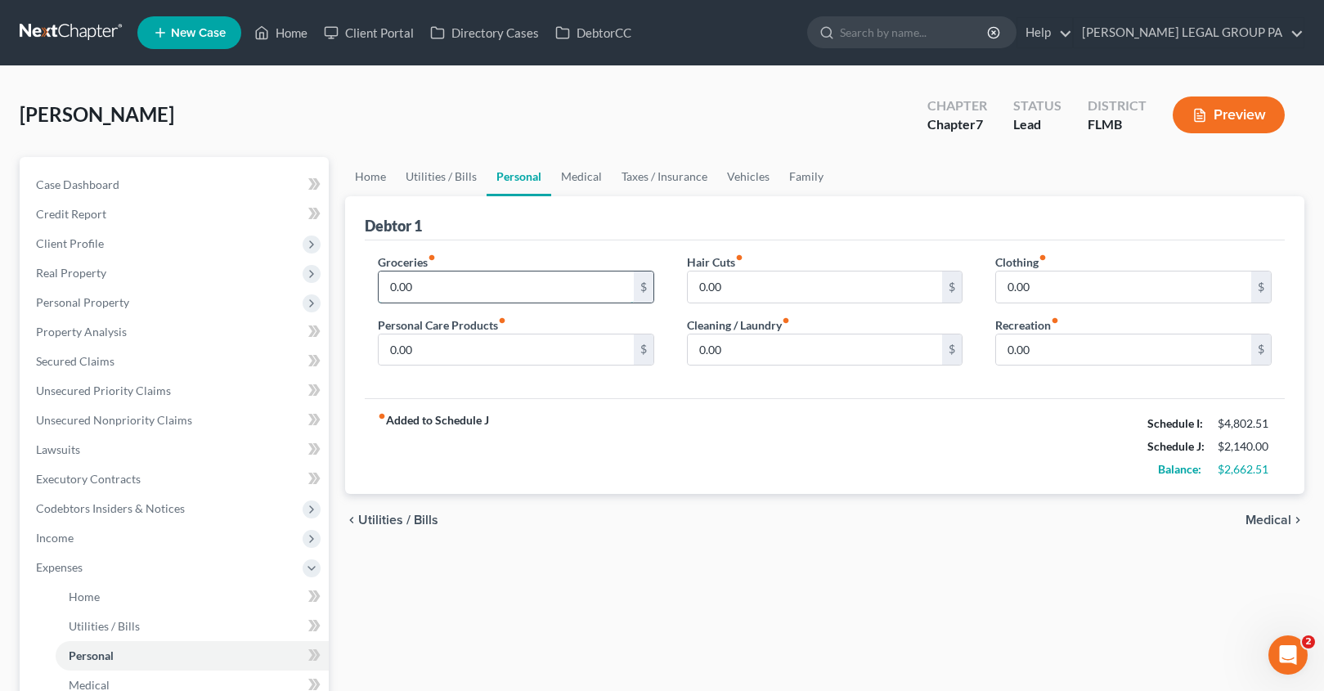
click at [452, 289] on input "0.00" at bounding box center [506, 286] width 255 height 31
type input "500.00"
click at [443, 351] on input "0.00" at bounding box center [506, 349] width 255 height 31
type input "50.00"
click at [626, 459] on div "fiber_manual_record Added to Schedule J Schedule I: $4,802.51 Schedule J: $2,69…" at bounding box center [825, 446] width 920 height 96
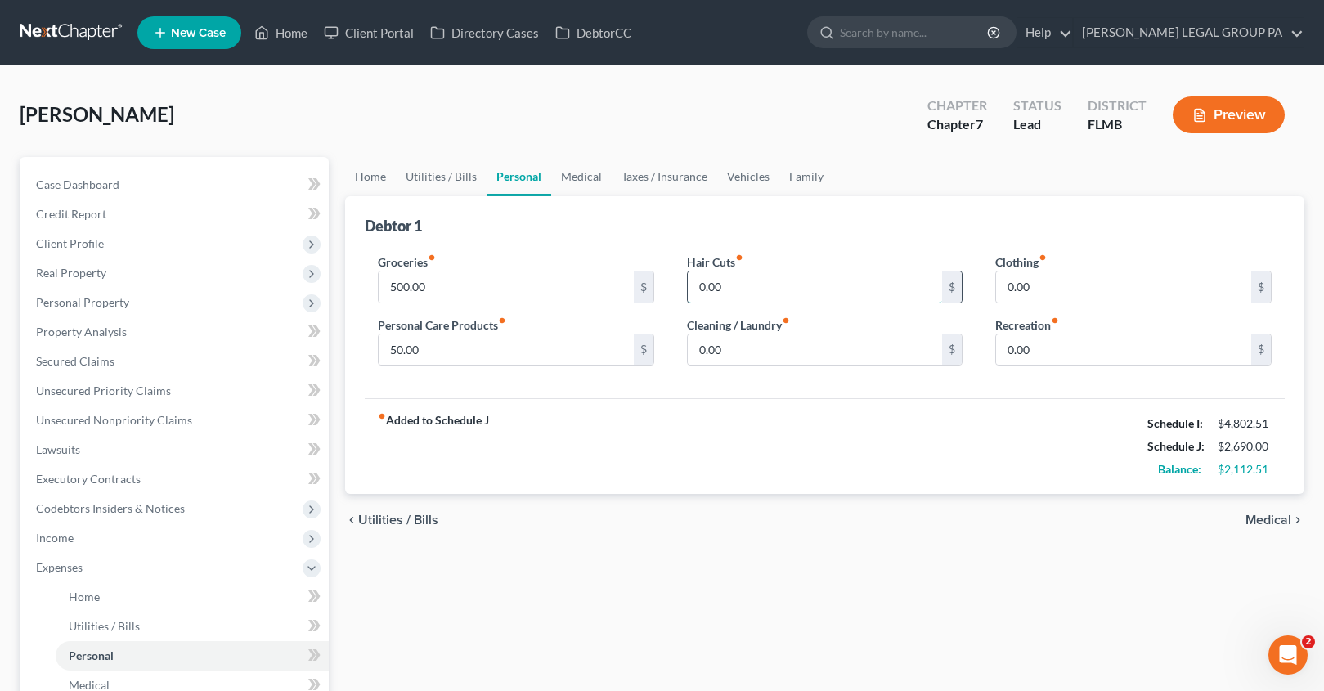
click at [752, 283] on input "0.00" at bounding box center [815, 286] width 255 height 31
click at [841, 217] on div "Debtor 1" at bounding box center [825, 218] width 920 height 44
click at [735, 283] on input "0.00" at bounding box center [815, 286] width 255 height 31
type input "50.00"
drag, startPoint x: 758, startPoint y: 353, endPoint x: 703, endPoint y: 343, distance: 55.8
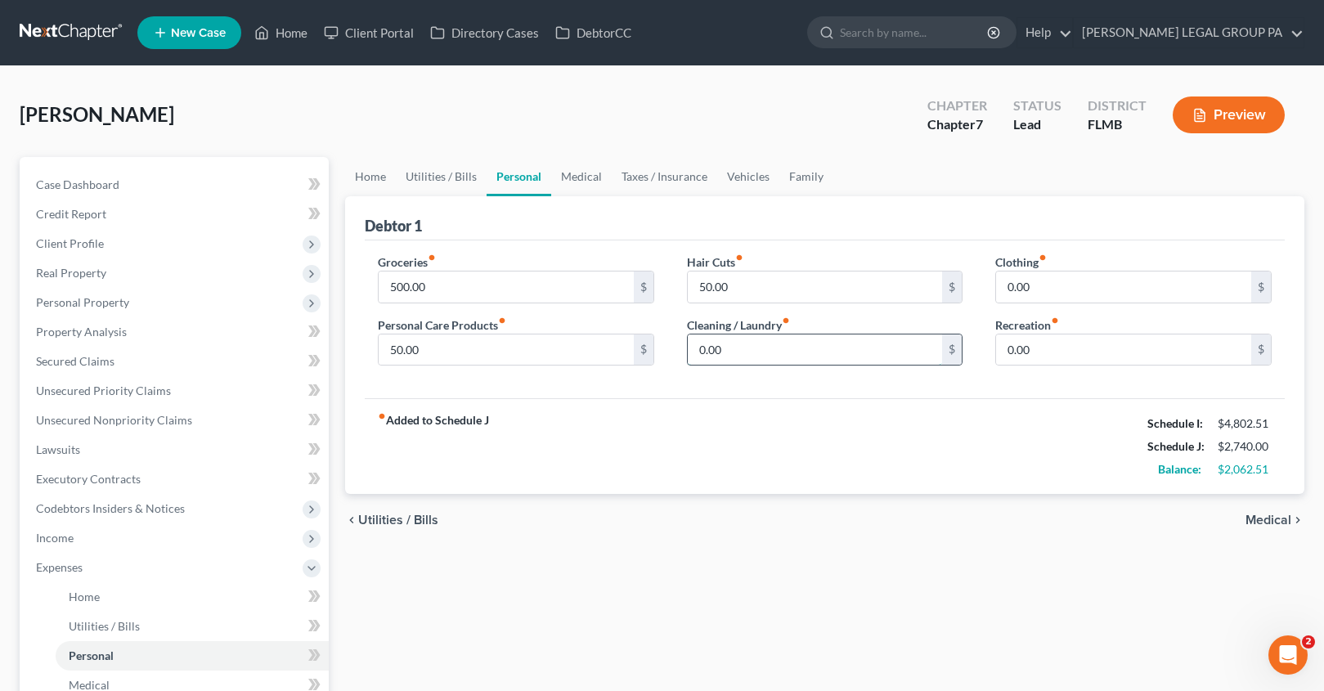
click at [692, 339] on input "0.00" at bounding box center [815, 349] width 255 height 31
drag, startPoint x: 732, startPoint y: 354, endPoint x: 686, endPoint y: 342, distance: 47.4
click at [687, 342] on div "0.00 $" at bounding box center [825, 350] width 276 height 33
type input "50.00"
click at [1066, 295] on input "0.00" at bounding box center [1123, 286] width 255 height 31
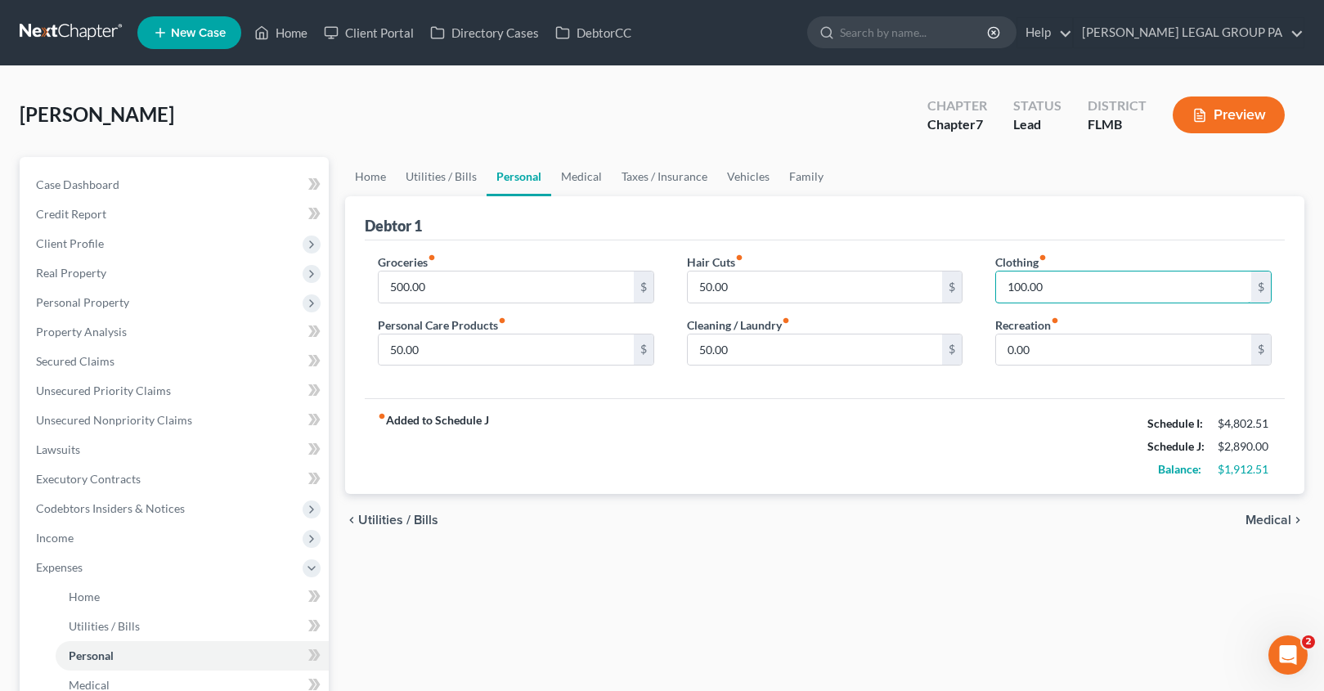
type input "100.00"
click at [1030, 222] on div "Debtor 1" at bounding box center [825, 218] width 920 height 44
click at [1053, 356] on input "0.00" at bounding box center [1123, 349] width 255 height 31
type input "125.00"
click at [581, 164] on link "Medical" at bounding box center [581, 176] width 61 height 39
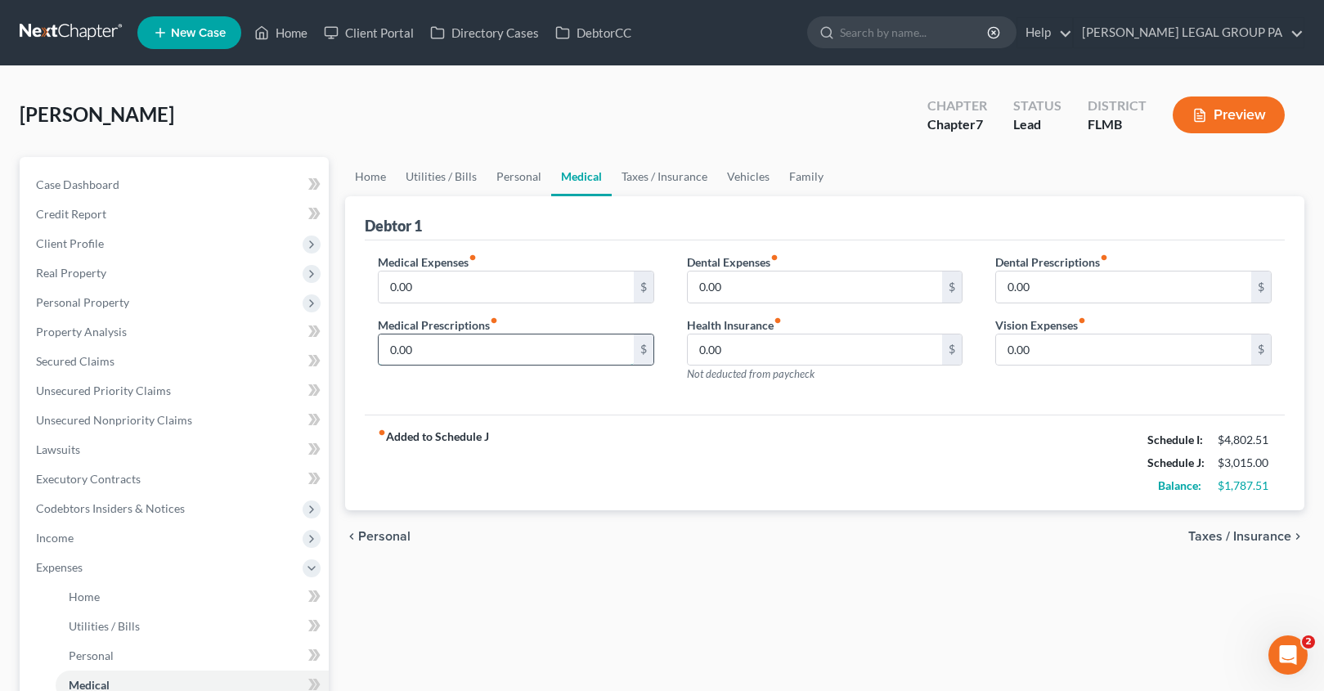
click at [455, 358] on input "0.00" at bounding box center [506, 349] width 255 height 31
click at [430, 296] on input "0.00" at bounding box center [506, 286] width 255 height 31
click at [424, 344] on input "0.00" at bounding box center [506, 349] width 255 height 31
type input "20.00"
click at [457, 297] on input "0.00" at bounding box center [506, 286] width 255 height 31
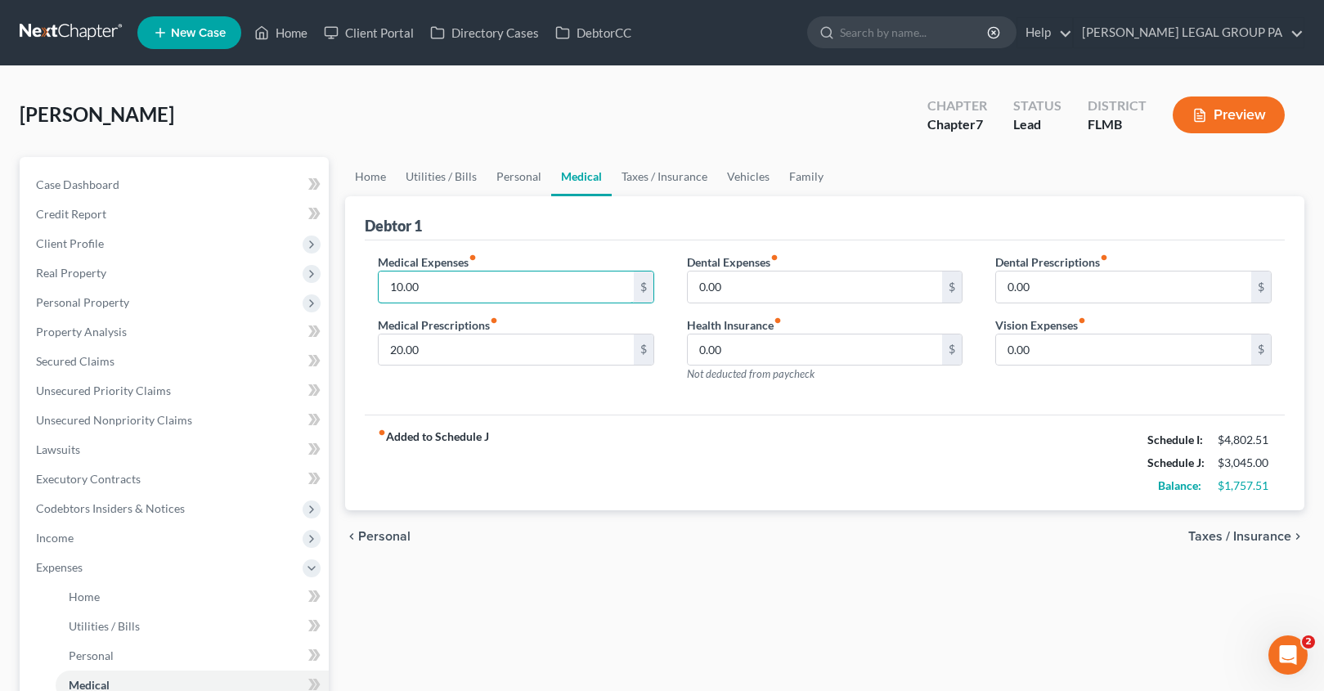
type input "10.00"
click at [675, 431] on div "fiber_manual_record Added to Schedule J Schedule I: $4,802.51 Schedule J: $3,04…" at bounding box center [825, 463] width 920 height 96
click at [626, 185] on link "Taxes / Insurance" at bounding box center [664, 176] width 105 height 39
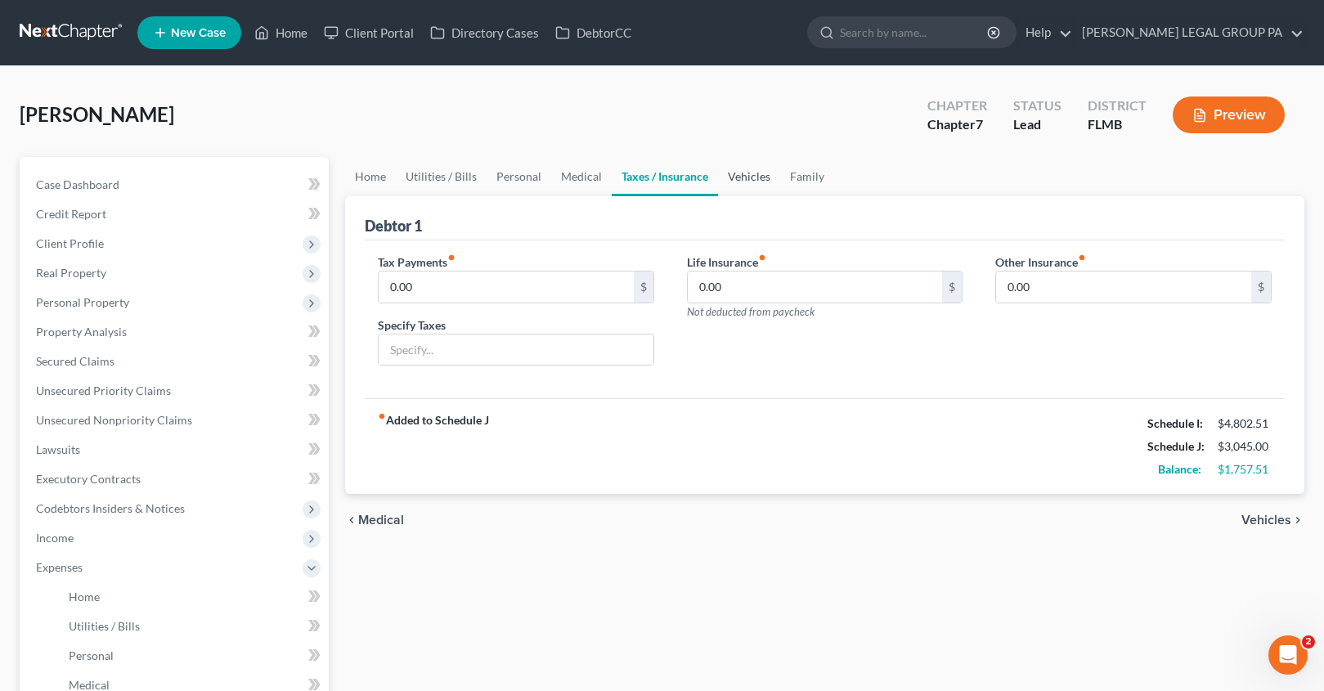
click at [756, 174] on link "Vehicles" at bounding box center [749, 176] width 62 height 39
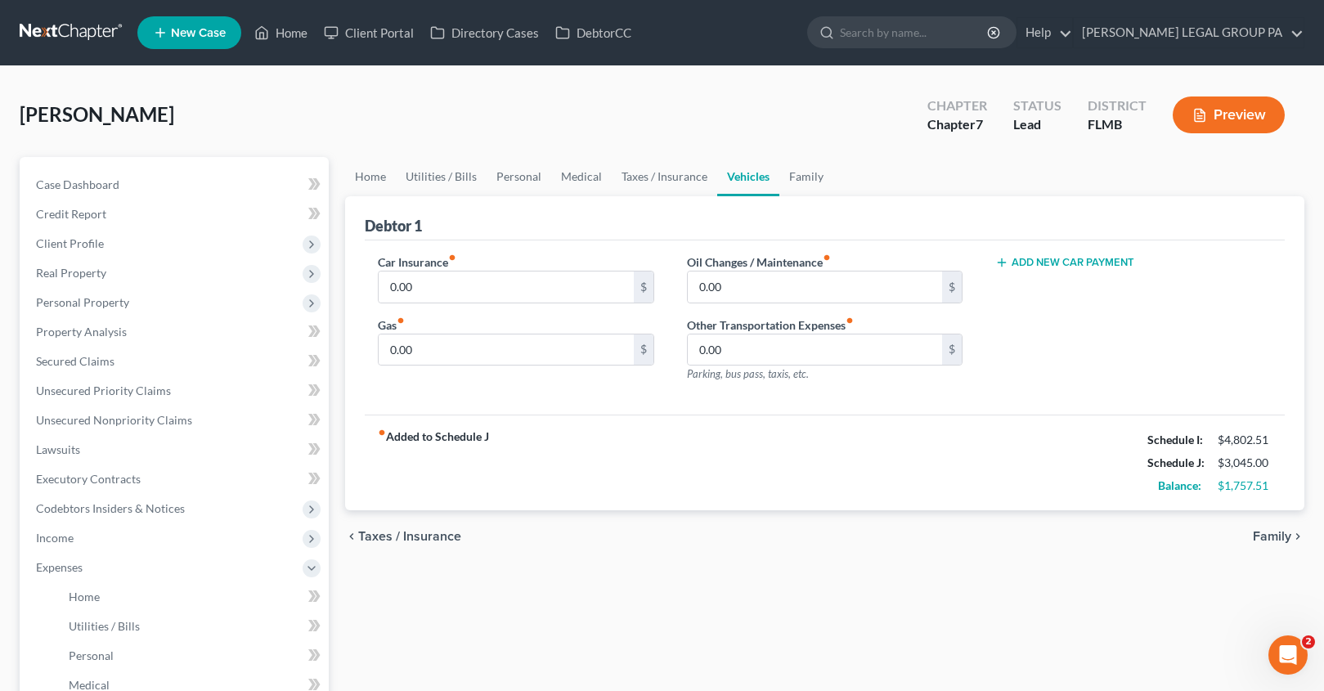
click at [451, 305] on div "Car Insurance fiber_manual_record 0.00 $ Gas fiber_manual_record 0.00 $" at bounding box center [515, 325] width 309 height 142
click at [450, 291] on input "0.00" at bounding box center [506, 286] width 255 height 31
type input "200.00"
click at [427, 350] on input "0.00" at bounding box center [506, 349] width 255 height 31
type input "100.00"
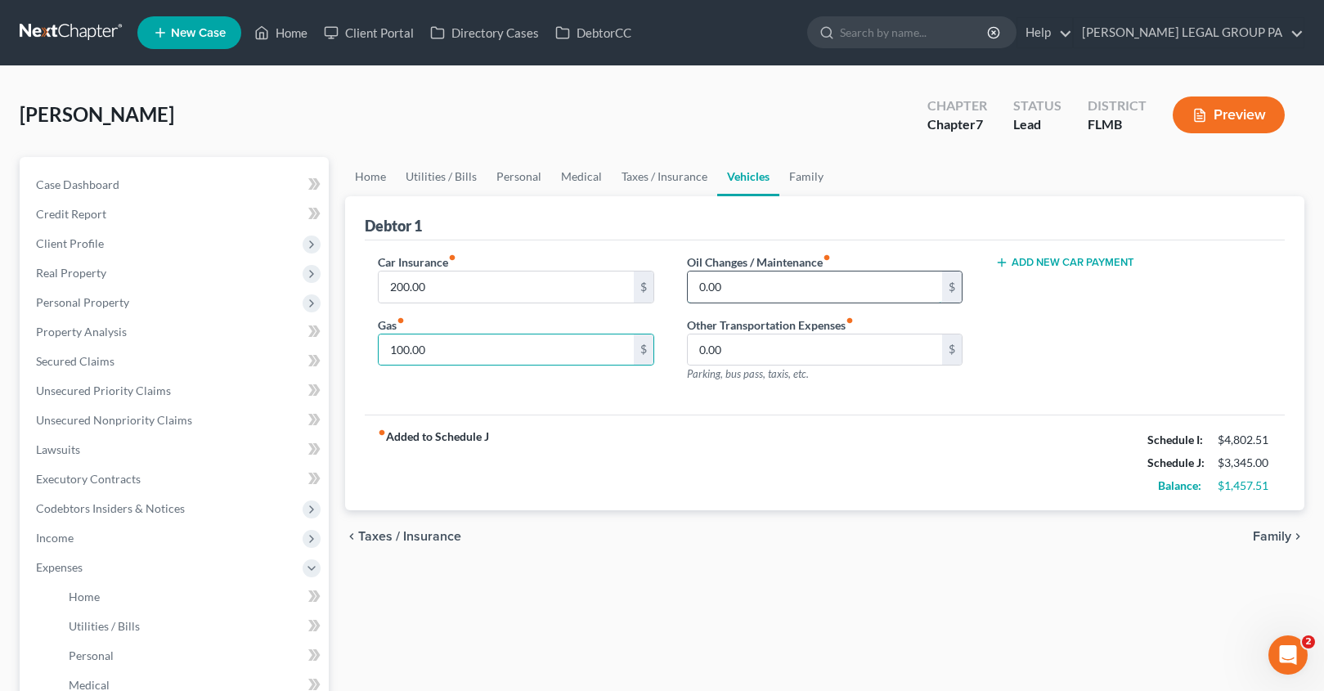
click at [783, 282] on input "0.00" at bounding box center [815, 286] width 255 height 31
type input "5"
type input "80.00"
click at [703, 208] on div "Debtor 1" at bounding box center [825, 218] width 920 height 44
click at [812, 177] on link "Family" at bounding box center [806, 176] width 54 height 39
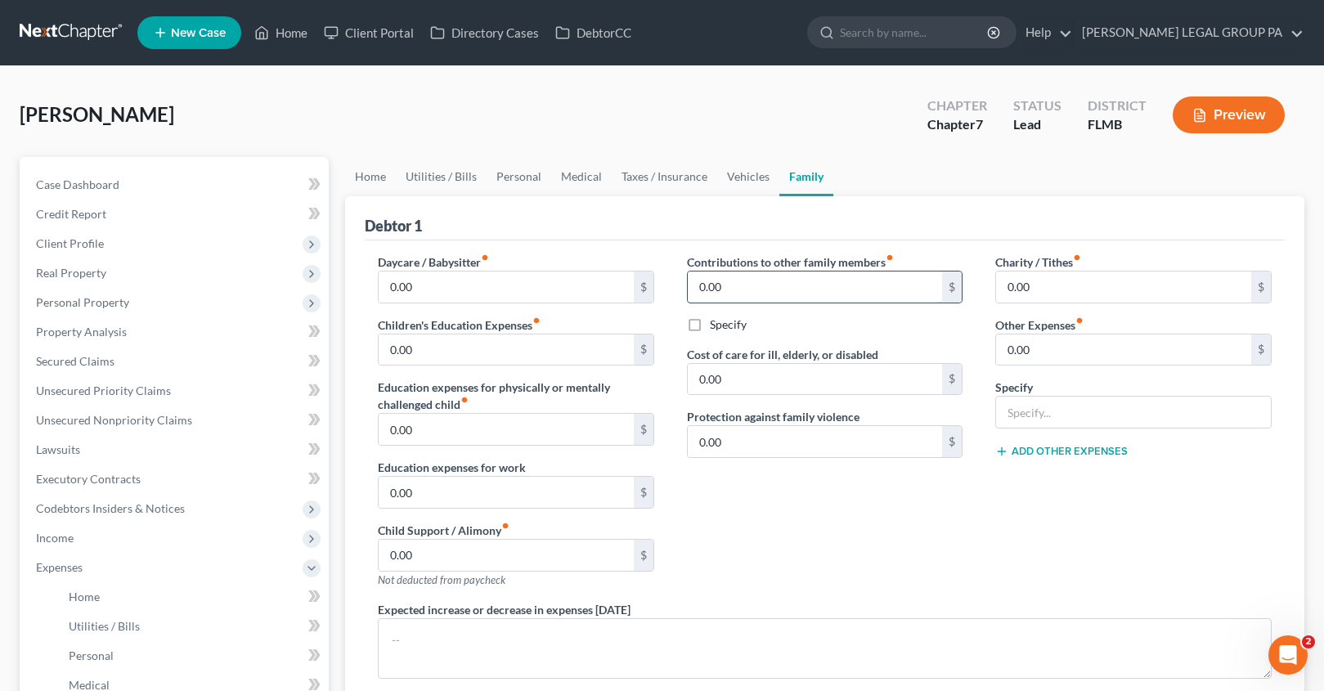
click at [752, 289] on input "0.00" at bounding box center [815, 286] width 255 height 31
click at [1053, 351] on input "0.00" at bounding box center [1123, 349] width 255 height 31
click at [1051, 343] on input "0.00" at bounding box center [1123, 349] width 255 height 31
drag, startPoint x: 1057, startPoint y: 350, endPoint x: 1010, endPoint y: 339, distance: 47.8
click at [1010, 339] on input "0.00" at bounding box center [1123, 349] width 255 height 31
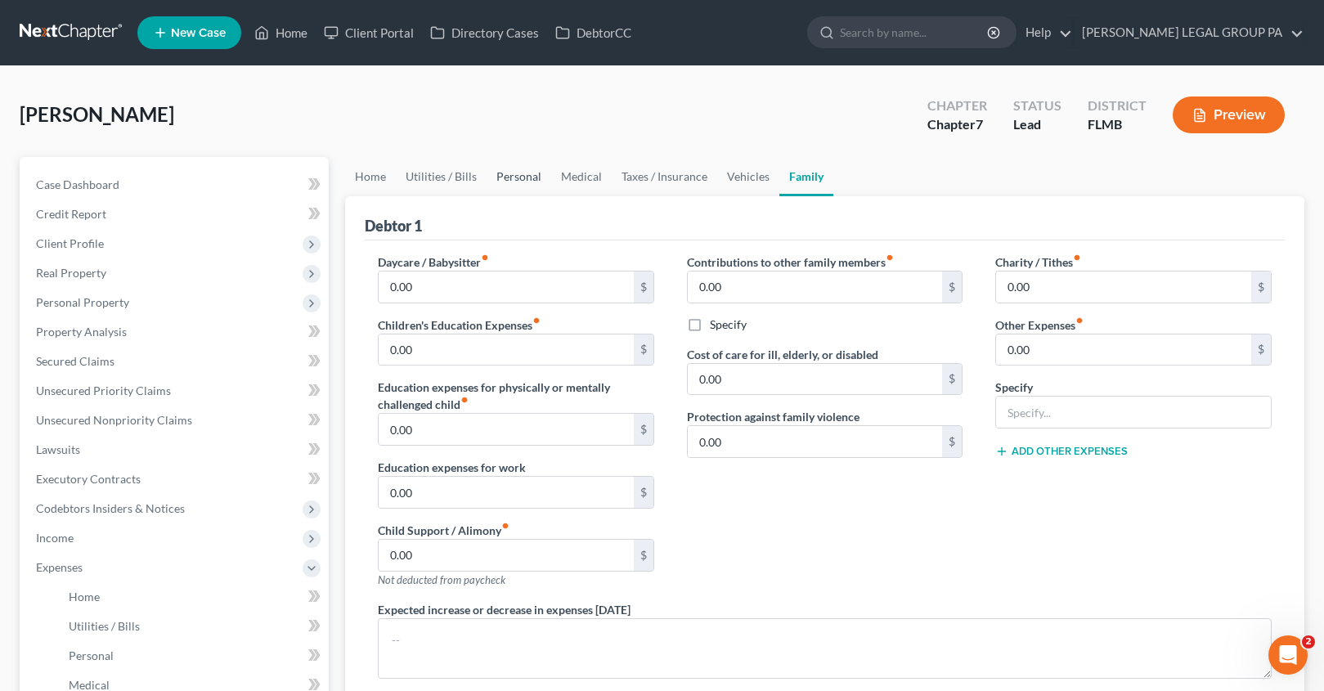
click at [516, 178] on link "Personal" at bounding box center [519, 176] width 65 height 39
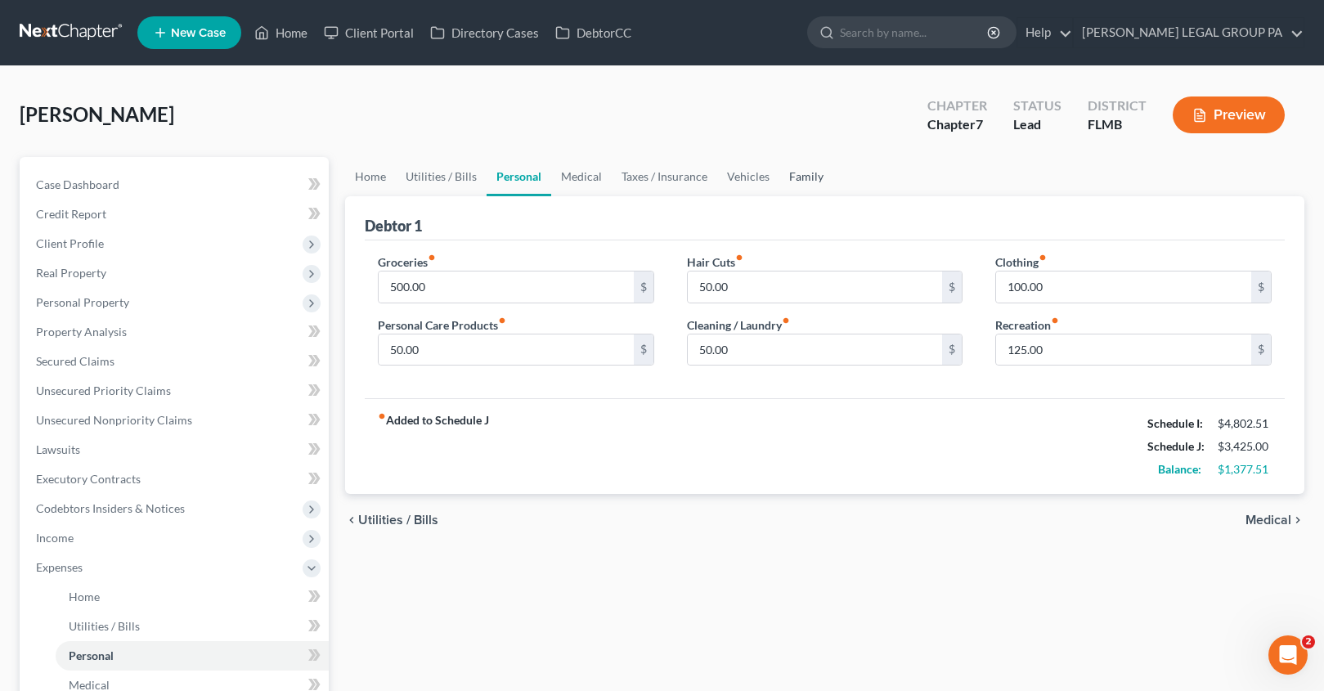
click at [796, 174] on link "Family" at bounding box center [806, 176] width 54 height 39
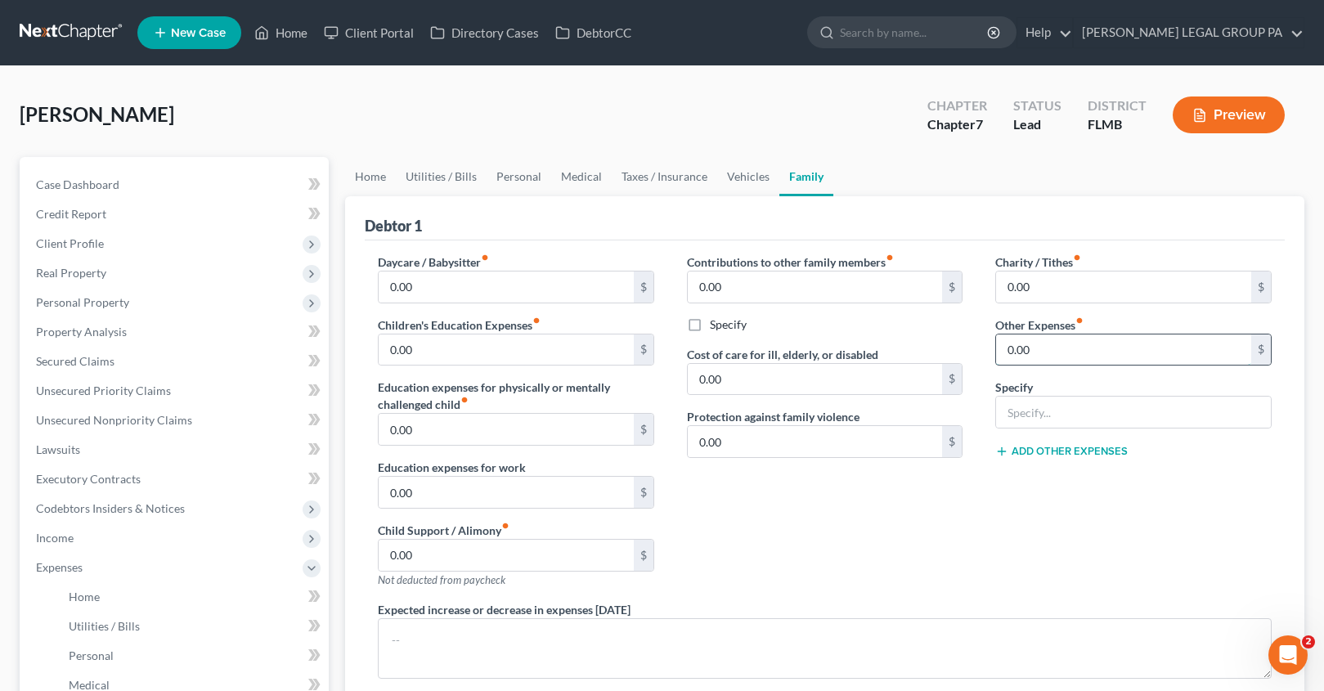
click at [1046, 361] on input "0.00" at bounding box center [1123, 349] width 255 height 31
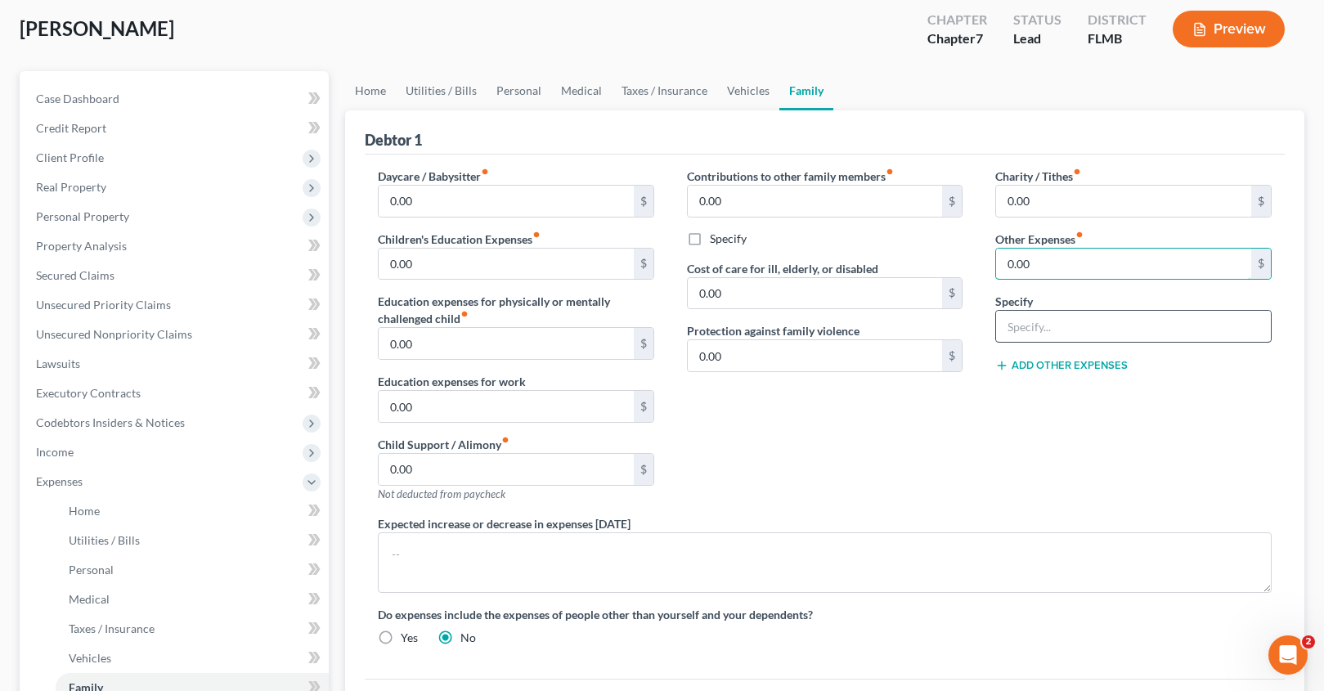
scroll to position [43, 0]
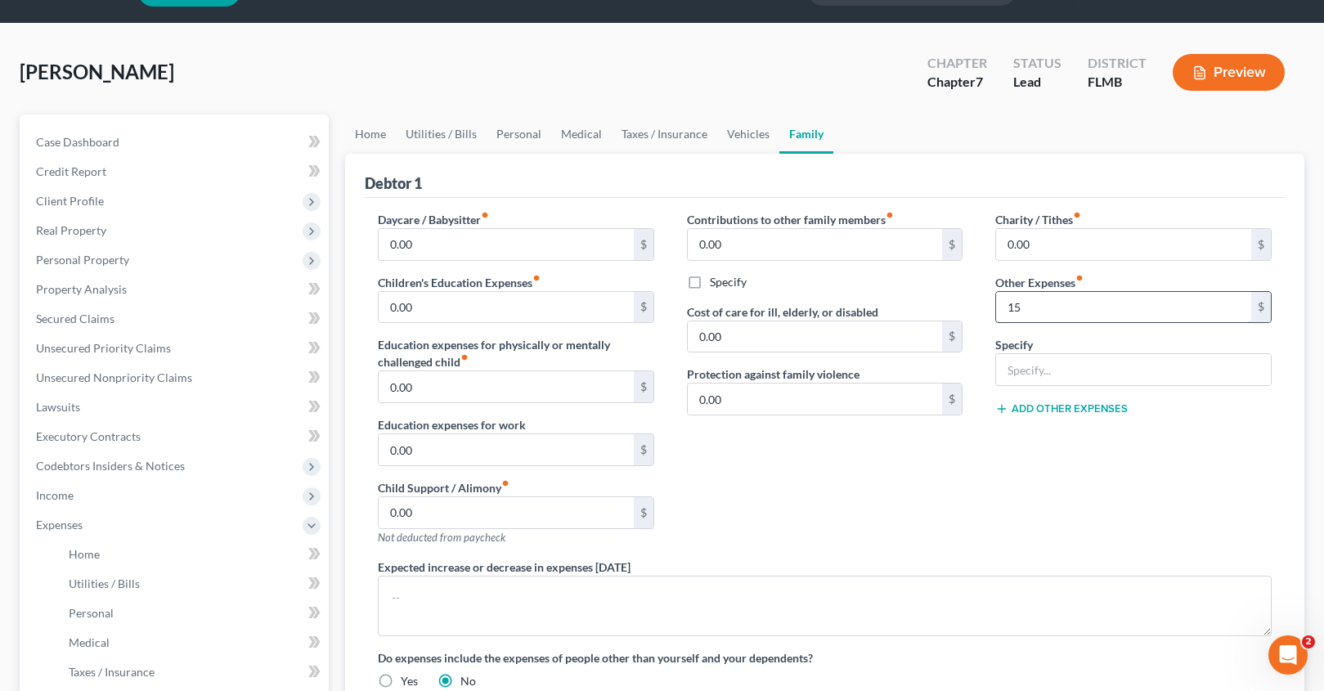
type input "1"
type input "200.00"
click at [1037, 362] on input "text" at bounding box center [1133, 369] width 275 height 31
type input "Pet Expenses"
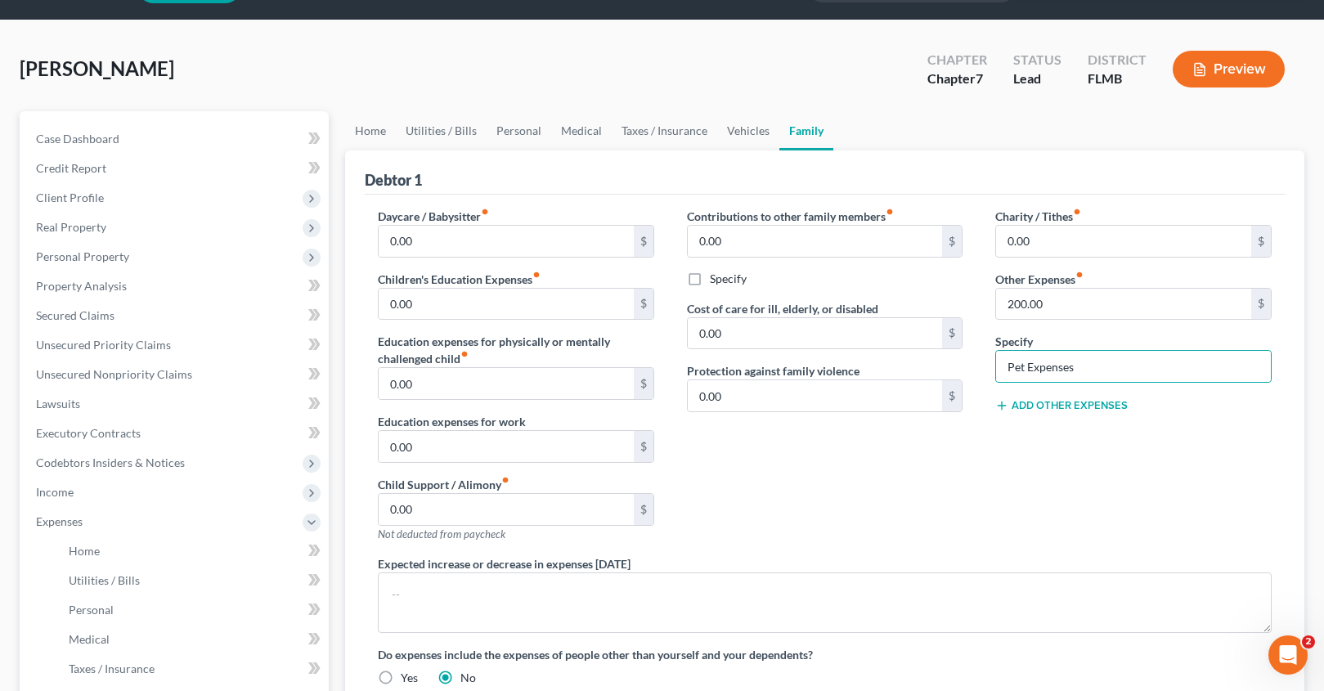
click at [1102, 477] on div "Charity / Tithes fiber_manual_record 0.00 $ Other Expenses fiber_manual_record …" at bounding box center [1133, 382] width 309 height 348
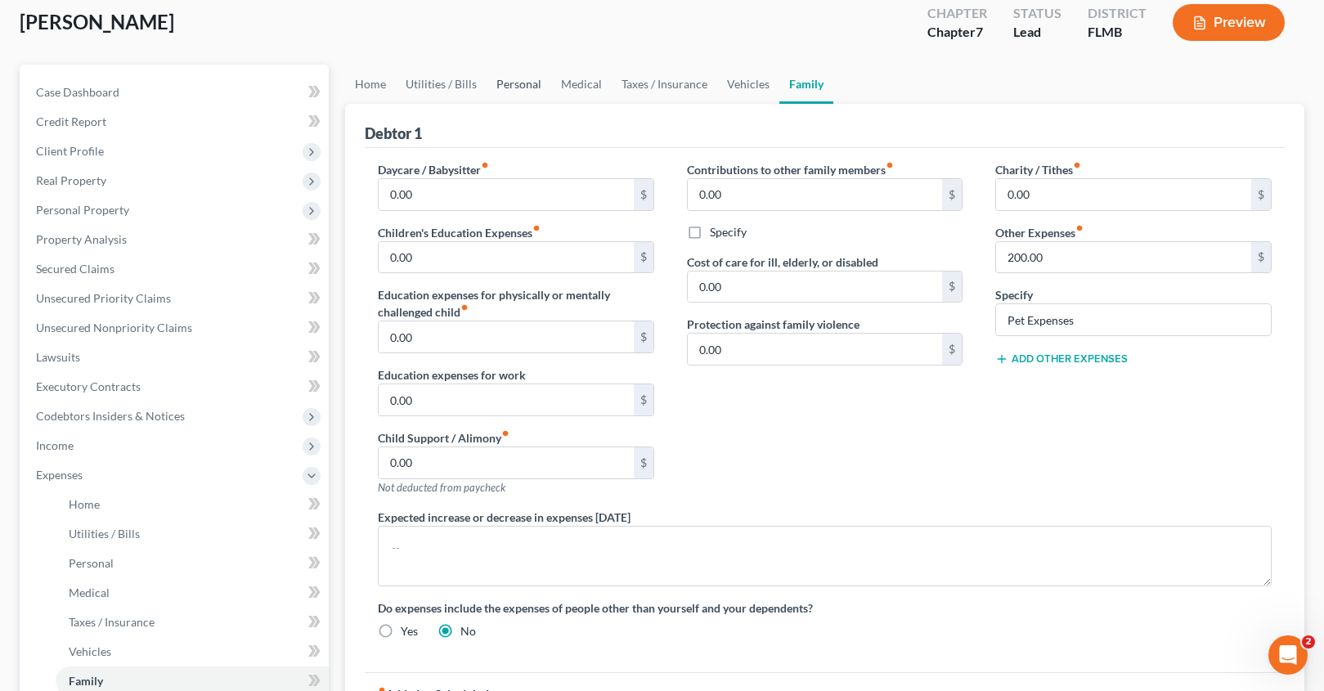
scroll to position [0, 0]
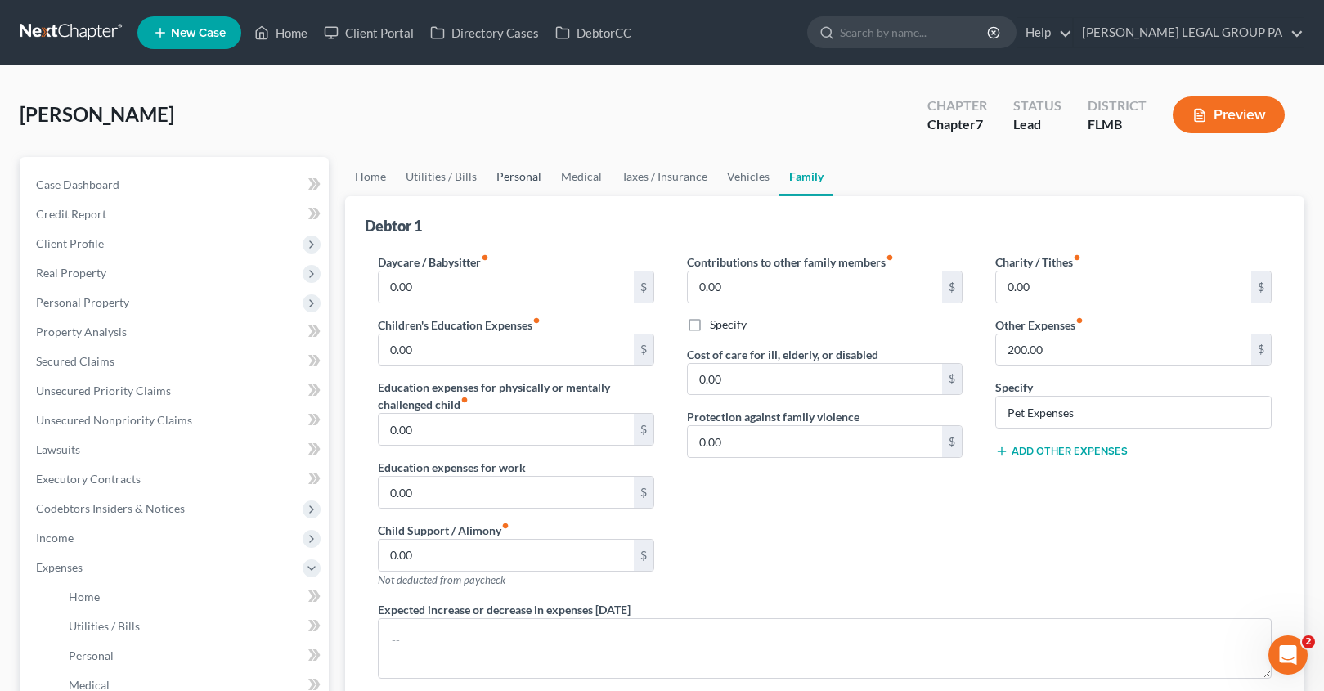
click at [501, 182] on link "Personal" at bounding box center [519, 176] width 65 height 39
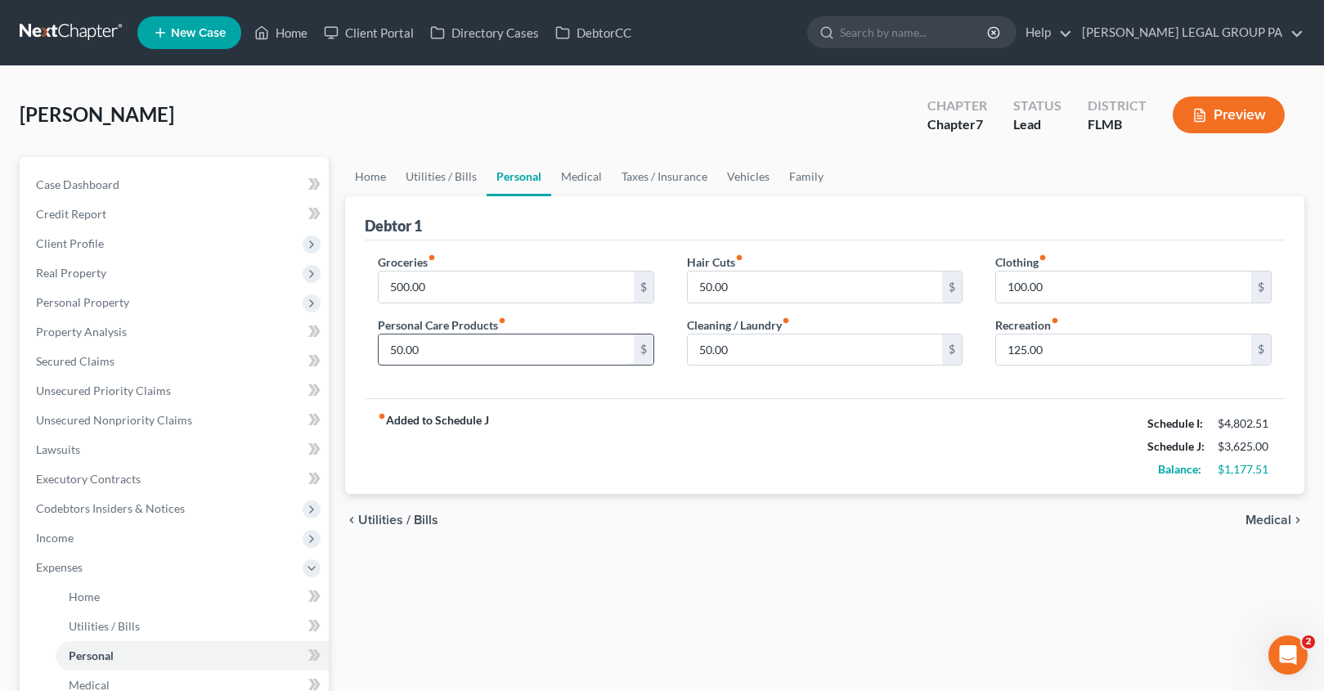
click at [448, 356] on input "50.00" at bounding box center [506, 349] width 255 height 31
type input "150.00"
click at [779, 445] on div "fiber_manual_record Added to Schedule J Schedule I: $4,802.51 Schedule J: $3,72…" at bounding box center [825, 446] width 920 height 96
click at [429, 173] on link "Utilities / Bills" at bounding box center [441, 176] width 91 height 39
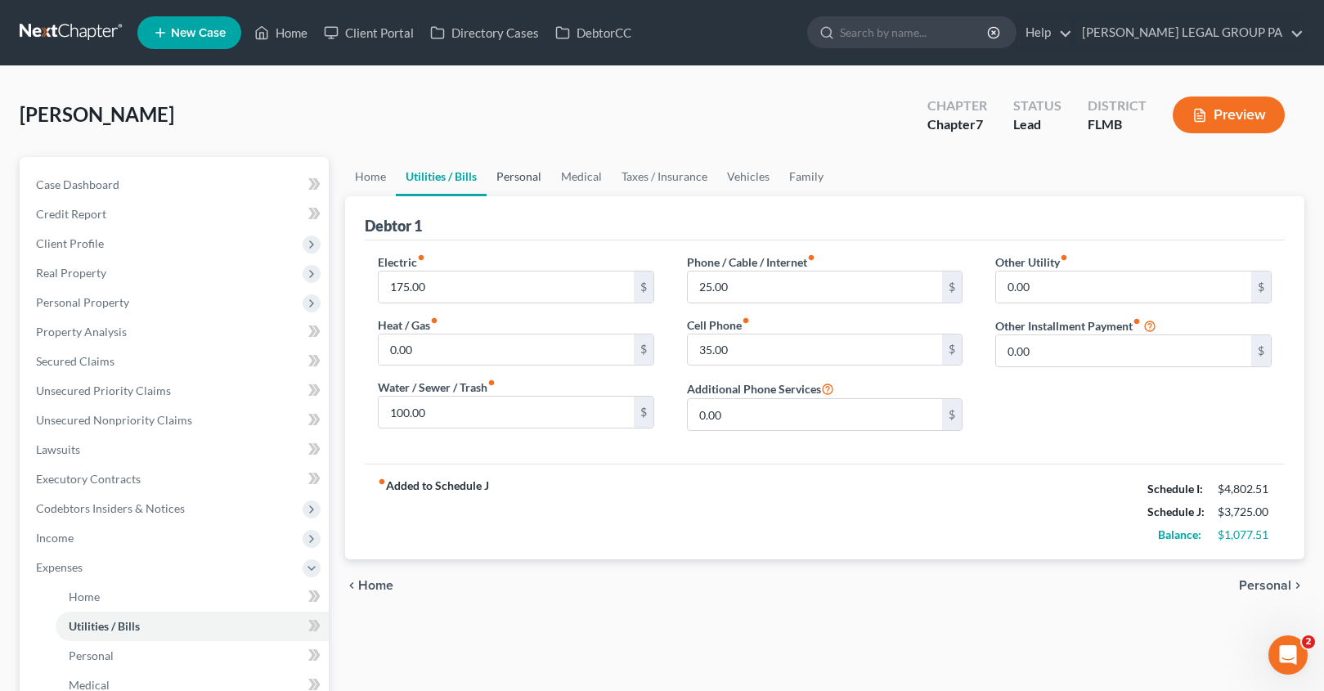
click at [507, 181] on link "Personal" at bounding box center [519, 176] width 65 height 39
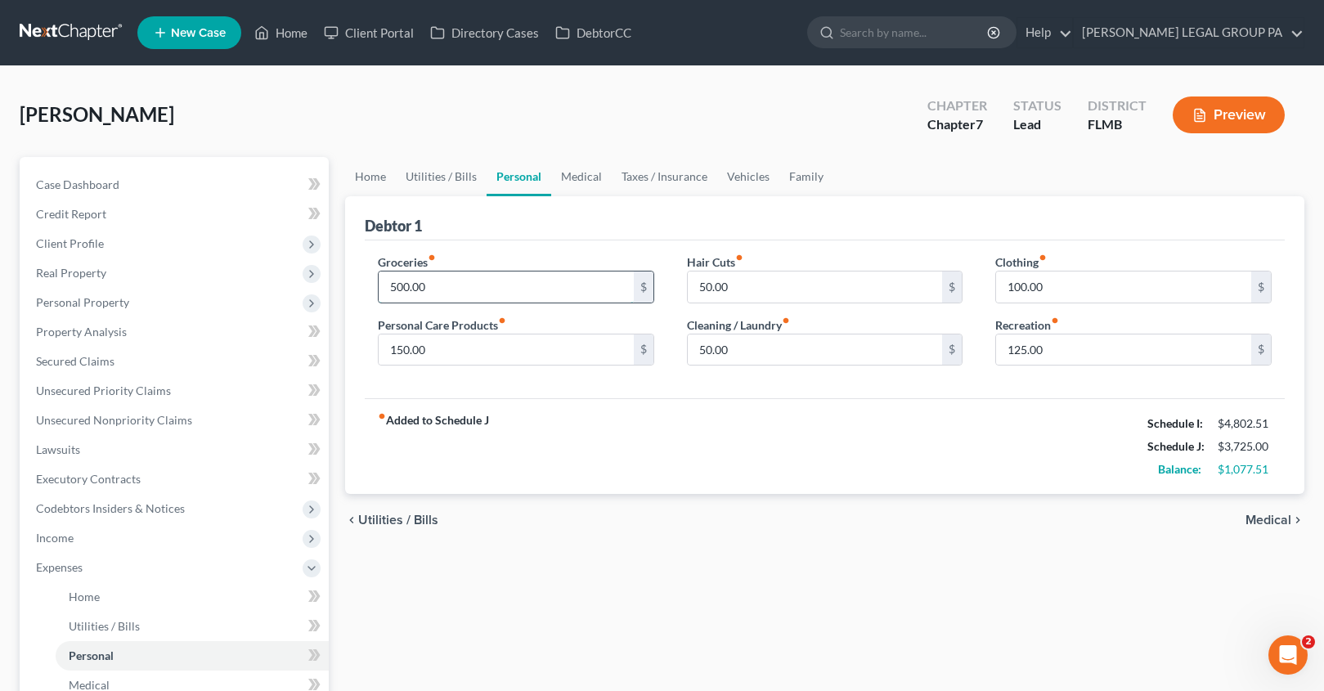
click at [436, 289] on input "500.00" at bounding box center [506, 286] width 255 height 31
type input "700.00"
click at [509, 231] on div "Debtor 1" at bounding box center [825, 218] width 920 height 44
click at [586, 183] on link "Medical" at bounding box center [581, 176] width 61 height 39
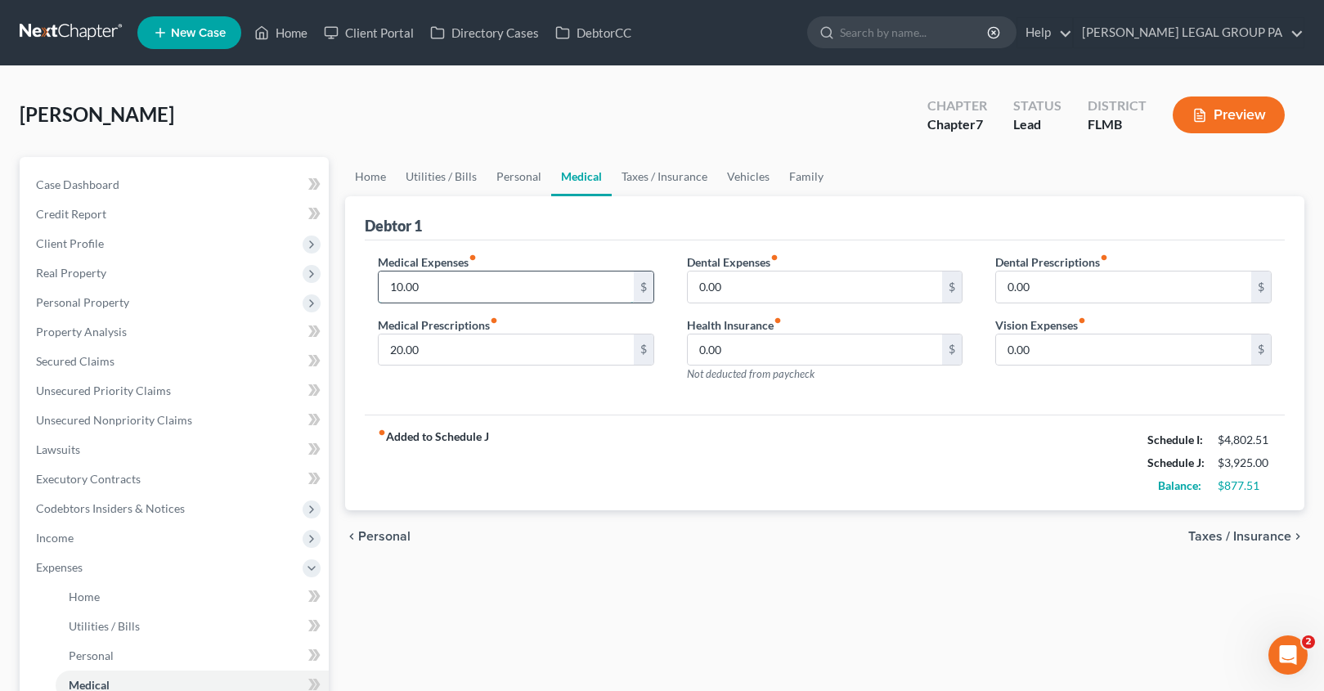
click at [423, 292] on input "10.00" at bounding box center [506, 286] width 255 height 31
type input "30.00"
click at [820, 453] on div "fiber_manual_record Added to Schedule J Schedule I: $4,802.51 Schedule J: $3,94…" at bounding box center [825, 463] width 920 height 96
click at [1041, 361] on input "0.00" at bounding box center [1123, 349] width 255 height 31
type input "42.00"
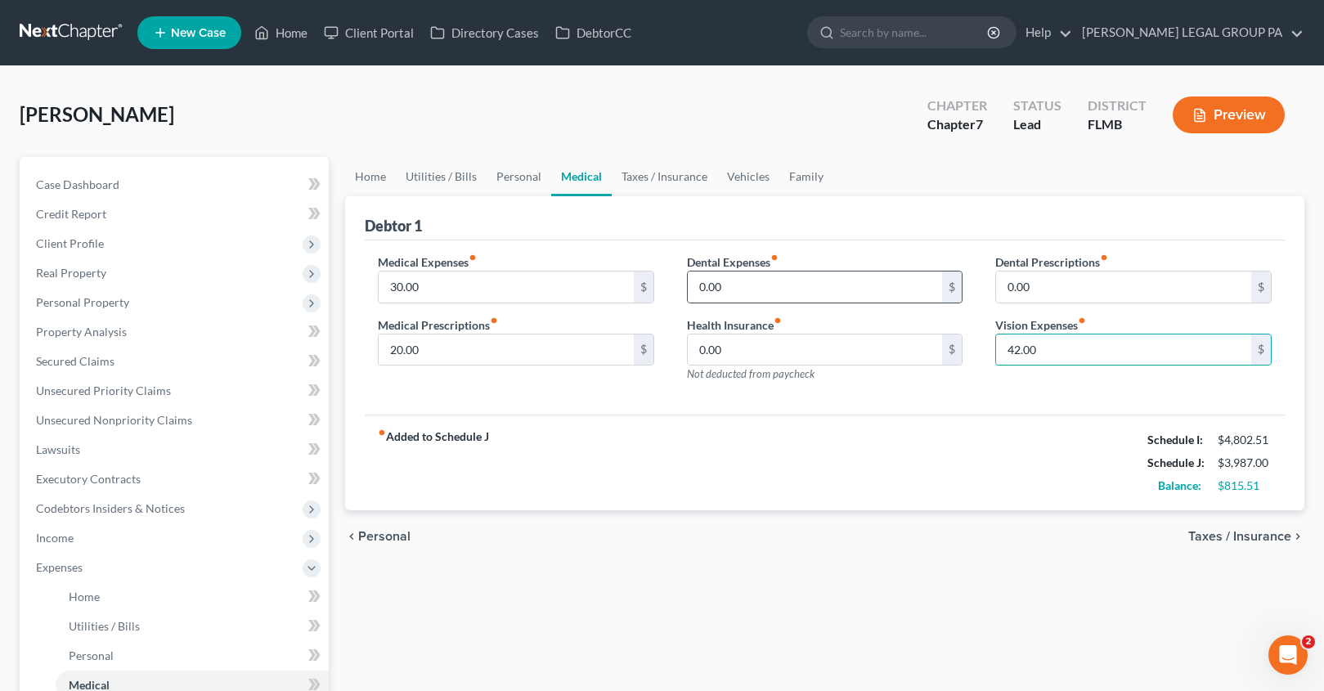
click at [709, 303] on div "0.00 $" at bounding box center [825, 287] width 276 height 33
click at [726, 298] on input "0.00" at bounding box center [815, 286] width 255 height 31
drag, startPoint x: 740, startPoint y: 290, endPoint x: 643, endPoint y: 276, distance: 98.4
click at [639, 272] on div "Medical Expenses fiber_manual_record 30.00 $ Medical Prescriptions fiber_manual…" at bounding box center [824, 325] width 927 height 142
type input "34.00"
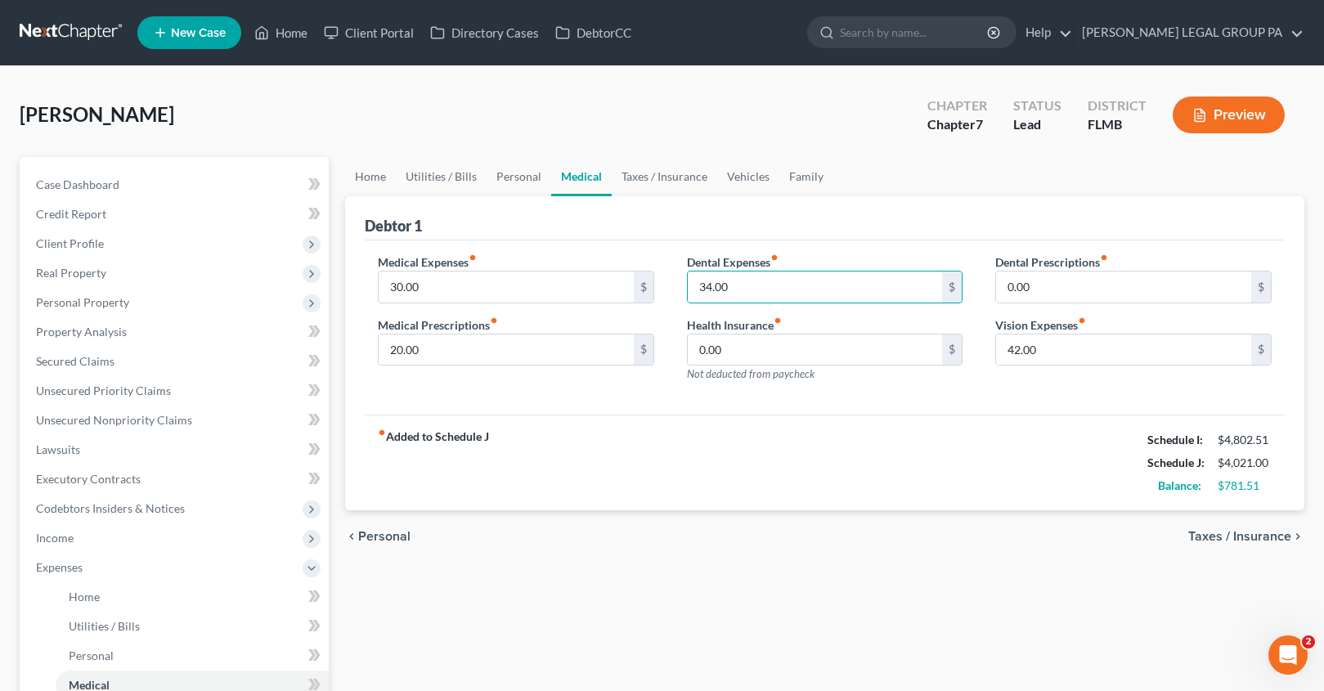
click at [752, 424] on div "fiber_manual_record Added to Schedule J Schedule I: $4,802.51 Schedule J: $4,02…" at bounding box center [825, 463] width 920 height 96
click at [686, 171] on link "Taxes / Insurance" at bounding box center [664, 176] width 105 height 39
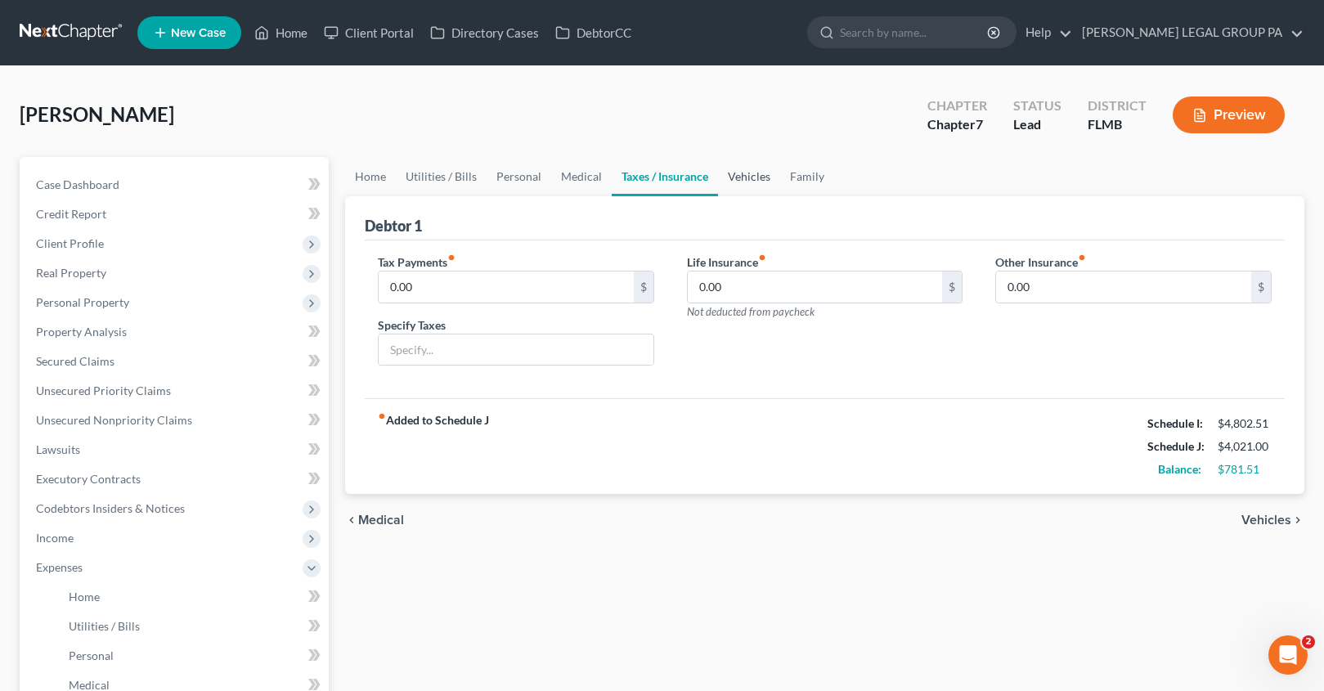
click at [749, 182] on link "Vehicles" at bounding box center [749, 176] width 62 height 39
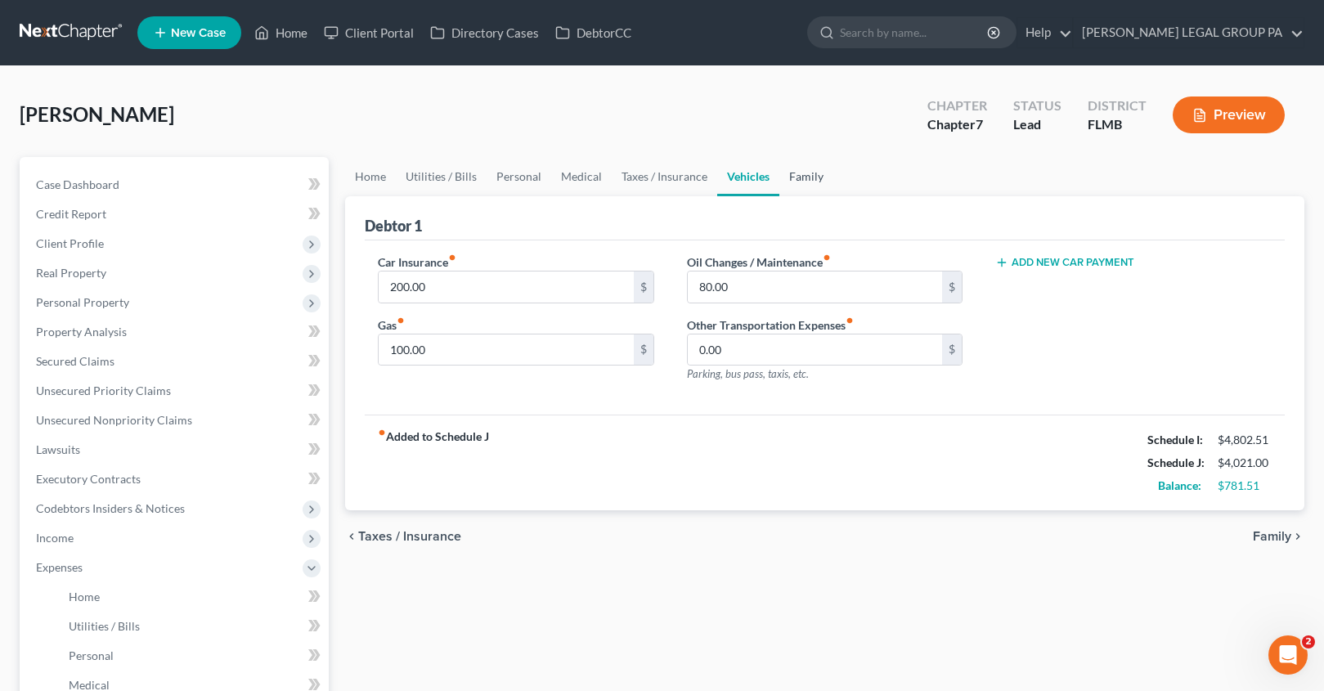
click at [804, 173] on link "Family" at bounding box center [806, 176] width 54 height 39
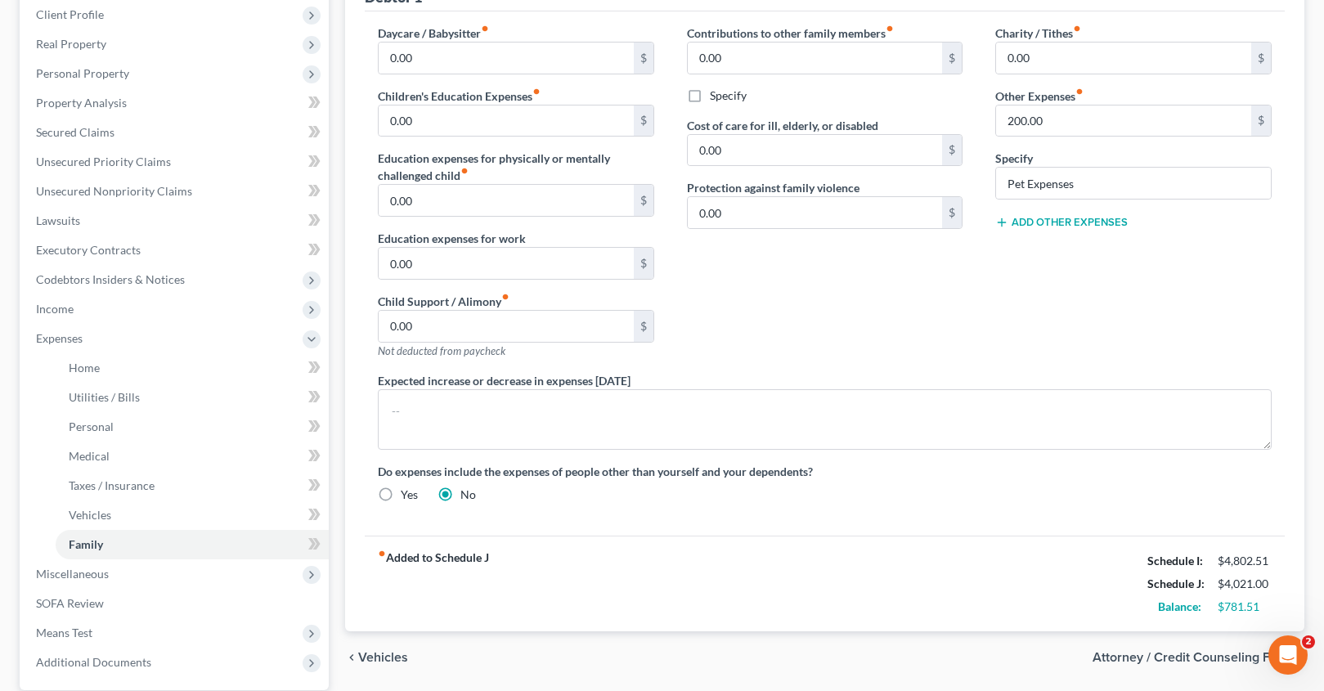
scroll to position [248, 0]
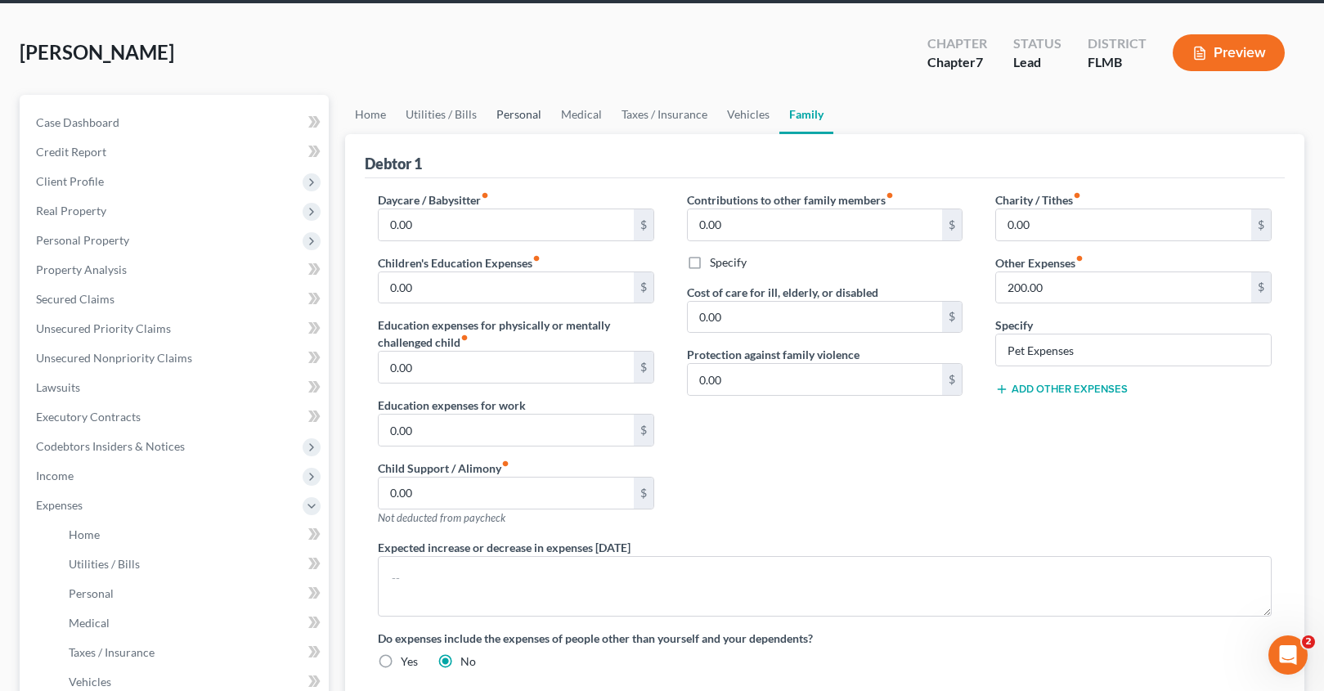
click at [524, 114] on link "Personal" at bounding box center [519, 114] width 65 height 39
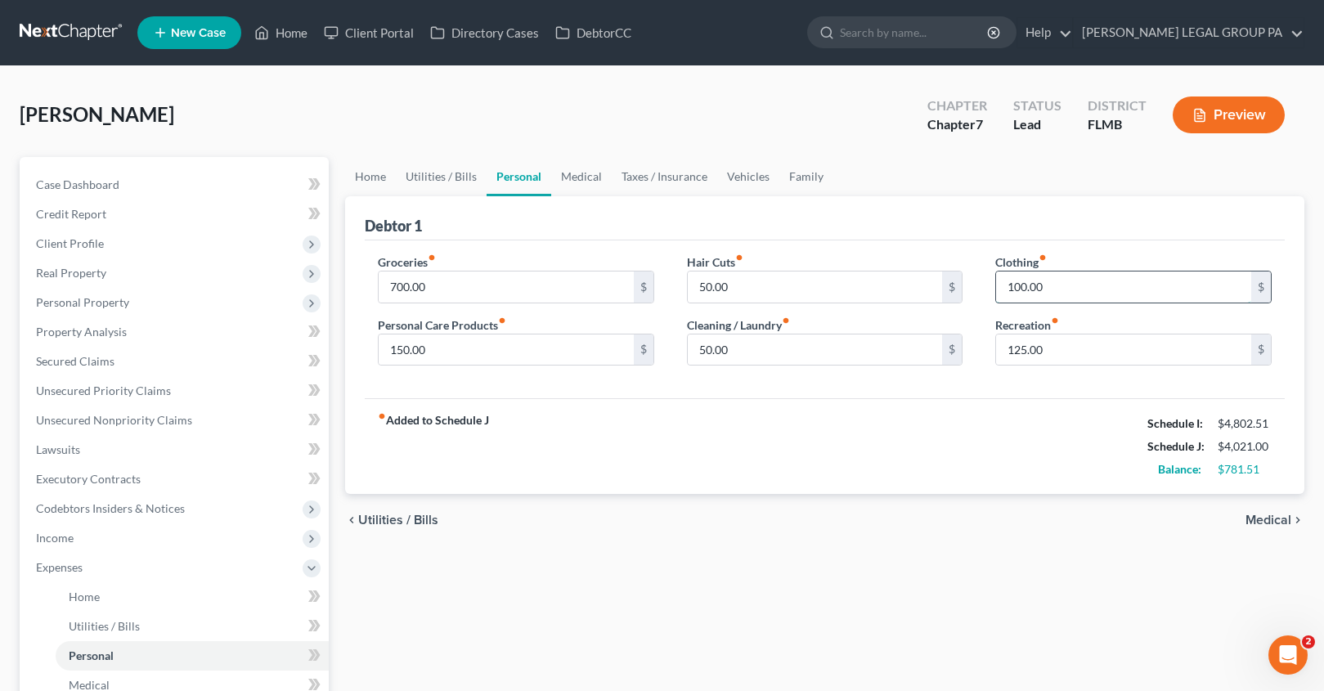
click at [1052, 285] on input "100.00" at bounding box center [1123, 286] width 255 height 31
type input "175.00"
click at [1072, 348] on input "125.00" at bounding box center [1123, 349] width 255 height 31
click at [1030, 407] on div "fiber_manual_record Added to Schedule J Schedule I: $4,802.51 Schedule J: $4,09…" at bounding box center [825, 446] width 920 height 96
click at [1044, 362] on input "125.00" at bounding box center [1123, 349] width 255 height 31
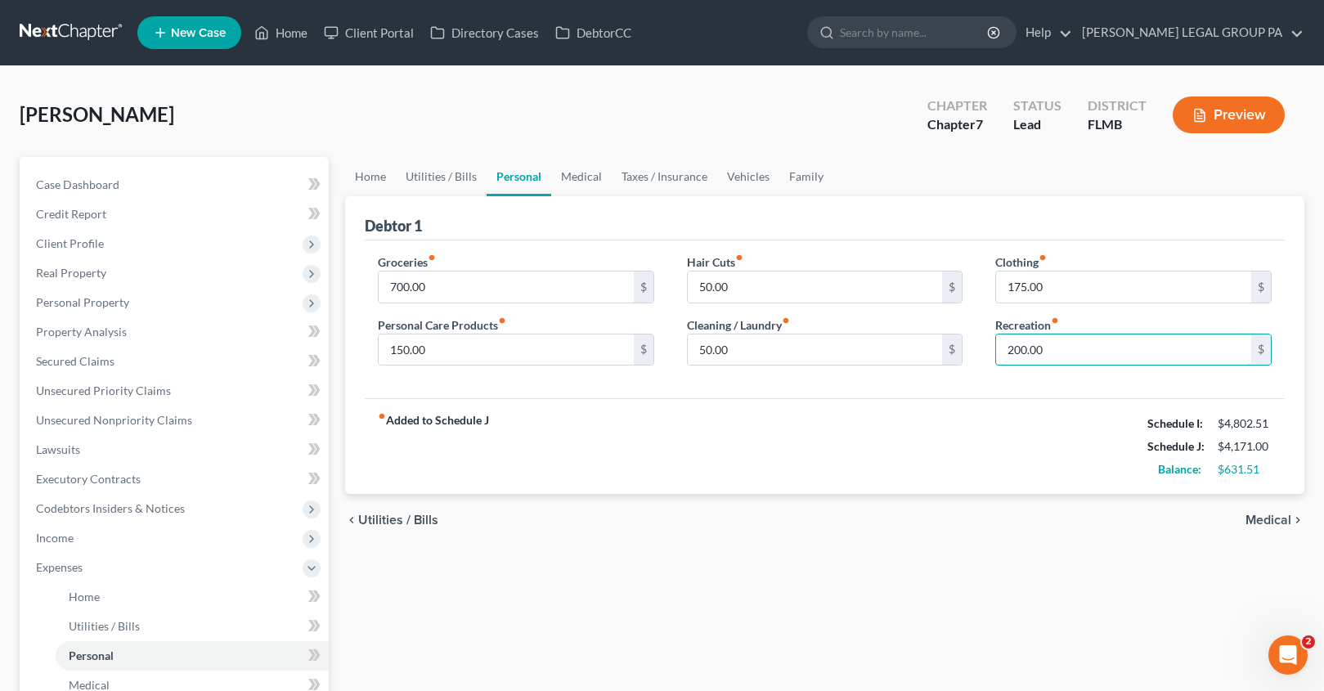
type input "200.00"
click at [1034, 387] on div "Groceries fiber_manual_record 700.00 $ Personal Care Products fiber_manual_reco…" at bounding box center [825, 319] width 920 height 159
click at [469, 182] on link "Utilities / Bills" at bounding box center [441, 176] width 91 height 39
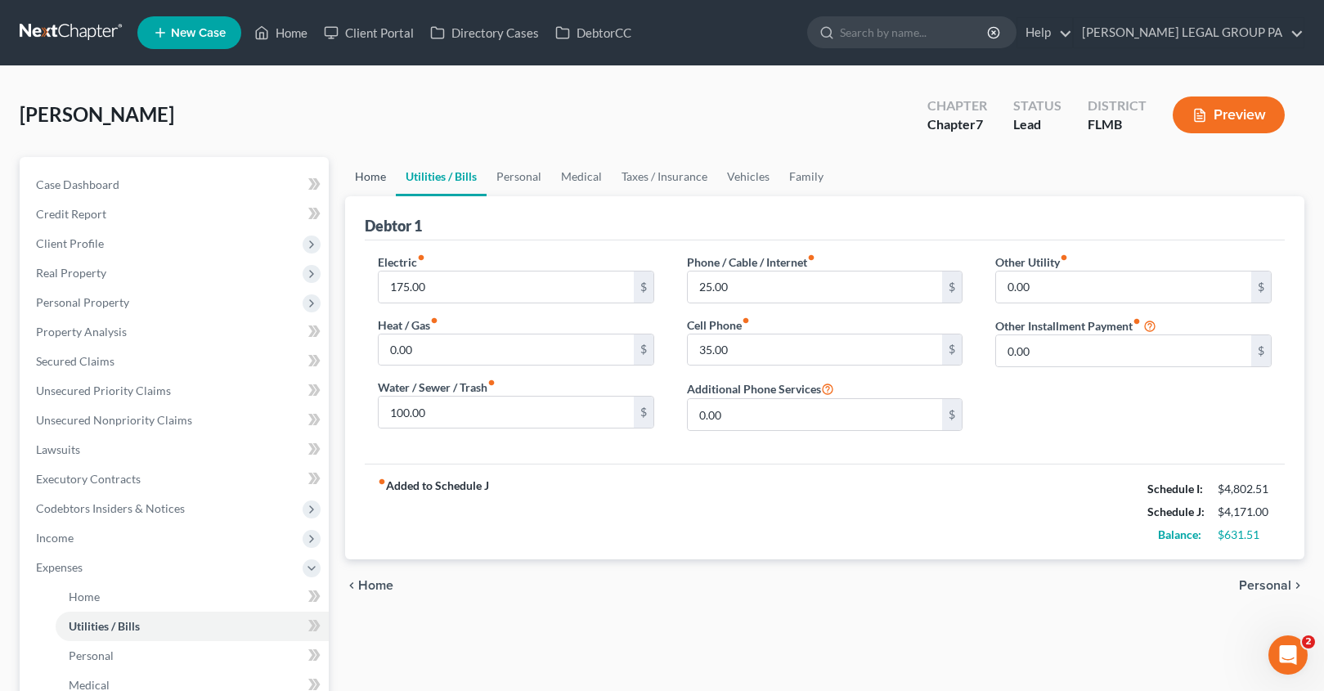
click at [384, 181] on link "Home" at bounding box center [370, 176] width 51 height 39
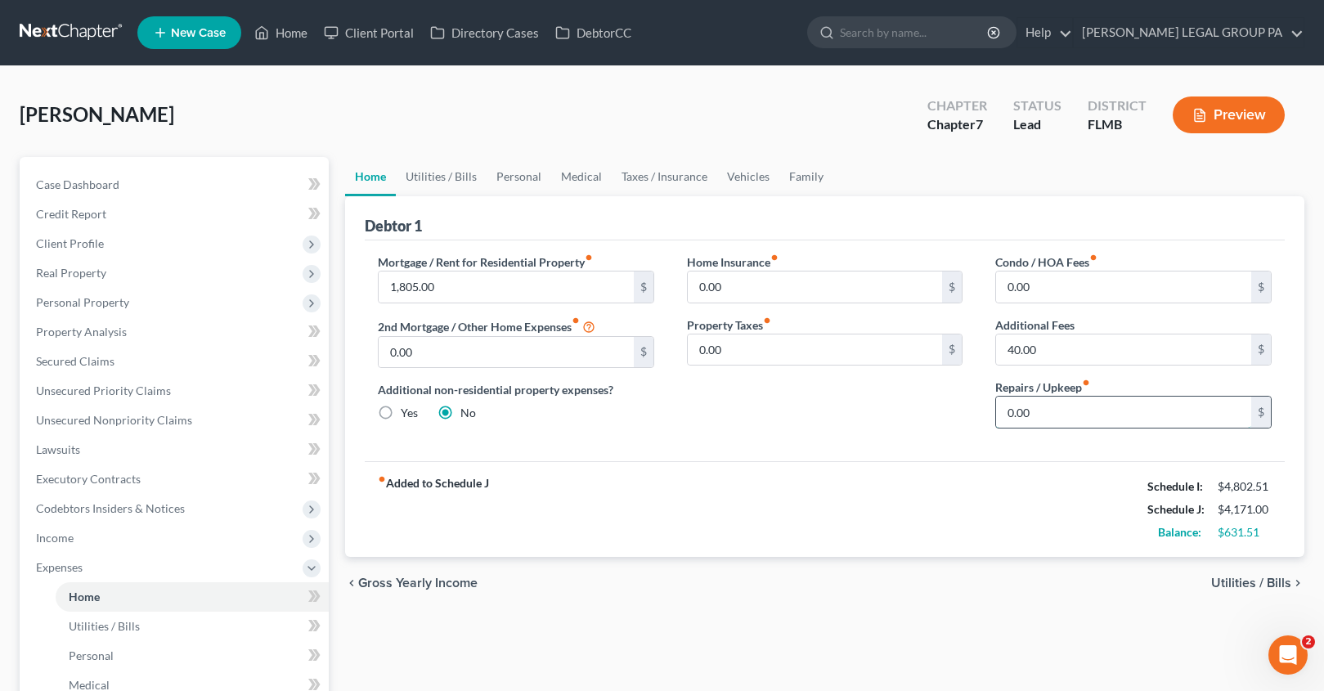
click at [1039, 412] on input "0.00" at bounding box center [1123, 412] width 255 height 31
type input "1"
type input "50.00"
click at [950, 518] on div "fiber_manual_record Added to Schedule J Schedule I: $4,802.51 Schedule J: $4,22…" at bounding box center [825, 509] width 920 height 96
click at [434, 183] on link "Utilities / Bills" at bounding box center [441, 176] width 91 height 39
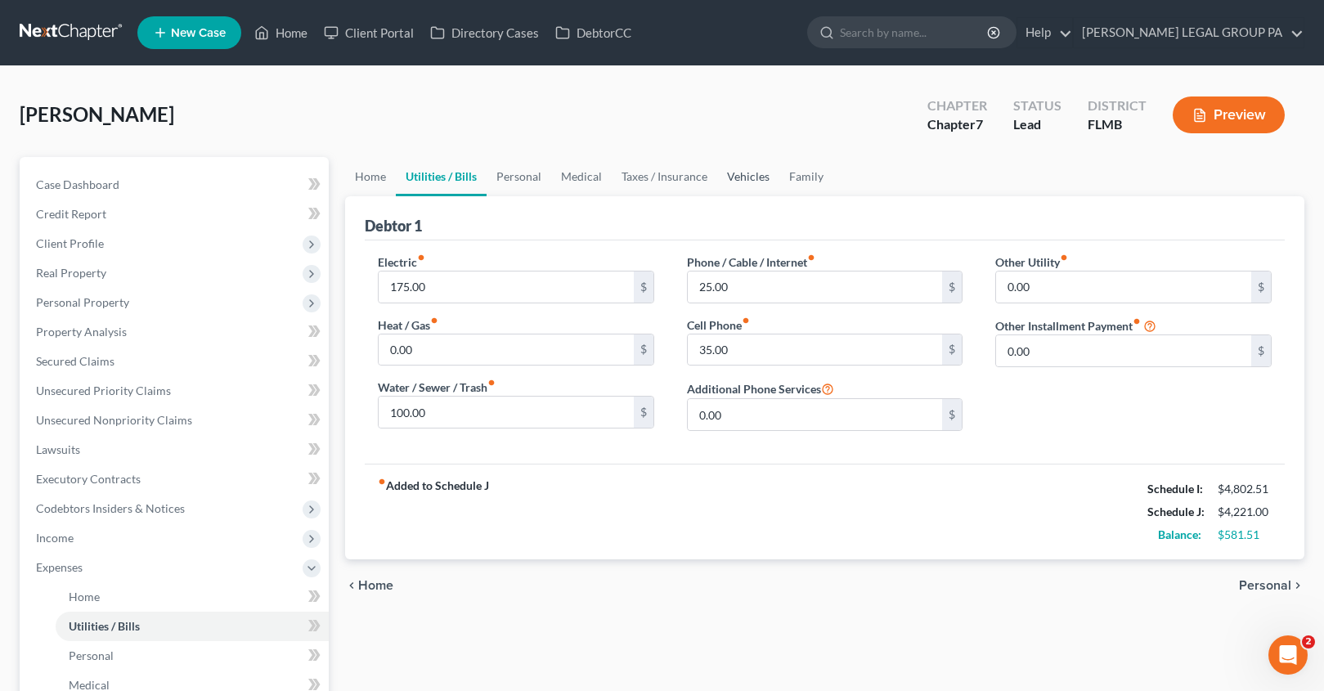
click at [737, 180] on link "Vehicles" at bounding box center [748, 176] width 62 height 39
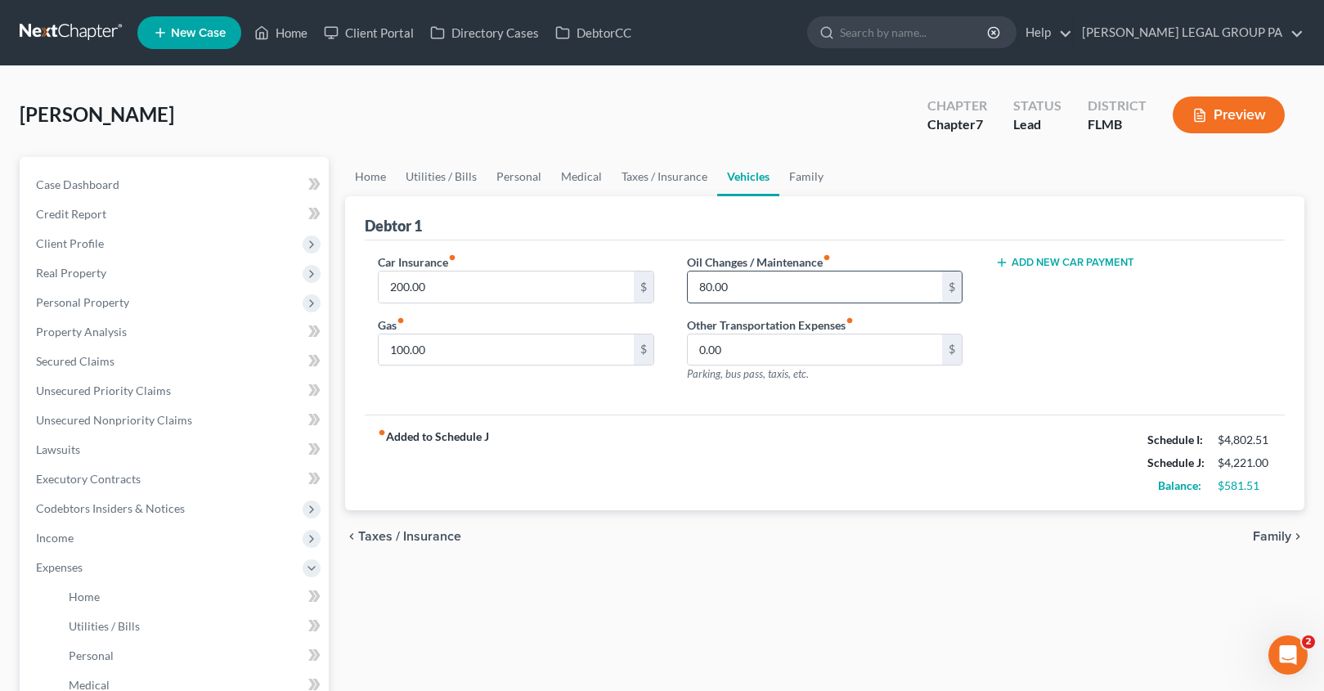
click at [750, 298] on input "80.00" at bounding box center [815, 286] width 255 height 31
type input "100.00"
click at [626, 468] on div "fiber_manual_record Added to Schedule J Schedule I: $4,802.51 Schedule J: $4,24…" at bounding box center [825, 463] width 920 height 96
click at [453, 358] on input "100.00" at bounding box center [506, 349] width 255 height 31
type input "200.00"
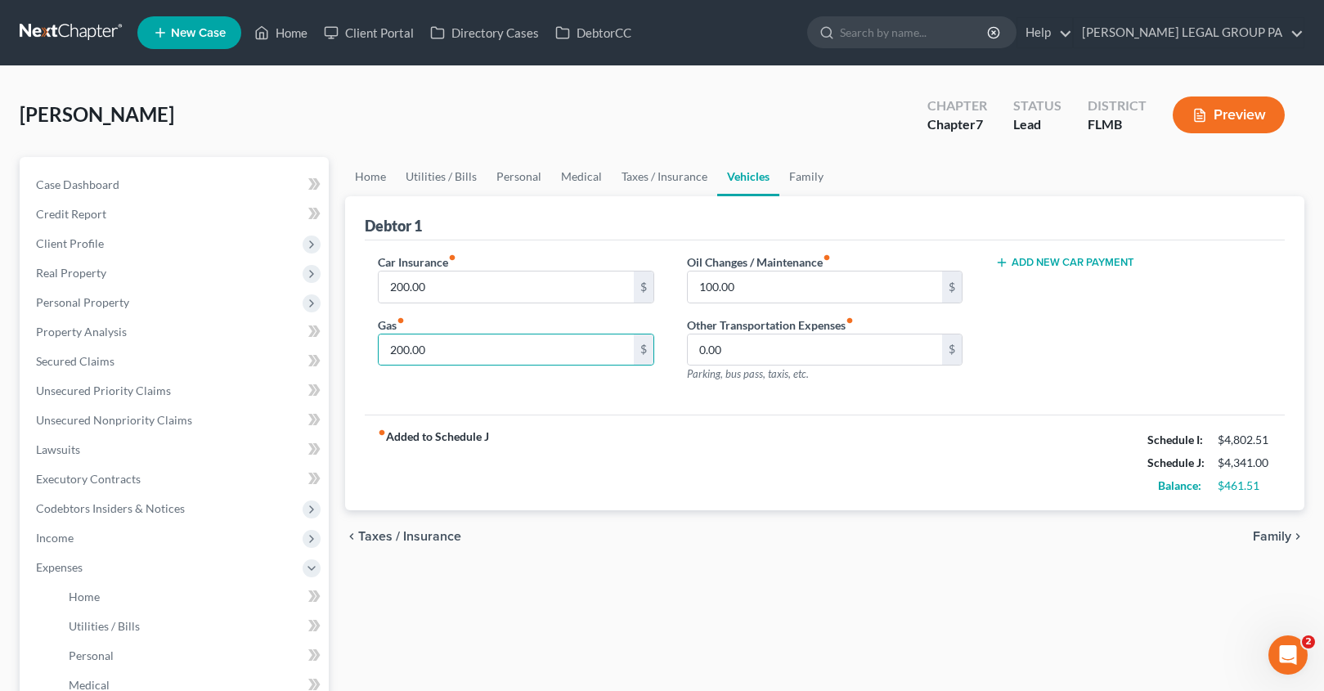
click at [652, 478] on div "fiber_manual_record Added to Schedule J Schedule I: $4,802.51 Schedule J: $4,34…" at bounding box center [825, 463] width 920 height 96
click at [499, 171] on link "Personal" at bounding box center [519, 176] width 65 height 39
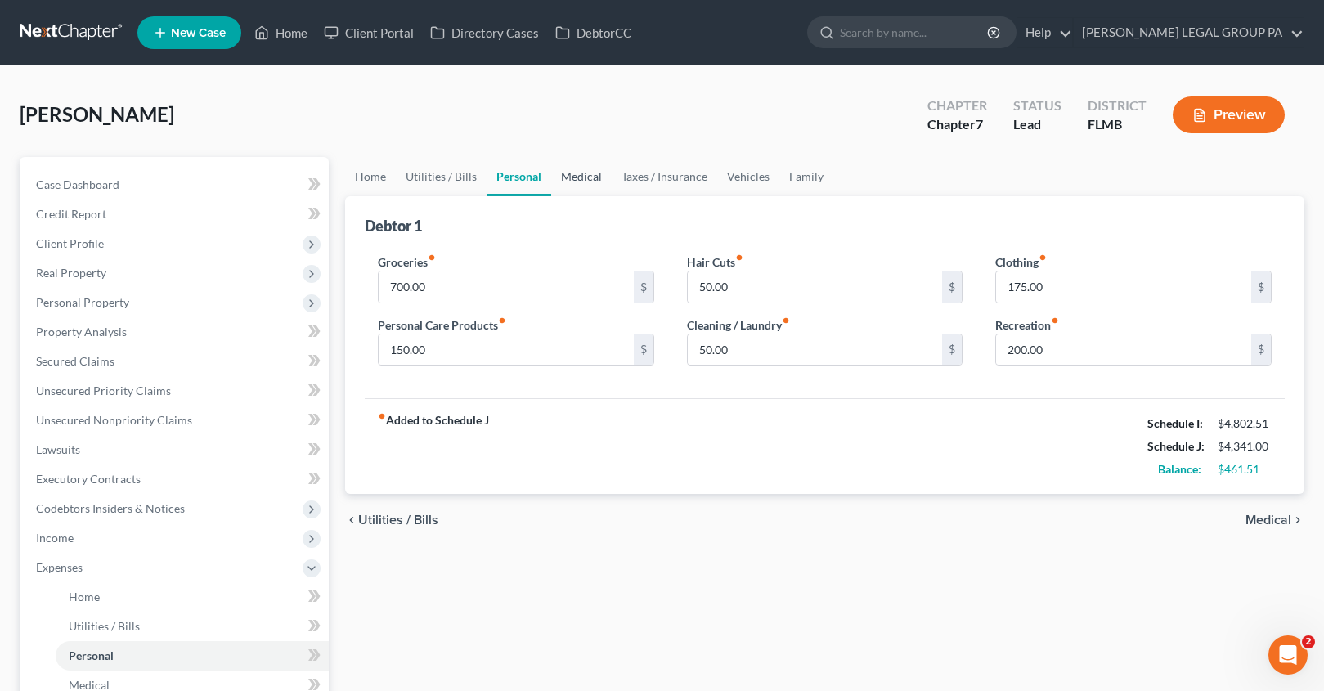
click at [576, 184] on link "Medical" at bounding box center [581, 176] width 61 height 39
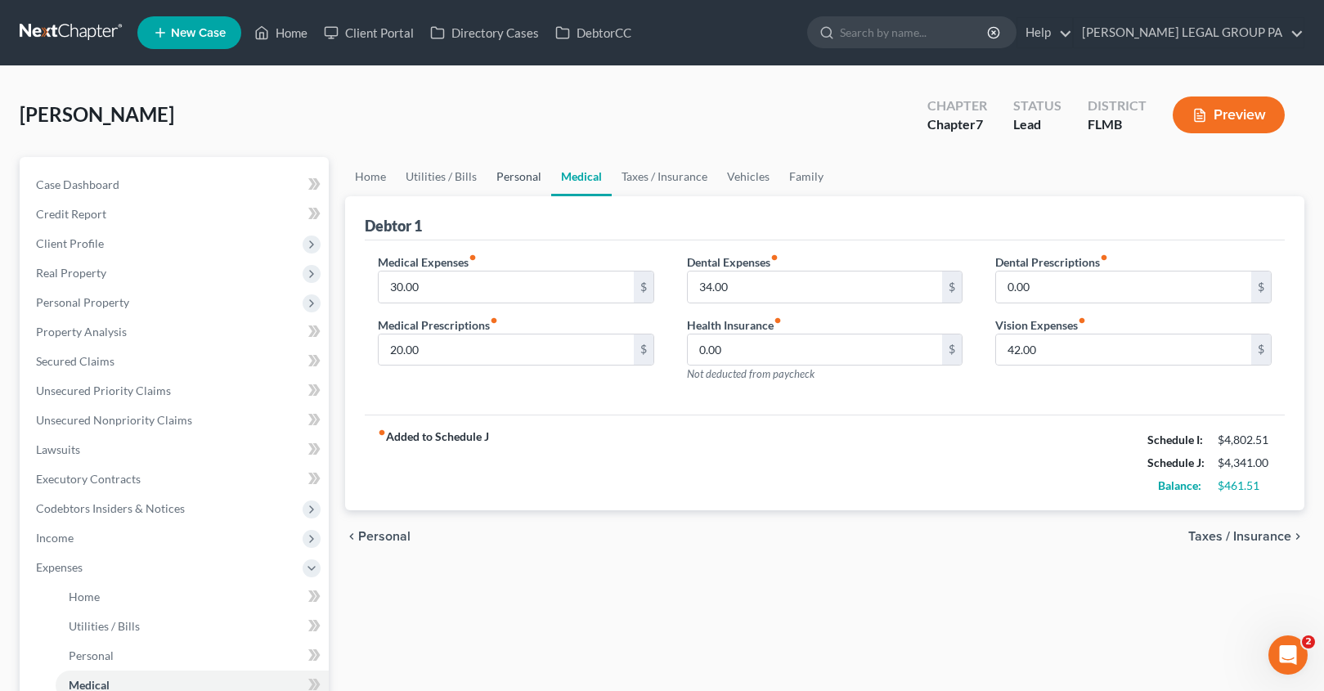
click at [520, 176] on link "Personal" at bounding box center [519, 176] width 65 height 39
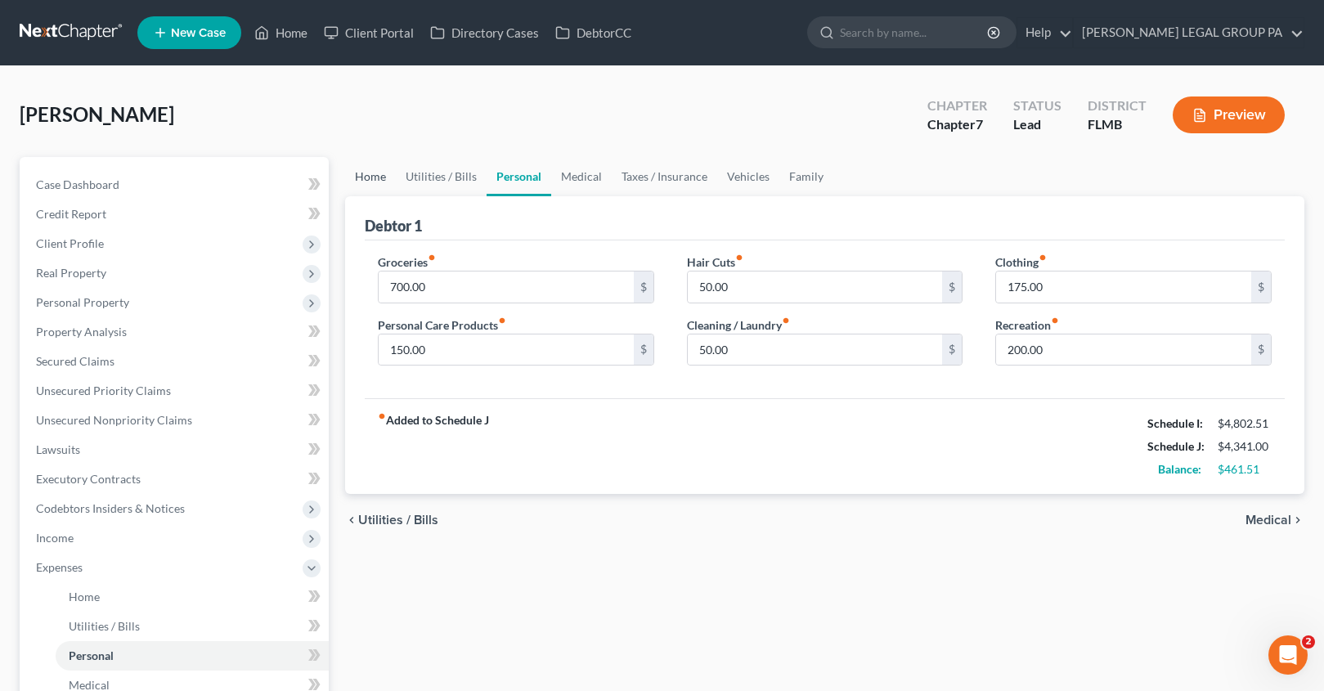
click at [385, 177] on link "Home" at bounding box center [370, 176] width 51 height 39
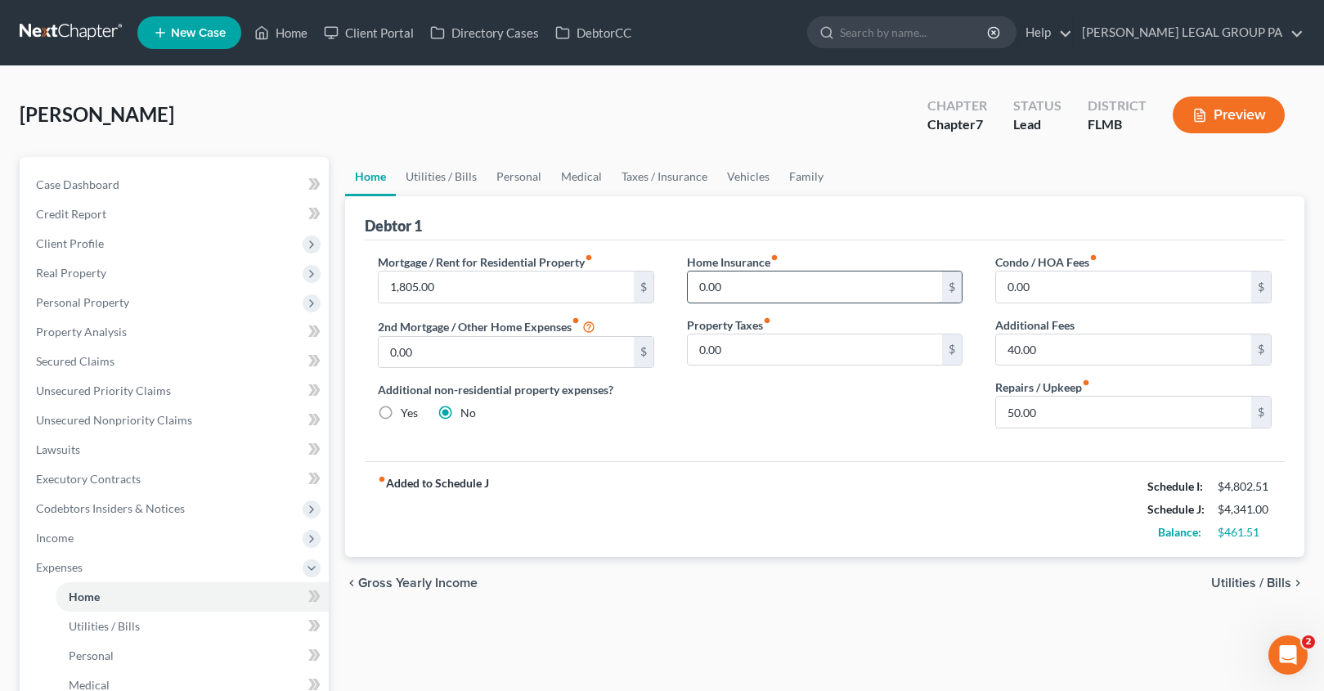
click at [748, 289] on input "0.00" at bounding box center [815, 286] width 255 height 31
type input "60.00"
click at [505, 178] on link "Personal" at bounding box center [519, 176] width 65 height 39
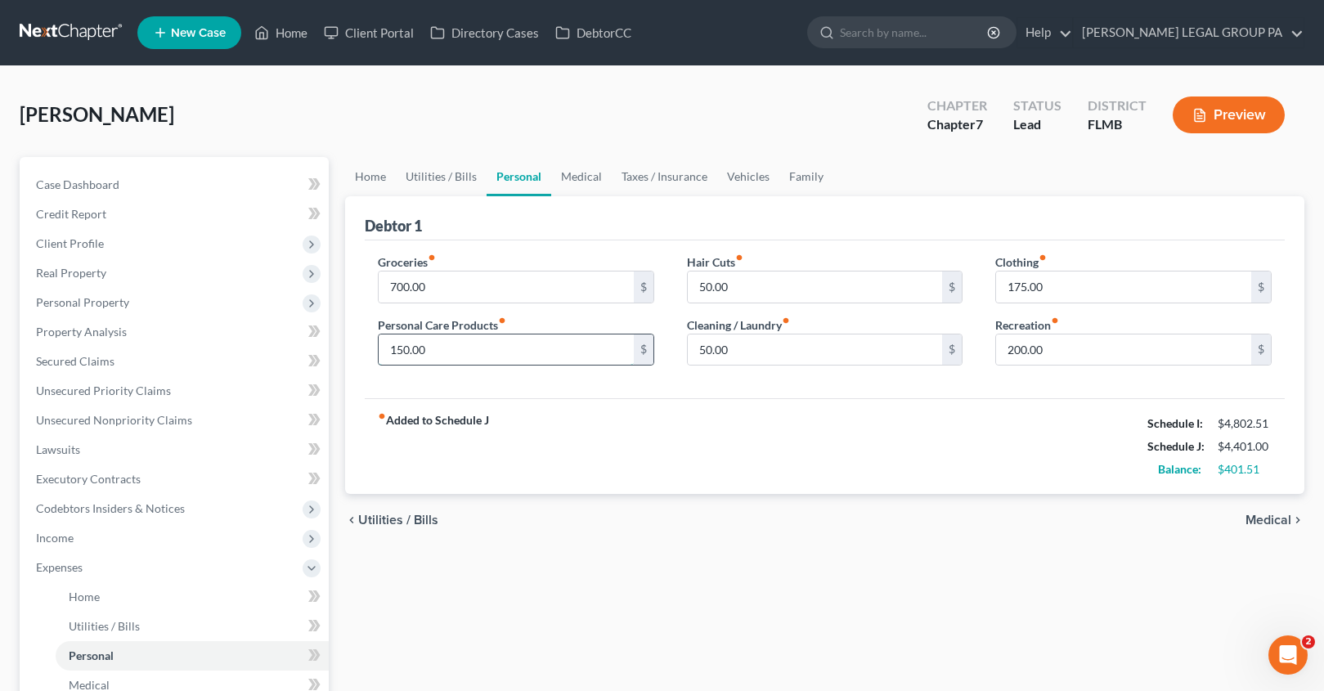
click at [442, 361] on input "150.00" at bounding box center [506, 349] width 255 height 31
click at [460, 347] on input "150.00" at bounding box center [506, 349] width 255 height 31
drag, startPoint x: 458, startPoint y: 347, endPoint x: 374, endPoint y: 344, distance: 84.3
click at [374, 344] on div "Groceries fiber_manual_record 700.00 $ Personal Care Products fiber_manual_reco…" at bounding box center [515, 317] width 309 height 126
type input "200.00"
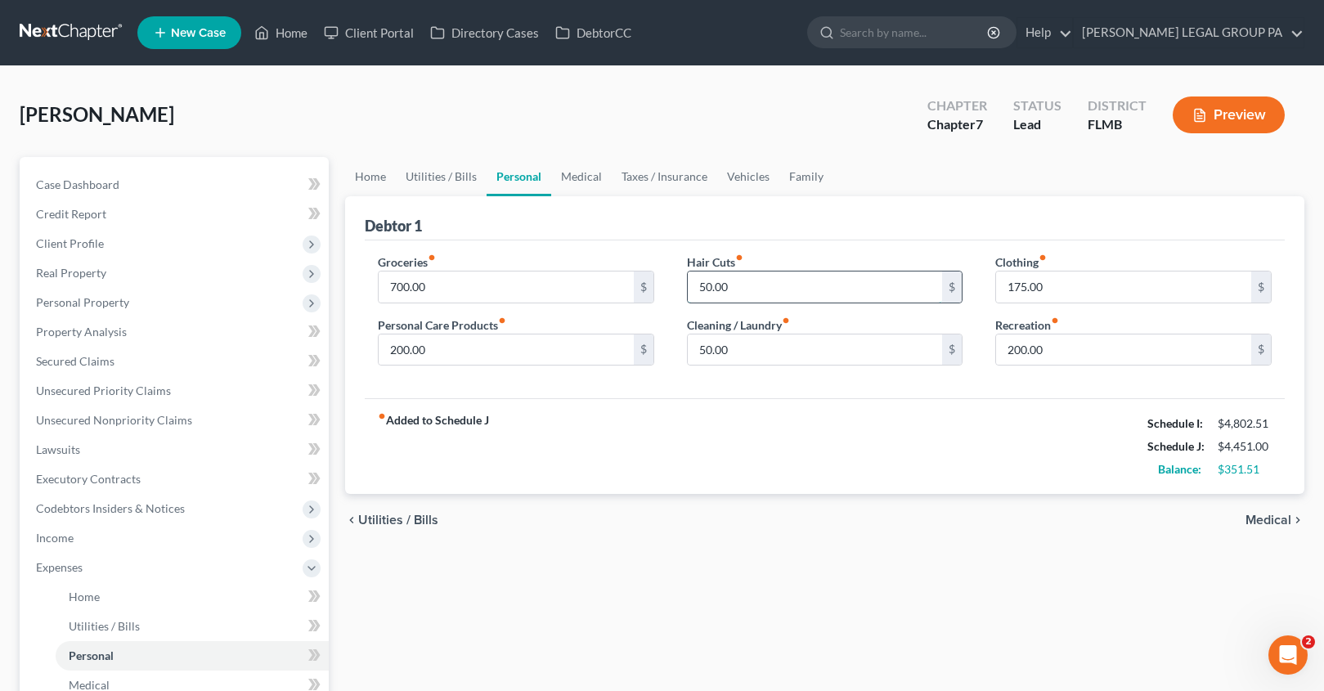
click at [742, 289] on input "50.00" at bounding box center [815, 286] width 255 height 31
type input "100.00"
click at [766, 356] on input "50.00" at bounding box center [815, 349] width 255 height 31
click at [424, 290] on input "700.00" at bounding box center [506, 286] width 255 height 31
click at [454, 283] on input "700.00" at bounding box center [506, 286] width 255 height 31
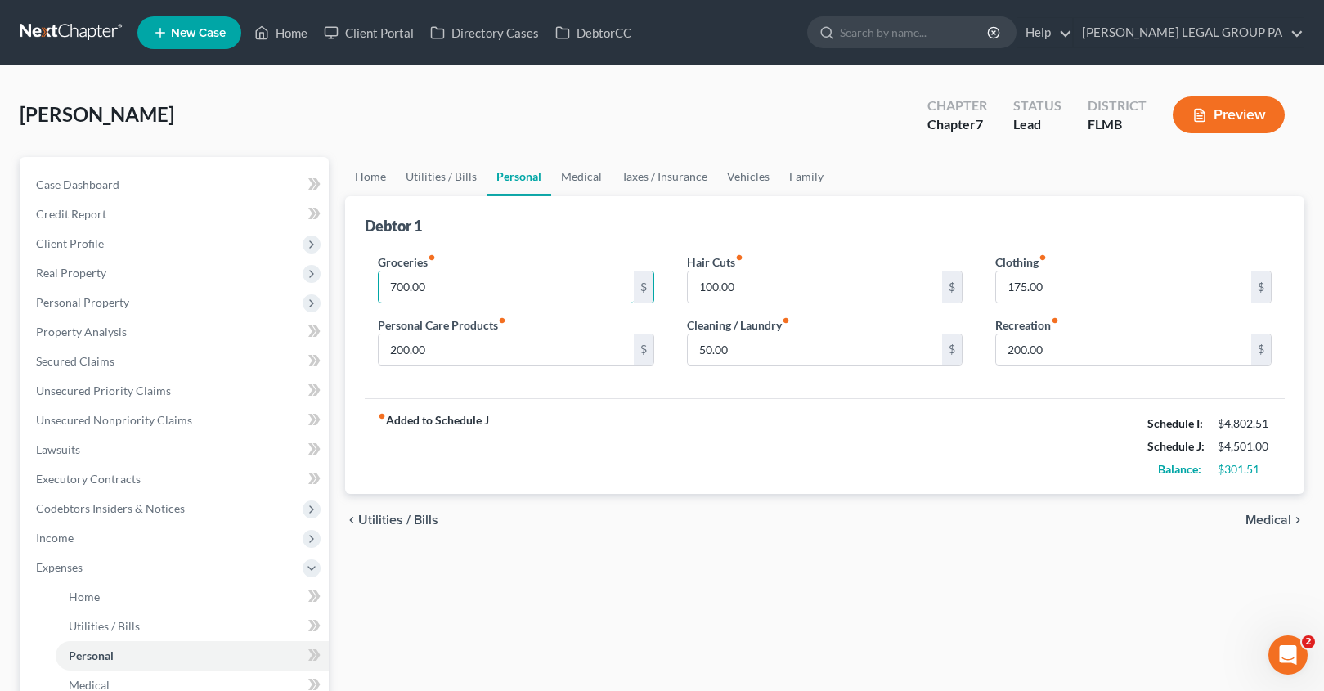
drag, startPoint x: 455, startPoint y: 286, endPoint x: 352, endPoint y: 278, distance: 103.4
click at [351, 278] on div "Debtor 1 Groceries fiber_manual_record 700.00 $ Personal Care Products fiber_ma…" at bounding box center [824, 345] width 959 height 298
type input "800.00"
click at [425, 168] on link "Utilities / Bills" at bounding box center [441, 176] width 91 height 39
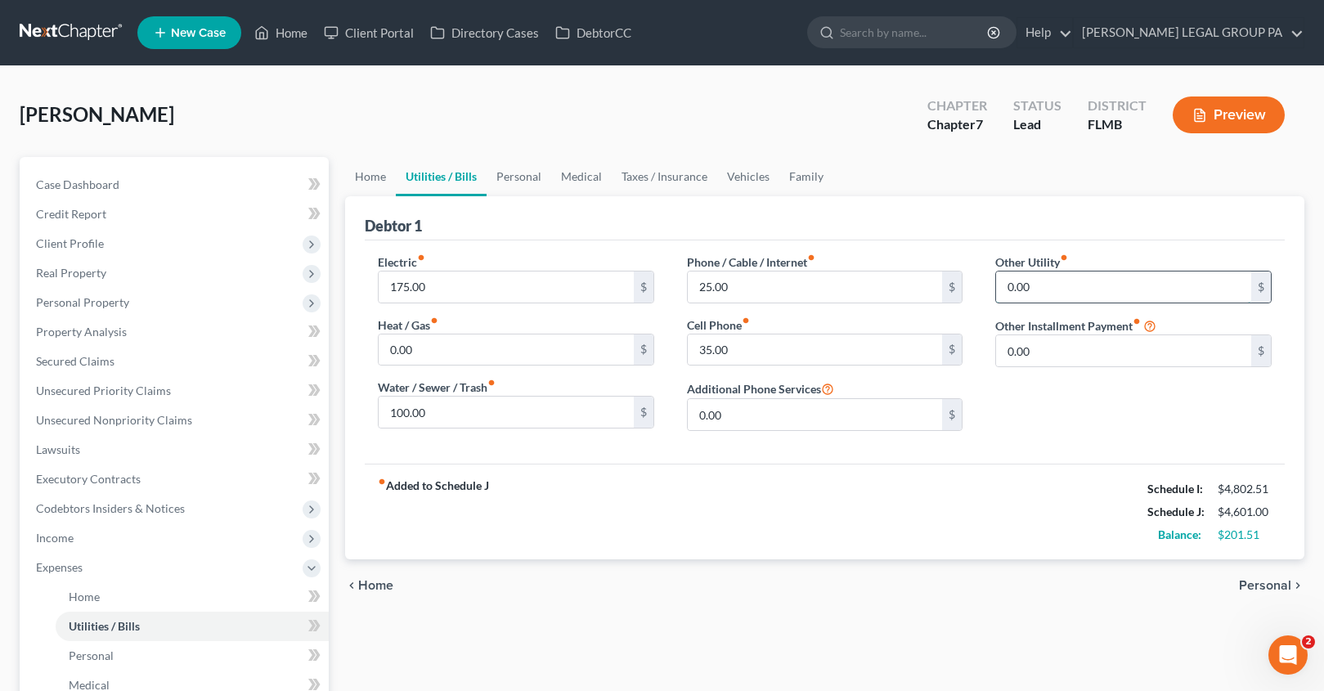
click at [1045, 285] on input "0.00" at bounding box center [1123, 286] width 255 height 31
type input "45.00"
click at [1055, 346] on input "text" at bounding box center [1133, 332] width 275 height 31
type input "Home Security System"
click at [500, 180] on link "Personal" at bounding box center [519, 176] width 65 height 39
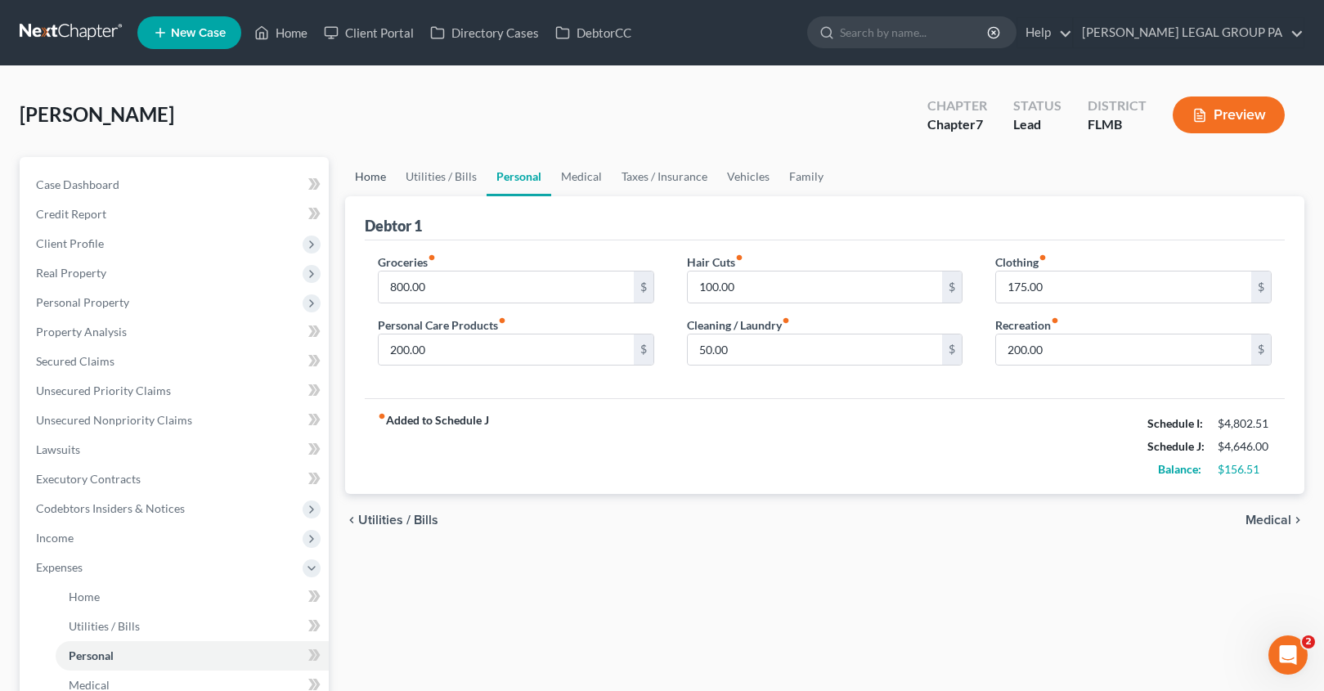
click at [384, 173] on link "Home" at bounding box center [370, 176] width 51 height 39
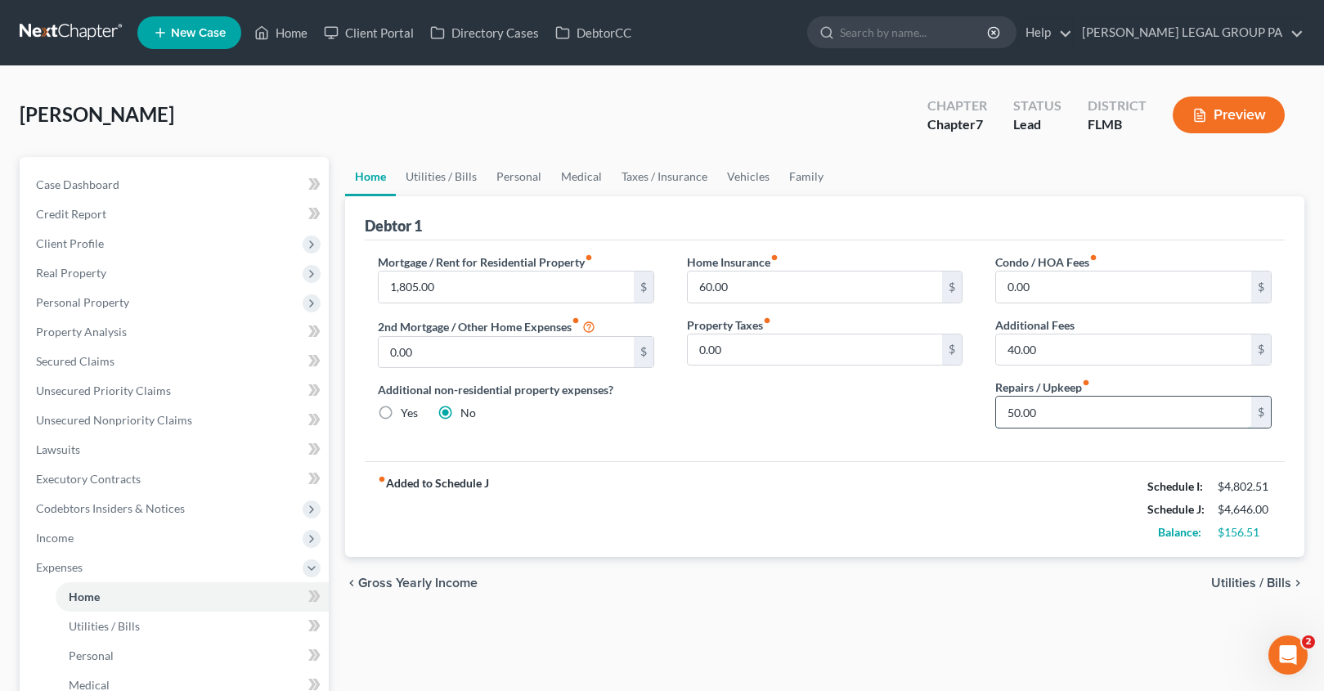
click at [1067, 420] on input "50.00" at bounding box center [1123, 412] width 255 height 31
type input "100.00"
click at [433, 173] on link "Utilities / Bills" at bounding box center [441, 176] width 91 height 39
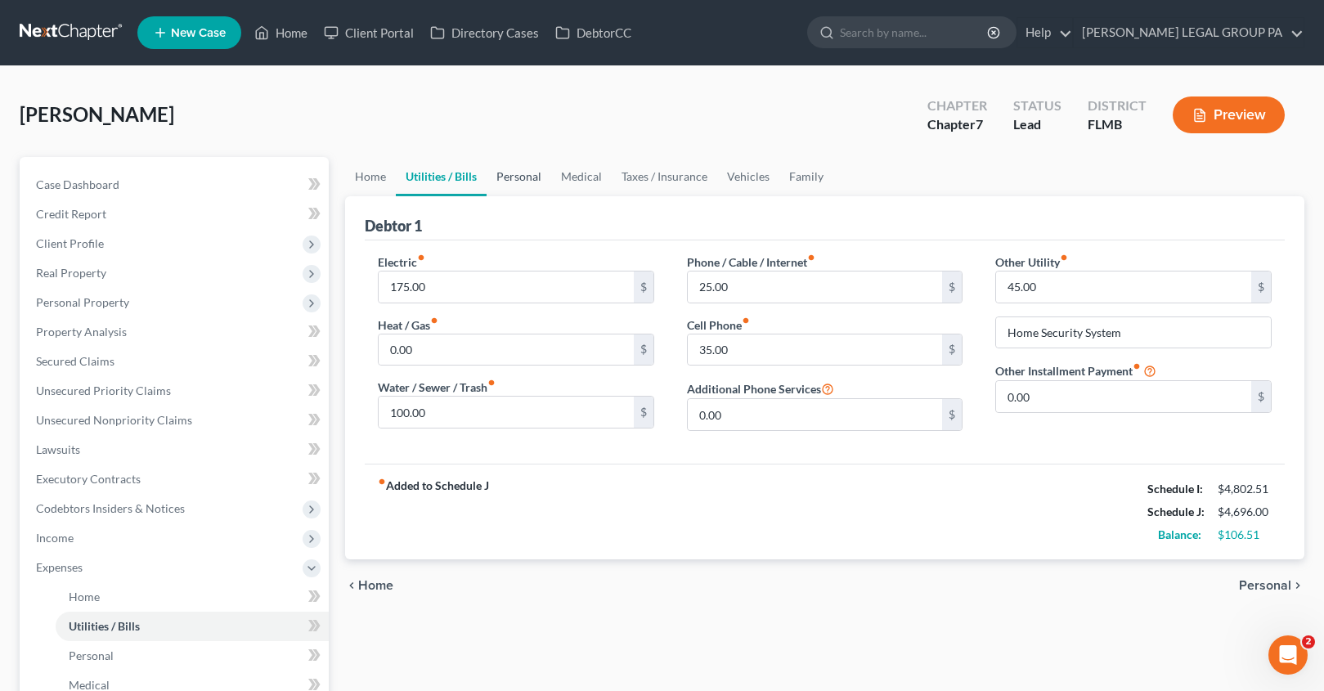
click at [544, 173] on link "Personal" at bounding box center [519, 176] width 65 height 39
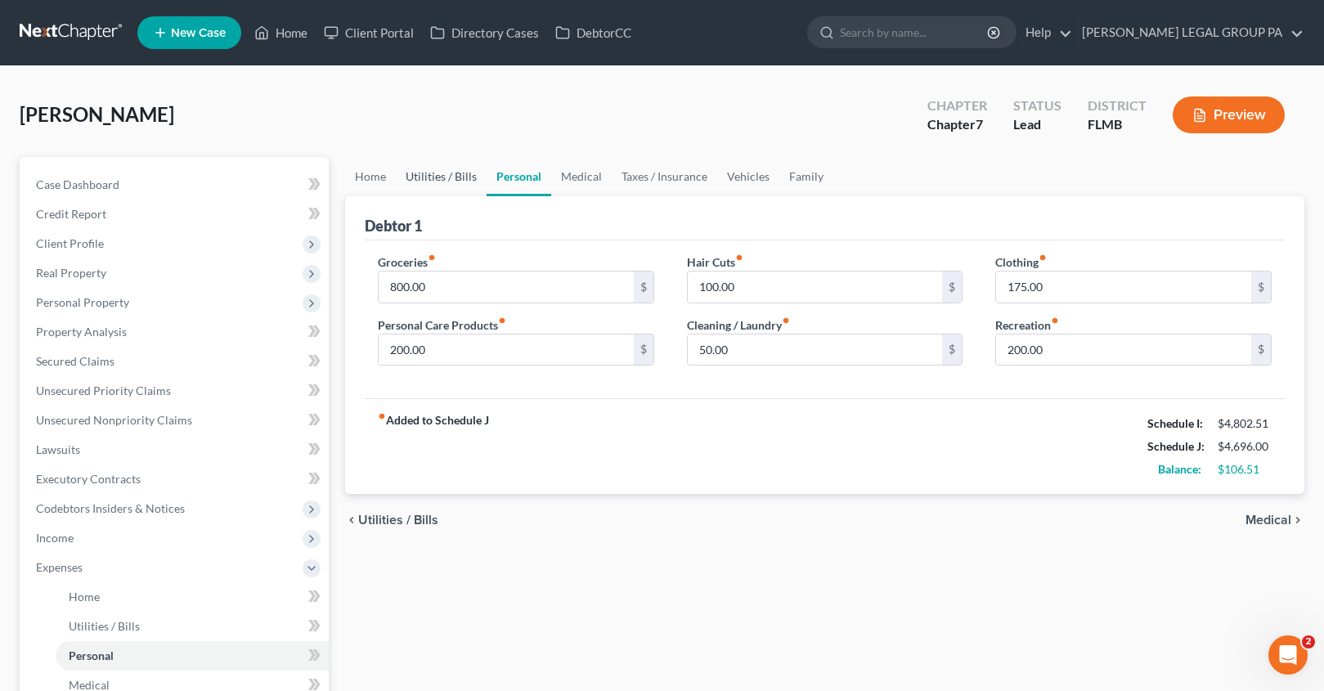
click at [456, 174] on link "Utilities / Bills" at bounding box center [441, 176] width 91 height 39
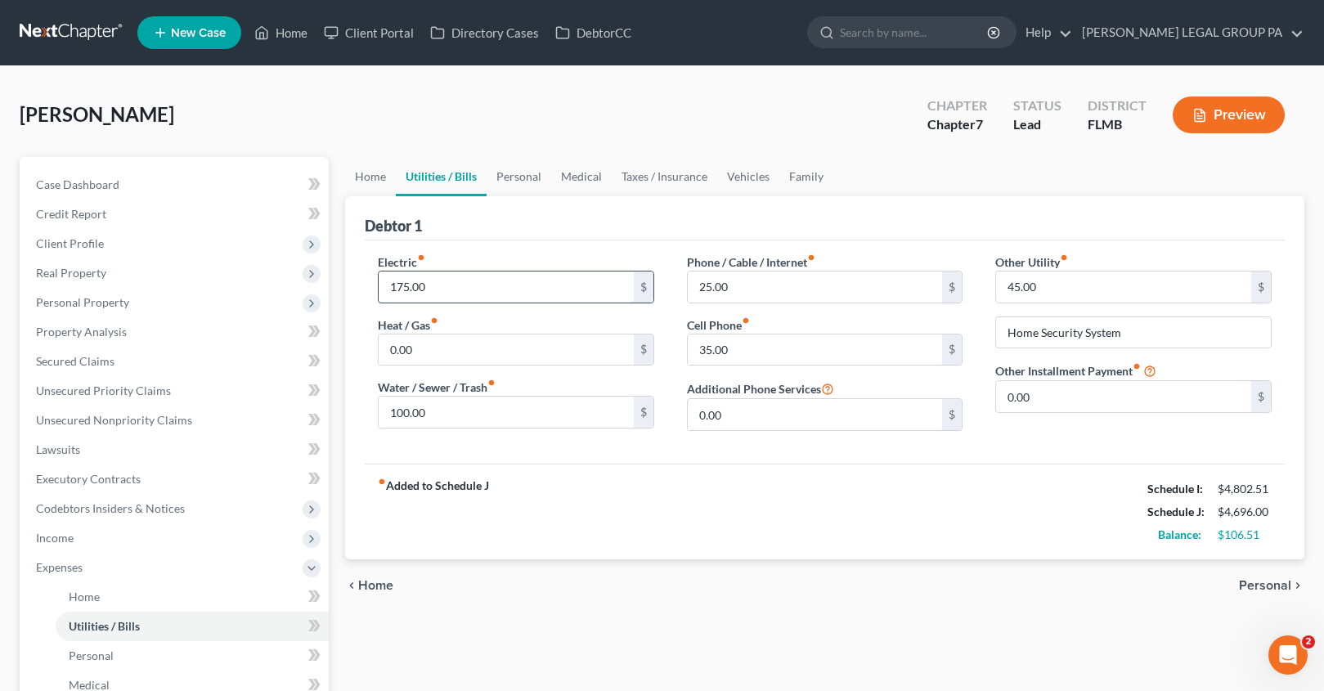
click at [433, 289] on input "175.00" at bounding box center [506, 286] width 255 height 31
type input "1"
type input "200.00"
click at [1072, 288] on input "45.00" at bounding box center [1123, 286] width 255 height 31
click at [766, 289] on input "25.00" at bounding box center [815, 286] width 255 height 31
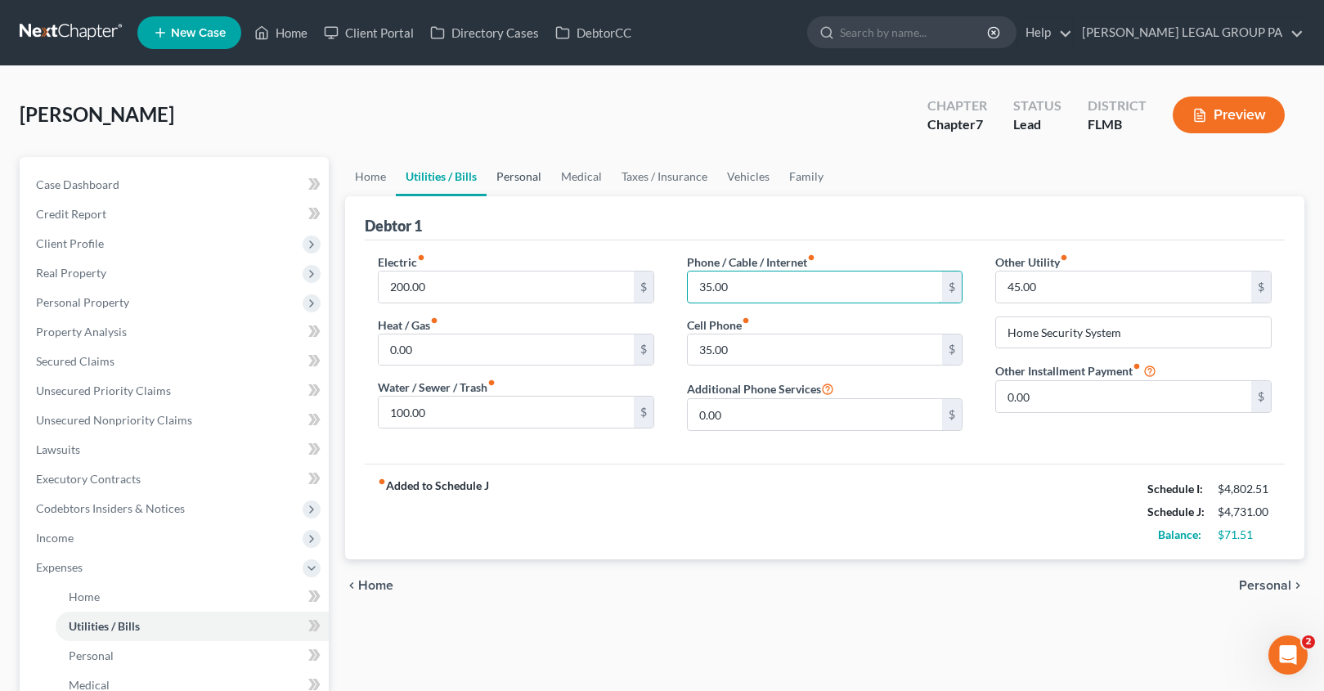
type input "35.00"
click at [534, 172] on link "Personal" at bounding box center [519, 176] width 65 height 39
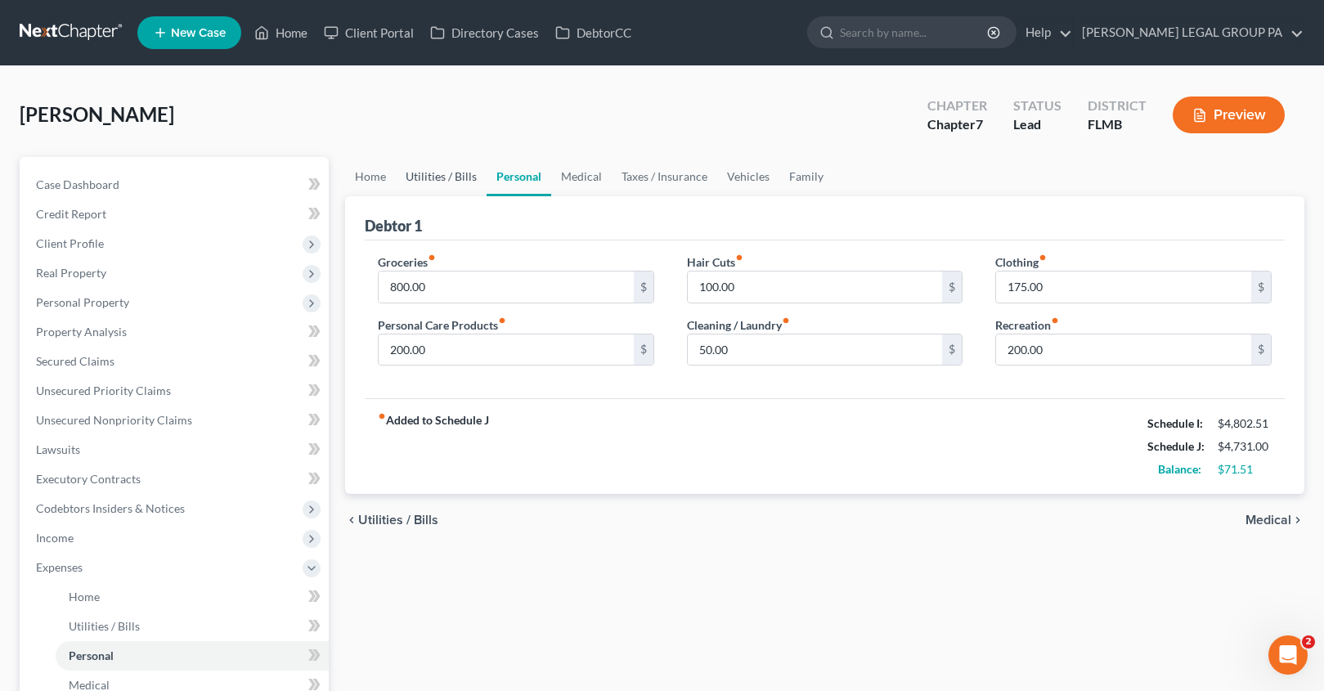
click at [464, 172] on link "Utilities / Bills" at bounding box center [441, 176] width 91 height 39
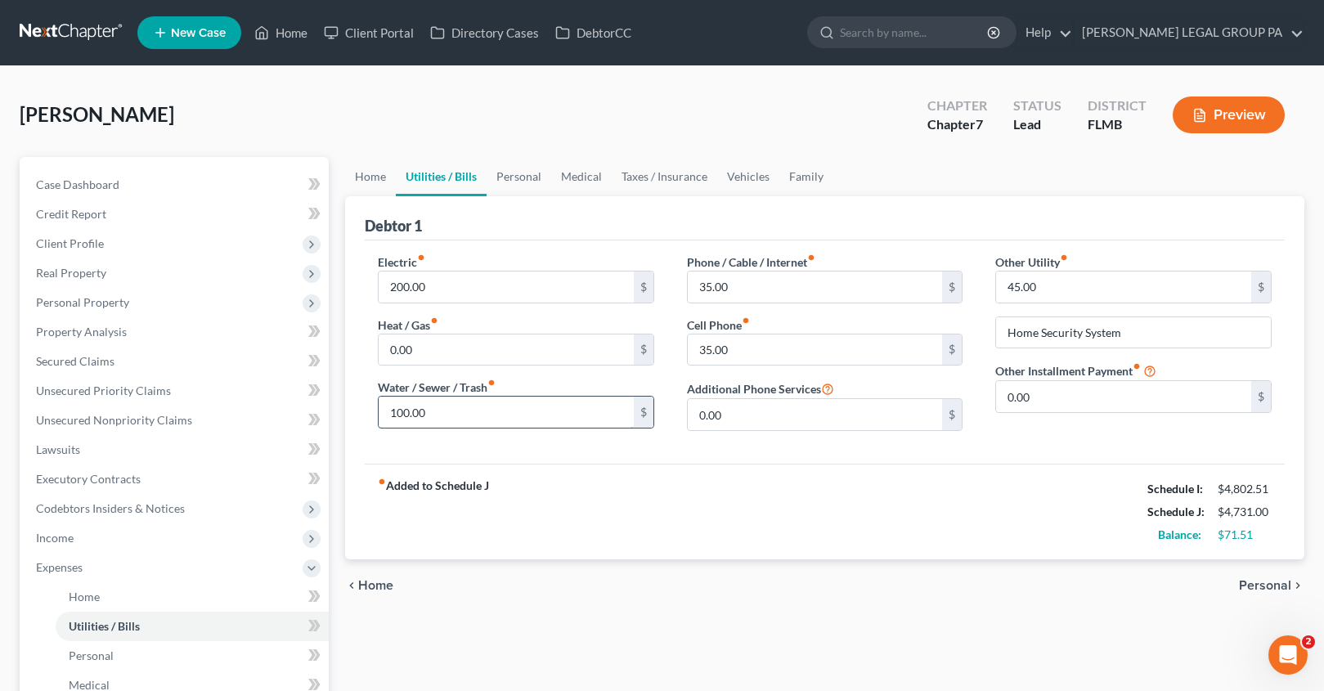
click at [447, 422] on input "100.00" at bounding box center [506, 412] width 255 height 31
type input "120.00"
click at [524, 177] on link "Personal" at bounding box center [519, 176] width 65 height 39
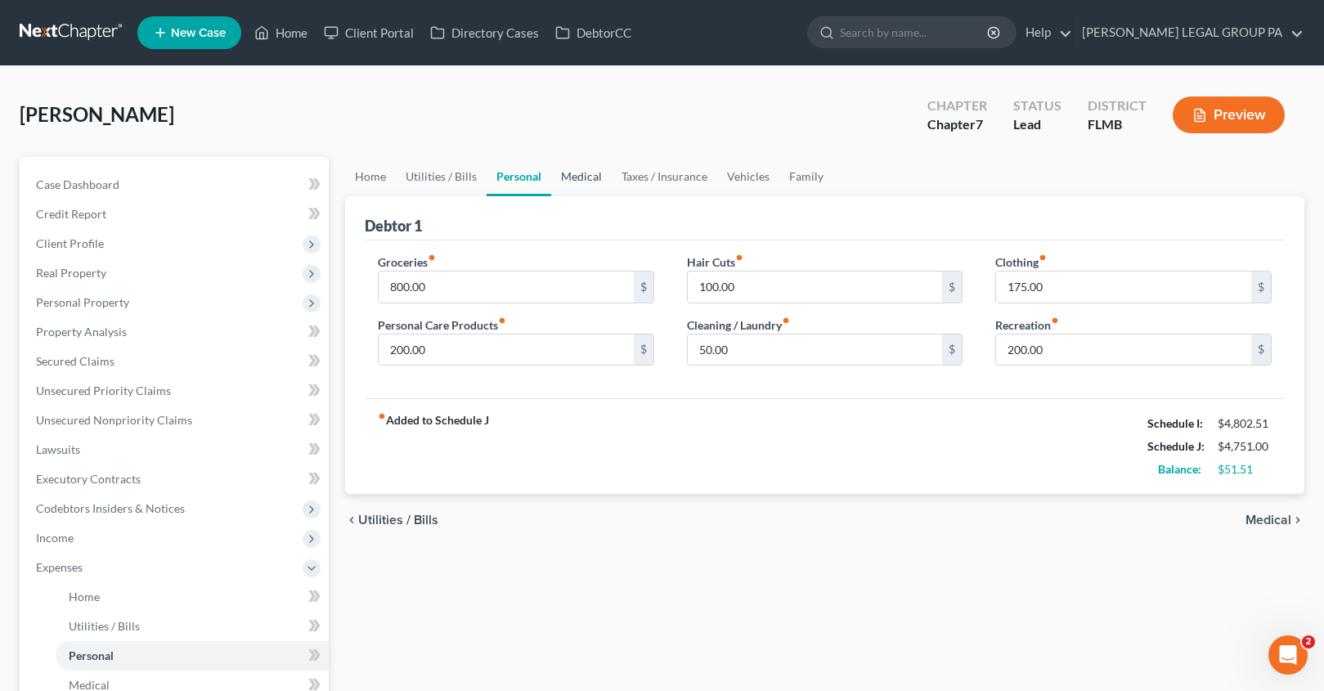
click at [579, 181] on link "Medical" at bounding box center [581, 176] width 61 height 39
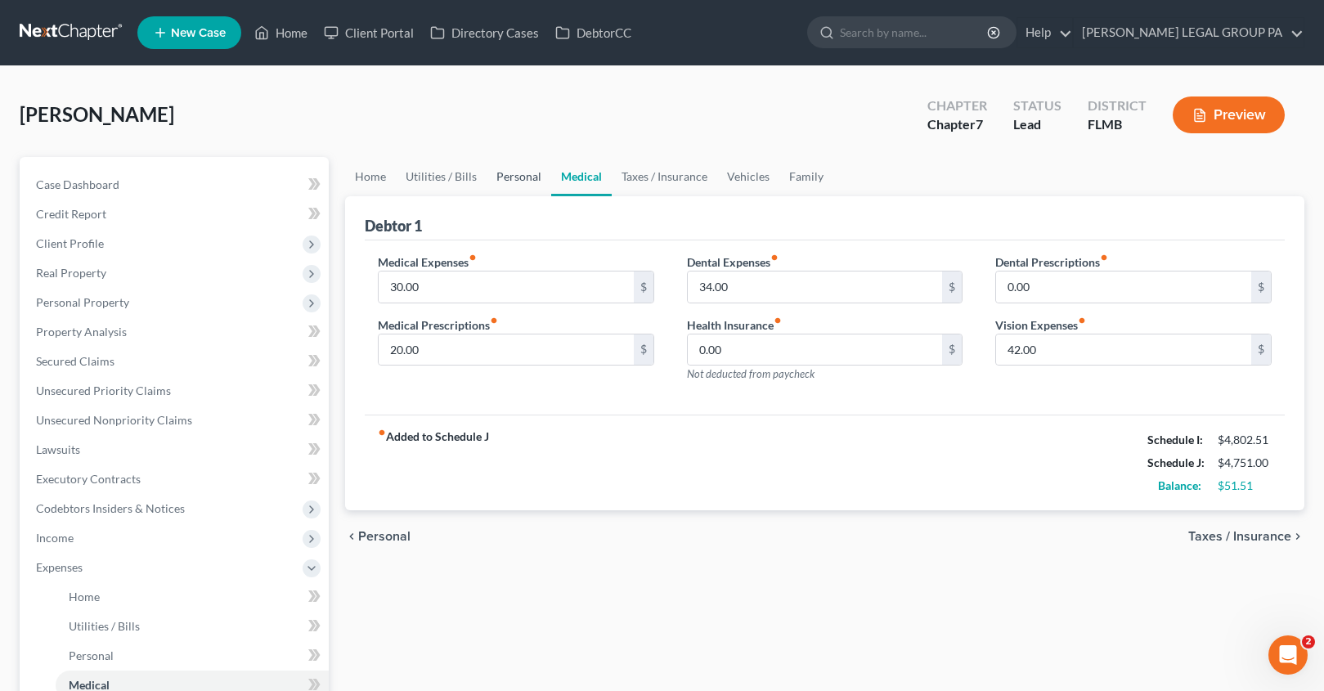
click at [536, 177] on link "Personal" at bounding box center [519, 176] width 65 height 39
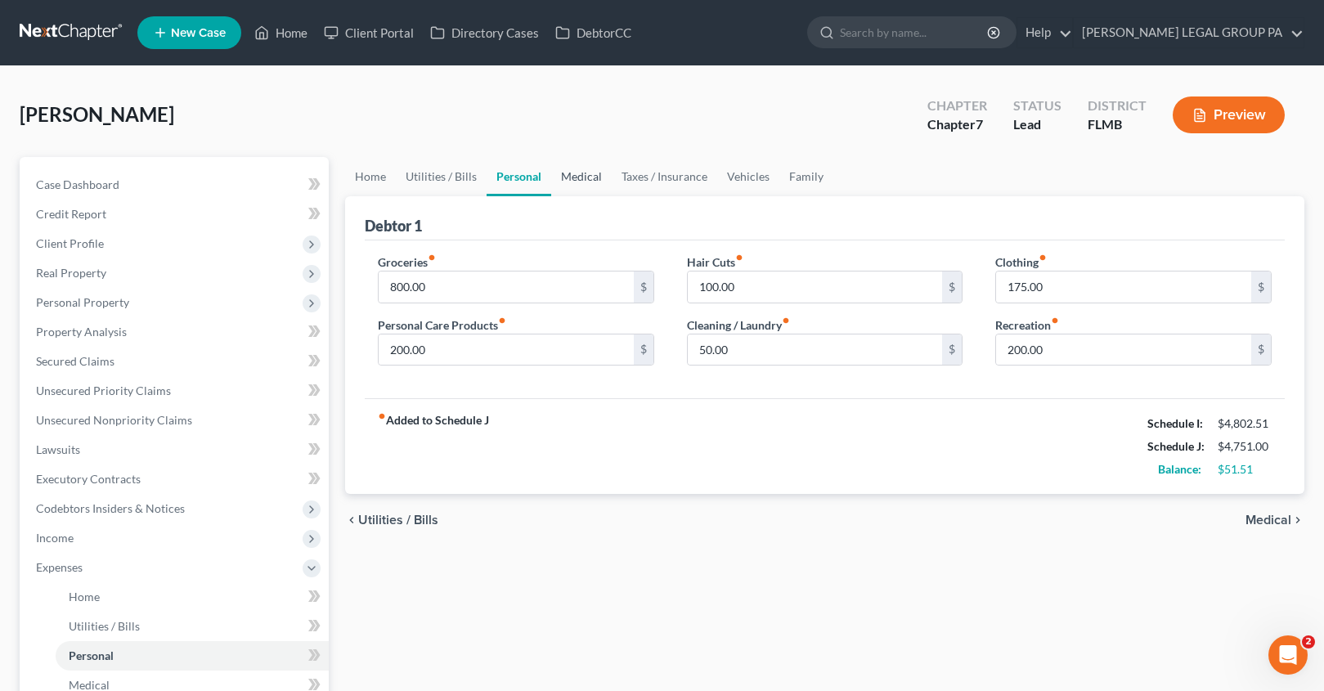
click at [576, 180] on link "Medical" at bounding box center [581, 176] width 61 height 39
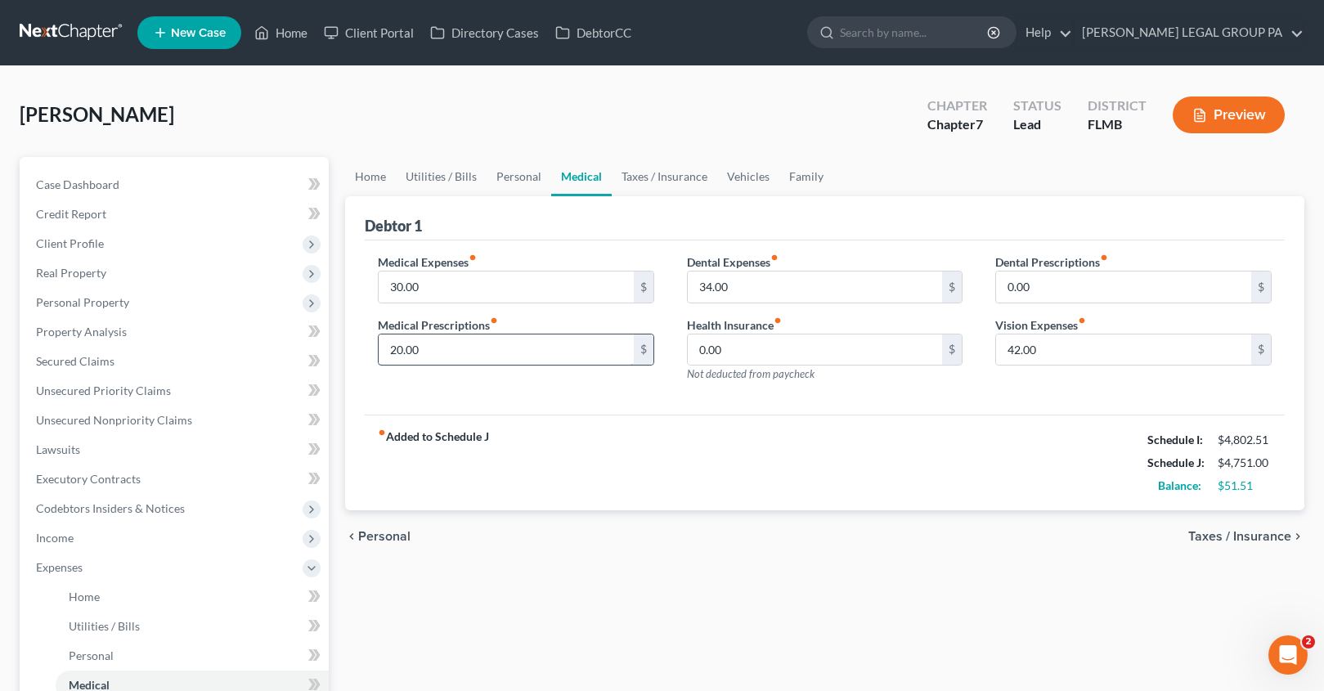
click at [446, 350] on input "20.00" at bounding box center [506, 349] width 255 height 31
click at [526, 409] on div "Medical Expenses fiber_manual_record 30.00 $ Medical Prescriptions fiber_manual…" at bounding box center [825, 327] width 920 height 175
click at [80, 189] on span "Case Dashboard" at bounding box center [77, 184] width 83 height 14
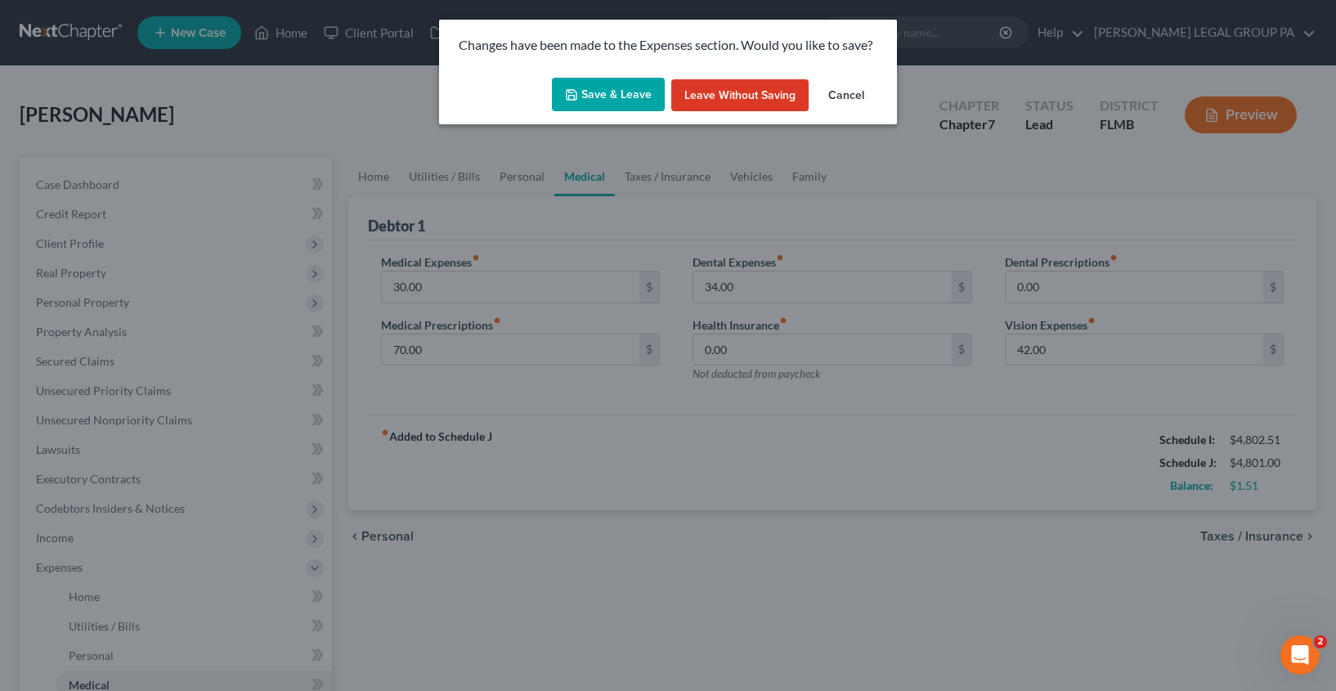
click at [844, 94] on button "Cancel" at bounding box center [846, 95] width 62 height 33
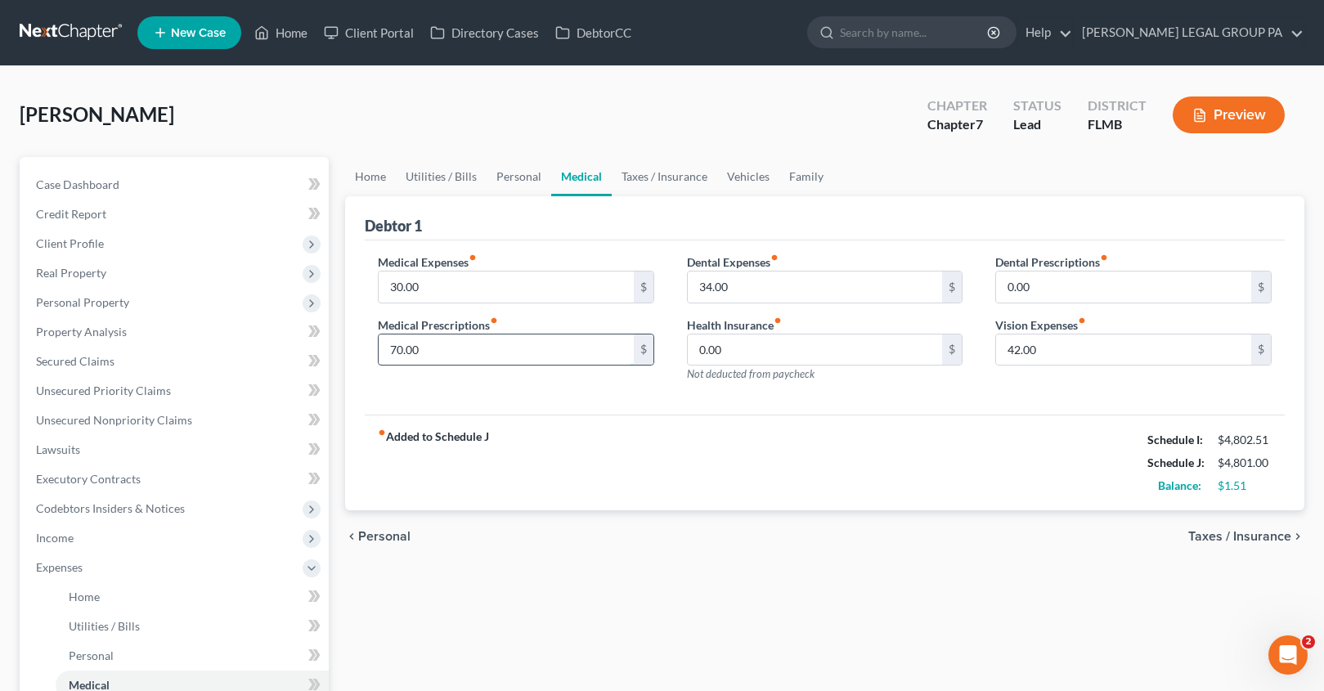
click at [447, 359] on input "70.00" at bounding box center [506, 349] width 255 height 31
type input "50.00"
click at [423, 286] on input "30.00" at bounding box center [506, 286] width 255 height 31
type input "50.00"
click at [73, 174] on link "Case Dashboard" at bounding box center [176, 184] width 306 height 29
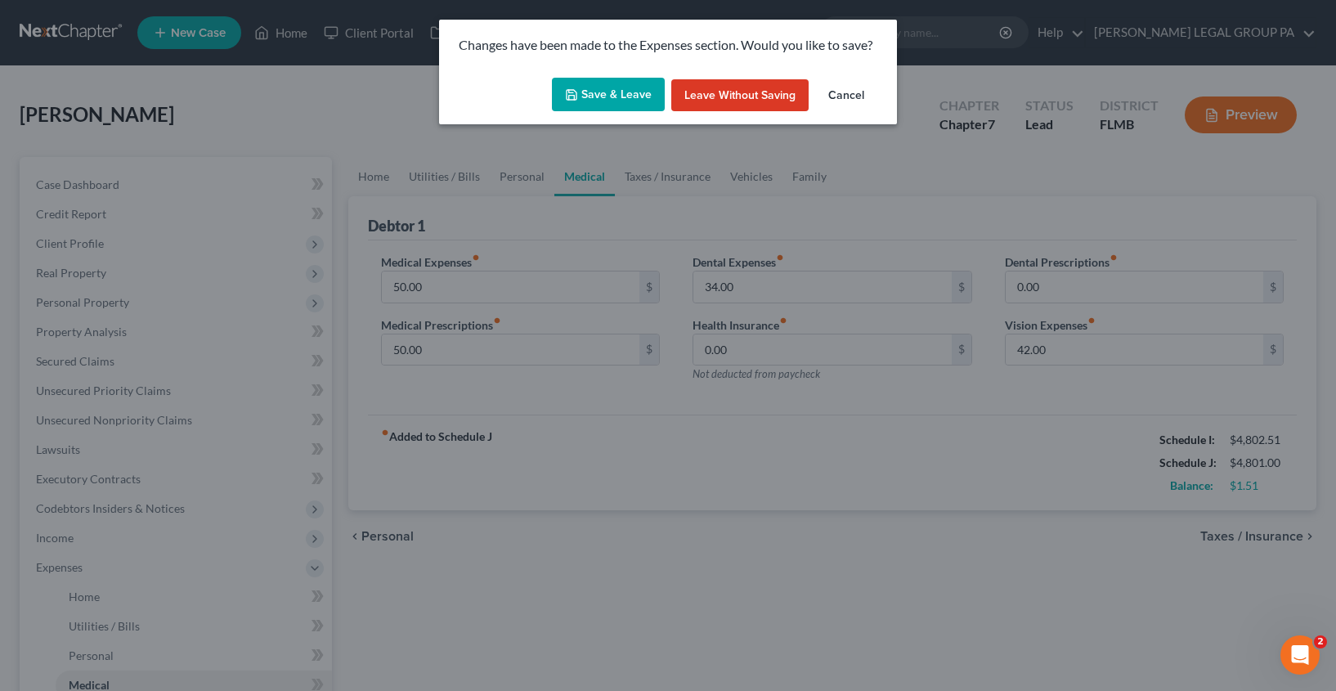
click at [613, 96] on button "Save & Leave" at bounding box center [608, 95] width 113 height 34
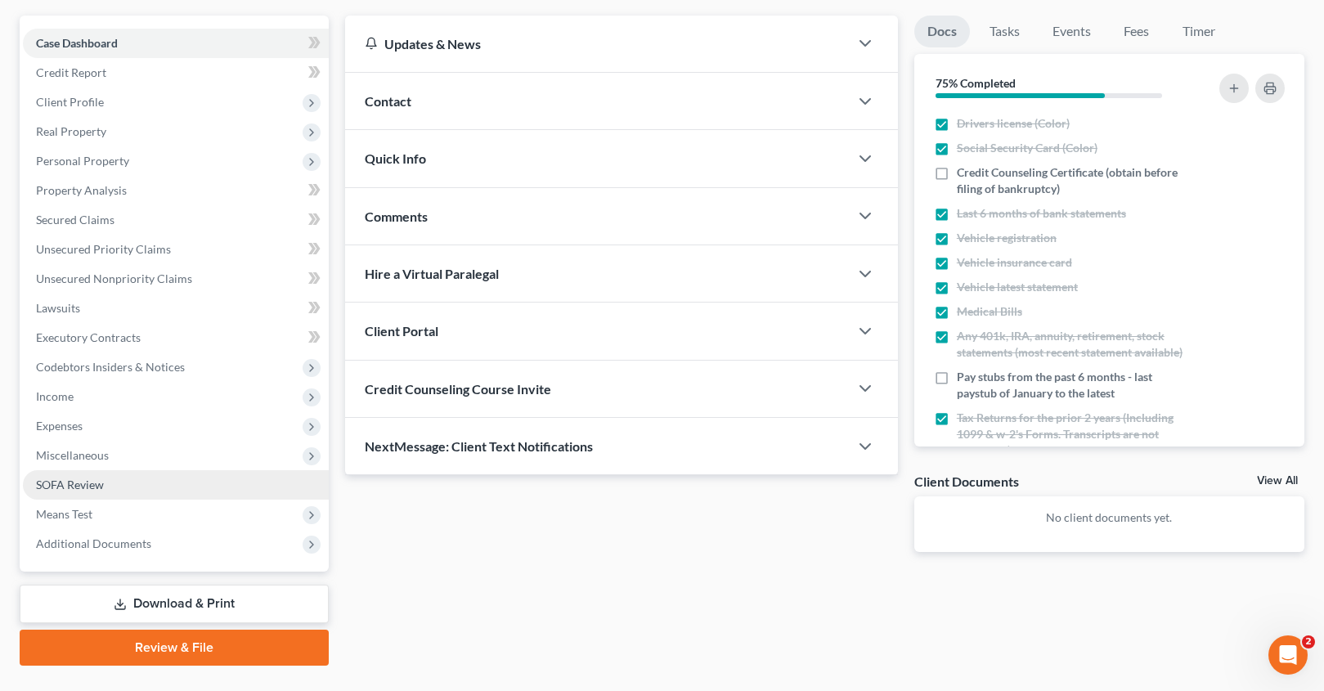
scroll to position [178, 0]
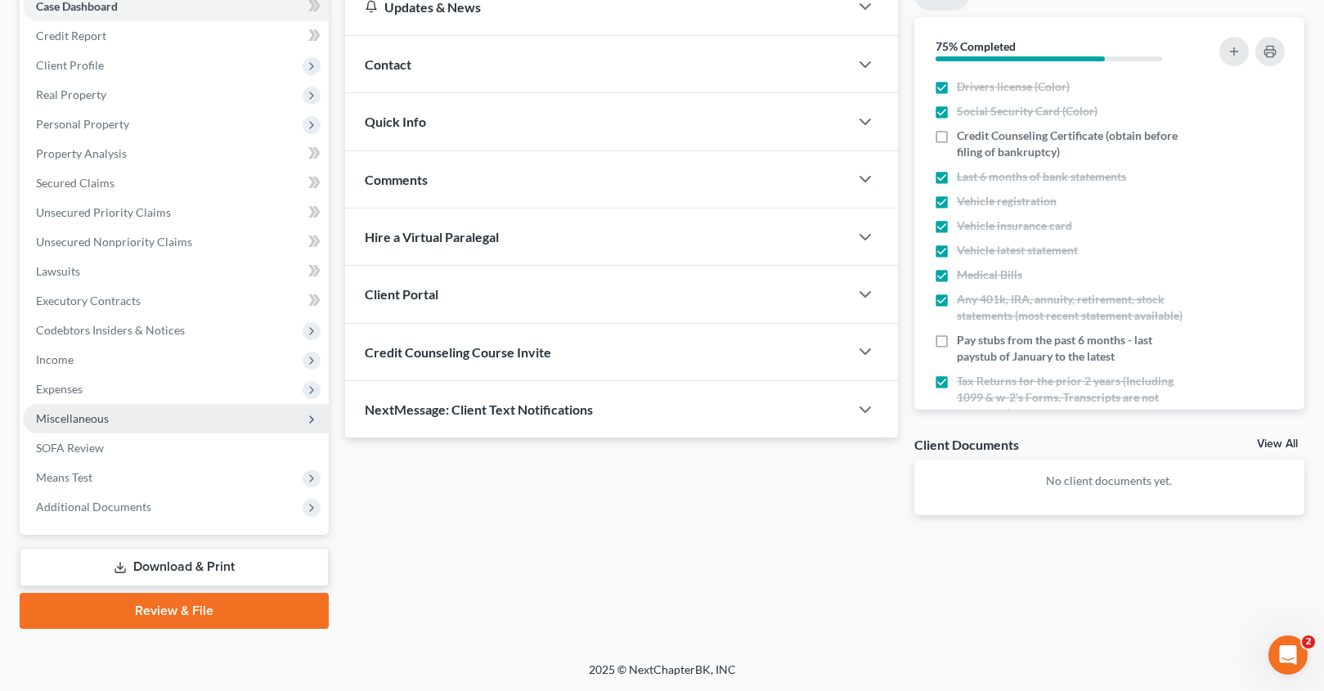
click at [101, 422] on span "Miscellaneous" at bounding box center [72, 418] width 73 height 14
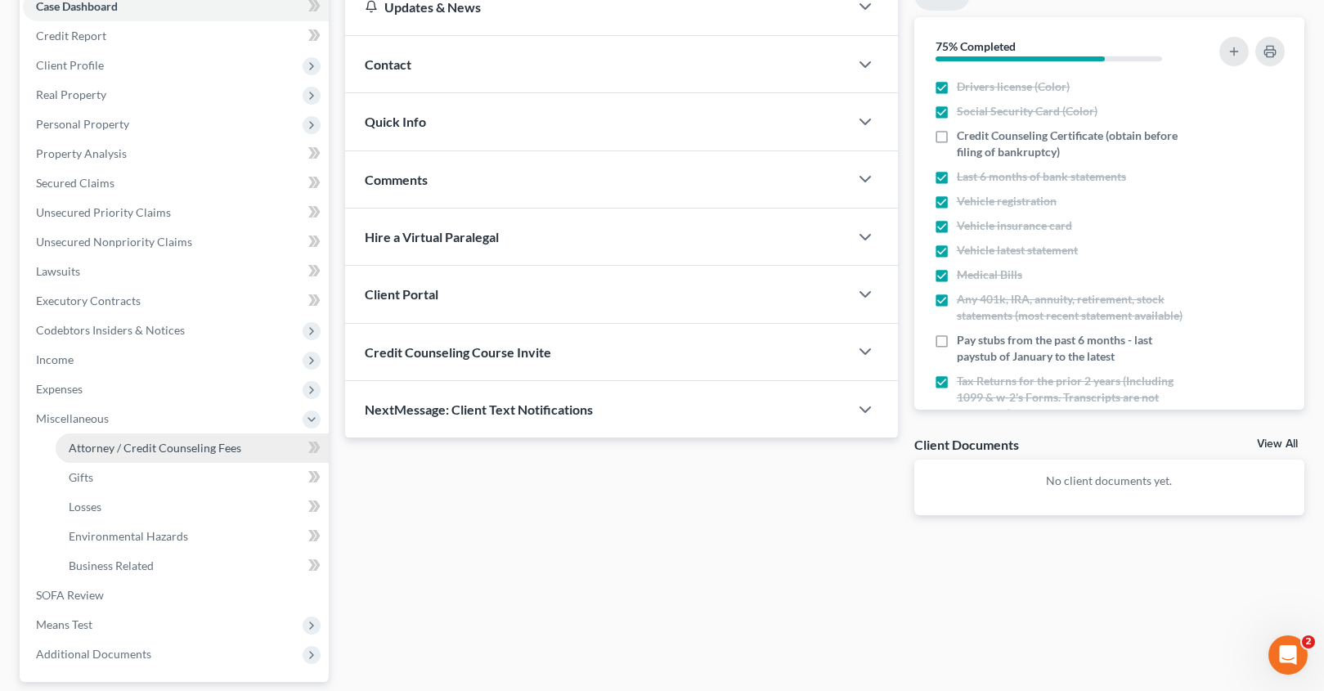
drag, startPoint x: 112, startPoint y: 446, endPoint x: 279, endPoint y: 452, distance: 166.9
click at [112, 446] on span "Attorney / Credit Counseling Fees" at bounding box center [155, 448] width 173 height 14
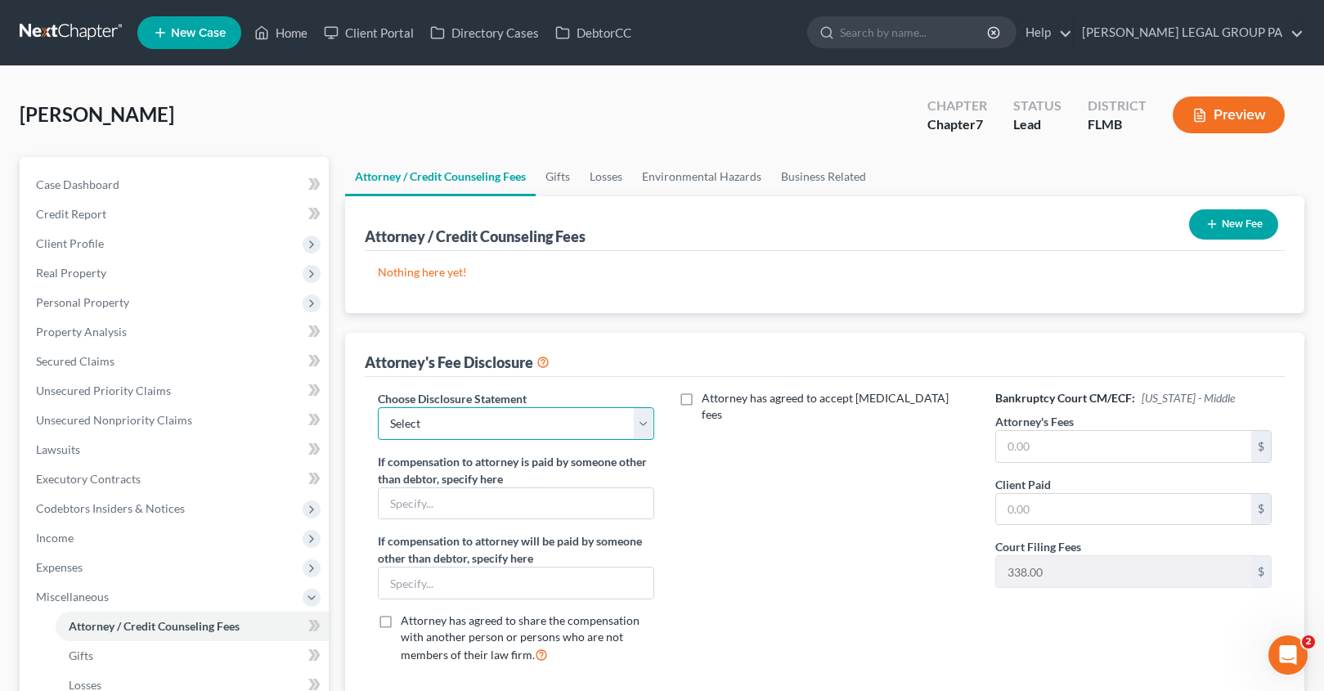
click at [456, 433] on select "Select Attorney Compensation Statement" at bounding box center [516, 423] width 276 height 33
select select "0"
click at [1055, 455] on input "text" at bounding box center [1123, 446] width 255 height 31
type input "2,500.00"
click at [1023, 511] on input "text" at bounding box center [1123, 509] width 255 height 31
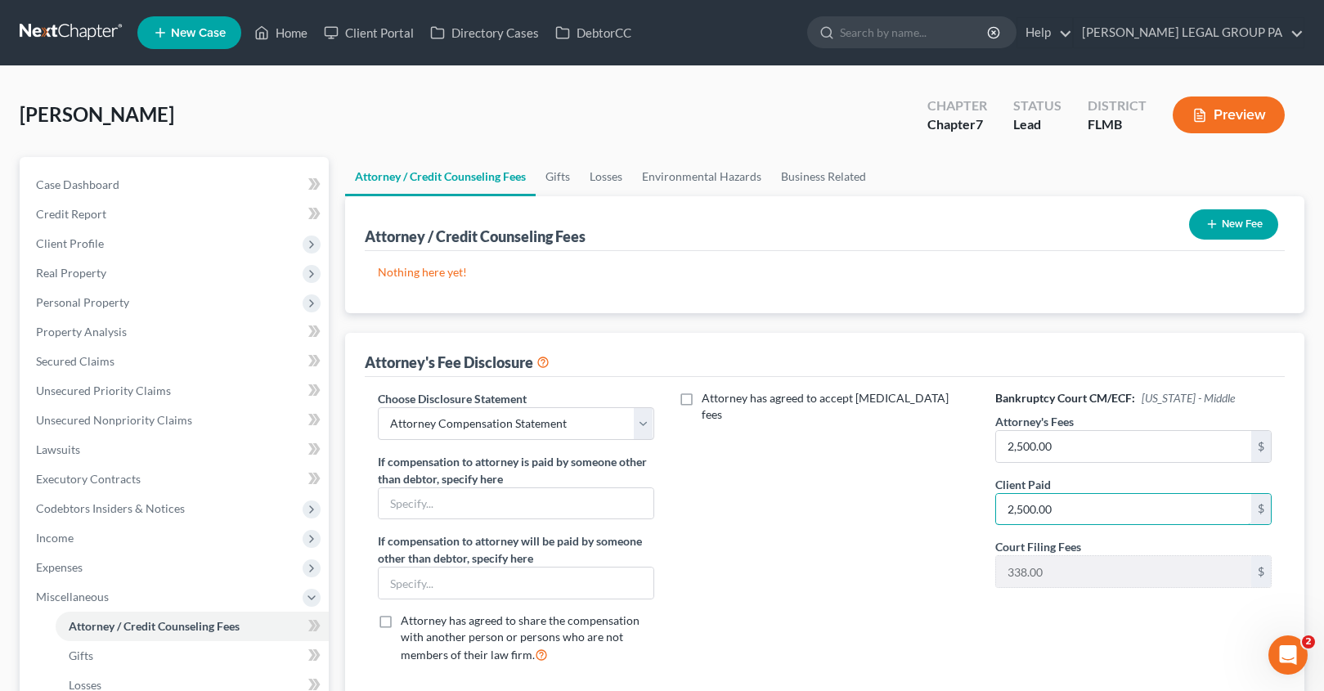
type input "2,500.00"
click at [1227, 229] on button "New Fee" at bounding box center [1233, 224] width 89 height 30
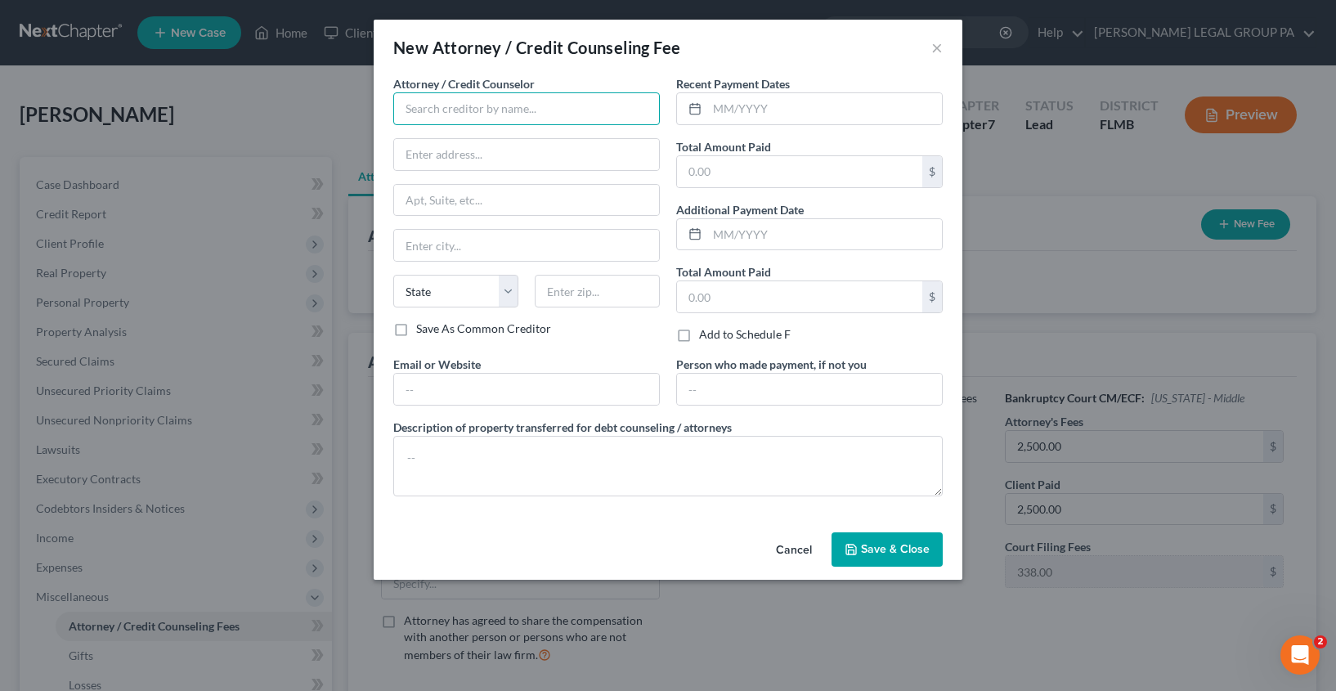
click at [445, 110] on input "text" at bounding box center [526, 108] width 267 height 33
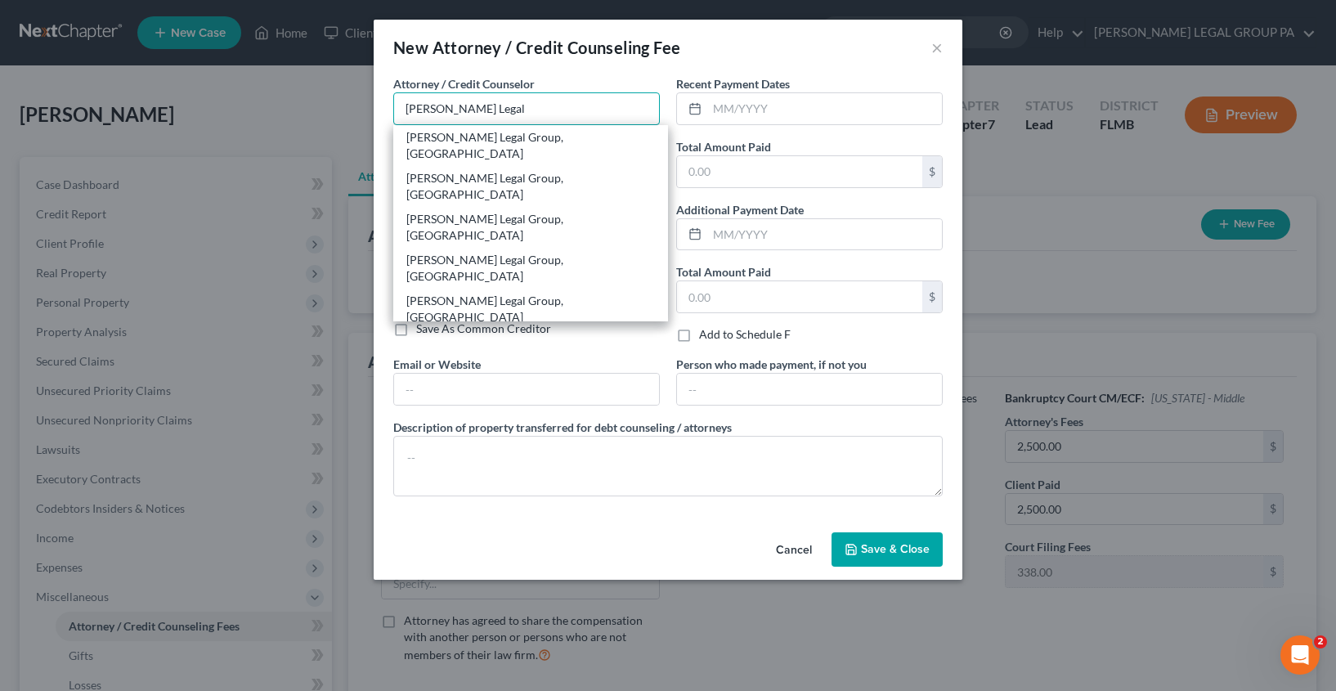
type input "[PERSON_NAME] Legal Group, [GEOGRAPHIC_DATA]"
type input "[STREET_ADDRESS]"
type input "Clearwater"
select select "9"
type input "33763"
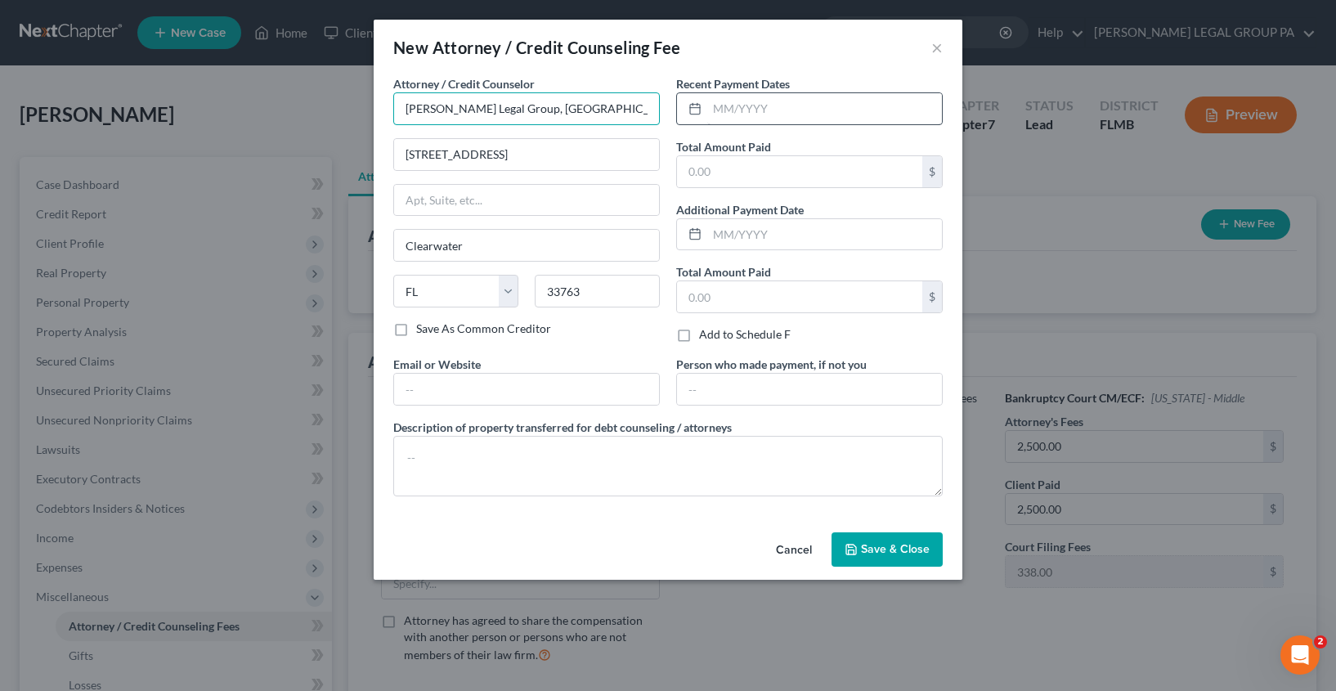
type input "[PERSON_NAME] Legal Group, [GEOGRAPHIC_DATA]"
click at [729, 119] on input "text" at bounding box center [824, 108] width 235 height 31
type input "07/2025"
click at [708, 165] on input "text" at bounding box center [799, 171] width 245 height 31
type input "2,500.00"
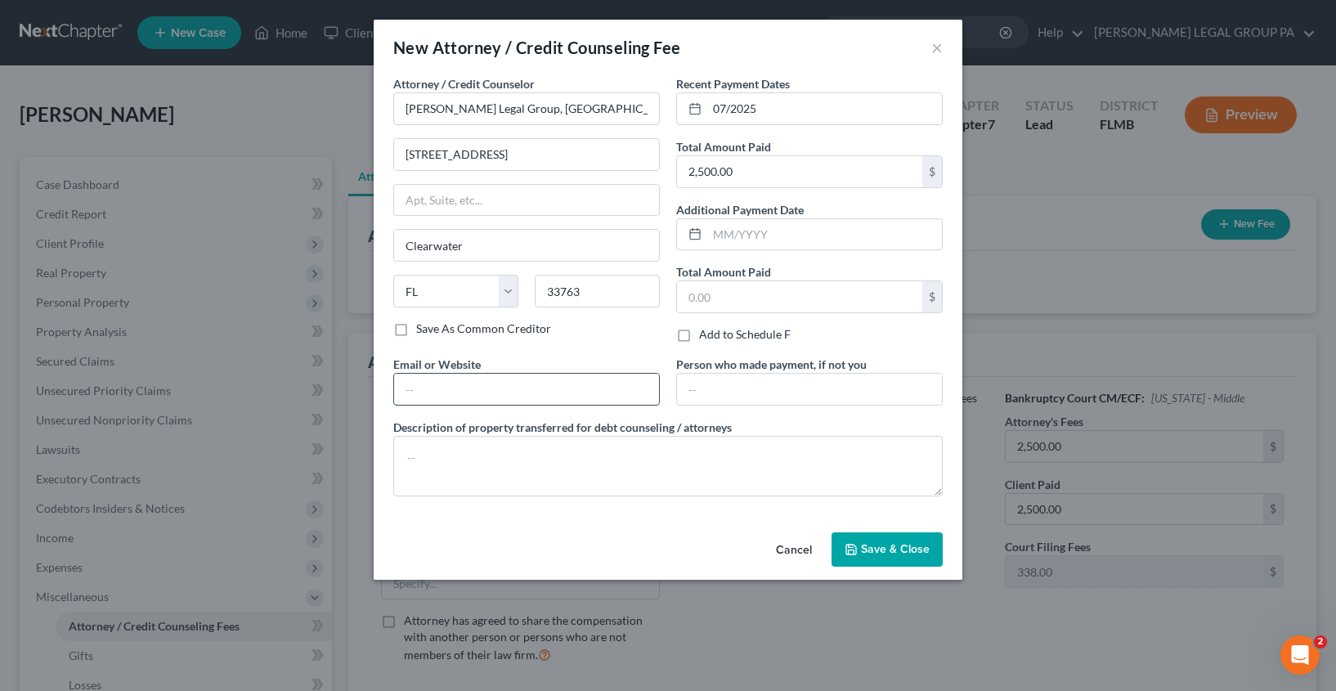
click at [471, 395] on input "text" at bounding box center [526, 389] width 265 height 31
type input "[EMAIL_ADDRESS][DOMAIN_NAME]"
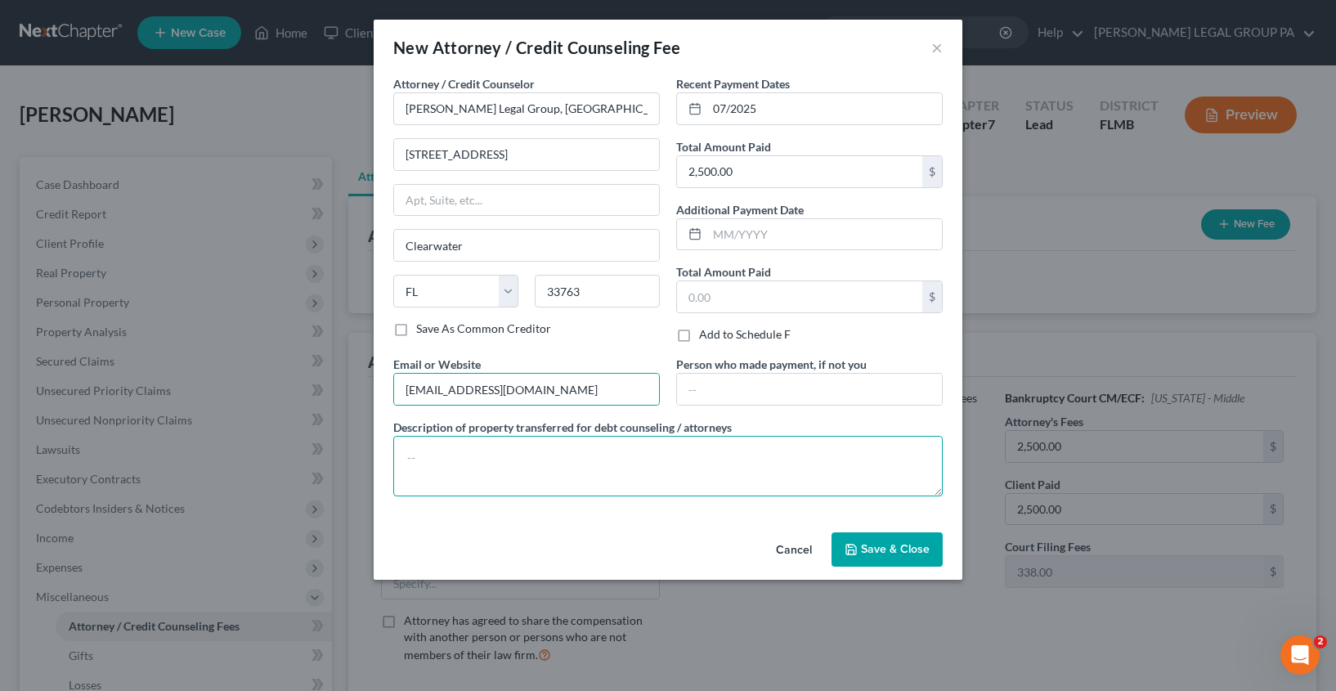
click at [516, 461] on textarea at bounding box center [668, 466] width 550 height 61
type textarea "Bankruptcy Chapter 7 Attorney's Fees"
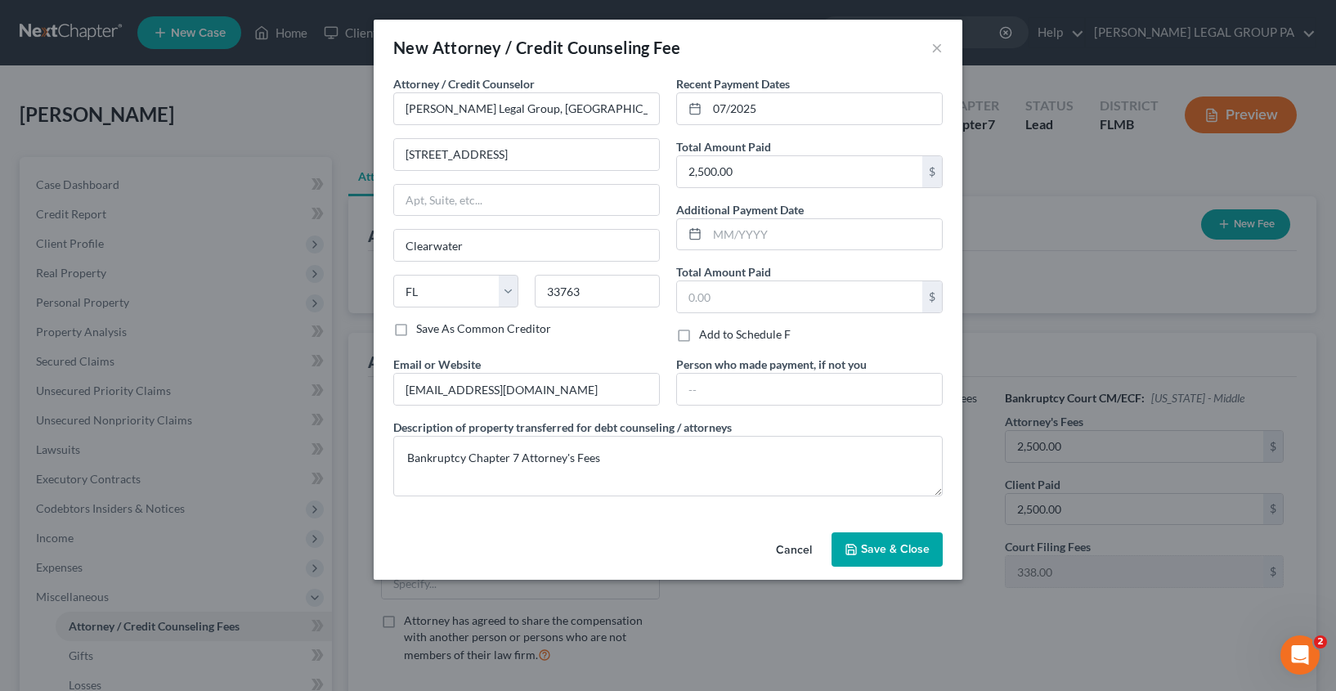
click at [855, 543] on icon "button" at bounding box center [851, 549] width 13 height 13
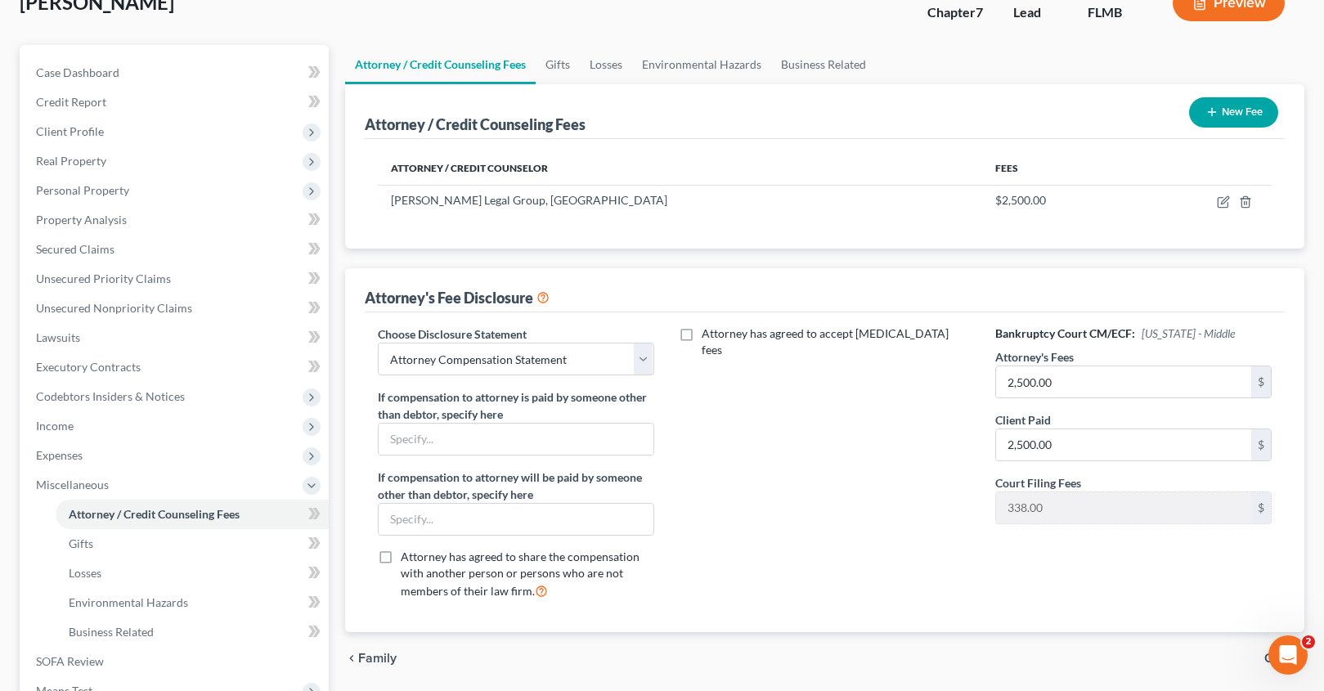
scroll to position [123, 0]
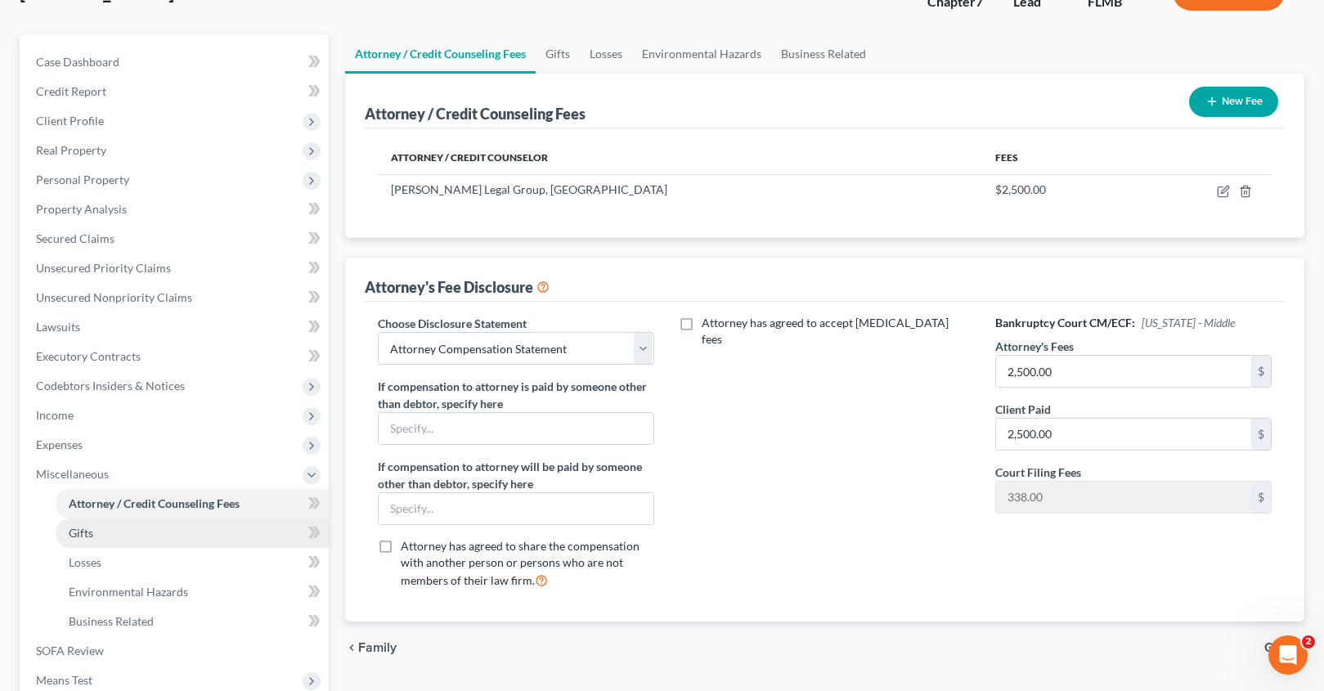
click at [107, 536] on link "Gifts" at bounding box center [192, 532] width 273 height 29
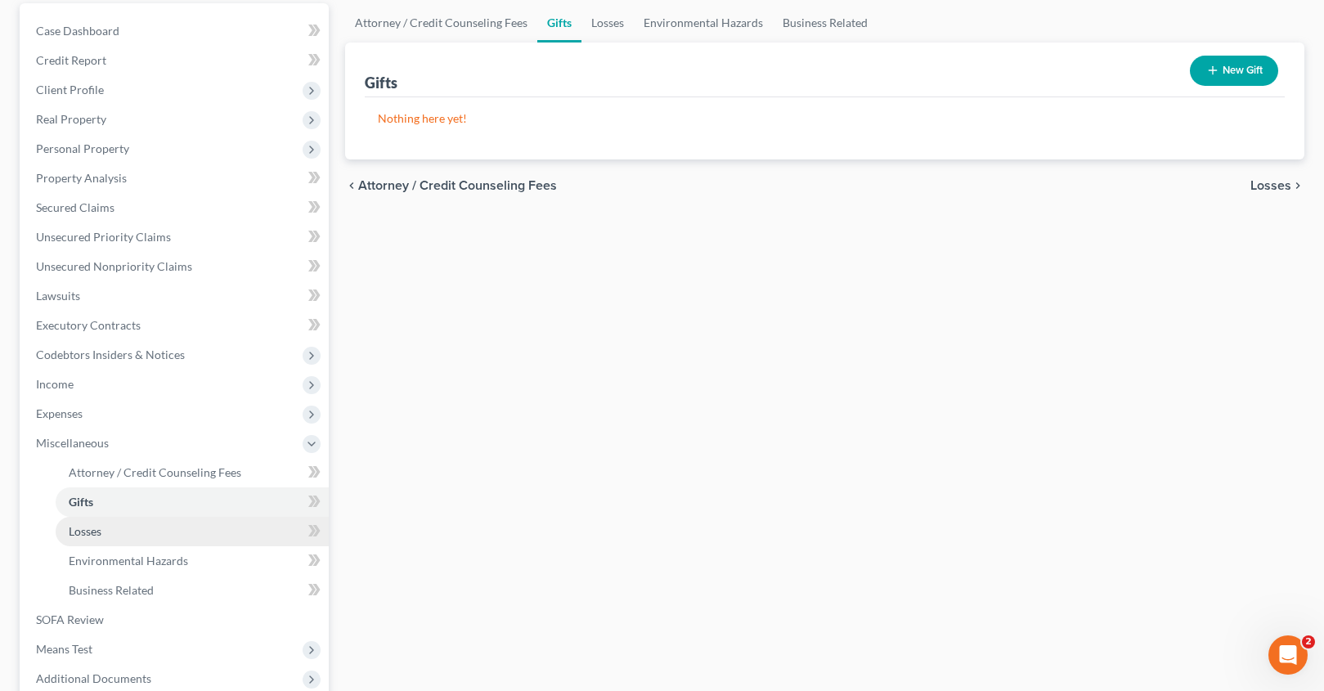
click at [119, 536] on link "Losses" at bounding box center [192, 531] width 273 height 29
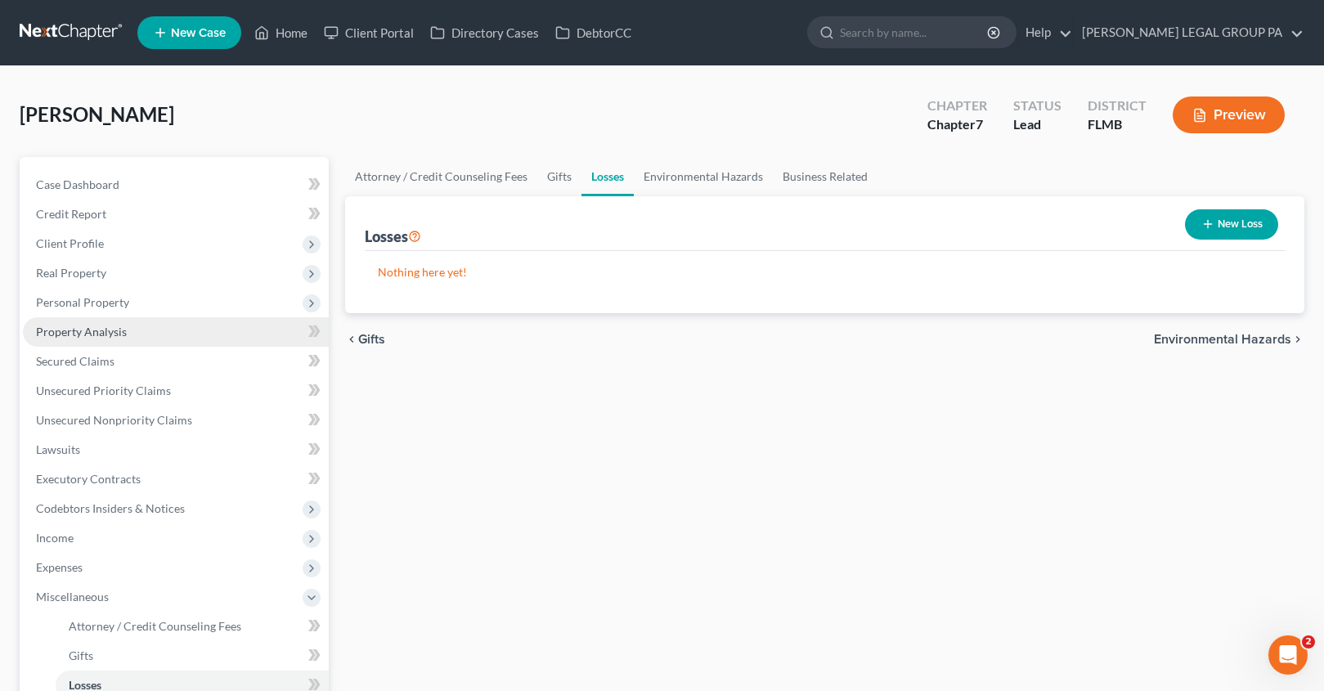
click at [113, 326] on span "Property Analysis" at bounding box center [81, 332] width 91 height 14
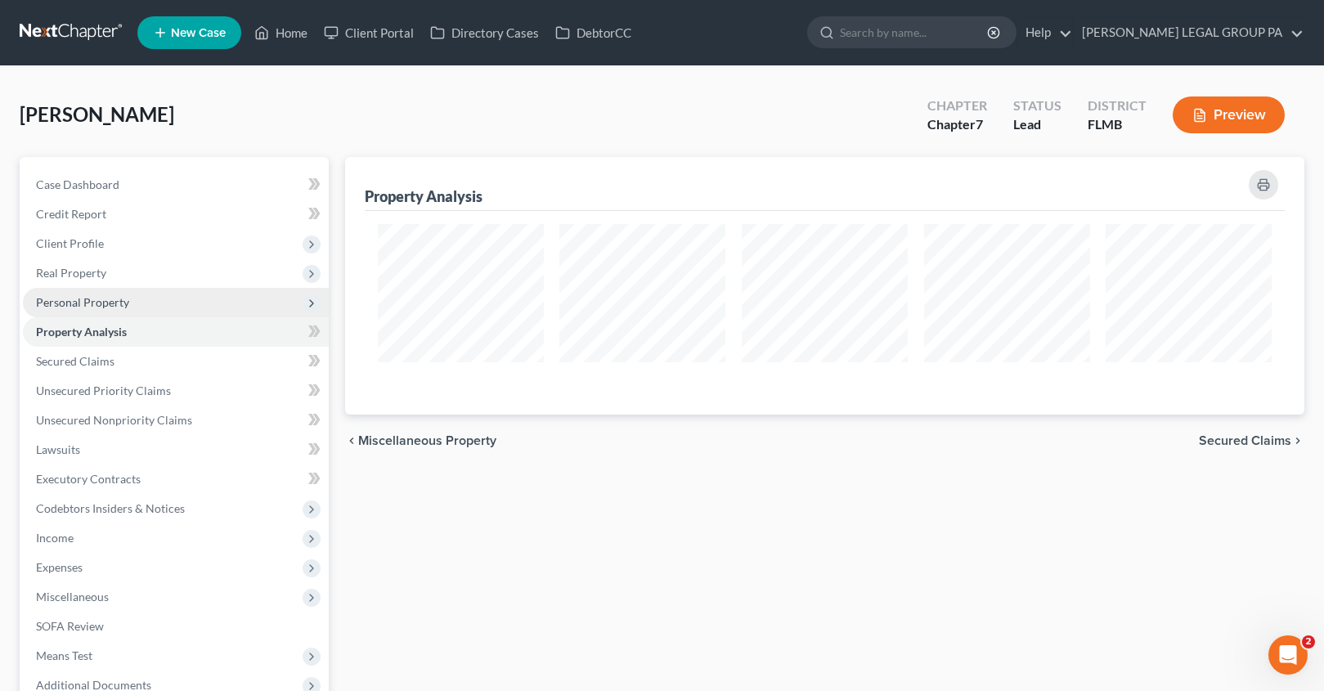
click at [92, 298] on span "Personal Property" at bounding box center [82, 302] width 93 height 14
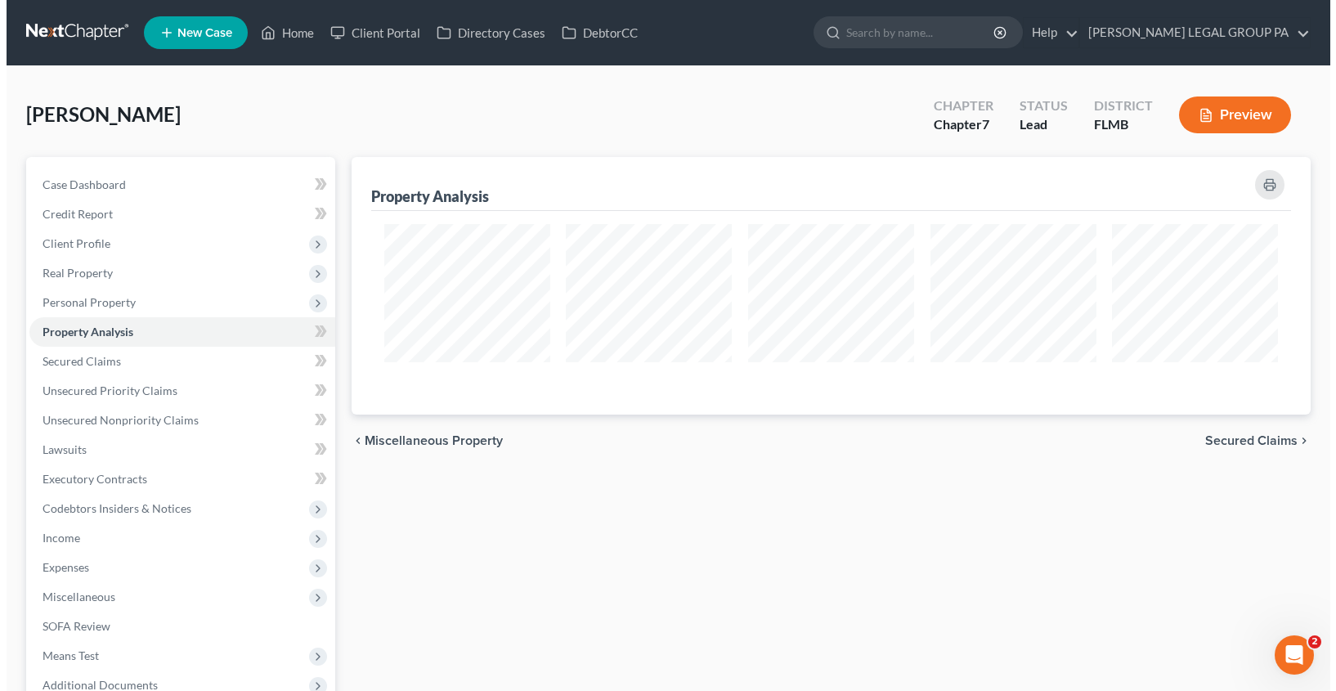
scroll to position [258, 960]
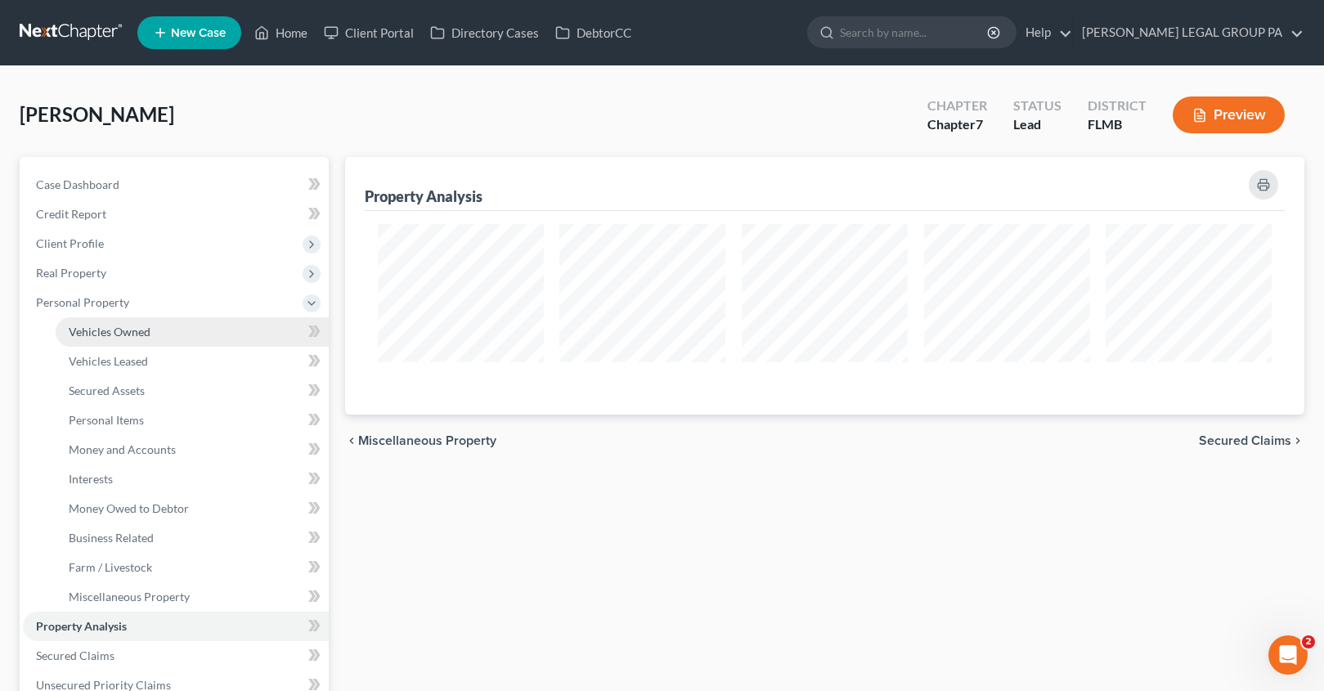
click at [106, 338] on span "Vehicles Owned" at bounding box center [110, 332] width 82 height 14
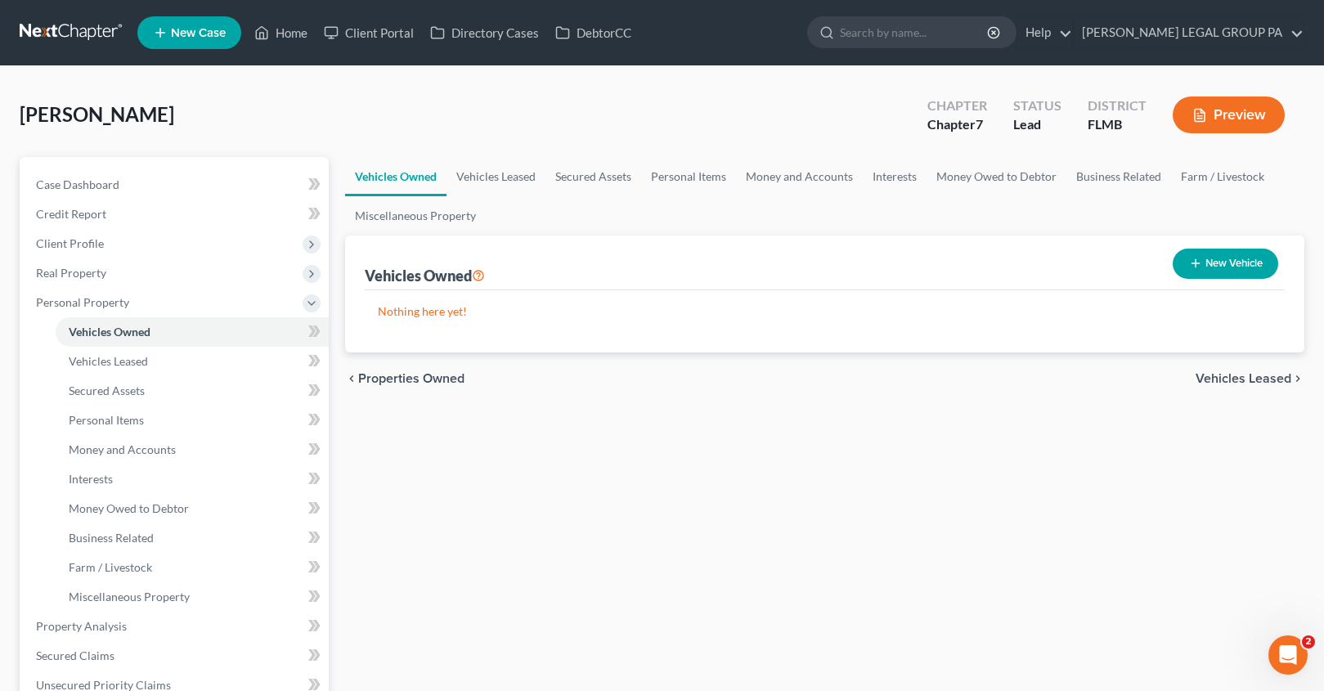
click at [1230, 272] on button "New Vehicle" at bounding box center [1225, 264] width 105 height 30
select select "0"
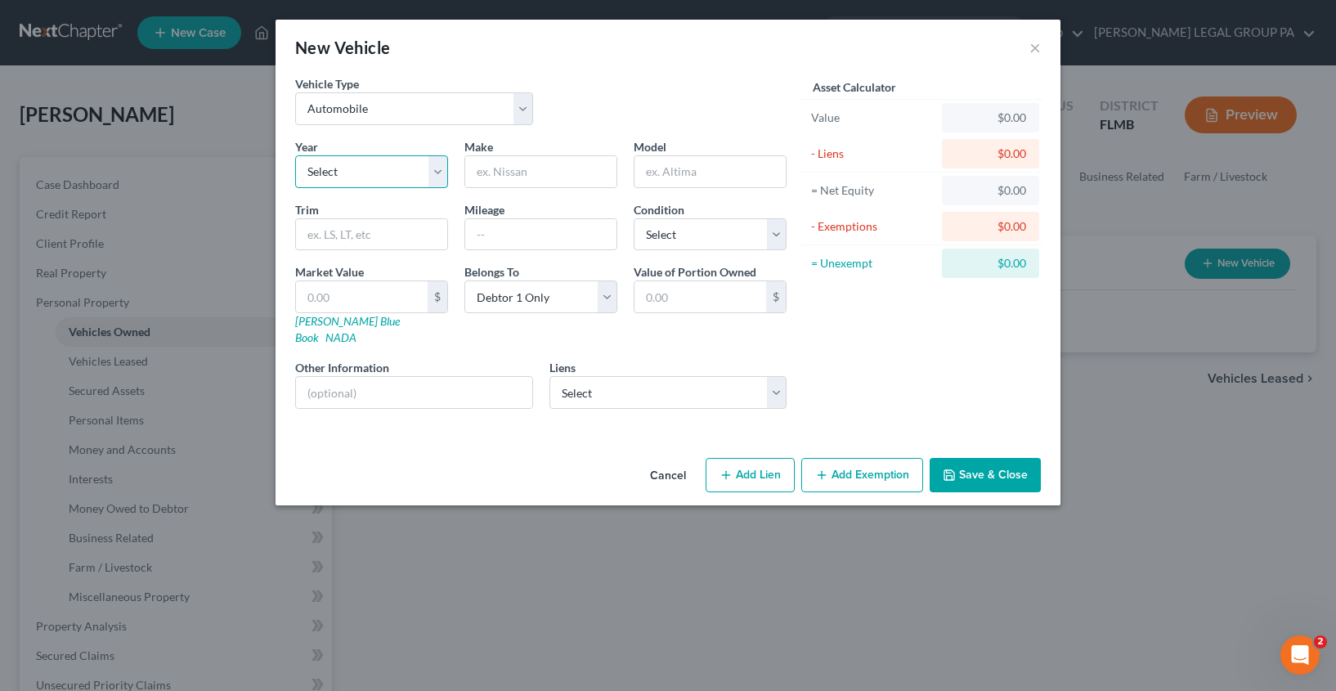
click at [349, 165] on select "Select 2026 2025 2024 2023 2022 2021 2020 2019 2018 2017 2016 2015 2014 2013 20…" at bounding box center [371, 171] width 153 height 33
select select "23"
click at [517, 168] on input "text" at bounding box center [540, 171] width 151 height 31
type input "Cadillac"
type input "104000"
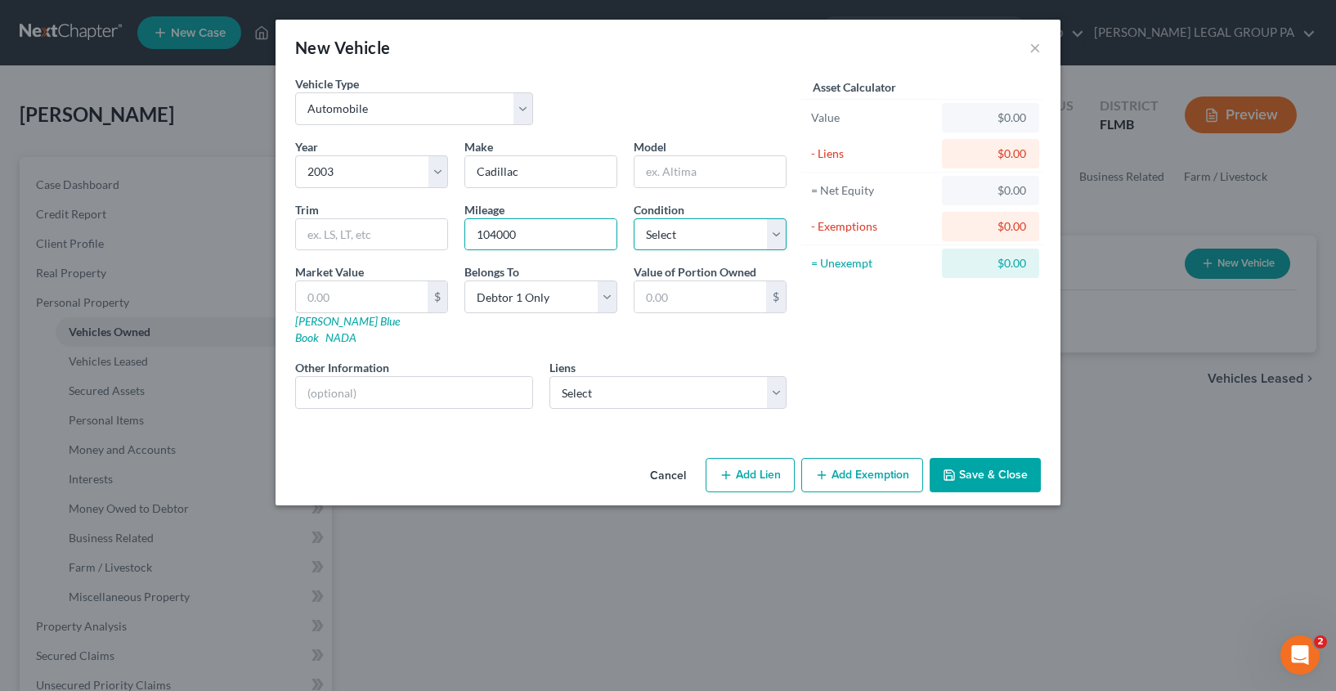
click at [695, 242] on select "Select Excellent Very Good Good Fair Poor" at bounding box center [710, 234] width 153 height 33
select select "2"
click at [392, 293] on input "text" at bounding box center [362, 296] width 132 height 31
drag, startPoint x: 544, startPoint y: 437, endPoint x: 508, endPoint y: 428, distance: 37.3
click at [544, 451] on div "Cancel Add Lien Add Lease Add Exemption Save & Close" at bounding box center [668, 478] width 785 height 54
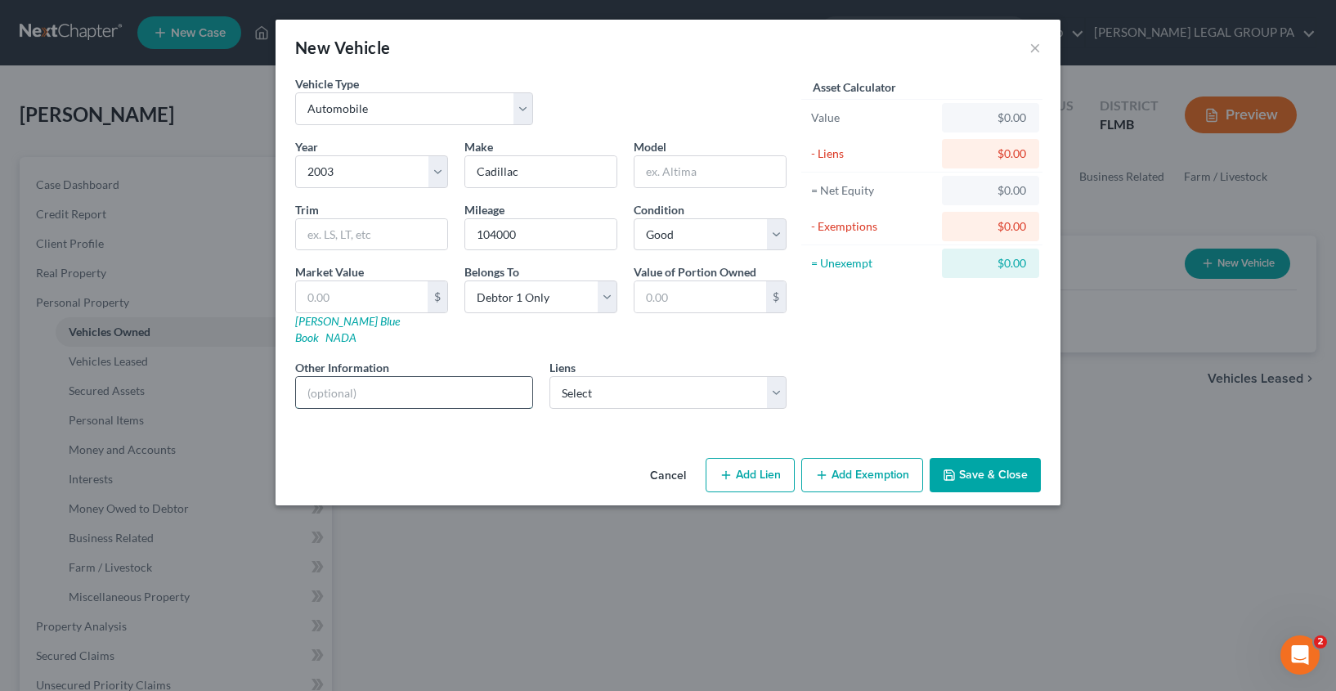
click at [370, 379] on input "text" at bounding box center [414, 392] width 236 height 31
click at [997, 466] on button "Save & Close" at bounding box center [985, 475] width 111 height 34
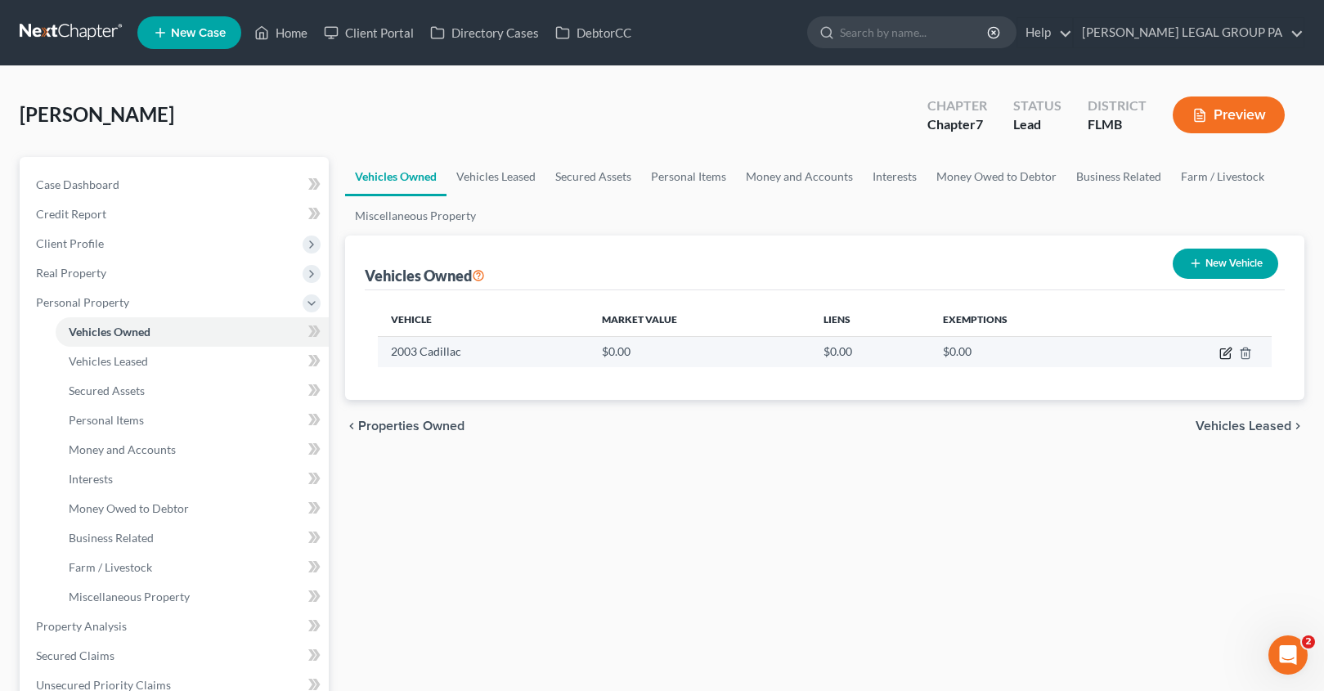
click at [1222, 351] on icon "button" at bounding box center [1225, 353] width 13 height 13
select select "0"
select select "23"
select select "2"
select select "0"
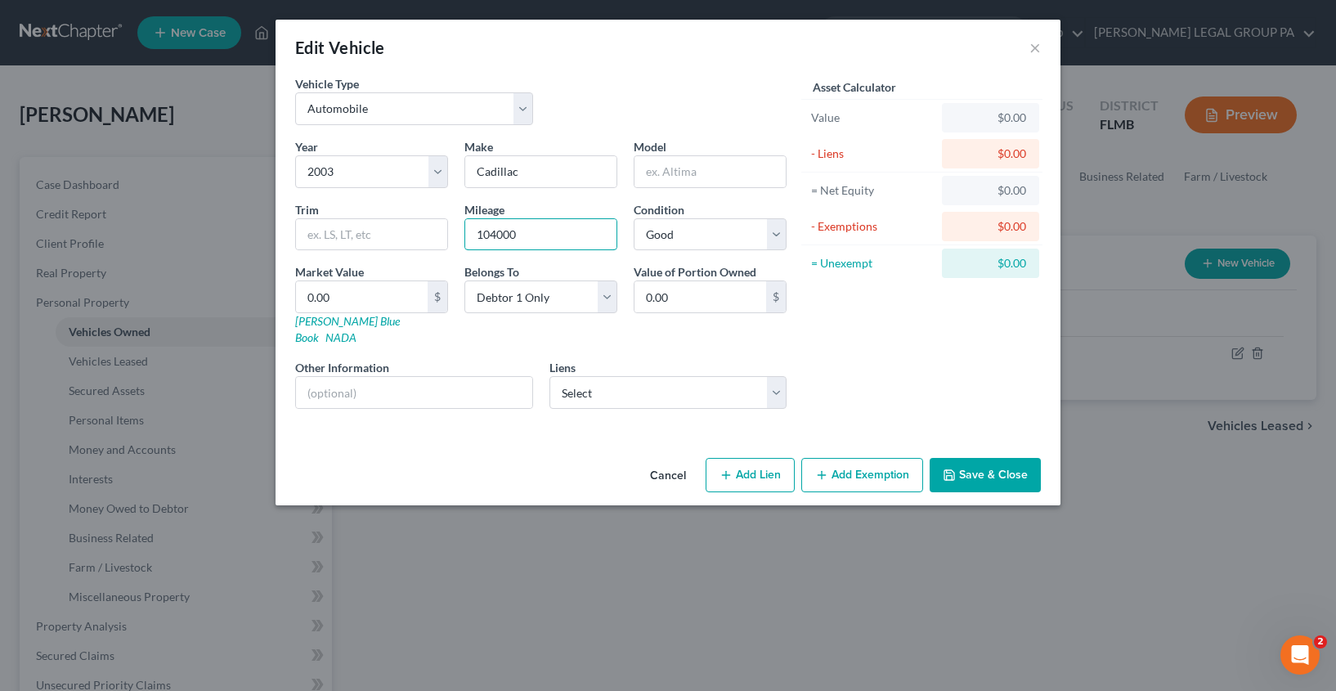
drag, startPoint x: 536, startPoint y: 240, endPoint x: 462, endPoint y: 228, distance: 74.6
click at [462, 228] on div "Mileage 104000" at bounding box center [540, 226] width 169 height 50
click at [405, 377] on input "text" at bounding box center [414, 392] width 236 height 31
paste input "VIN: [US_VEHICLE_IDENTIFICATION_NUMBER]"
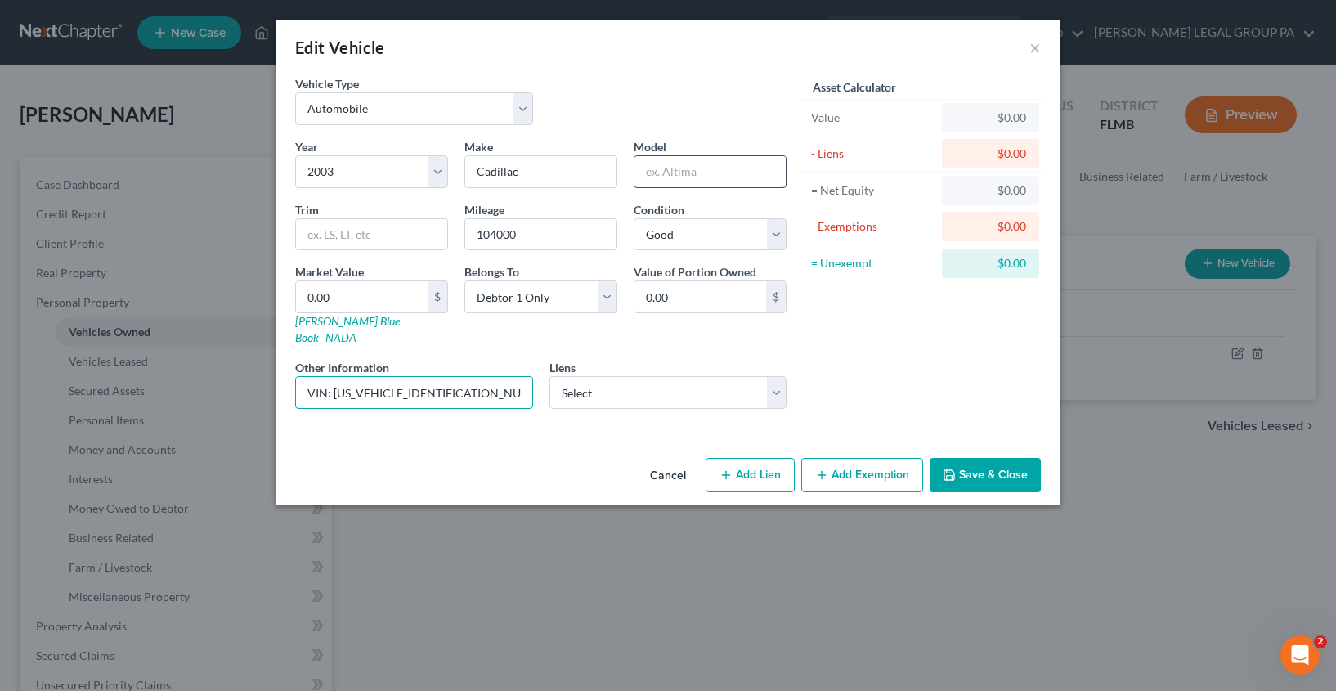
type input "VIN: [US_VEHICLE_IDENTIFICATION_NUMBER]"
click at [723, 176] on input "text" at bounding box center [710, 171] width 151 height 31
type input "d"
type input "DeVille"
type input "7"
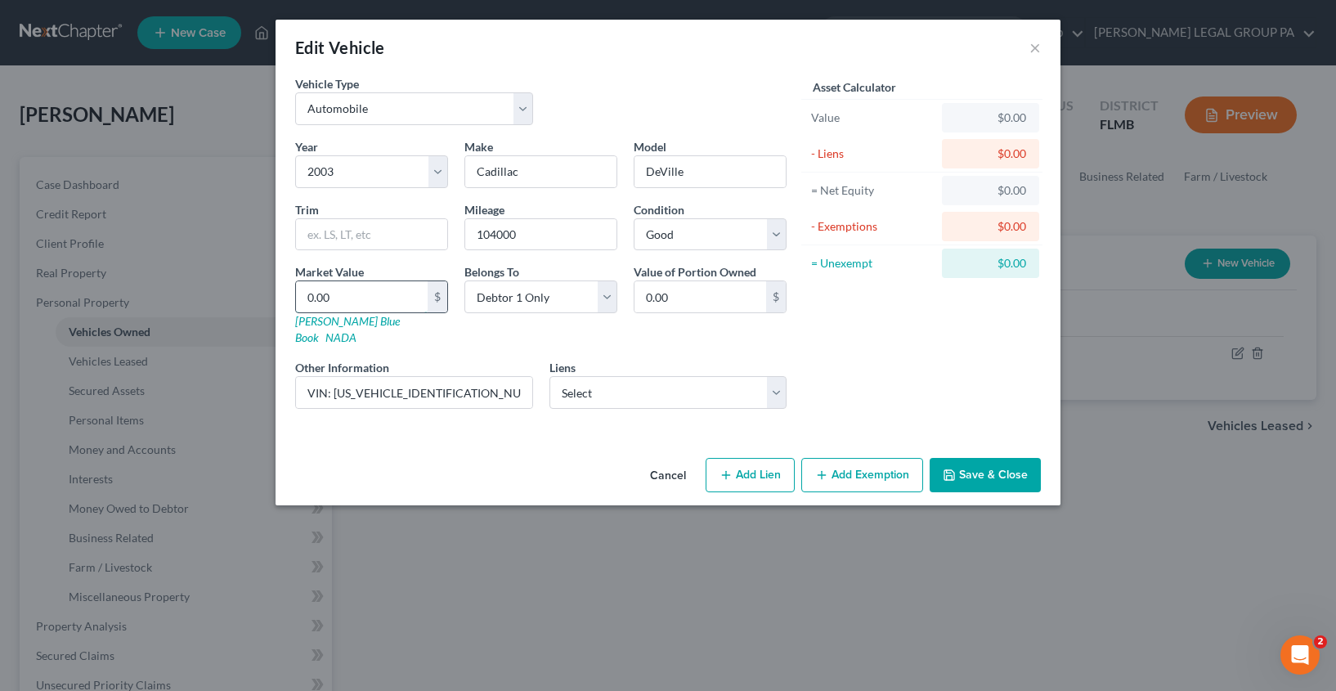
type input "7.00"
type input "74"
type input "74.00"
type input "749"
type input "749.00"
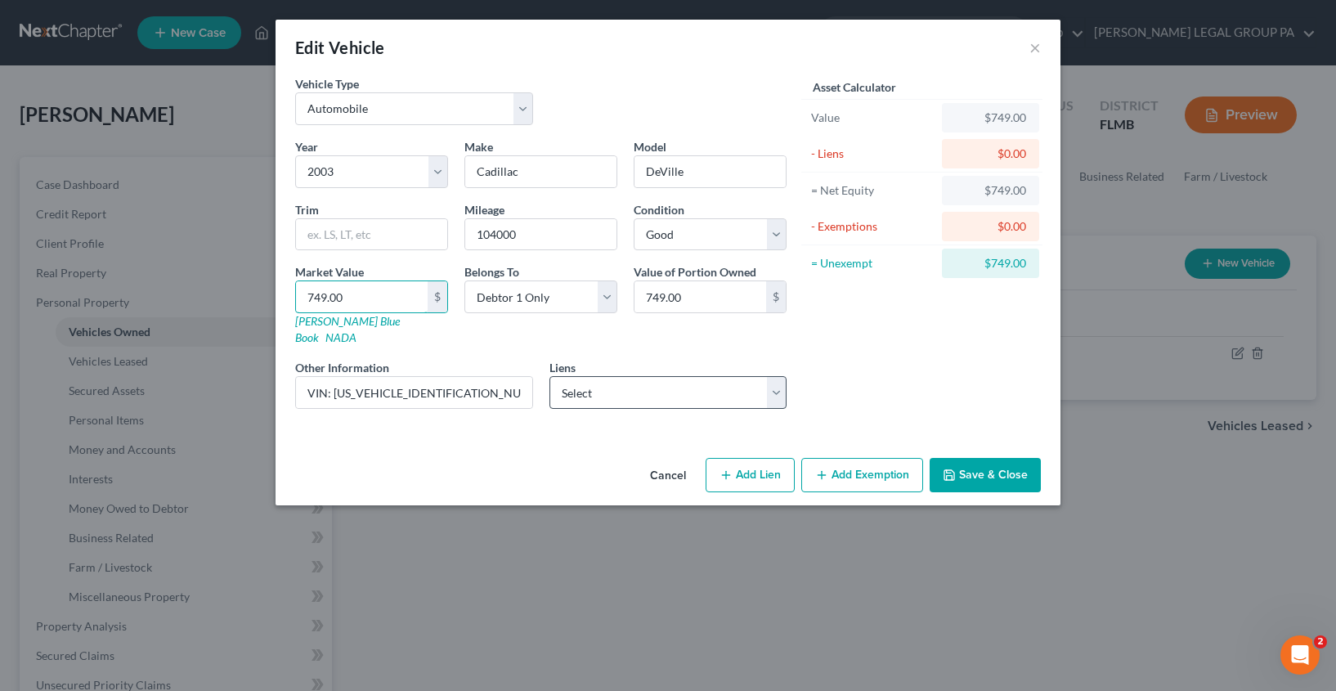
type input "749.00"
click at [628, 389] on select "Select Hyundai Capital Americ - $11,004.00" at bounding box center [669, 392] width 238 height 33
select select "4"
select select "0"
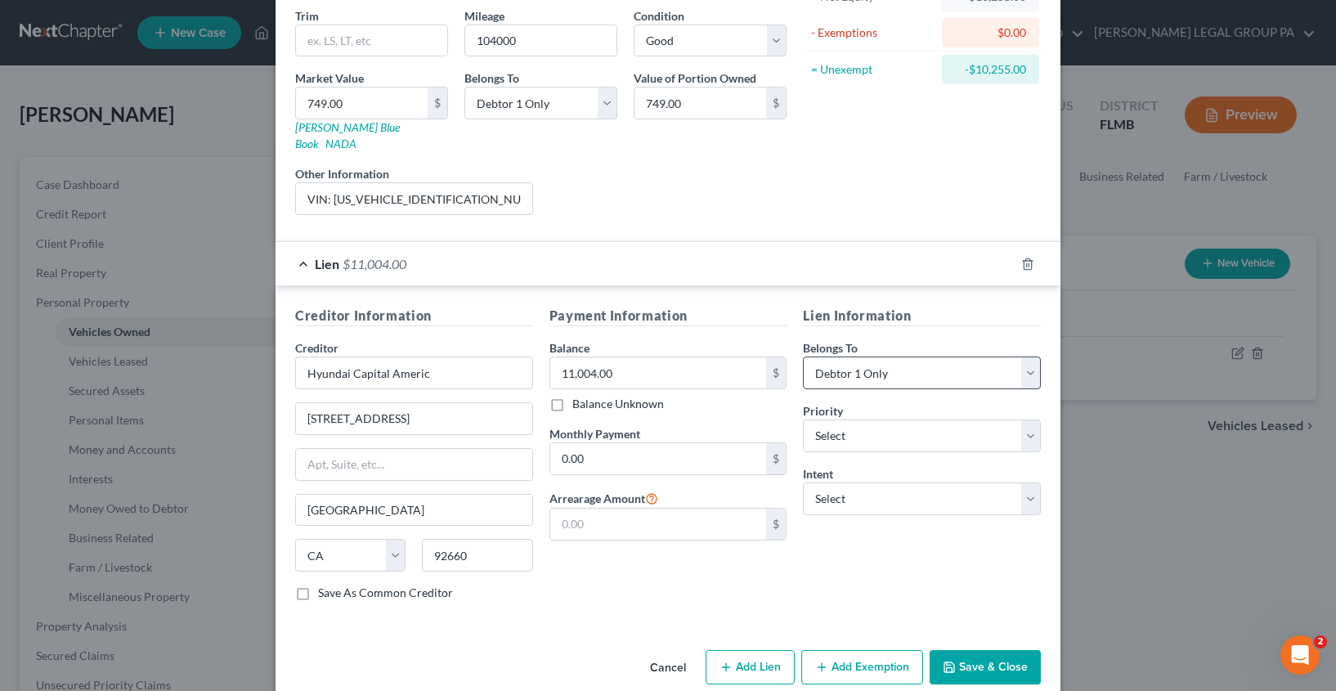
scroll to position [204, 0]
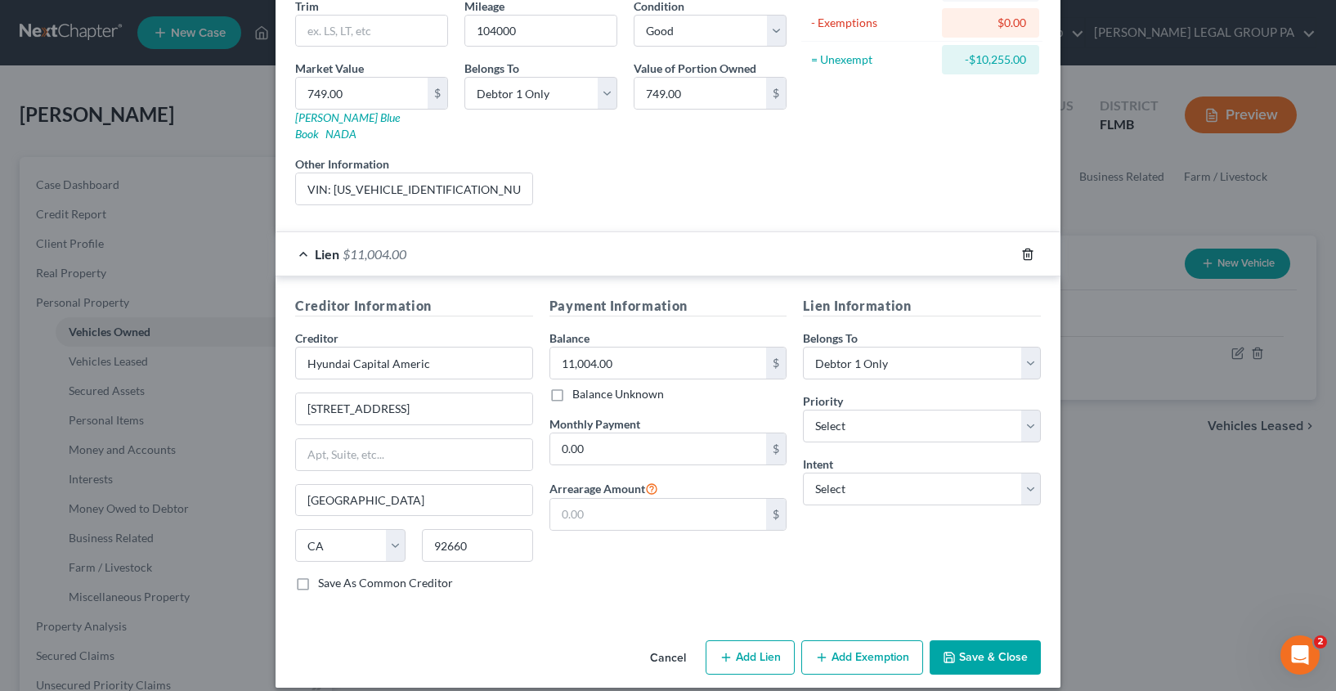
click at [1025, 249] on icon "button" at bounding box center [1027, 254] width 7 height 11
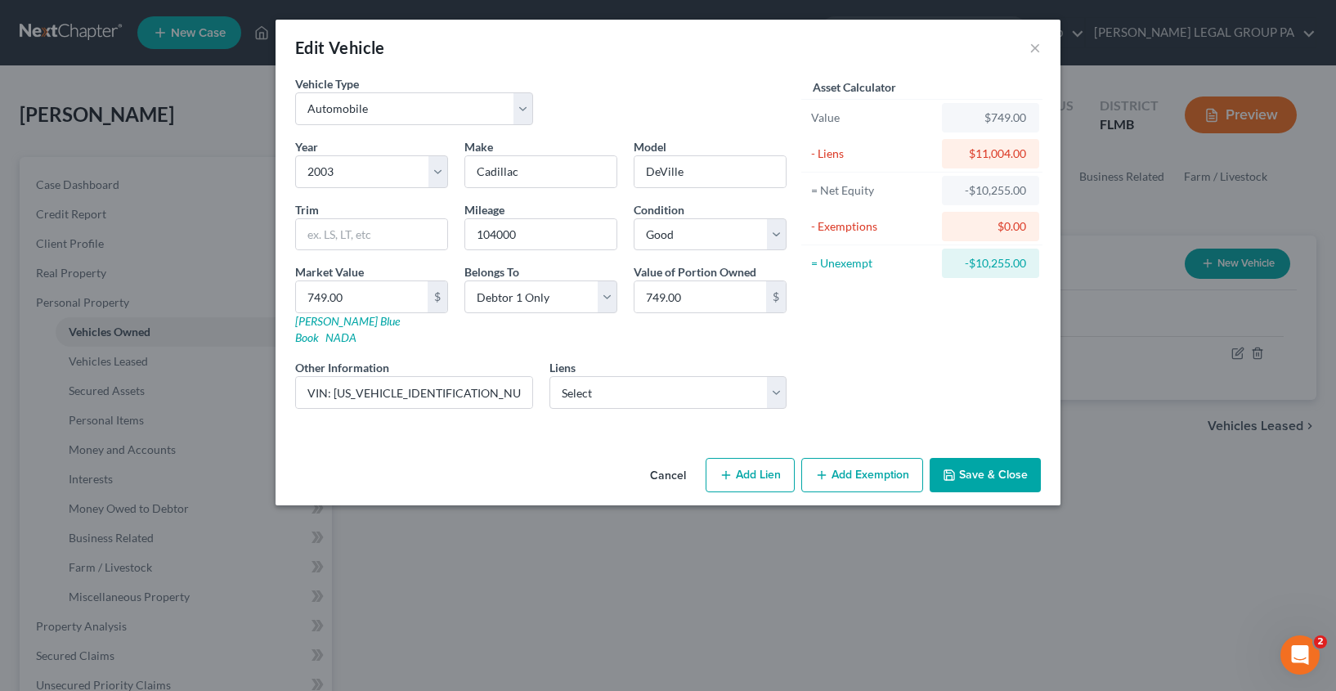
scroll to position [0, 0]
click at [890, 464] on button "Add Exemption" at bounding box center [862, 475] width 122 height 34
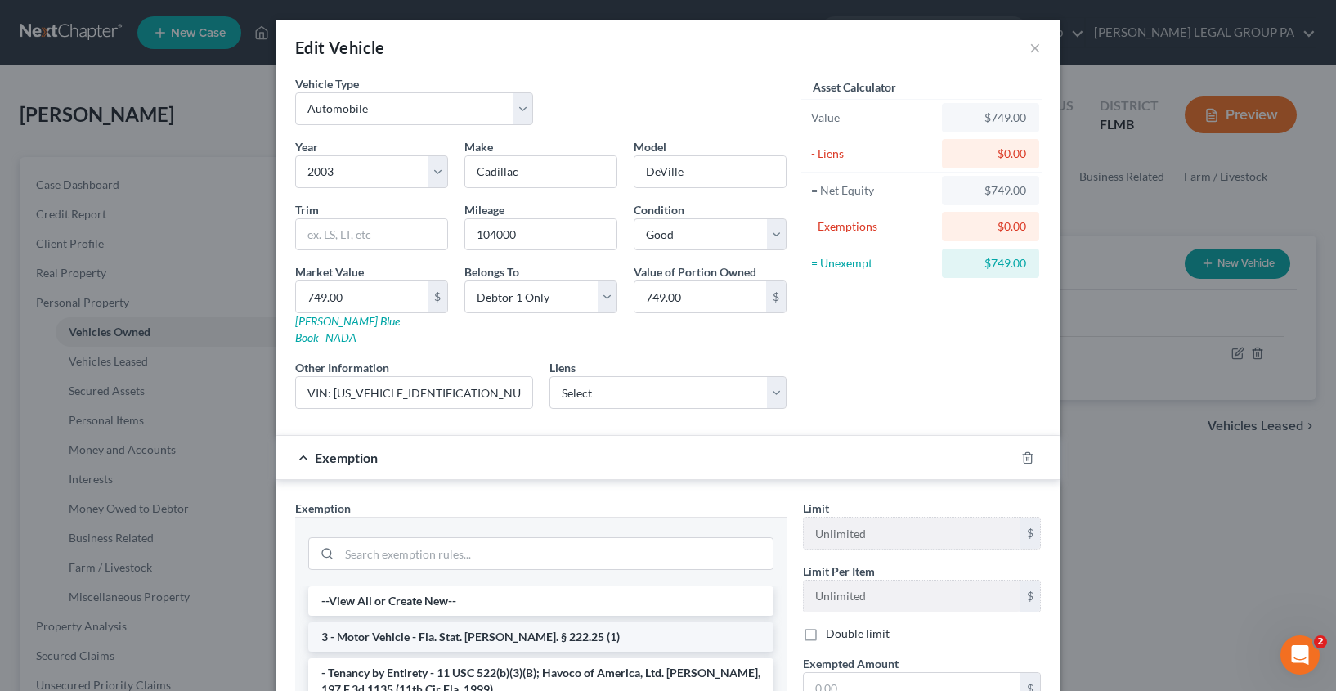
click at [440, 622] on li "3 - Motor Vehicle - Fla. Stat. [PERSON_NAME]. § 222.25 (1)" at bounding box center [540, 636] width 465 height 29
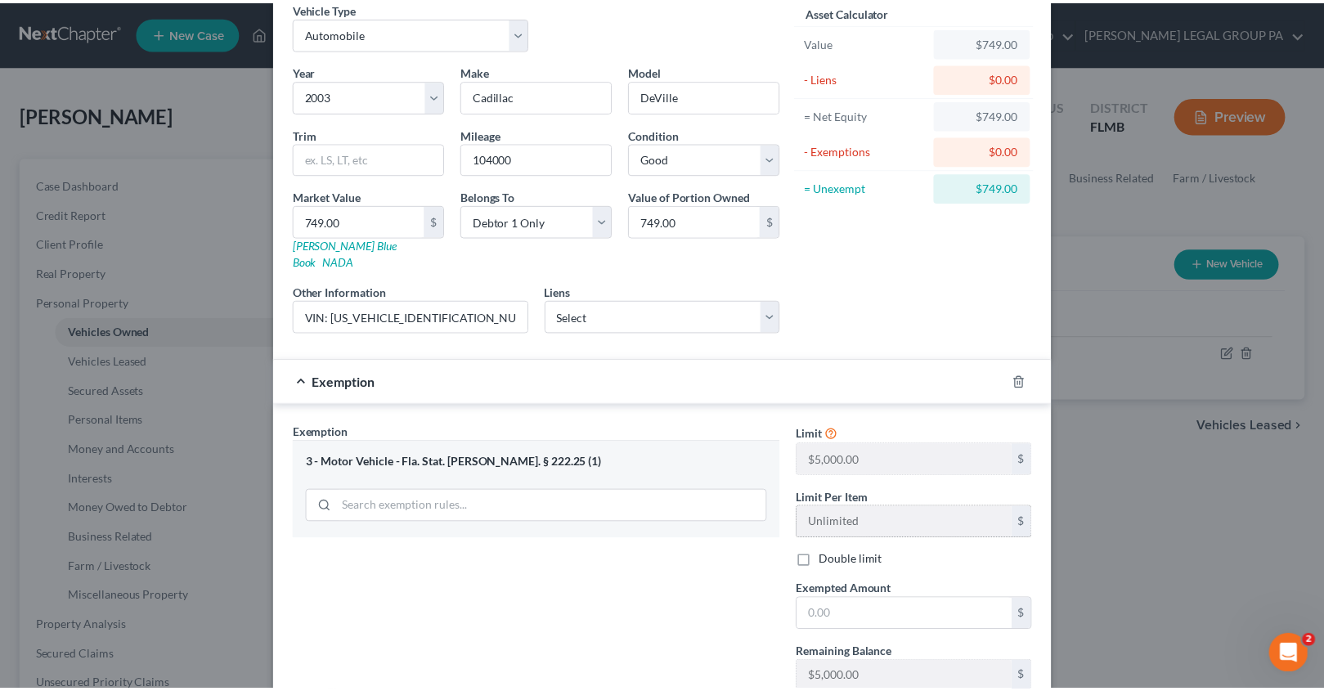
scroll to position [179, 0]
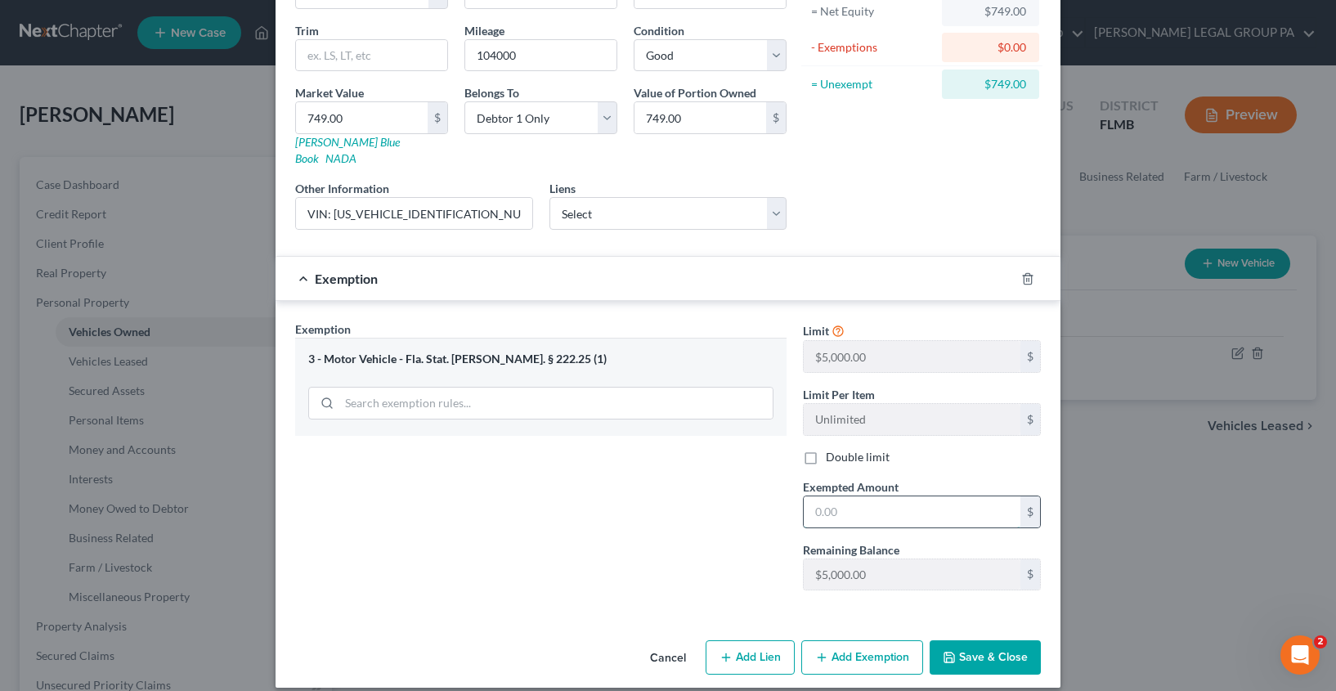
click at [842, 504] on input "text" at bounding box center [912, 511] width 217 height 31
type input "749.00"
click at [968, 650] on button "Save & Close" at bounding box center [985, 657] width 111 height 34
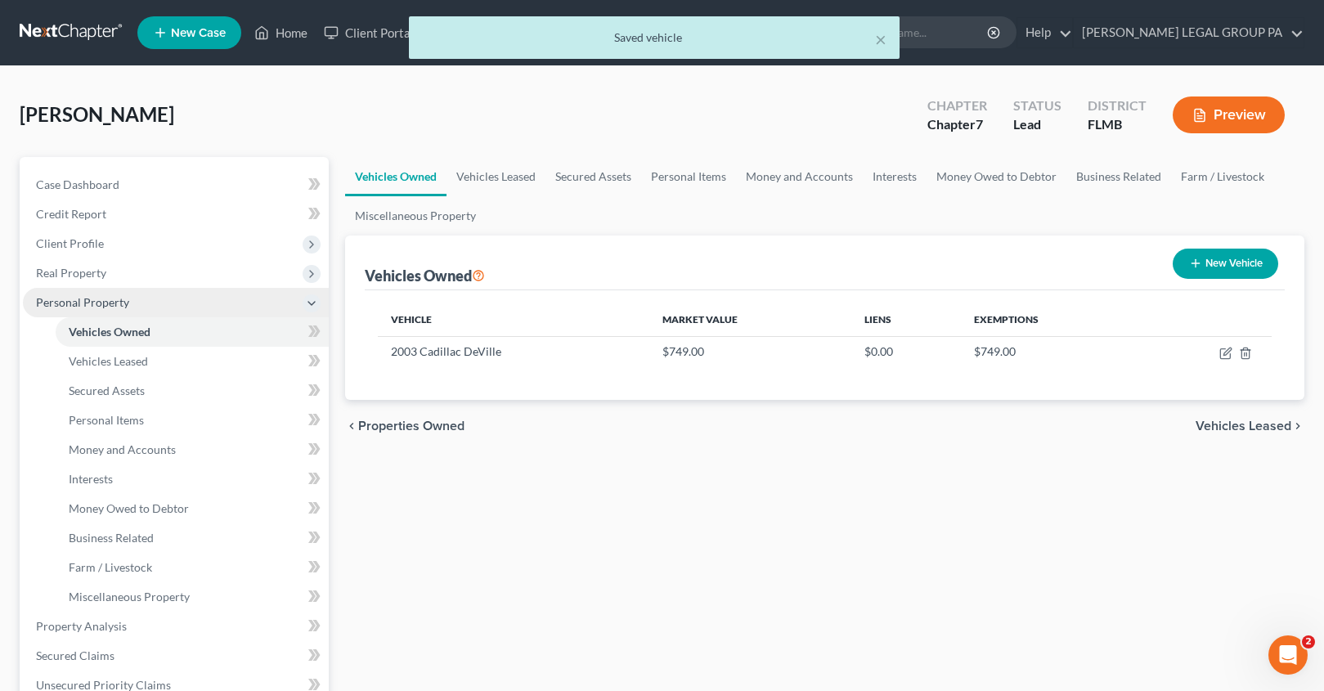
click at [102, 303] on span "Personal Property" at bounding box center [82, 302] width 93 height 14
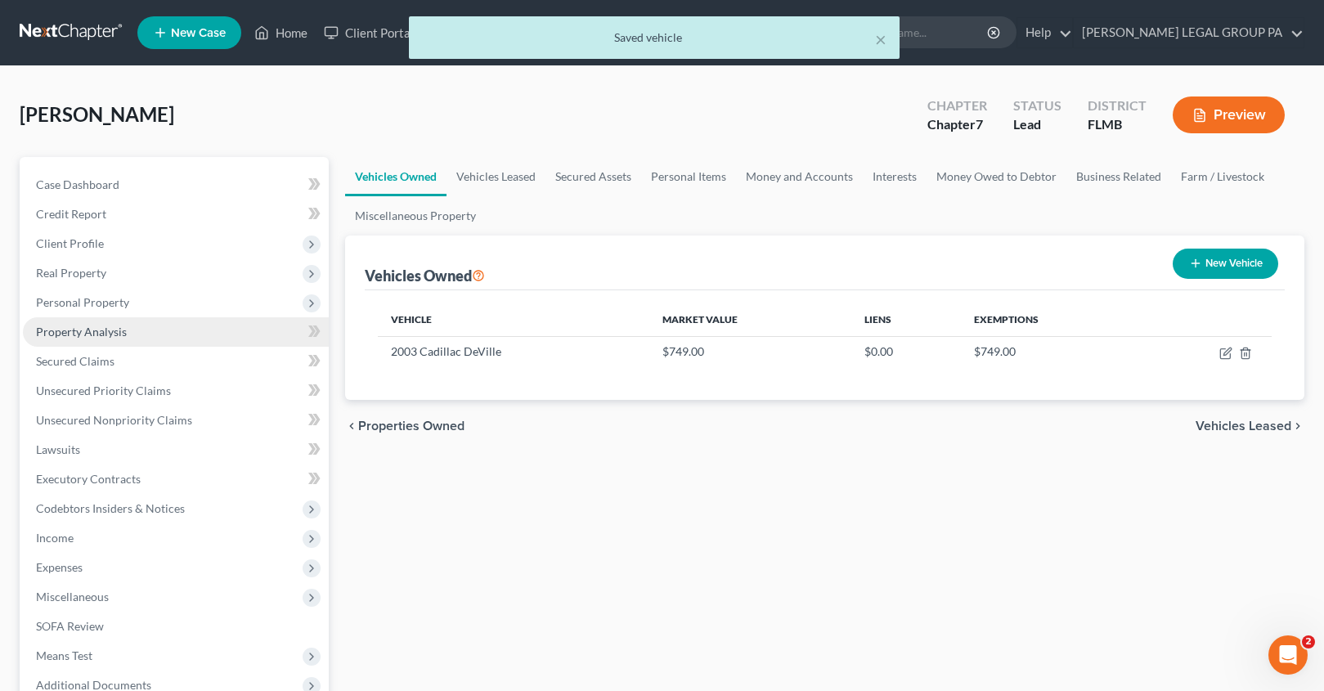
click at [109, 334] on span "Property Analysis" at bounding box center [81, 332] width 91 height 14
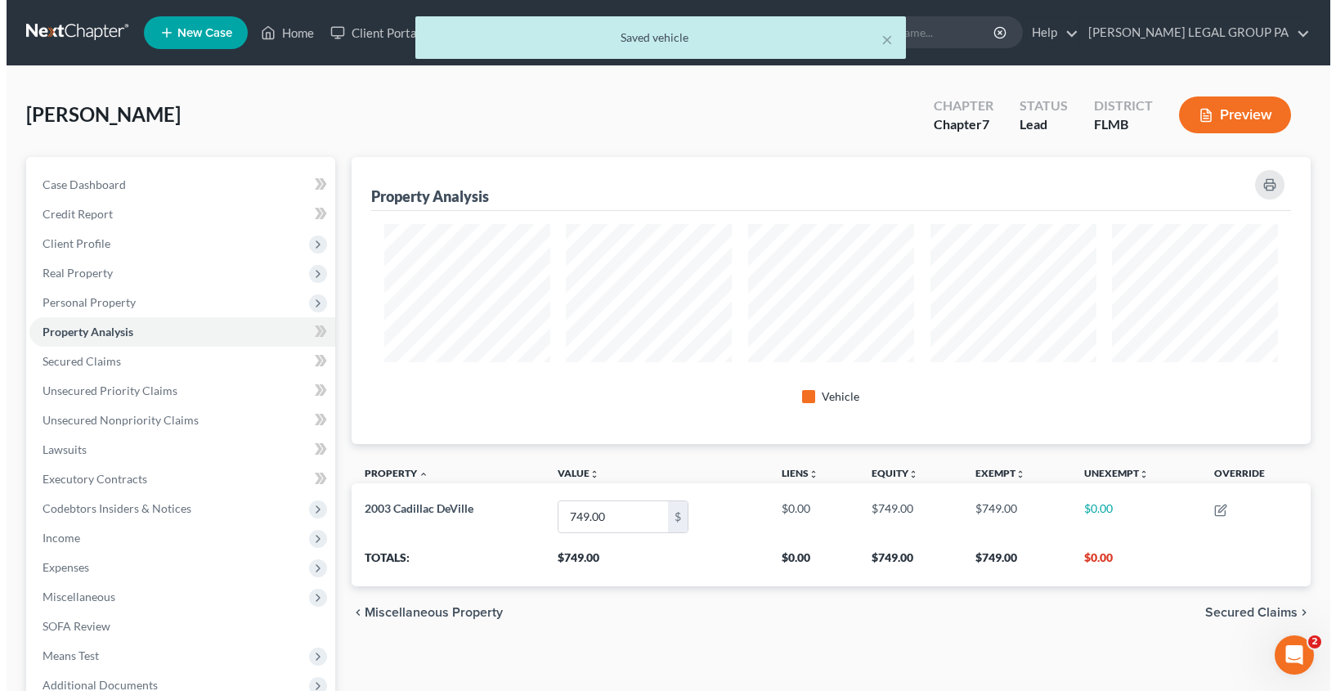
scroll to position [287, 960]
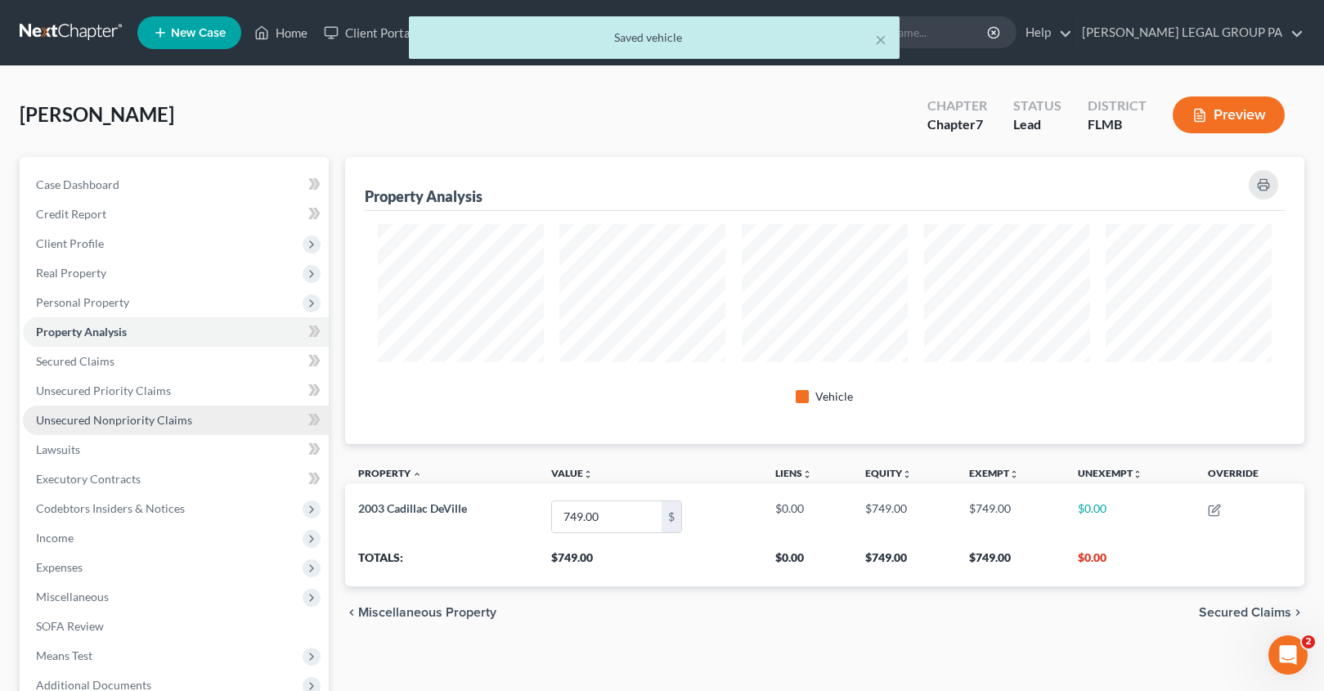
click at [109, 427] on link "Unsecured Nonpriority Claims" at bounding box center [176, 420] width 306 height 29
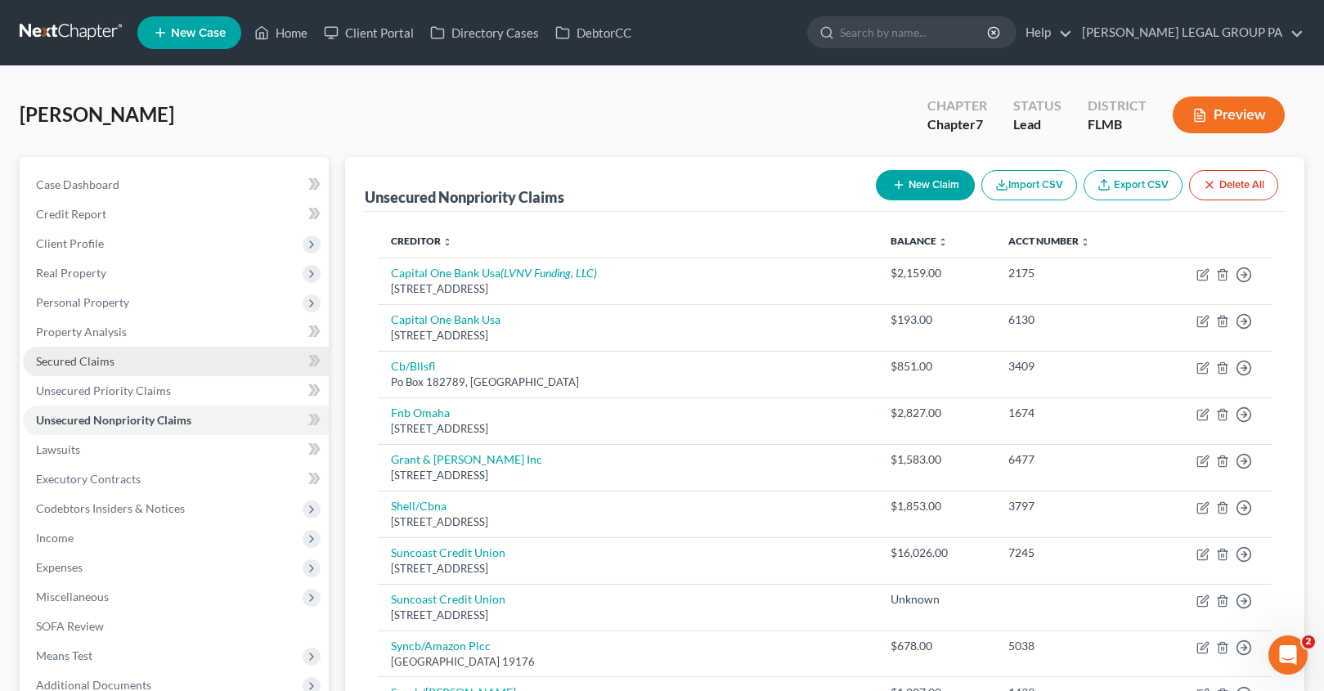
click at [84, 370] on link "Secured Claims" at bounding box center [176, 361] width 306 height 29
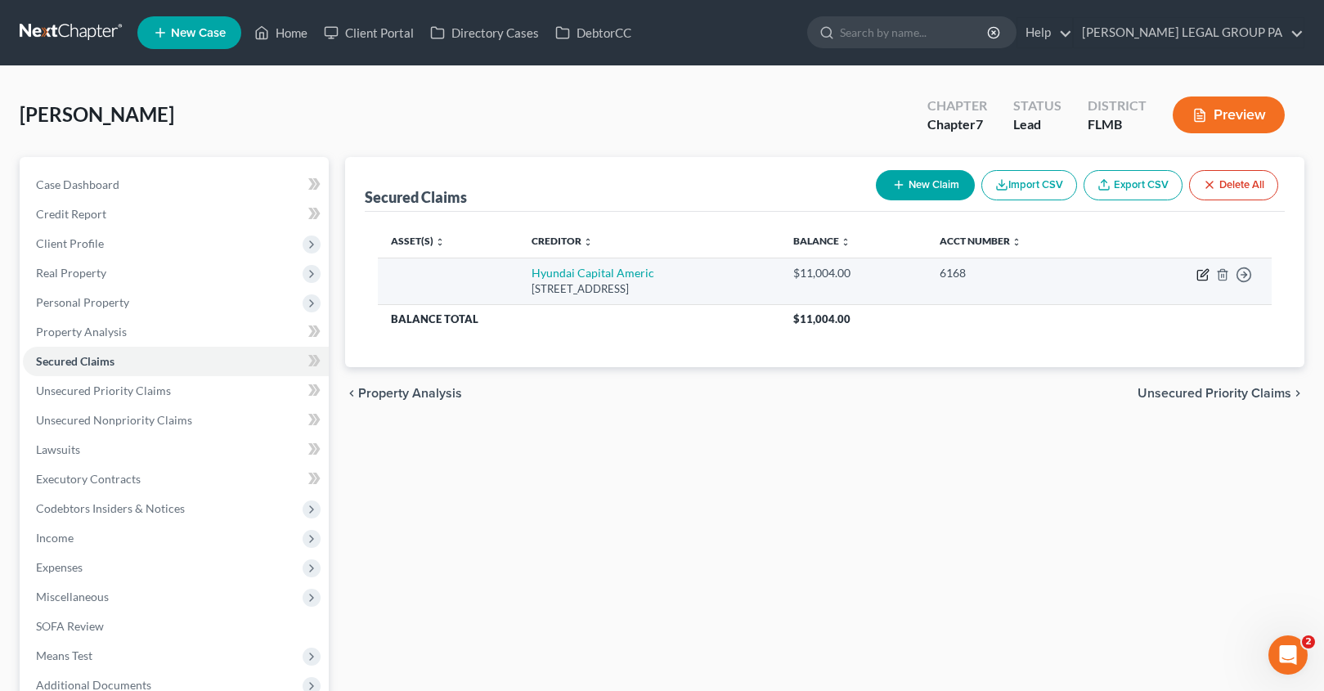
click at [1203, 276] on icon "button" at bounding box center [1203, 272] width 7 height 7
select select "4"
select select "0"
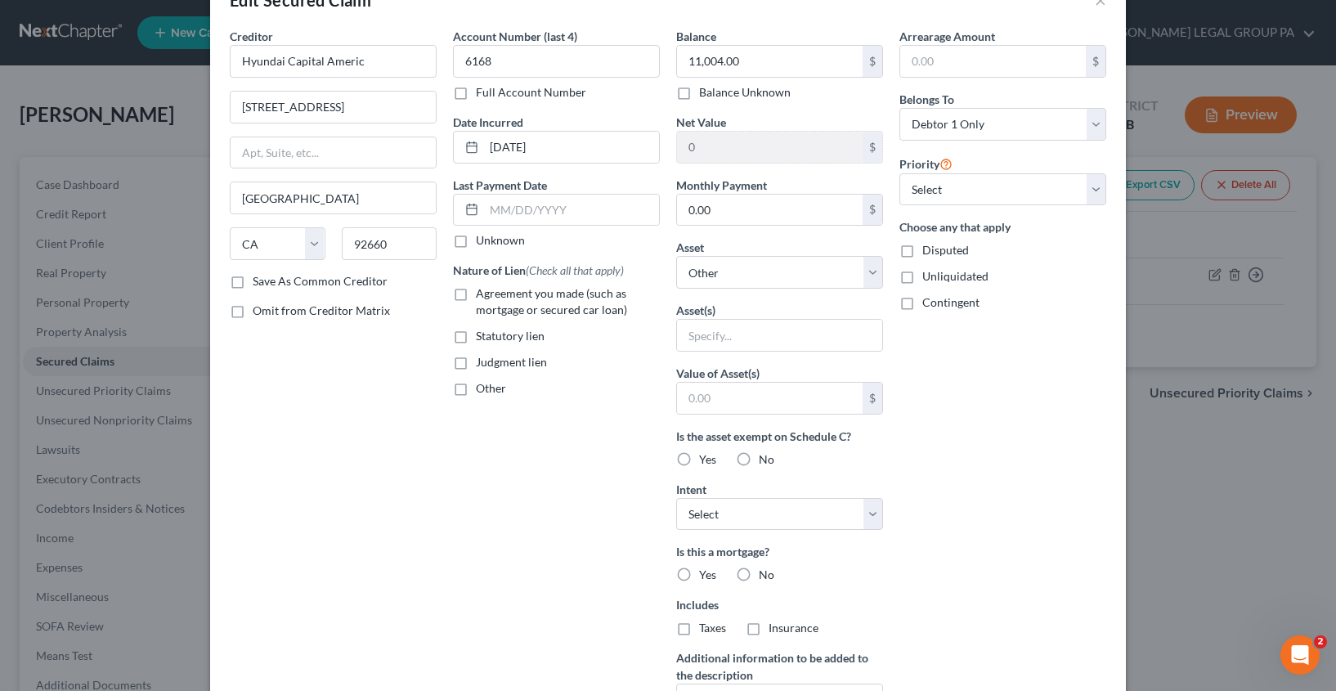
scroll to position [230, 0]
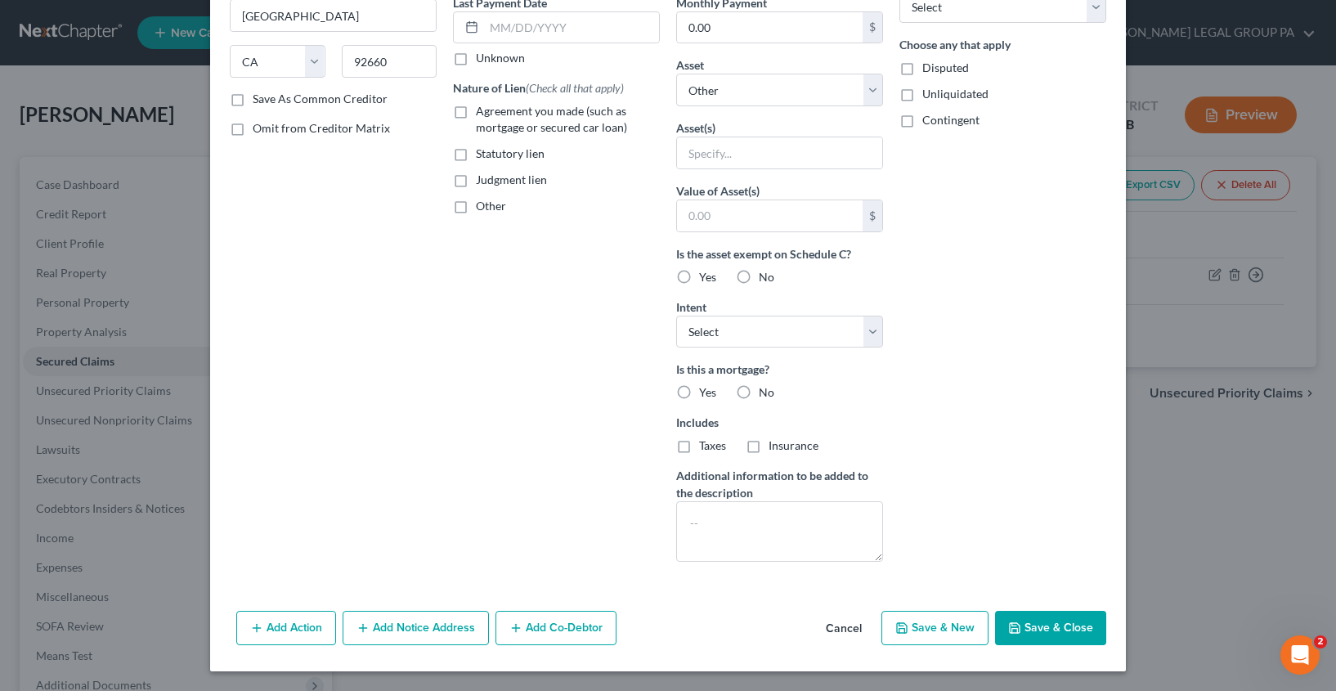
click at [274, 618] on button "Add Action" at bounding box center [286, 628] width 100 height 34
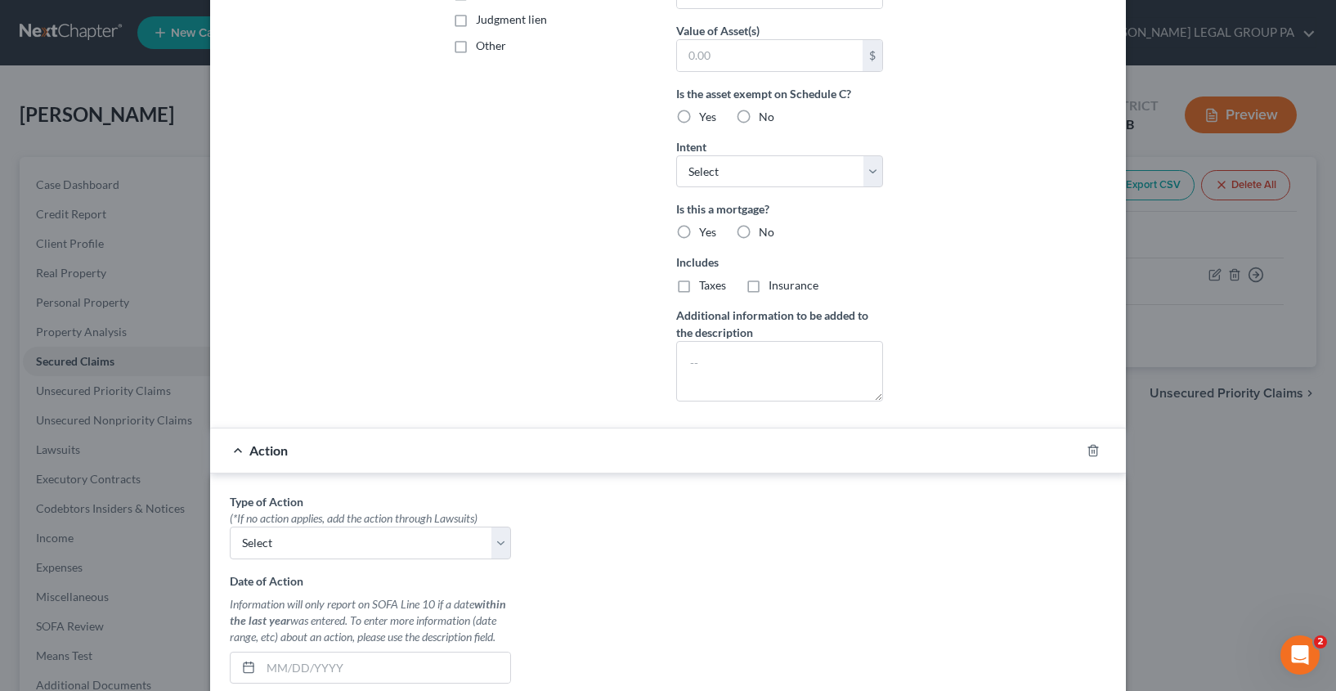
scroll to position [718, 0]
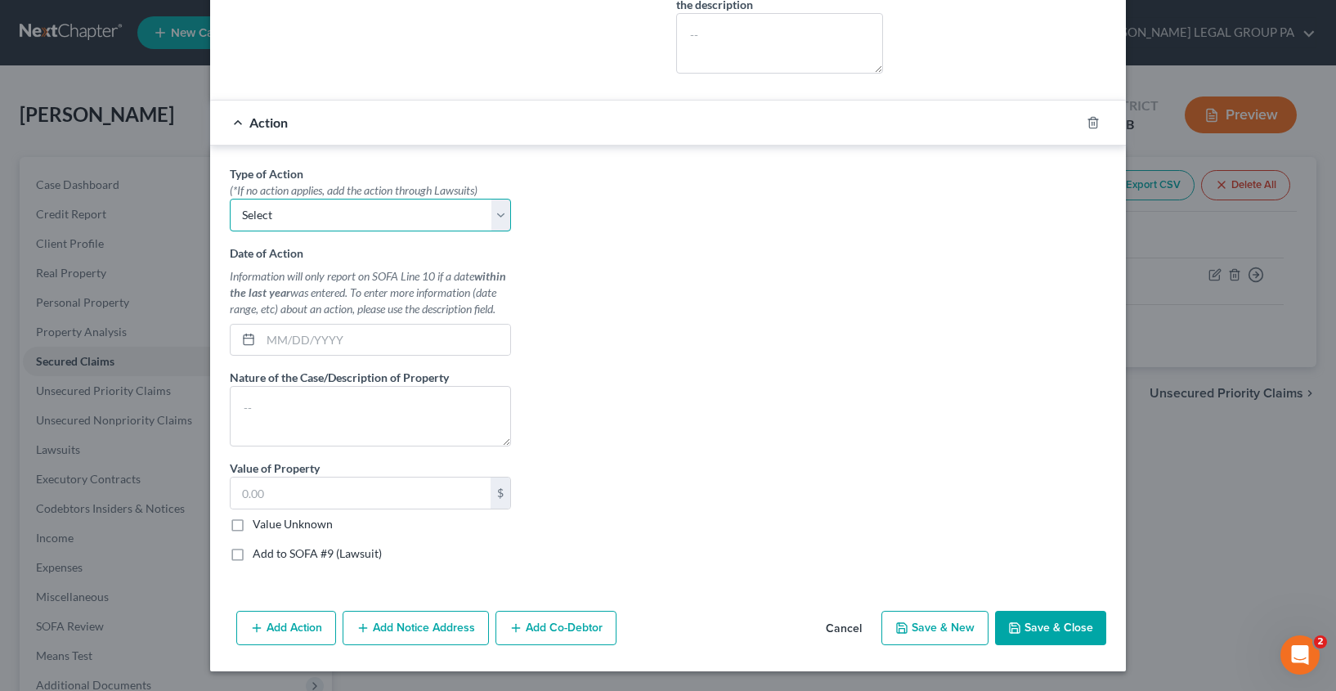
click at [308, 228] on select "Select Repossession Garnishment Foreclosure Personal Injury Attached, Seized, O…" at bounding box center [370, 215] width 281 height 33
select select "0"
click at [292, 335] on input "text" at bounding box center [385, 340] width 249 height 31
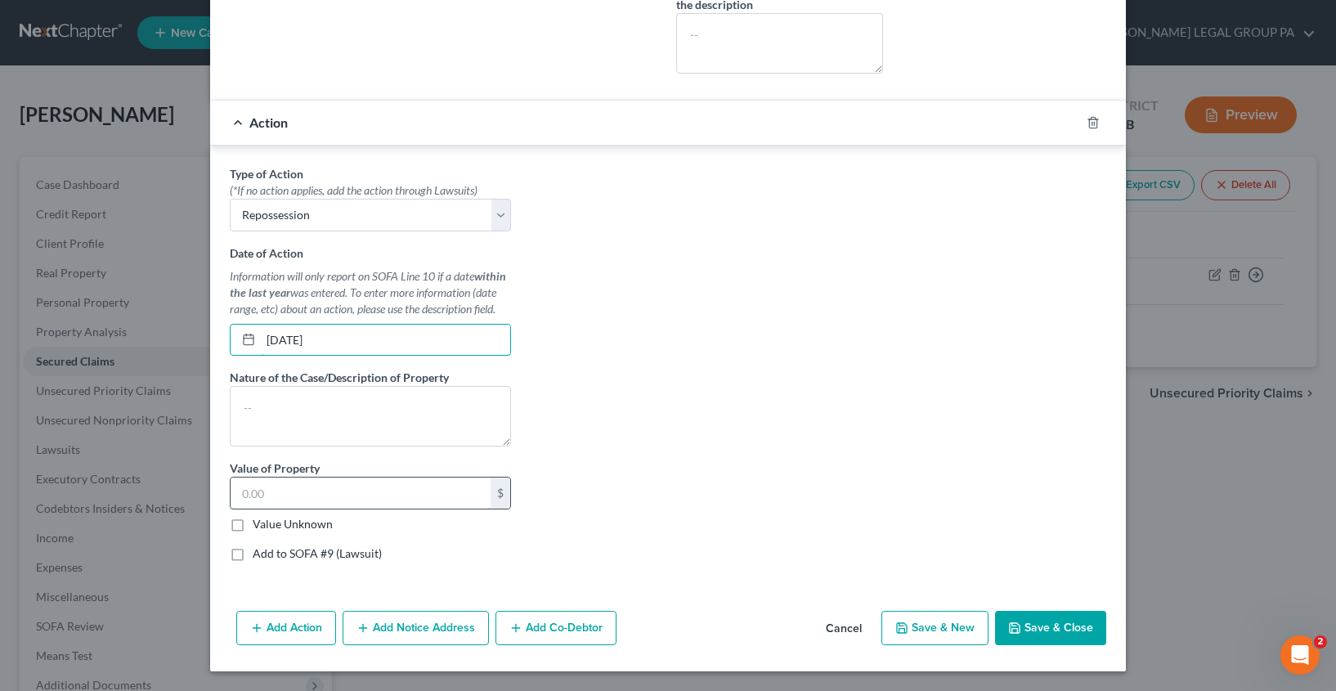
type input "[DATE]"
click at [295, 483] on input "text" at bounding box center [361, 493] width 260 height 31
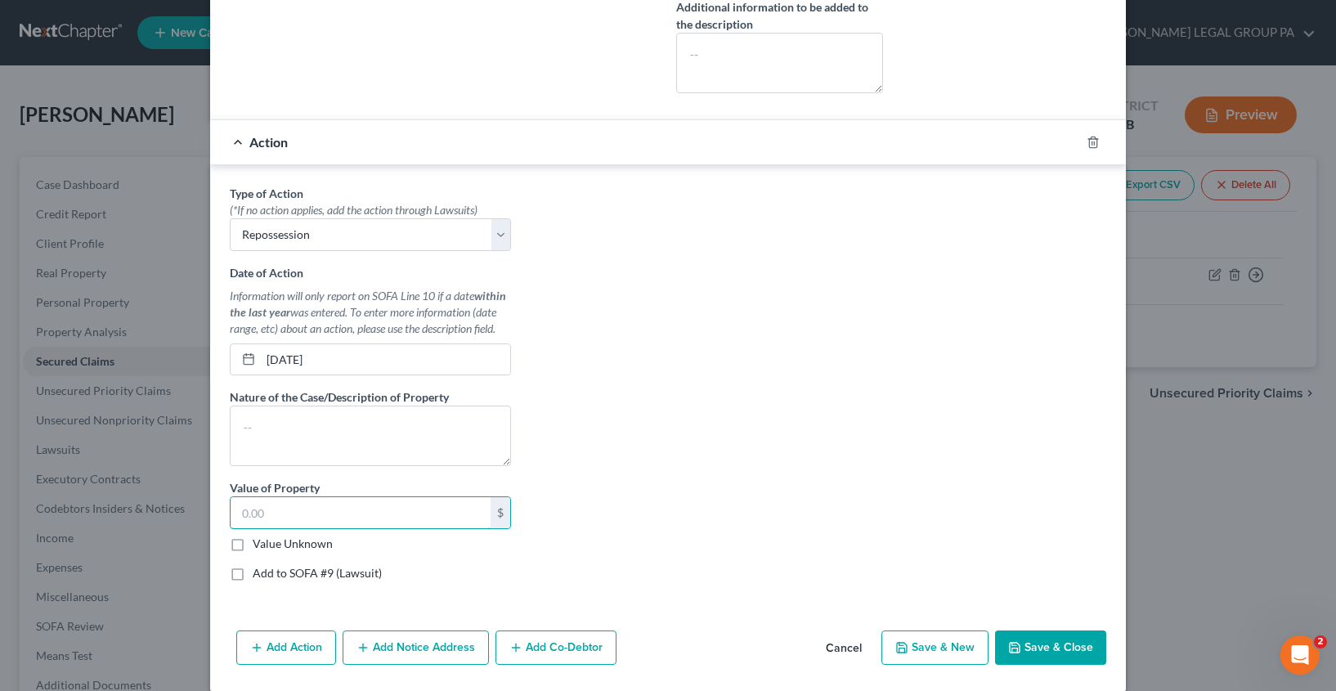
scroll to position [702, 0]
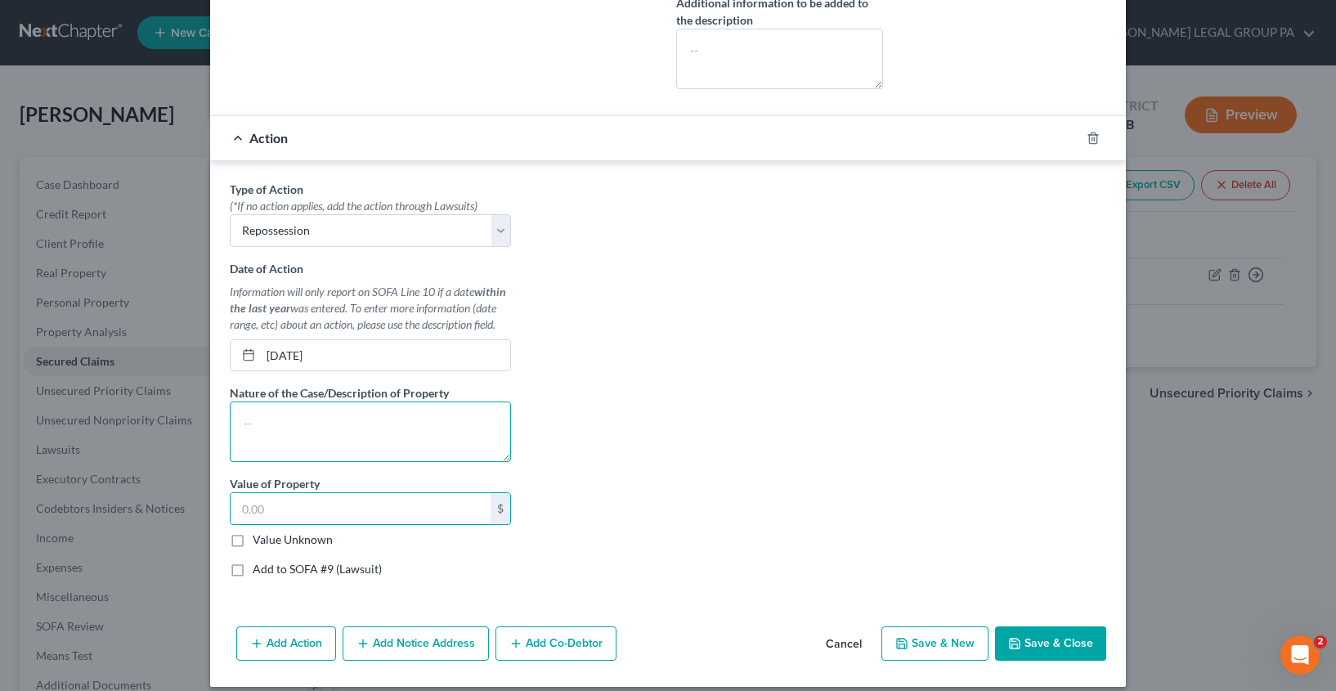
click at [282, 421] on textarea at bounding box center [370, 432] width 281 height 61
type textarea "2022 Hyundai Santa Fe"
click at [256, 516] on input "text" at bounding box center [361, 508] width 260 height 31
type input "26,400.00"
click at [1066, 646] on button "Save & Close" at bounding box center [1050, 643] width 111 height 34
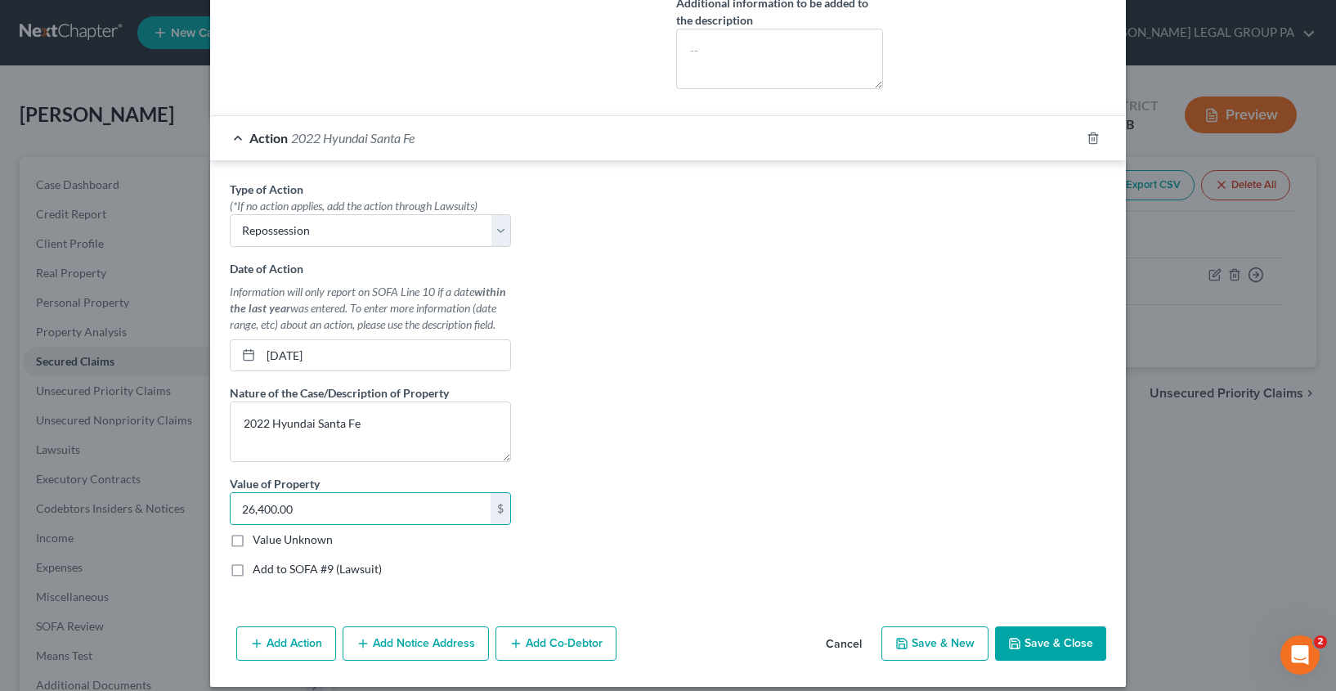
select select
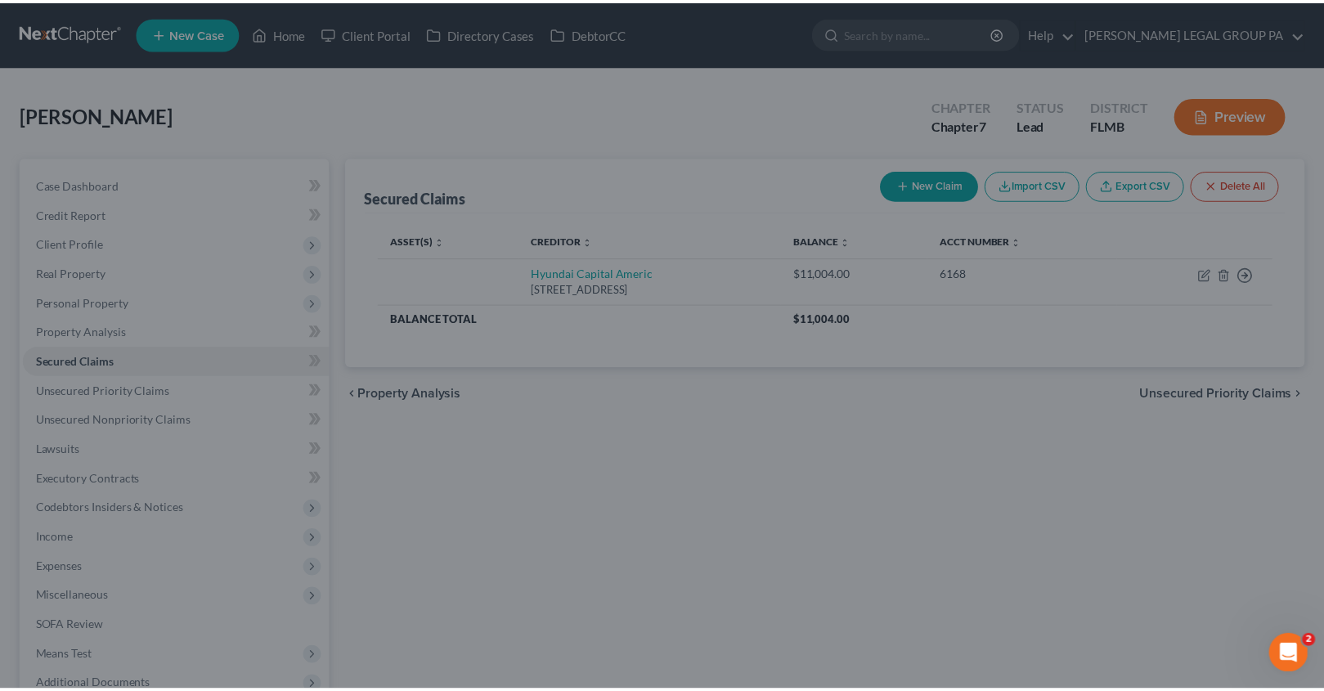
scroll to position [539, 0]
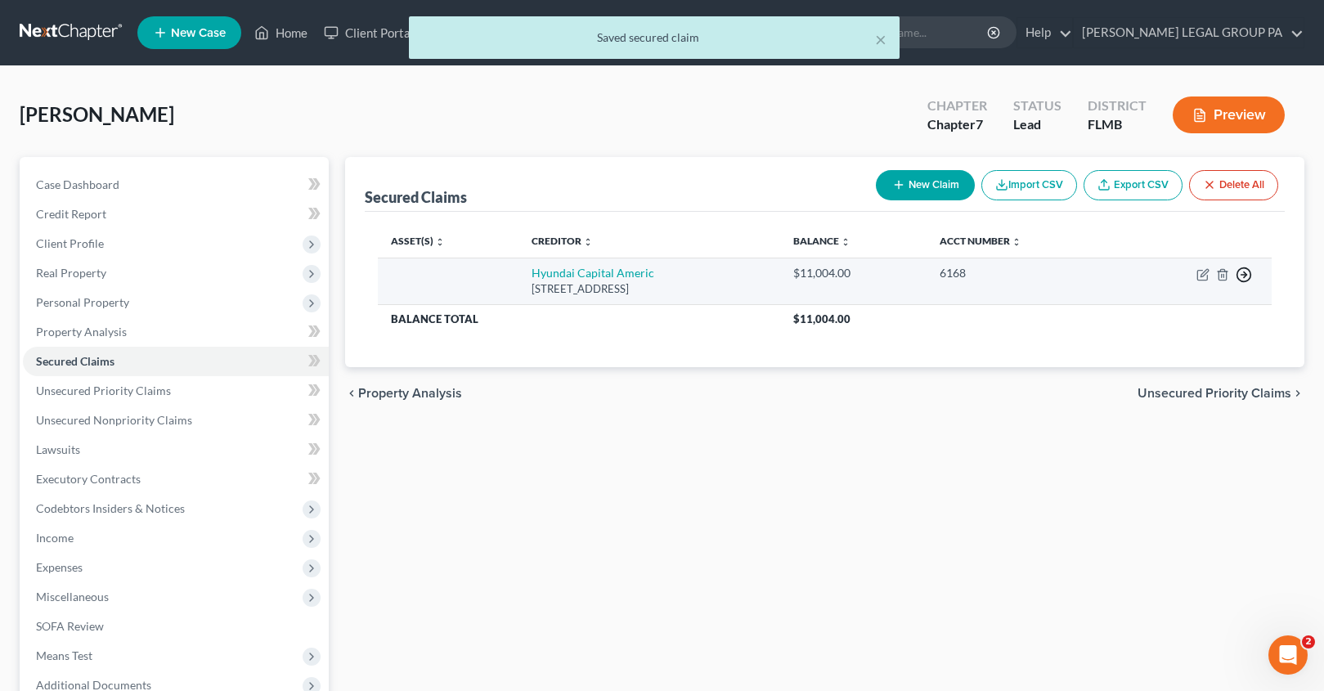
click at [1247, 276] on icon "button" at bounding box center [1244, 275] width 16 height 16
click at [1152, 313] on link "Move to F" at bounding box center [1169, 314] width 137 height 28
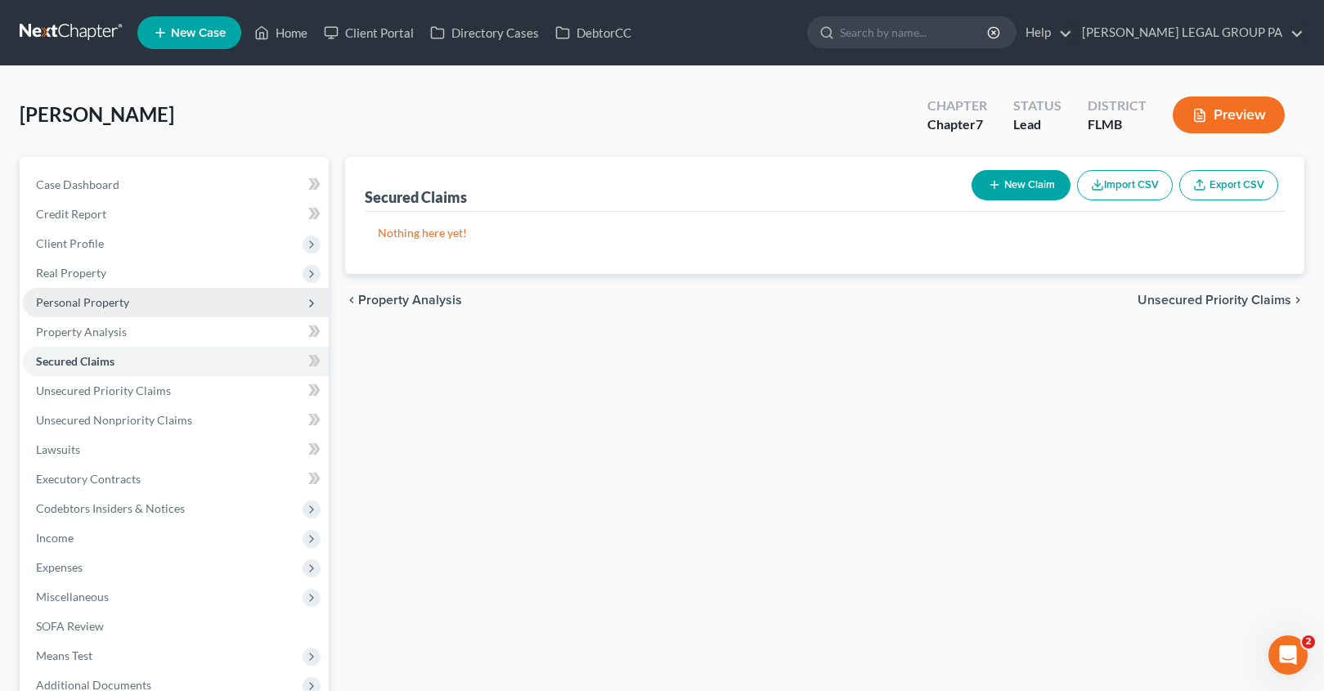
click at [99, 305] on span "Personal Property" at bounding box center [82, 302] width 93 height 14
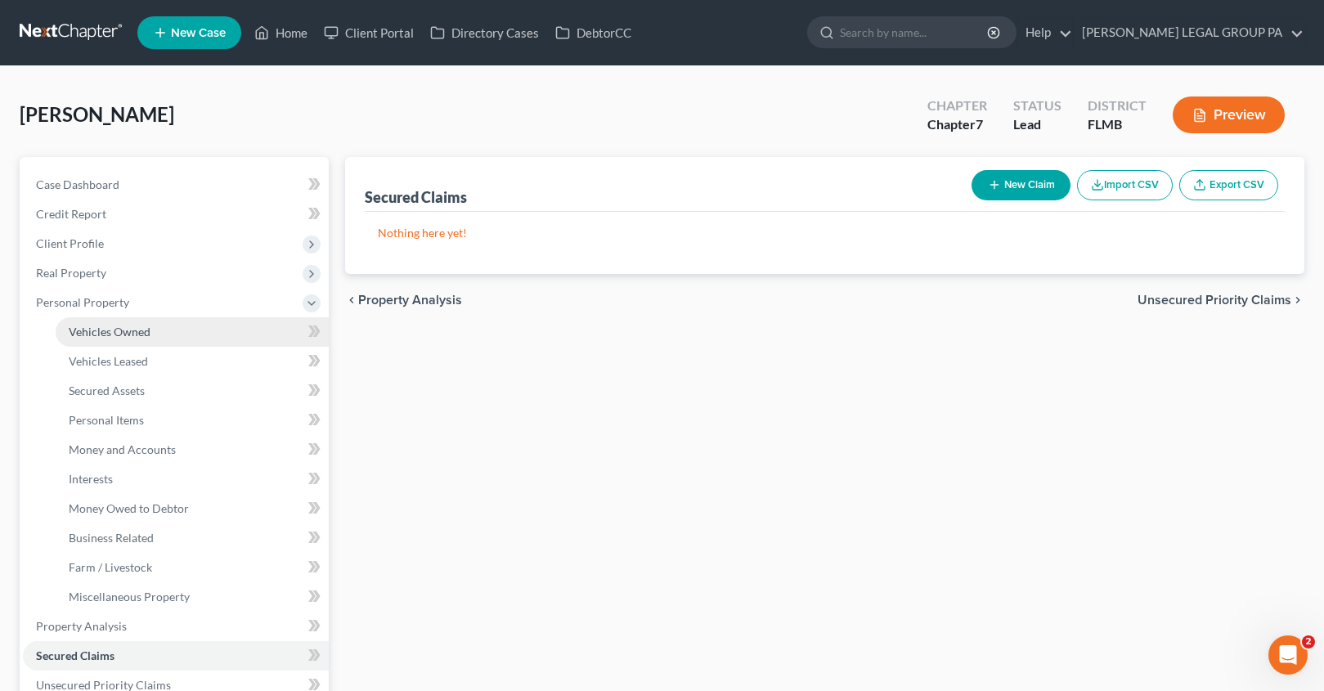
click at [112, 330] on span "Vehicles Owned" at bounding box center [110, 332] width 82 height 14
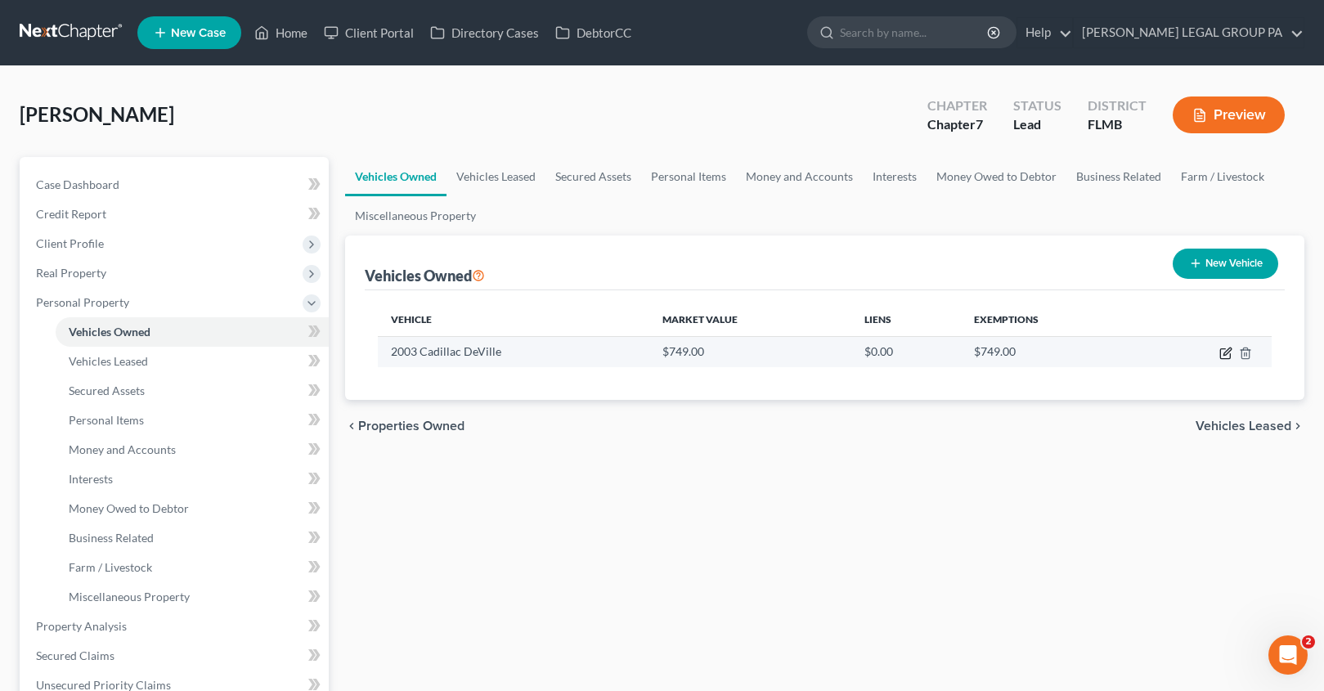
click at [1222, 354] on icon "button" at bounding box center [1225, 353] width 13 height 13
select select "0"
select select "23"
select select "2"
select select "0"
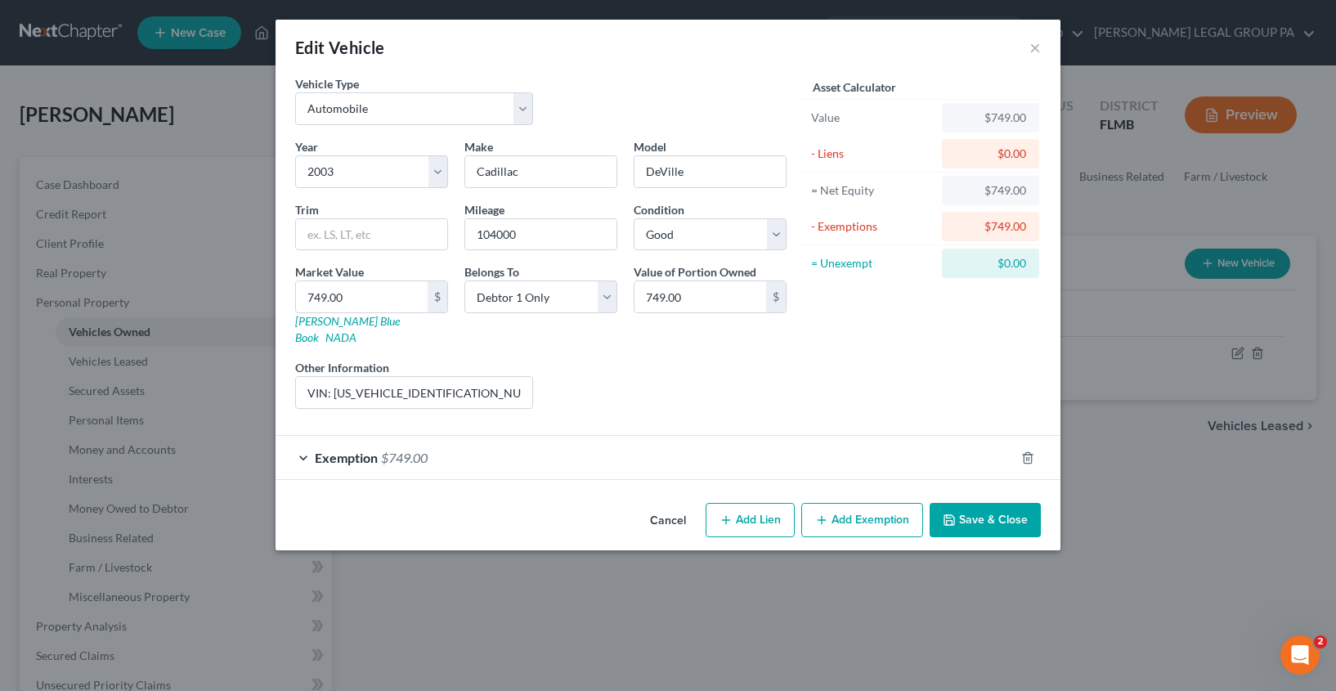
click at [1010, 504] on button "Save & Close" at bounding box center [985, 520] width 111 height 34
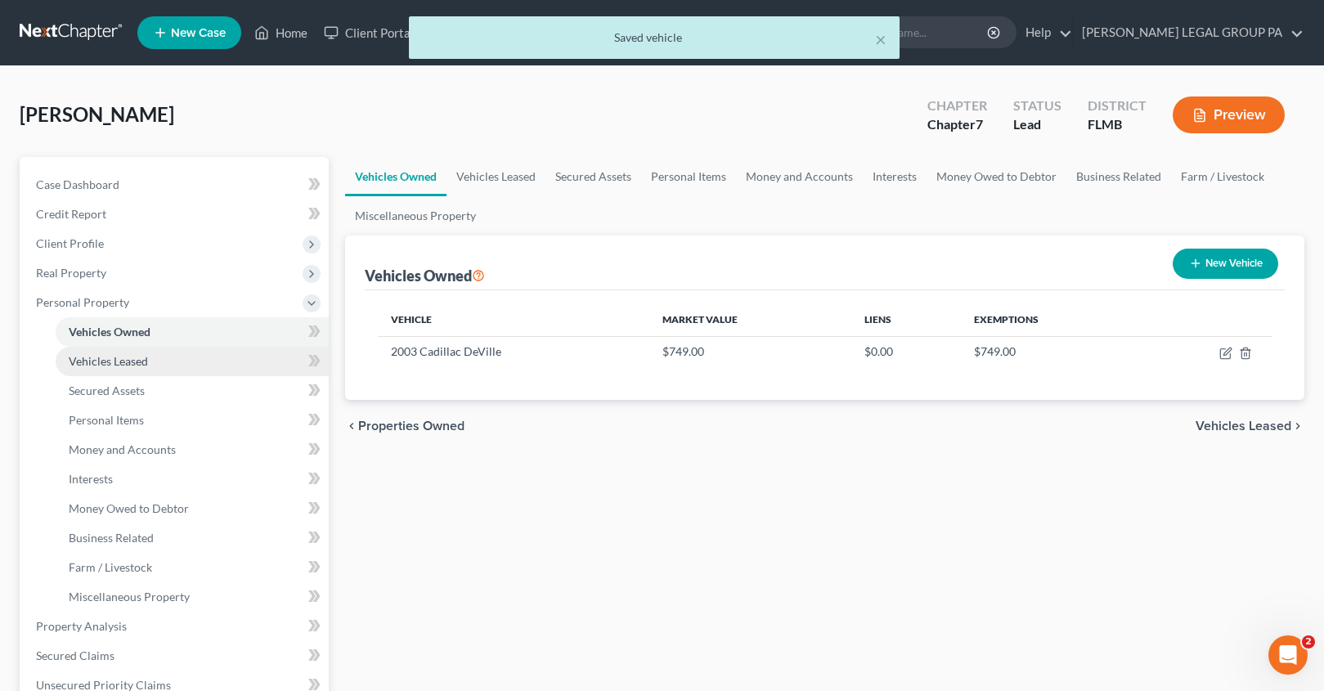
click at [92, 373] on link "Vehicles Leased" at bounding box center [192, 361] width 273 height 29
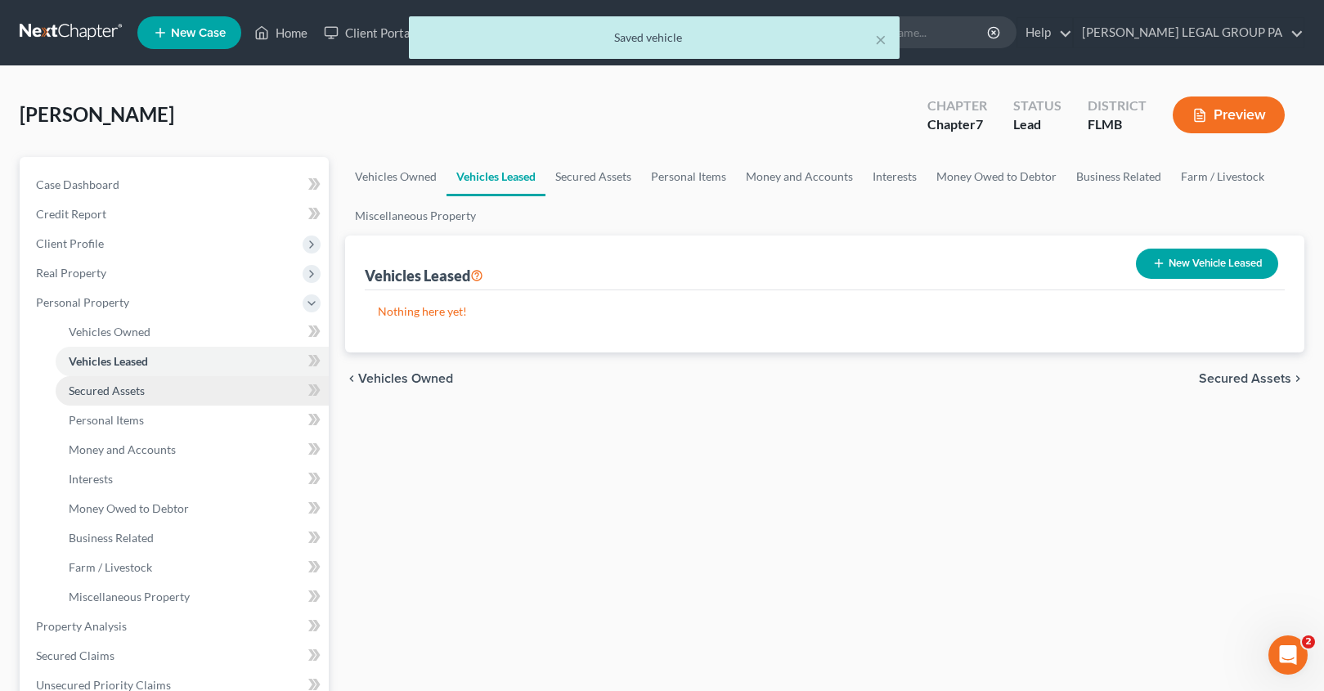
click at [105, 389] on span "Secured Assets" at bounding box center [107, 391] width 76 height 14
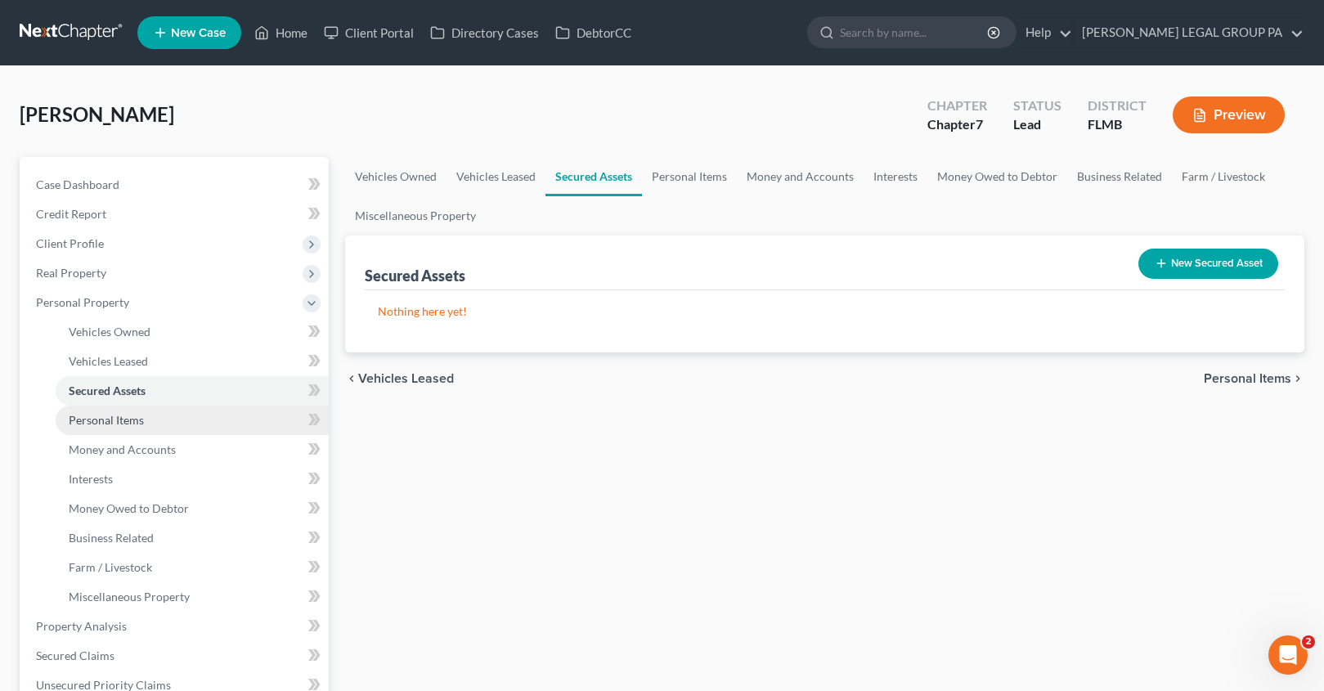
click at [128, 422] on span "Personal Items" at bounding box center [106, 420] width 75 height 14
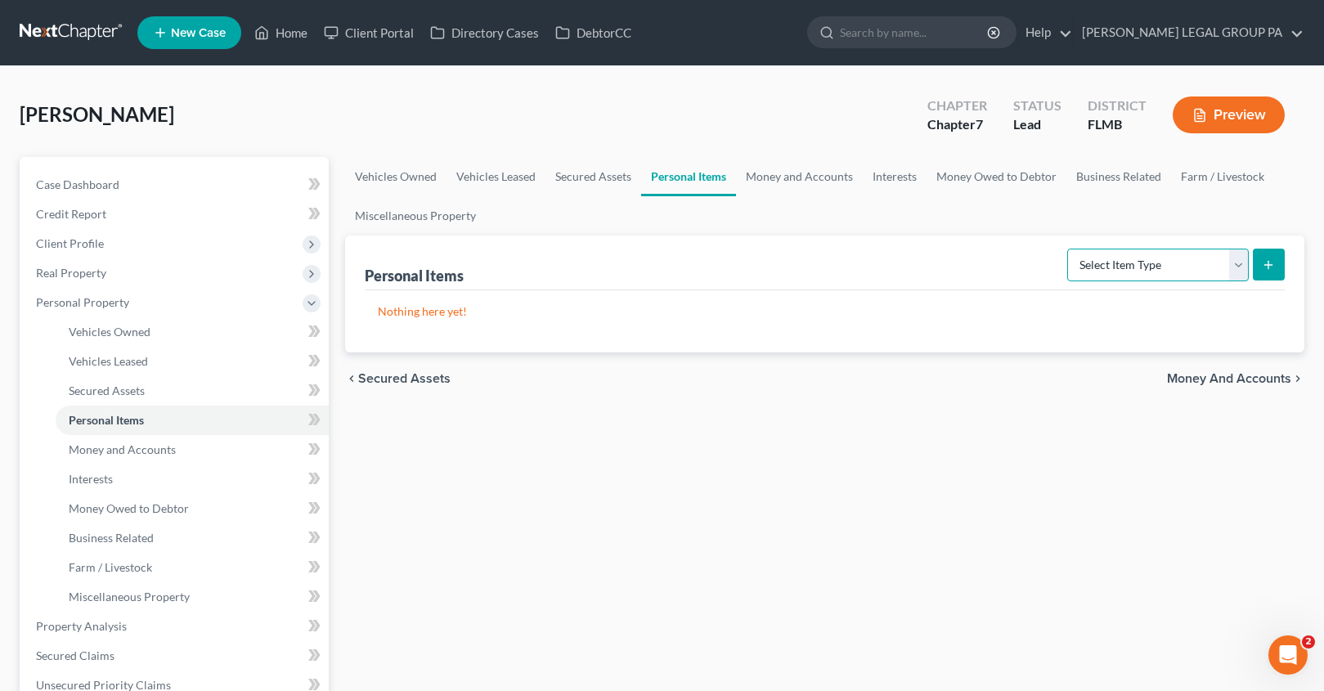
click at [1136, 267] on select "Select Item Type Clothing Collectibles Of Value Electronics Firearms Household …" at bounding box center [1158, 265] width 182 height 33
click at [1281, 263] on button "submit" at bounding box center [1269, 265] width 32 height 32
click at [1189, 258] on select "Select Item Type Clothing Collectibles Of Value Electronics Firearms Household …" at bounding box center [1158, 265] width 182 height 33
select select "clothing"
click at [1272, 276] on button "submit" at bounding box center [1269, 265] width 32 height 32
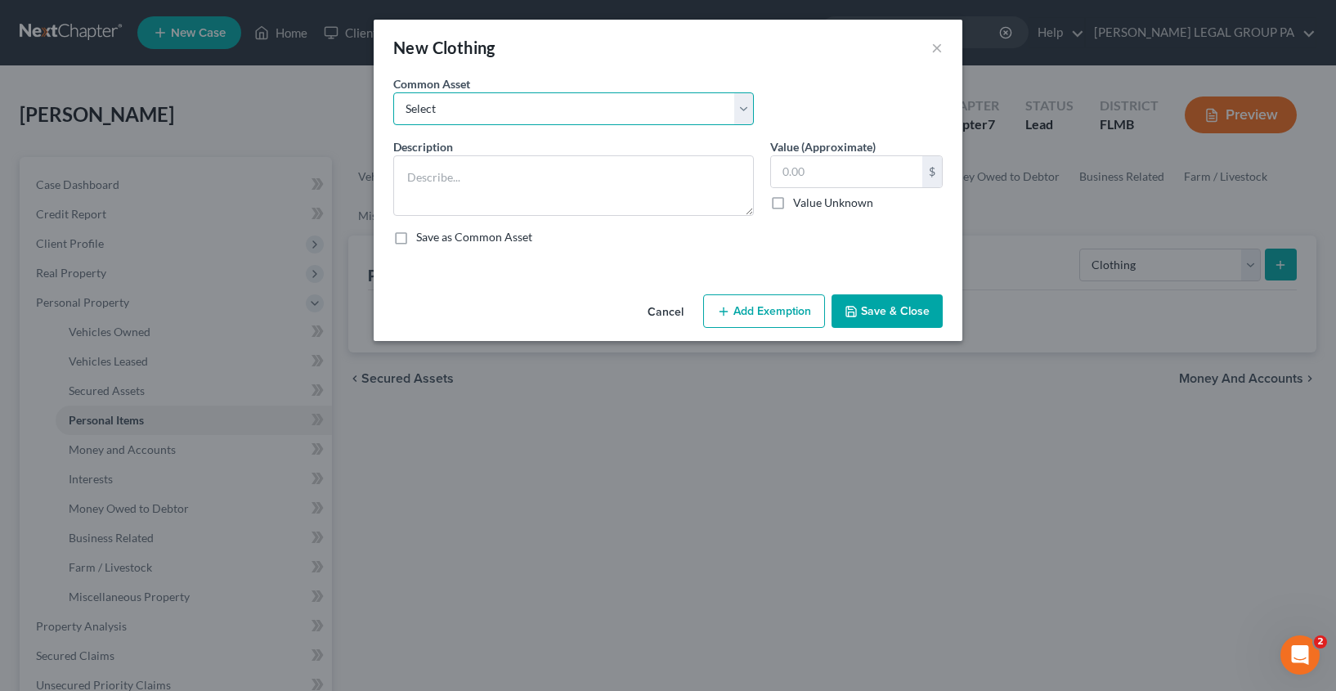
click at [512, 114] on select "Select All Clothing General Clothes Various Clothing Apparel Various Clothing A…" at bounding box center [573, 108] width 361 height 33
select select "0"
type textarea "All Clothing"
click at [823, 176] on input "text" at bounding box center [846, 171] width 151 height 31
type input "100.00"
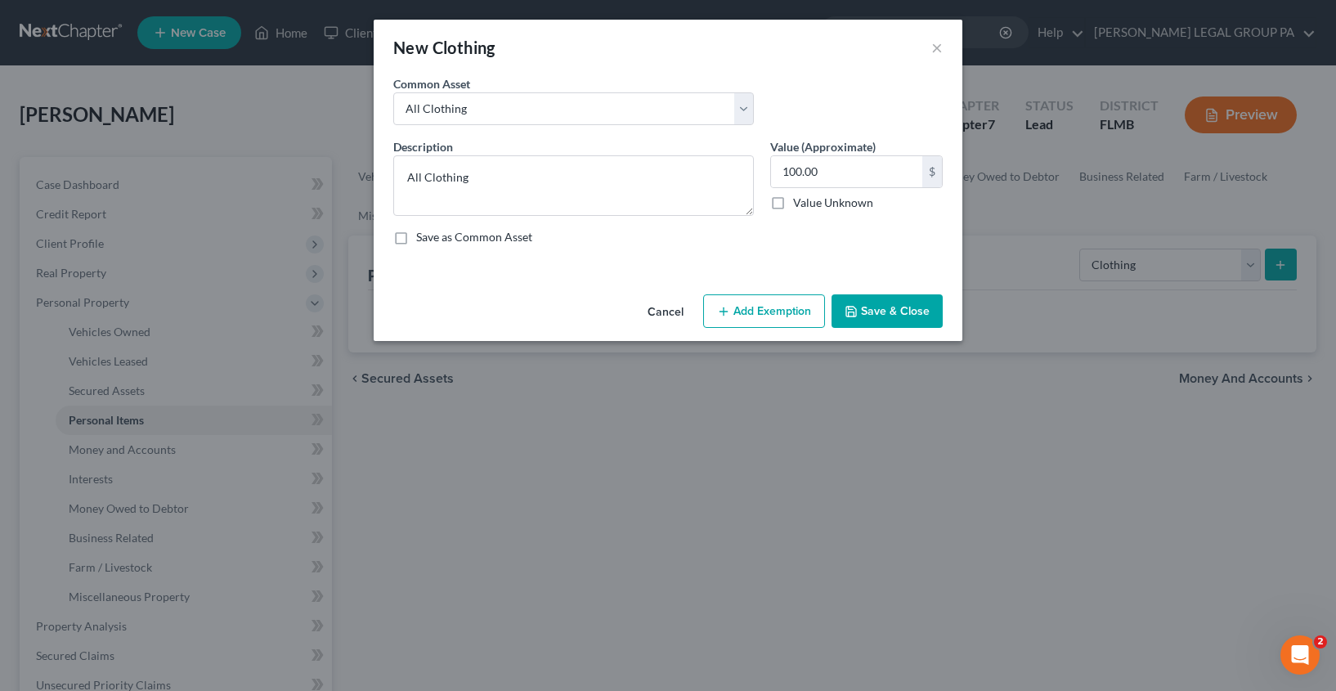
click at [868, 318] on button "Save & Close" at bounding box center [887, 311] width 111 height 34
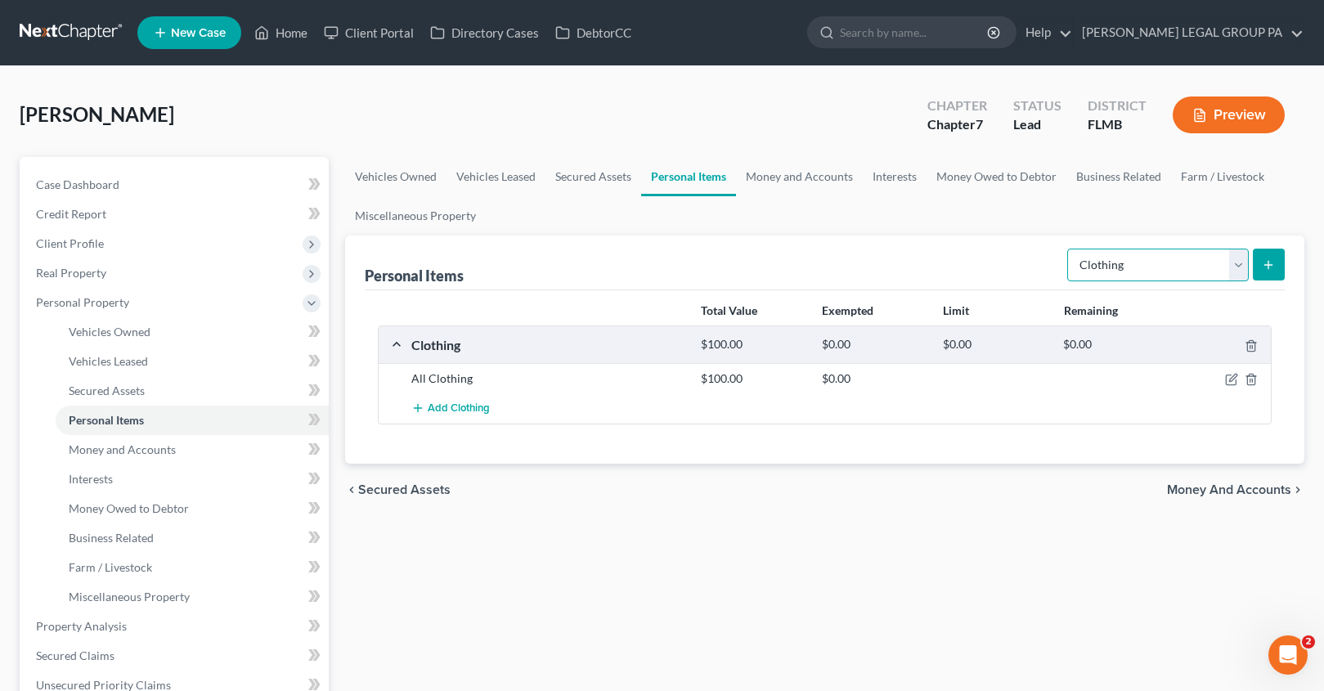
click at [1186, 259] on select "Select Item Type Clothing Collectibles Of Value Electronics Firearms Household …" at bounding box center [1158, 265] width 182 height 33
click at [1142, 274] on select "Select Item Type Clothing Collectibles Of Value Electronics Firearms Household …" at bounding box center [1158, 265] width 182 height 33
select select "electronics"
click at [1263, 264] on icon "submit" at bounding box center [1268, 264] width 13 height 13
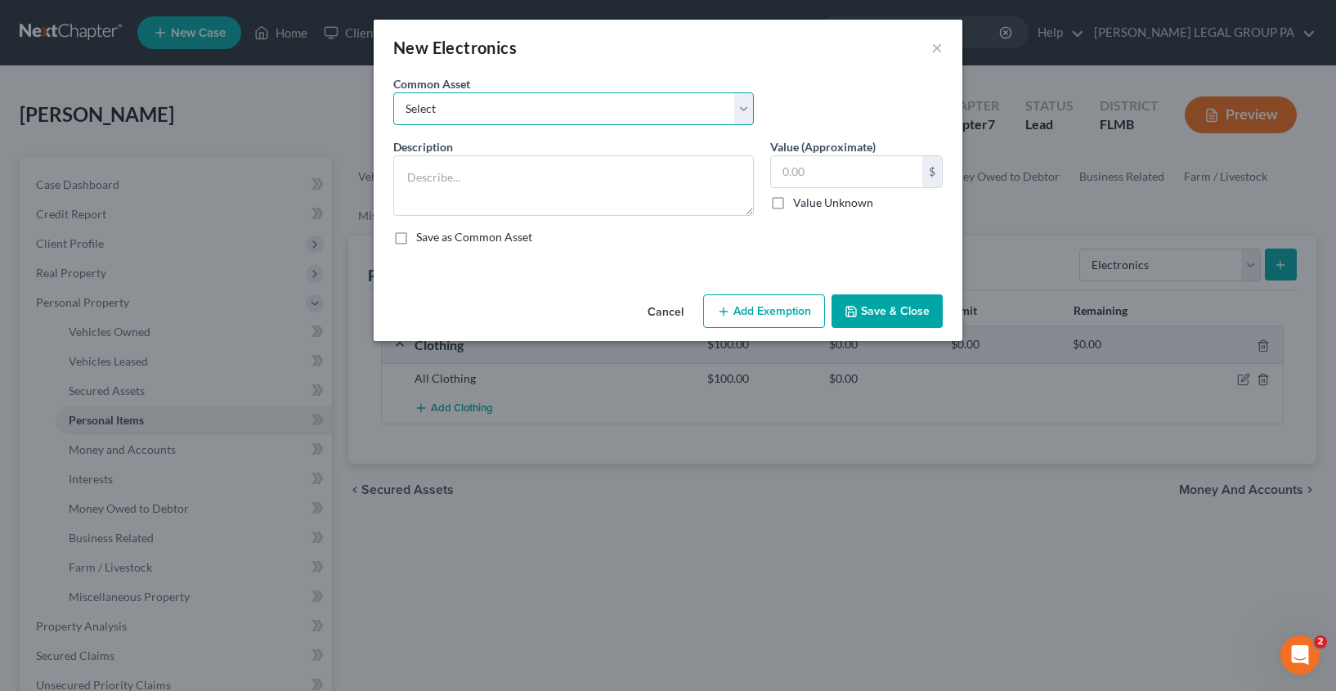
click at [446, 104] on select "Select 2 televisions & 2 cell phones General Electronics (TV, Cellphone, Comput…" at bounding box center [573, 108] width 361 height 33
select select "1"
type textarea "General Electronics (TV, Cellphone, Computer/Tablet)"
type input "500.00"
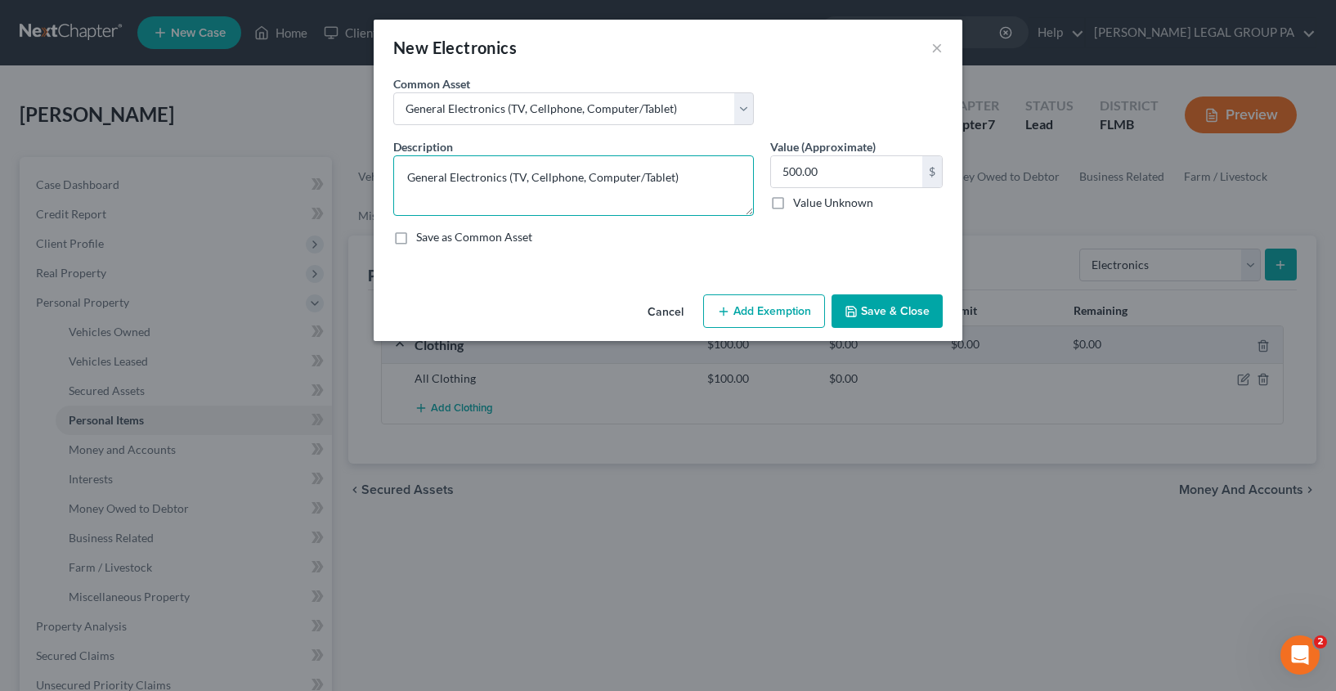
click at [512, 176] on textarea "General Electronics (TV, Cellphone, Computer/Tablet)" at bounding box center [573, 185] width 361 height 61
click at [532, 177] on textarea "General Electronics (4TV, Cellphone, Computer/Tablet)" at bounding box center [573, 185] width 361 height 61
drag, startPoint x: 542, startPoint y: 177, endPoint x: 626, endPoint y: 177, distance: 84.2
click at [626, 177] on textarea "General Electronics (4TVs, Computer/Tablet)" at bounding box center [573, 185] width 361 height 61
type textarea "General Electronics (4TVs, Tablet)"
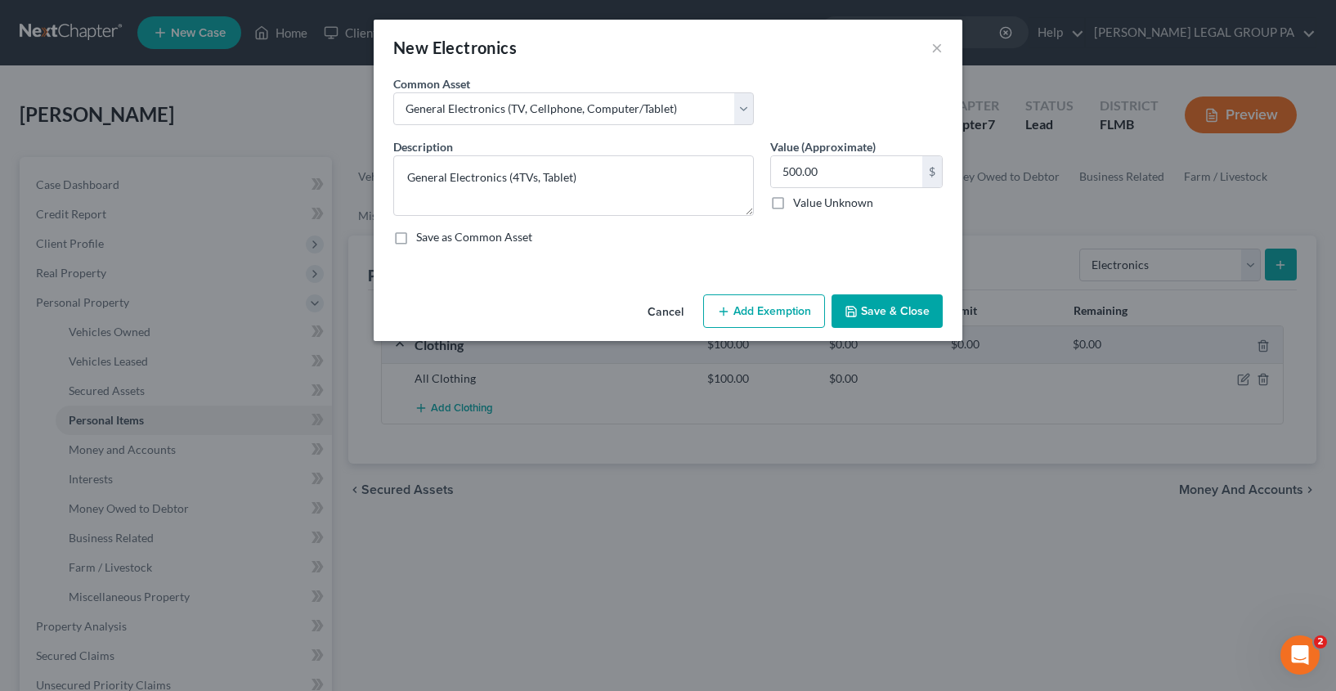
click at [900, 307] on button "Save & Close" at bounding box center [887, 311] width 111 height 34
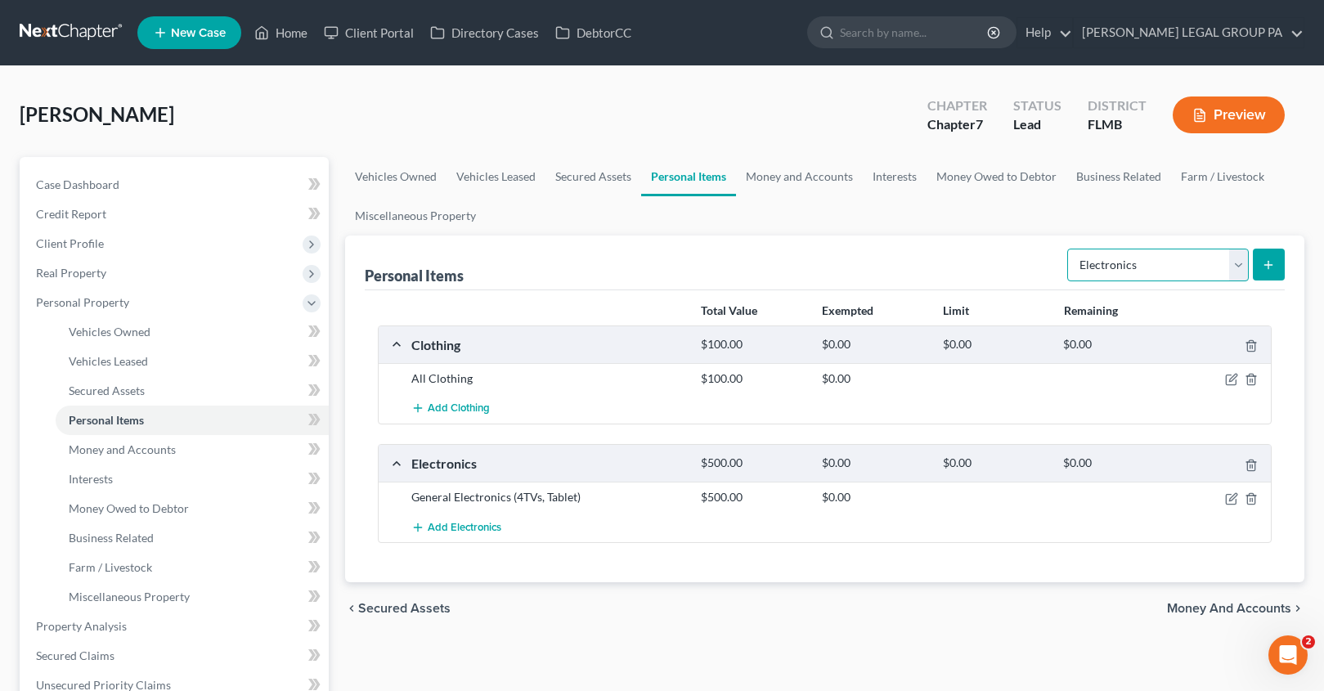
click at [1169, 261] on select "Select Item Type Clothing Collectibles Of Value Electronics Firearms Household …" at bounding box center [1158, 265] width 182 height 33
select select "firearms"
click at [1262, 271] on icon "submit" at bounding box center [1268, 264] width 13 height 13
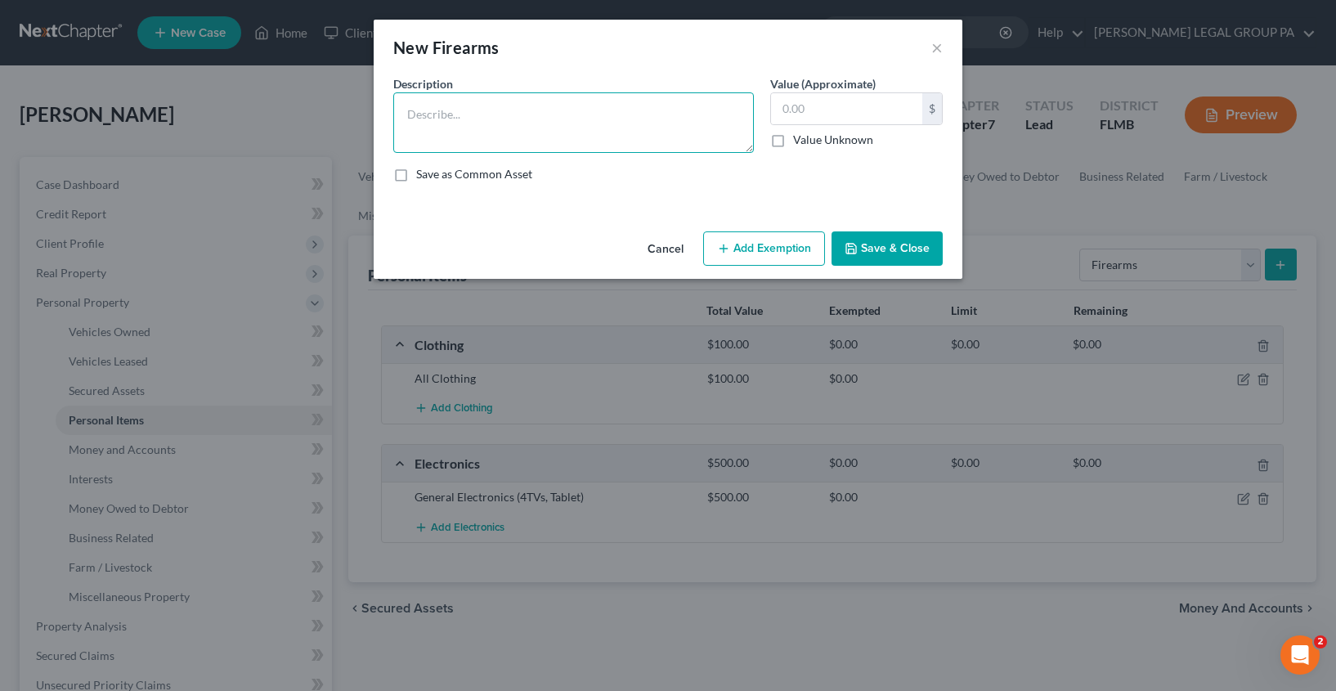
click at [547, 150] on textarea at bounding box center [573, 122] width 361 height 61
click at [560, 137] on textarea at bounding box center [573, 122] width 361 height 61
type textarea "Shotgun and Handgun"
type input "200.00"
click at [881, 245] on button "Save & Close" at bounding box center [887, 248] width 111 height 34
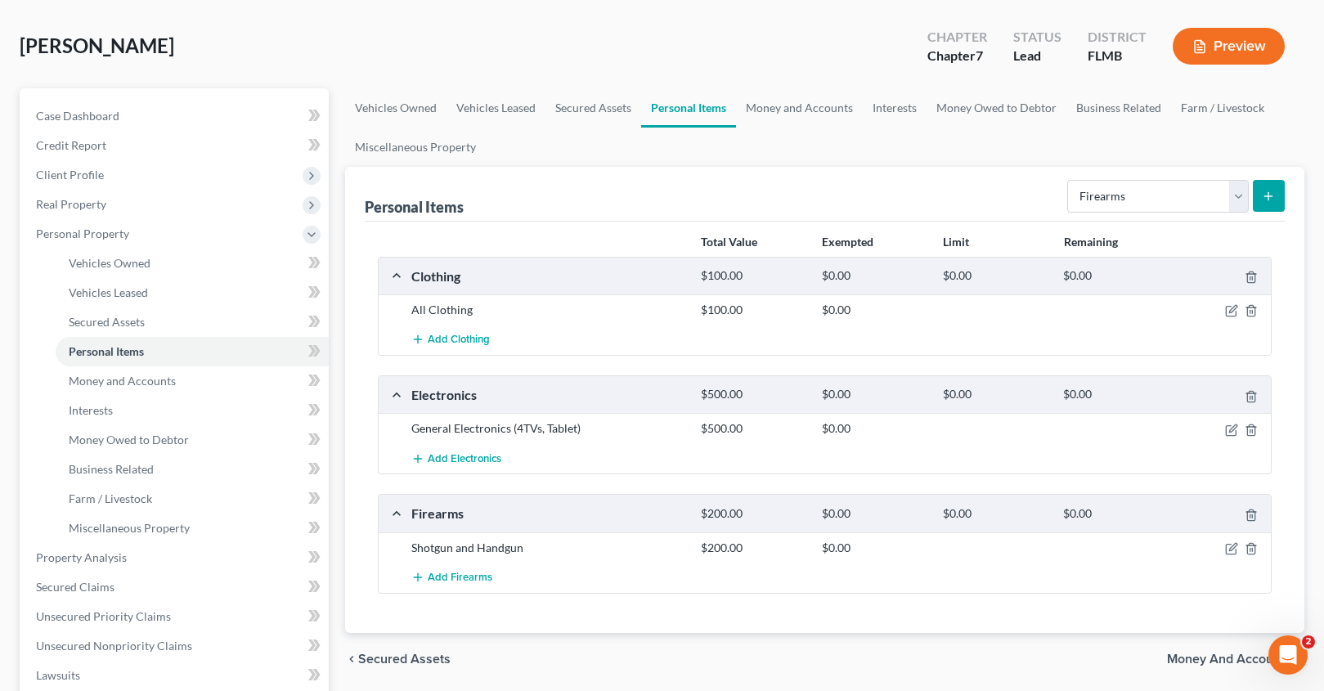
scroll to position [151, 0]
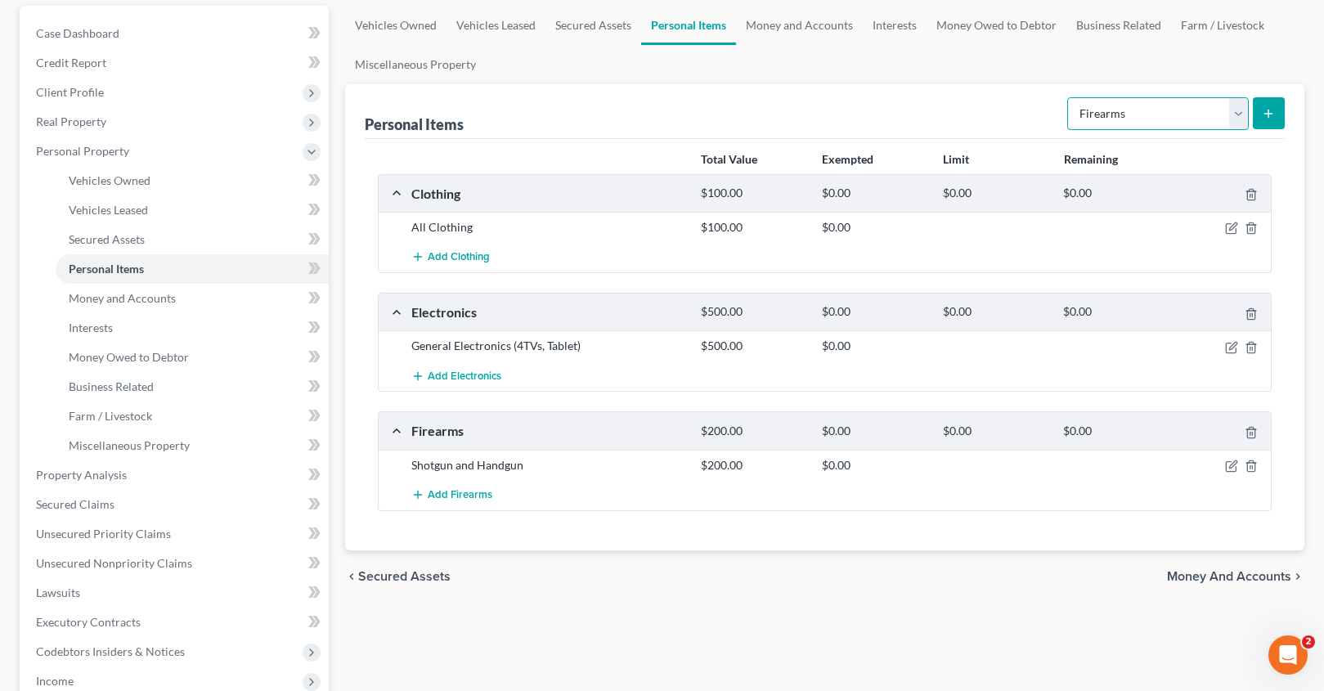
click at [1124, 111] on select "Select Item Type Clothing Collectibles Of Value Electronics Firearms Household …" at bounding box center [1158, 113] width 182 height 33
click at [1099, 110] on select "Select Item Type Clothing Collectibles Of Value Electronics Firearms Household …" at bounding box center [1158, 113] width 182 height 33
select select "household_goods"
click at [1113, 114] on select "Select Item Type Clothing Collectibles Of Value Electronics Firearms Household …" at bounding box center [1158, 113] width 182 height 33
click at [1278, 110] on button "submit" at bounding box center [1269, 113] width 32 height 32
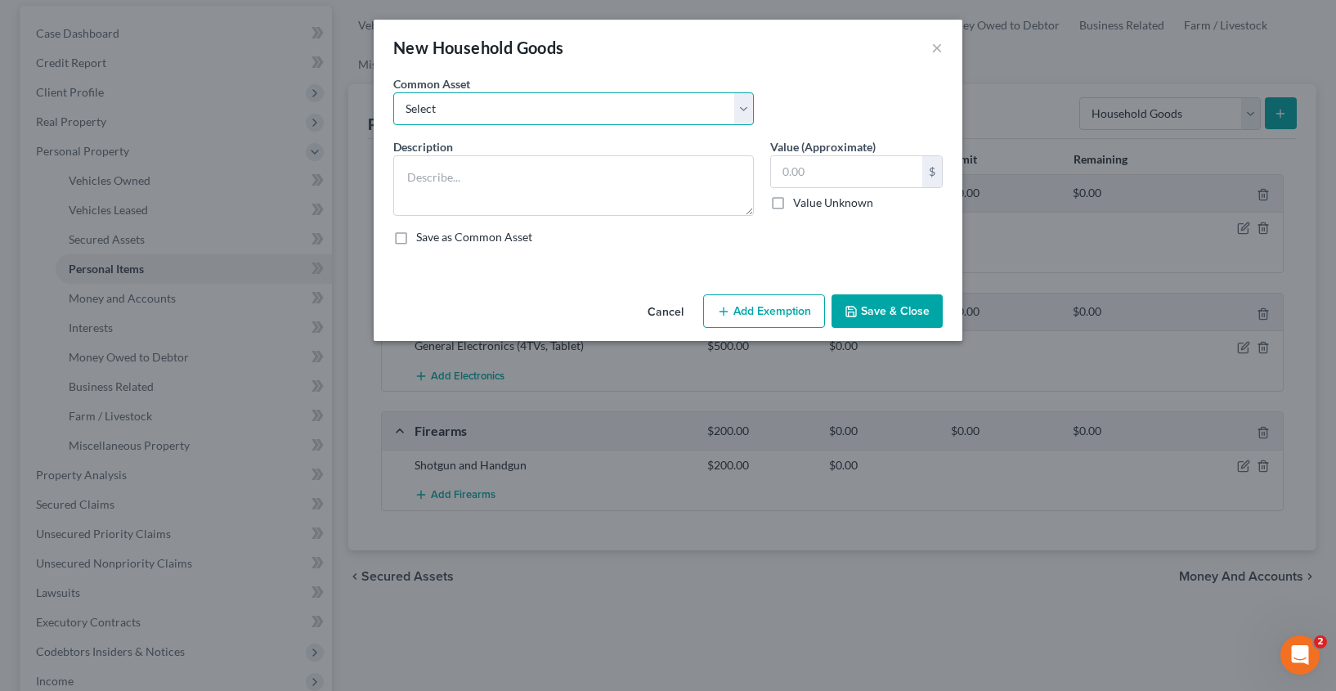
click at [540, 101] on select "Select Washer & Dryer Knick Knacks Patio Chaise Living room set, dining room se…" at bounding box center [573, 108] width 361 height 33
select select "3"
type textarea "Living room set, dining room set, bedroom set, microwave & misc. kitchenware"
type input "500.00"
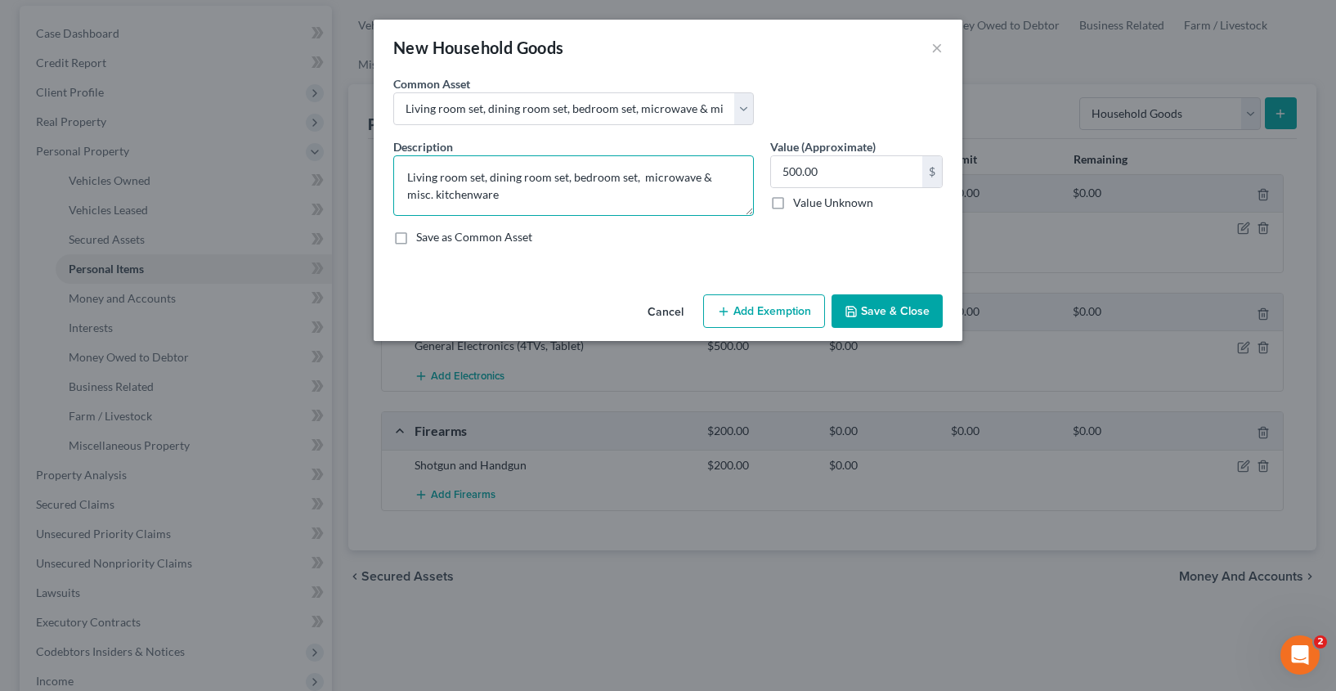
click at [571, 179] on textarea "Living room set, dining room set, bedroom set, microwave & misc. kitchenware" at bounding box center [573, 185] width 361 height 61
type textarea "Living room set, dining room set, 3 bedroom sets, microwave & misc. kitchenware"
click at [864, 173] on input "500.00" at bounding box center [846, 171] width 151 height 31
type input "800.00"
click at [910, 299] on button "Save & Close" at bounding box center [887, 311] width 111 height 34
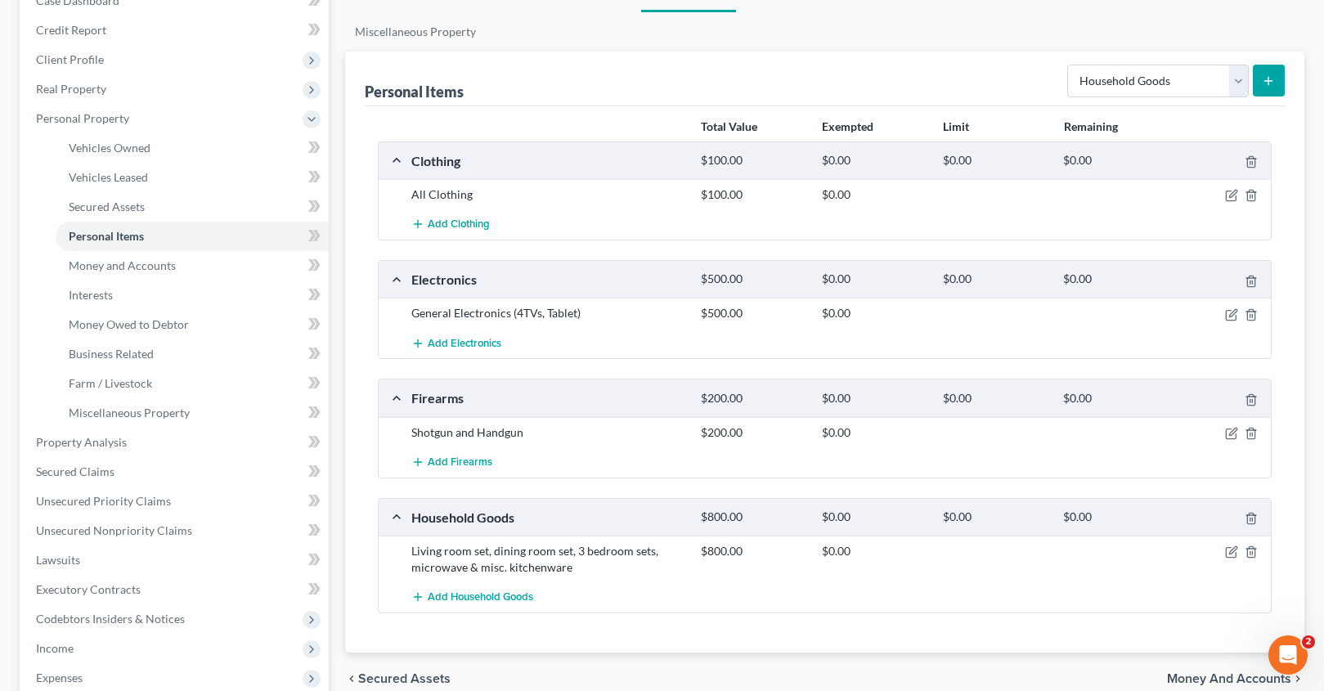
scroll to position [175, 0]
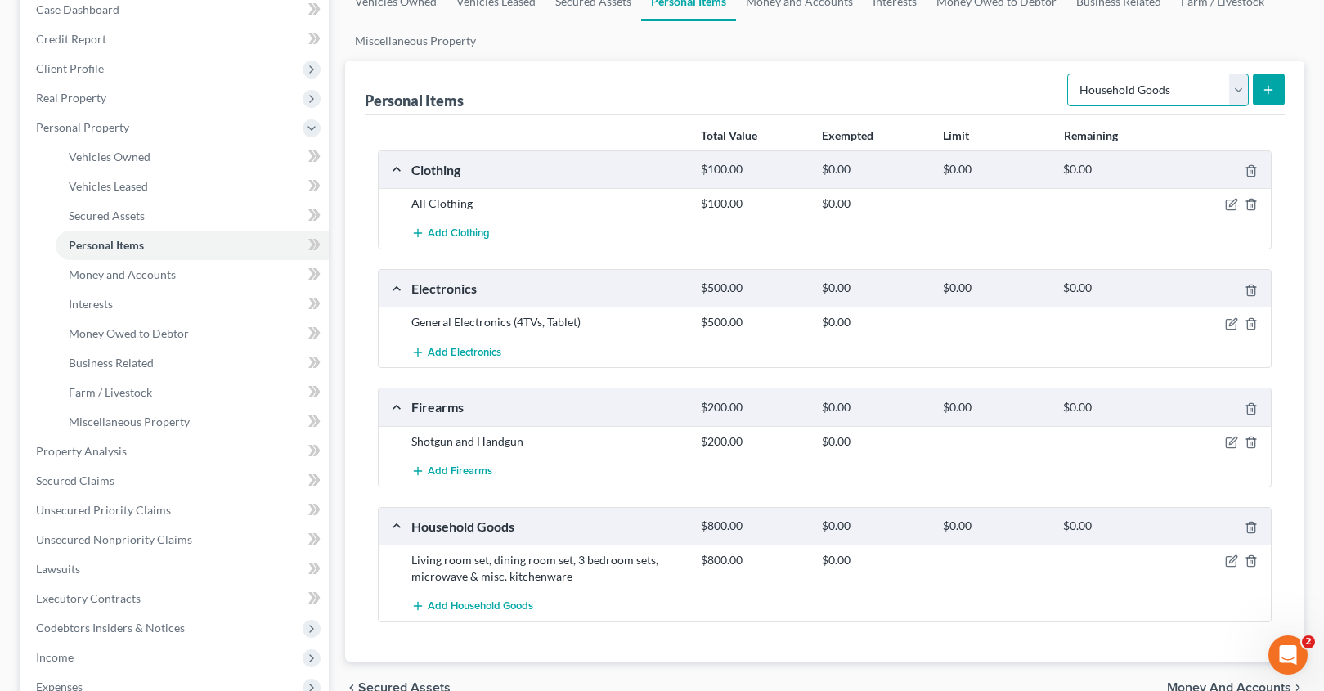
click at [1120, 96] on select "Select Item Type Clothing Collectibles Of Value Electronics Firearms Household …" at bounding box center [1158, 90] width 182 height 33
select select "jewelry"
click at [1114, 79] on select "Select Item Type Clothing Collectibles Of Value Electronics Firearms Household …" at bounding box center [1158, 90] width 182 height 33
click at [1268, 92] on icon "submit" at bounding box center [1268, 89] width 13 height 13
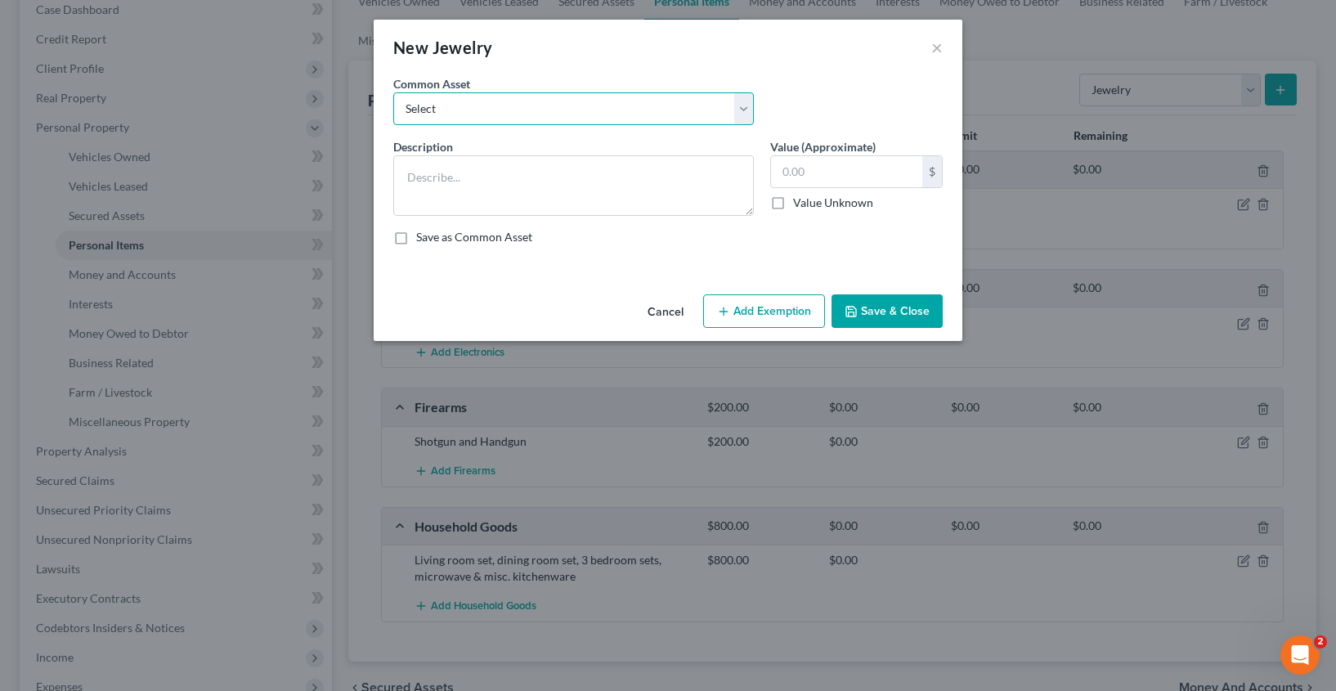
click at [460, 103] on select "Select High School Class Ring Wedding Ring Various Custom Jewelry Watch Misc. C…" at bounding box center [573, 108] width 361 height 33
select select "5"
type textarea "Misc. Custome Jewelry"
click at [834, 179] on input "45.00" at bounding box center [846, 171] width 151 height 31
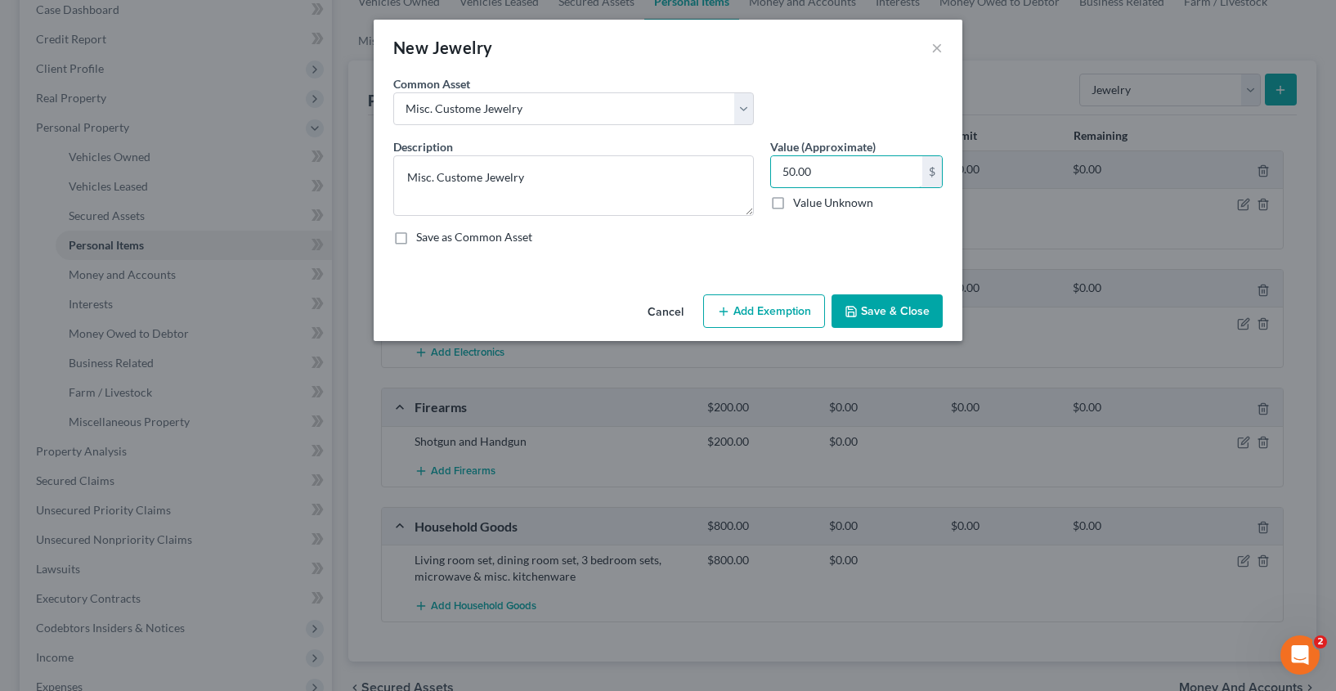
type input "50.00"
click at [886, 316] on button "Save & Close" at bounding box center [887, 311] width 111 height 34
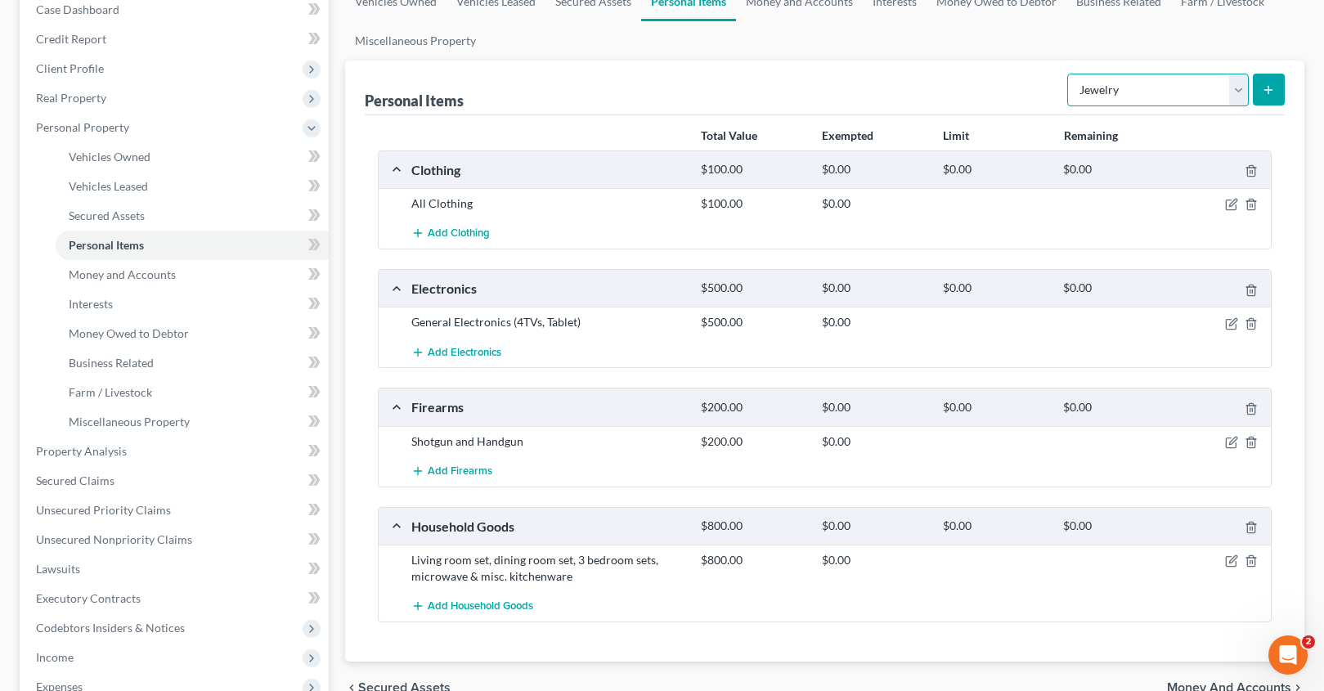
click at [1169, 90] on select "Select Item Type Clothing Collectibles Of Value Electronics Firearms Household …" at bounding box center [1158, 90] width 182 height 33
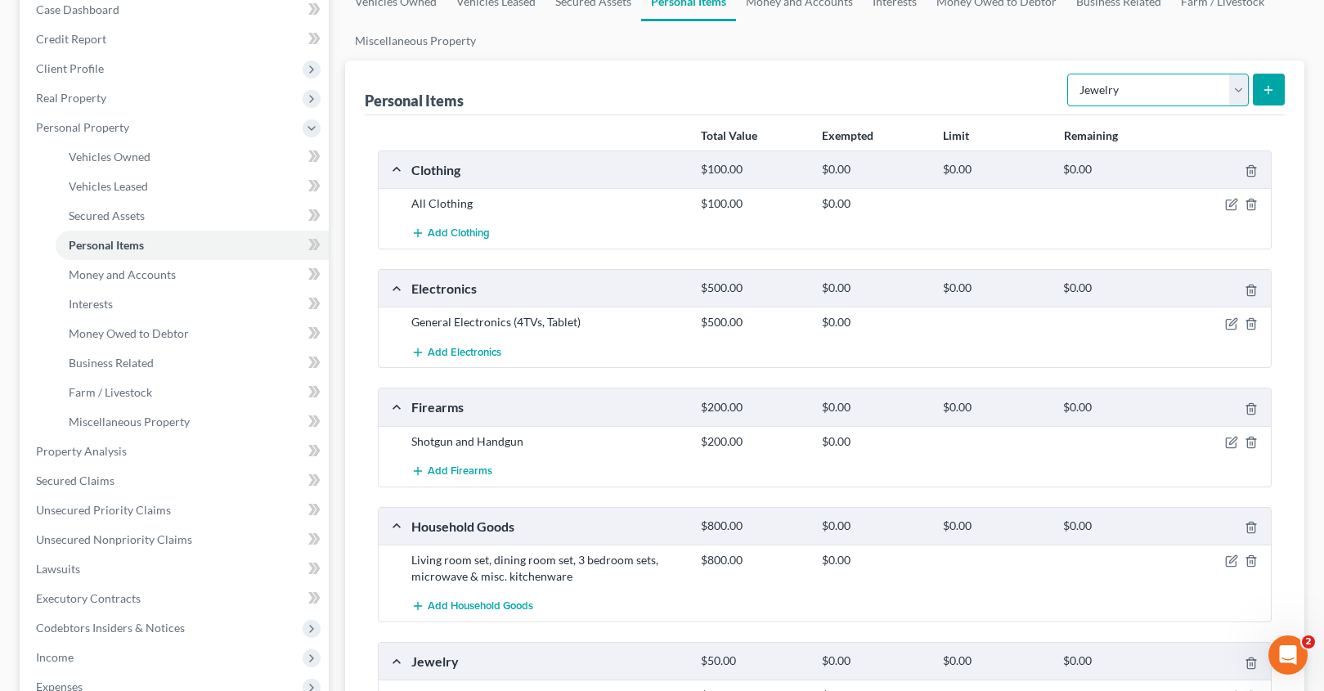
select select "sports_and_hobby_equipment"
click at [982, 84] on div "Personal Items Select Item Type Clothing Collectibles Of Value Electronics Fire…" at bounding box center [825, 88] width 920 height 55
click at [110, 336] on span "Money Owed to Debtor" at bounding box center [129, 333] width 120 height 14
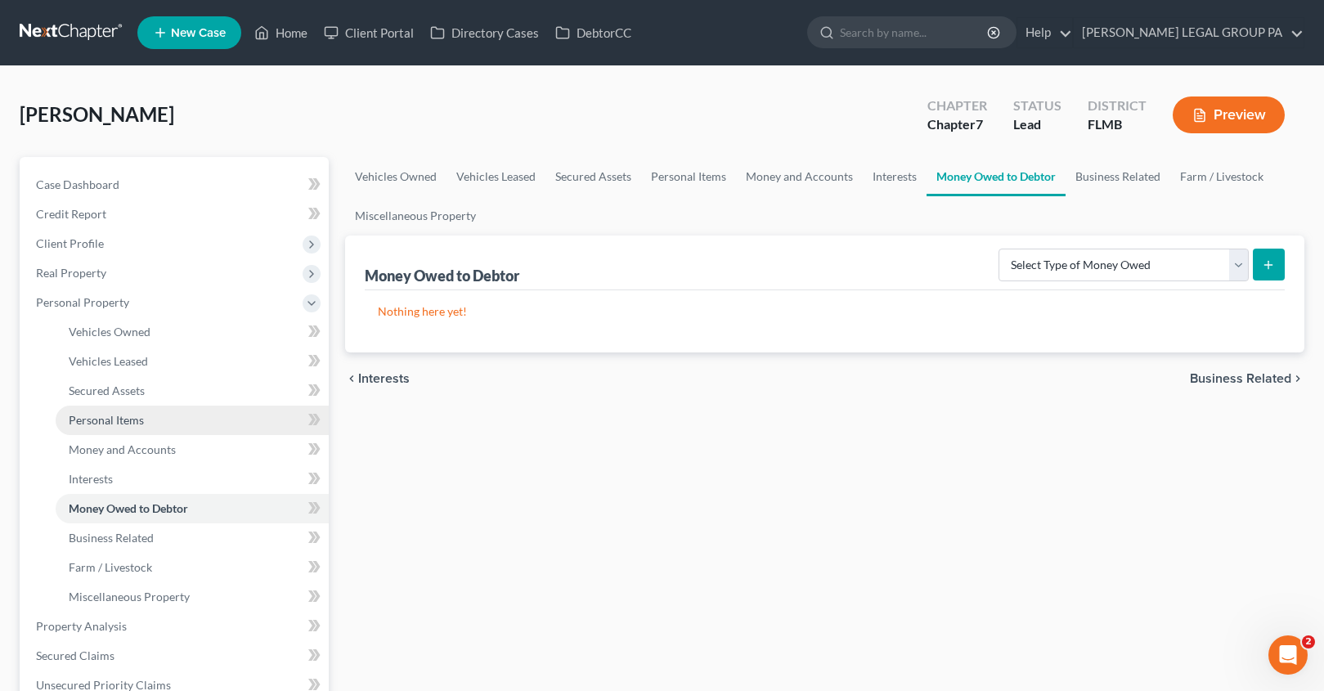
click at [119, 413] on span "Personal Items" at bounding box center [106, 420] width 75 height 14
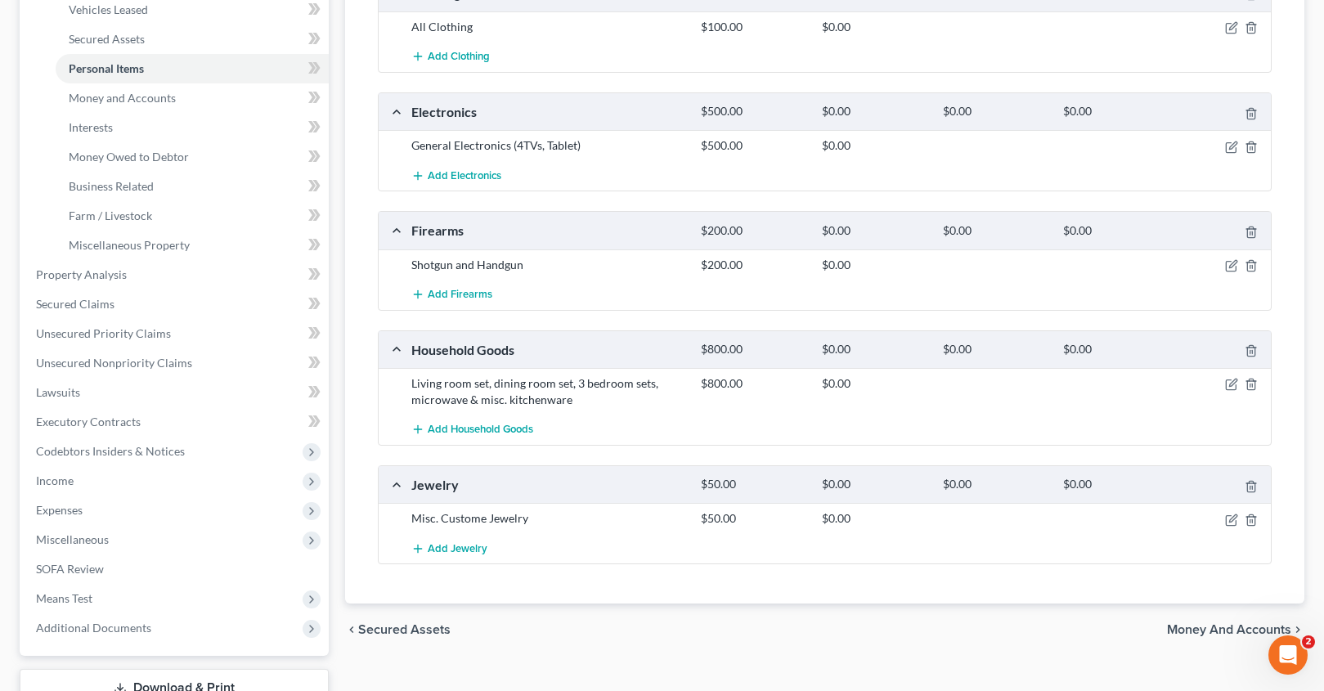
scroll to position [354, 0]
click at [1231, 386] on icon "button" at bounding box center [1231, 381] width 13 height 13
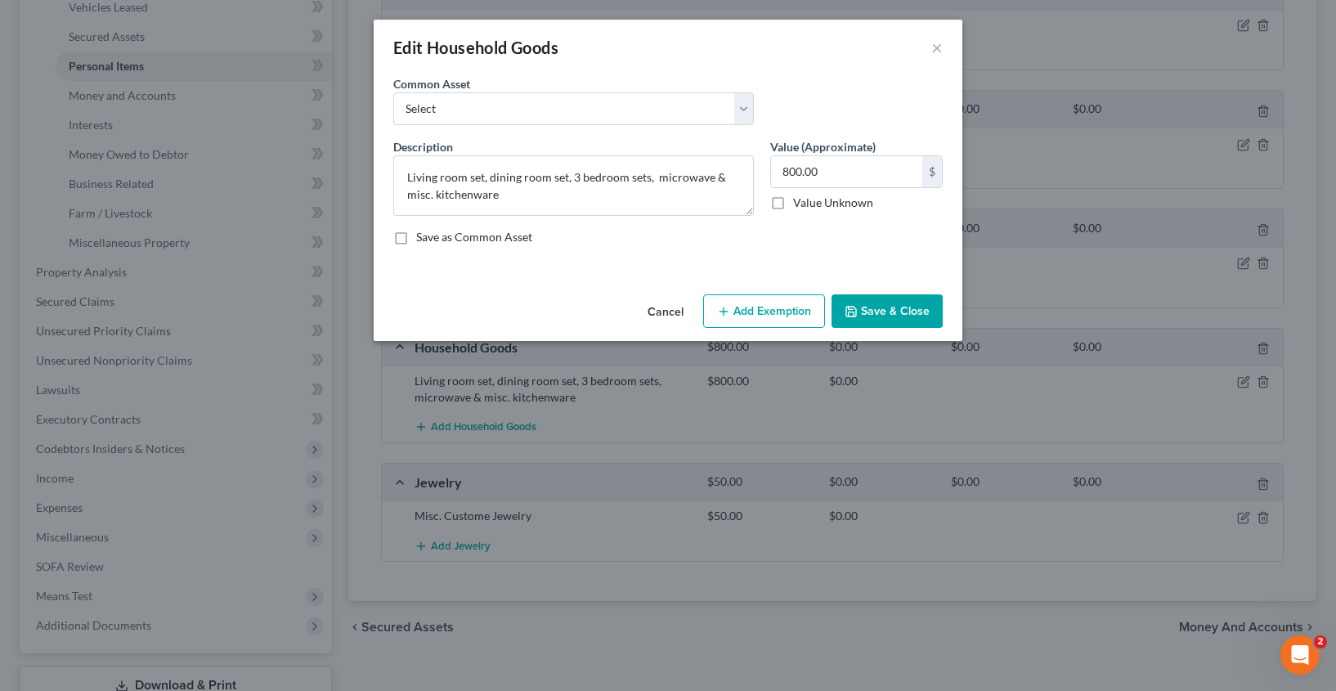
click at [801, 321] on button "Add Exemption" at bounding box center [764, 311] width 122 height 34
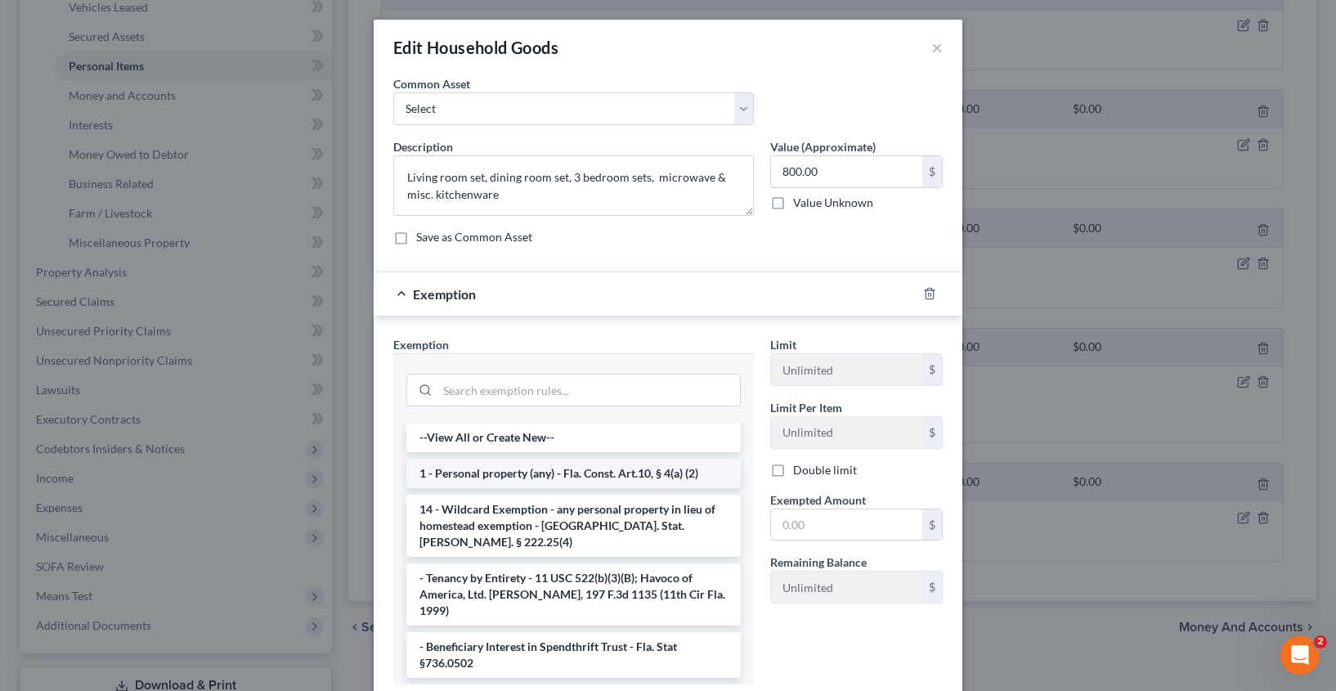
click at [475, 465] on li "1 - Personal property (any) - Fla. Const. Art.10, § 4(a) (2)" at bounding box center [573, 473] width 334 height 29
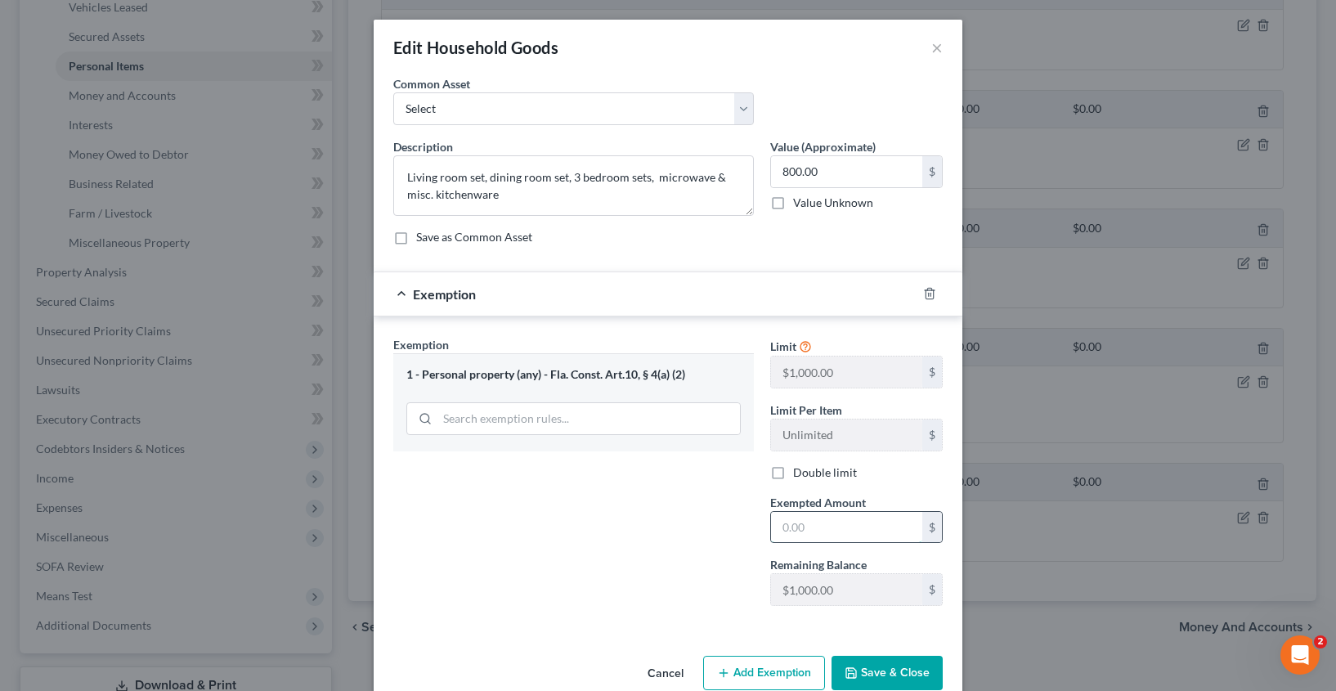
click at [832, 535] on input "text" at bounding box center [846, 527] width 151 height 31
type input "800.00"
click at [865, 677] on button "Save & Close" at bounding box center [887, 673] width 111 height 34
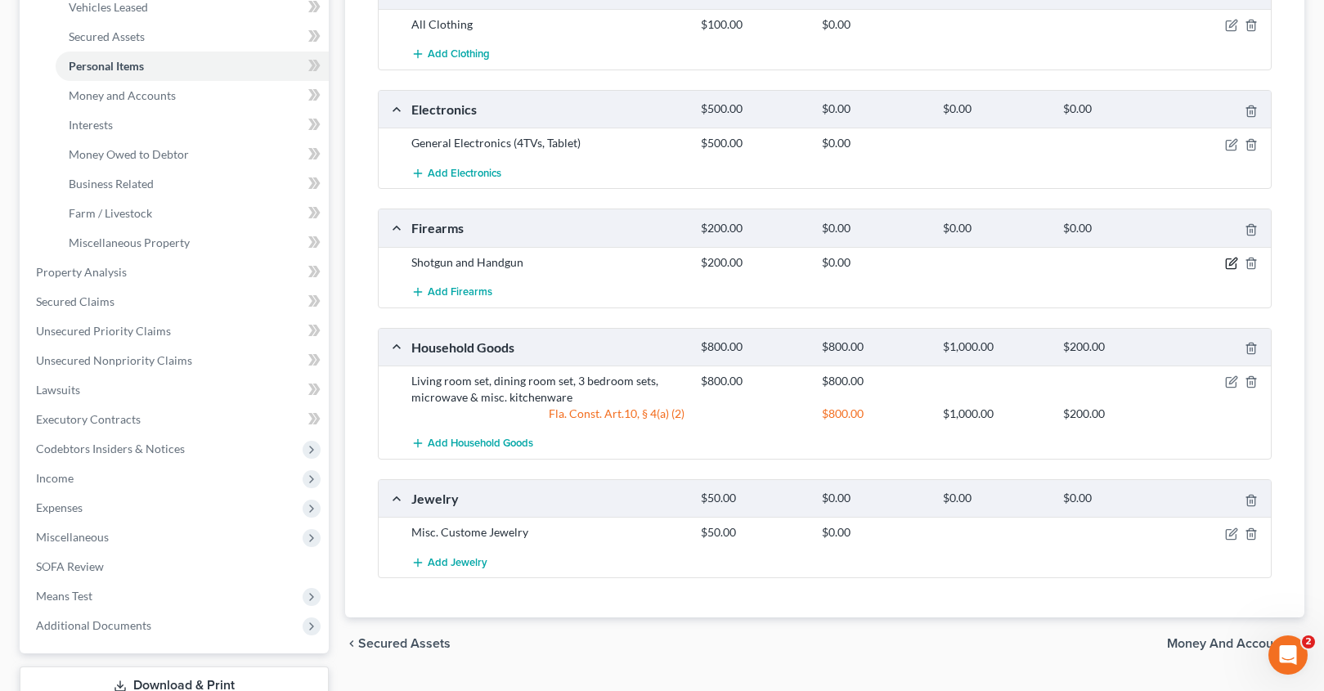
click at [1234, 259] on icon "button" at bounding box center [1232, 261] width 7 height 7
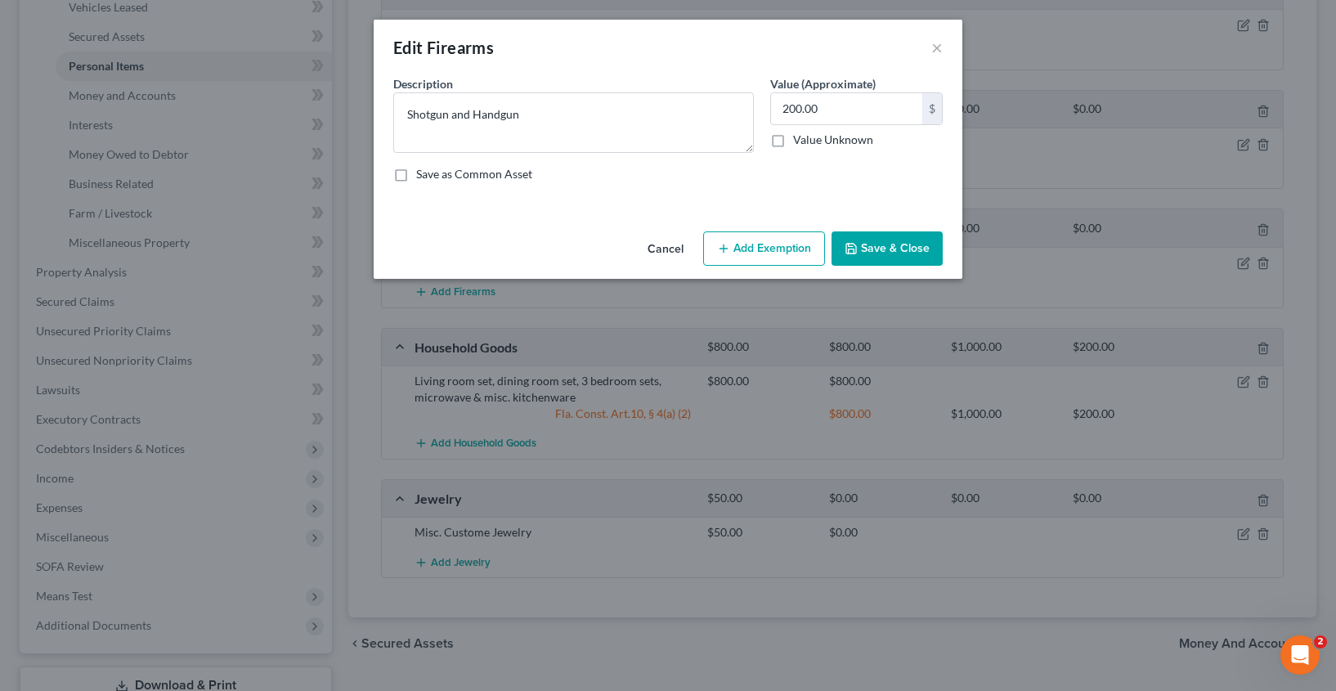
click at [772, 253] on button "Add Exemption" at bounding box center [764, 248] width 122 height 34
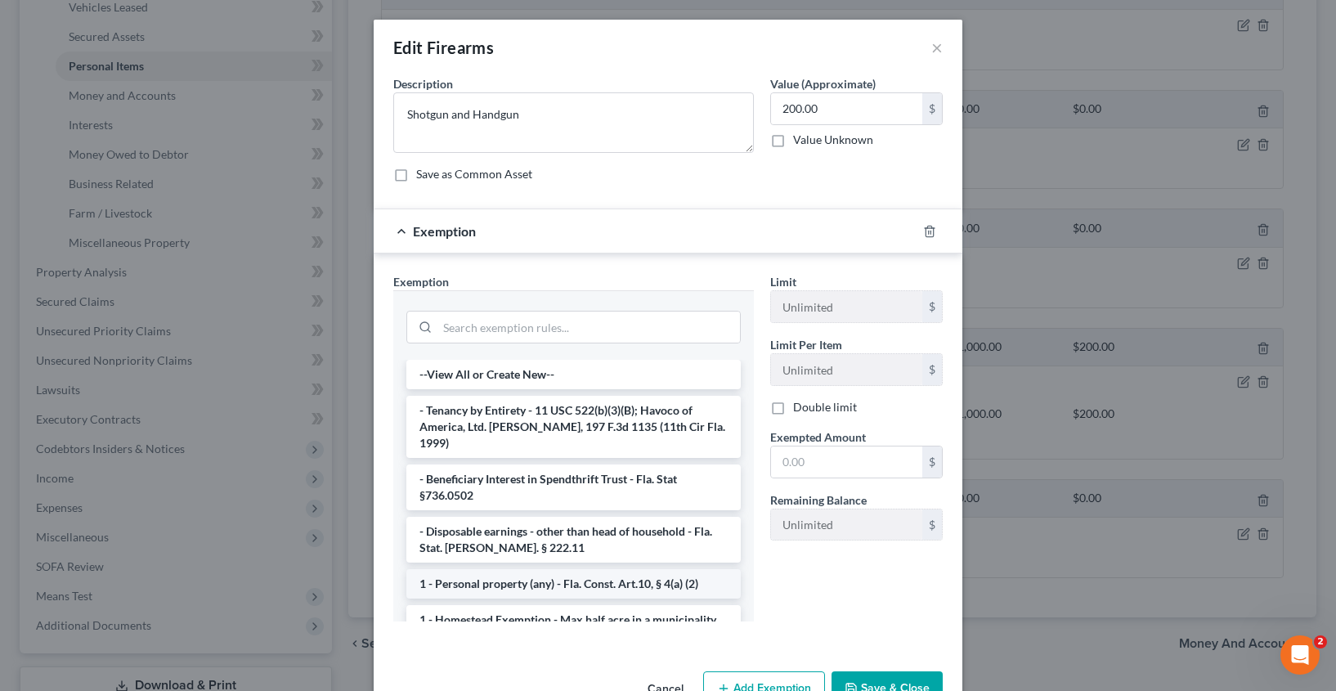
click at [493, 579] on li "1 - Personal property (any) - Fla. Const. Art.10, § 4(a) (2)" at bounding box center [573, 583] width 334 height 29
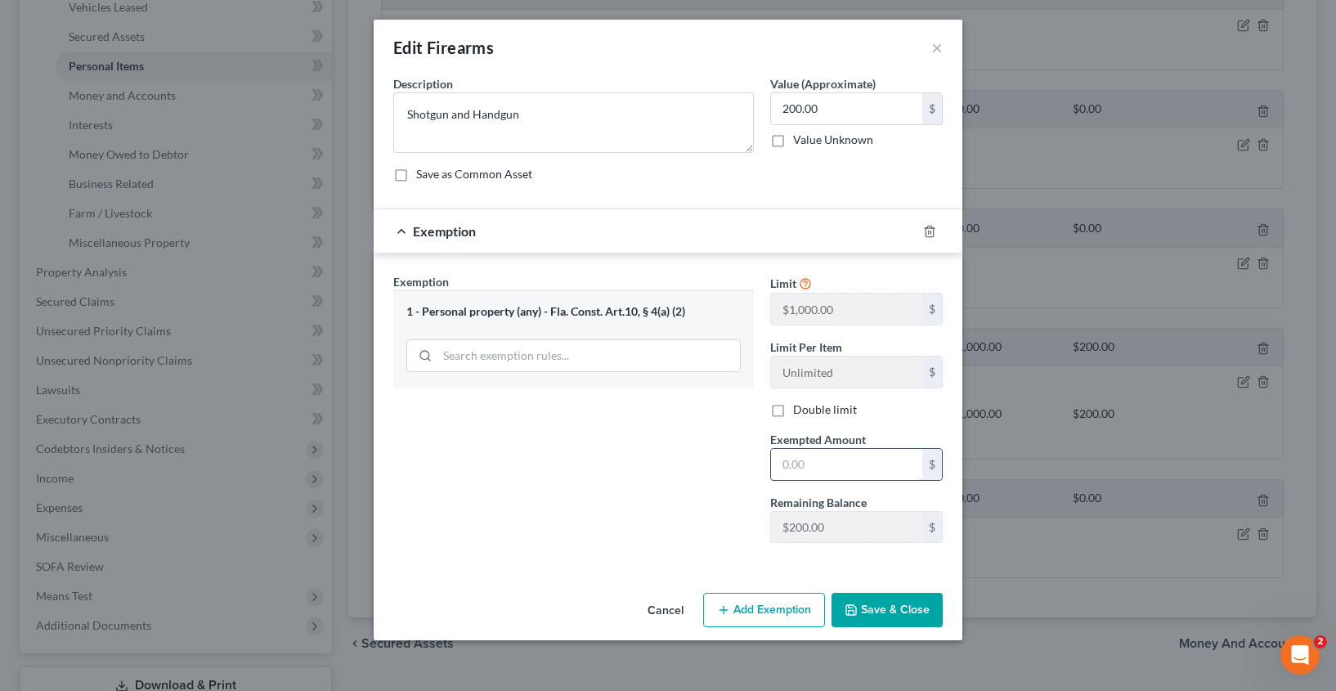
click at [814, 452] on input "text" at bounding box center [846, 464] width 151 height 31
type input "200.00"
click at [891, 614] on button "Save & Close" at bounding box center [887, 610] width 111 height 34
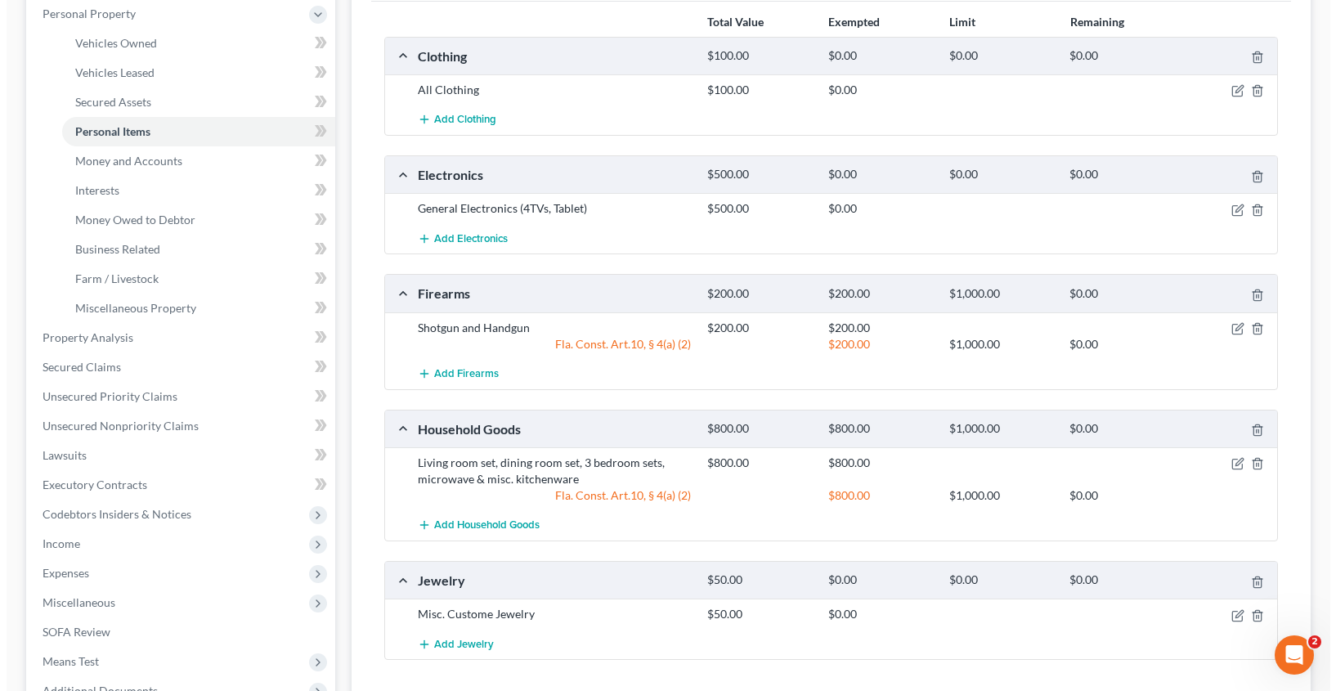
scroll to position [371, 0]
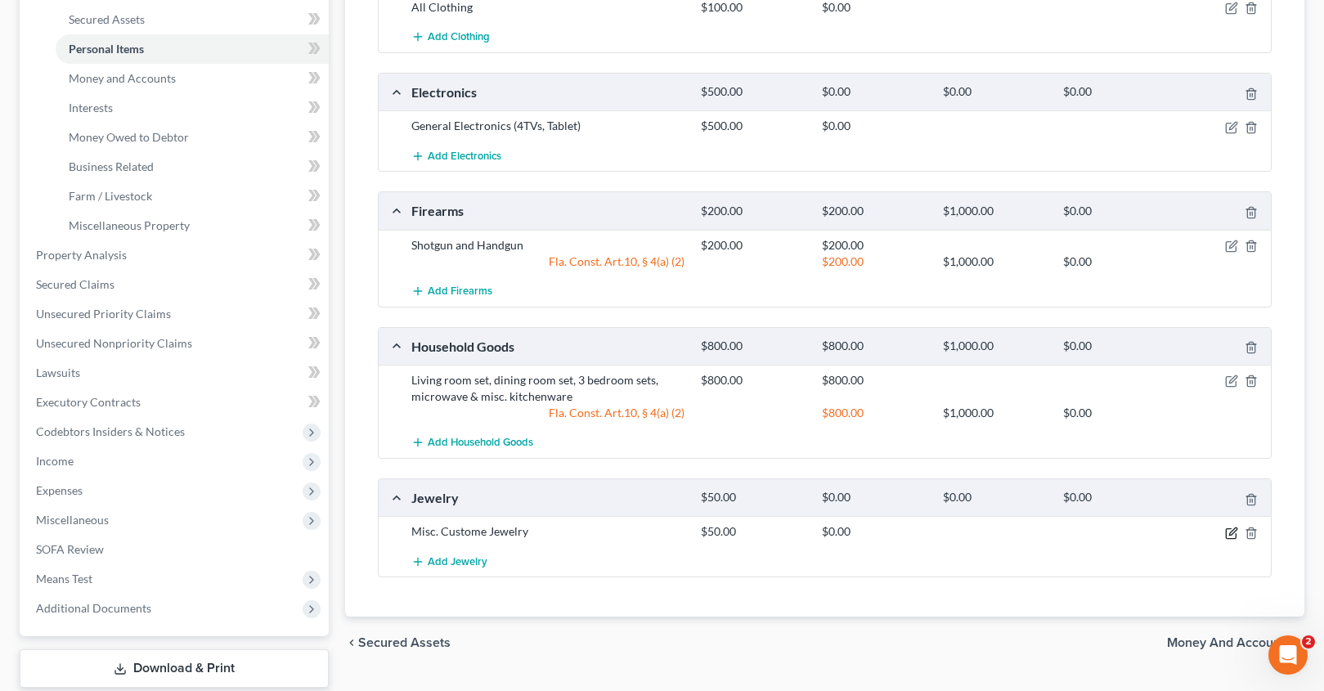
click at [1233, 535] on icon "button" at bounding box center [1231, 533] width 13 height 13
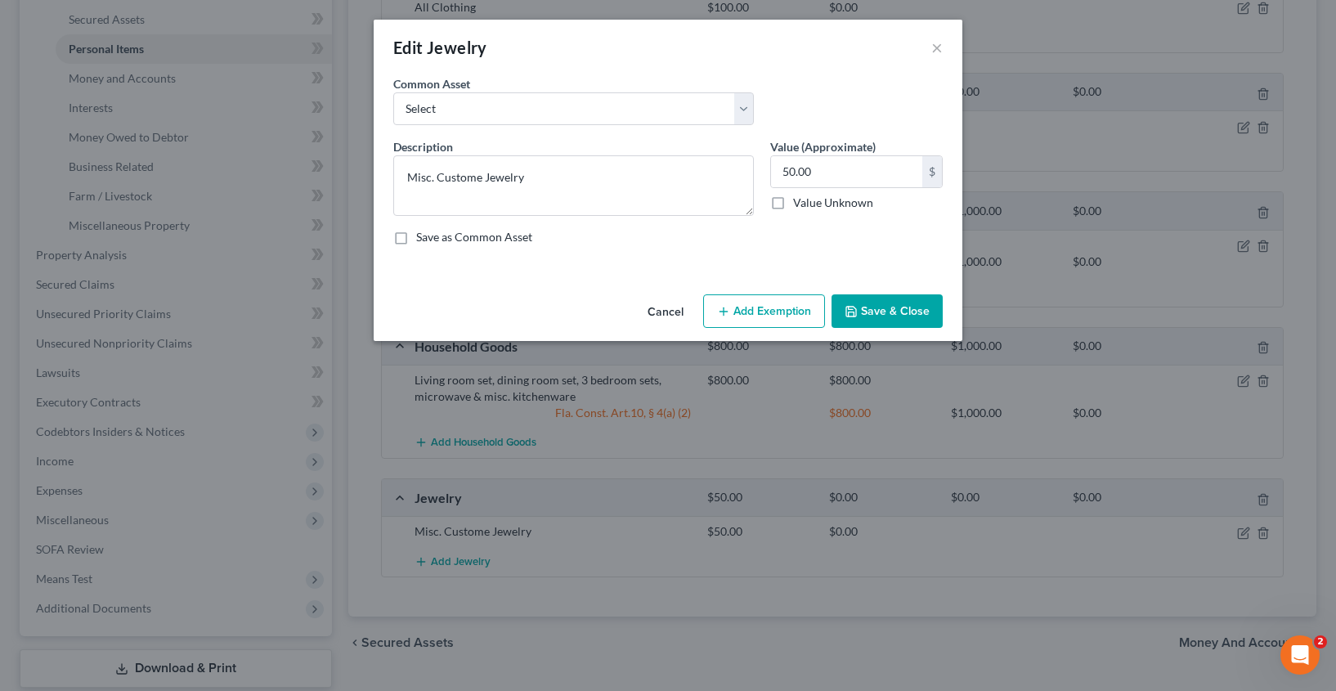
click at [774, 304] on button "Add Exemption" at bounding box center [764, 311] width 122 height 34
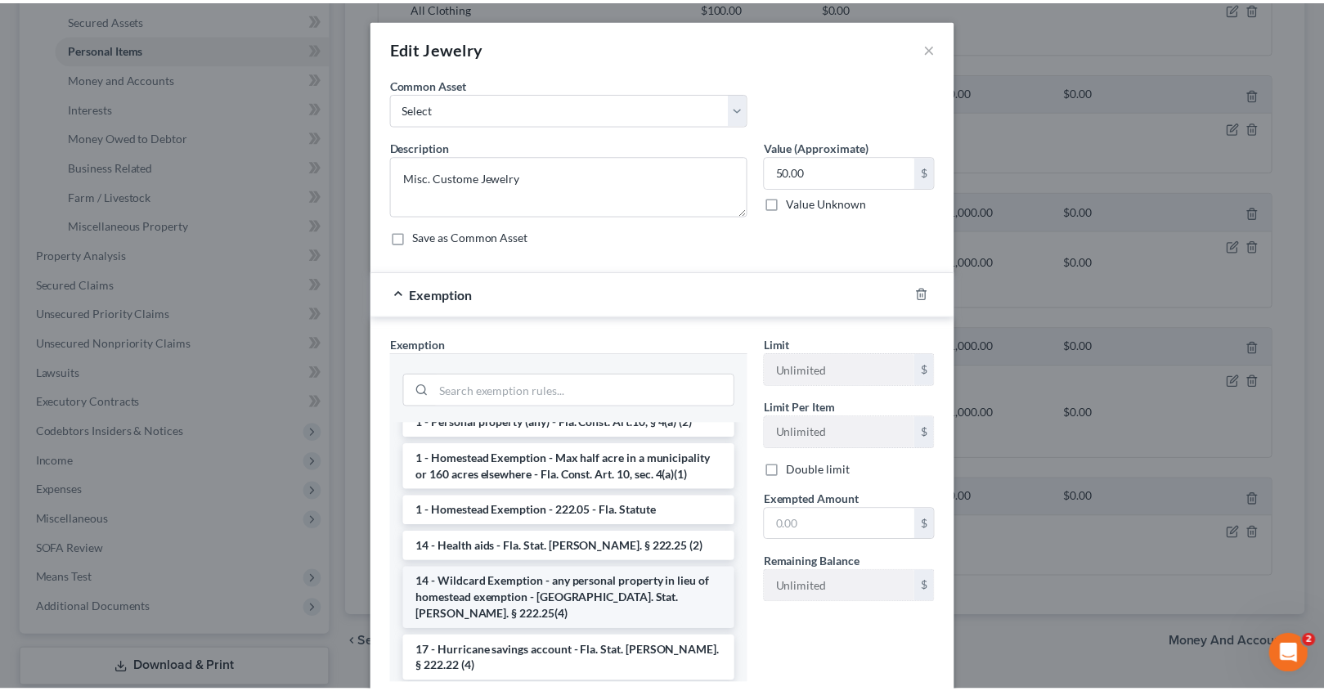
scroll to position [226, 0]
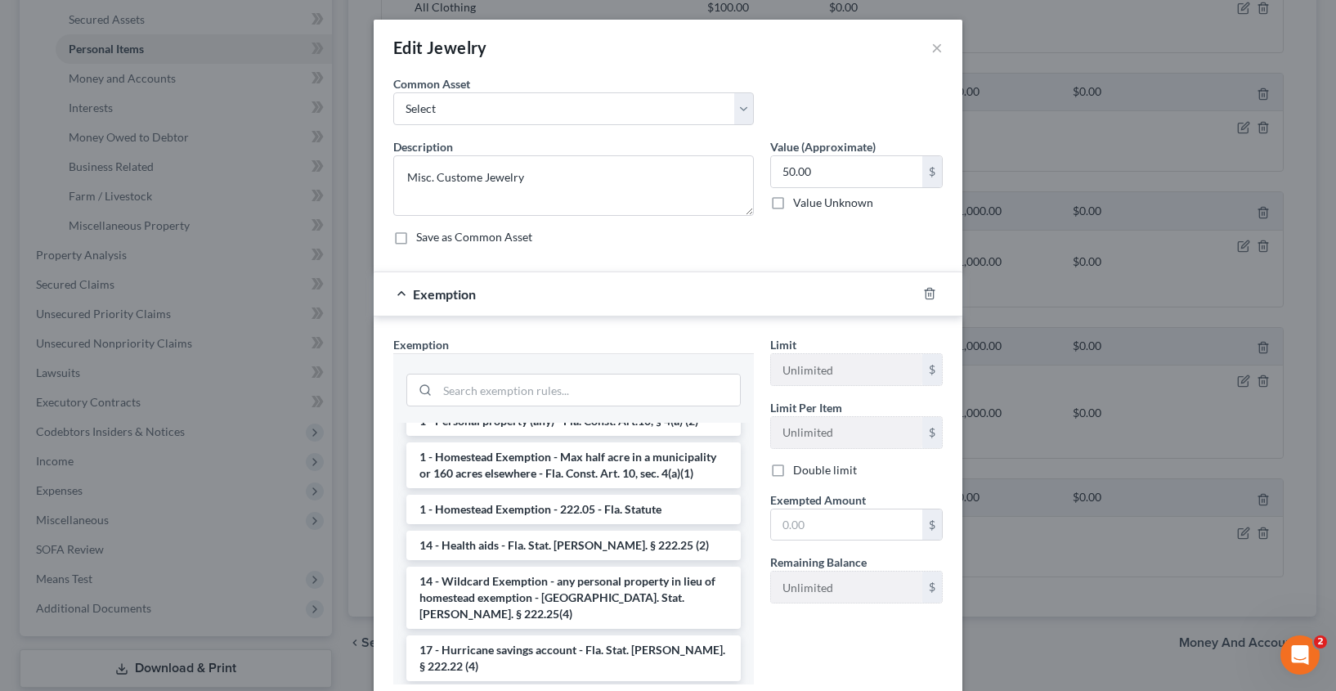
click at [501, 578] on li "14 - Wildcard Exemption - any personal property in lieu of homestead exemption …" at bounding box center [573, 598] width 334 height 62
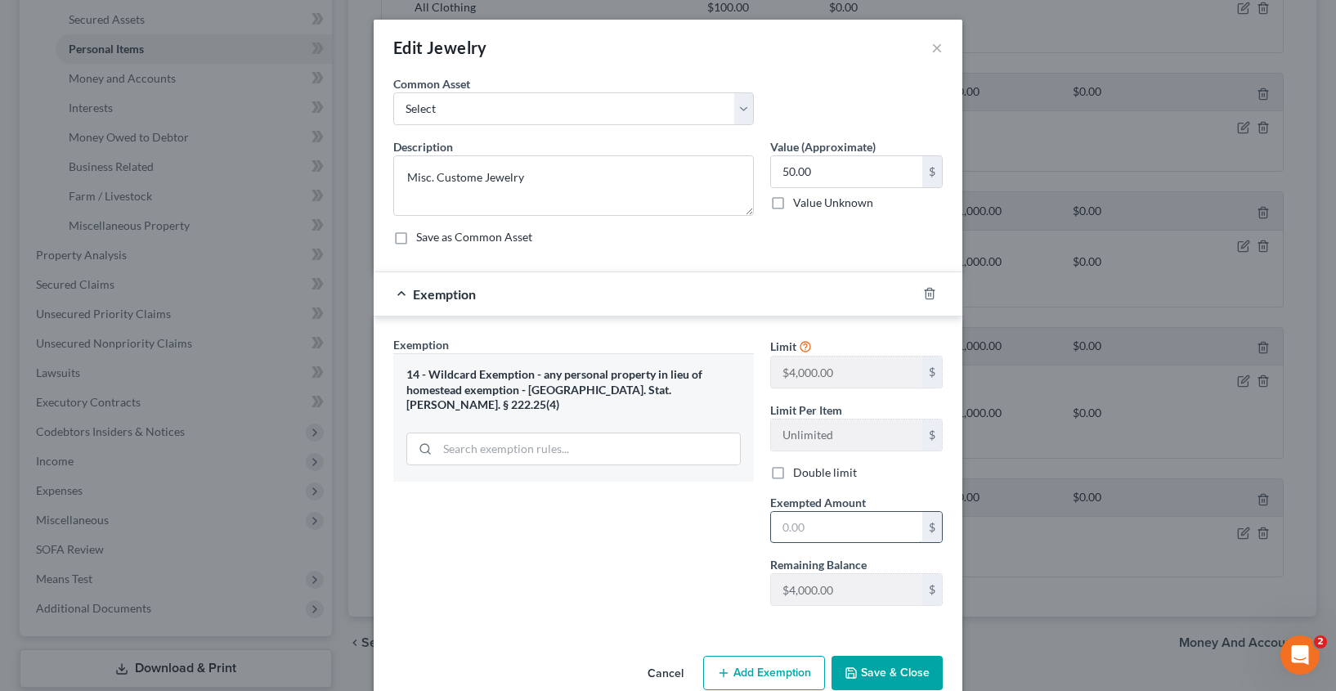
click at [811, 527] on input "text" at bounding box center [846, 527] width 151 height 31
type input "50.00"
click at [881, 675] on button "Save & Close" at bounding box center [887, 673] width 111 height 34
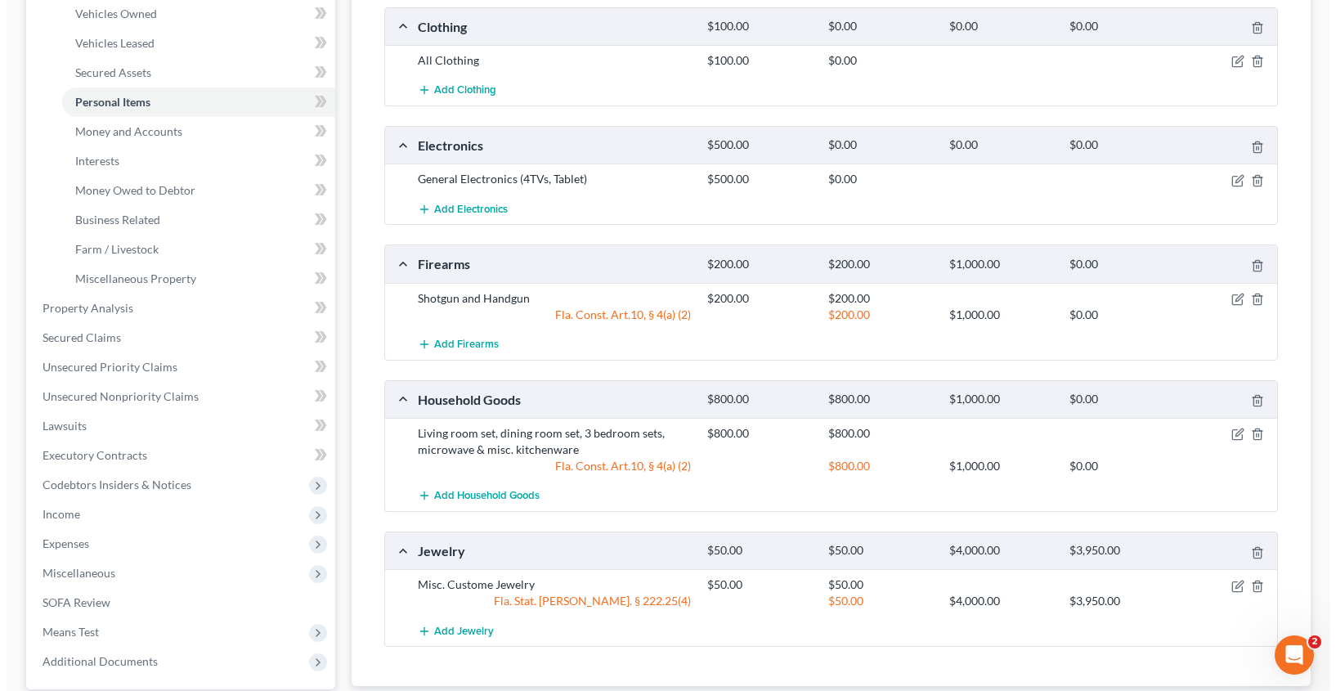
scroll to position [316, 0]
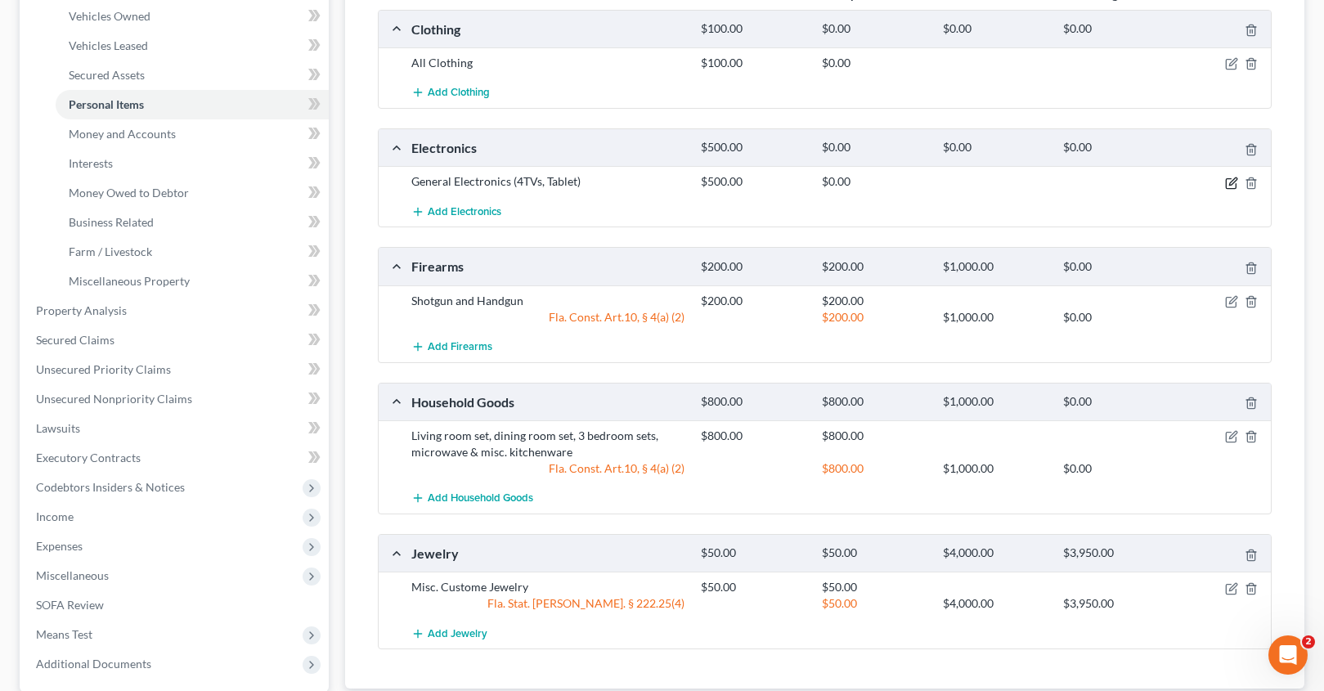
click at [1233, 182] on icon "button" at bounding box center [1232, 180] width 7 height 7
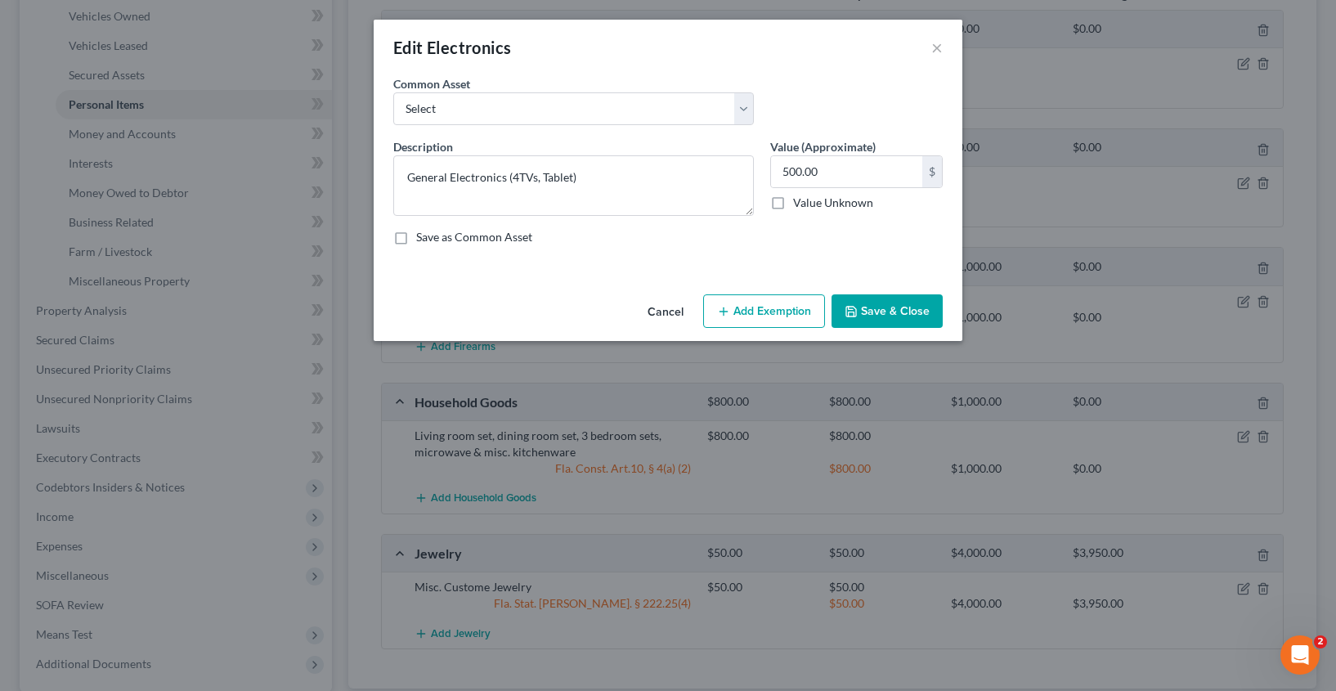
click at [774, 306] on button "Add Exemption" at bounding box center [764, 311] width 122 height 34
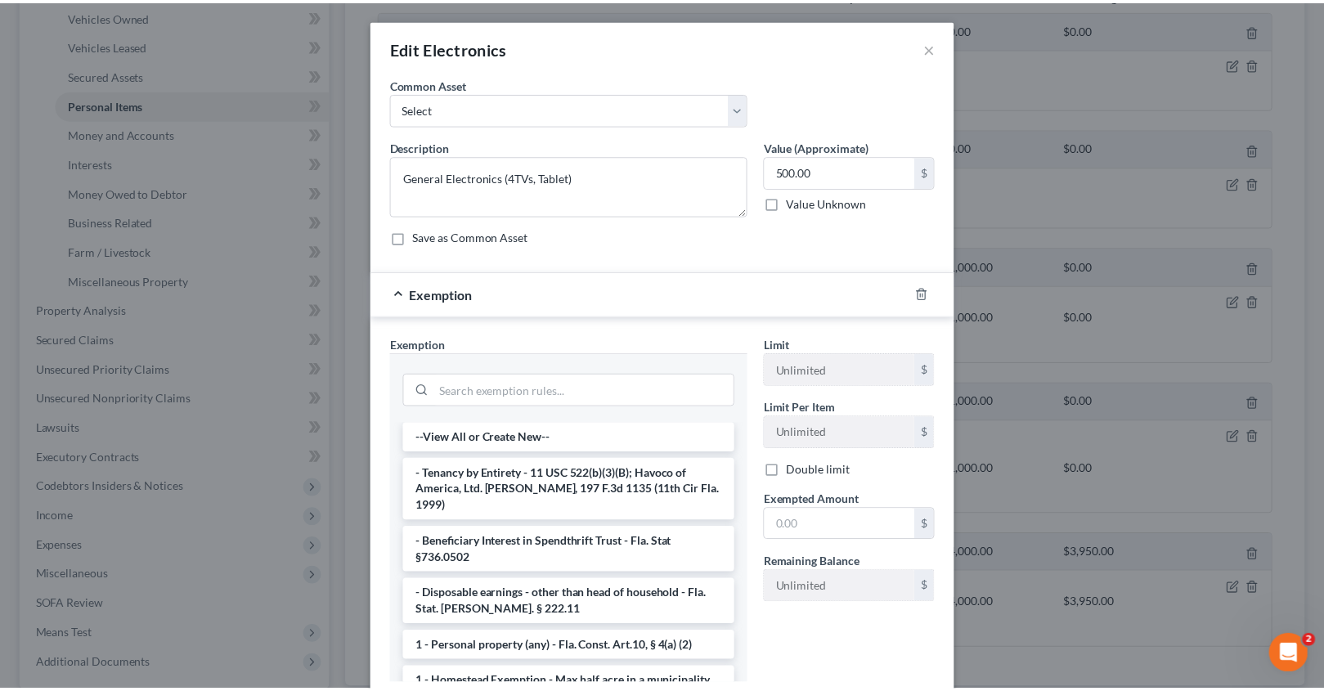
scroll to position [153, 0]
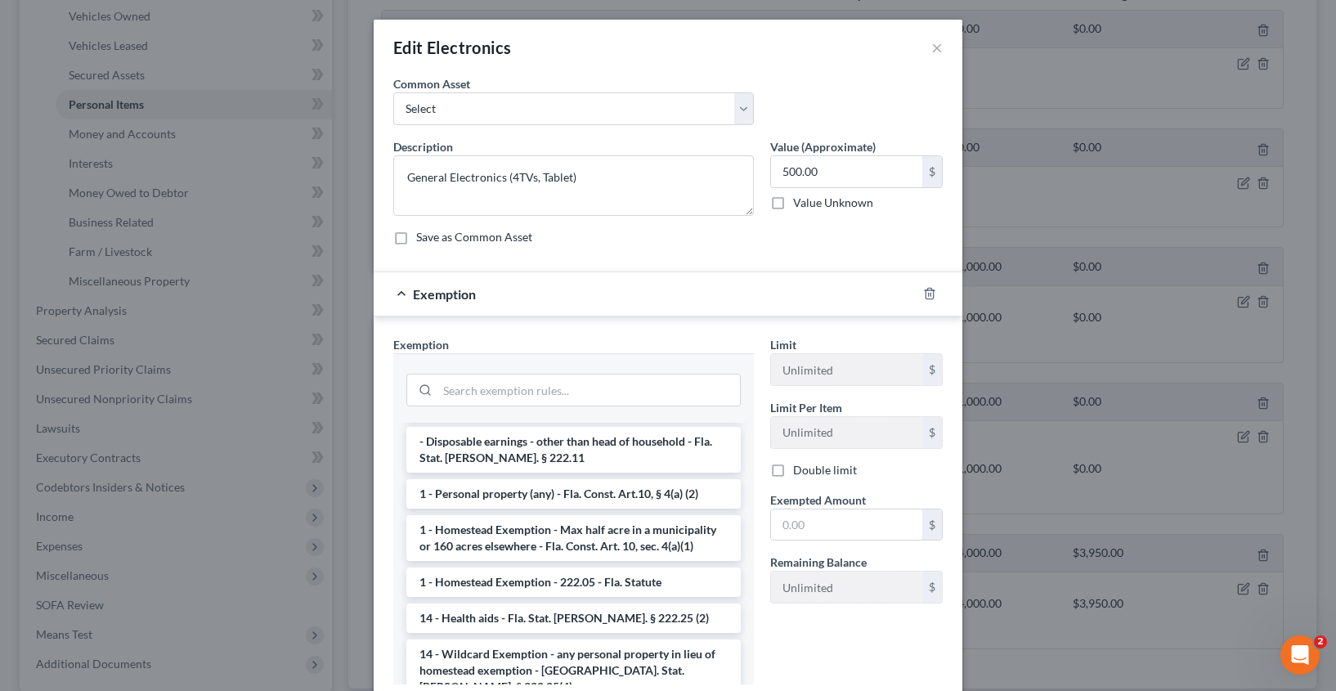
drag, startPoint x: 520, startPoint y: 652, endPoint x: 599, endPoint y: 651, distance: 78.5
click at [520, 651] on li "14 - Wildcard Exemption - any personal property in lieu of homestead exemption …" at bounding box center [573, 670] width 334 height 62
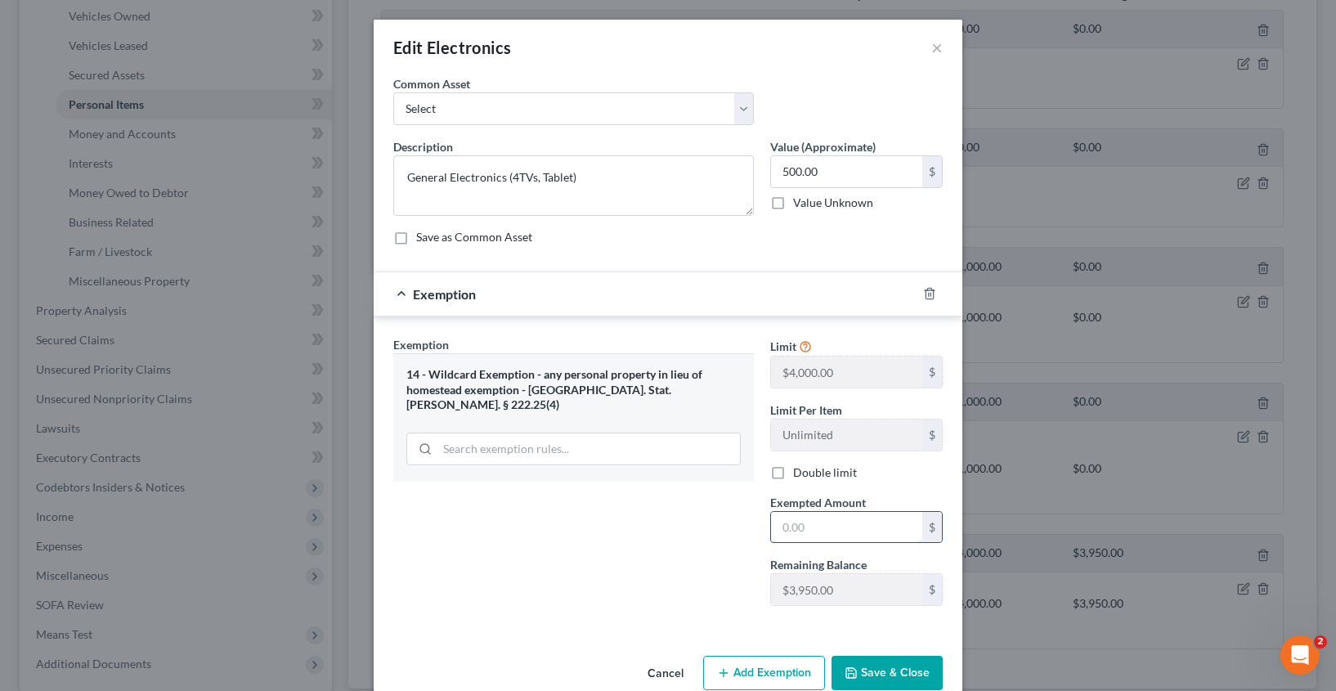
click at [817, 532] on input "text" at bounding box center [846, 527] width 151 height 31
type input "500.00"
click at [900, 671] on button "Save & Close" at bounding box center [887, 673] width 111 height 34
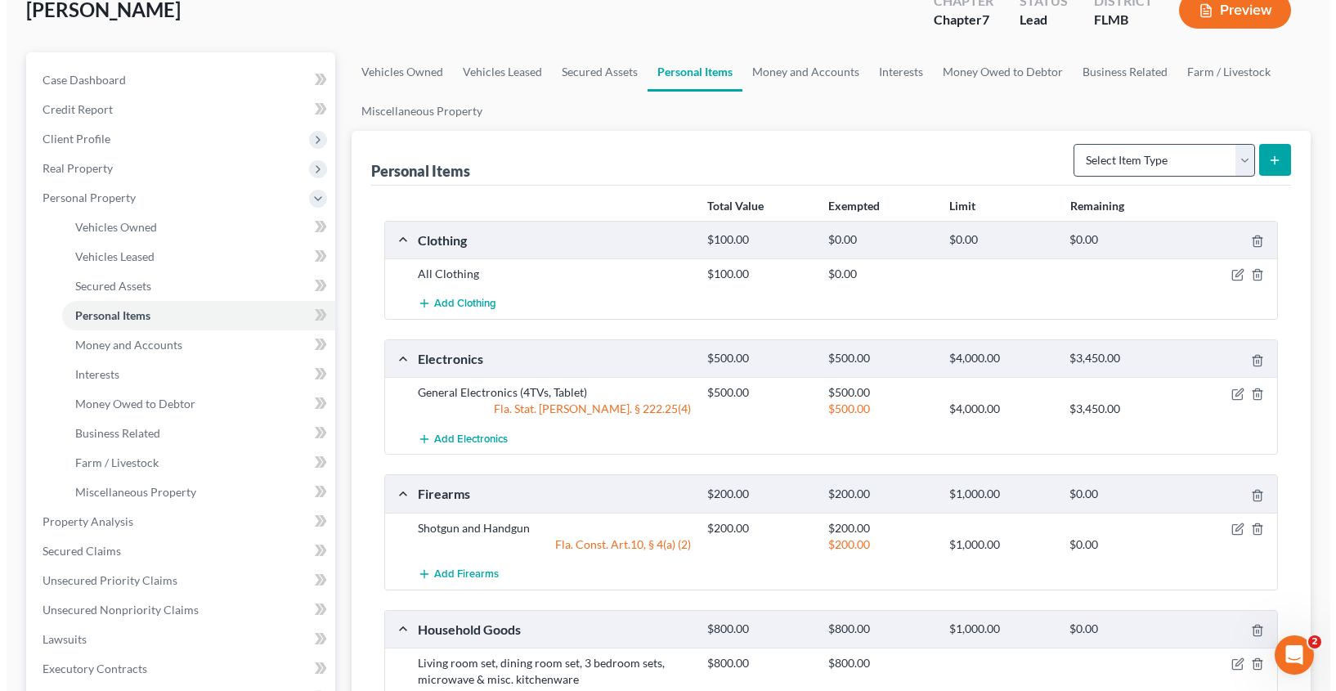
scroll to position [0, 0]
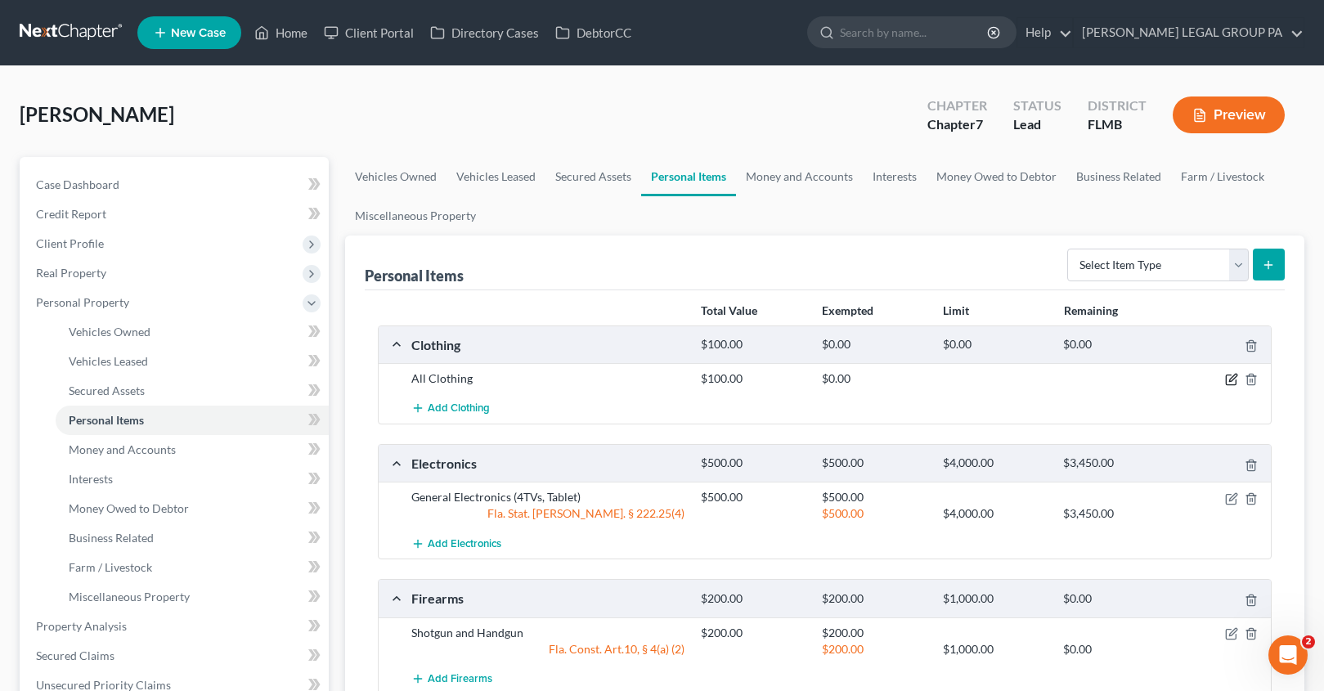
click at [1234, 379] on icon "button" at bounding box center [1231, 379] width 13 height 13
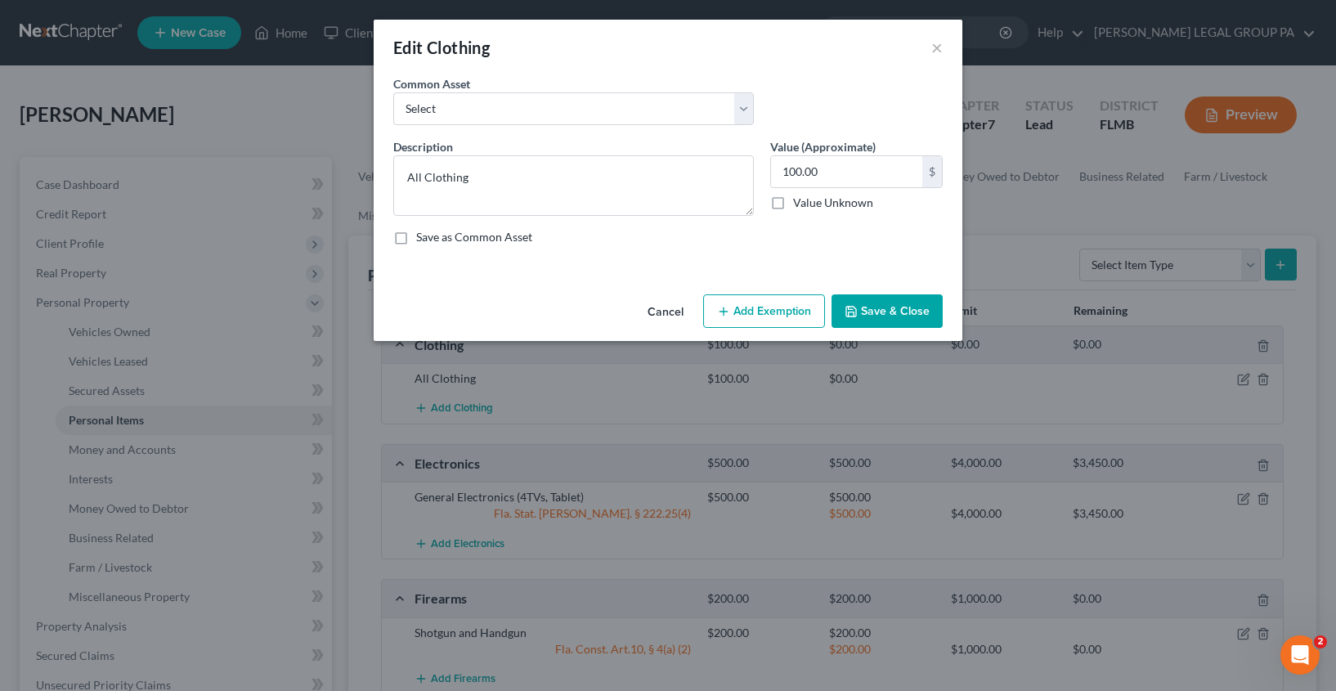
click at [790, 322] on button "Add Exemption" at bounding box center [764, 311] width 122 height 34
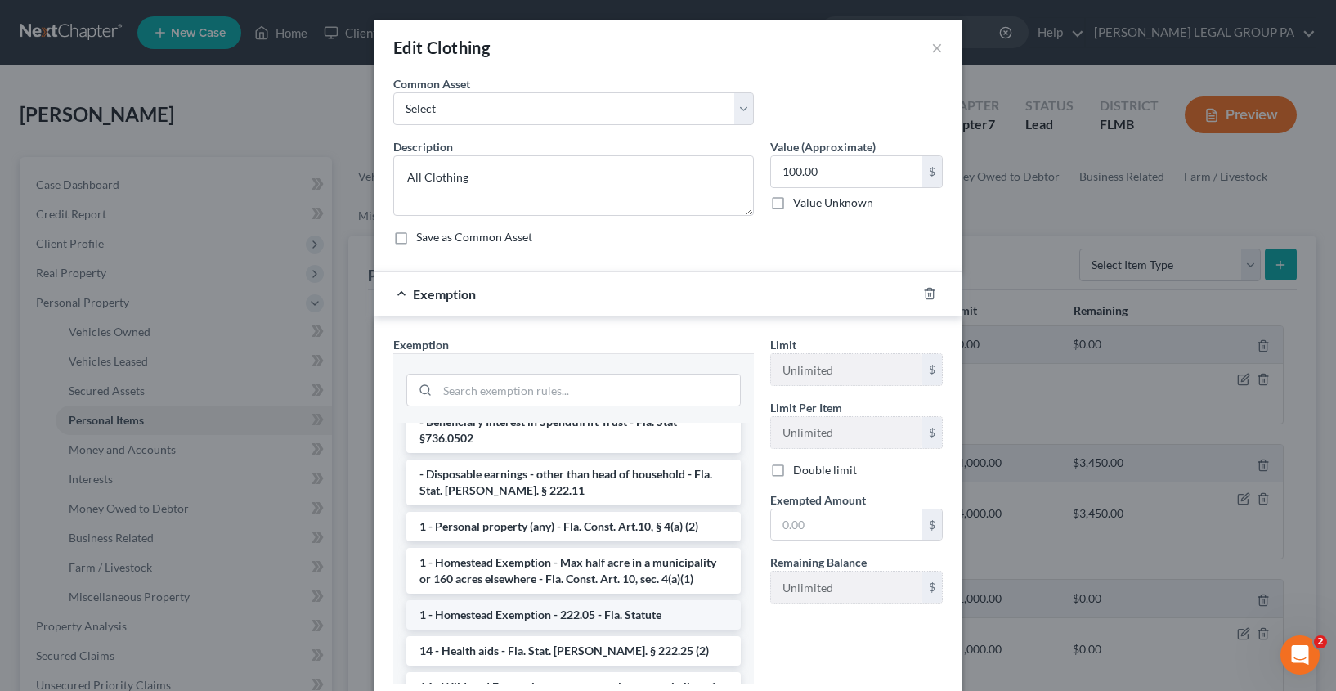
scroll to position [129, 0]
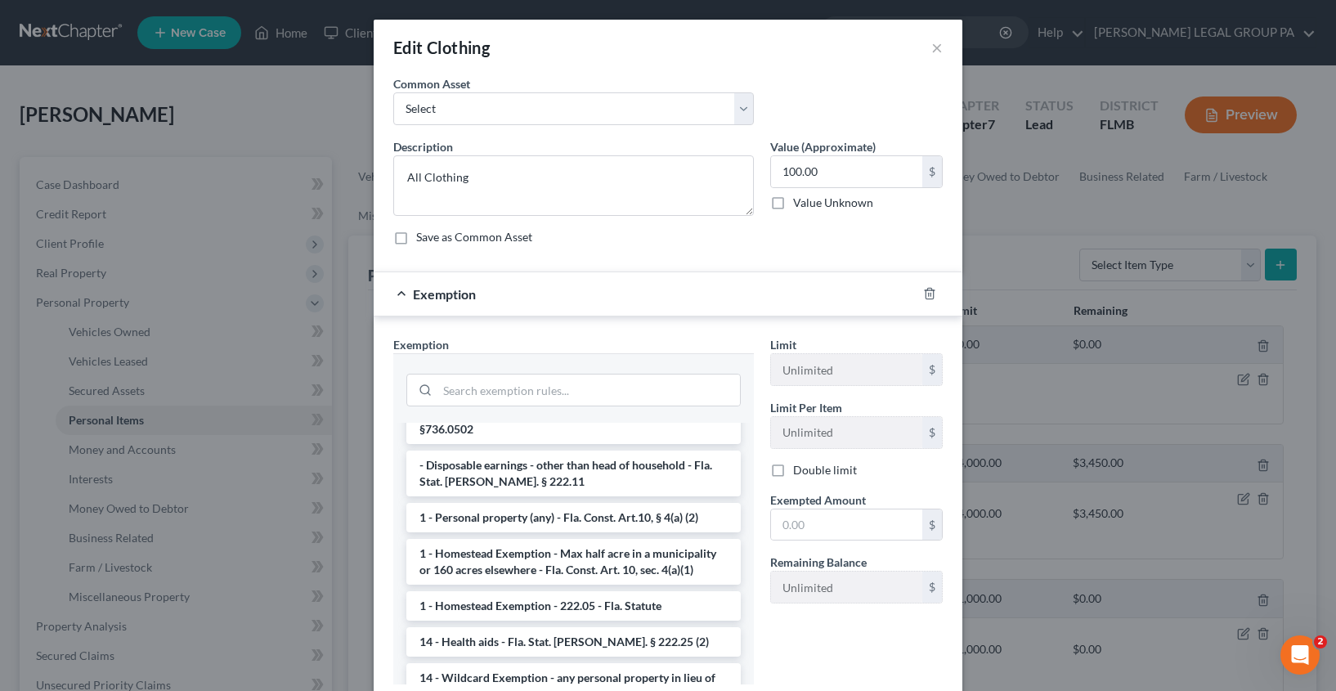
click at [516, 674] on li "14 - Wildcard Exemption - any personal property in lieu of homestead exemption …" at bounding box center [573, 694] width 334 height 62
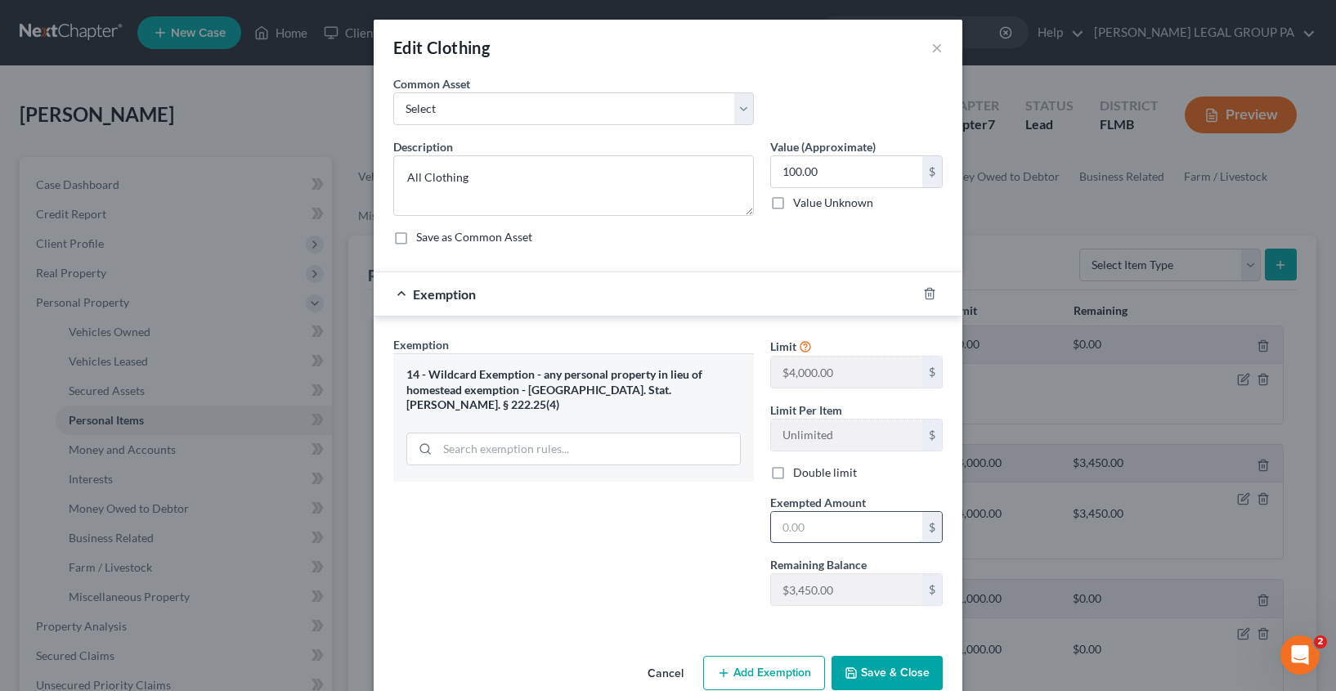
click at [814, 532] on input "text" at bounding box center [846, 527] width 151 height 31
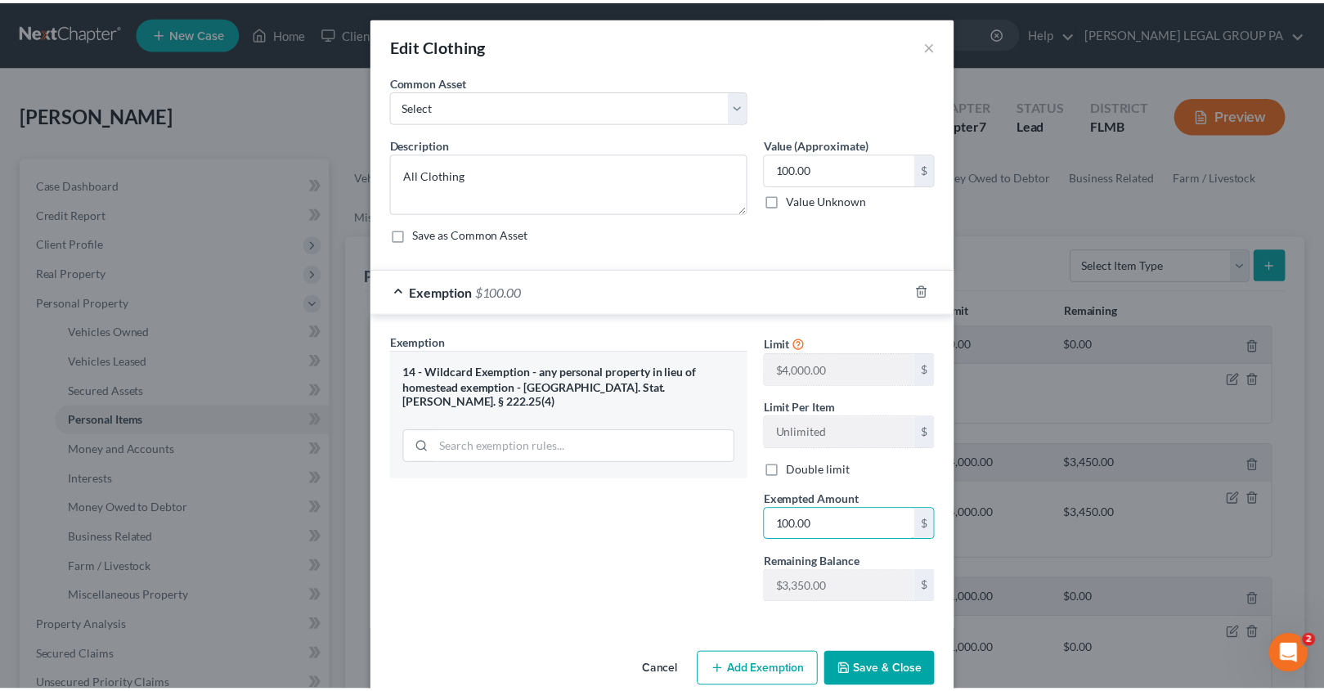
scroll to position [3, 0]
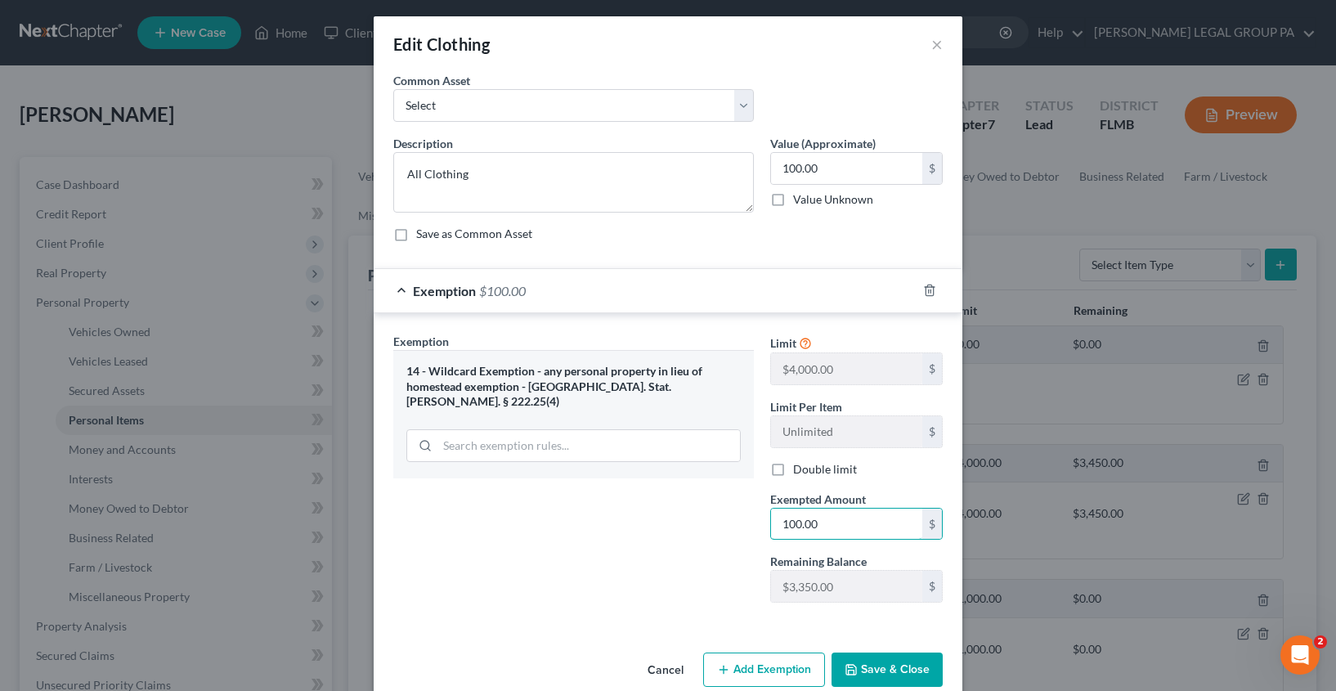
type input "100.00"
click at [877, 659] on button "Save & Close" at bounding box center [887, 670] width 111 height 34
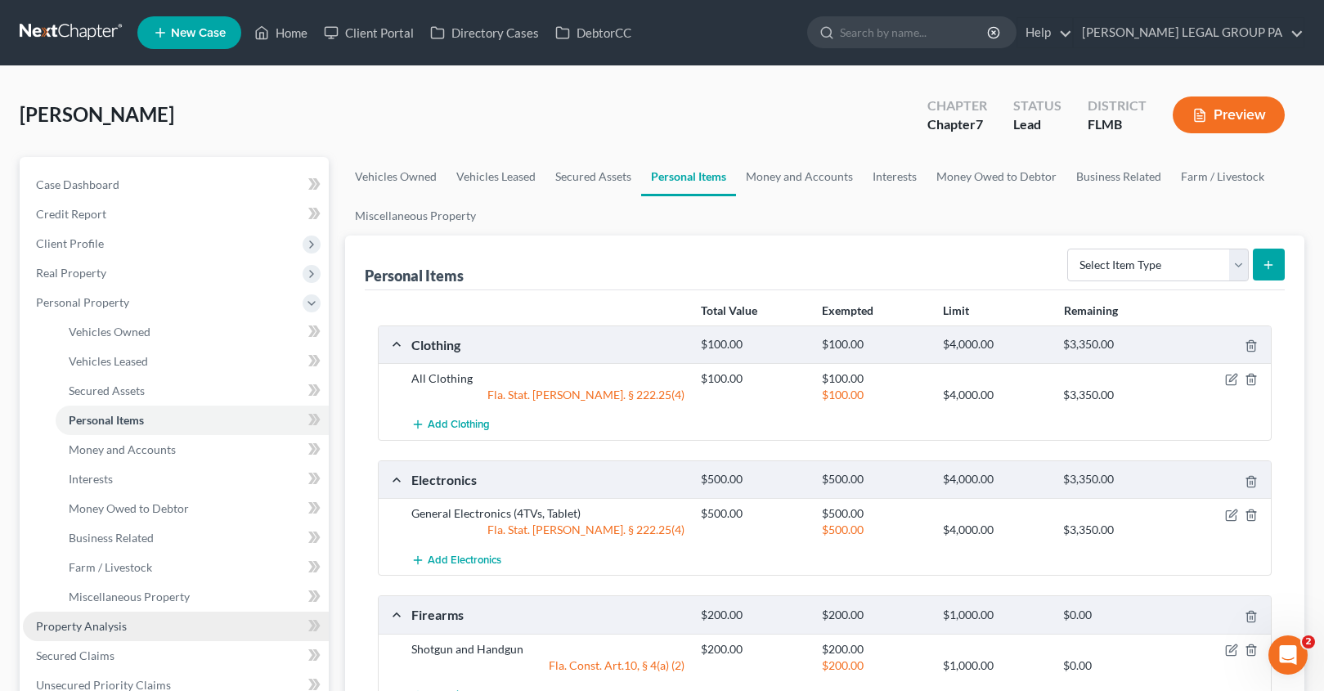
click at [105, 620] on span "Property Analysis" at bounding box center [81, 626] width 91 height 14
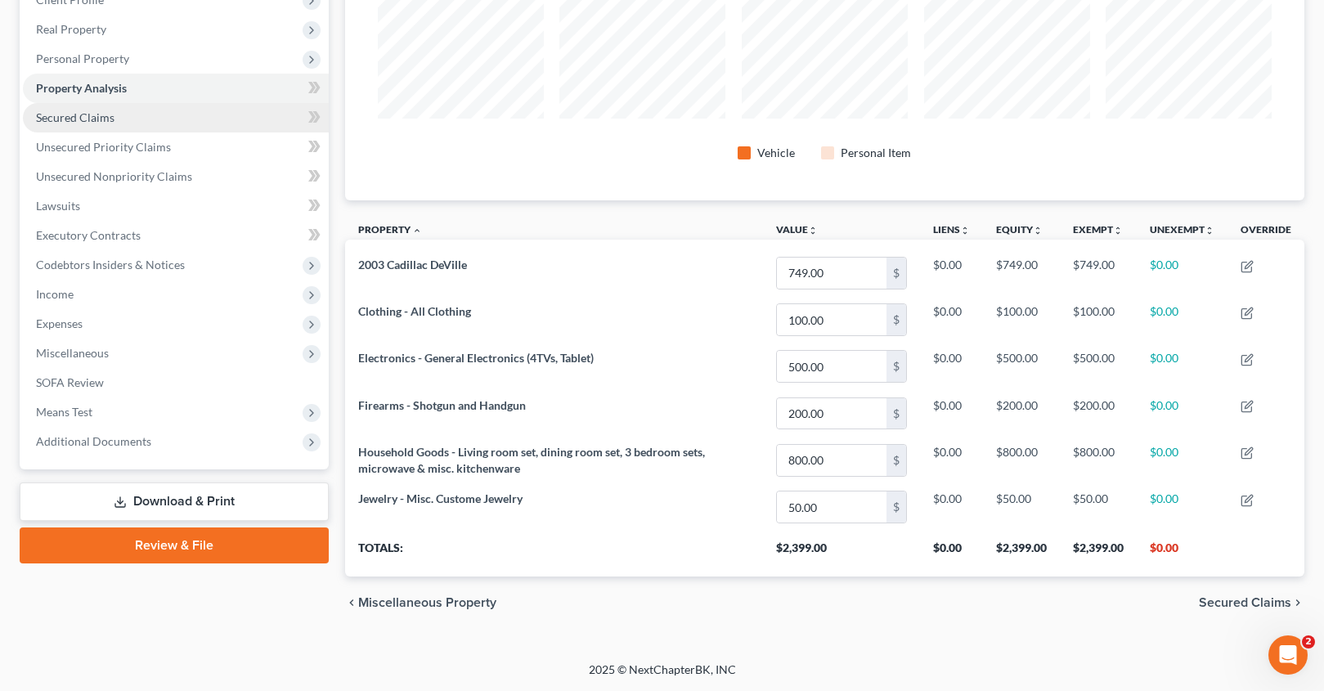
click at [54, 106] on link "Secured Claims" at bounding box center [176, 117] width 306 height 29
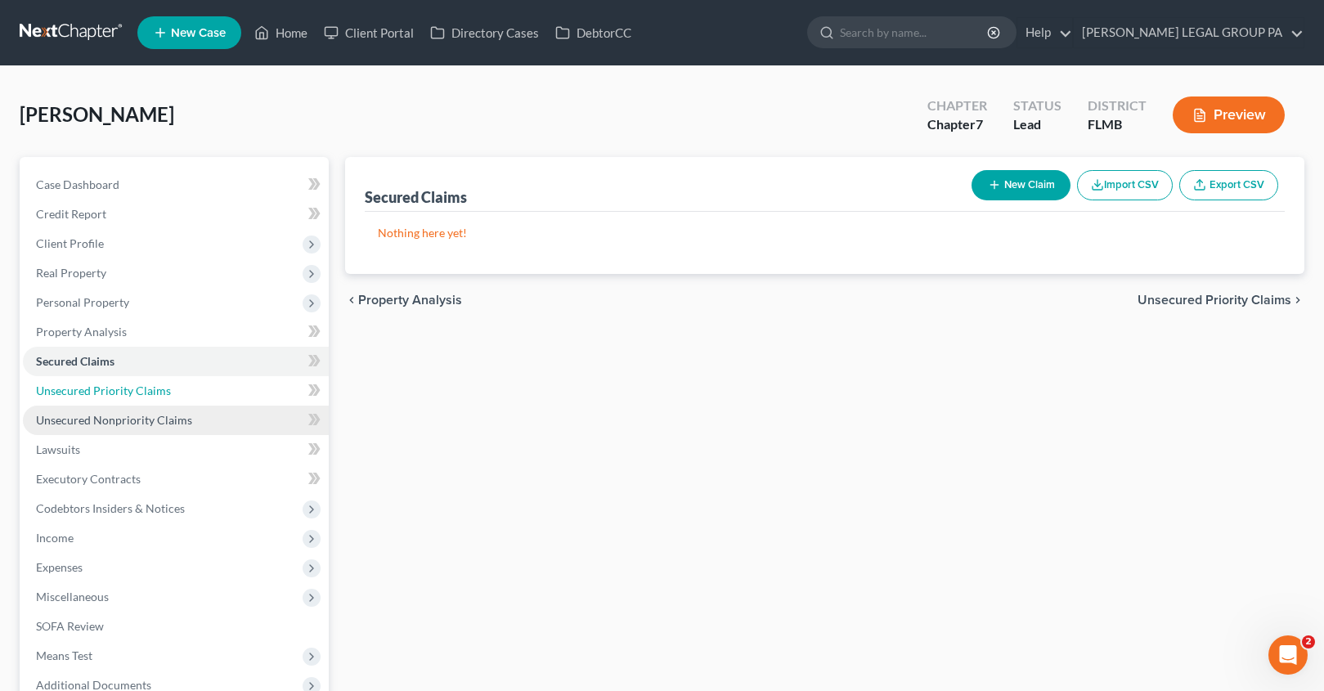
drag, startPoint x: 117, startPoint y: 395, endPoint x: 120, endPoint y: 432, distance: 36.9
click at [117, 395] on span "Unsecured Priority Claims" at bounding box center [103, 391] width 135 height 14
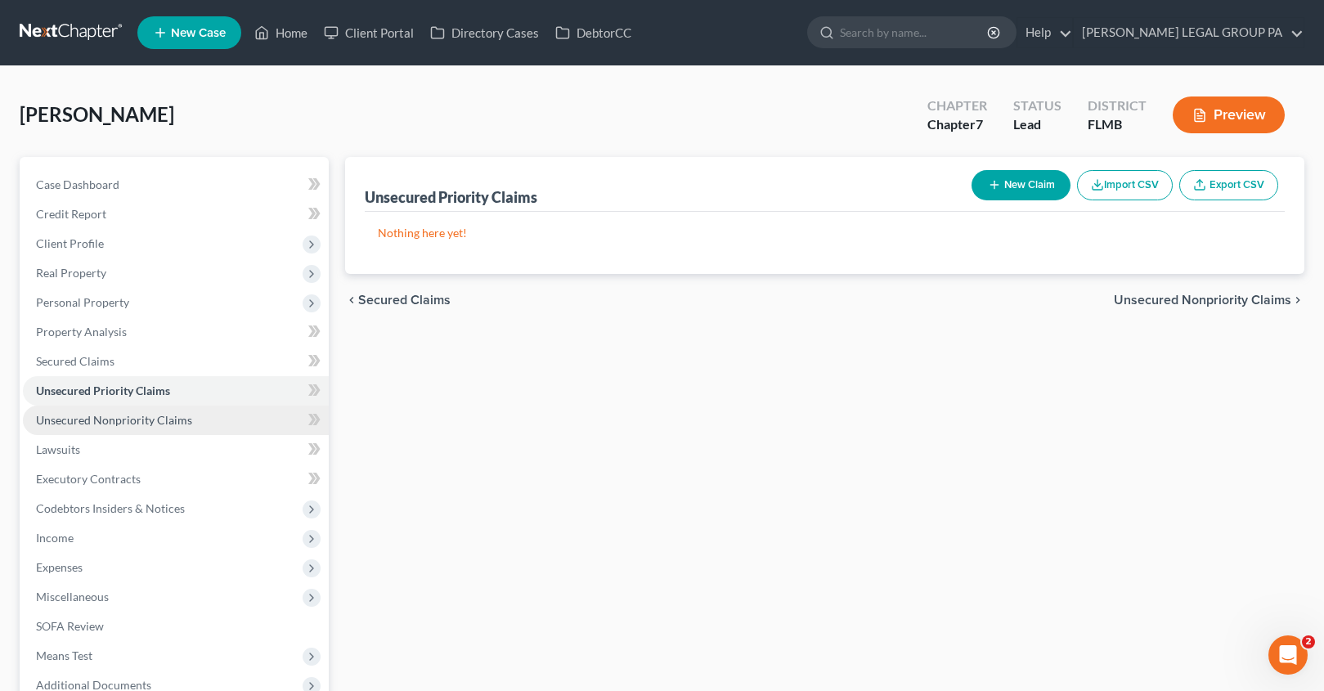
click at [119, 429] on link "Unsecured Nonpriority Claims" at bounding box center [176, 420] width 306 height 29
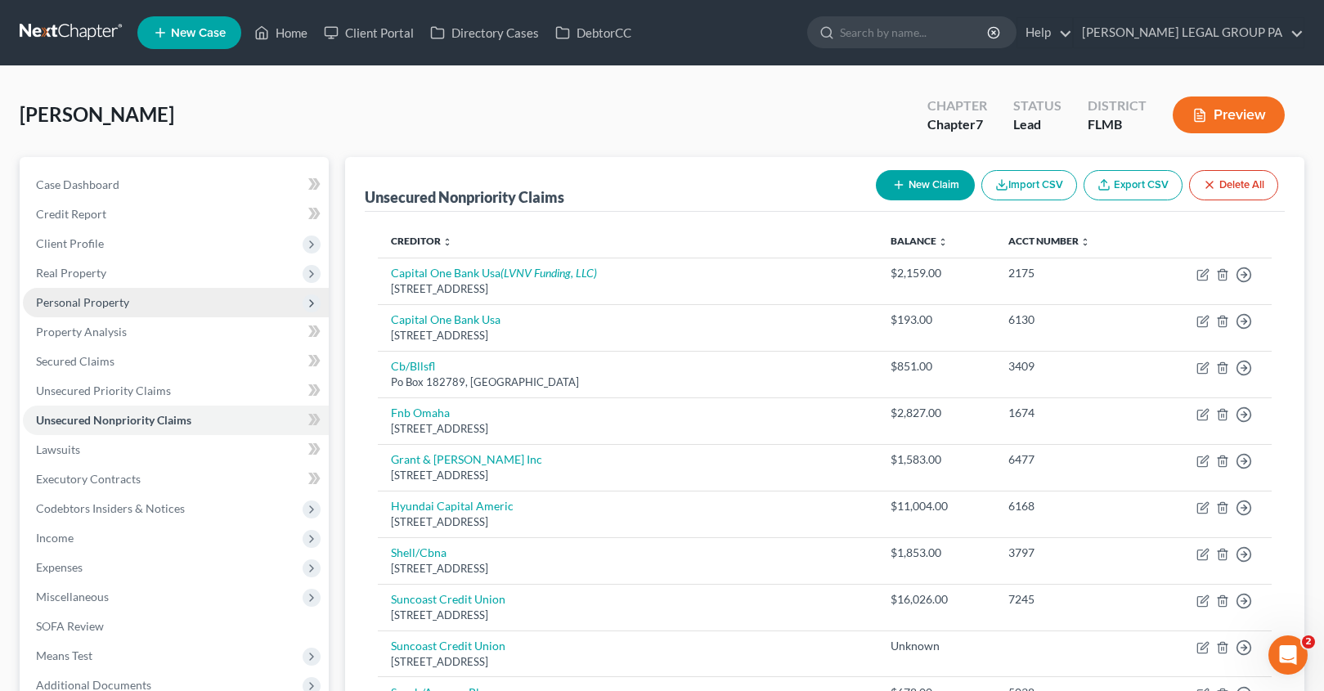
click at [65, 315] on span "Personal Property" at bounding box center [176, 302] width 306 height 29
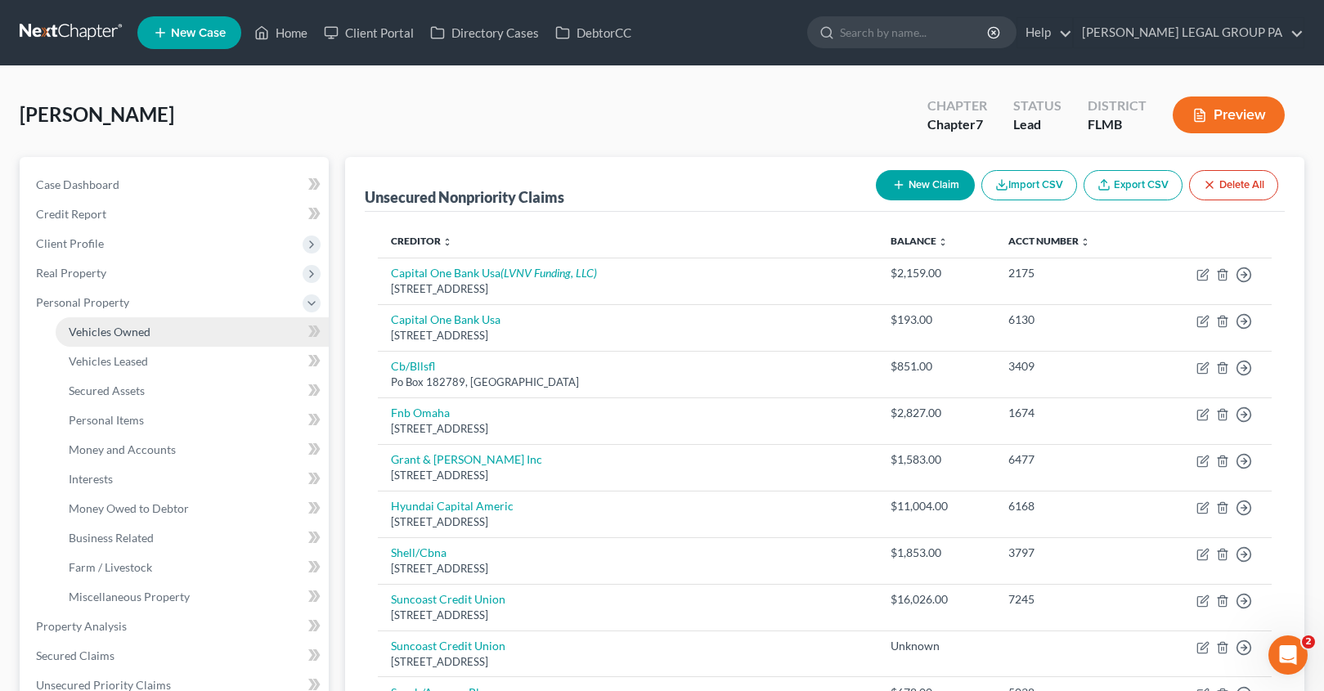
click at [90, 322] on link "Vehicles Owned" at bounding box center [192, 331] width 273 height 29
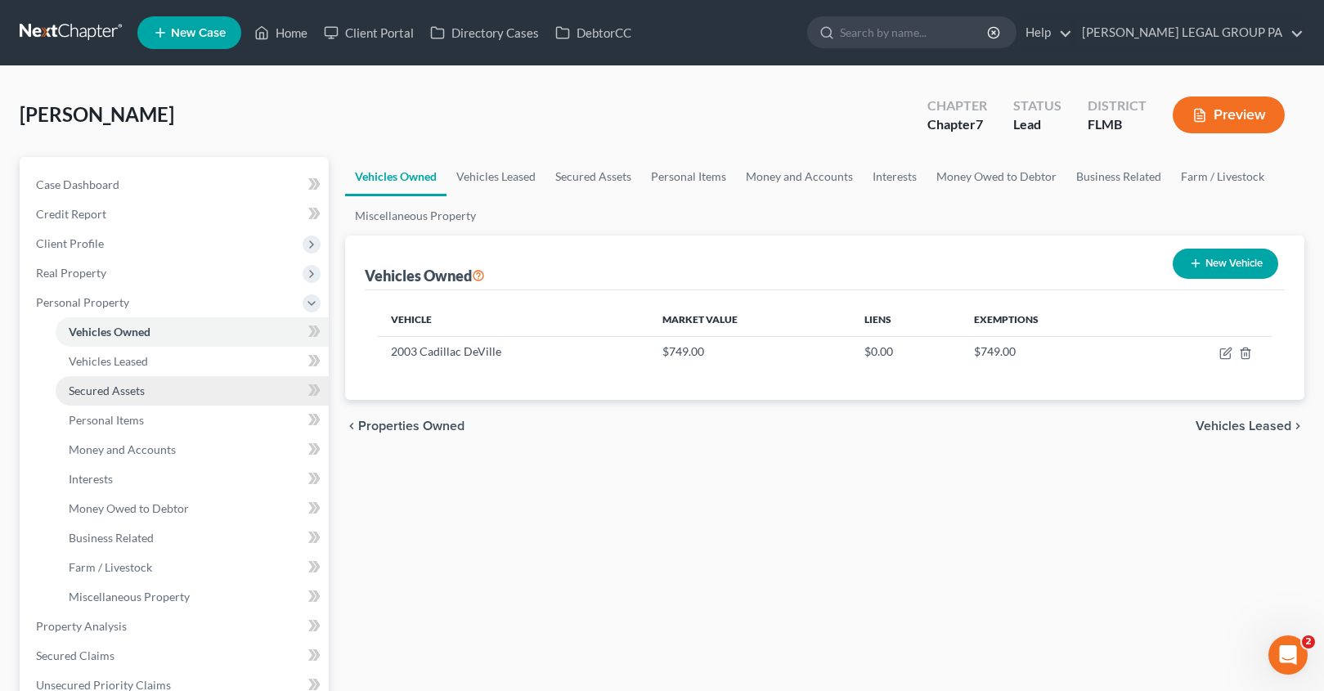
click at [99, 384] on span "Secured Assets" at bounding box center [107, 391] width 76 height 14
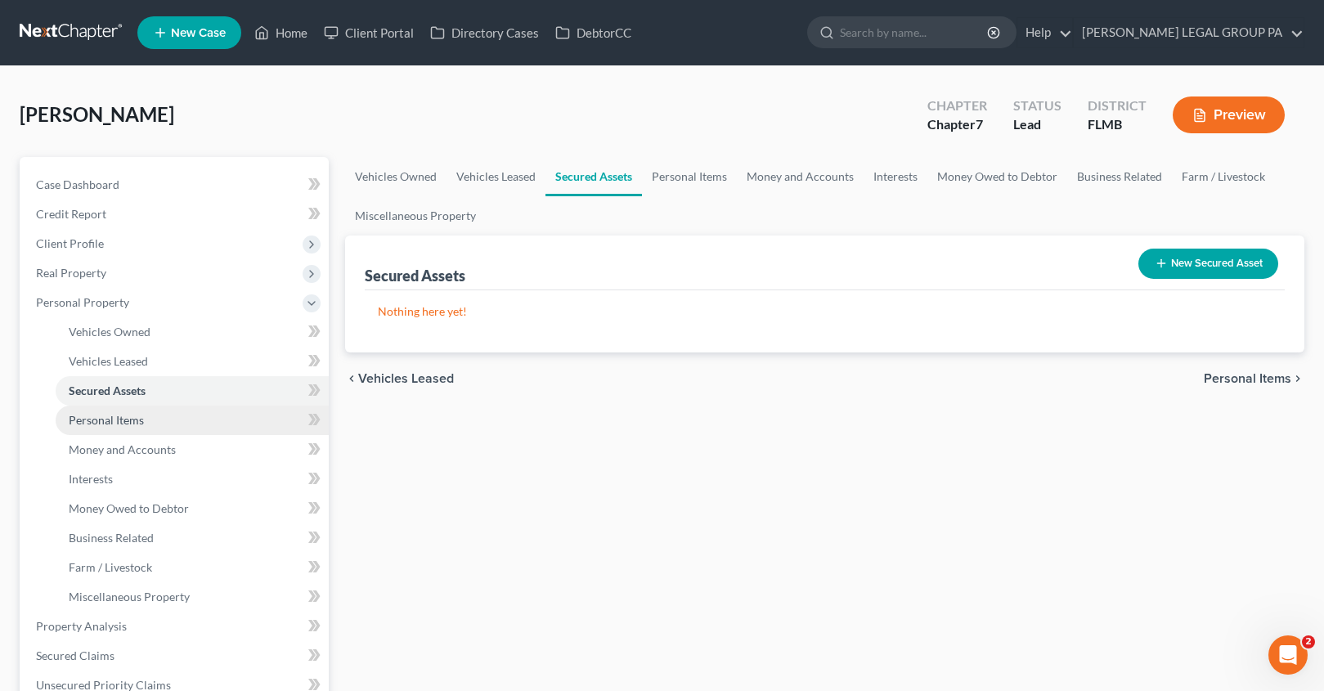
drag, startPoint x: 98, startPoint y: 408, endPoint x: 117, endPoint y: 433, distance: 31.6
click at [98, 408] on link "Personal Items" at bounding box center [192, 420] width 273 height 29
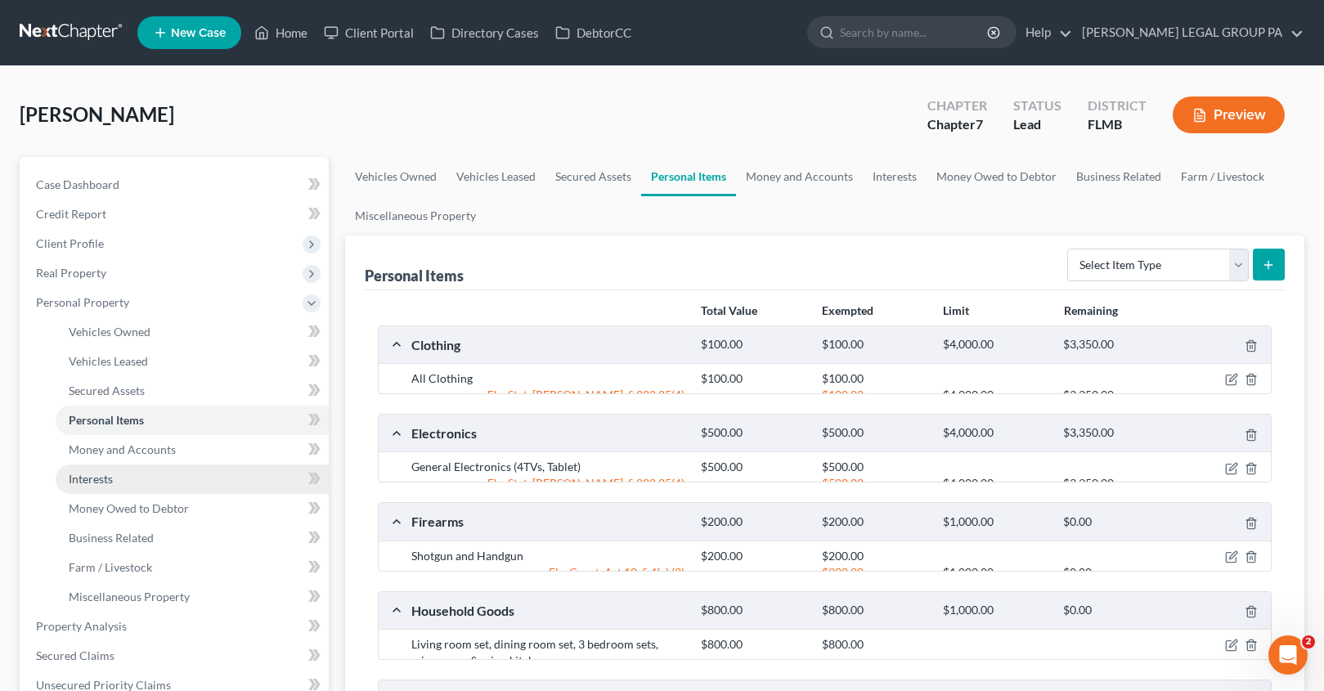
click at [152, 473] on link "Interests" at bounding box center [192, 478] width 273 height 29
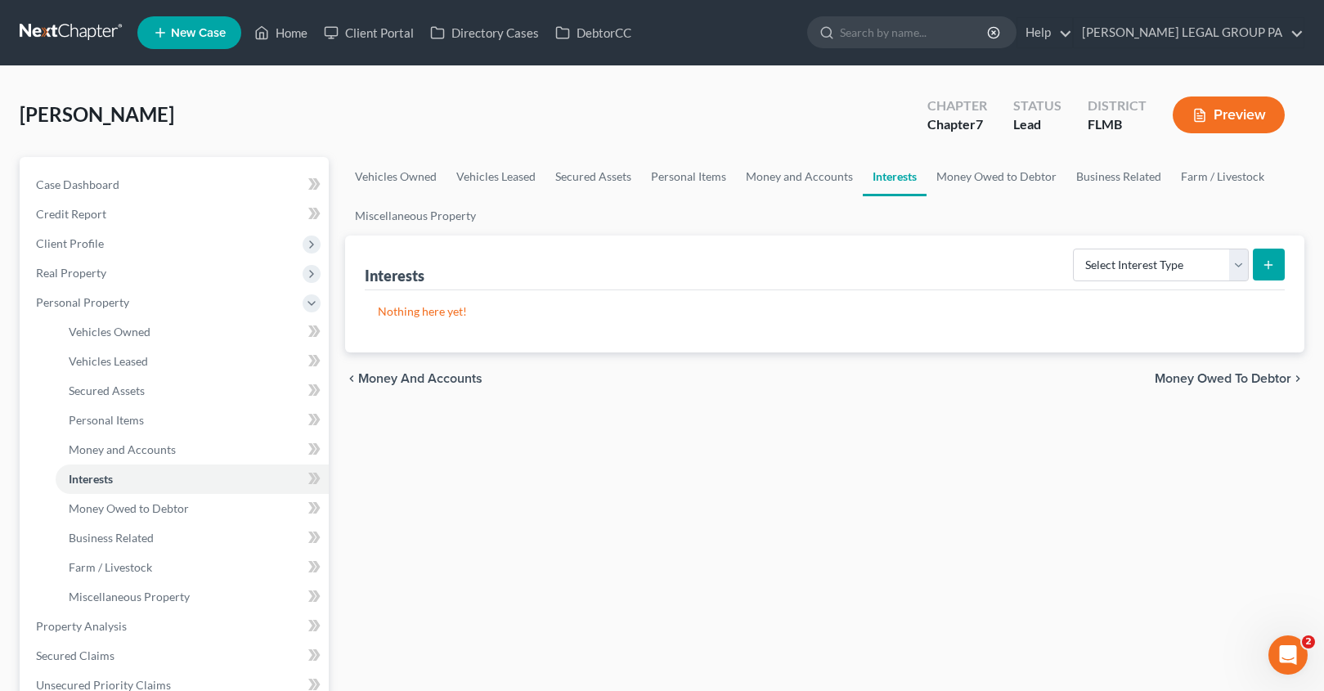
click at [1210, 109] on button "Preview" at bounding box center [1229, 114] width 112 height 37
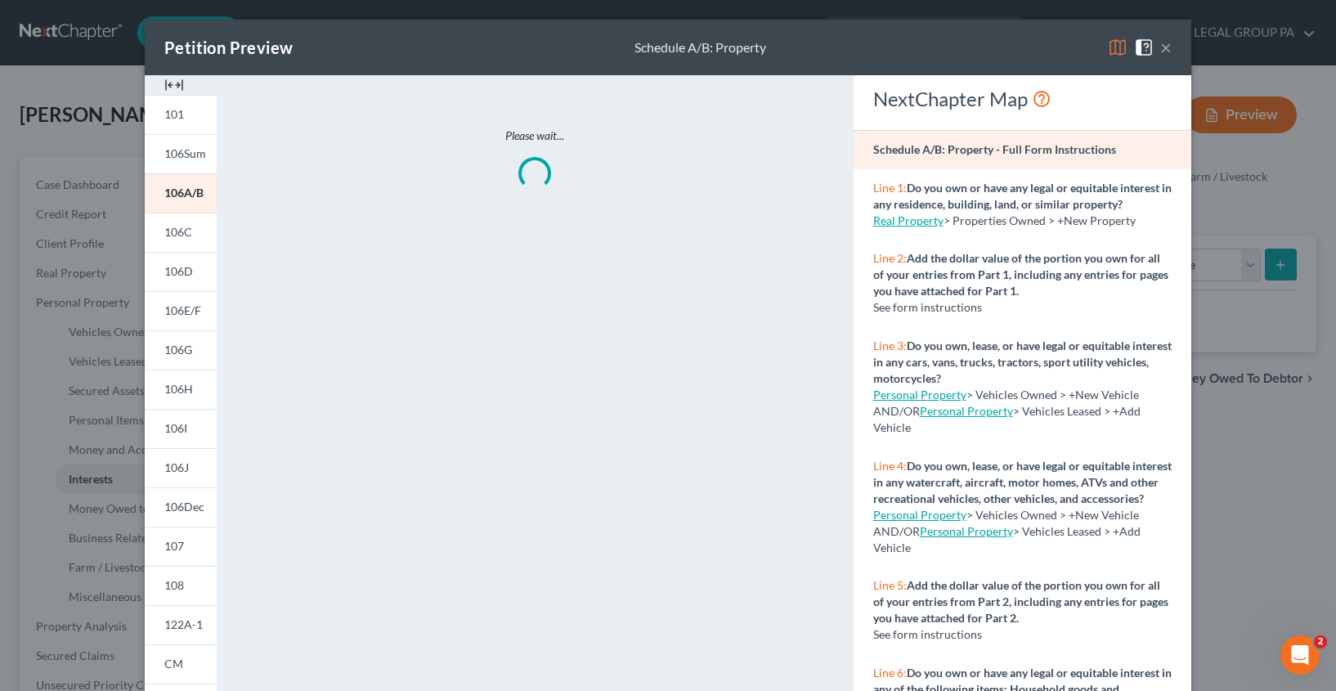
click at [1164, 56] on button "×" at bounding box center [1165, 48] width 11 height 20
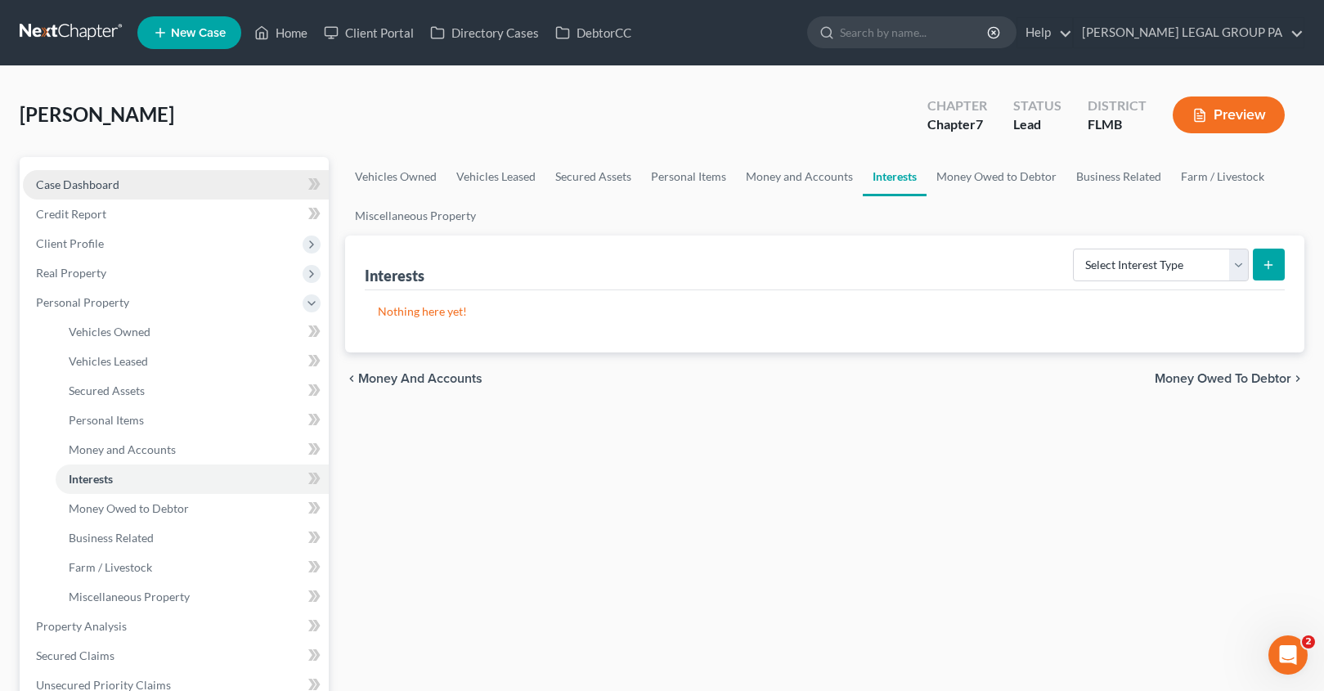
click at [117, 195] on link "Case Dashboard" at bounding box center [176, 184] width 306 height 29
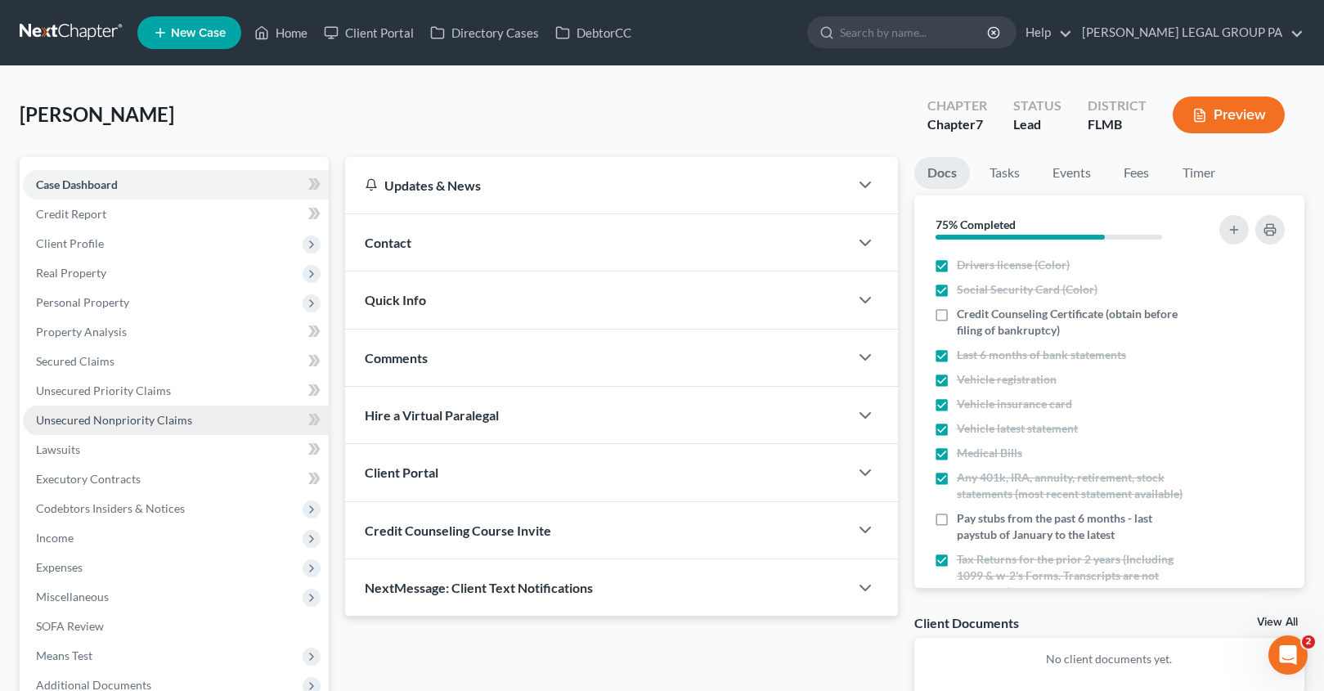
click at [138, 433] on link "Unsecured Nonpriority Claims" at bounding box center [176, 420] width 306 height 29
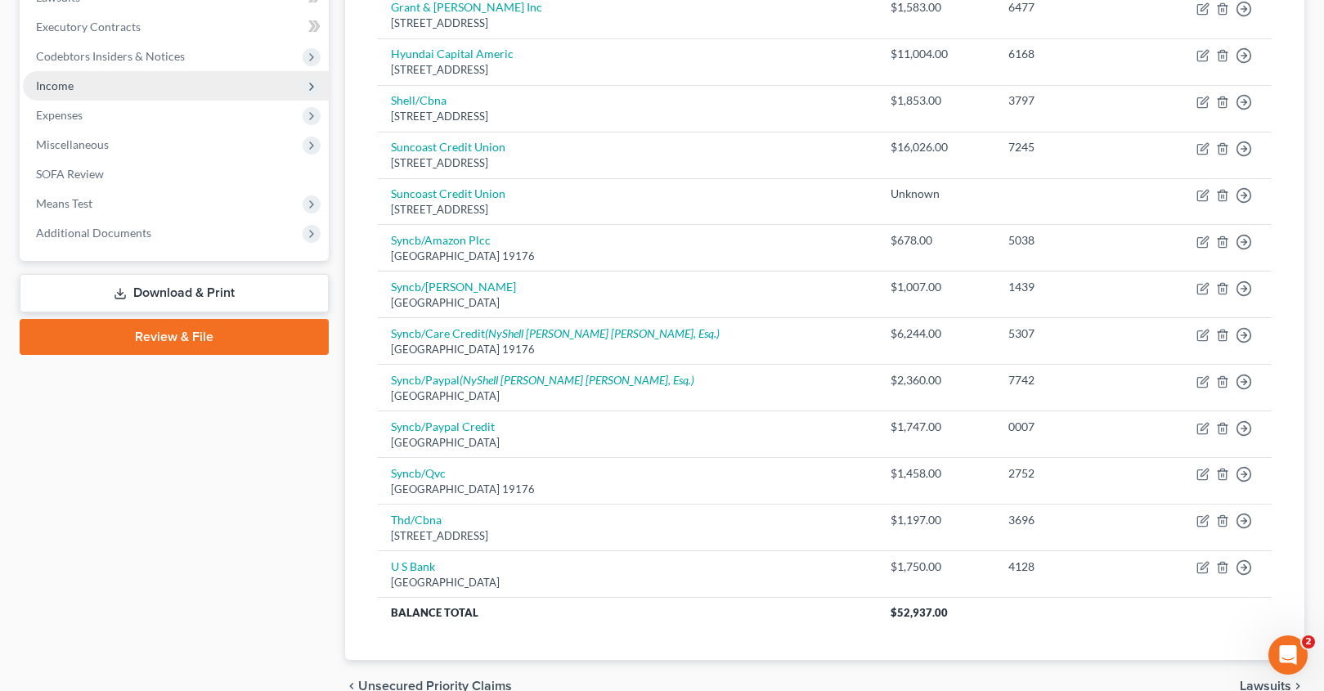
scroll to position [536, 0]
